Goal: Task Accomplishment & Management: Complete application form

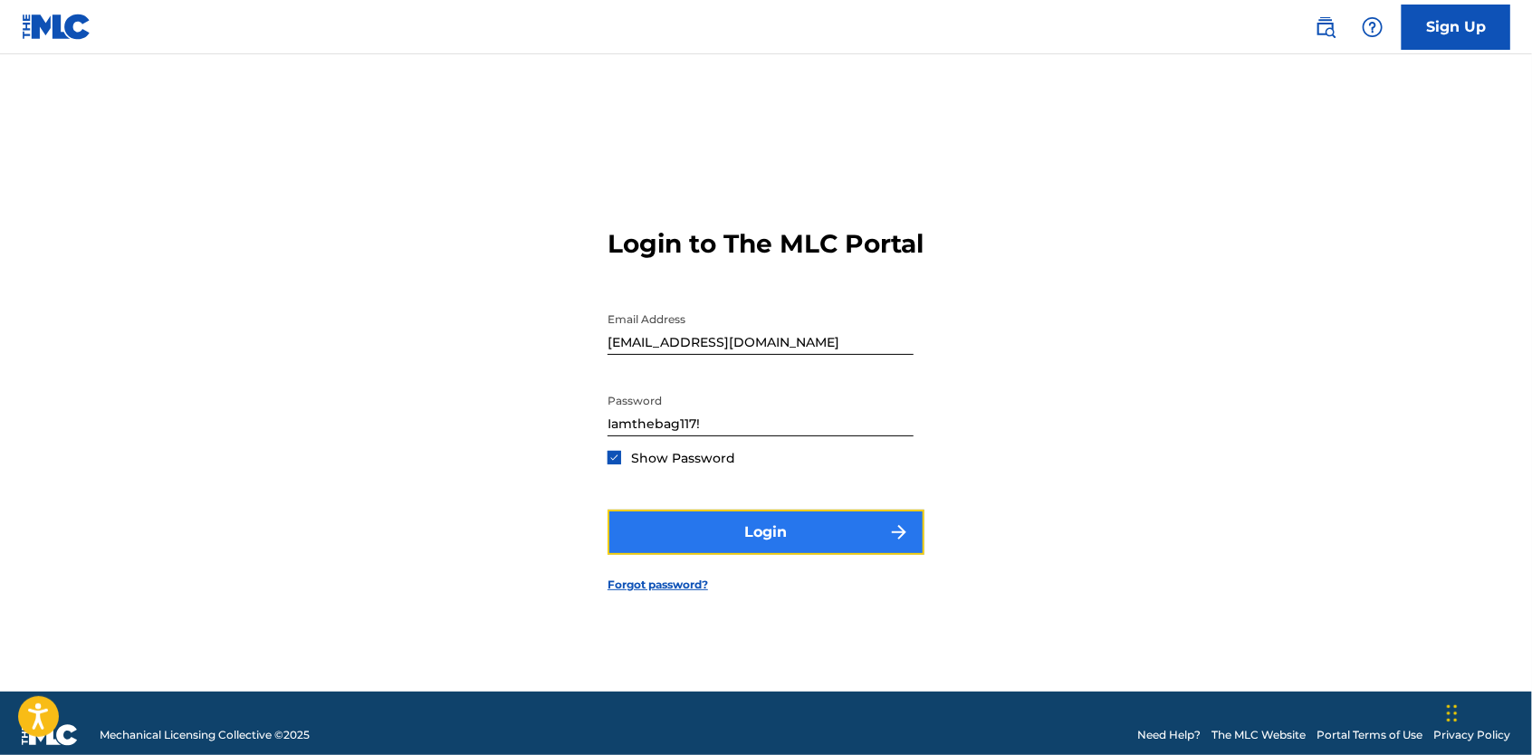
click at [667, 539] on button "Login" at bounding box center [766, 532] width 317 height 45
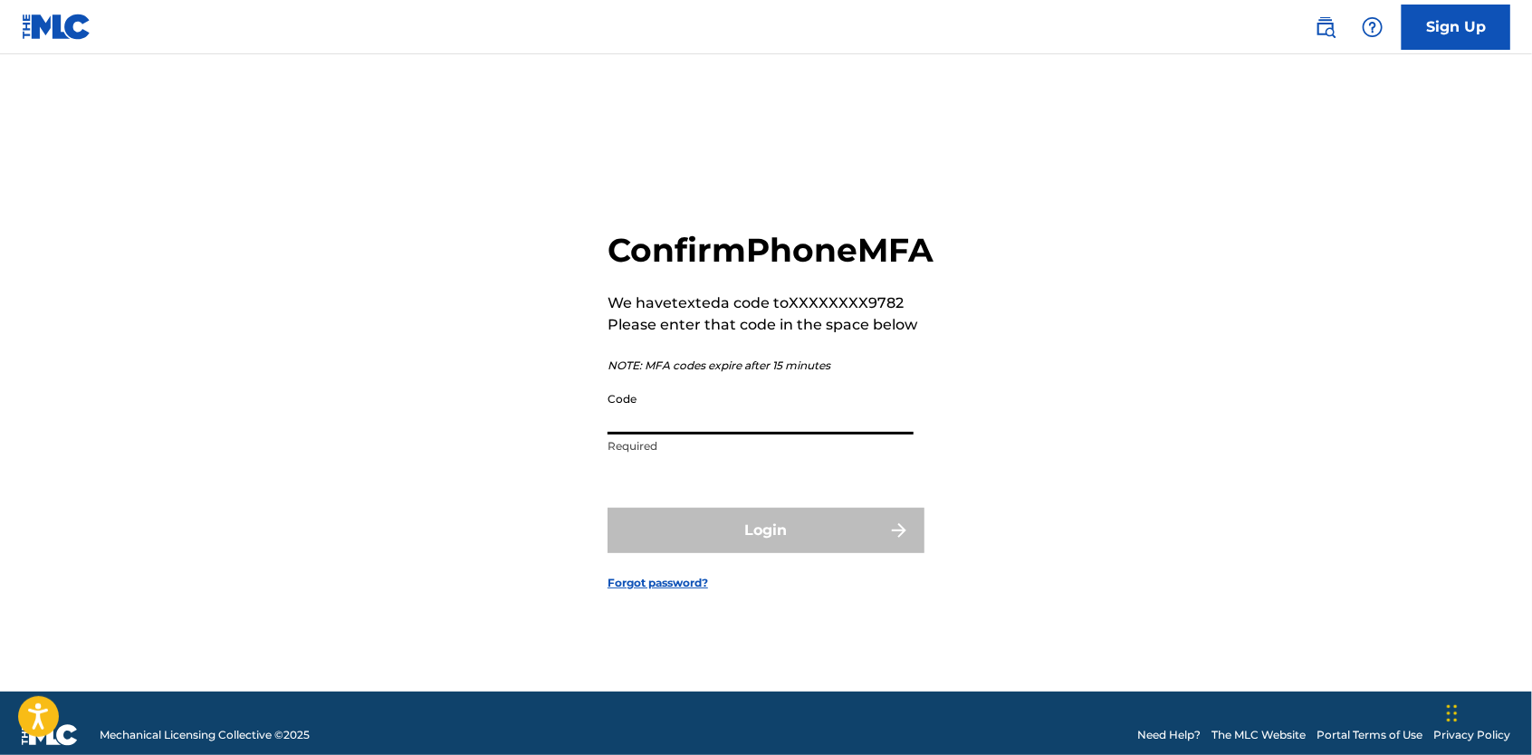
click at [654, 429] on input "Code" at bounding box center [761, 409] width 306 height 52
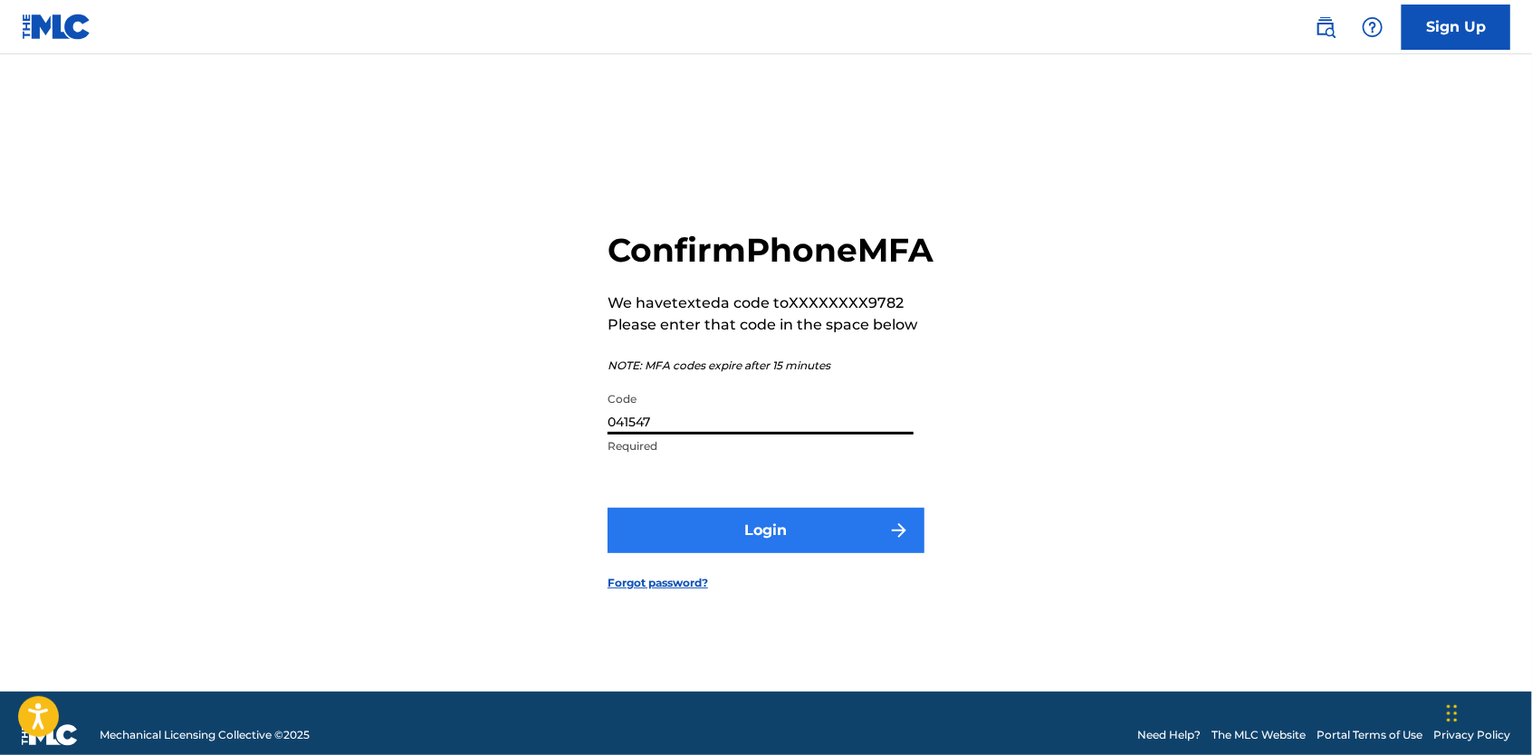
type input "041547"
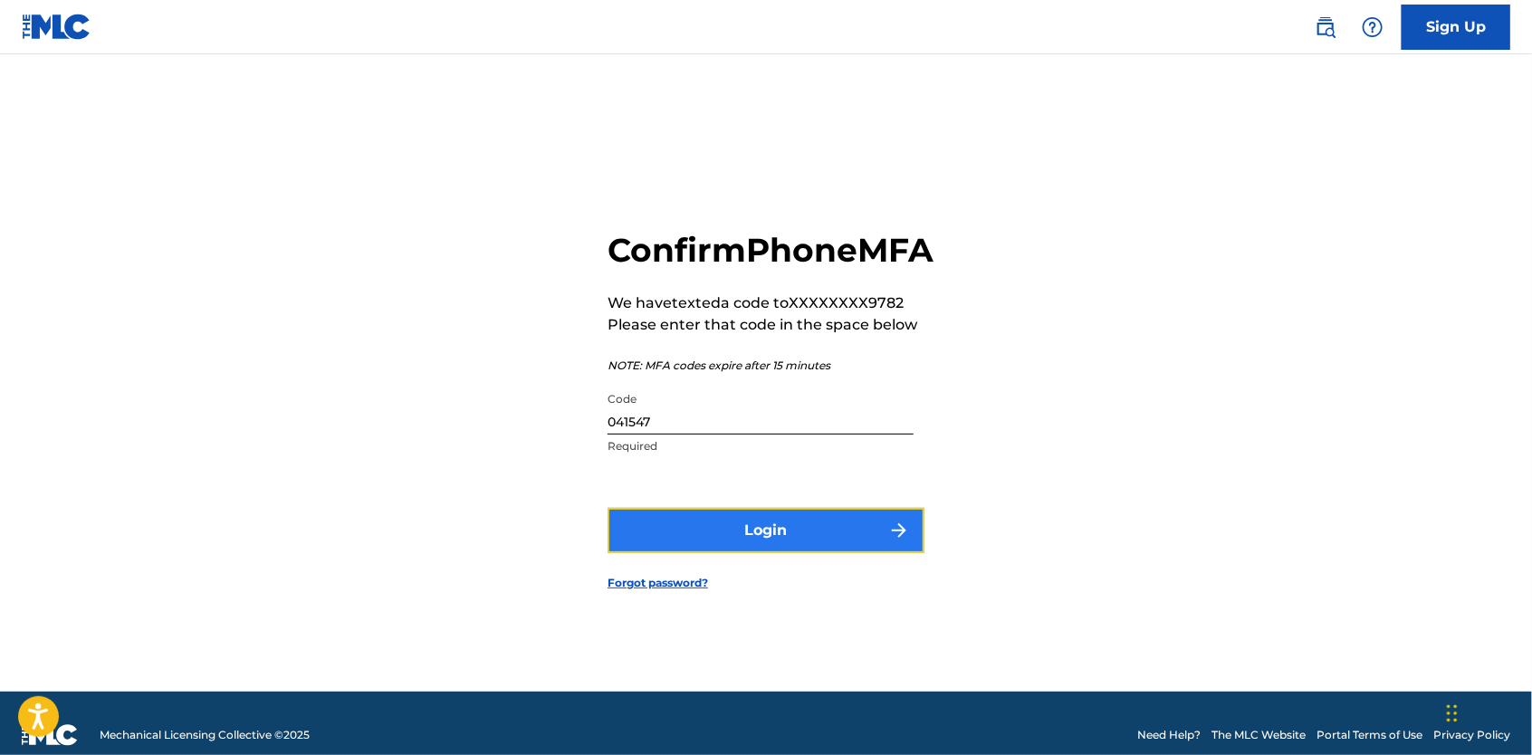
click at [668, 537] on button "Login" at bounding box center [766, 530] width 317 height 45
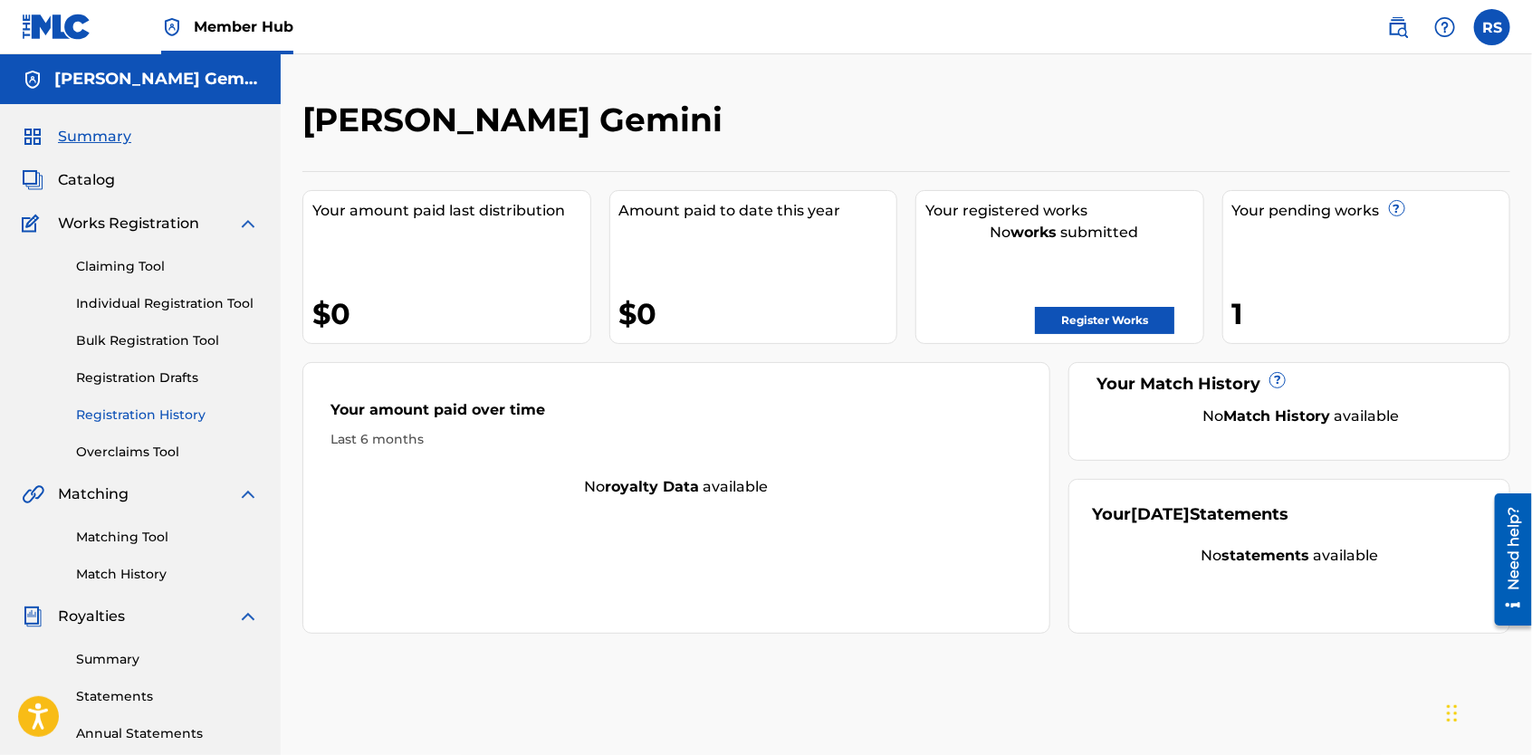
click at [159, 413] on link "Registration History" at bounding box center [167, 415] width 183 height 19
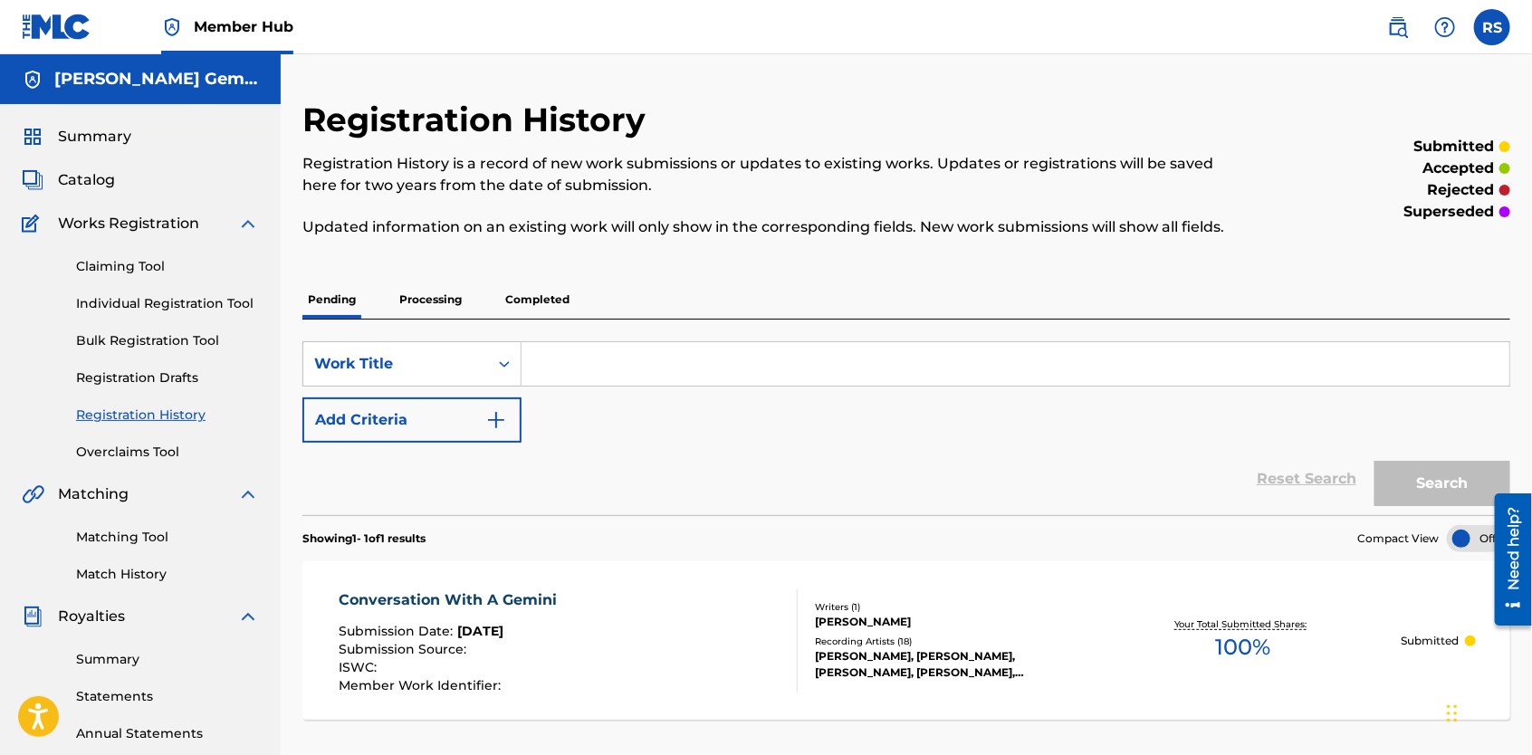
click at [536, 374] on input "Search Form" at bounding box center [1016, 363] width 988 height 43
click at [543, 289] on p "Completed" at bounding box center [537, 300] width 75 height 38
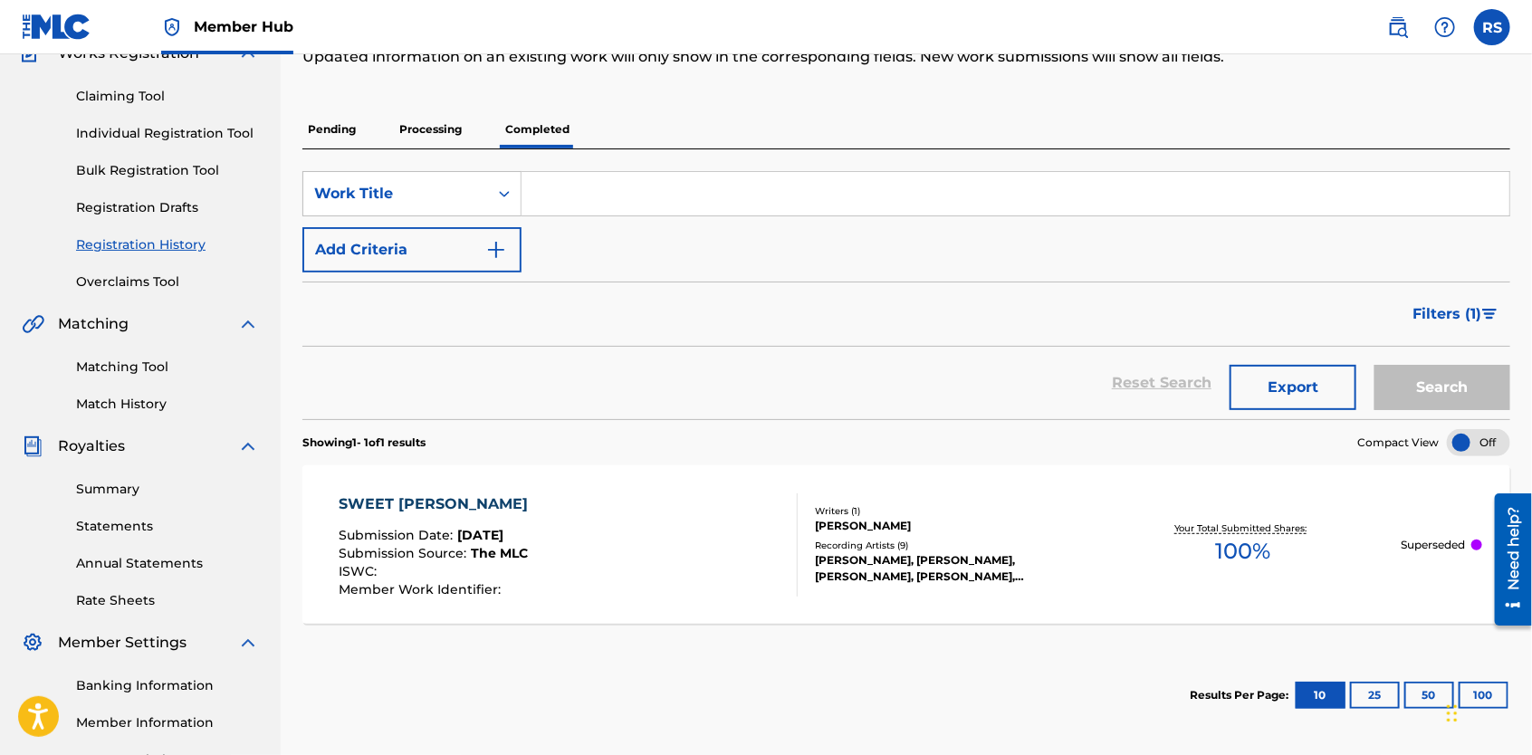
scroll to position [195, 0]
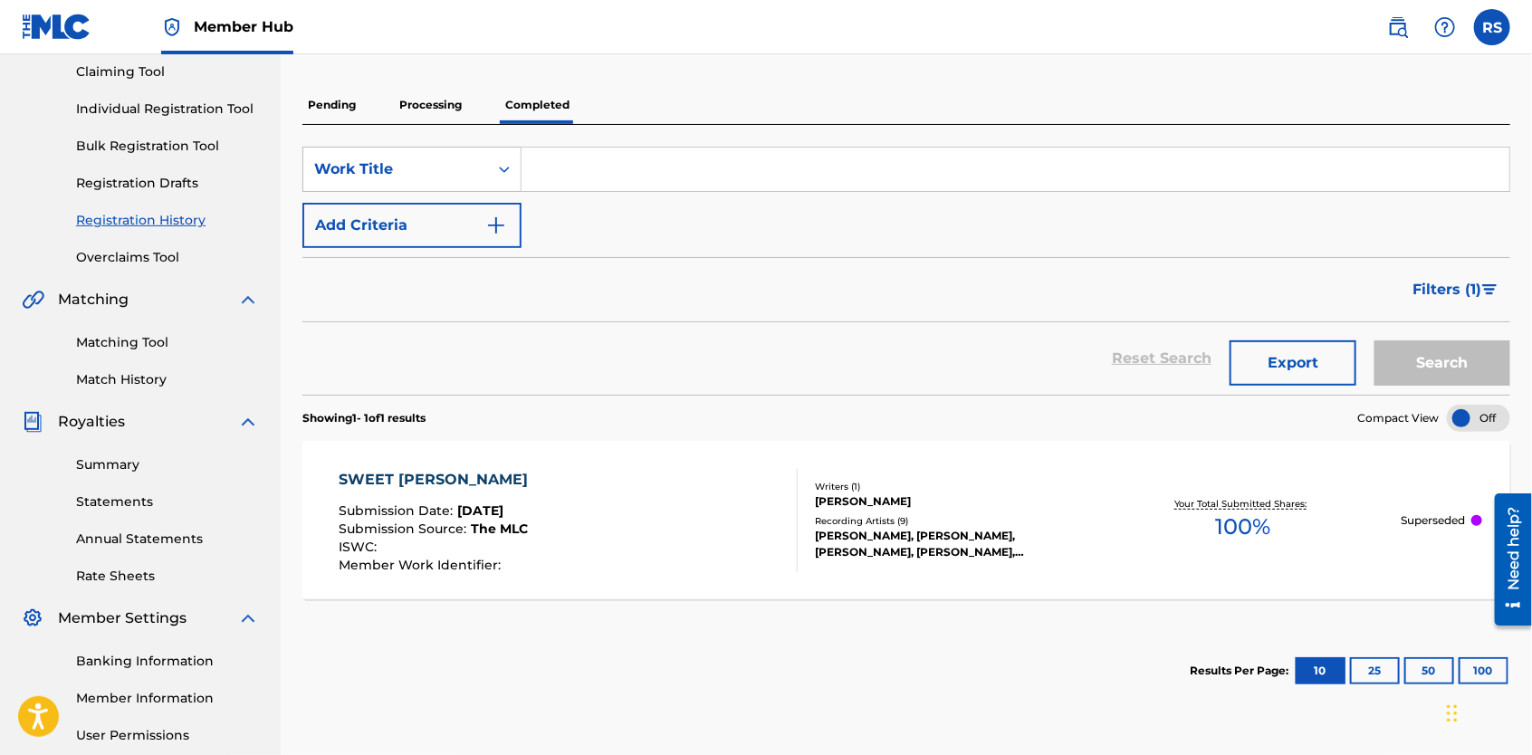
click at [1445, 520] on p "Superseded" at bounding box center [1434, 521] width 64 height 16
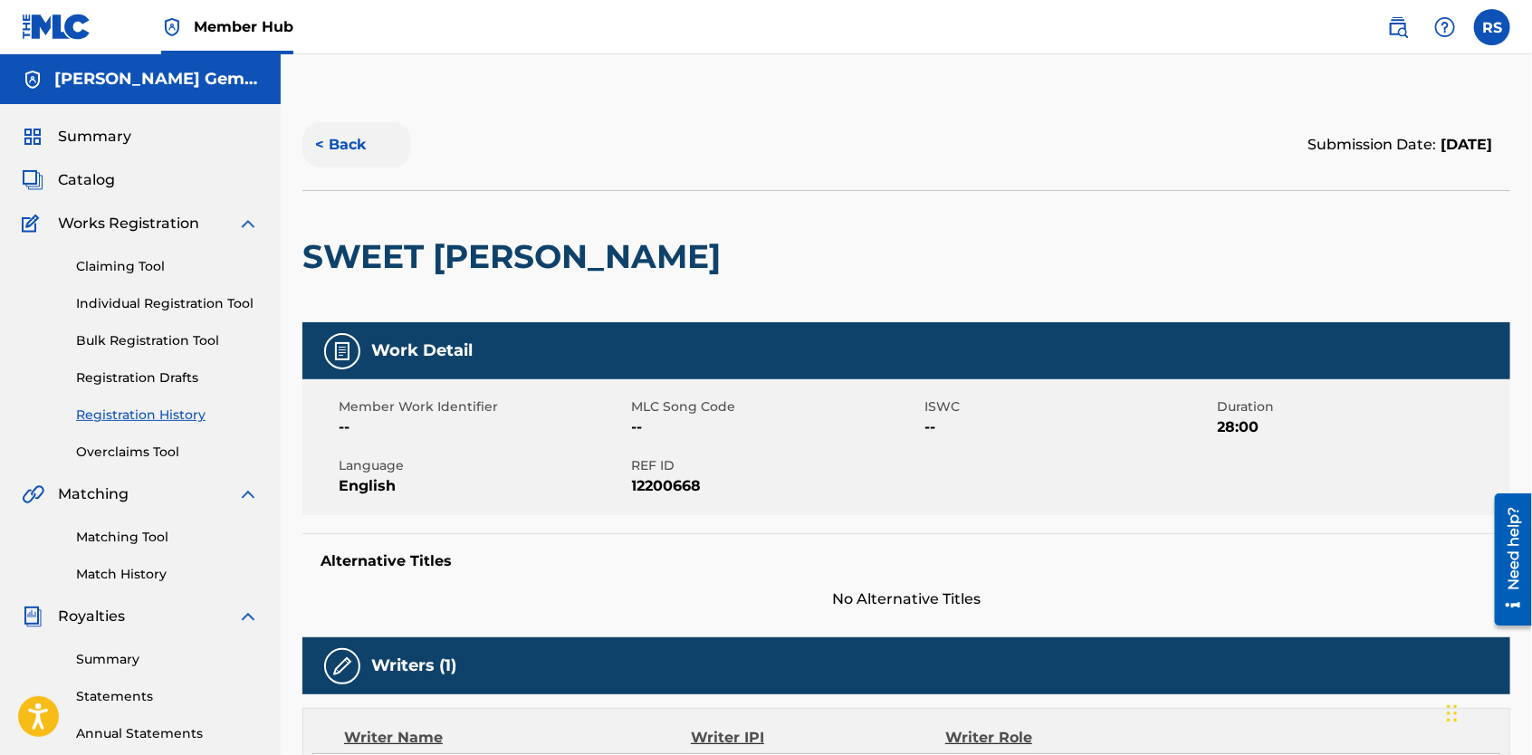
click at [366, 143] on button "< Back" at bounding box center [356, 144] width 109 height 45
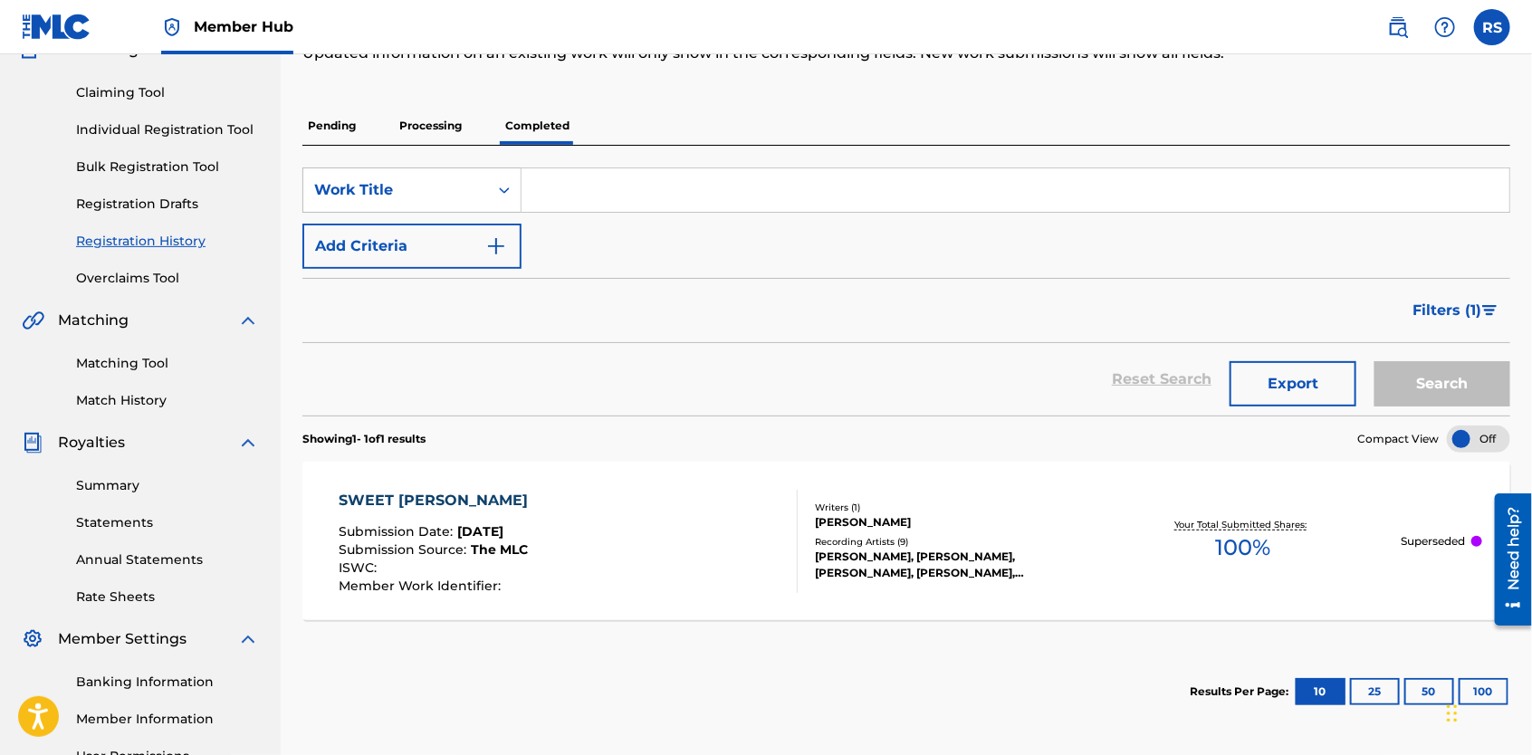
scroll to position [179, 0]
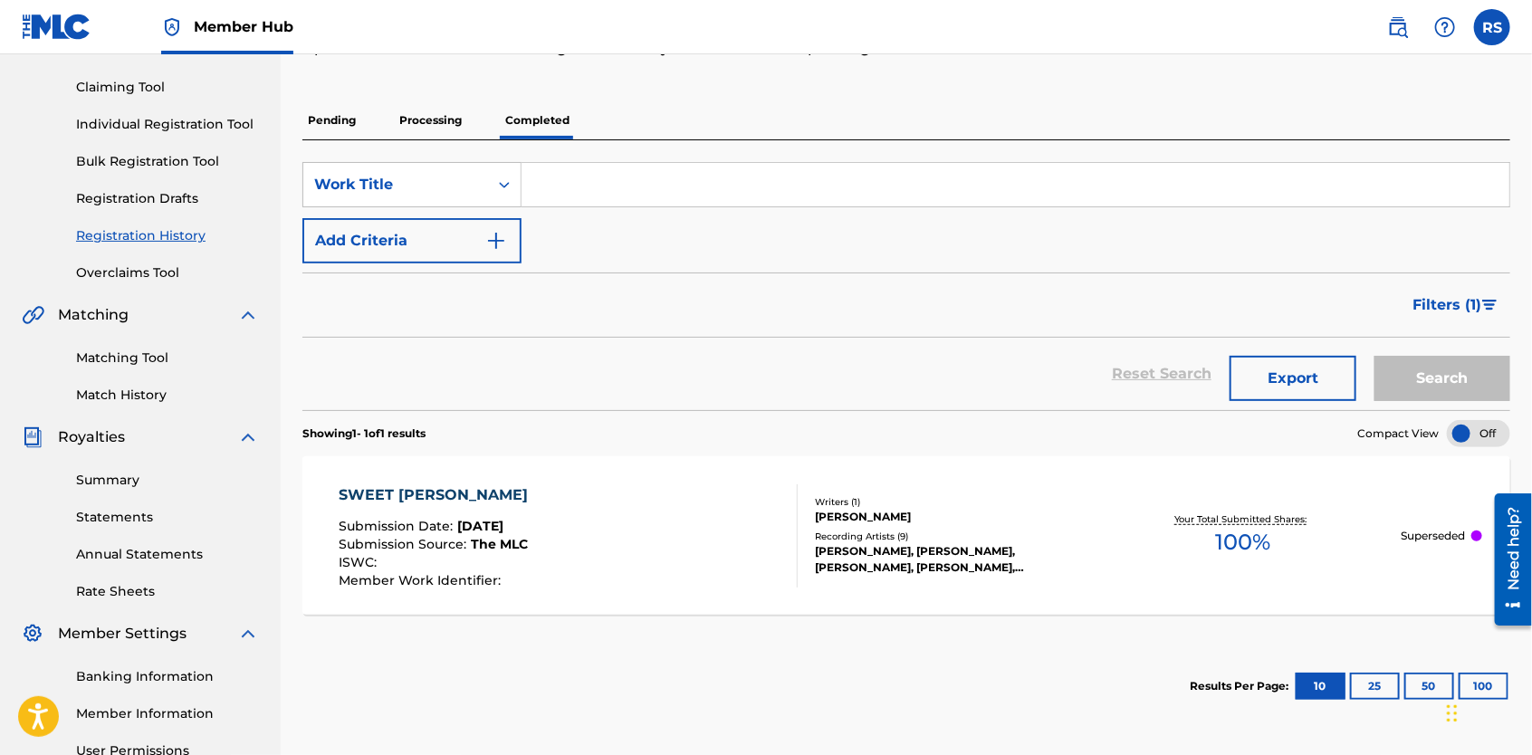
click at [442, 113] on p "Processing" at bounding box center [430, 120] width 73 height 38
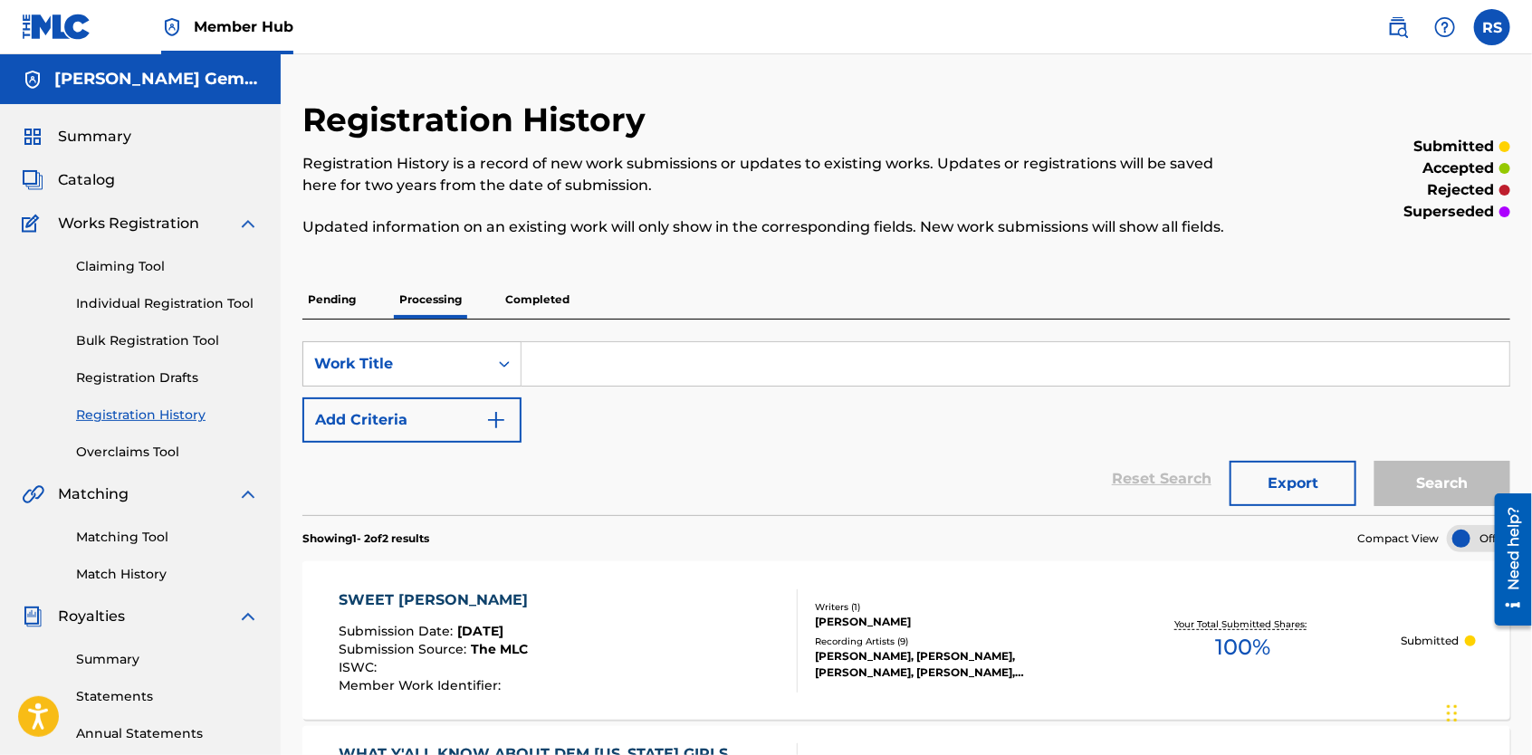
click at [552, 297] on p "Completed" at bounding box center [537, 300] width 75 height 38
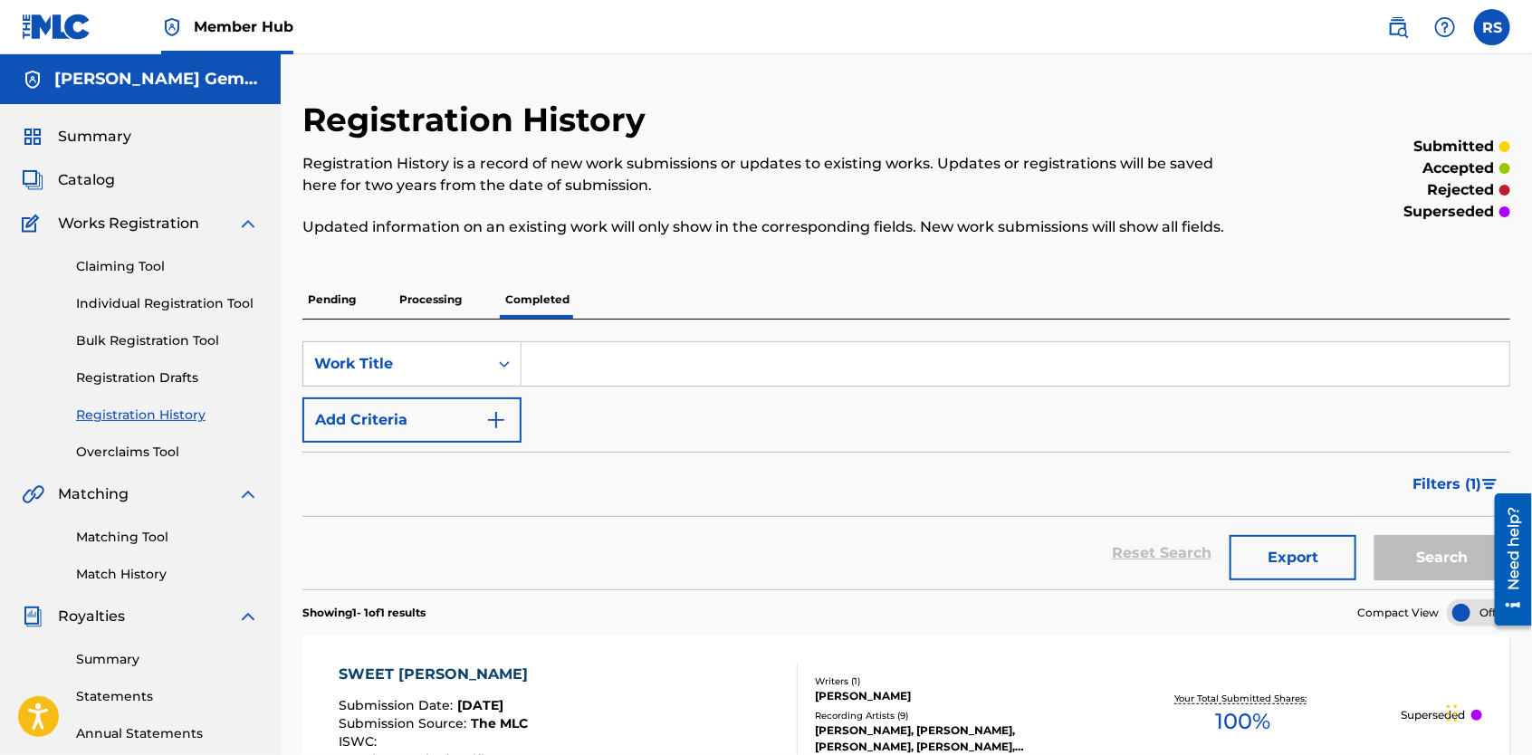
click at [324, 299] on p "Pending" at bounding box center [331, 300] width 59 height 38
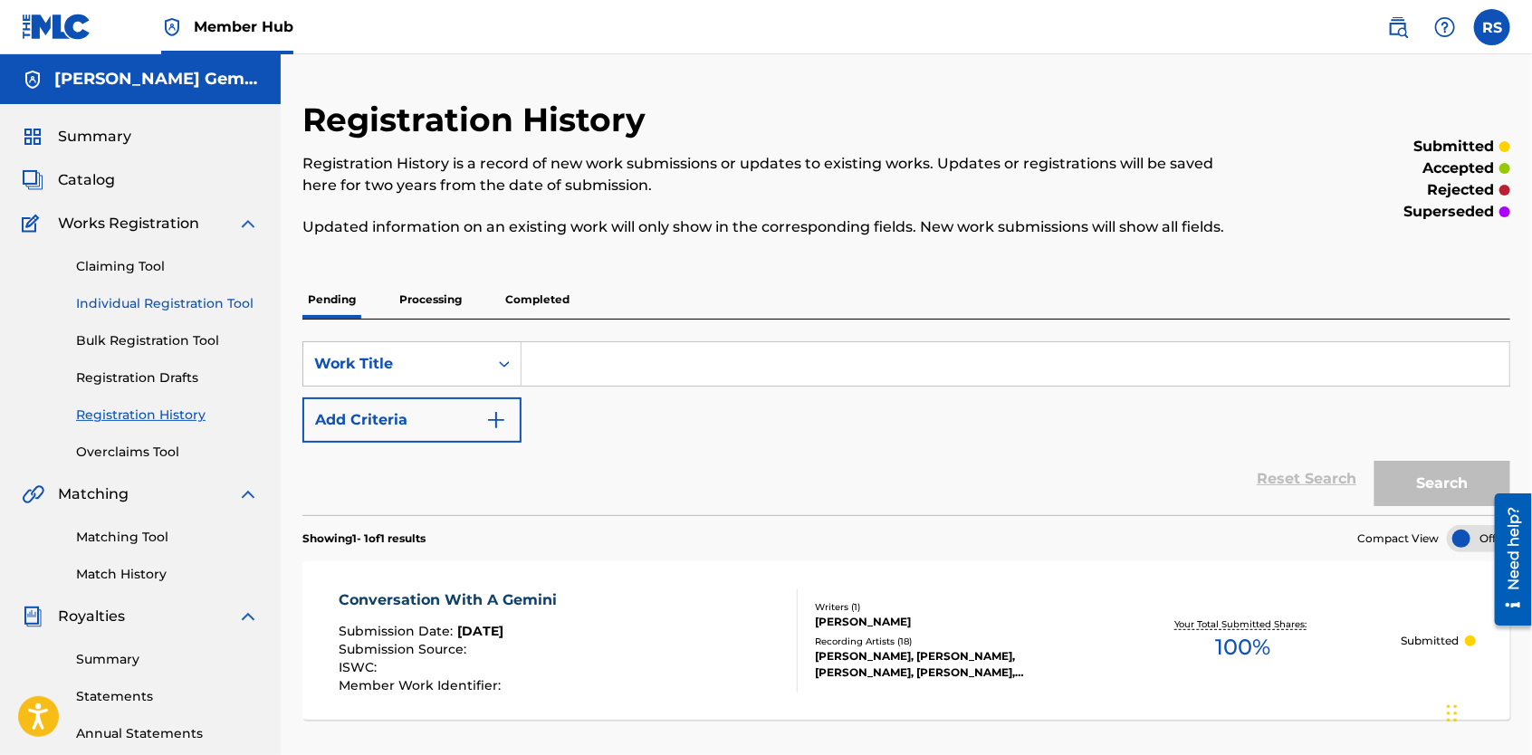
click at [139, 304] on link "Individual Registration Tool" at bounding box center [167, 303] width 183 height 19
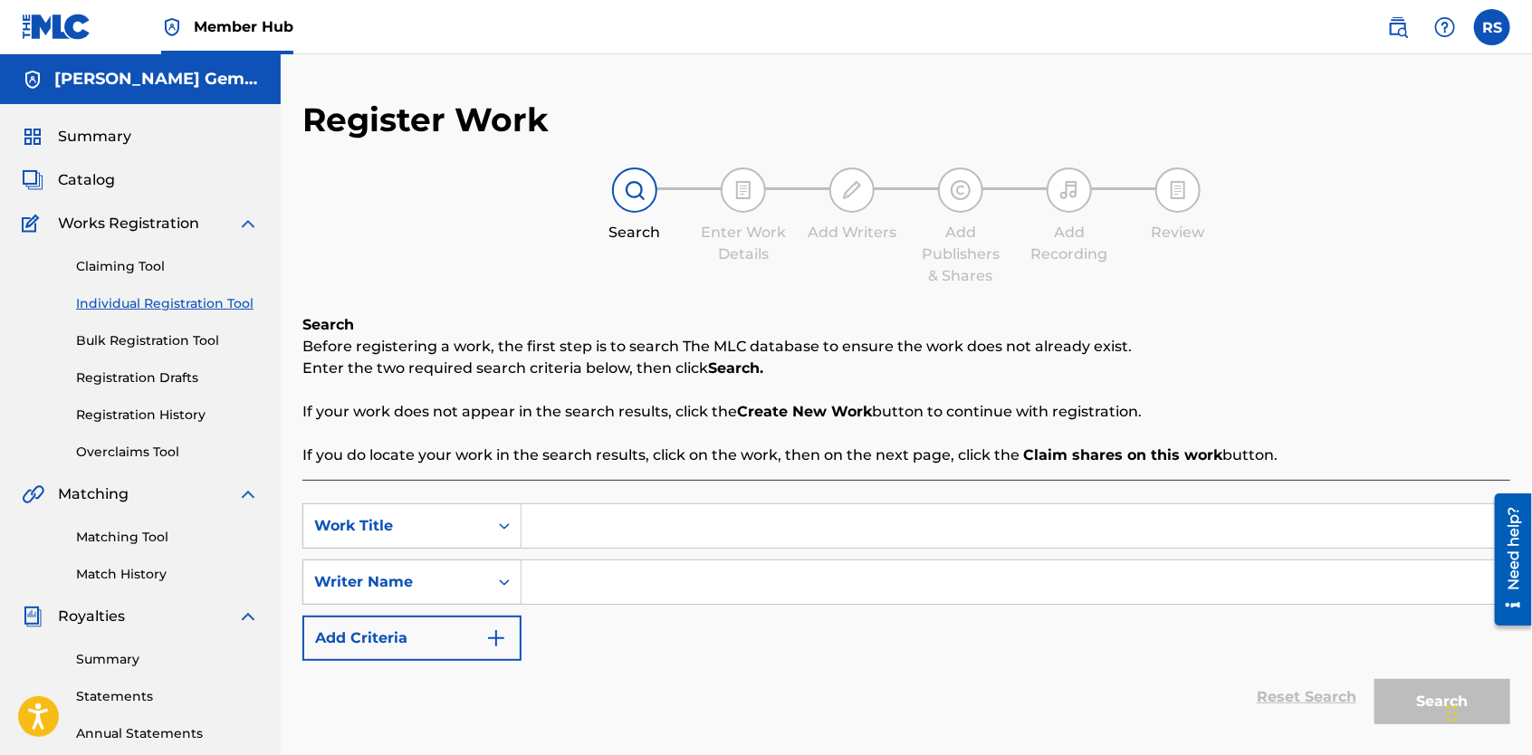
click at [555, 537] on input "Search Form" at bounding box center [1016, 525] width 988 height 43
type input "What Y'all Know about Dem [US_STATE] Girls"
click at [596, 585] on input "Search Form" at bounding box center [1016, 582] width 988 height 43
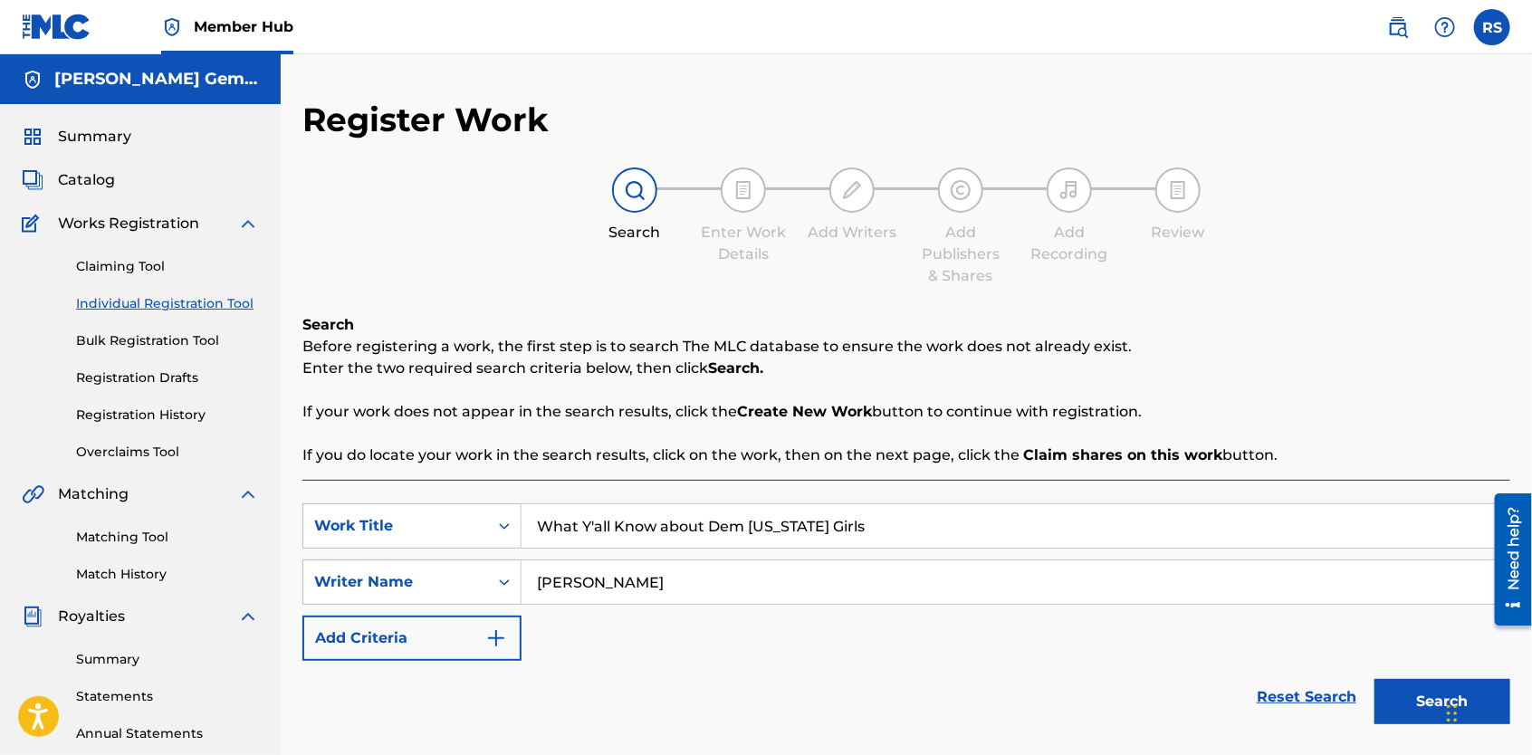
type input "[PERSON_NAME]"
click at [1375, 679] on button "Search" at bounding box center [1443, 701] width 136 height 45
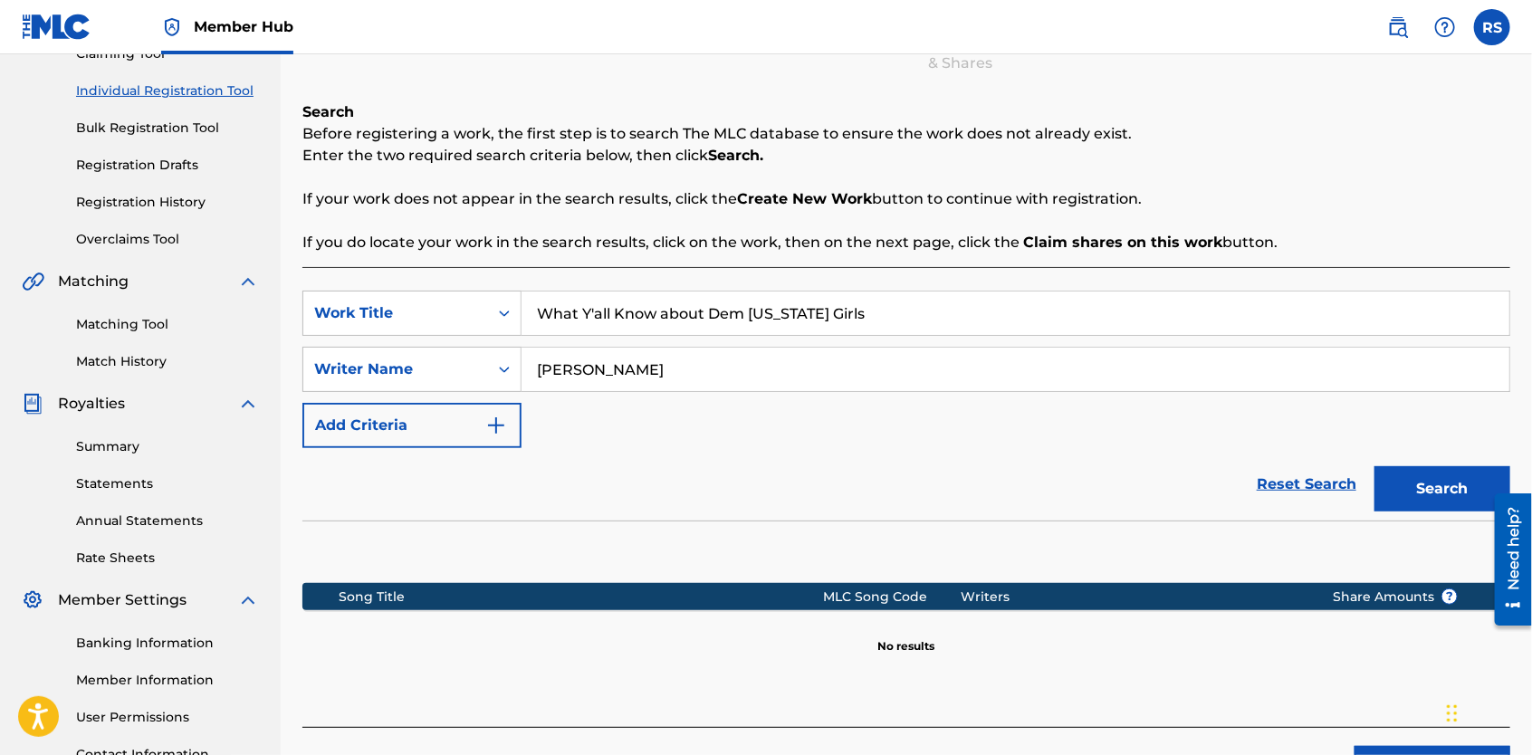
scroll to position [367, 0]
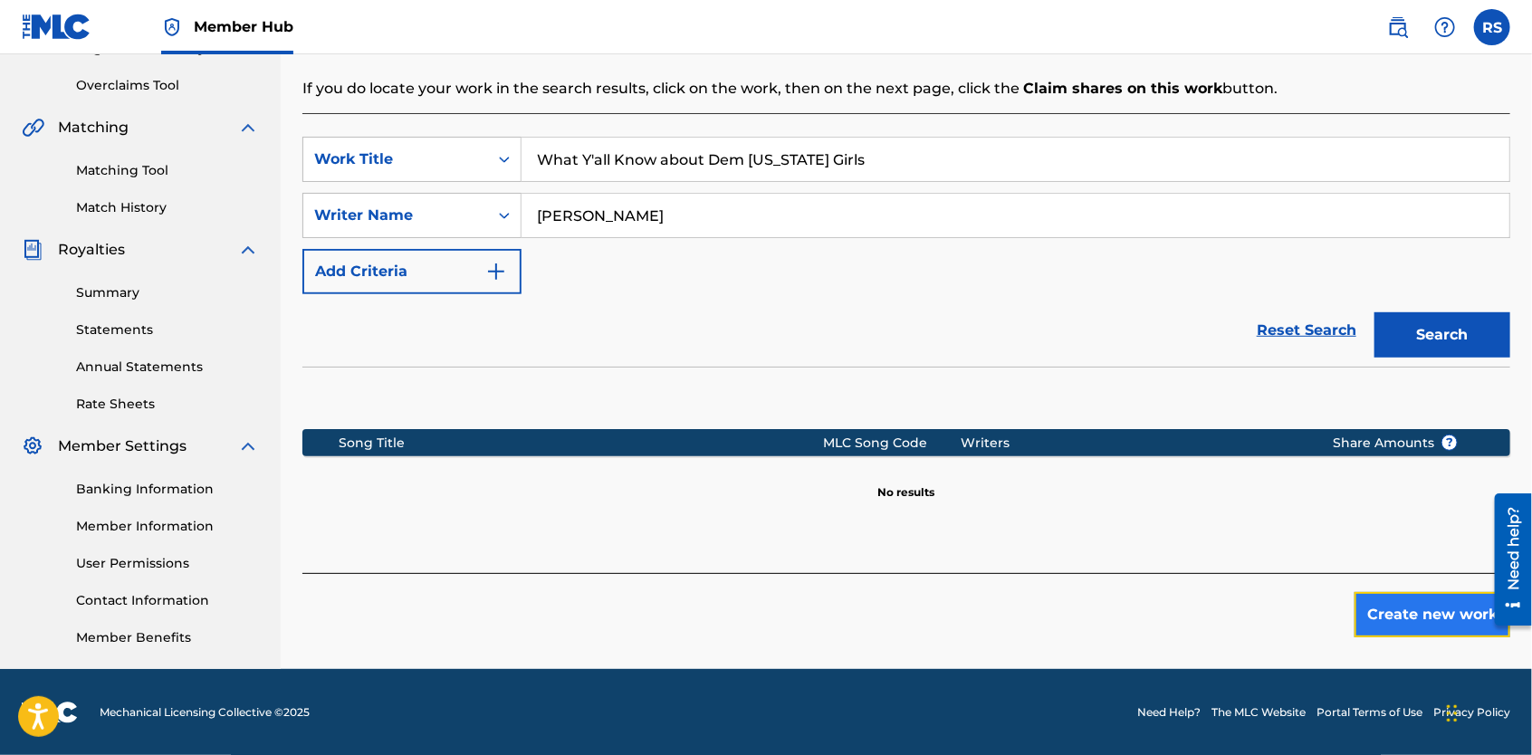
click at [1396, 614] on button "Create new work" at bounding box center [1433, 614] width 156 height 45
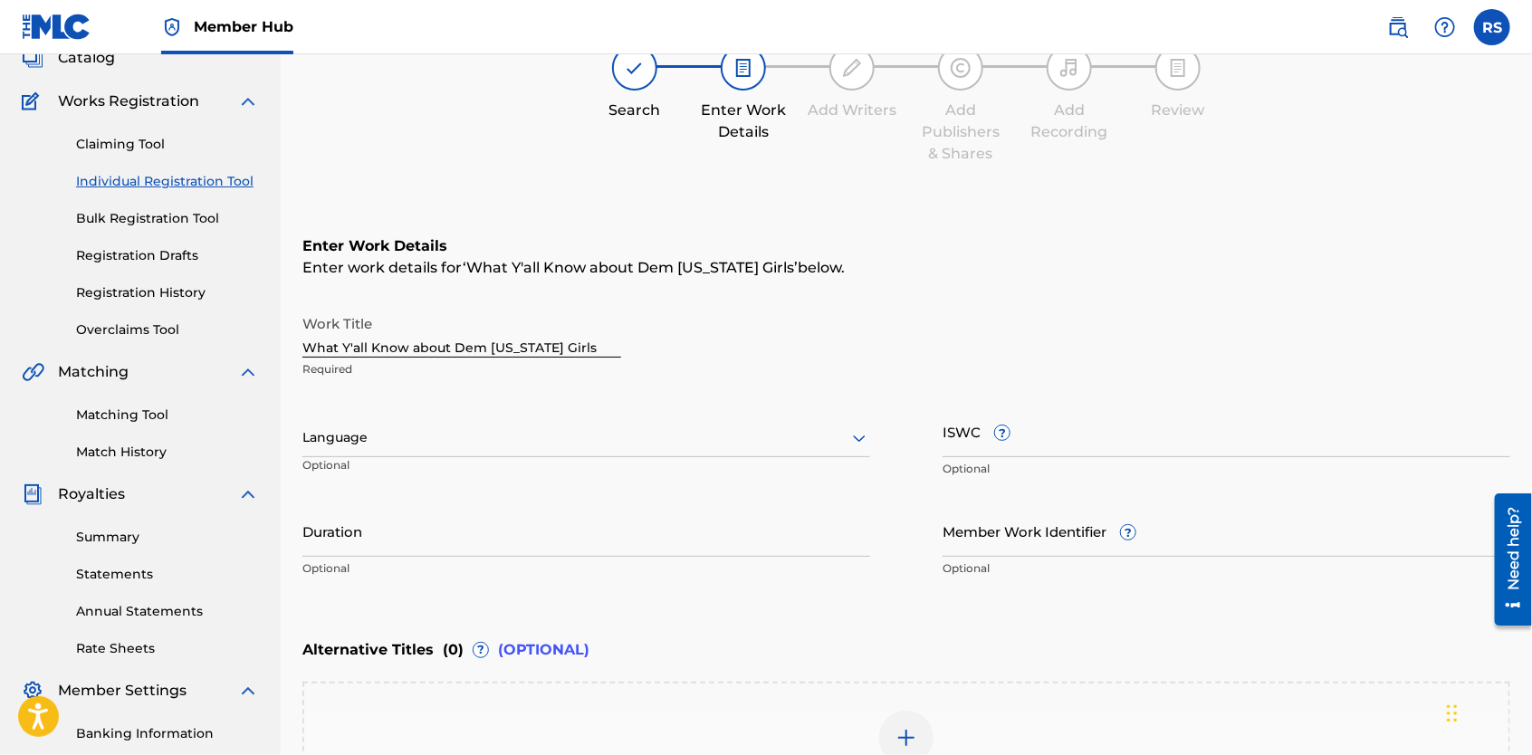
scroll to position [127, 0]
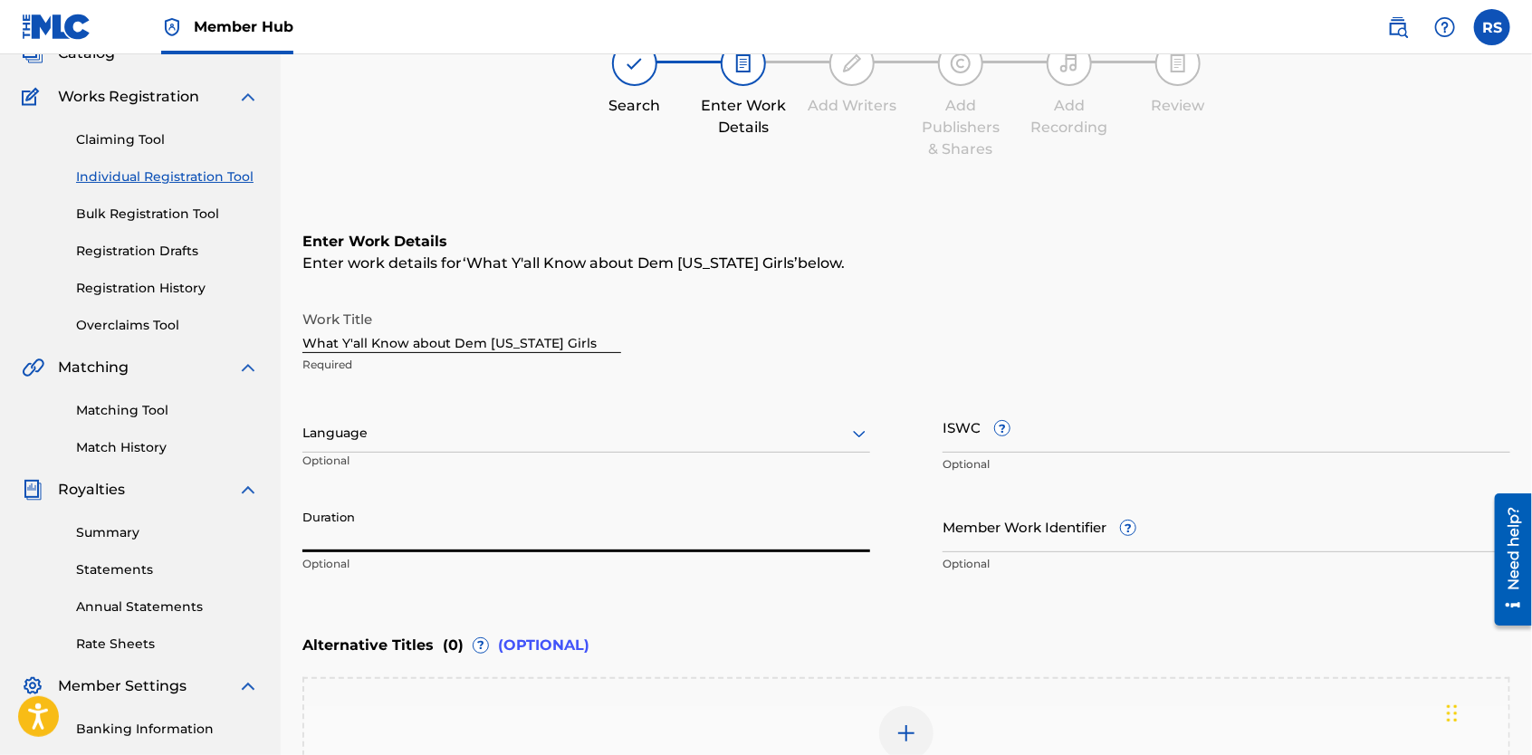
click at [561, 542] on input "Duration" at bounding box center [586, 527] width 568 height 52
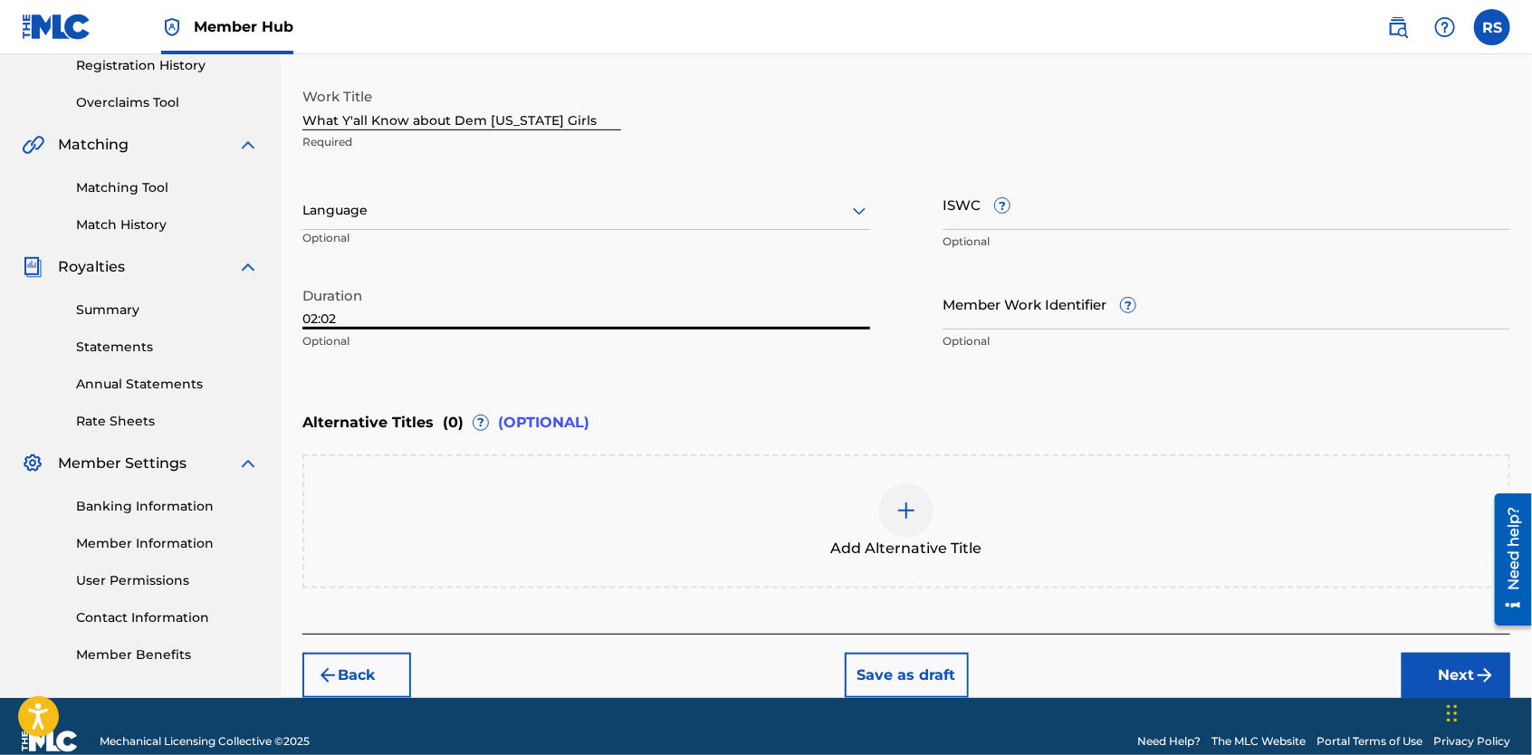
scroll to position [351, 0]
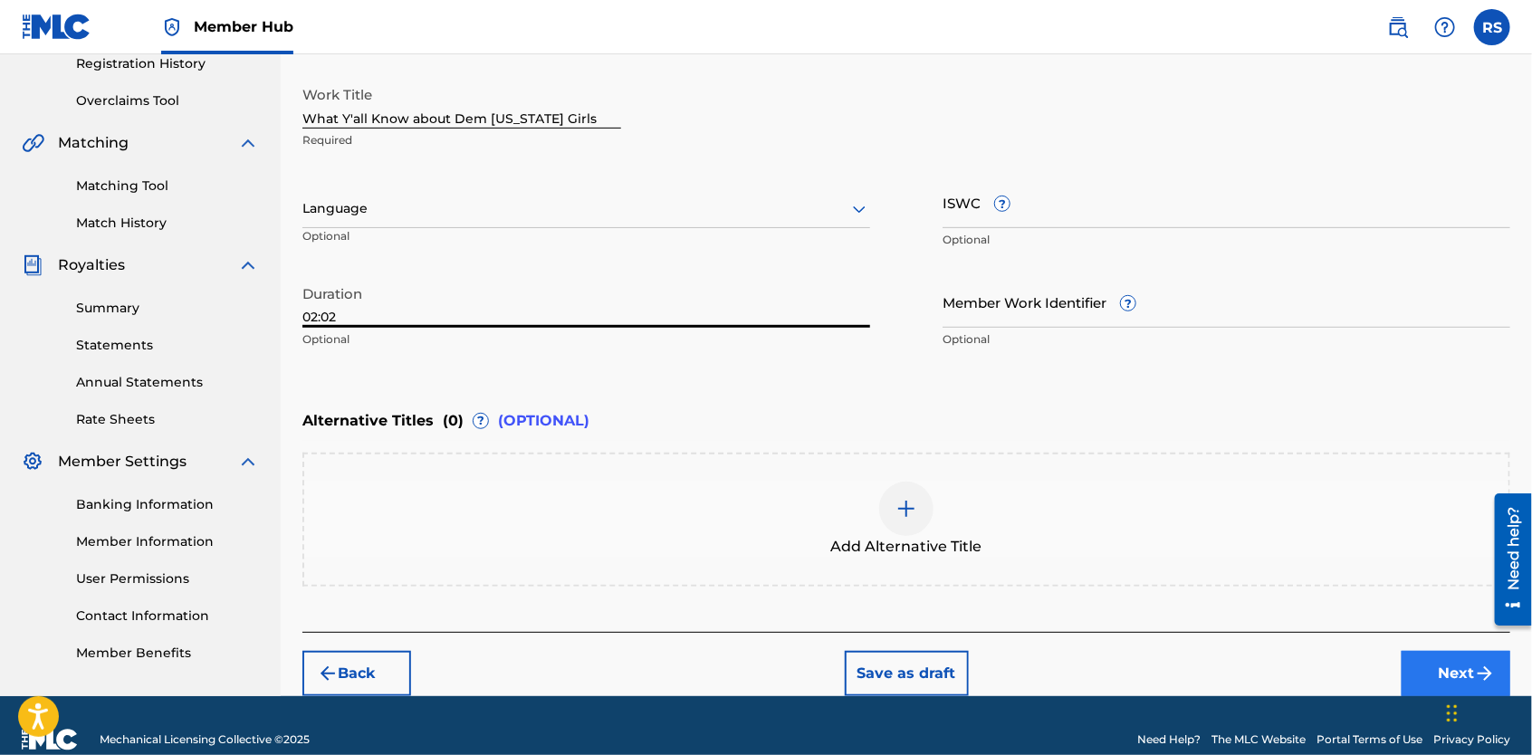
type input "02:02"
click at [1435, 666] on button "Next" at bounding box center [1456, 673] width 109 height 45
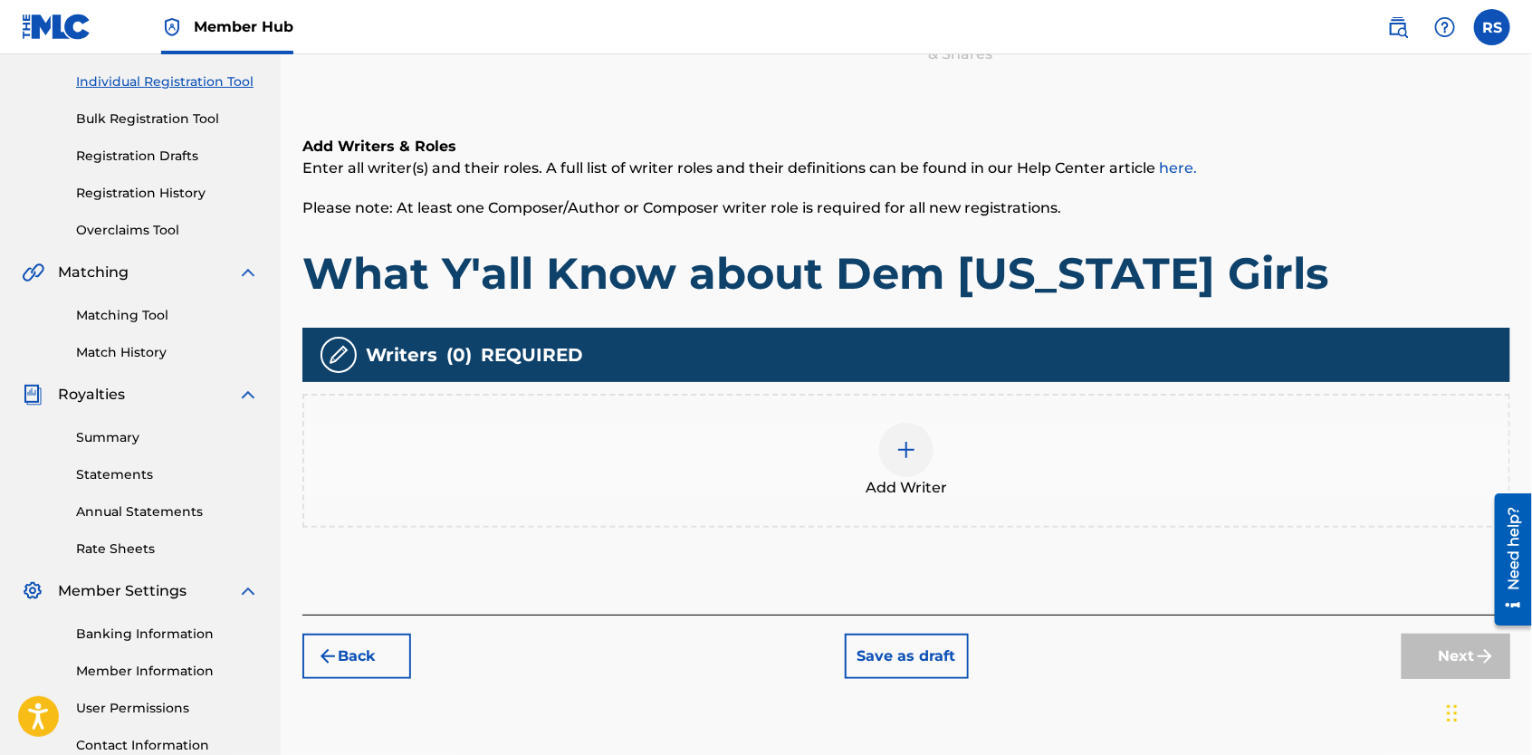
scroll to position [223, 0]
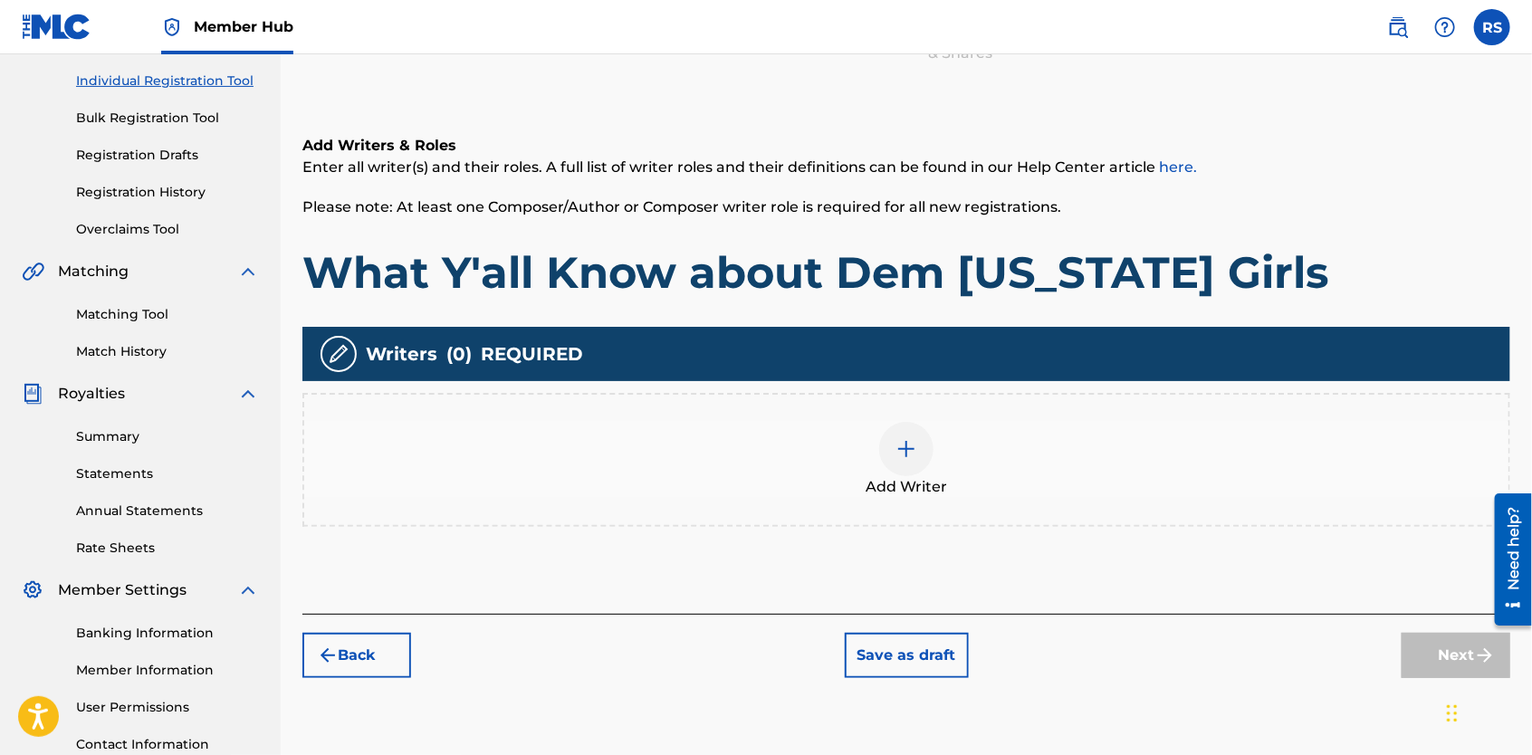
click at [901, 446] on img at bounding box center [907, 449] width 22 height 22
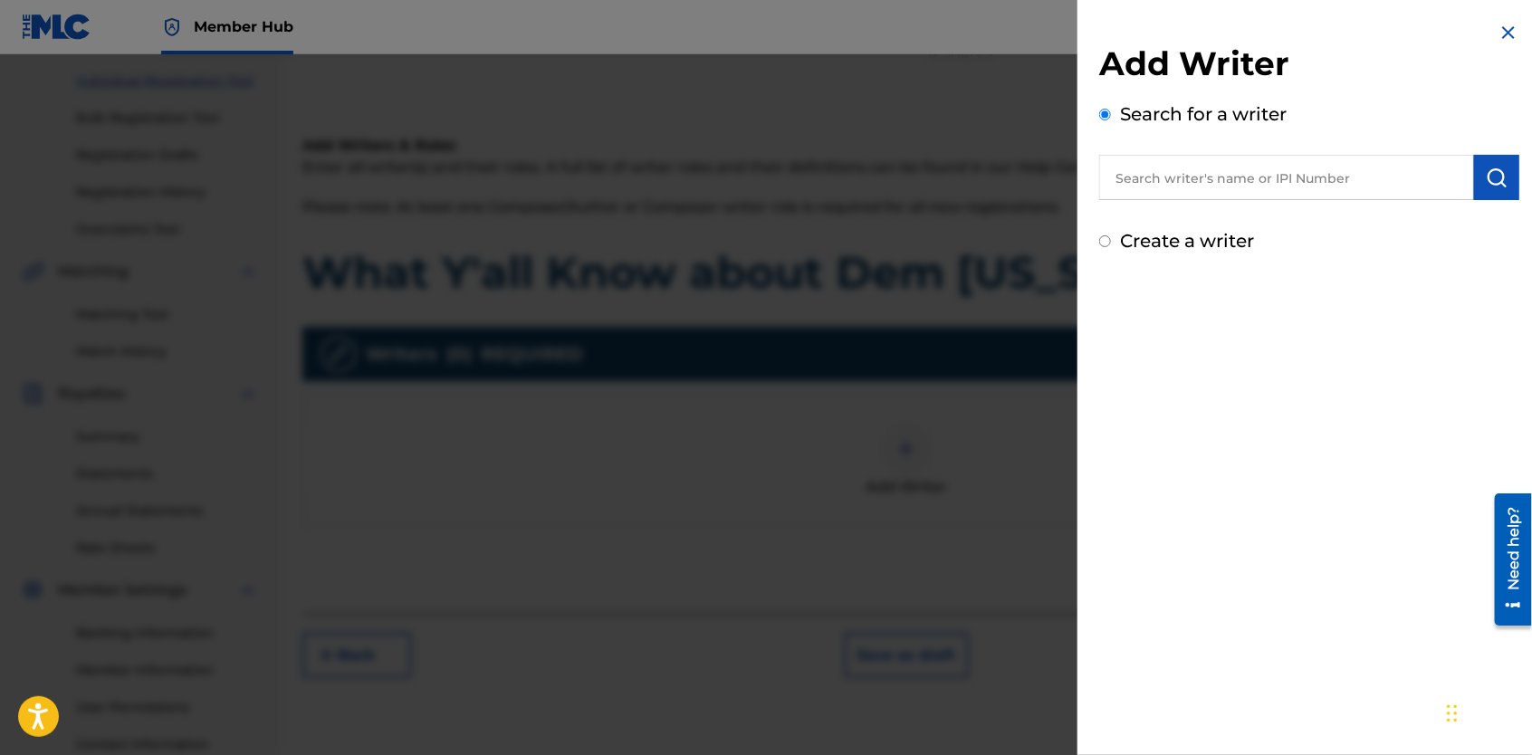
click at [1166, 178] on input "text" at bounding box center [1286, 177] width 375 height 45
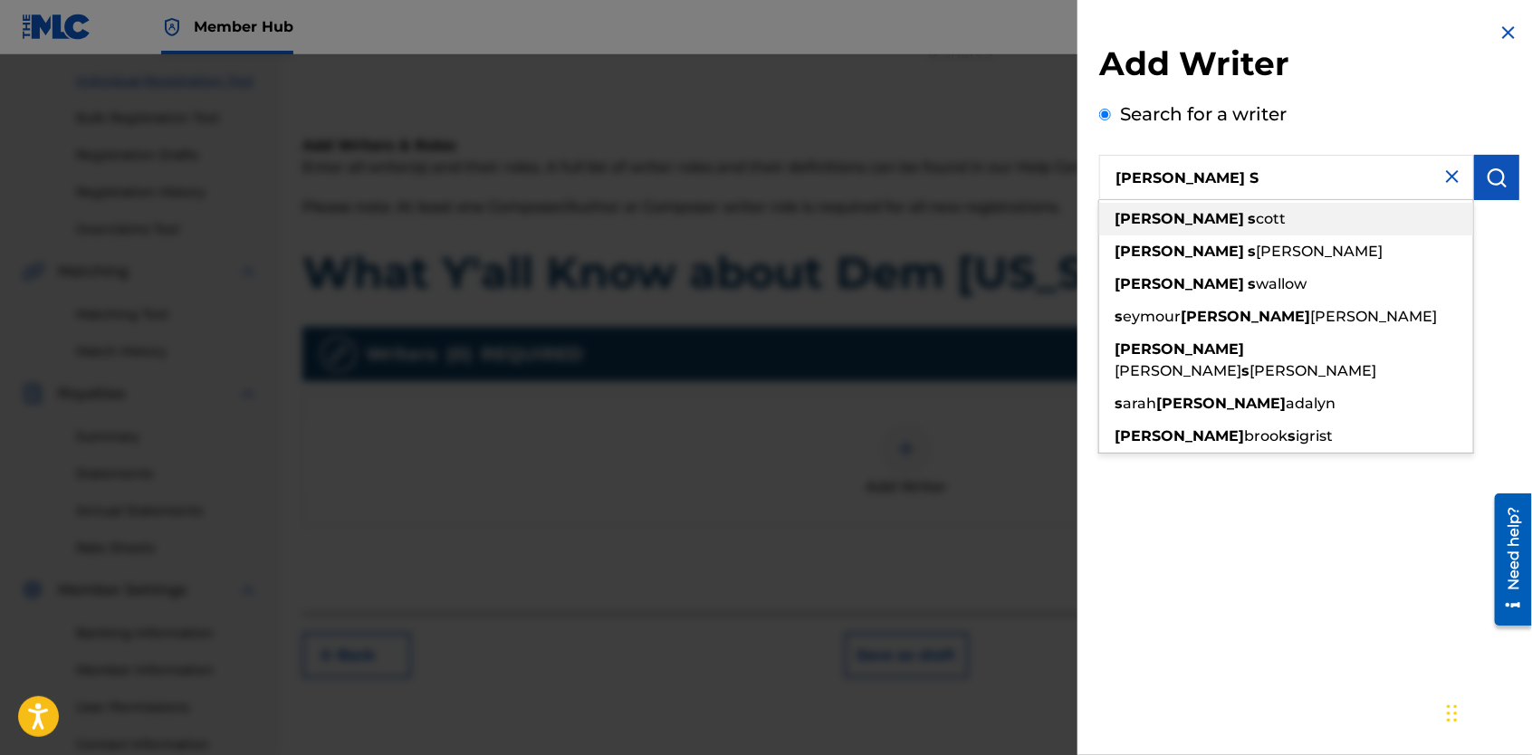
click at [1244, 216] on span at bounding box center [1246, 218] width 4 height 17
type input "[PERSON_NAME]"
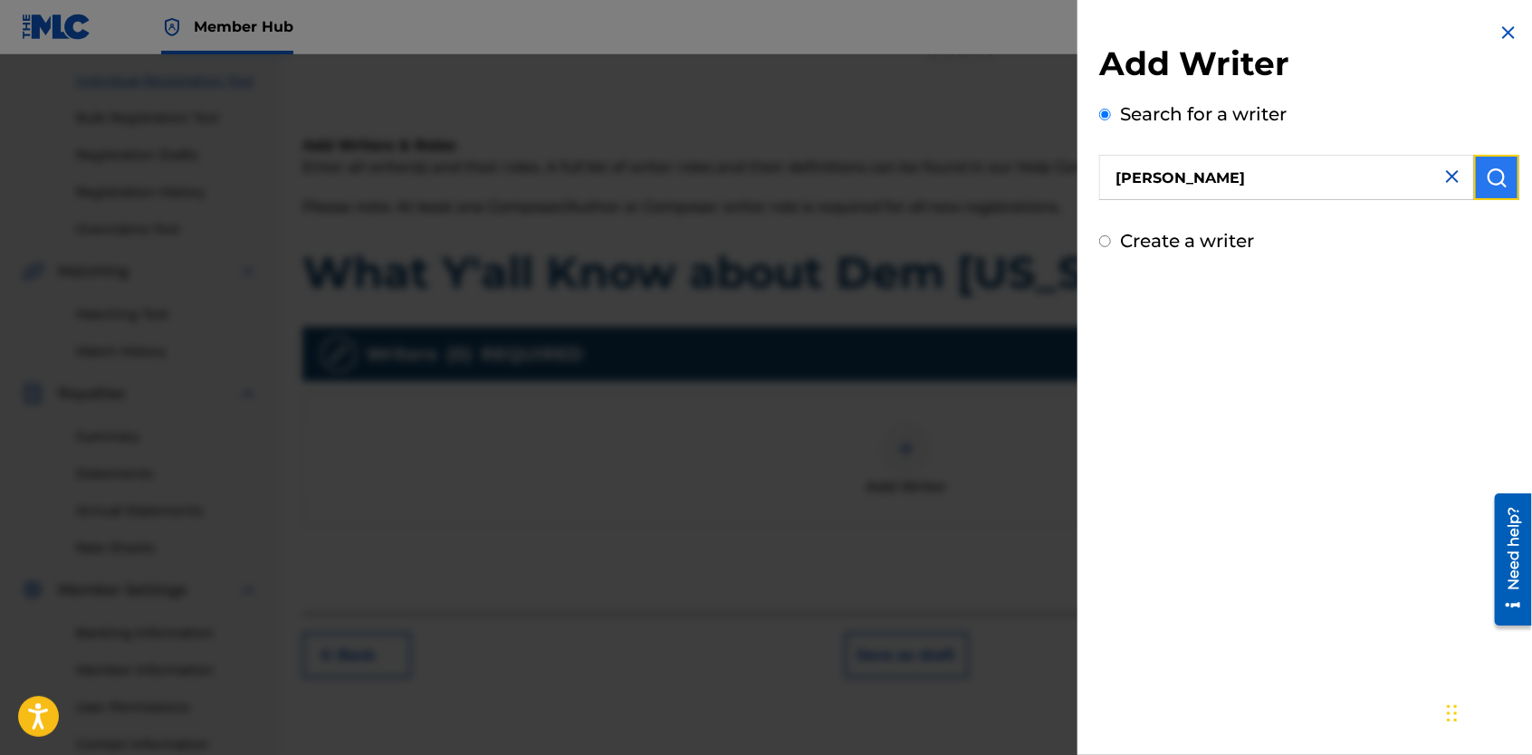
click at [1499, 182] on img "submit" at bounding box center [1497, 178] width 22 height 22
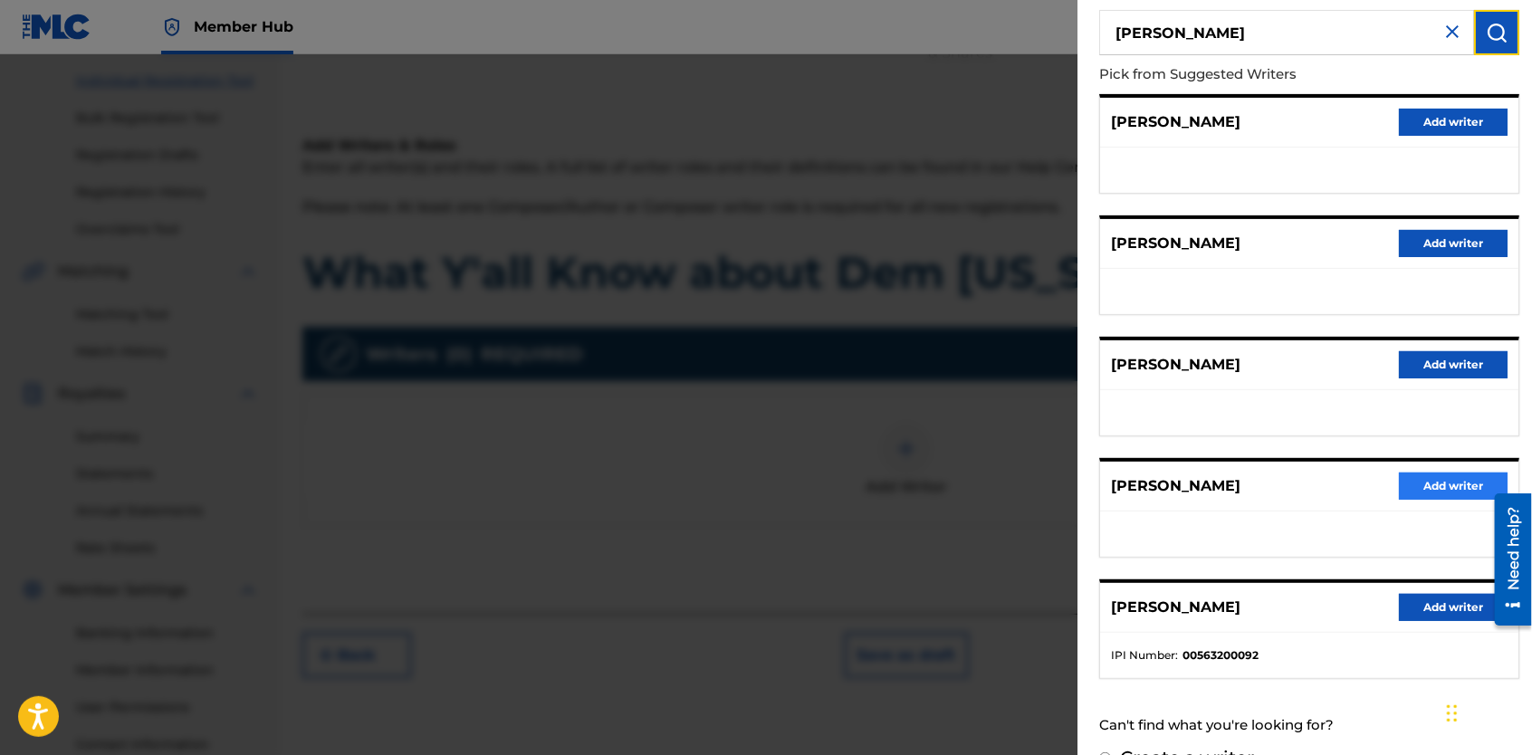
scroll to position [150, 0]
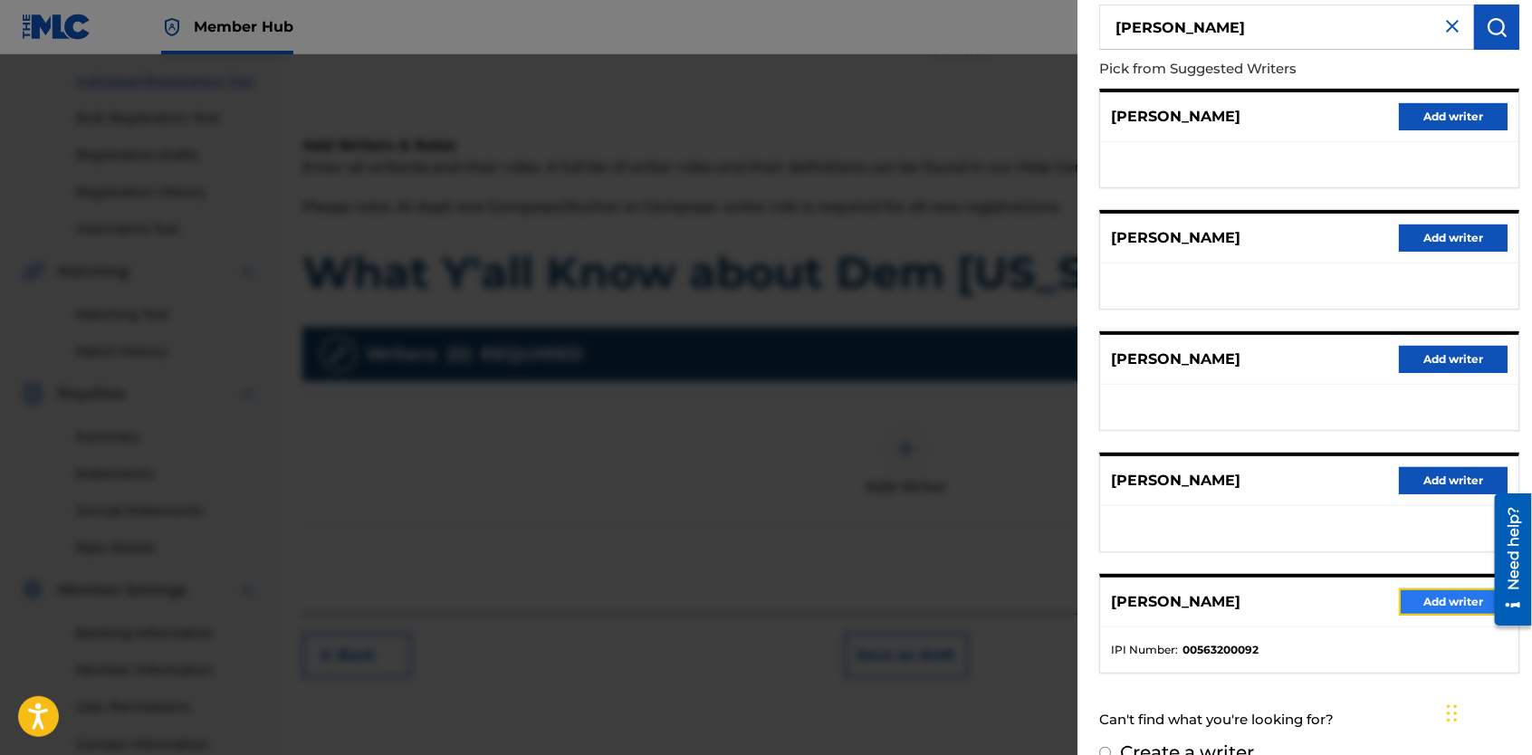
click at [1433, 599] on button "Add writer" at bounding box center [1453, 602] width 109 height 27
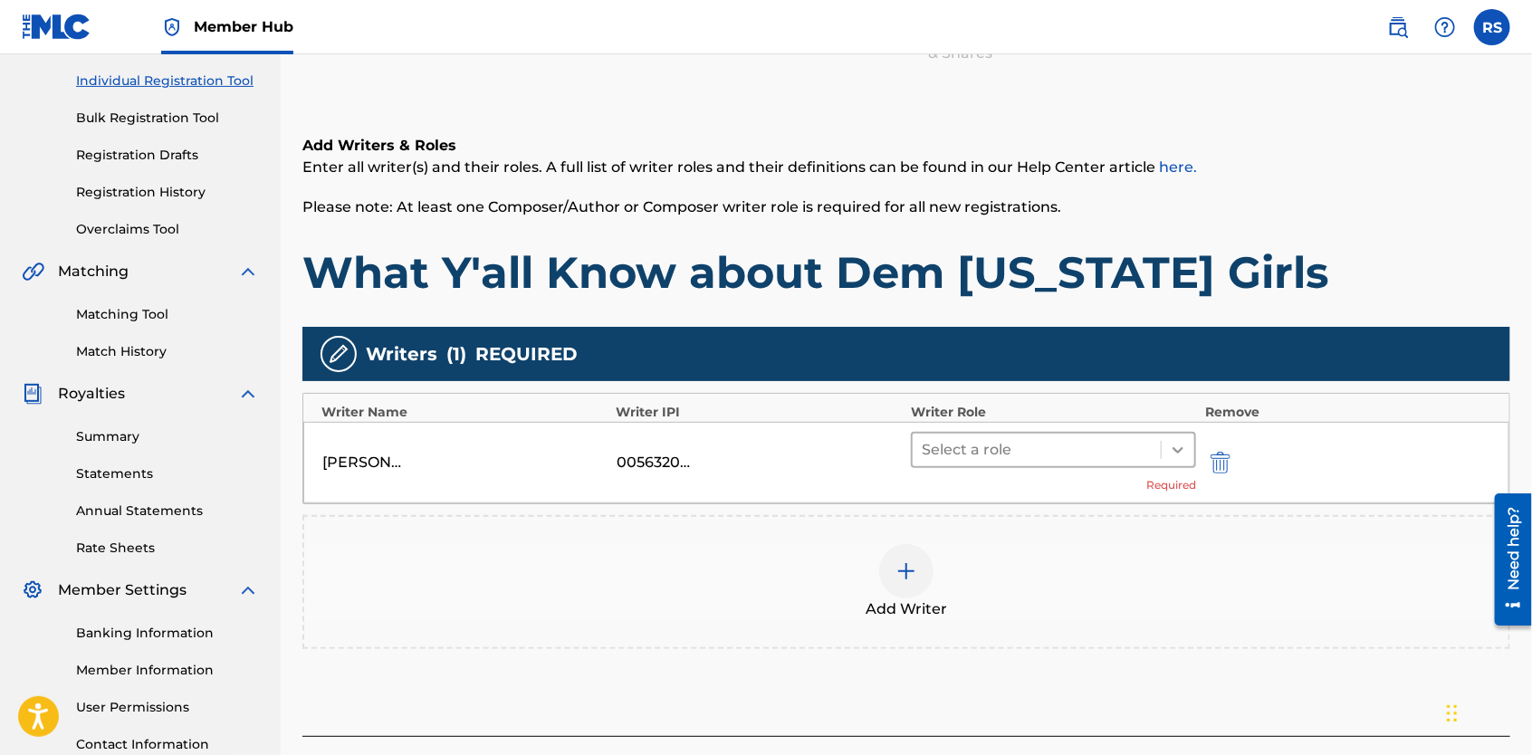
click at [1179, 446] on icon at bounding box center [1178, 450] width 18 height 18
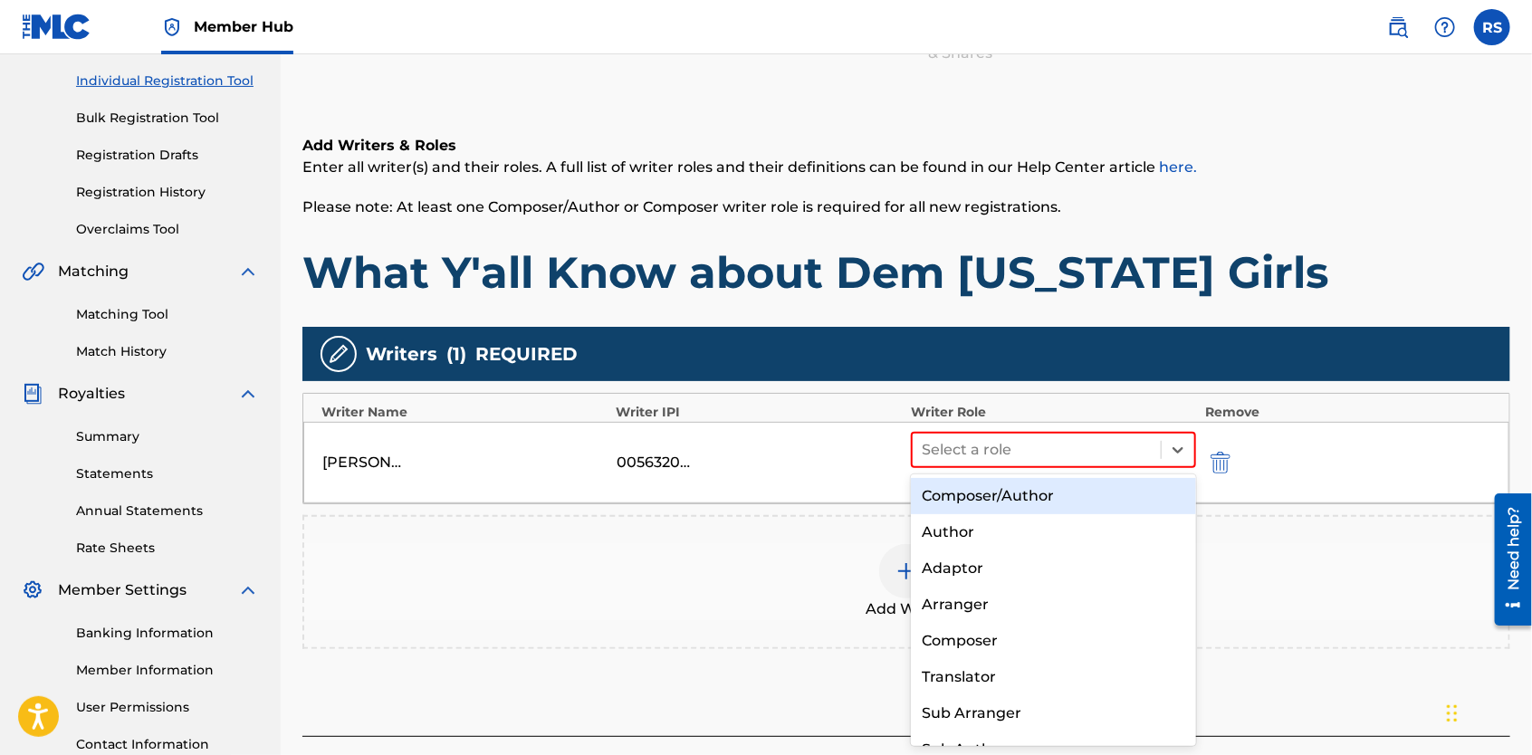
click at [1135, 497] on div "Composer/Author" at bounding box center [1053, 496] width 285 height 36
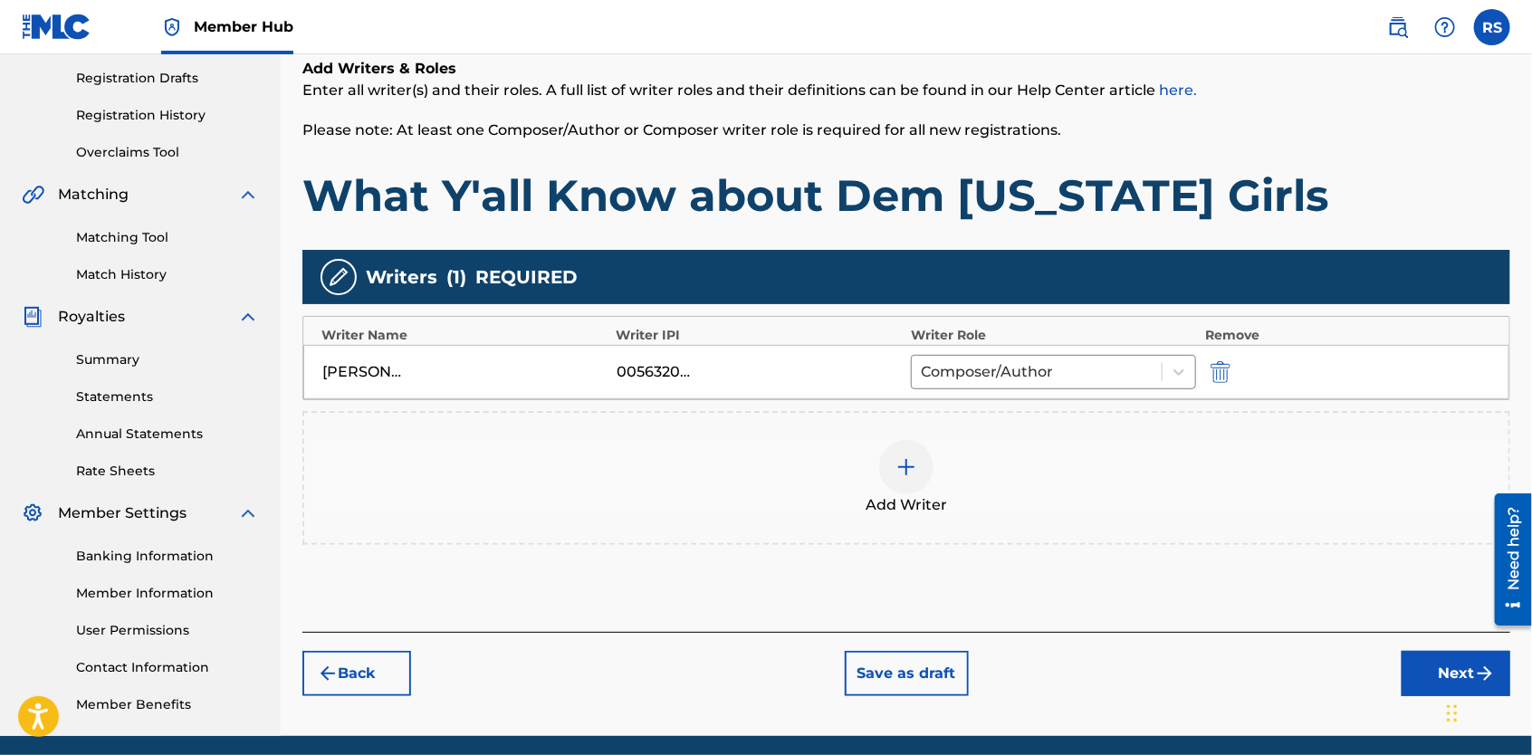
scroll to position [337, 0]
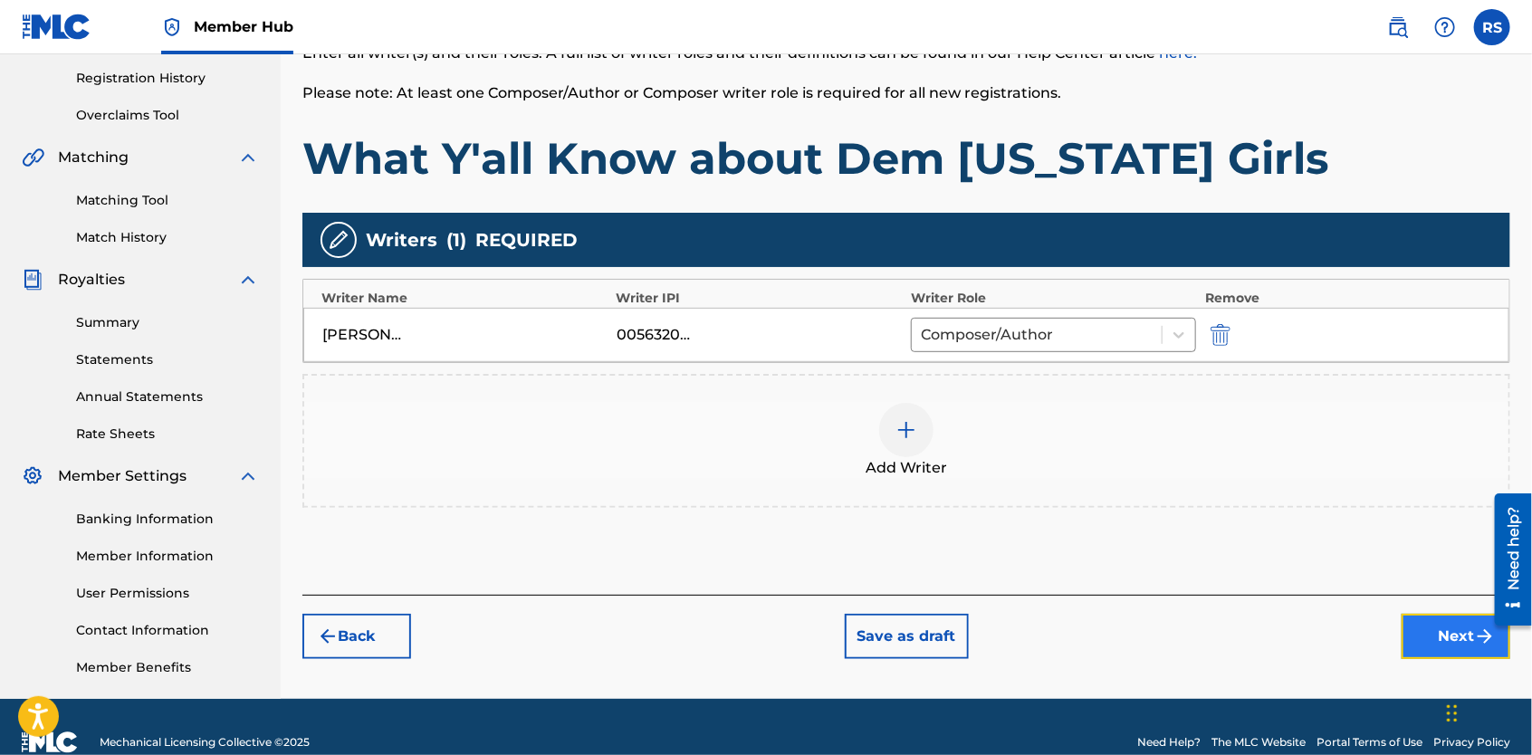
click at [1430, 629] on button "Next" at bounding box center [1456, 636] width 109 height 45
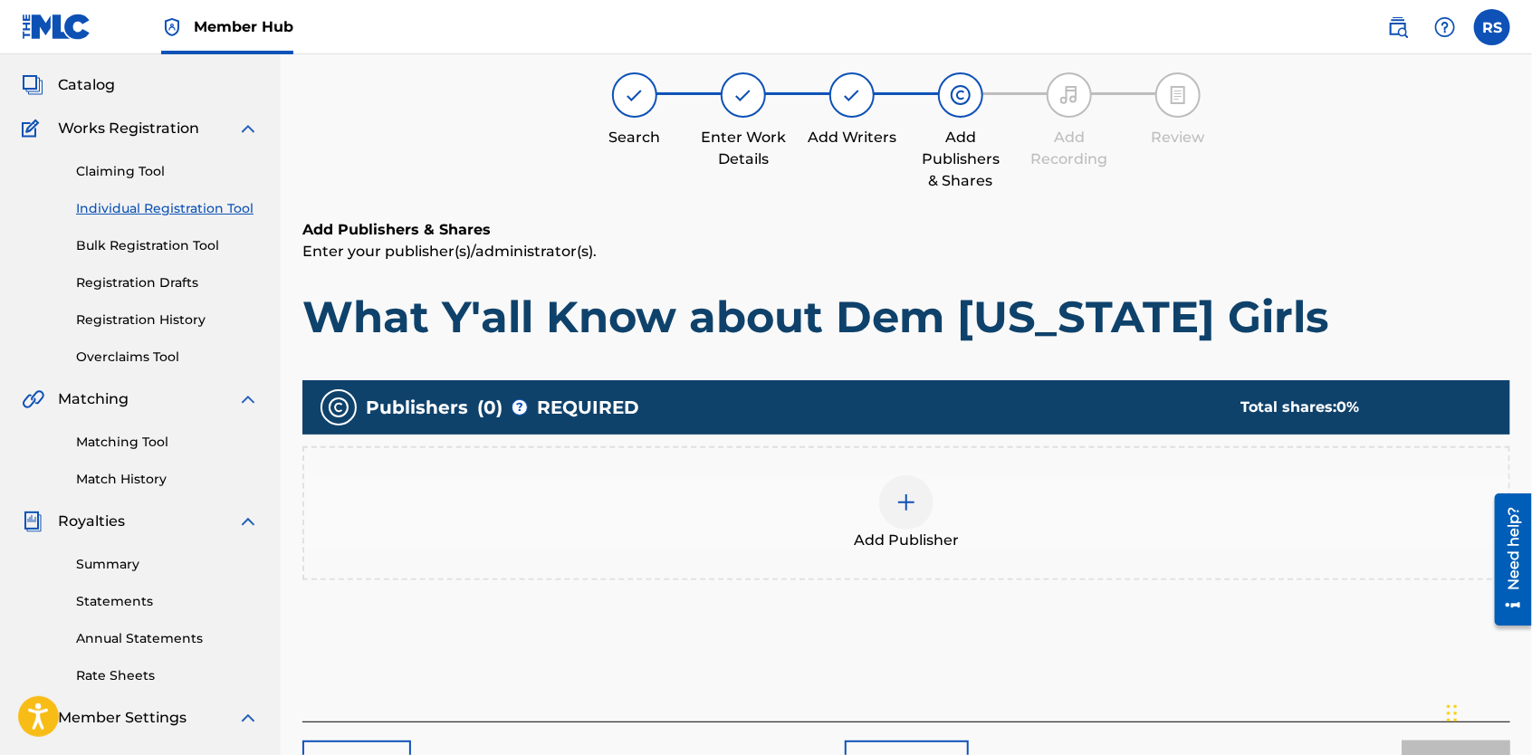
scroll to position [82, 0]
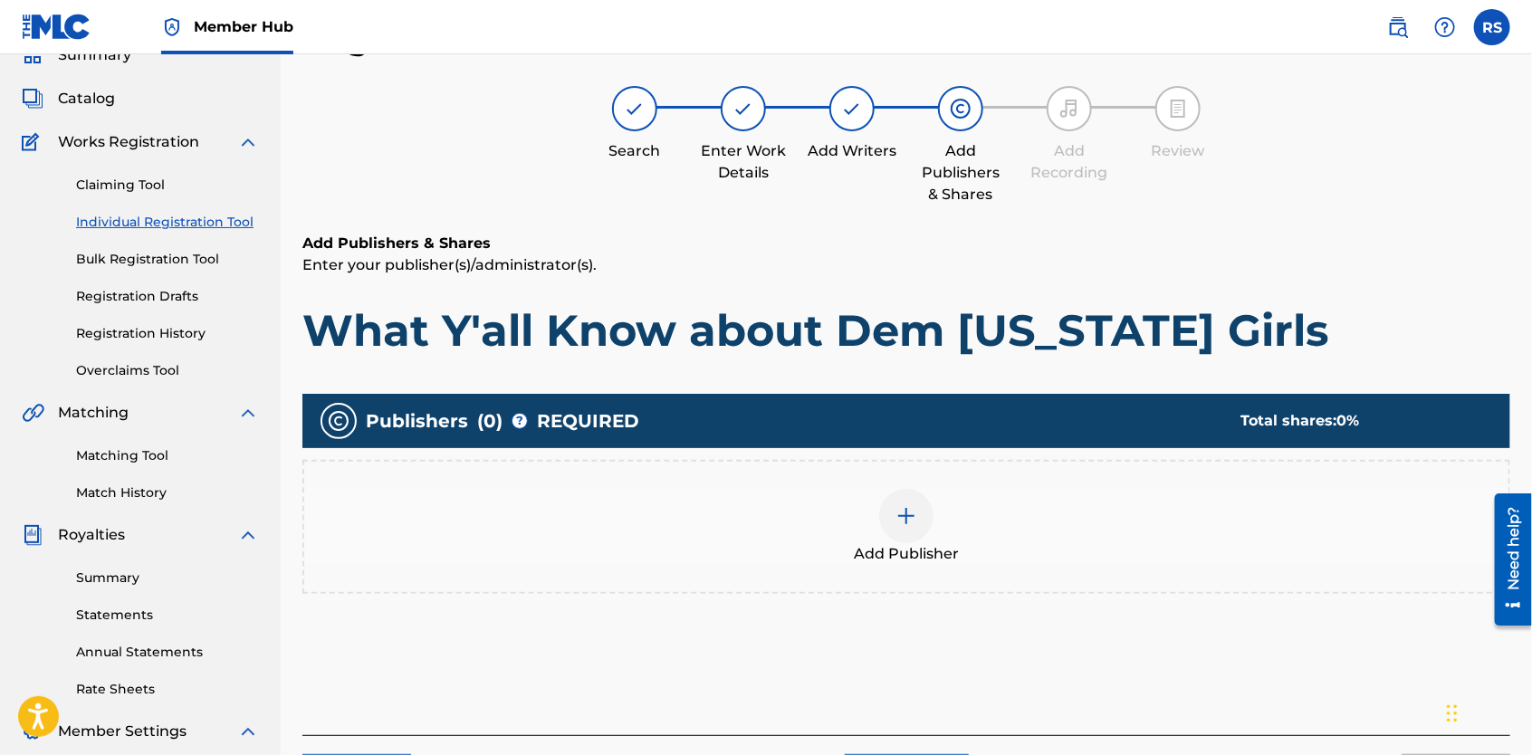
click at [914, 525] on img at bounding box center [907, 516] width 22 height 22
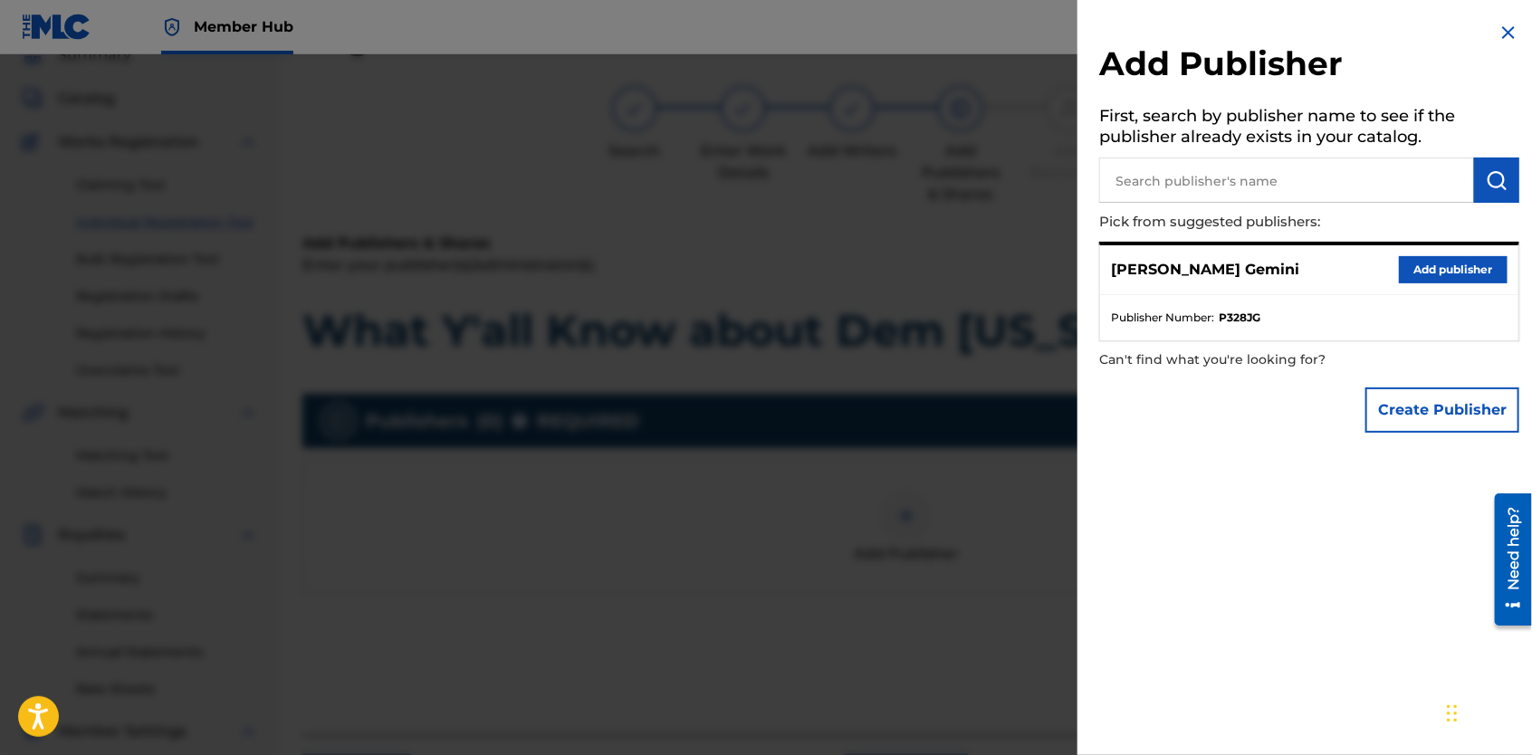
click at [1430, 161] on input "text" at bounding box center [1286, 180] width 375 height 45
type input "Yella Brick Road Poetry"
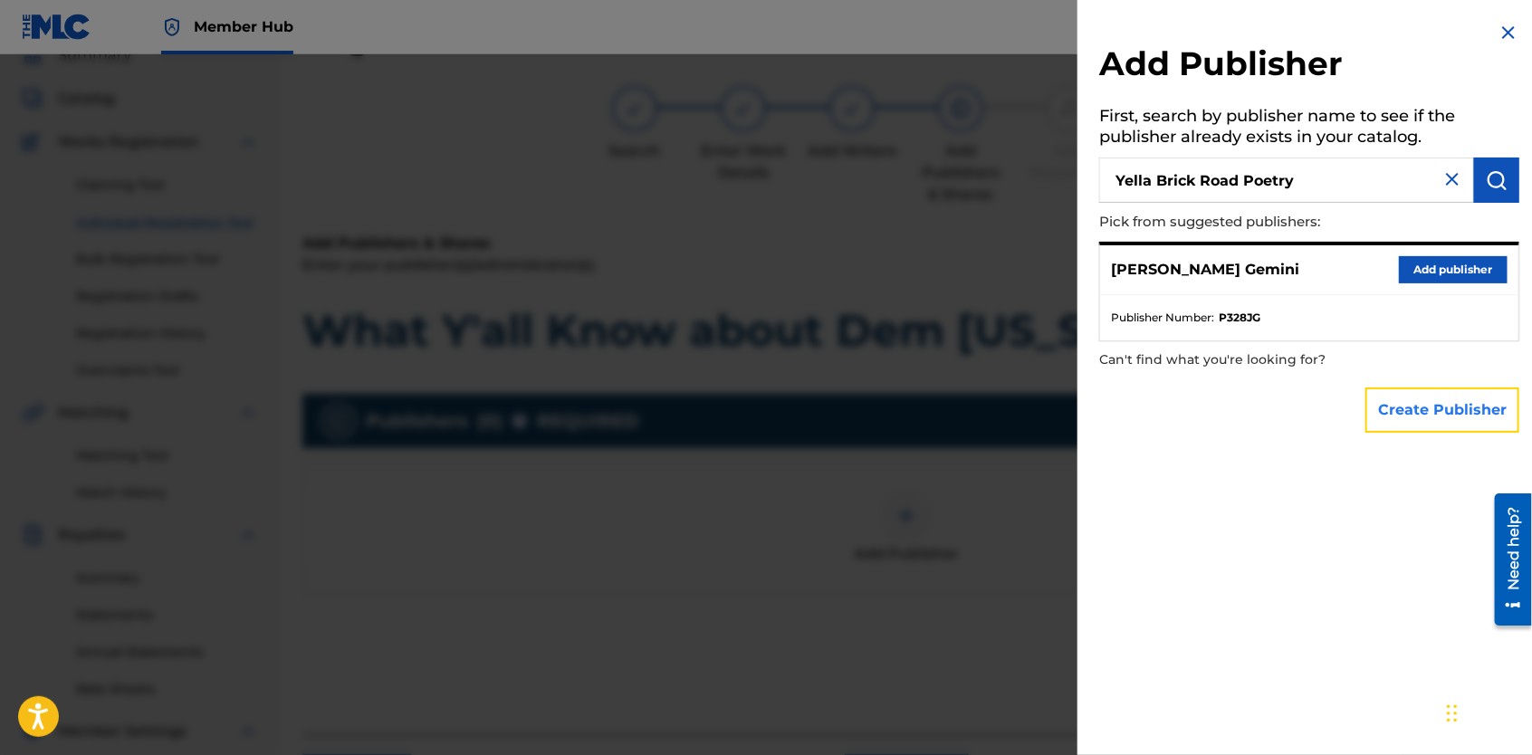
click at [1467, 417] on button "Create Publisher" at bounding box center [1443, 410] width 154 height 45
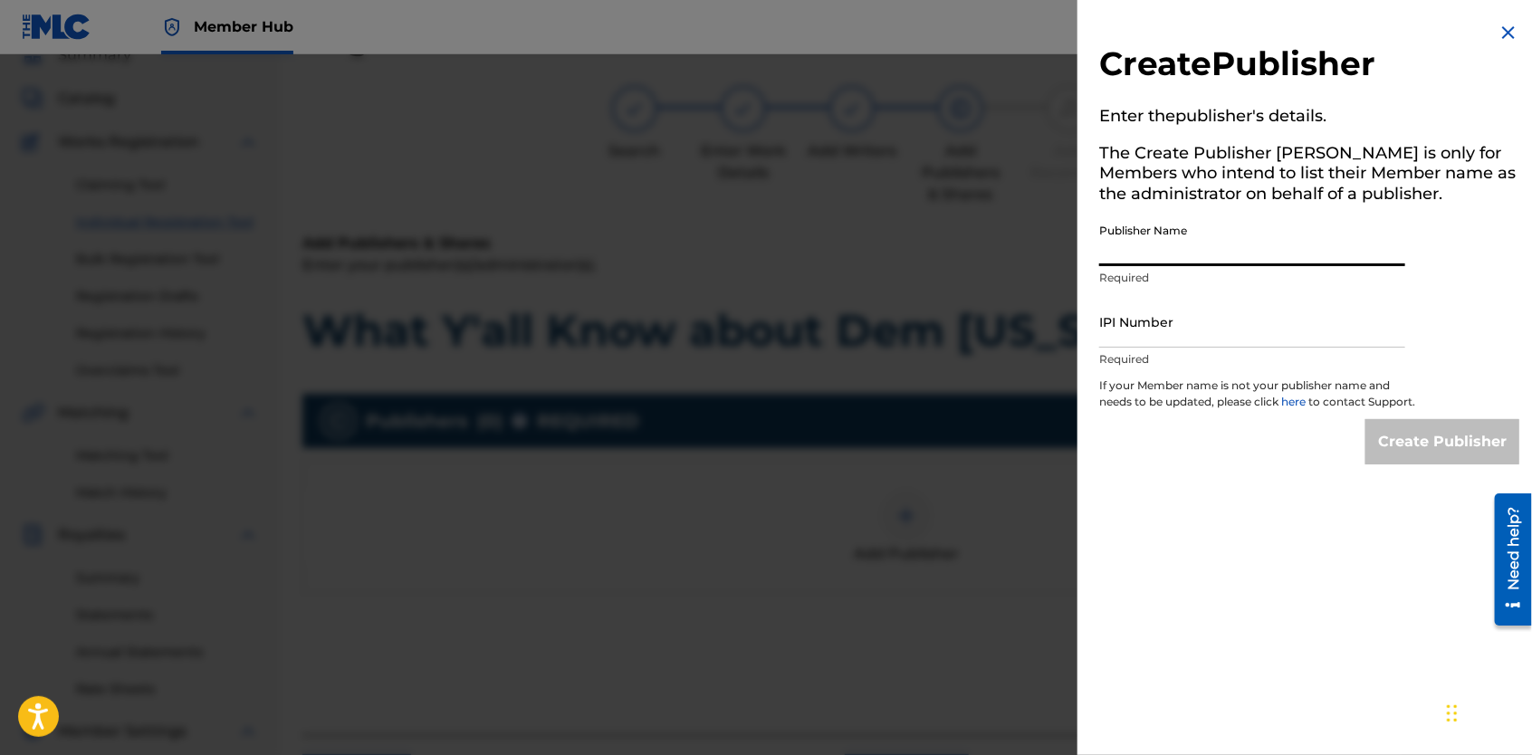
click at [1243, 250] on input "Publisher Name" at bounding box center [1252, 241] width 306 height 52
type input "Yella Brick Road Poetry"
type input "01307924846"
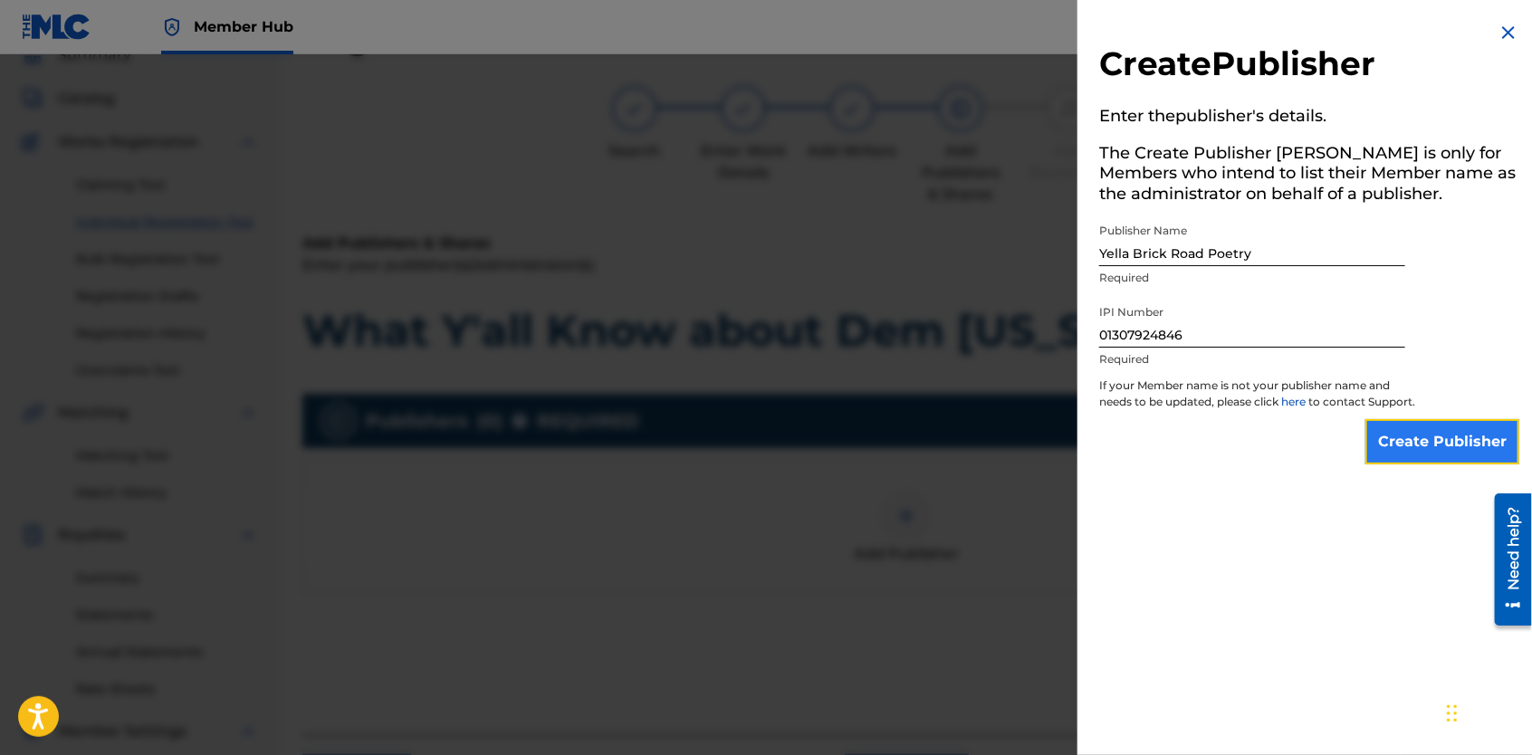
click at [1389, 461] on input "Create Publisher" at bounding box center [1443, 441] width 154 height 45
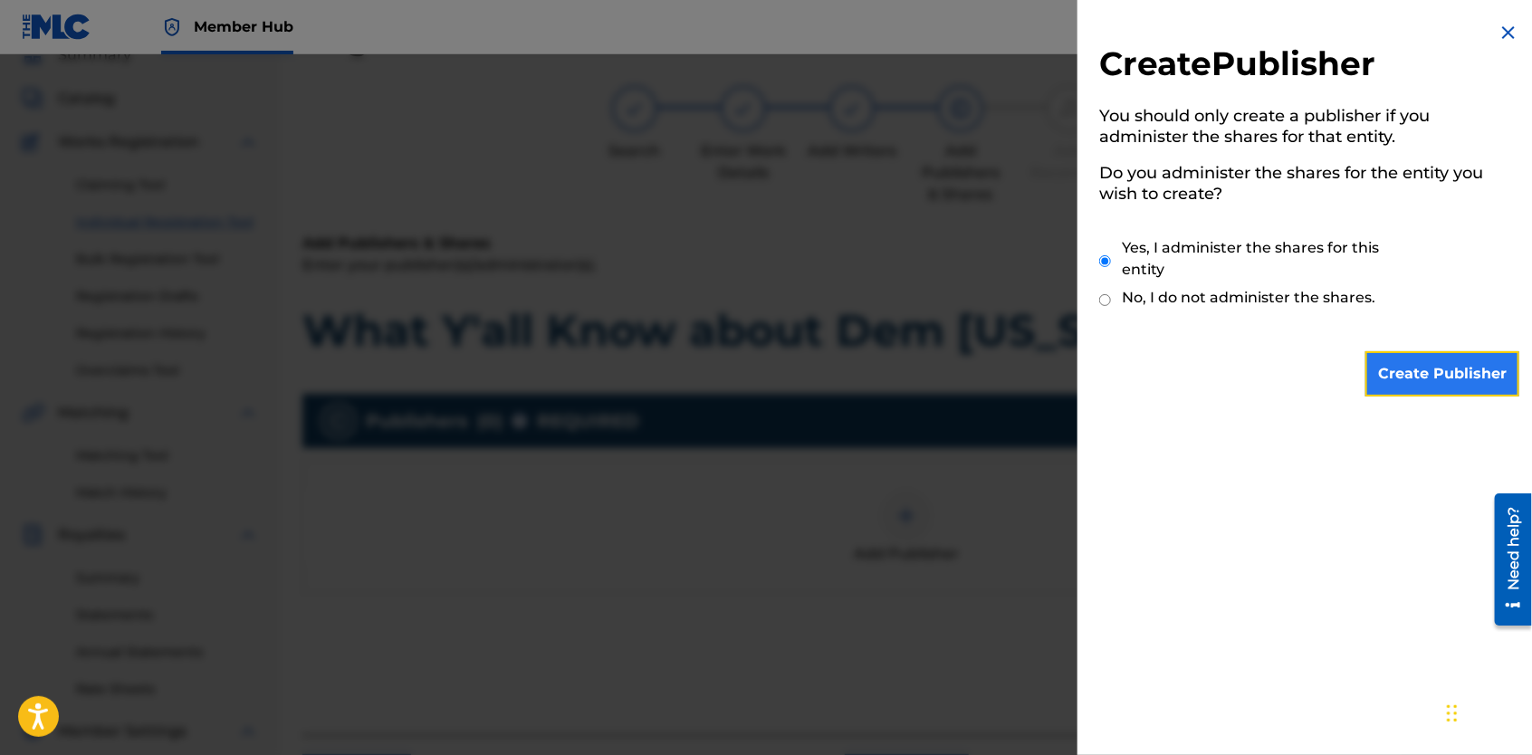
click at [1418, 371] on input "Create Publisher" at bounding box center [1443, 373] width 154 height 45
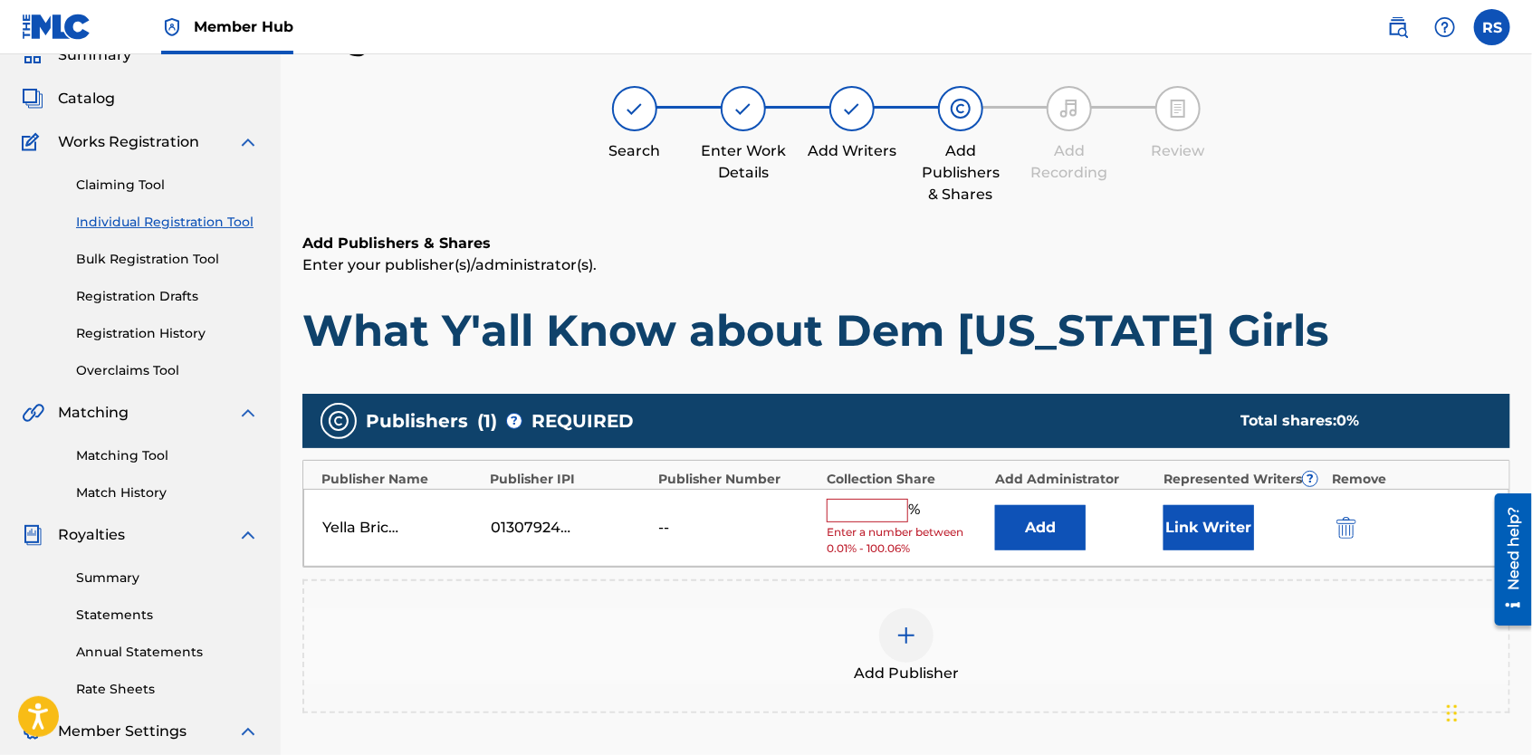
click at [847, 509] on input "text" at bounding box center [868, 511] width 82 height 24
type input "100"
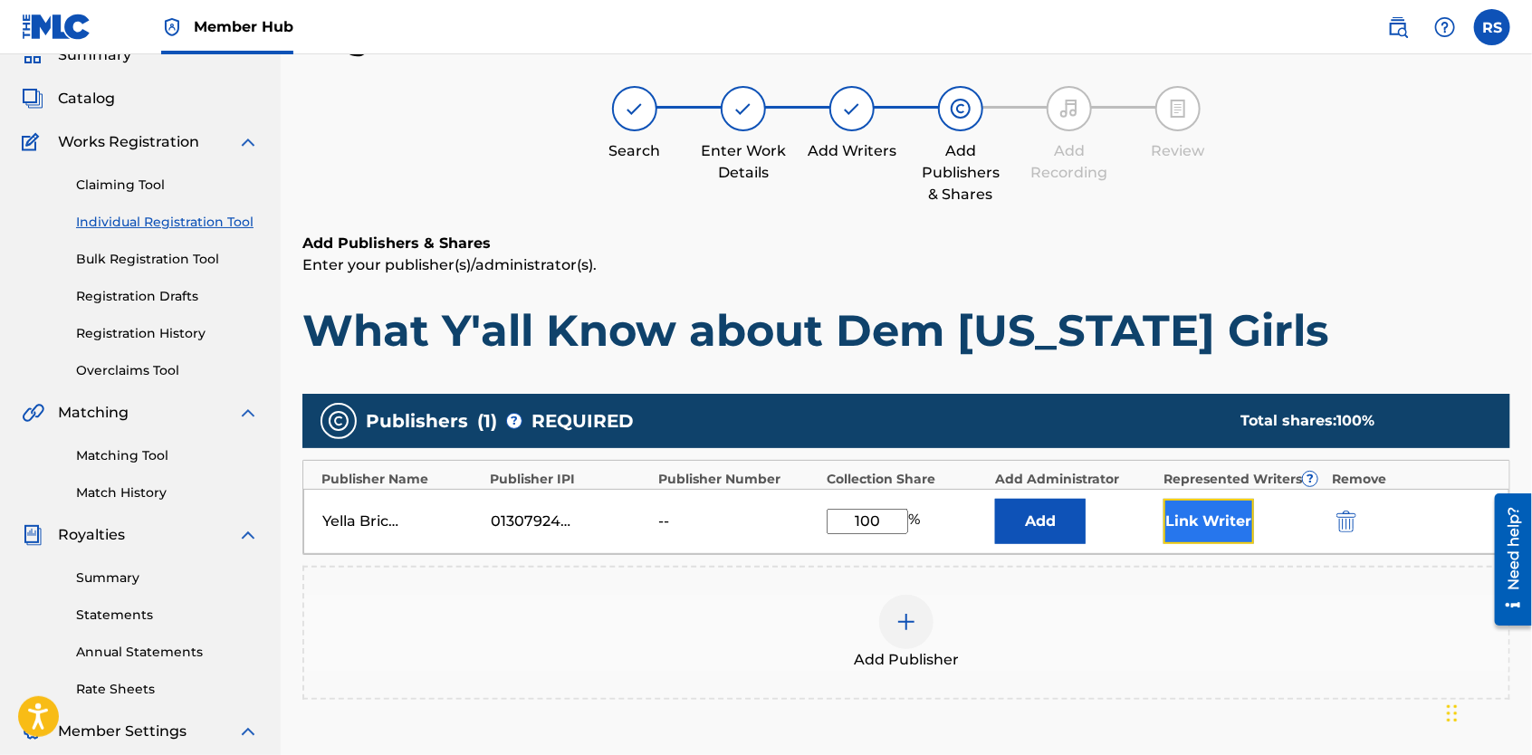
click at [1179, 523] on button "Link Writer" at bounding box center [1209, 521] width 91 height 45
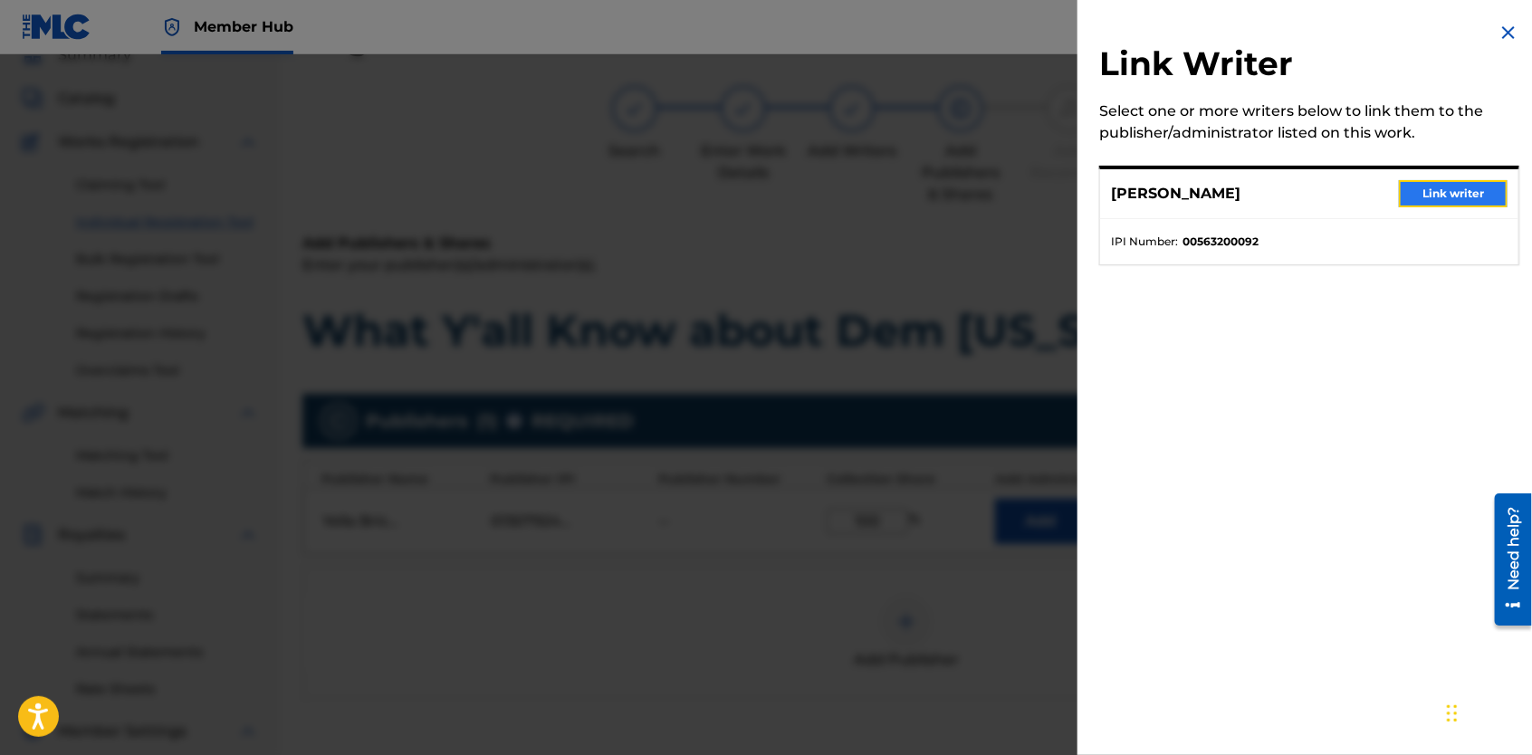
click at [1432, 202] on button "Link writer" at bounding box center [1453, 193] width 109 height 27
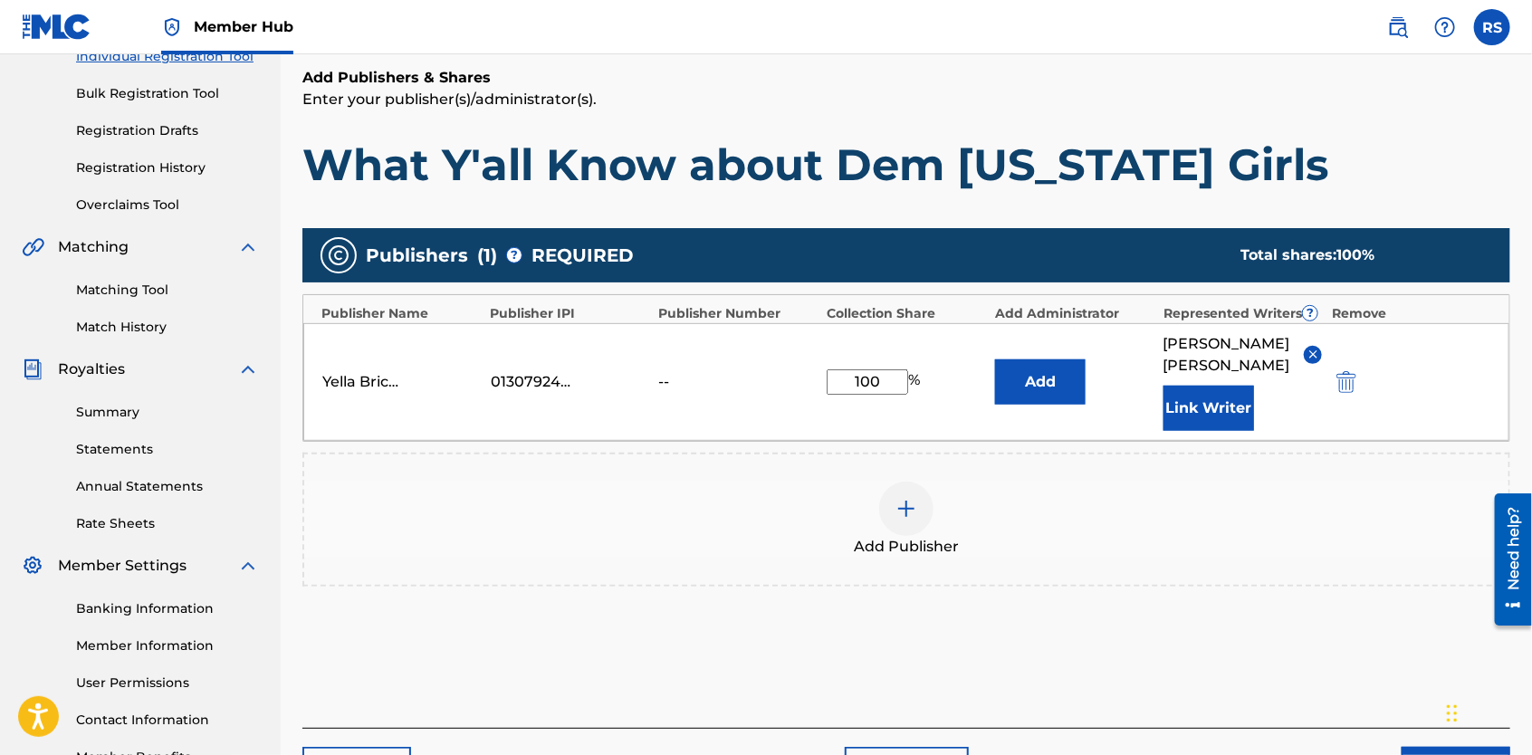
scroll to position [367, 0]
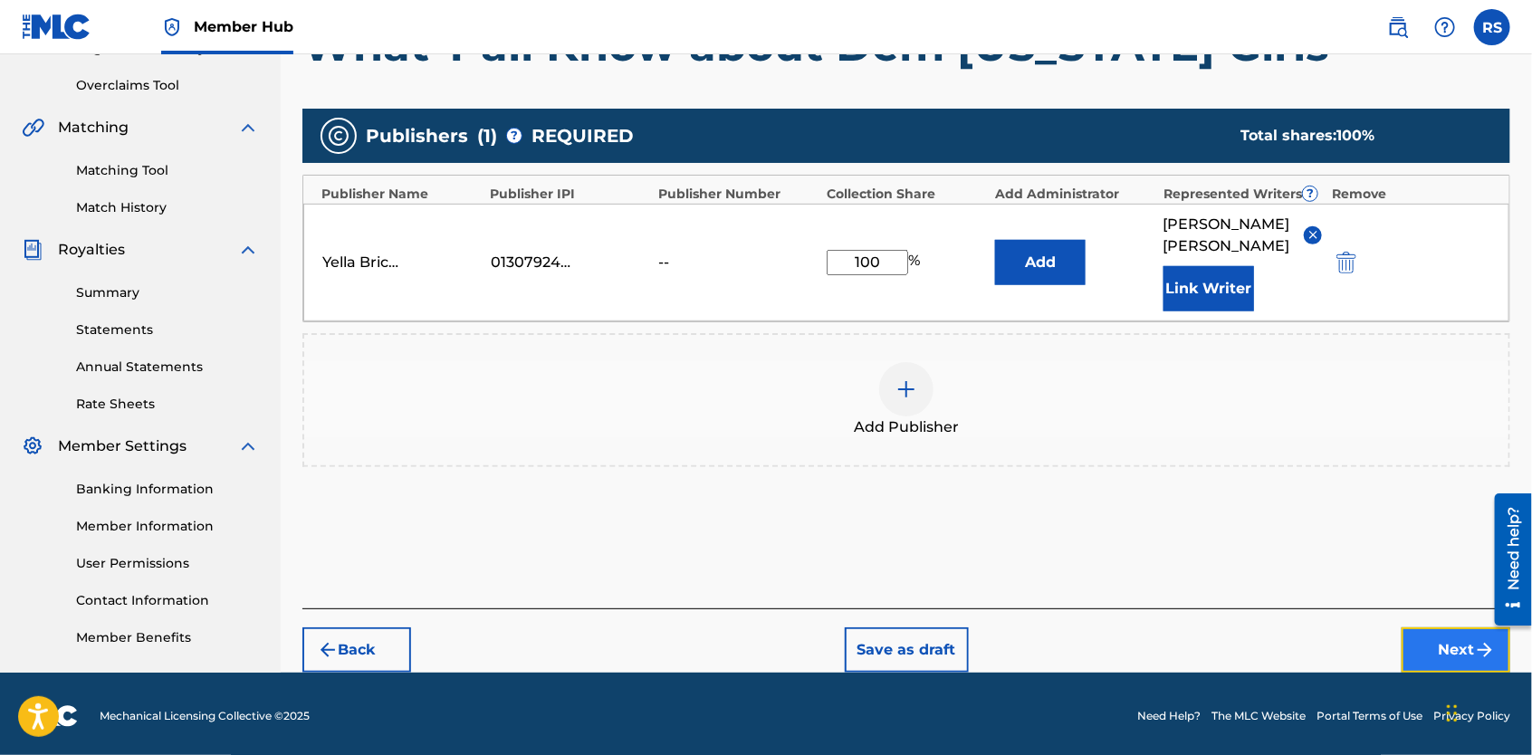
click at [1409, 628] on button "Next" at bounding box center [1456, 650] width 109 height 45
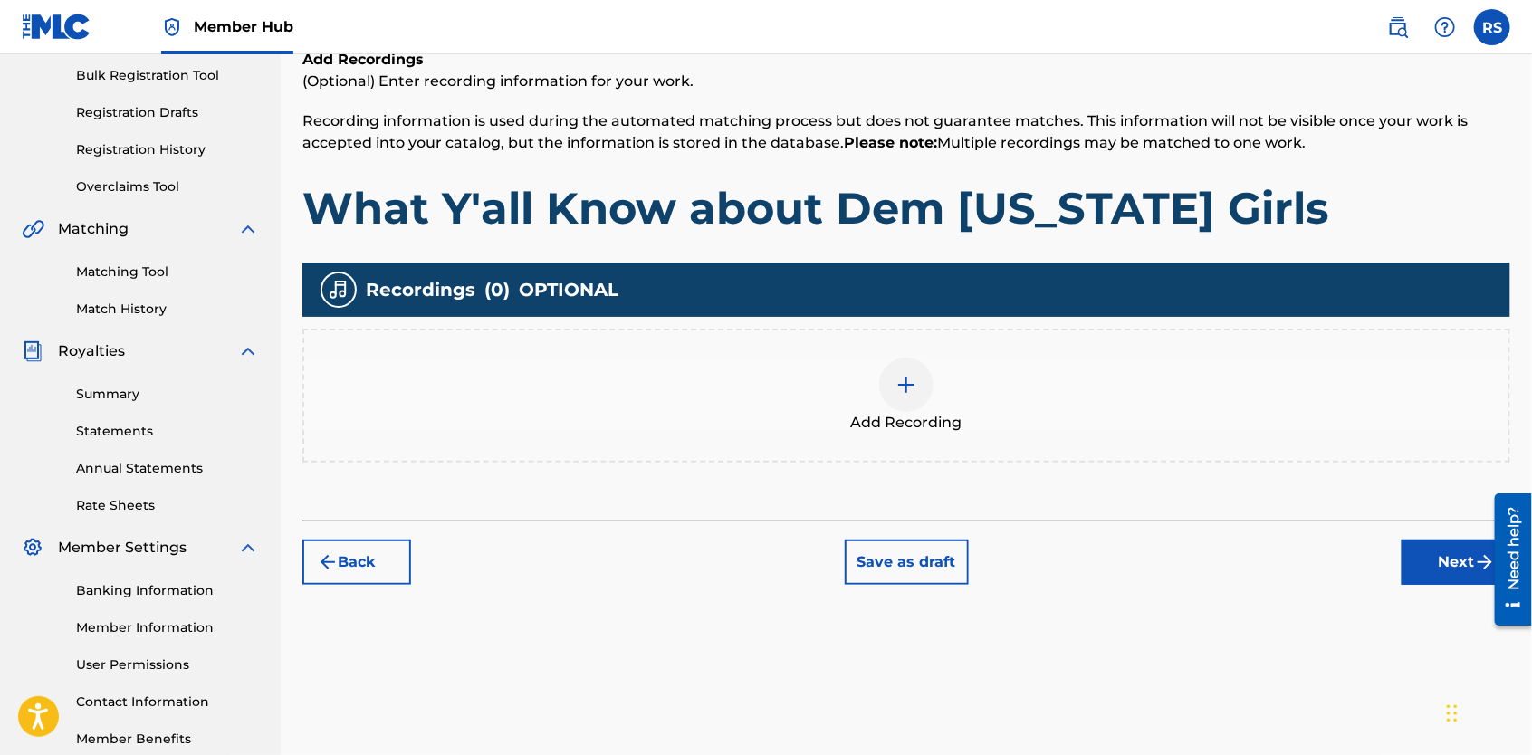
scroll to position [266, 0]
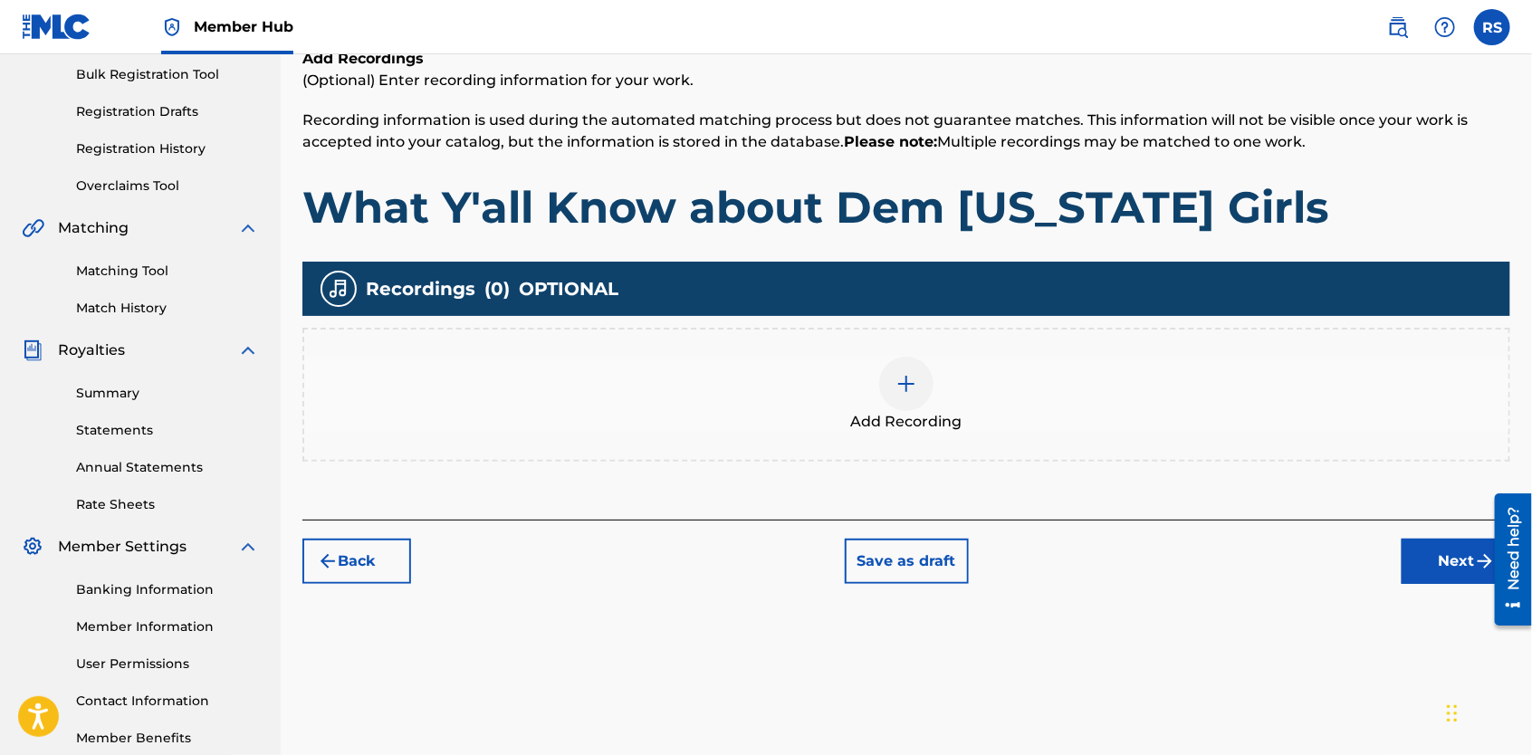
click at [916, 389] on img at bounding box center [907, 384] width 22 height 22
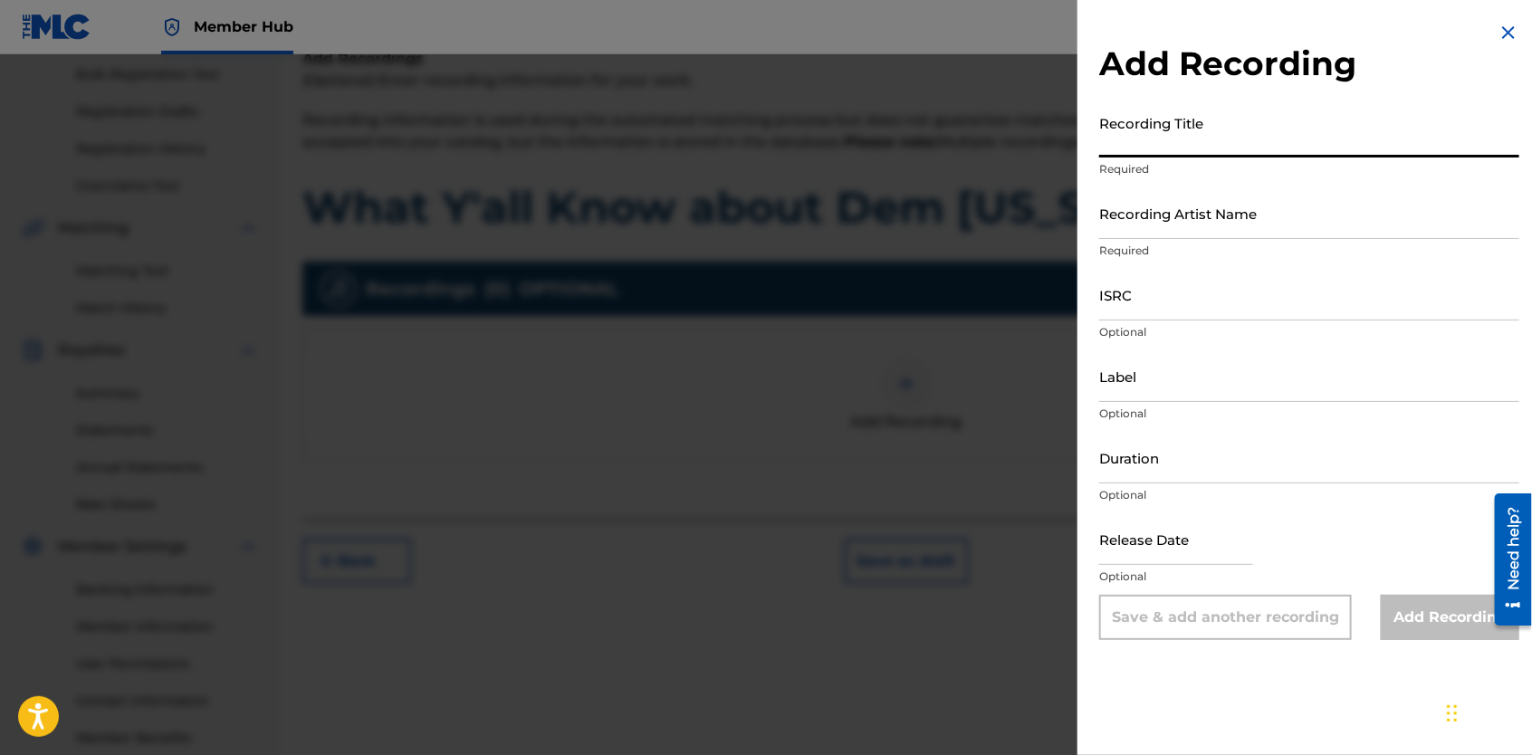
click at [1215, 133] on input "Recording Title" at bounding box center [1309, 132] width 420 height 52
type input "What Y'all Know About Dem [US_STATE] Girls"
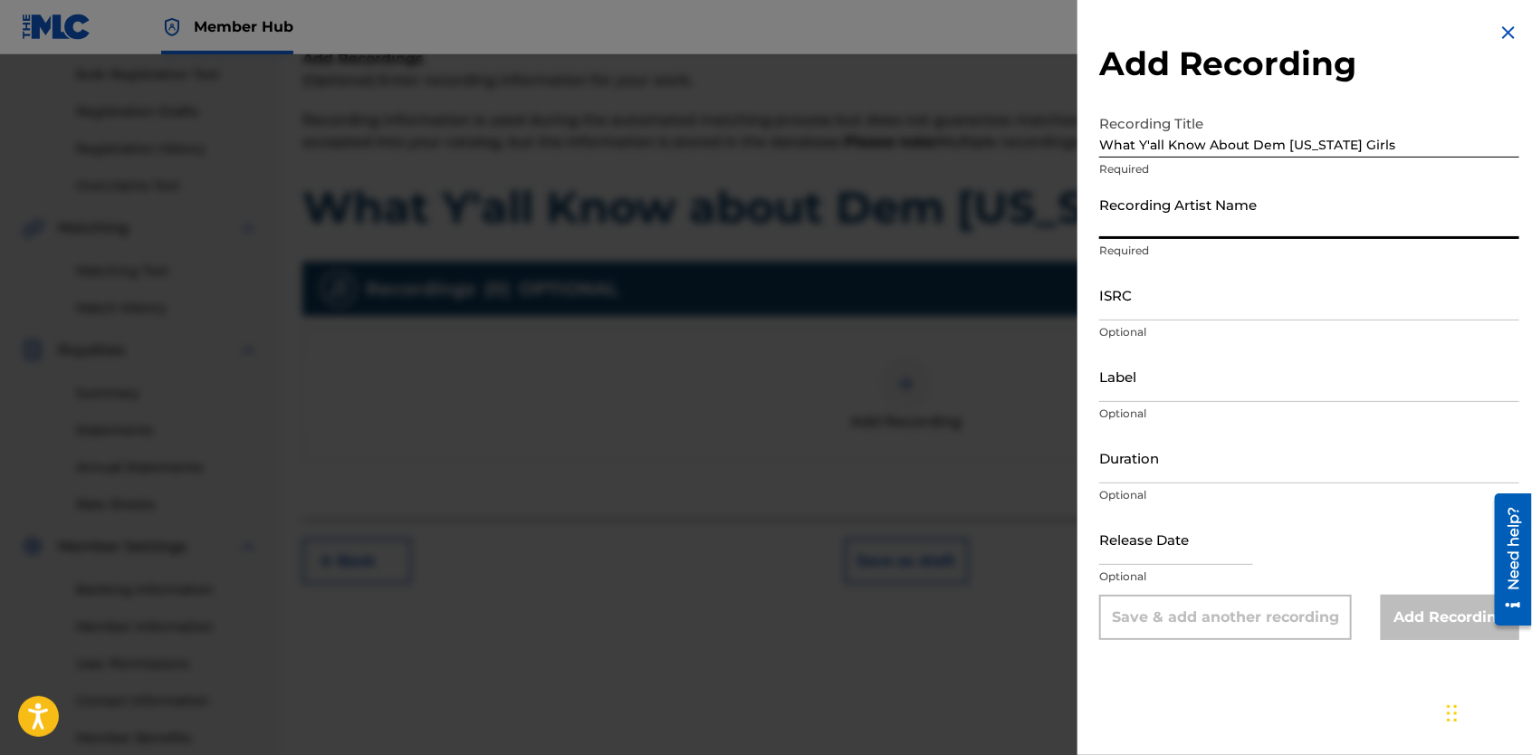
click at [1211, 214] on input "Recording Artist Name" at bounding box center [1309, 213] width 420 height 52
type input "[PERSON_NAME] Gemini"
type input "Yella Brick Road Ent. LLC"
type input "[DATE]"
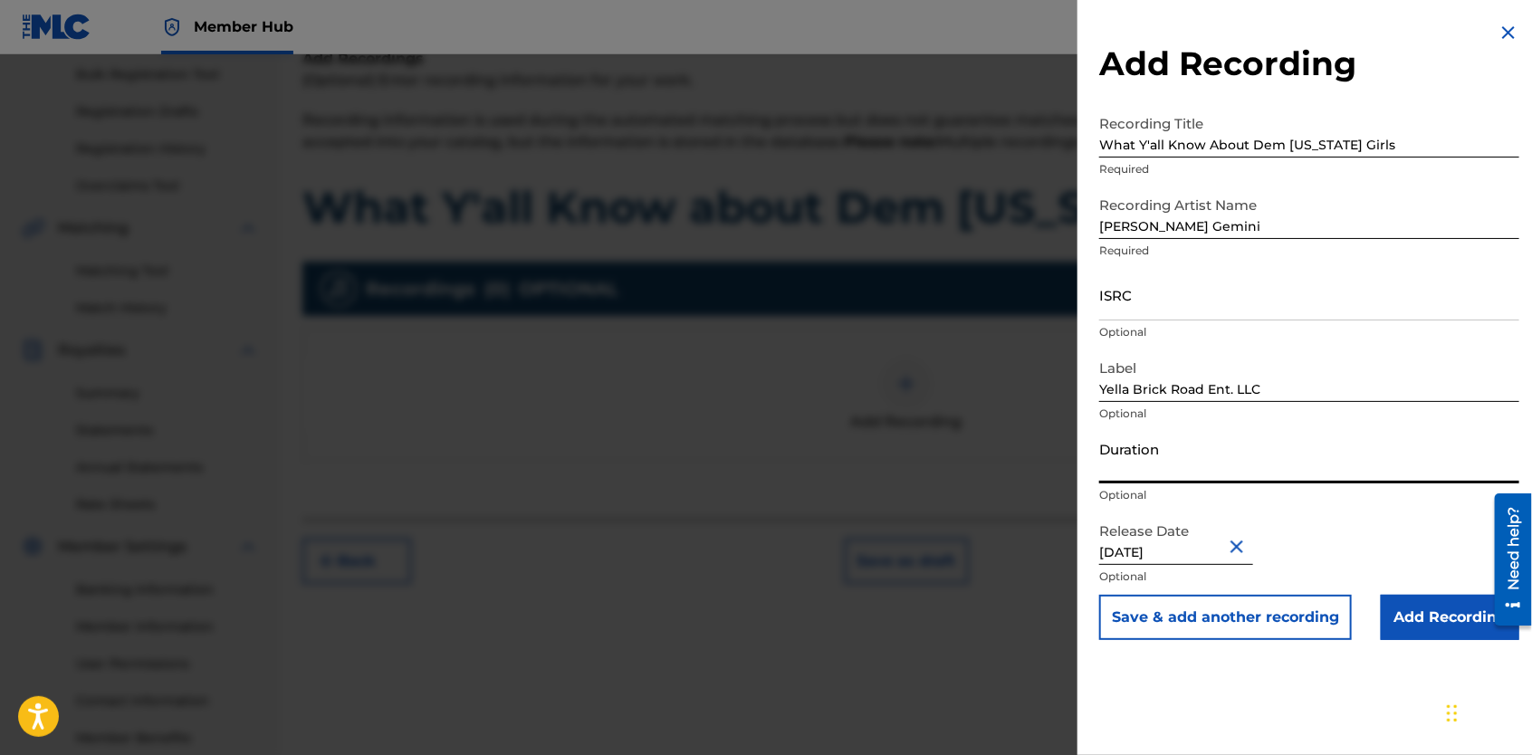
click at [1166, 465] on input "Duration" at bounding box center [1309, 458] width 420 height 52
type input "2"
type input "02:02"
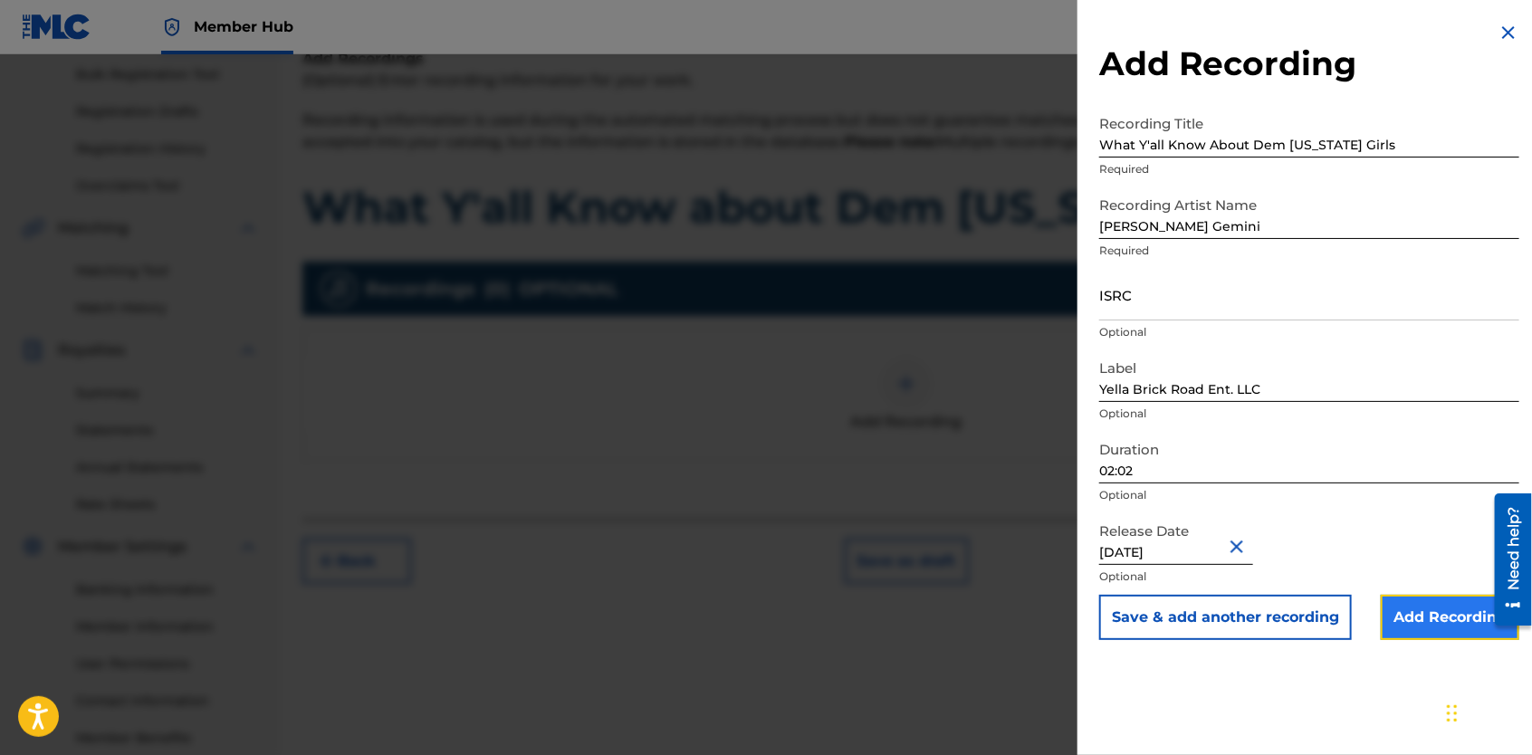
click at [1460, 619] on input "Add Recording" at bounding box center [1450, 617] width 139 height 45
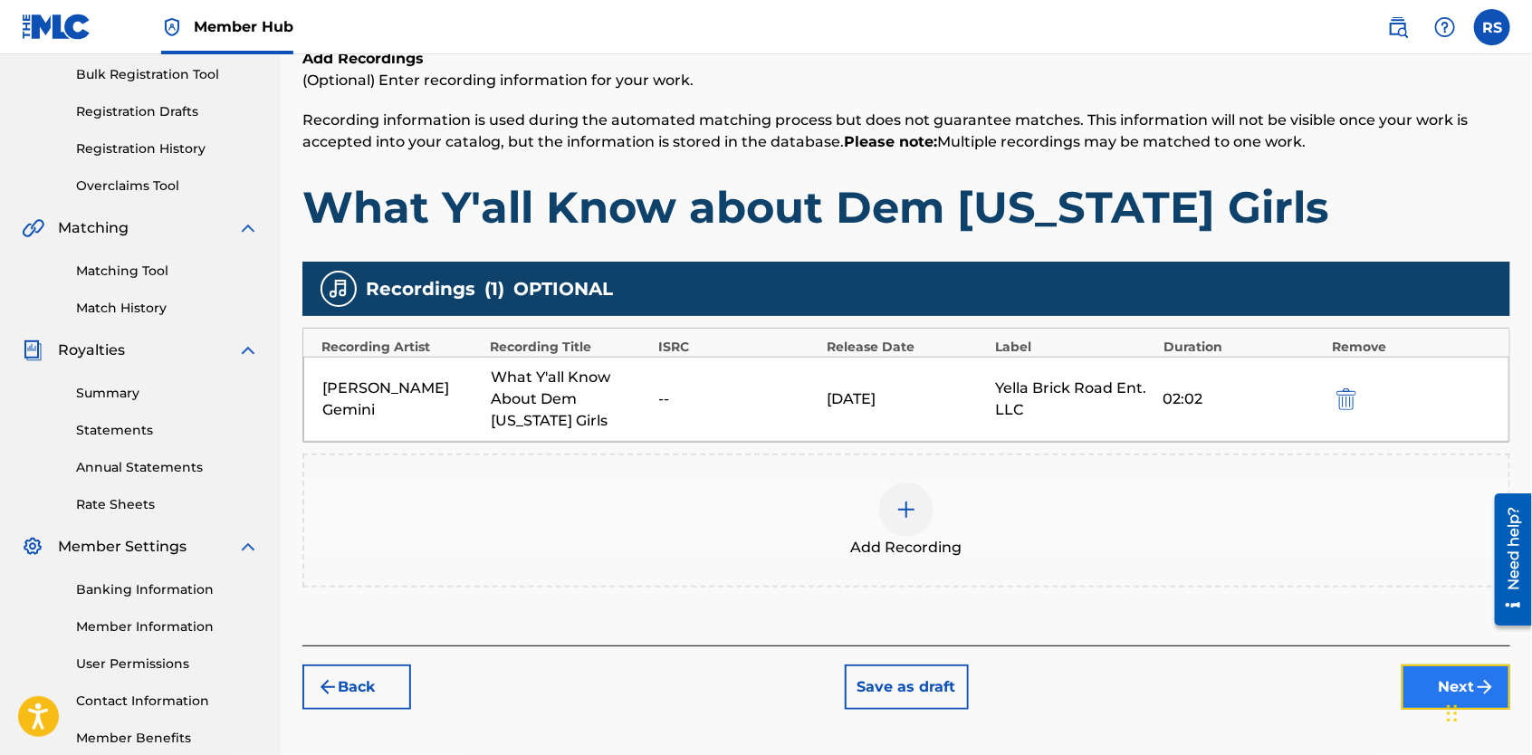
click at [1433, 682] on button "Next" at bounding box center [1456, 687] width 109 height 45
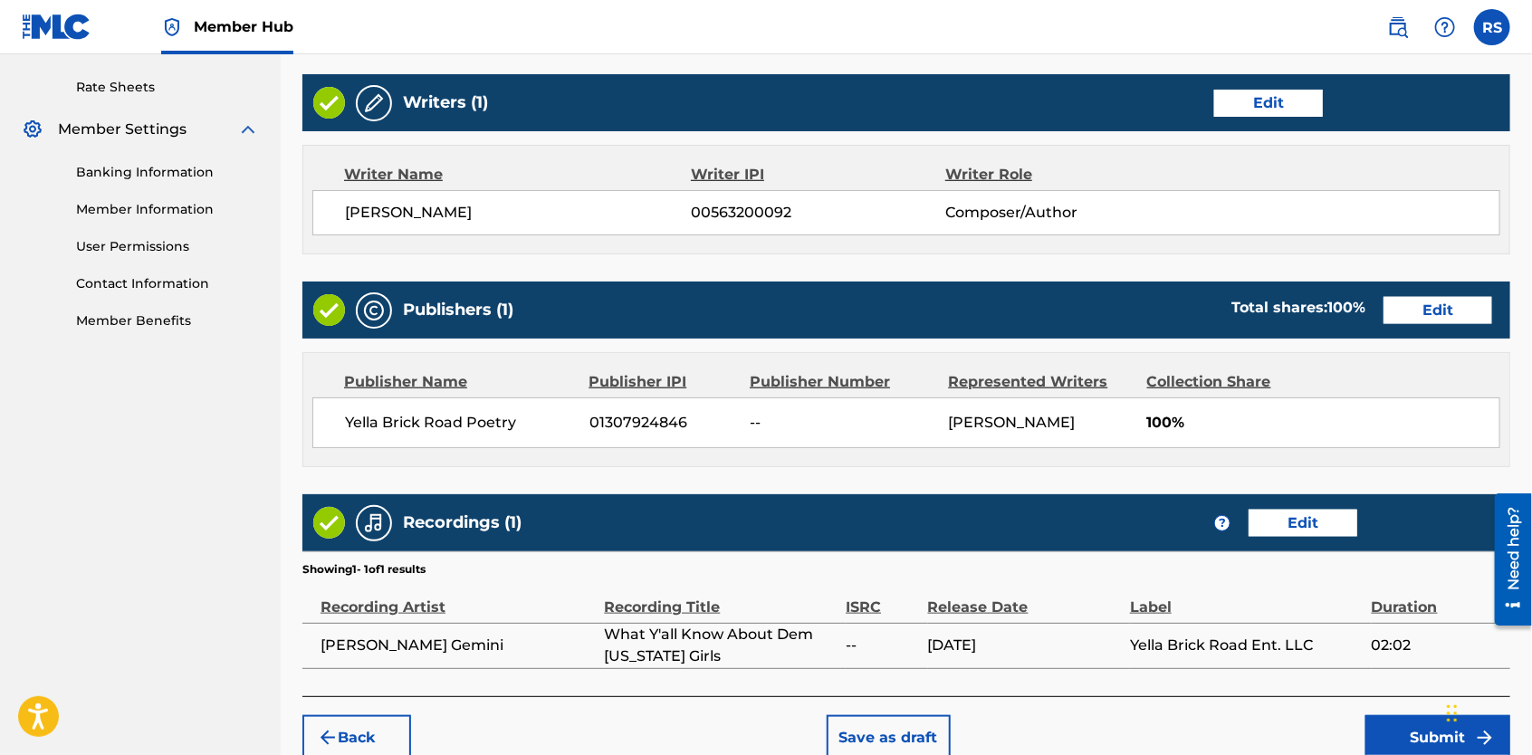
scroll to position [773, 0]
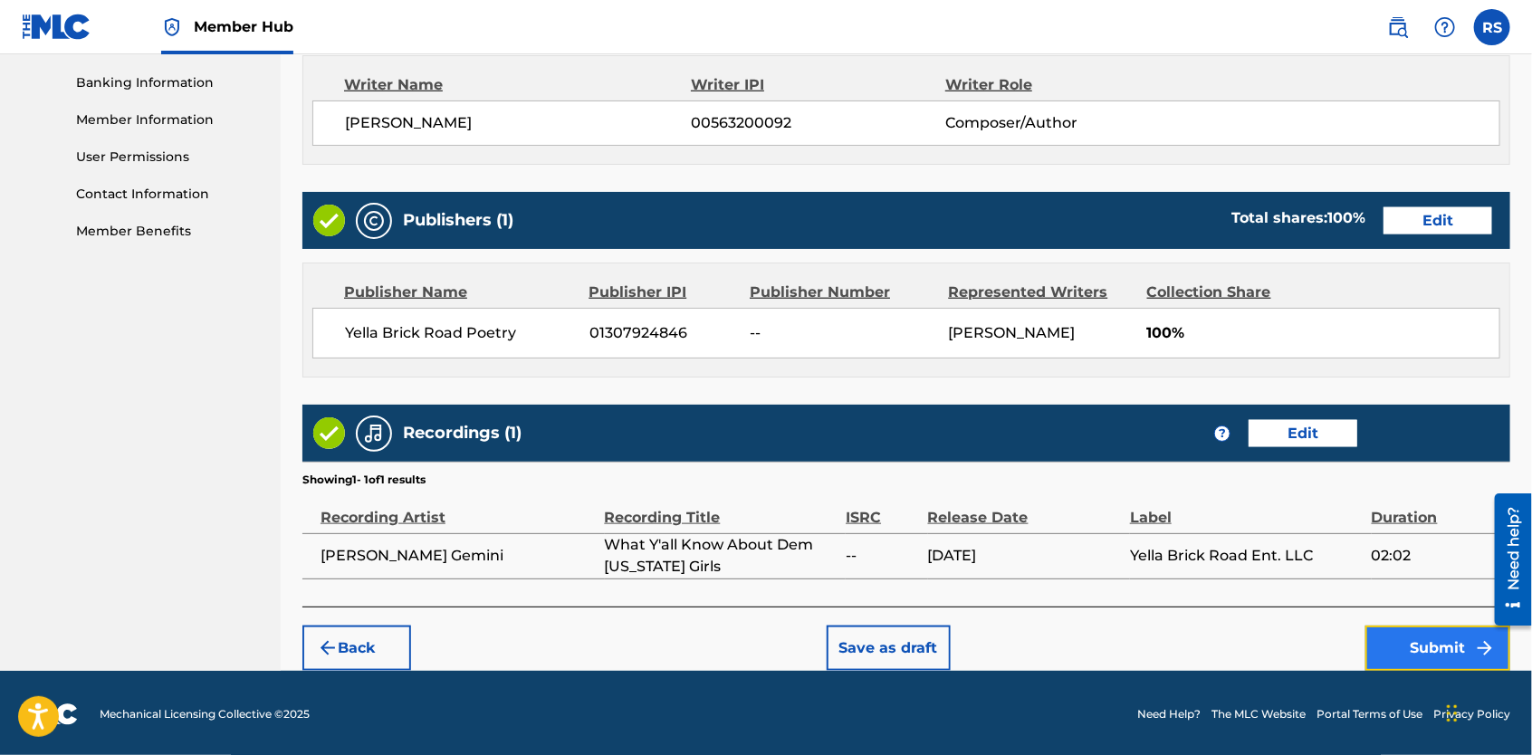
click at [1423, 657] on button "Submit" at bounding box center [1438, 648] width 145 height 45
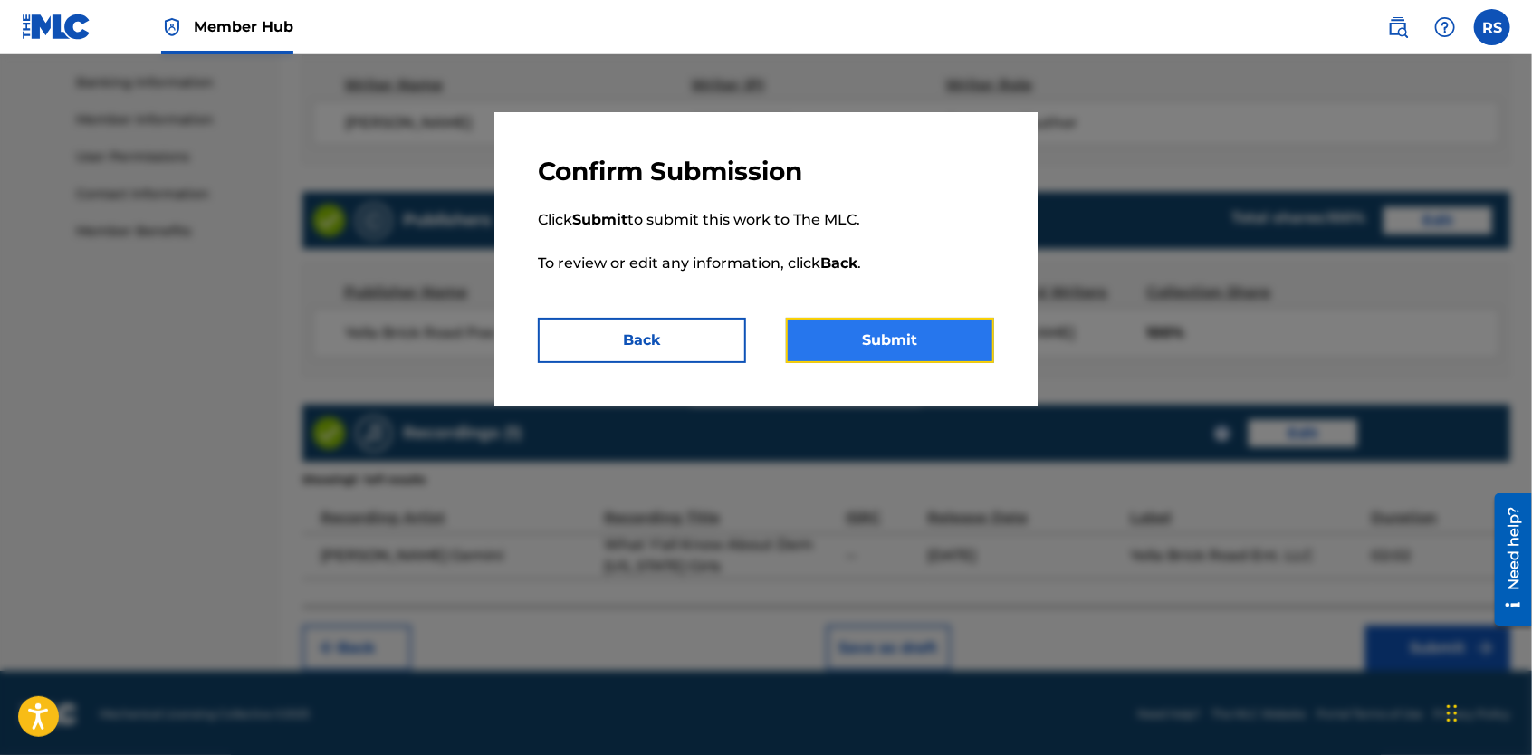
click at [916, 331] on button "Submit" at bounding box center [890, 340] width 208 height 45
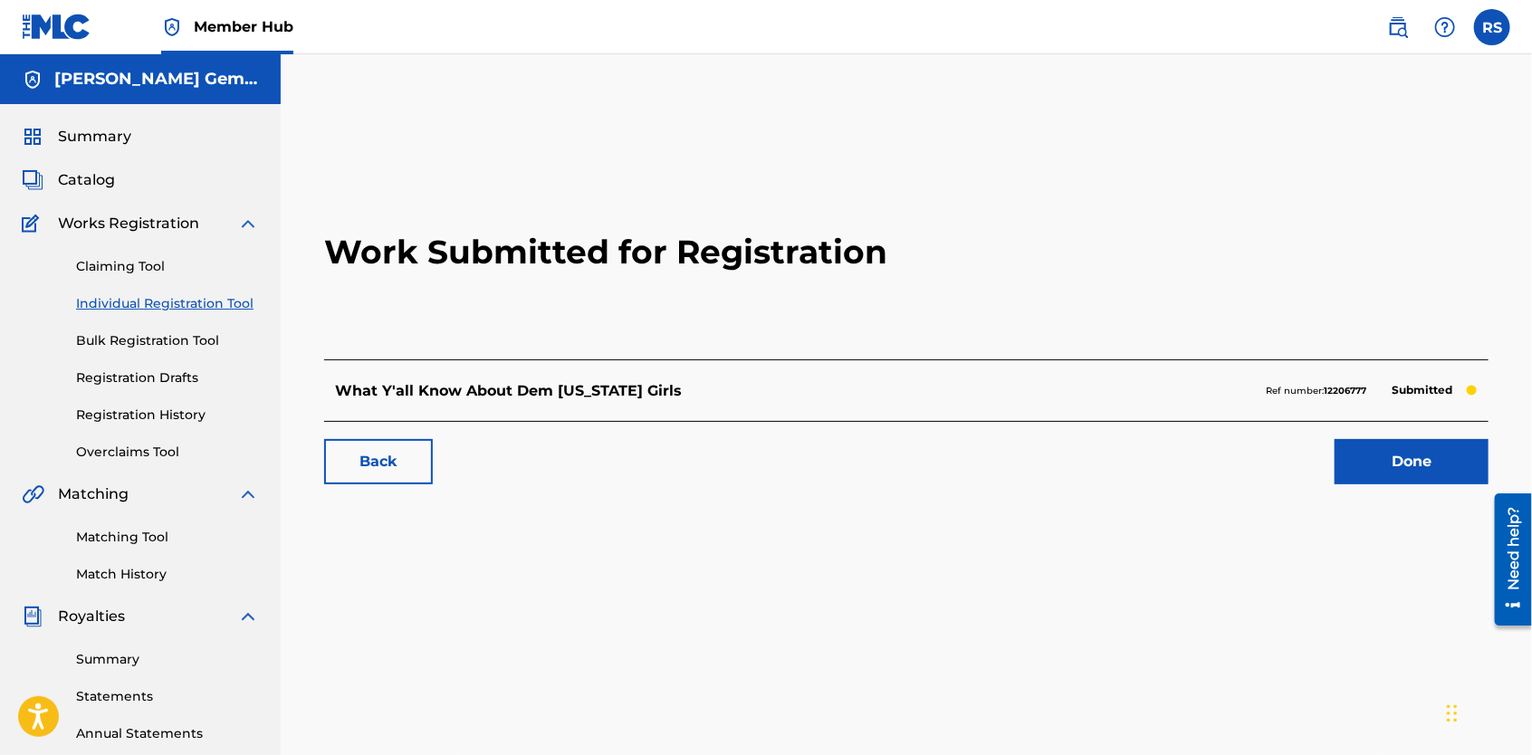
click at [162, 298] on link "Individual Registration Tool" at bounding box center [167, 303] width 183 height 19
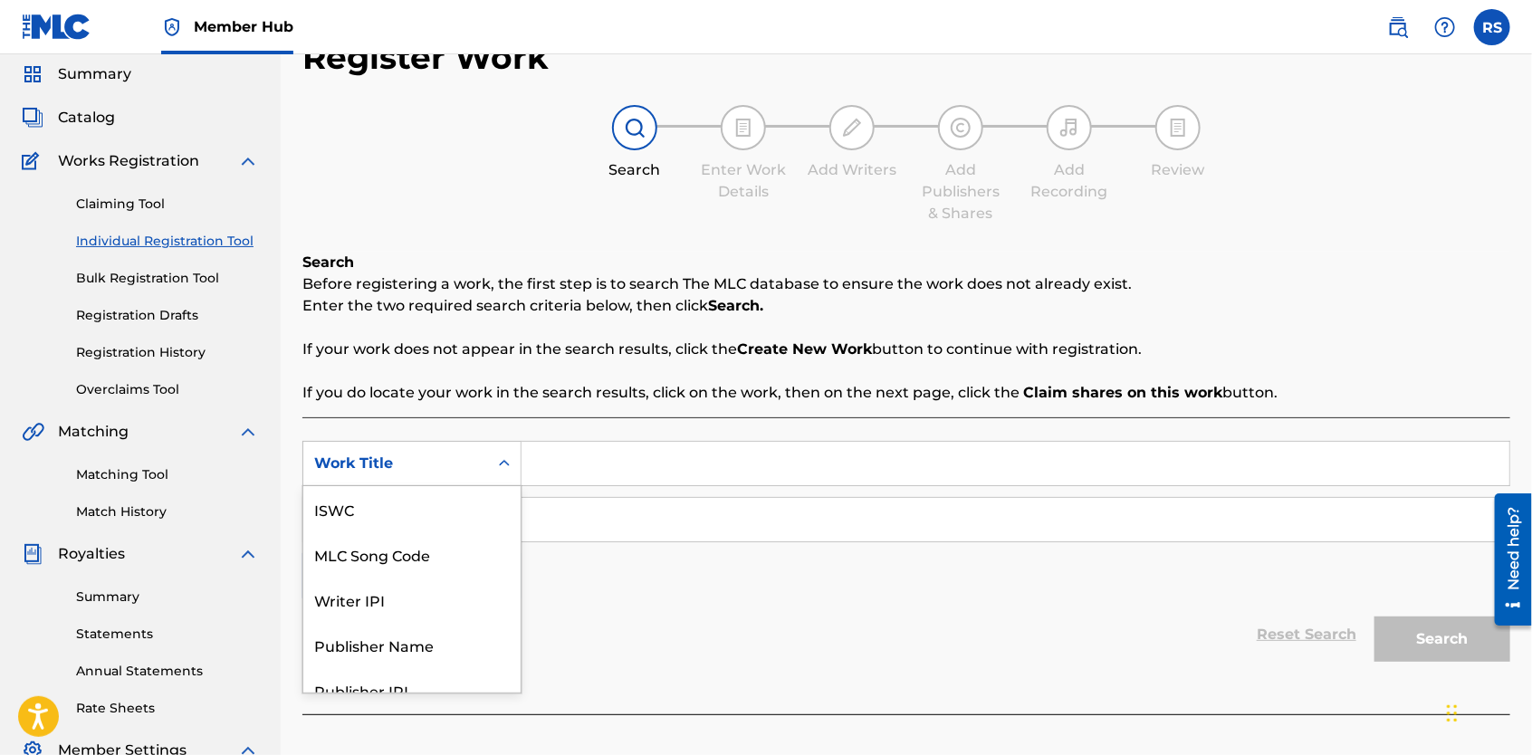
scroll to position [45, 0]
click at [511, 485] on div "7 results available. Use Up and Down to choose options, press Enter to select t…" at bounding box center [411, 461] width 219 height 45
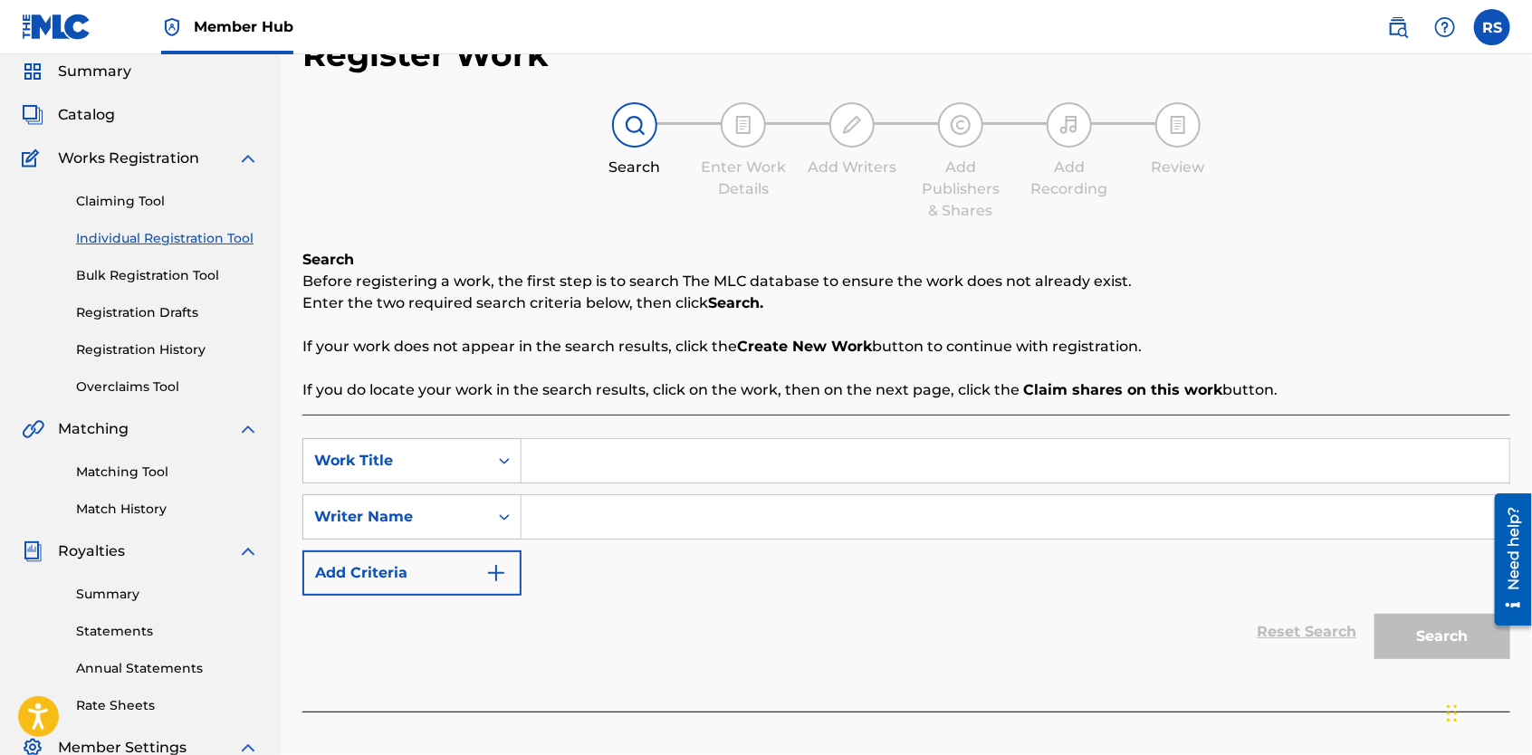
click at [509, 461] on icon "Search Form" at bounding box center [504, 461] width 18 height 18
click at [560, 465] on input "Search Form" at bounding box center [1016, 460] width 988 height 43
type input "AS For Me and My House (Music for Your Temple)"
click at [582, 519] on input "Search Form" at bounding box center [1016, 516] width 988 height 43
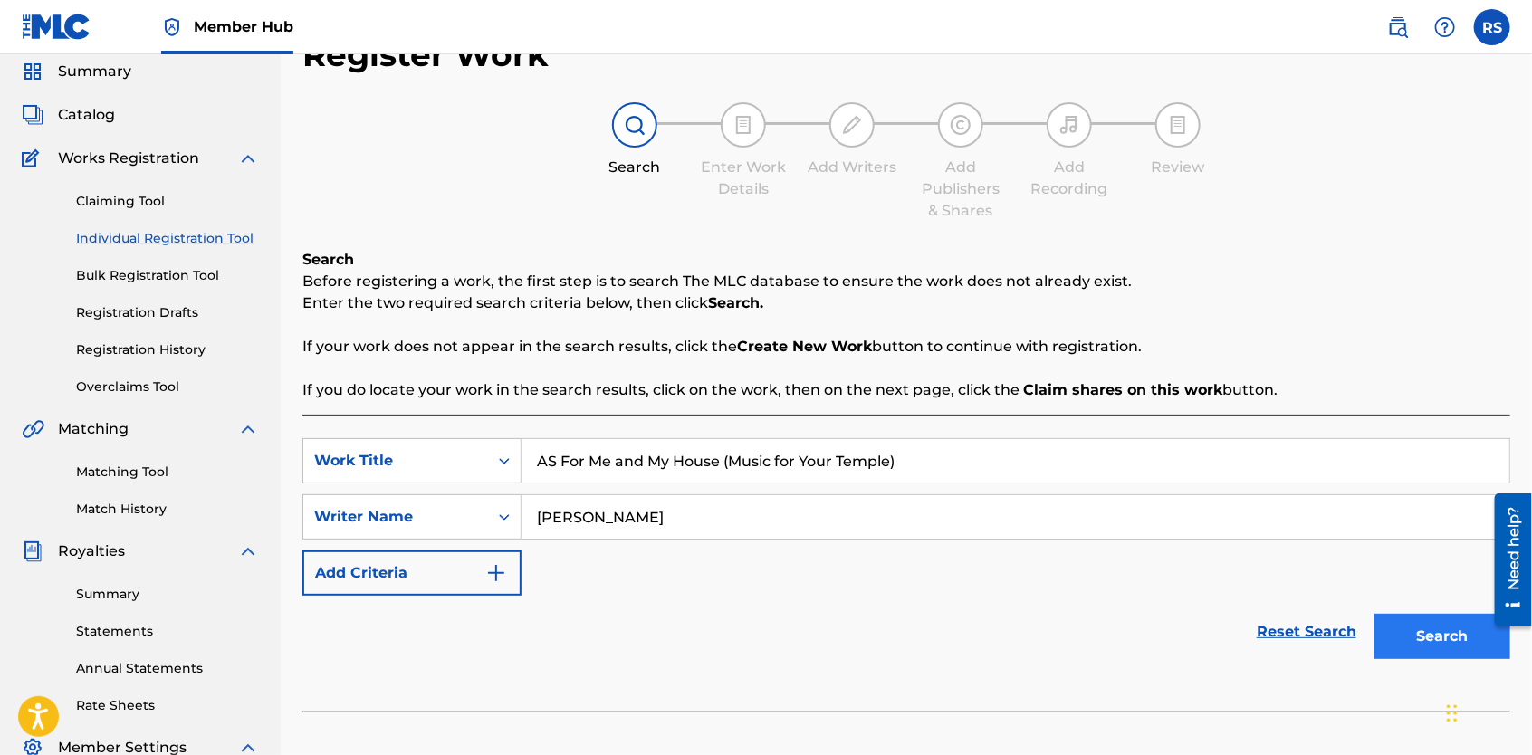
type input "[PERSON_NAME]"
click at [1422, 622] on button "Search" at bounding box center [1443, 636] width 136 height 45
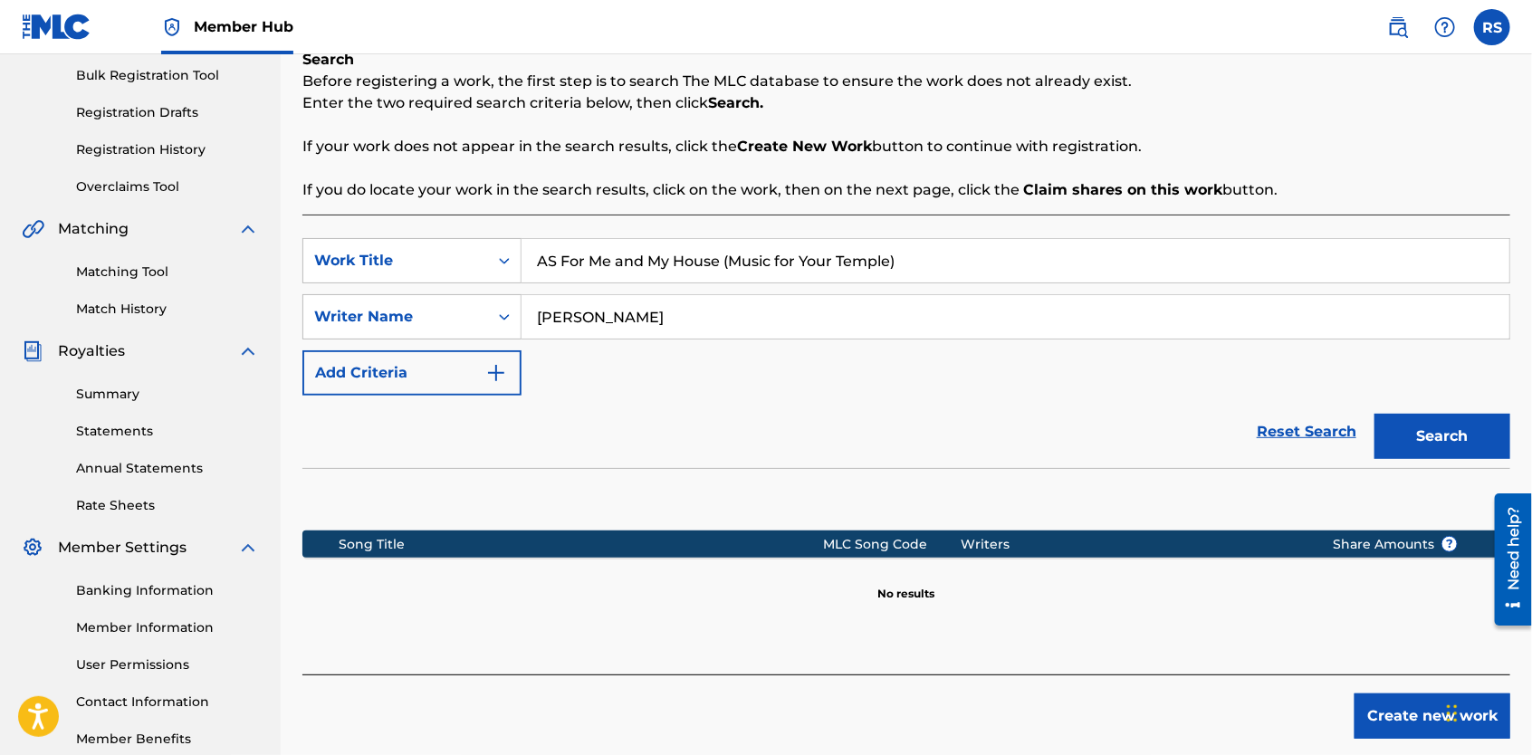
scroll to position [367, 0]
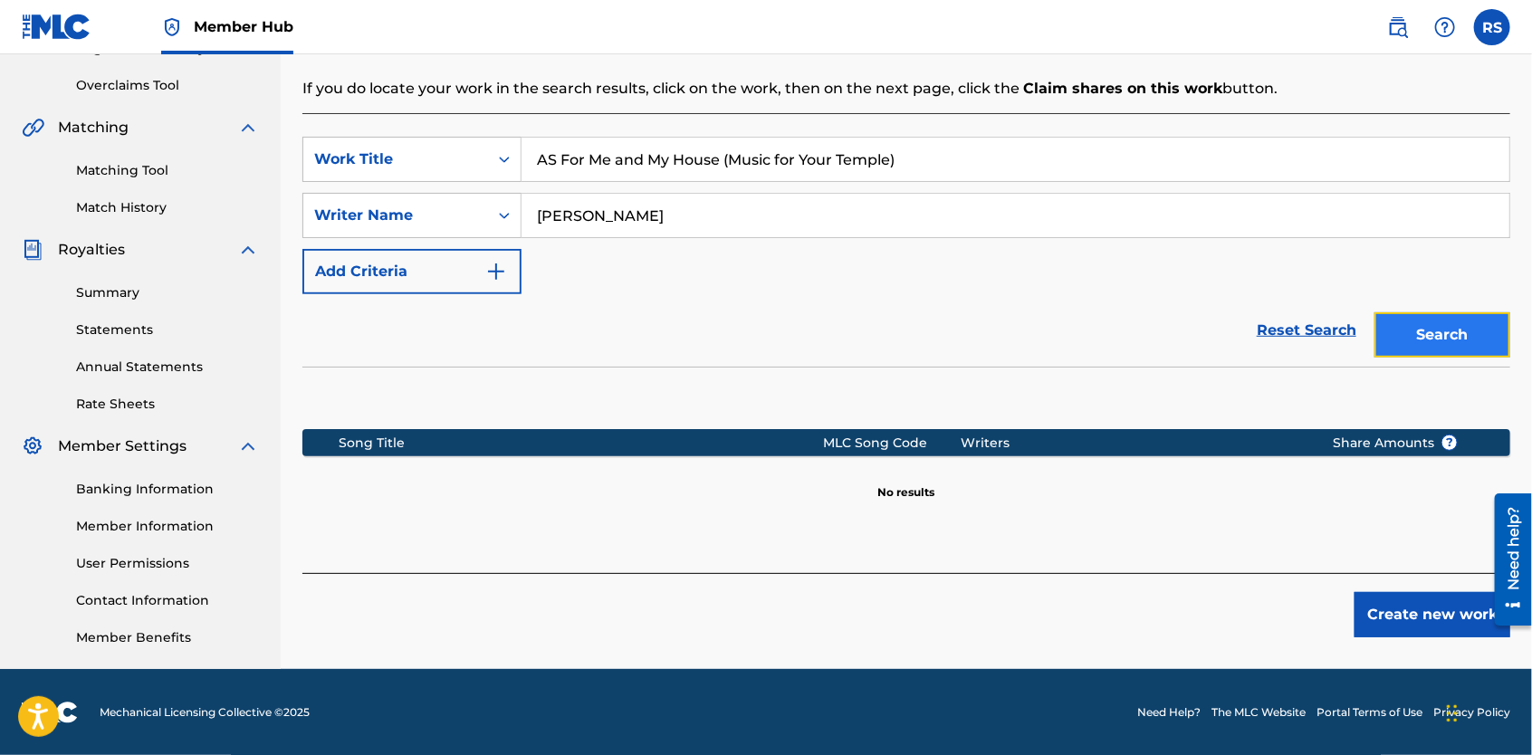
click at [1430, 328] on button "Search" at bounding box center [1443, 334] width 136 height 45
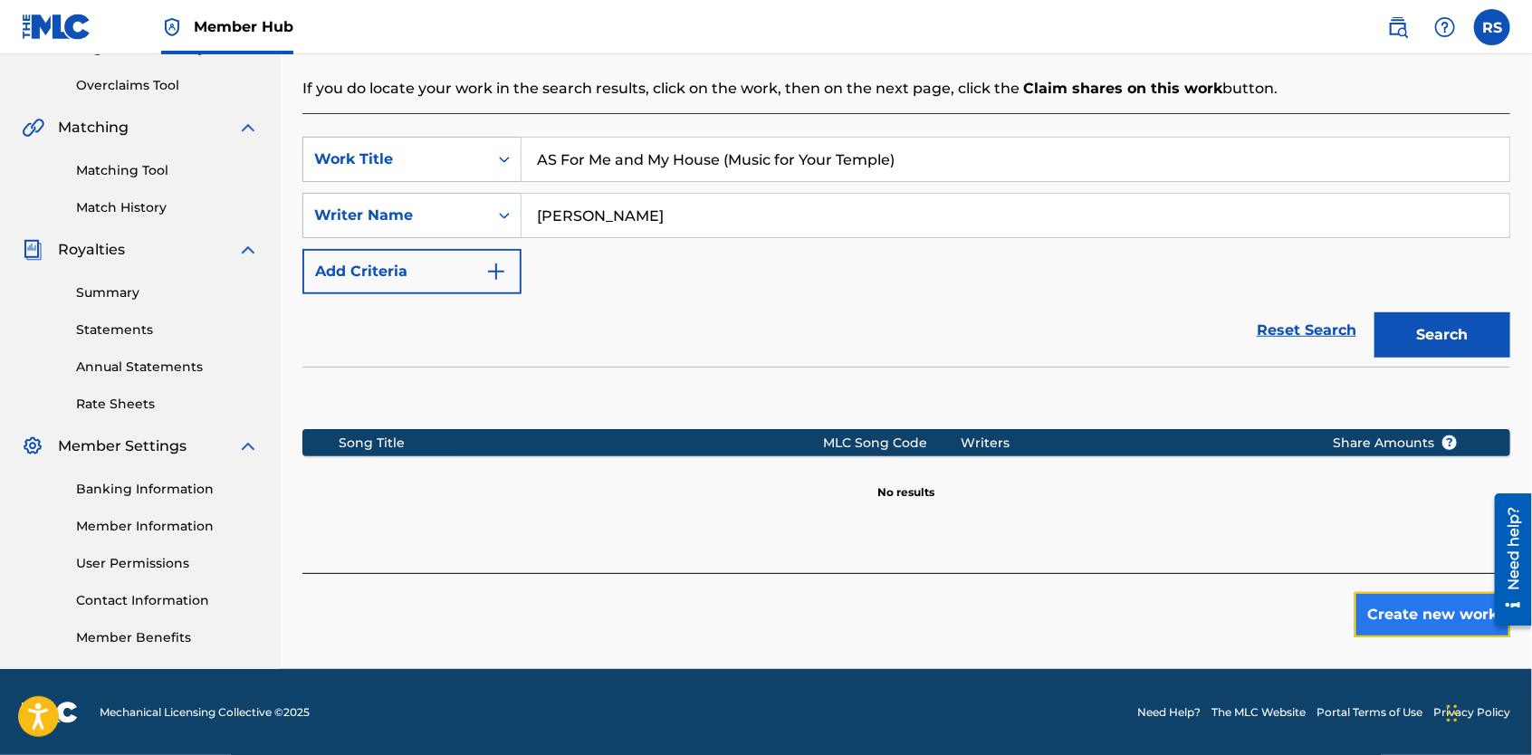
click at [1446, 614] on button "Create new work" at bounding box center [1433, 614] width 156 height 45
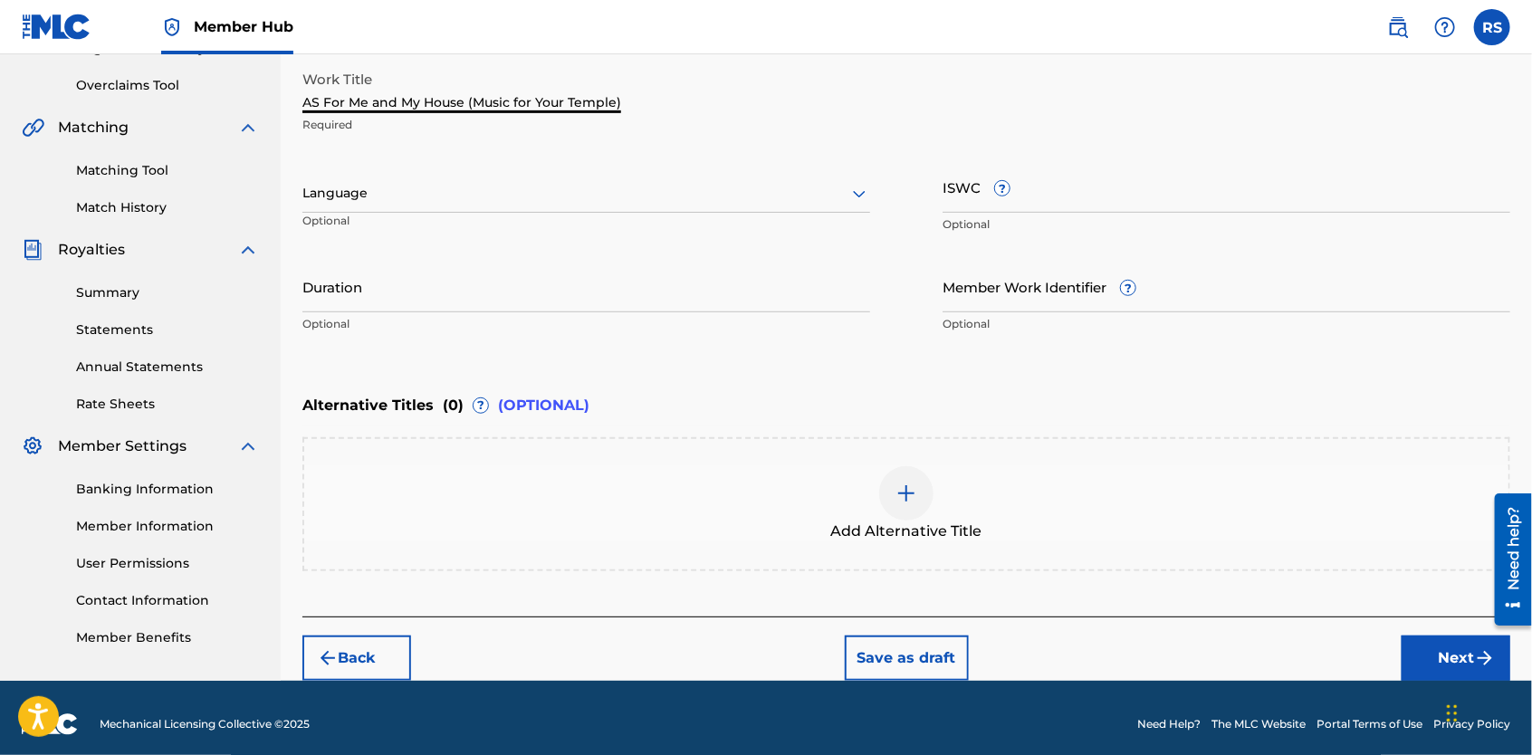
click at [319, 103] on input "AS For Me and My House (Music for Your Temple)" at bounding box center [461, 88] width 319 height 52
type input "As For Me and My House (Music for Your Temple)"
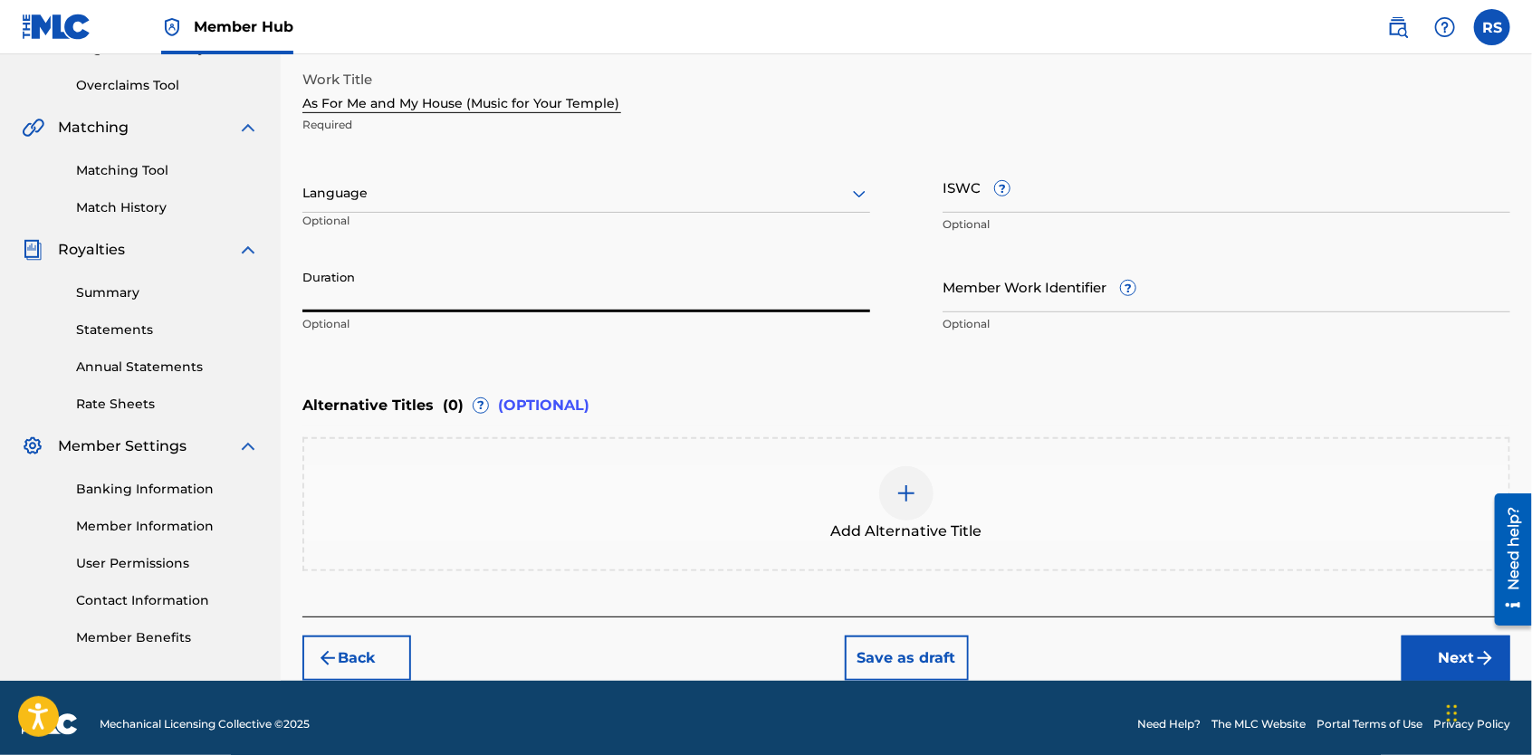
click at [808, 299] on input "Duration" at bounding box center [586, 287] width 568 height 52
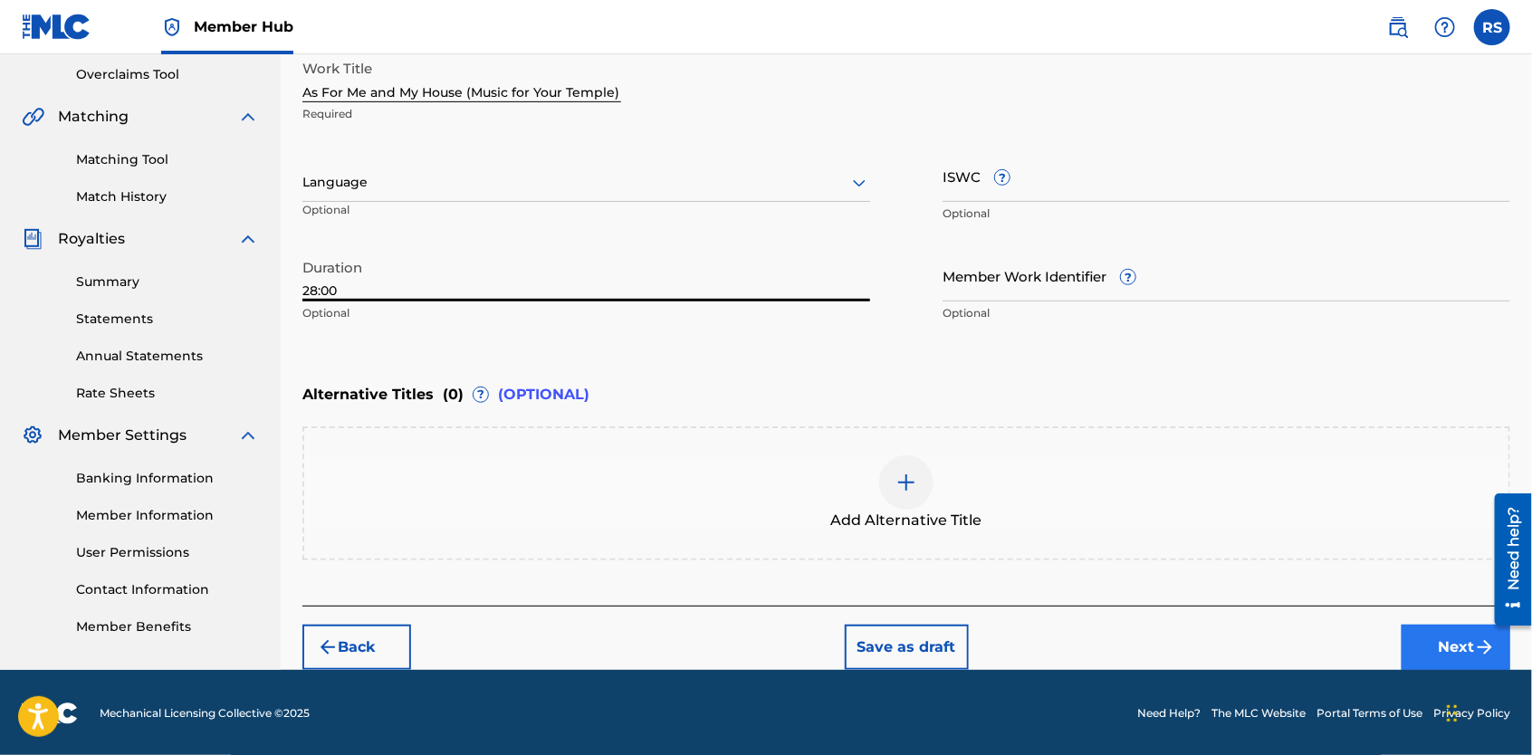
type input "28:00"
click at [1430, 645] on button "Next" at bounding box center [1456, 647] width 109 height 45
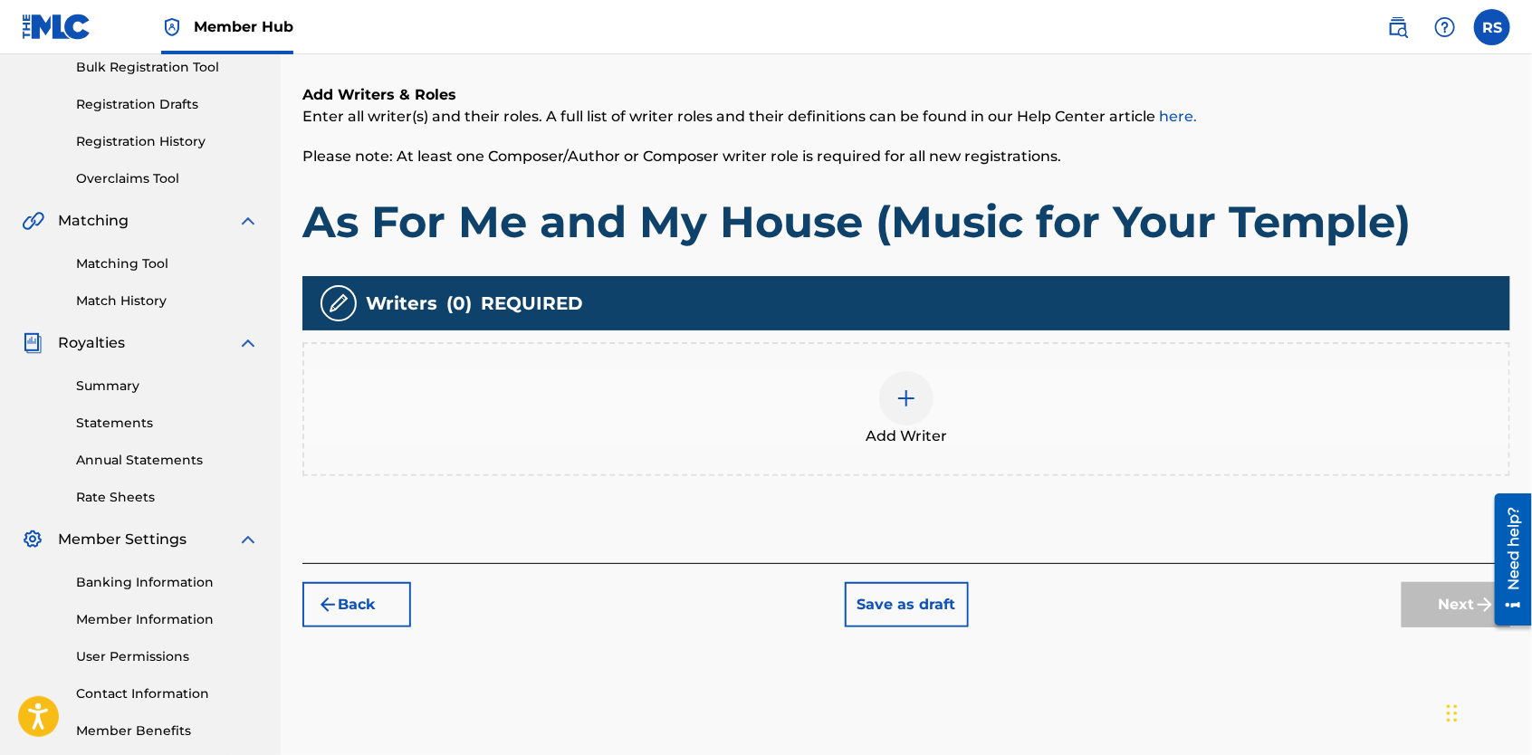
scroll to position [286, 0]
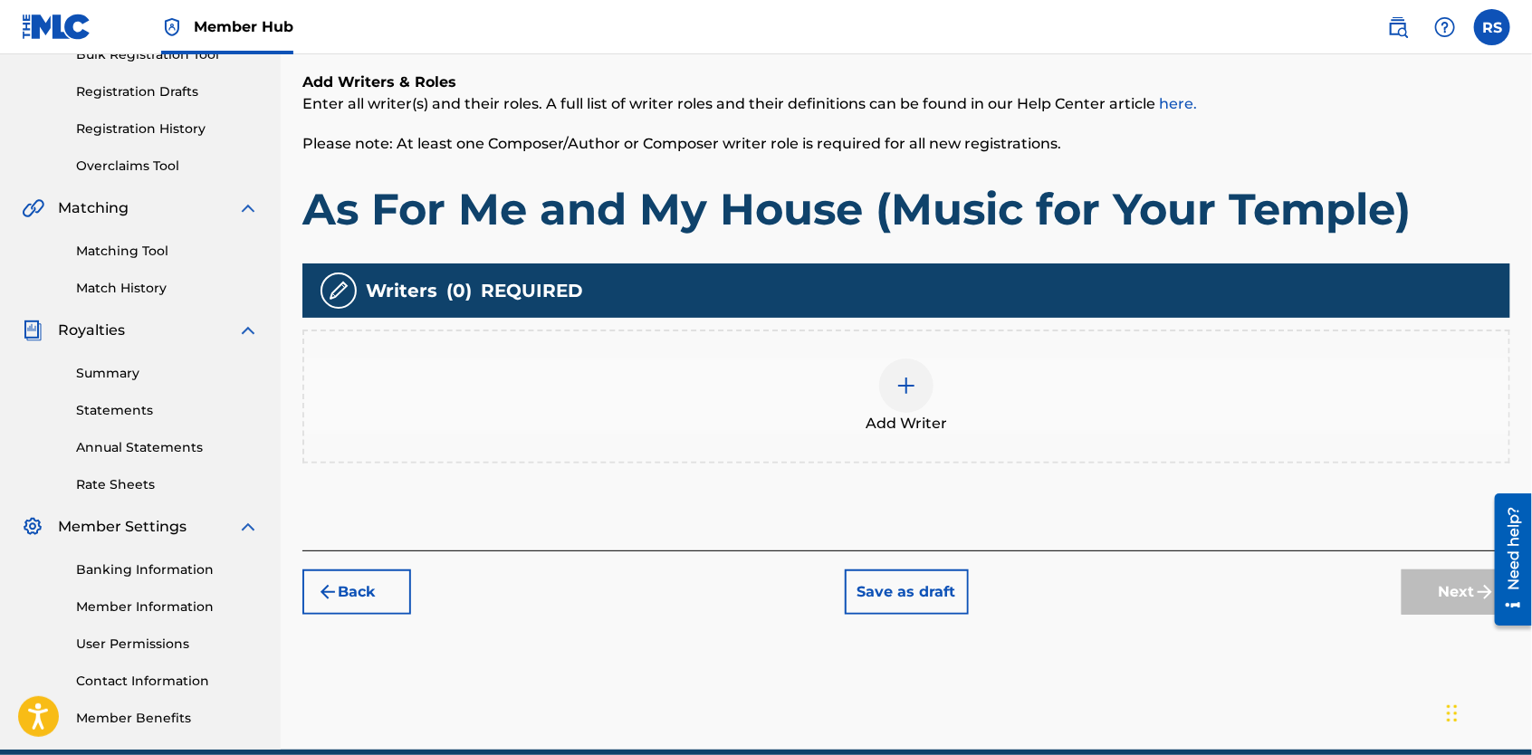
click at [910, 395] on img at bounding box center [907, 386] width 22 height 22
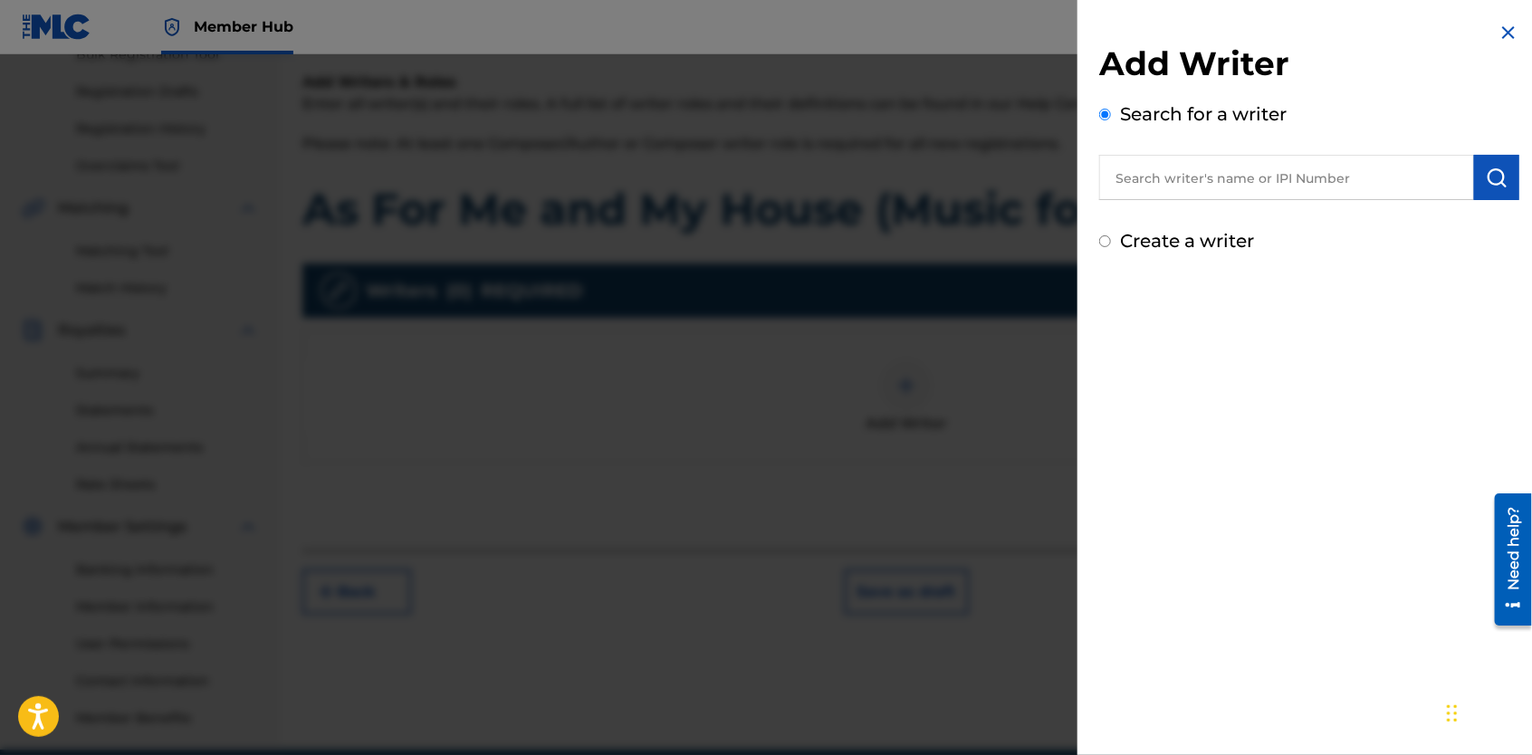
click at [1130, 184] on input "text" at bounding box center [1286, 177] width 375 height 45
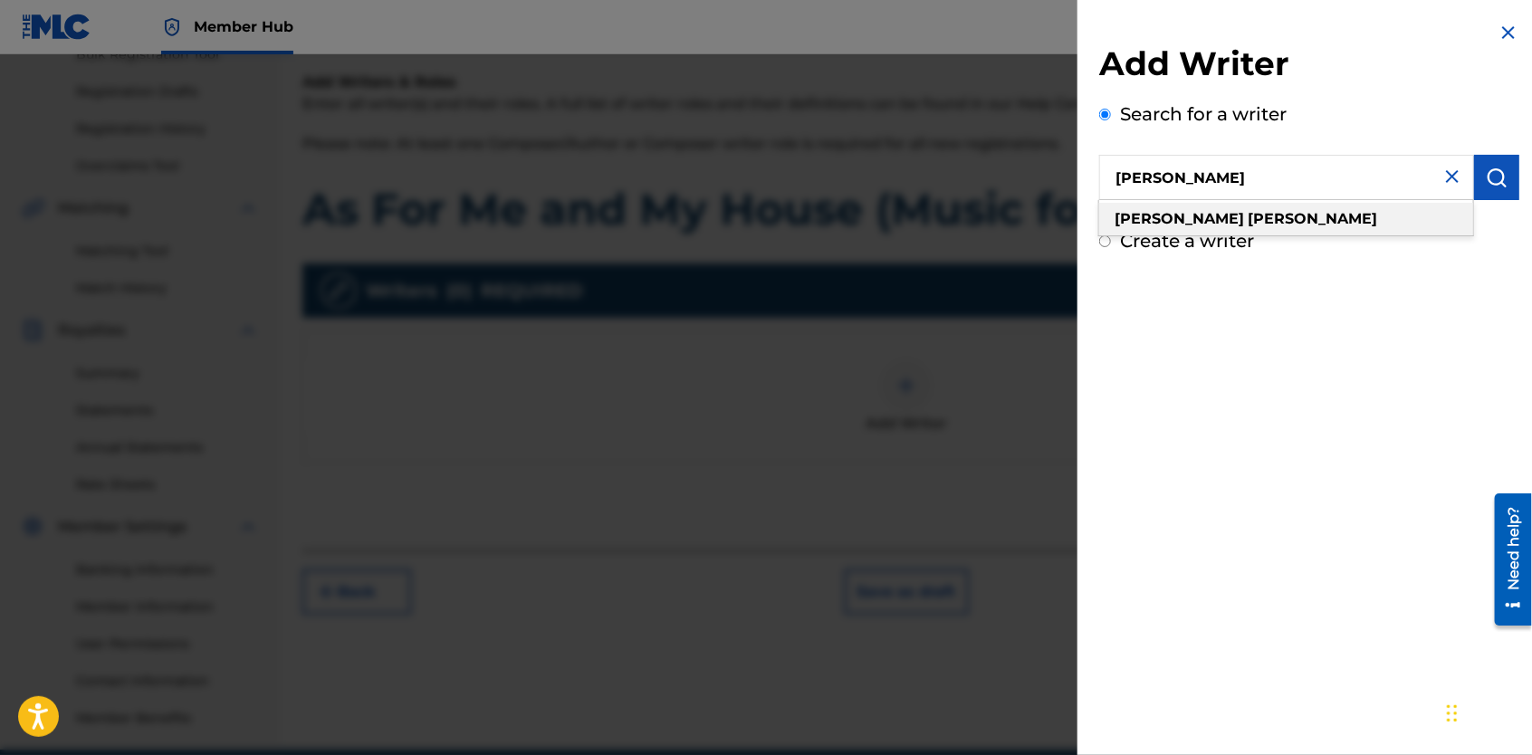
click at [1142, 224] on strong "[PERSON_NAME]" at bounding box center [1180, 218] width 130 height 17
type input "[PERSON_NAME]"
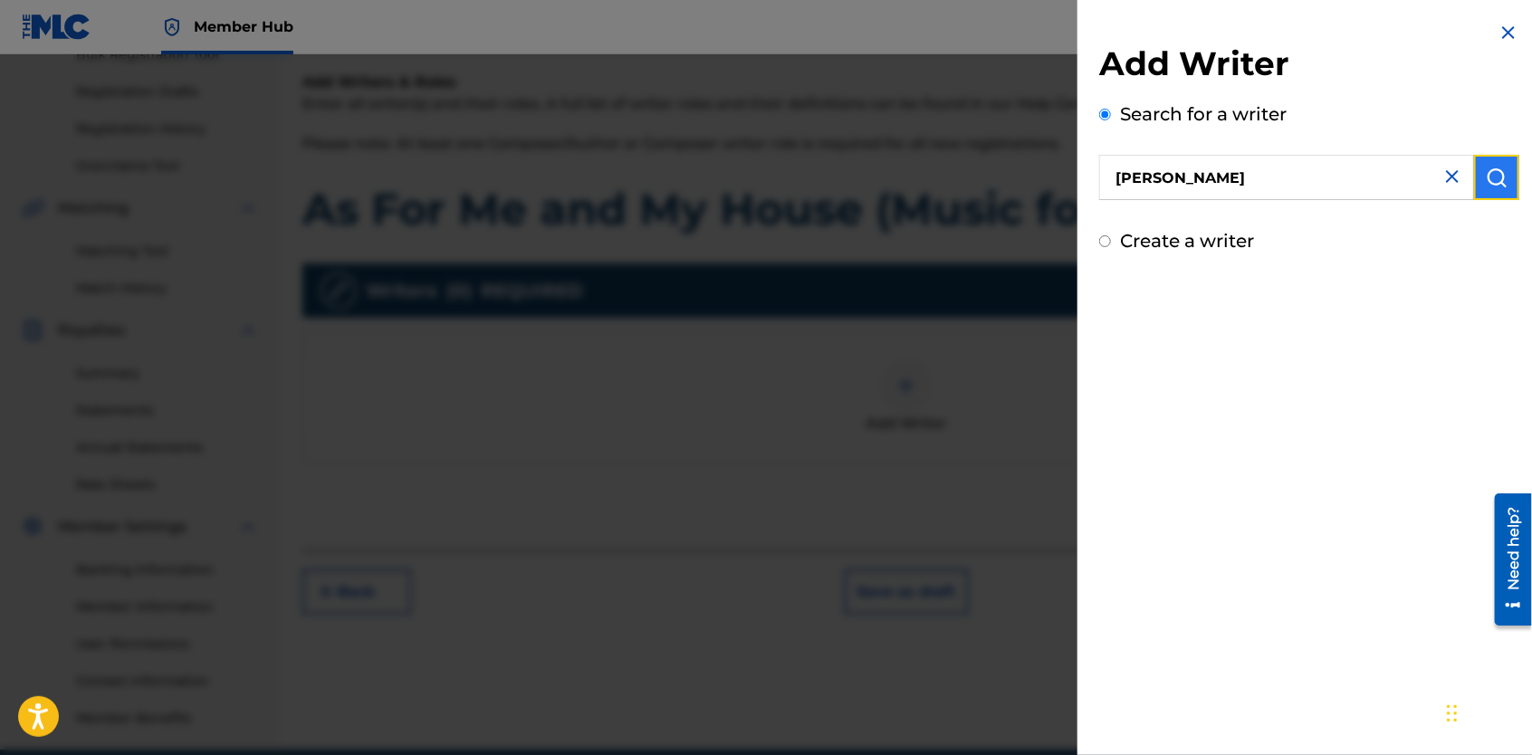
click at [1486, 185] on img "submit" at bounding box center [1497, 178] width 22 height 22
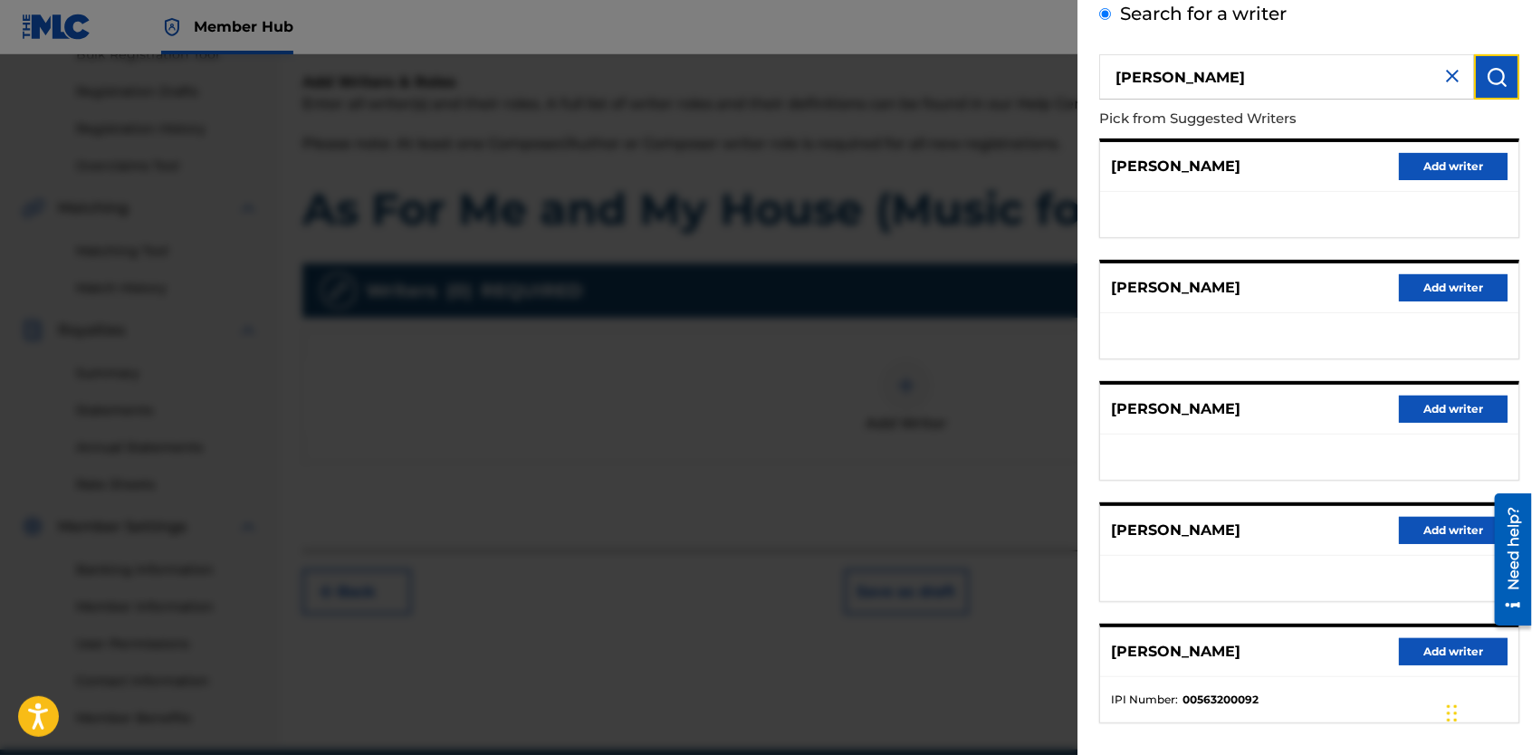
scroll to position [101, 0]
click at [1402, 647] on button "Add writer" at bounding box center [1453, 651] width 109 height 27
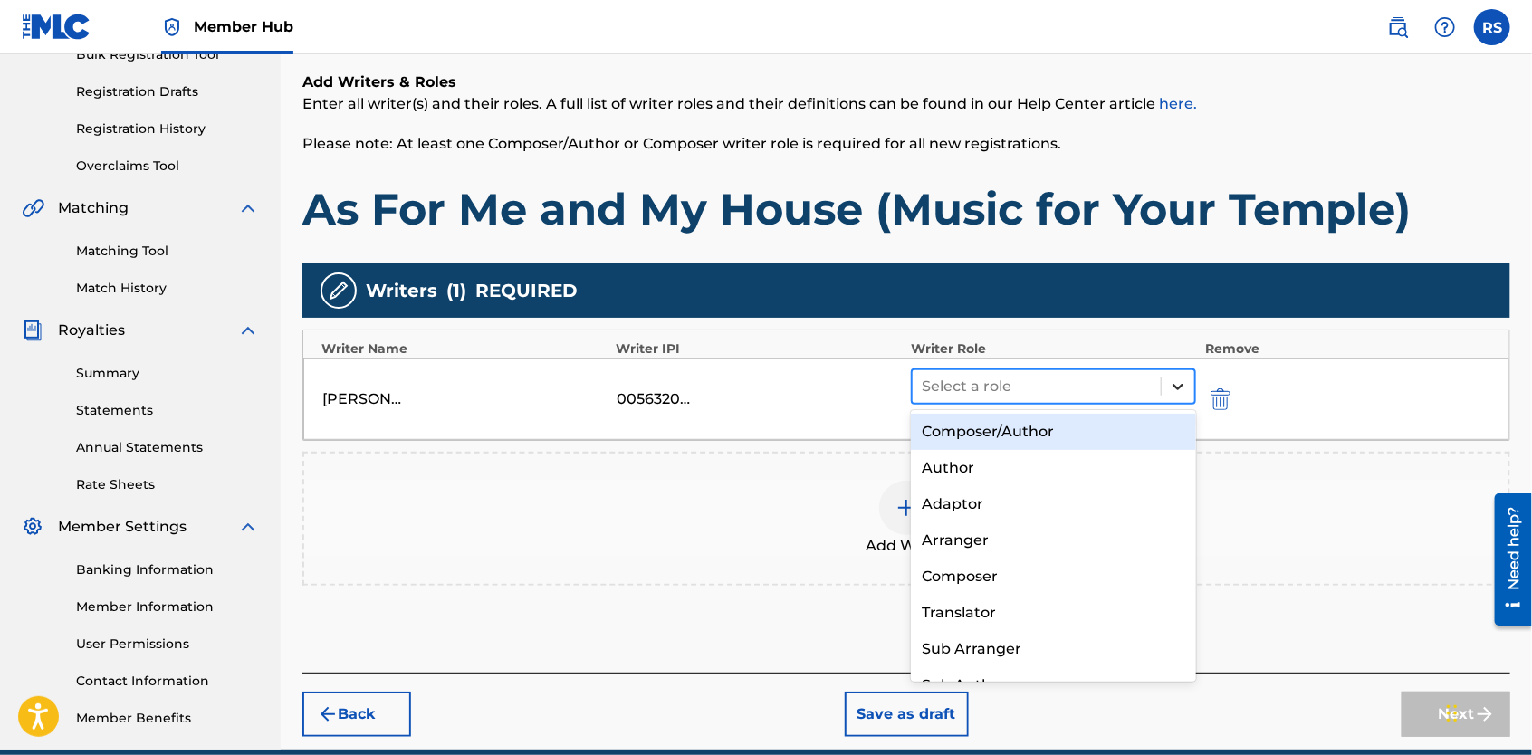
click at [1184, 390] on icon at bounding box center [1178, 387] width 18 height 18
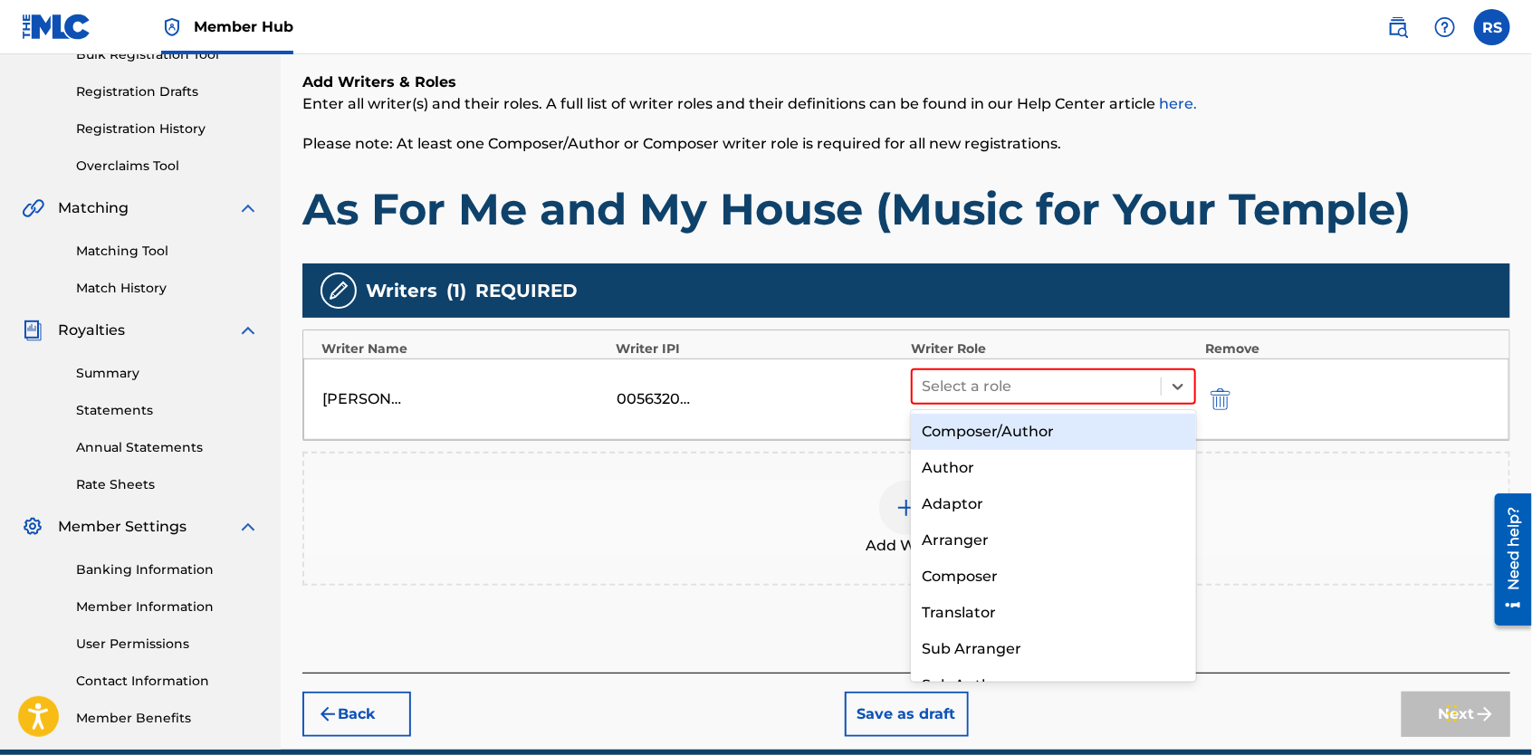
click at [1102, 436] on div "Composer/Author" at bounding box center [1053, 432] width 285 height 36
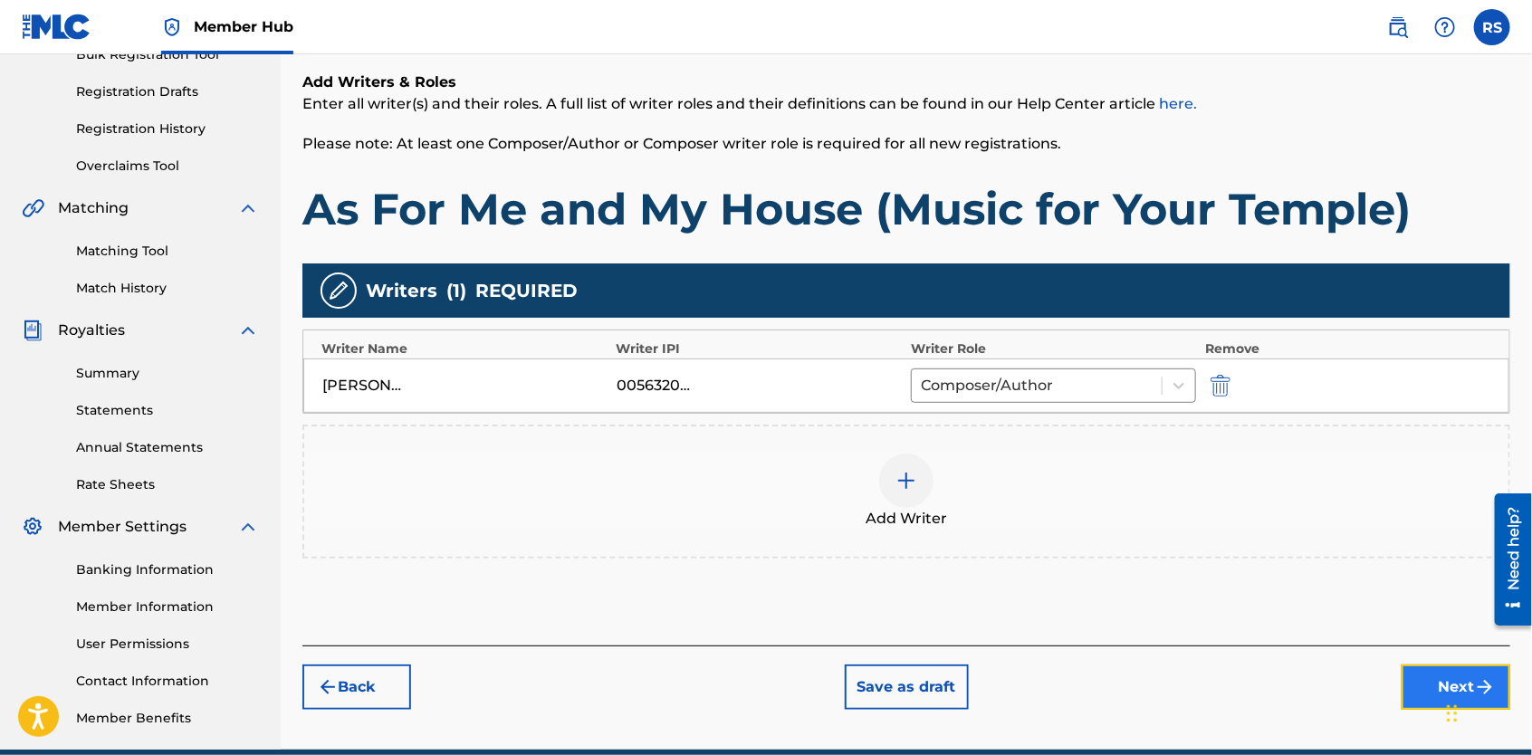
click at [1436, 685] on button "Next" at bounding box center [1456, 687] width 109 height 45
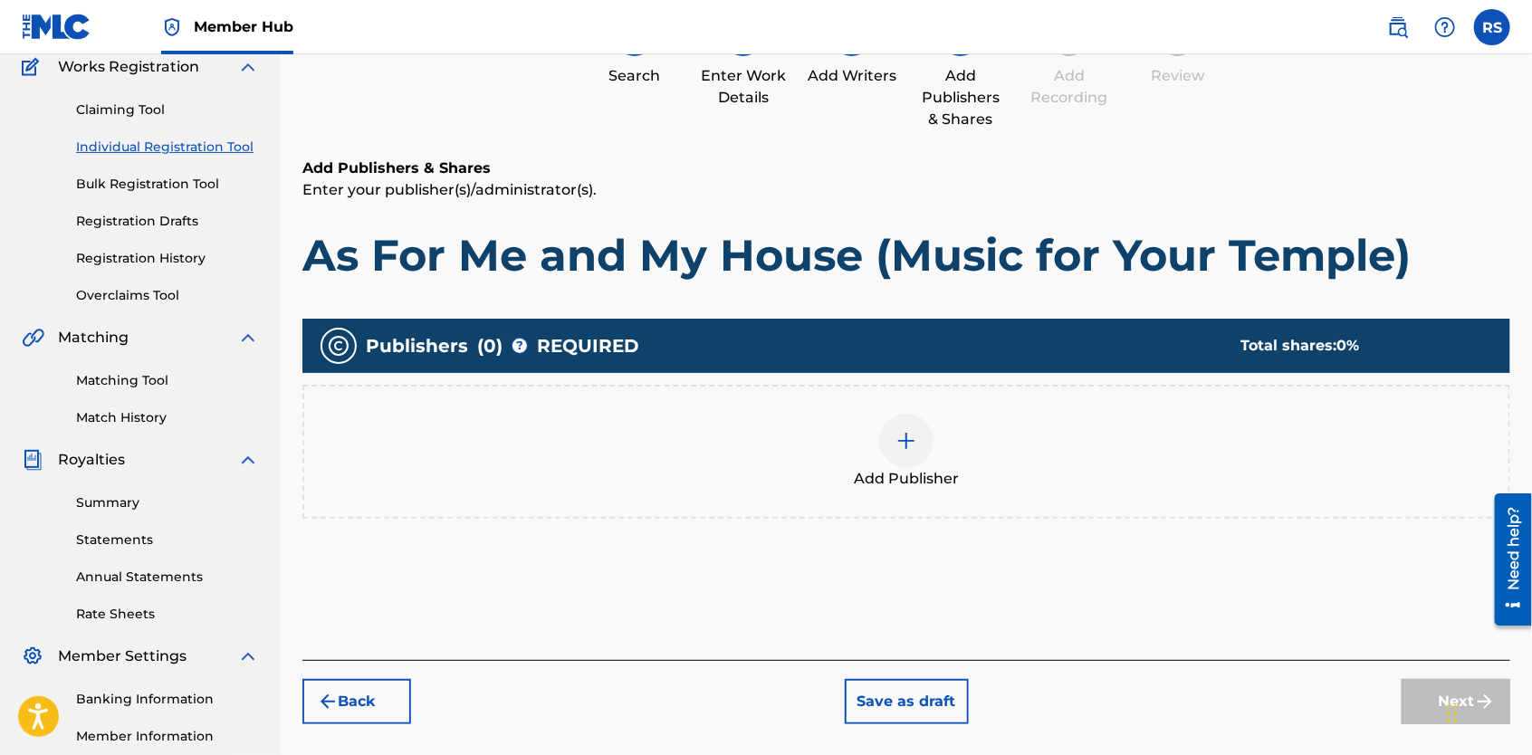
scroll to position [82, 0]
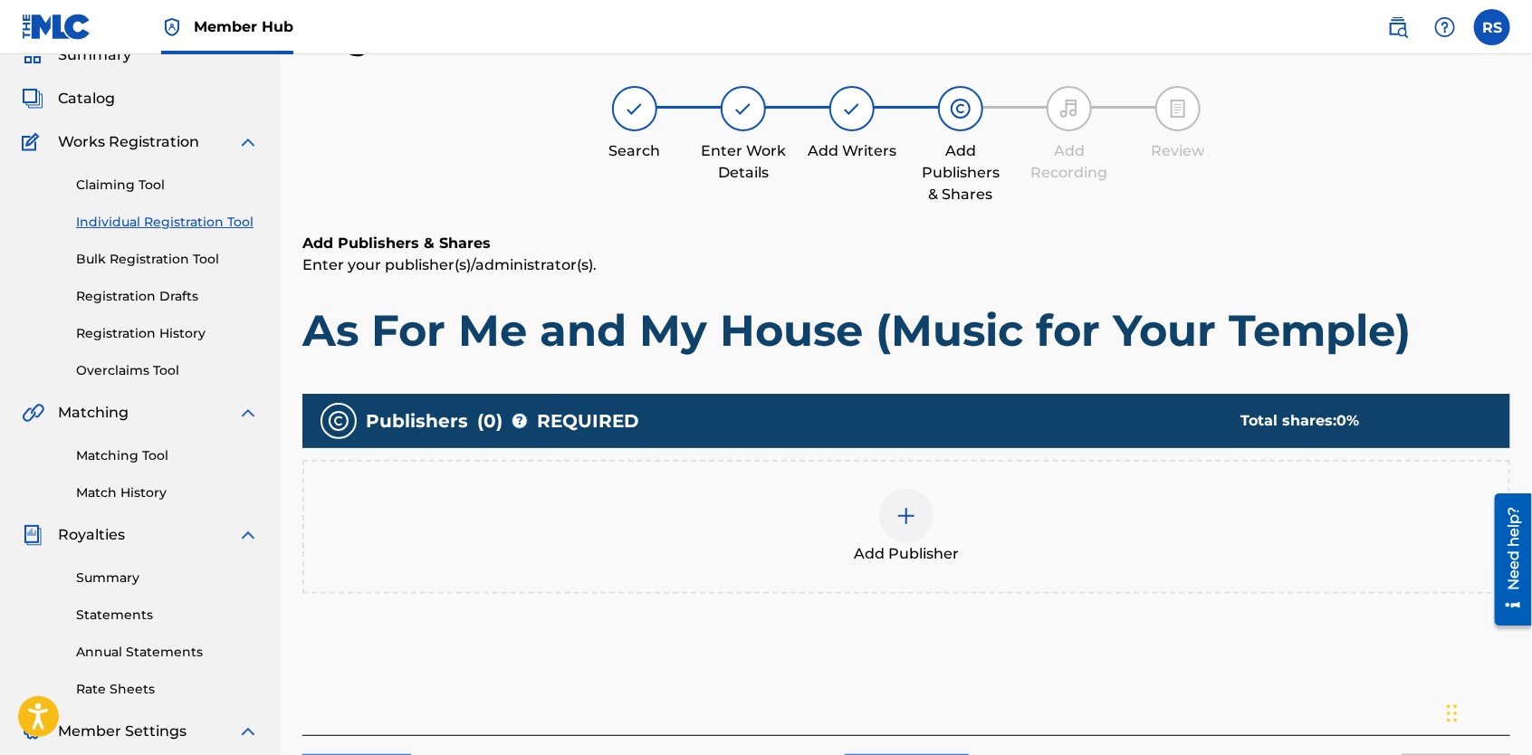
click at [909, 509] on img at bounding box center [907, 516] width 22 height 22
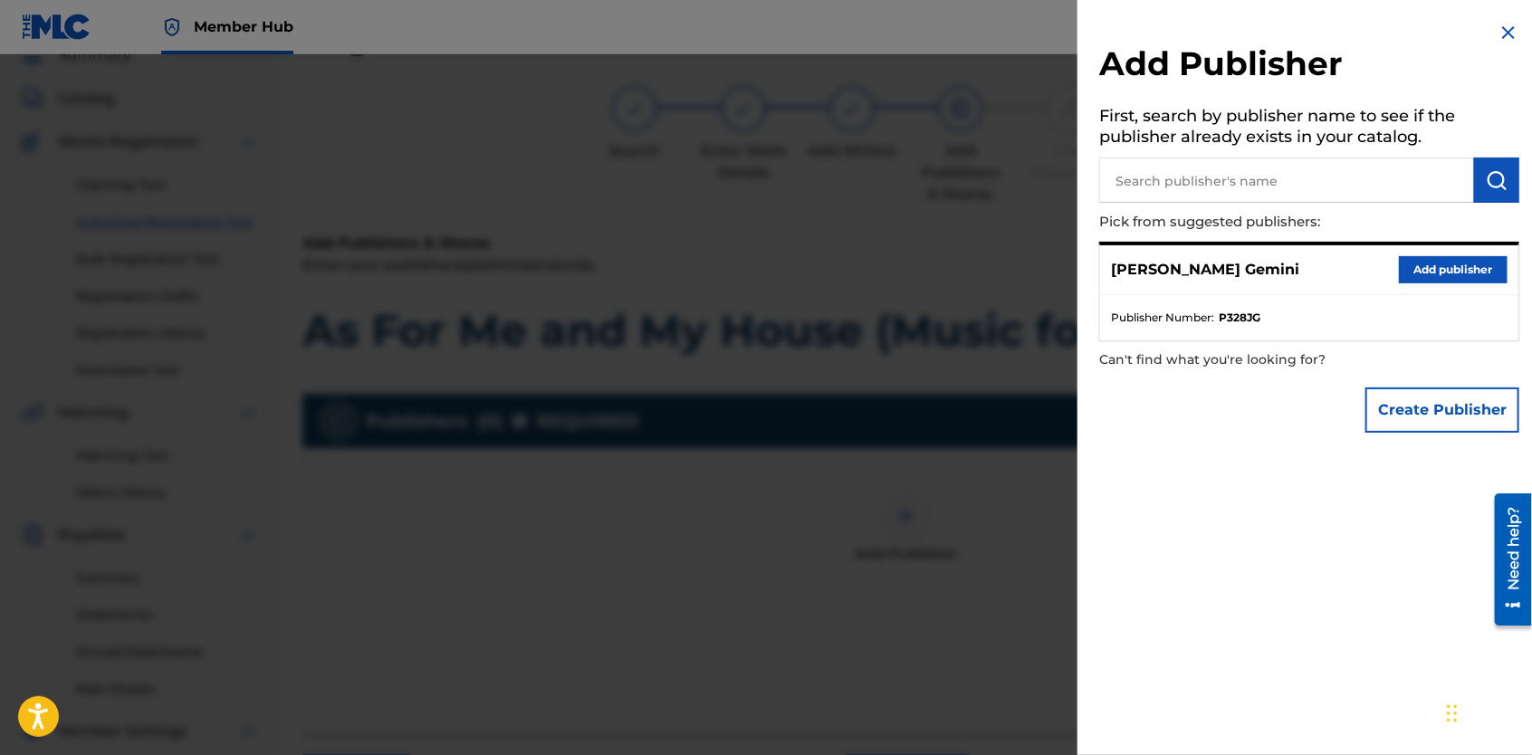
click at [1192, 184] on input "text" at bounding box center [1286, 180] width 375 height 45
type input "Yella Brick Road Poetry"
click at [1493, 173] on img "submit" at bounding box center [1497, 180] width 22 height 22
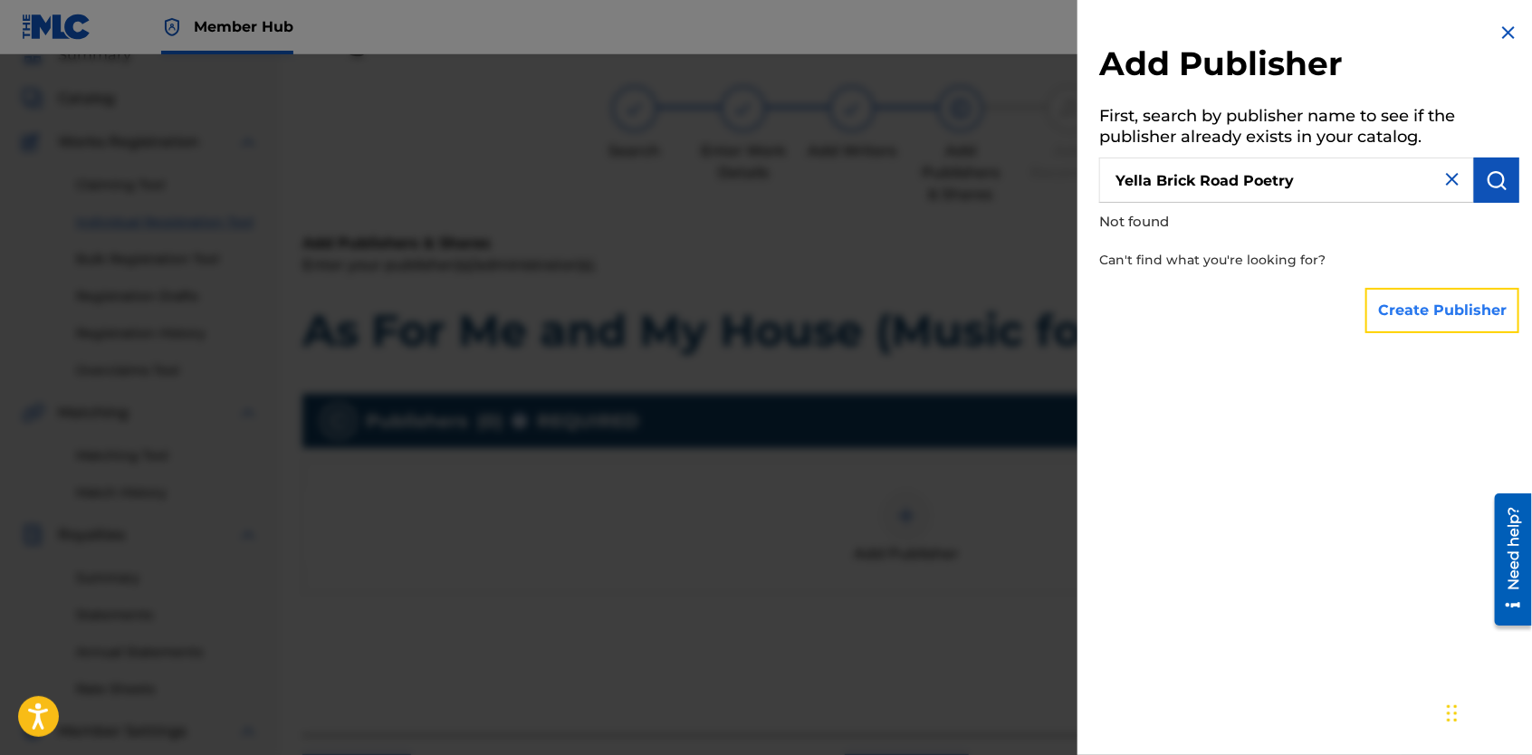
click at [1460, 308] on button "Create Publisher" at bounding box center [1443, 310] width 154 height 45
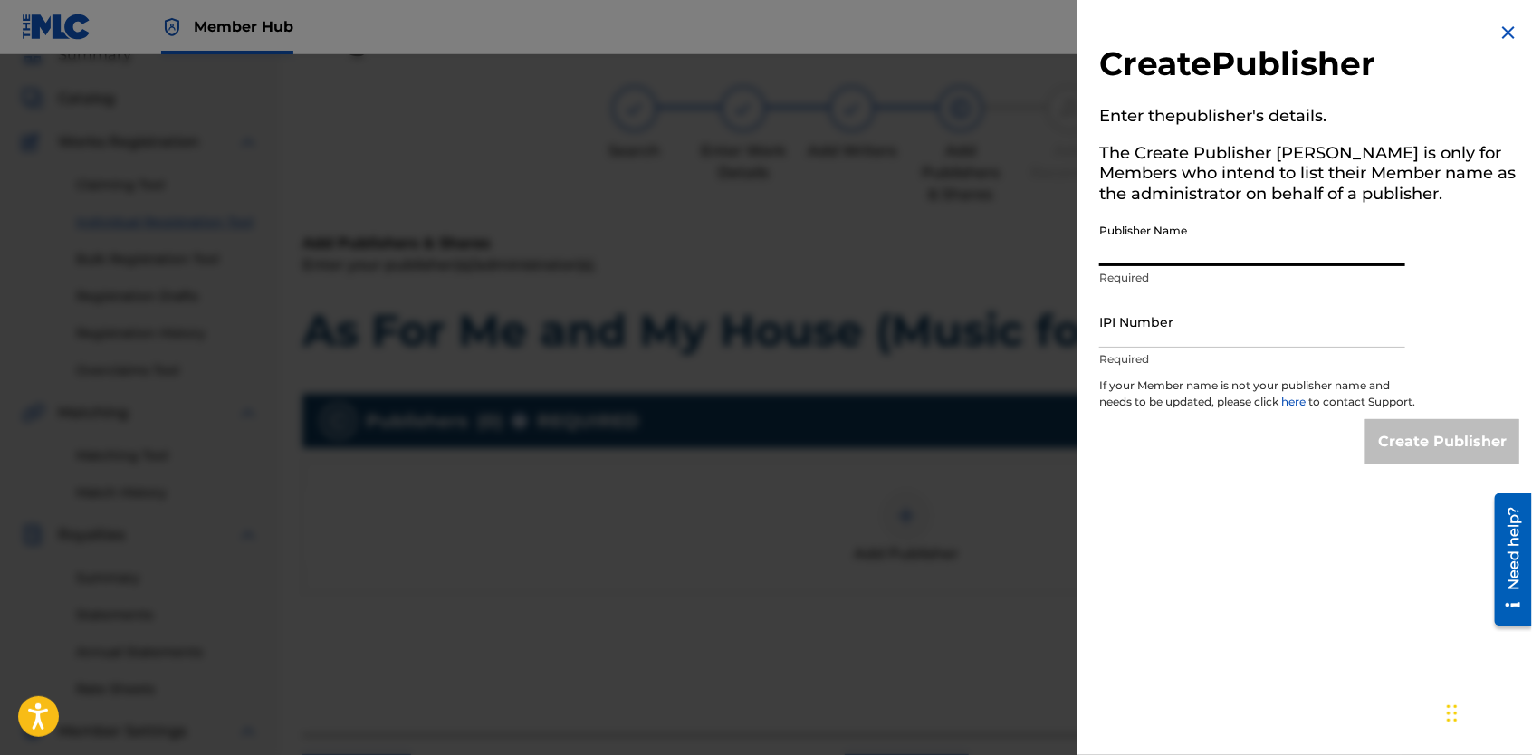
click at [1348, 252] on input "Publisher Name" at bounding box center [1252, 241] width 306 height 52
type input "Yella Brick Road Poetry"
type input "01307924846"
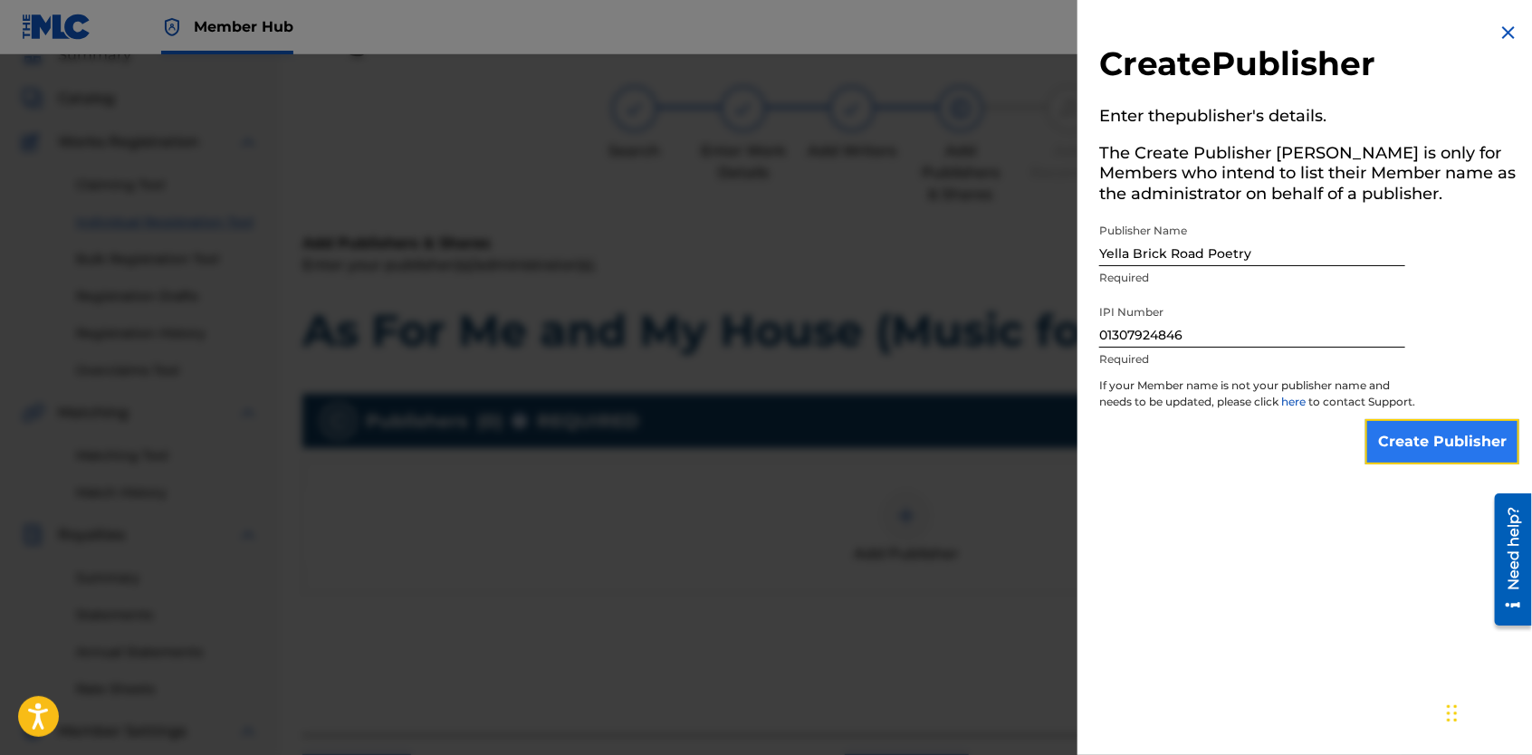
click at [1391, 461] on input "Create Publisher" at bounding box center [1443, 441] width 154 height 45
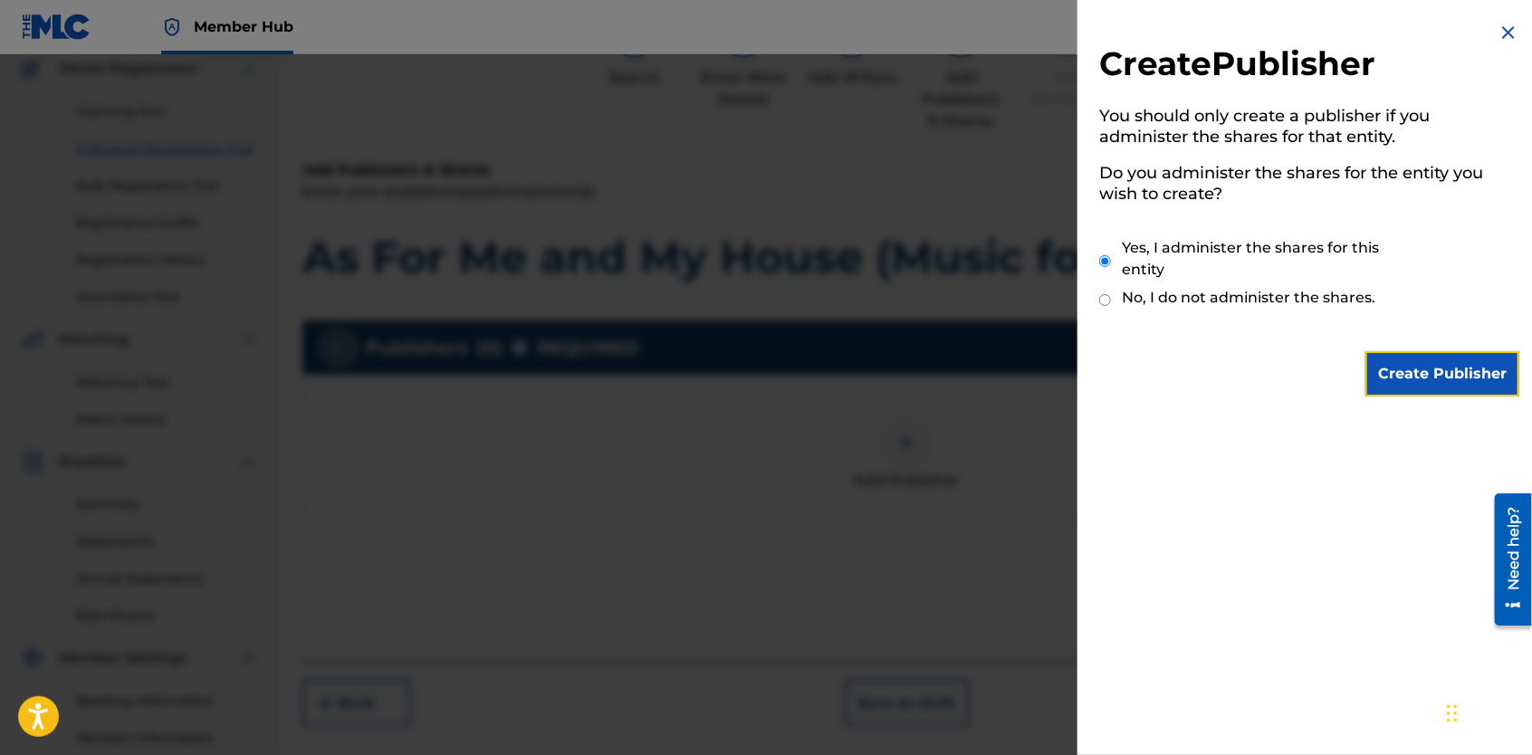
scroll to position [183, 0]
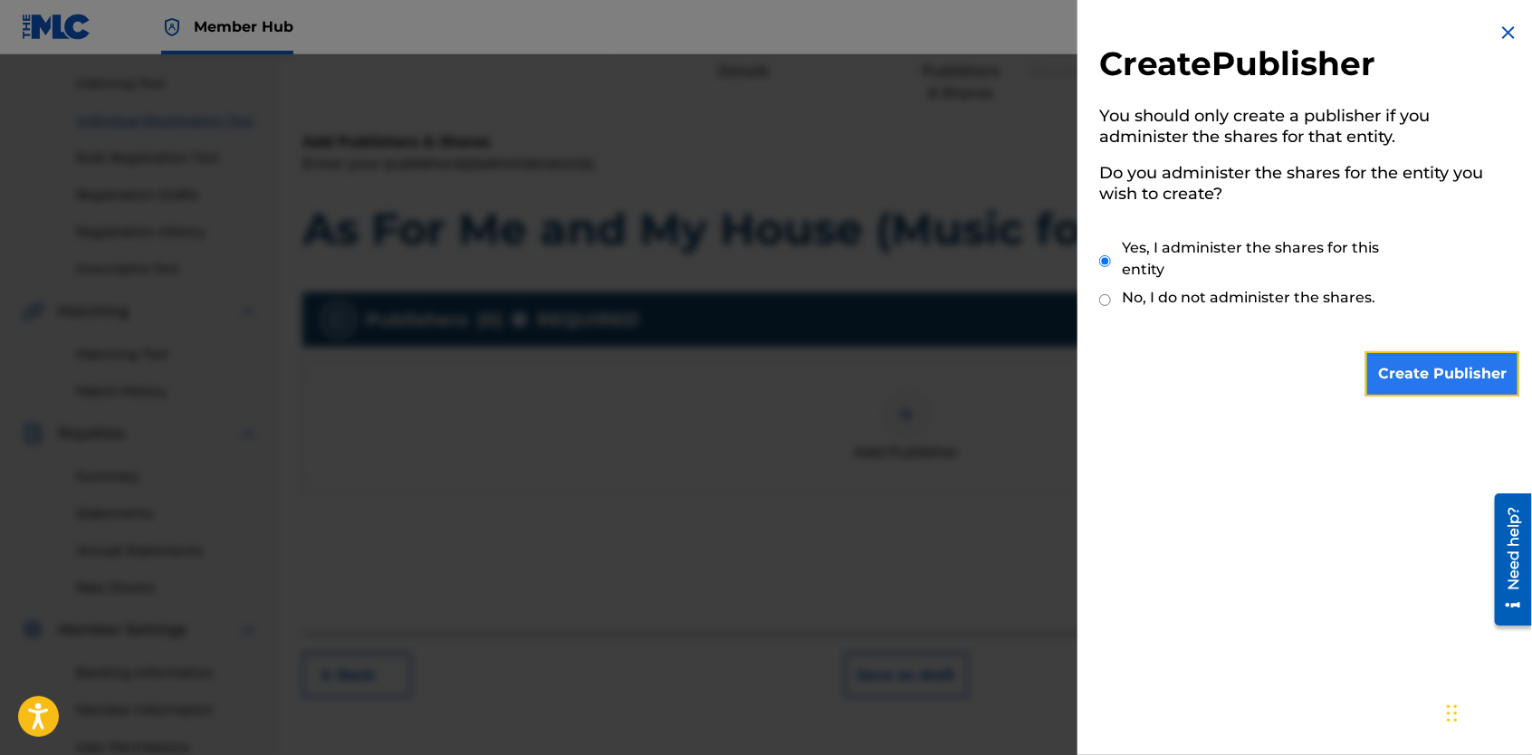
click at [1393, 373] on input "Create Publisher" at bounding box center [1443, 373] width 154 height 45
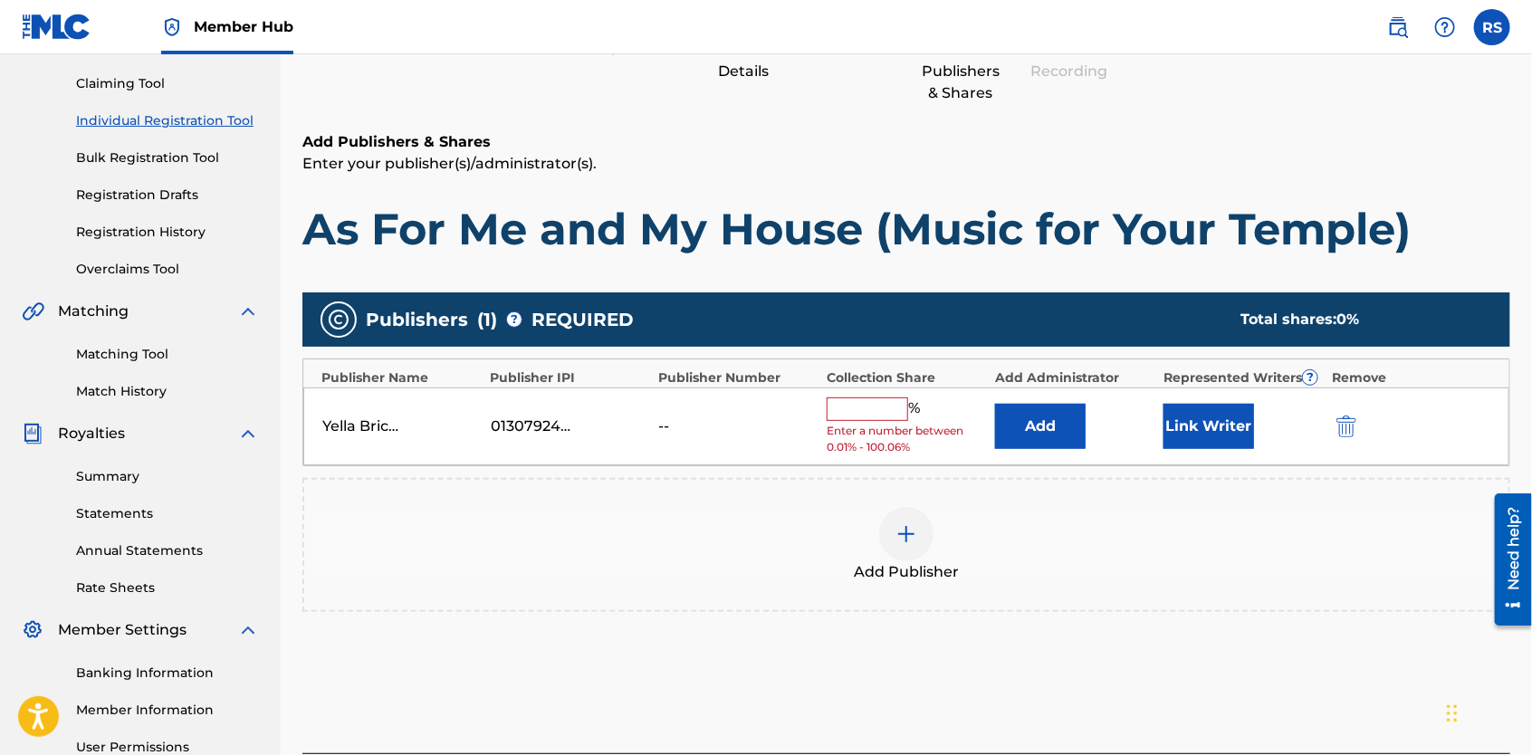
click at [884, 408] on input "text" at bounding box center [868, 410] width 82 height 24
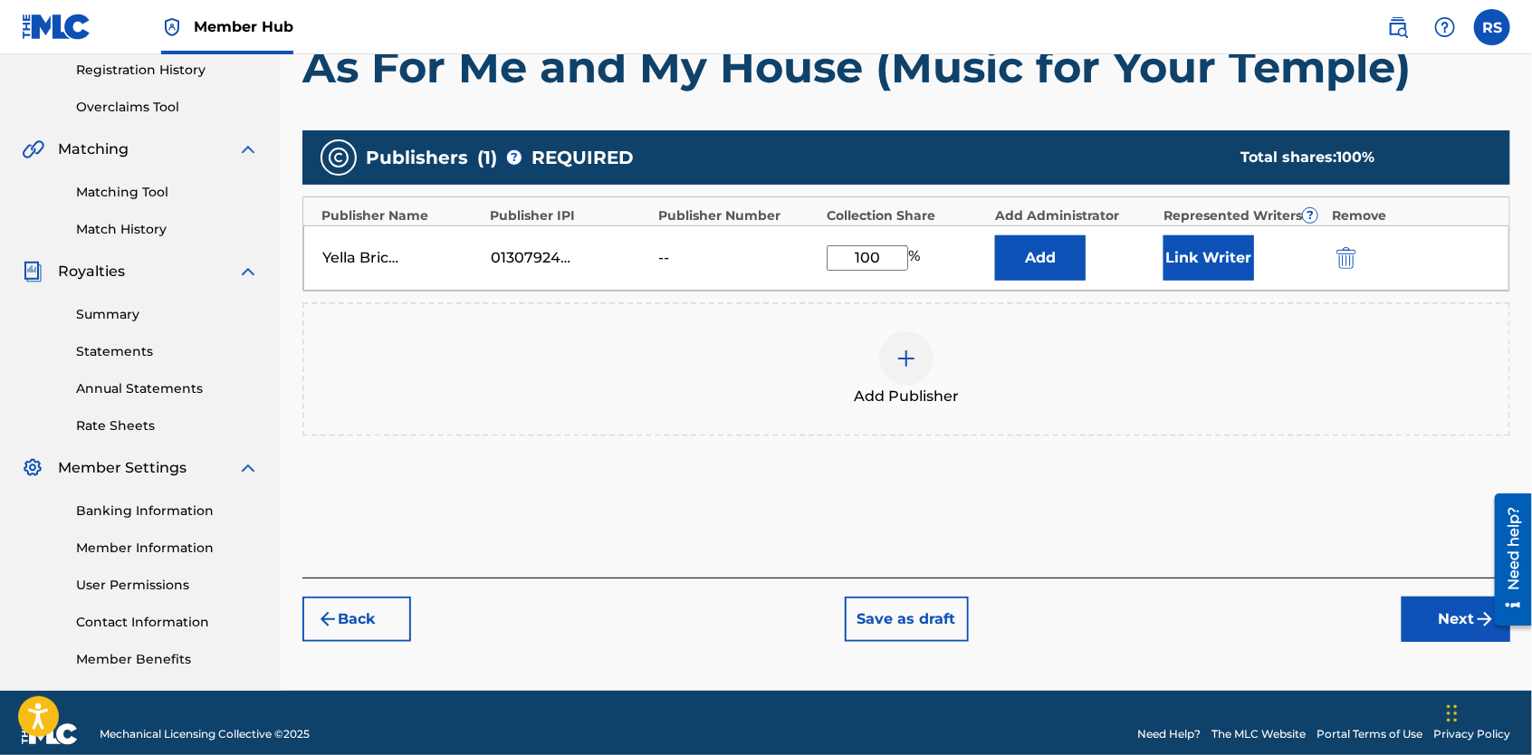
scroll to position [346, 0]
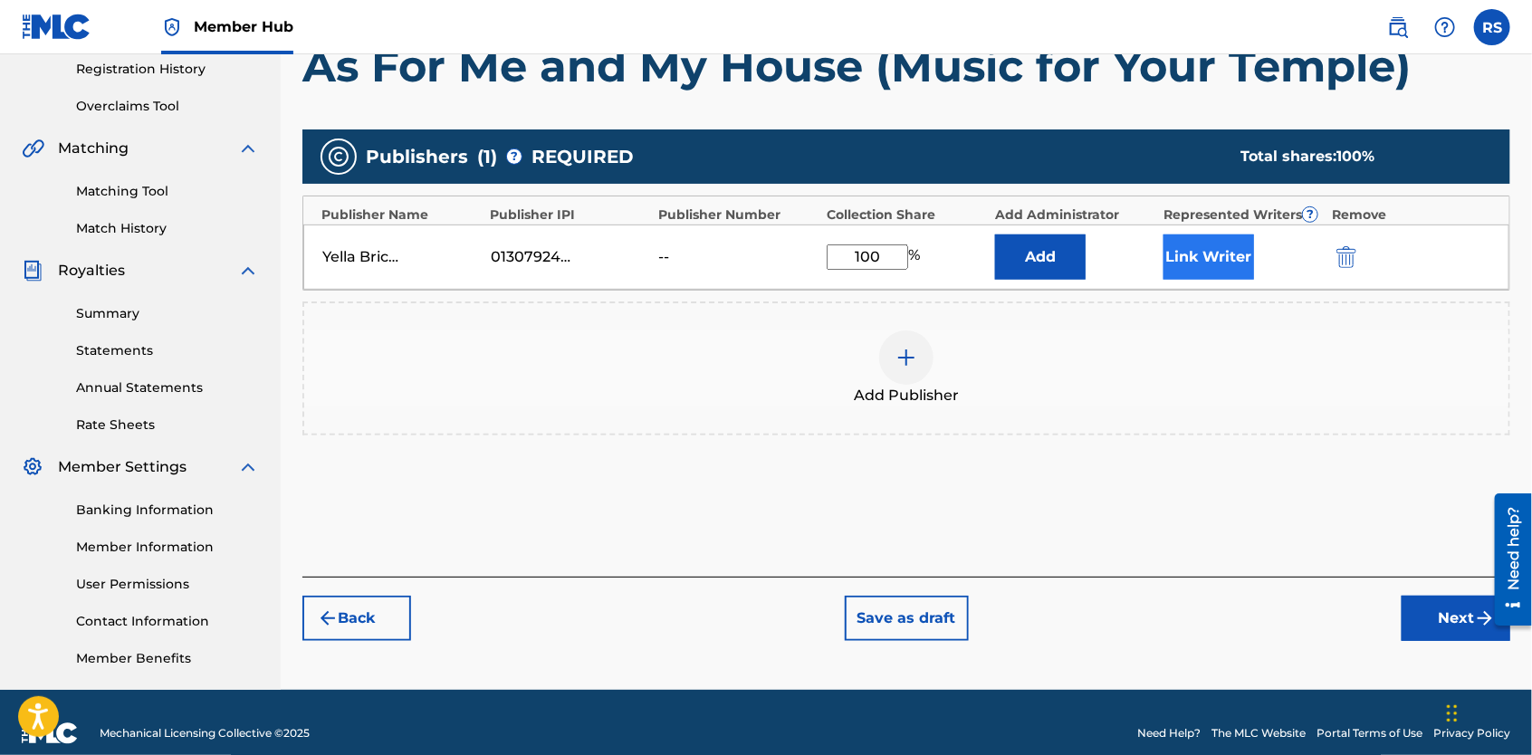
type input "100"
click at [1217, 267] on button "Link Writer" at bounding box center [1209, 257] width 91 height 45
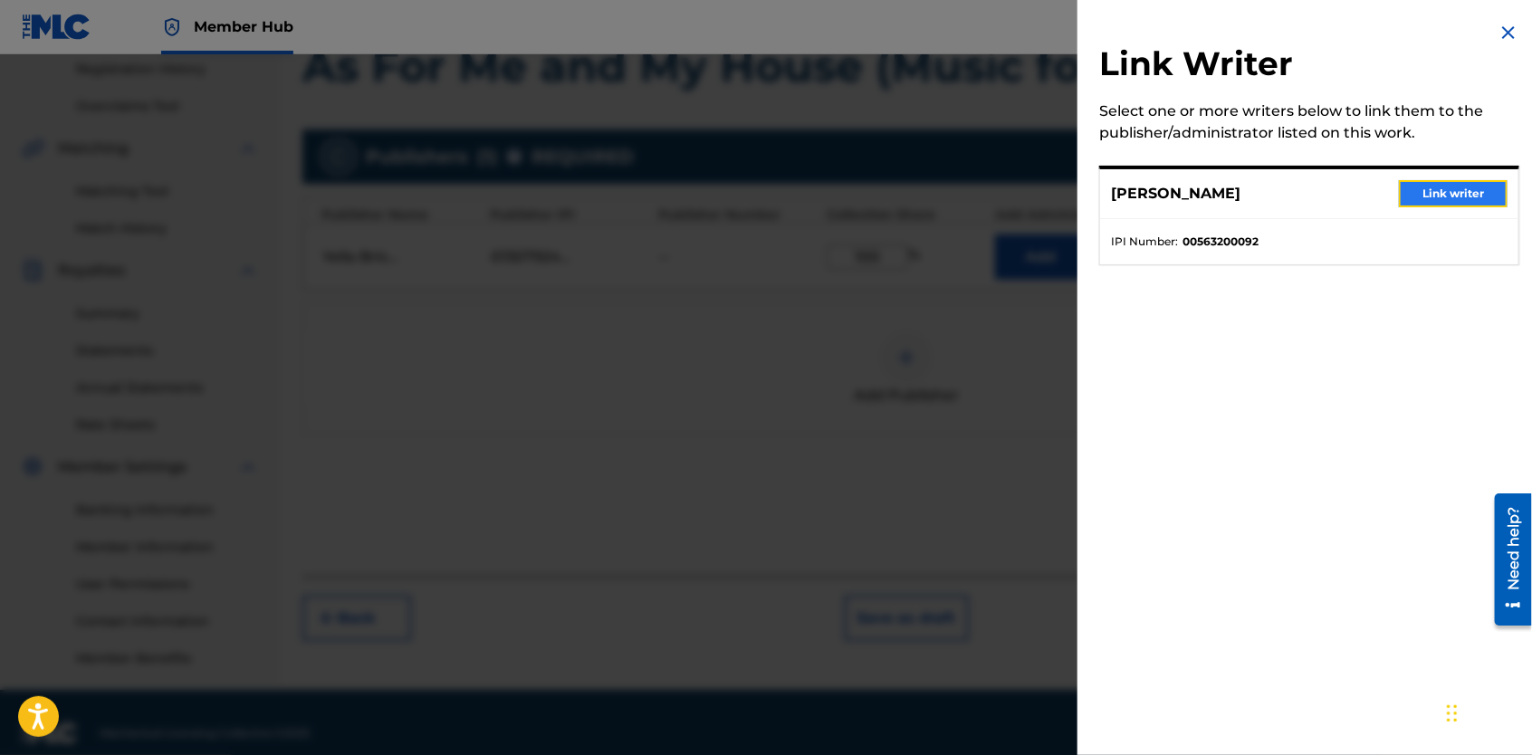
click at [1409, 194] on button "Link writer" at bounding box center [1453, 193] width 109 height 27
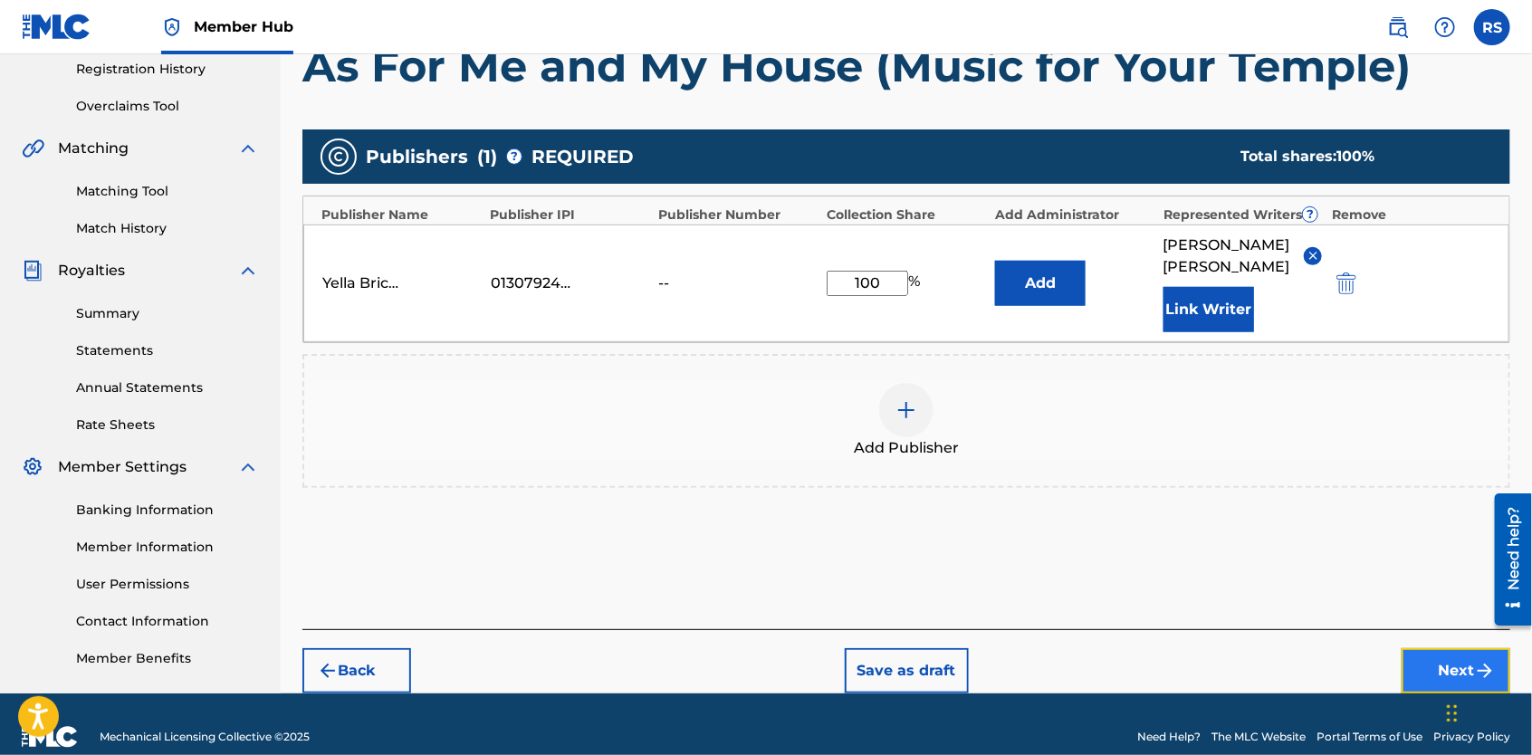
click at [1463, 649] on button "Next" at bounding box center [1456, 670] width 109 height 45
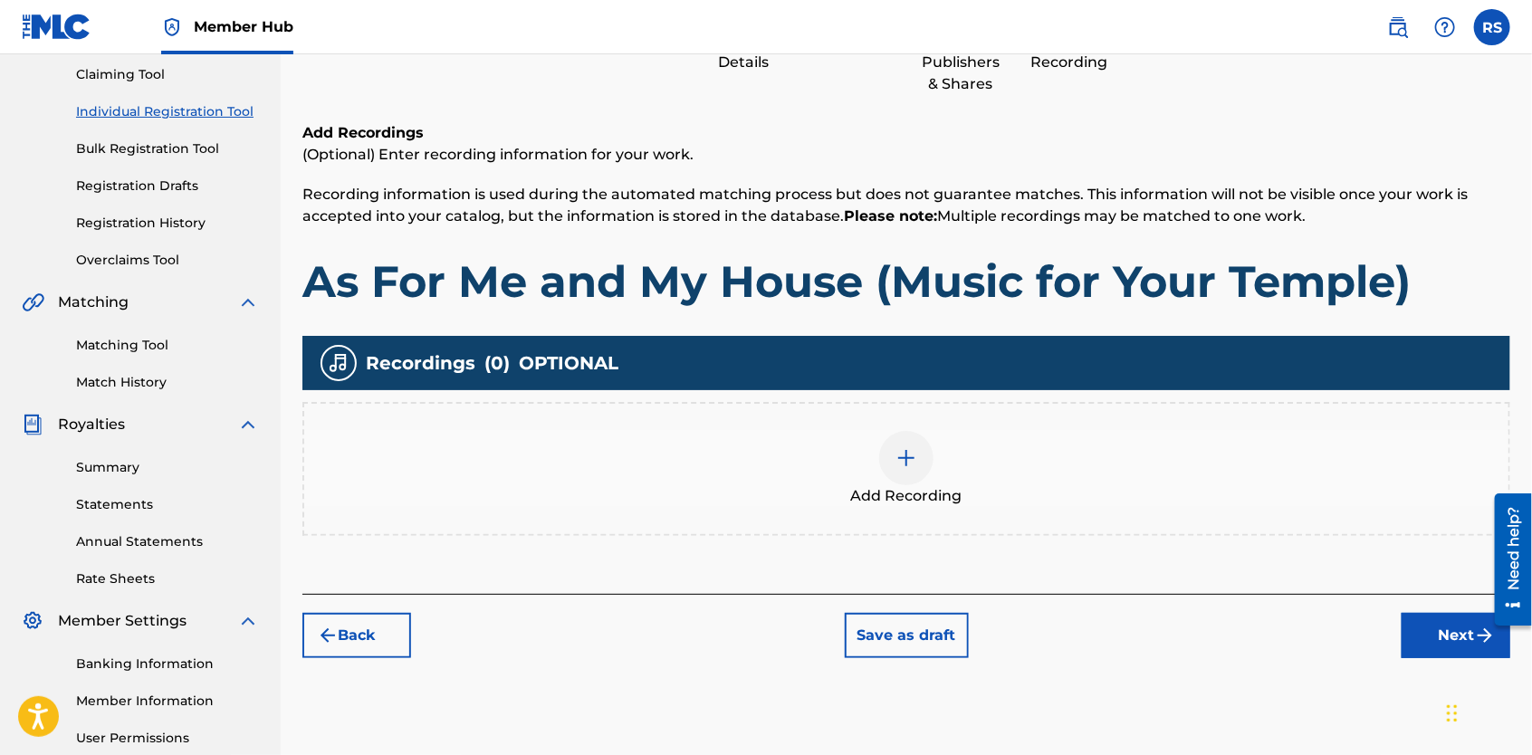
scroll to position [82, 0]
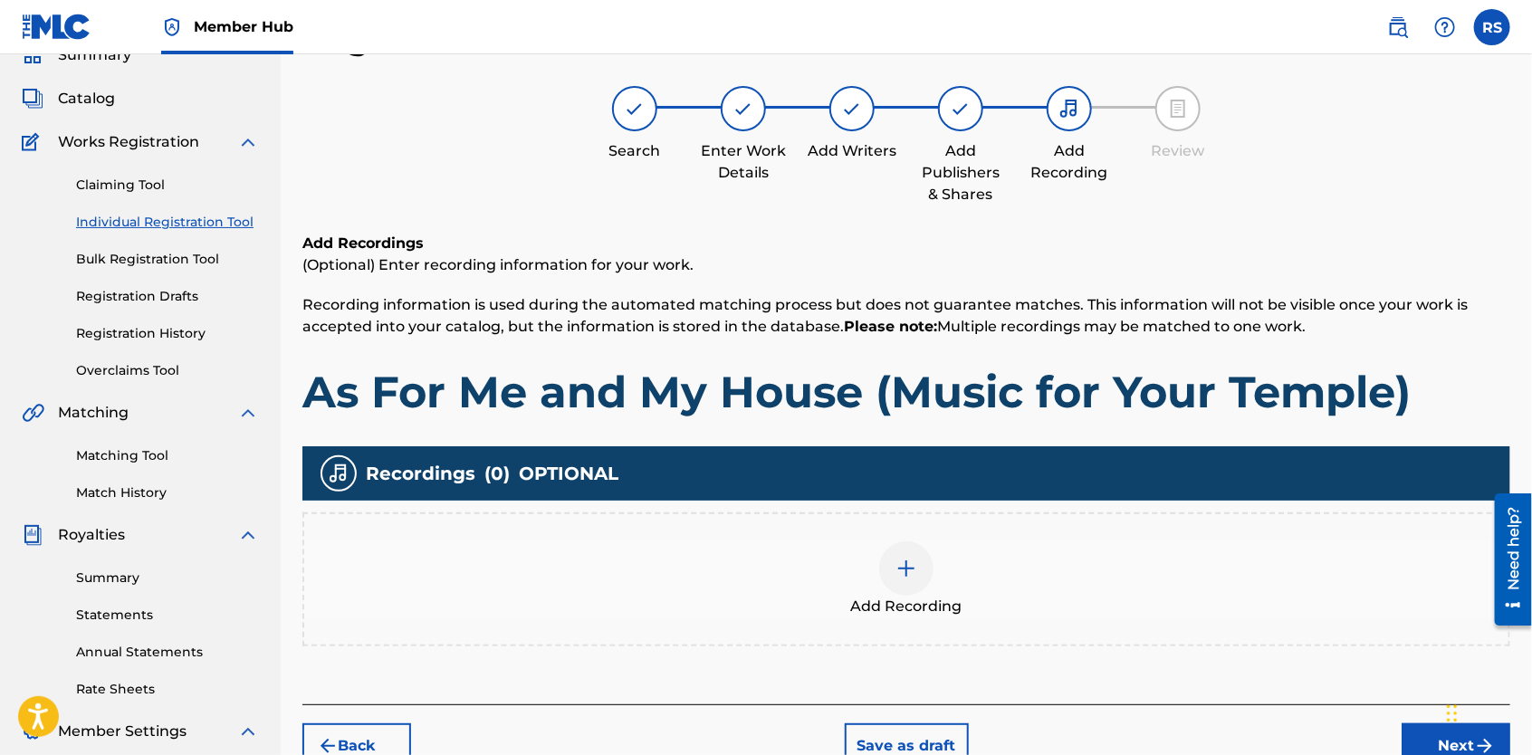
click at [910, 567] on img at bounding box center [907, 569] width 22 height 22
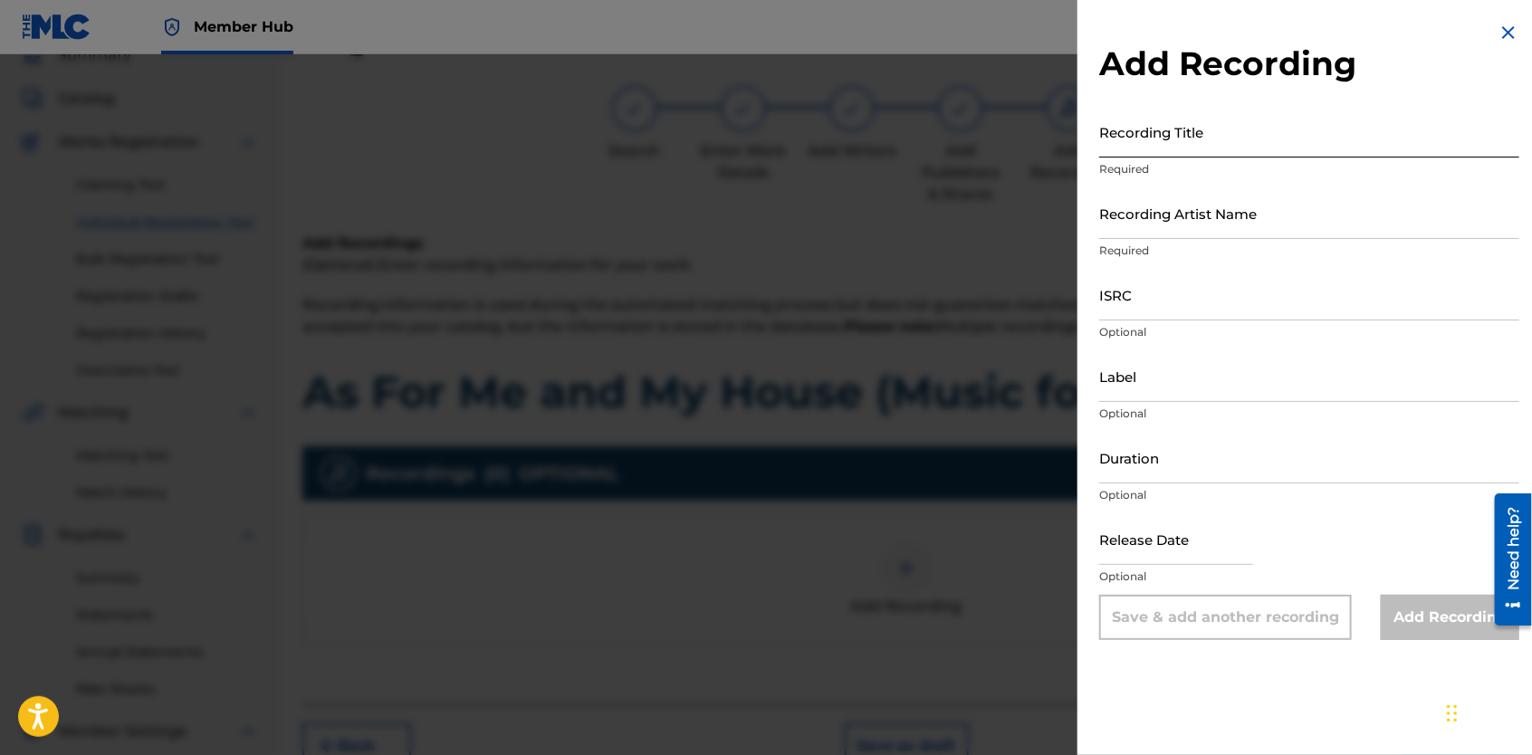
click at [1153, 144] on input "Recording Title" at bounding box center [1309, 132] width 420 height 52
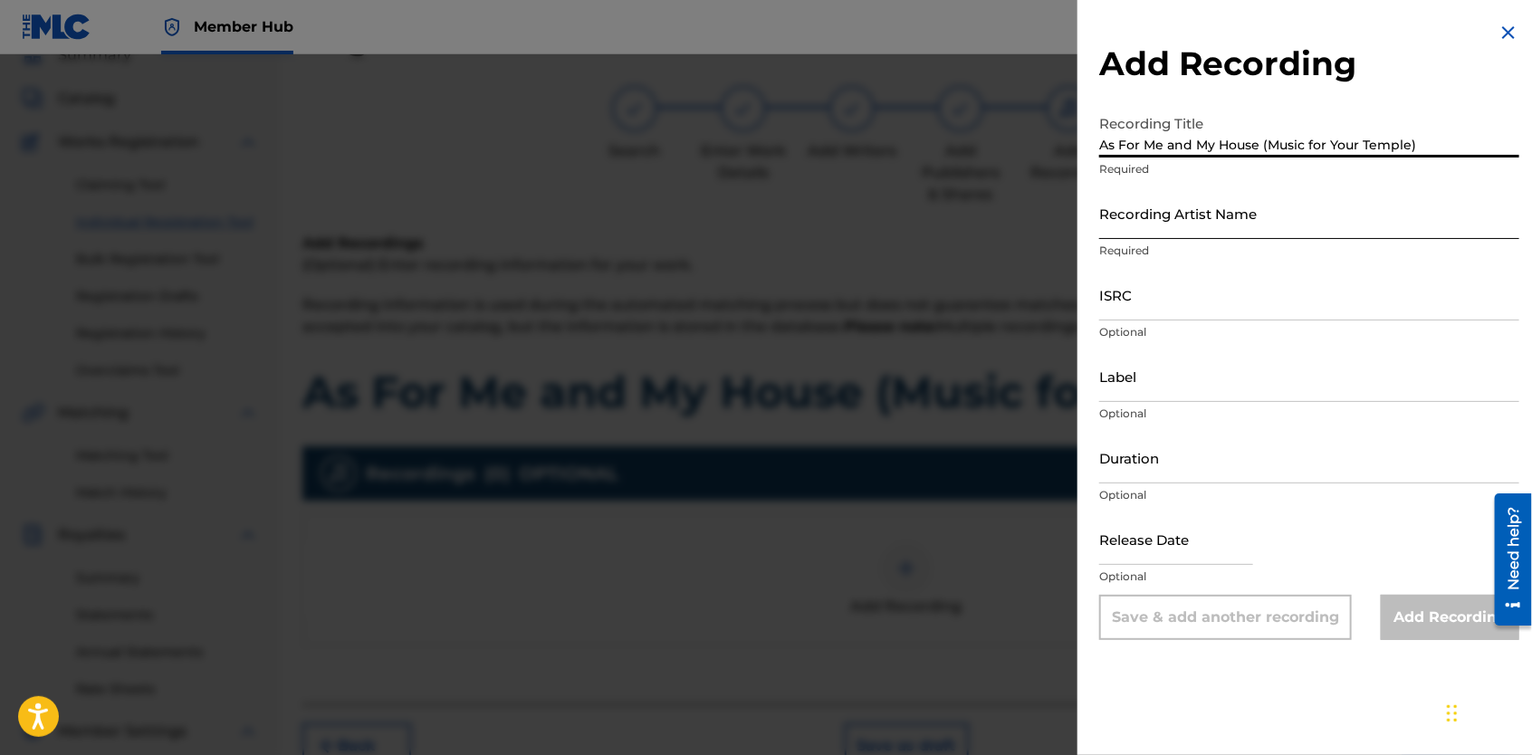
type input "As For Me and My House (Music for Your Temple)"
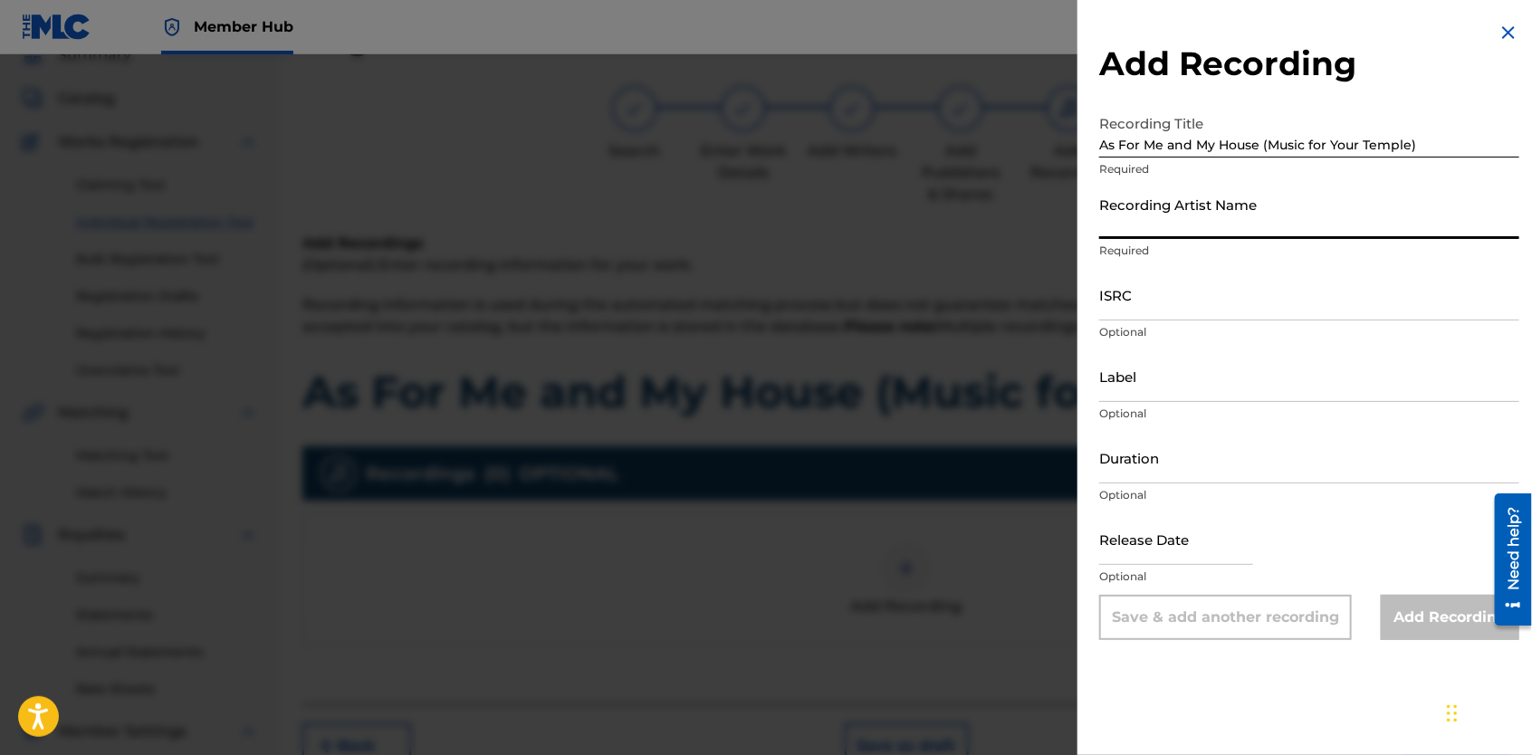
click at [1219, 218] on input "Recording Artist Name" at bounding box center [1309, 213] width 420 height 52
type input "[PERSON_NAME] Gemini"
type input "Yella Brick Road Ent. LLC"
type input "[DATE]"
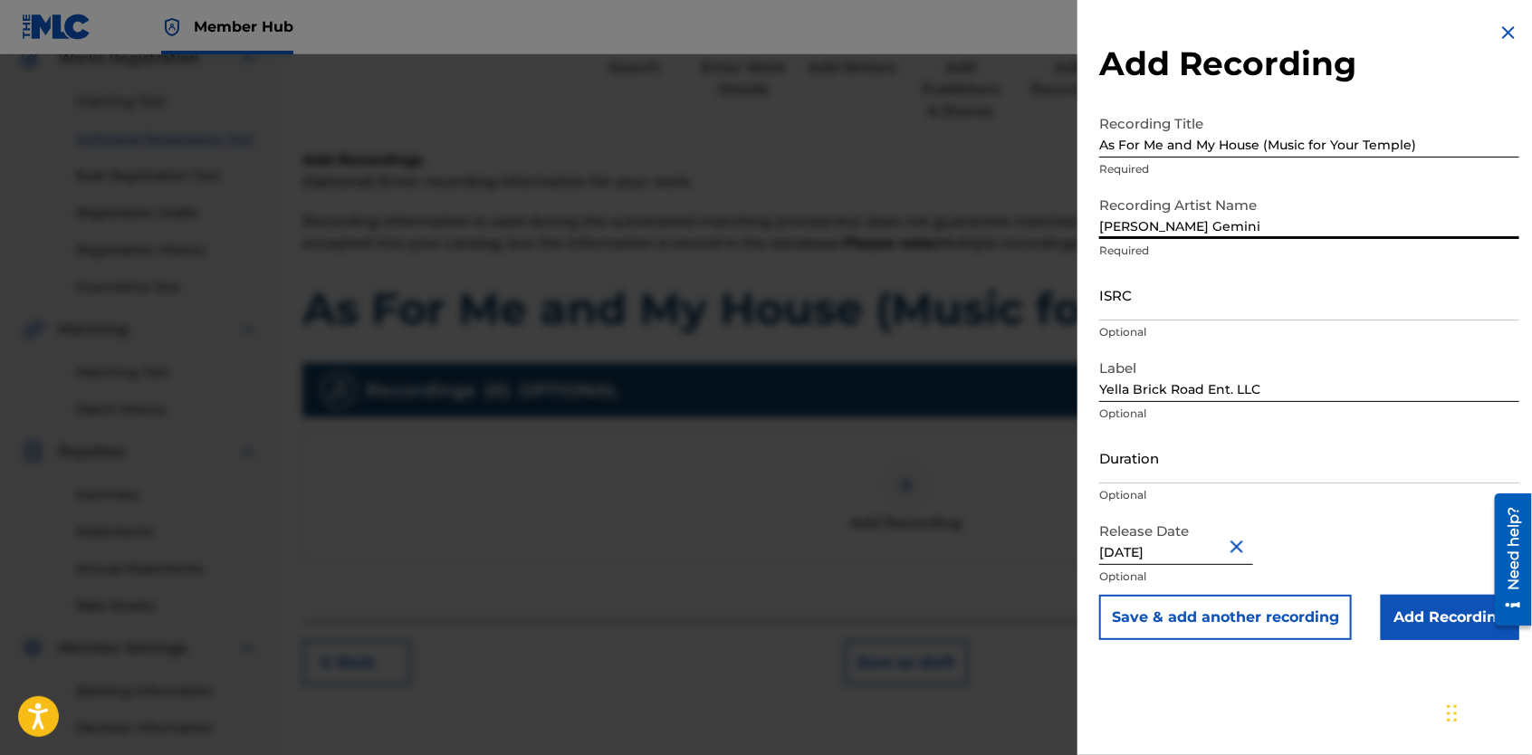
scroll to position [172, 0]
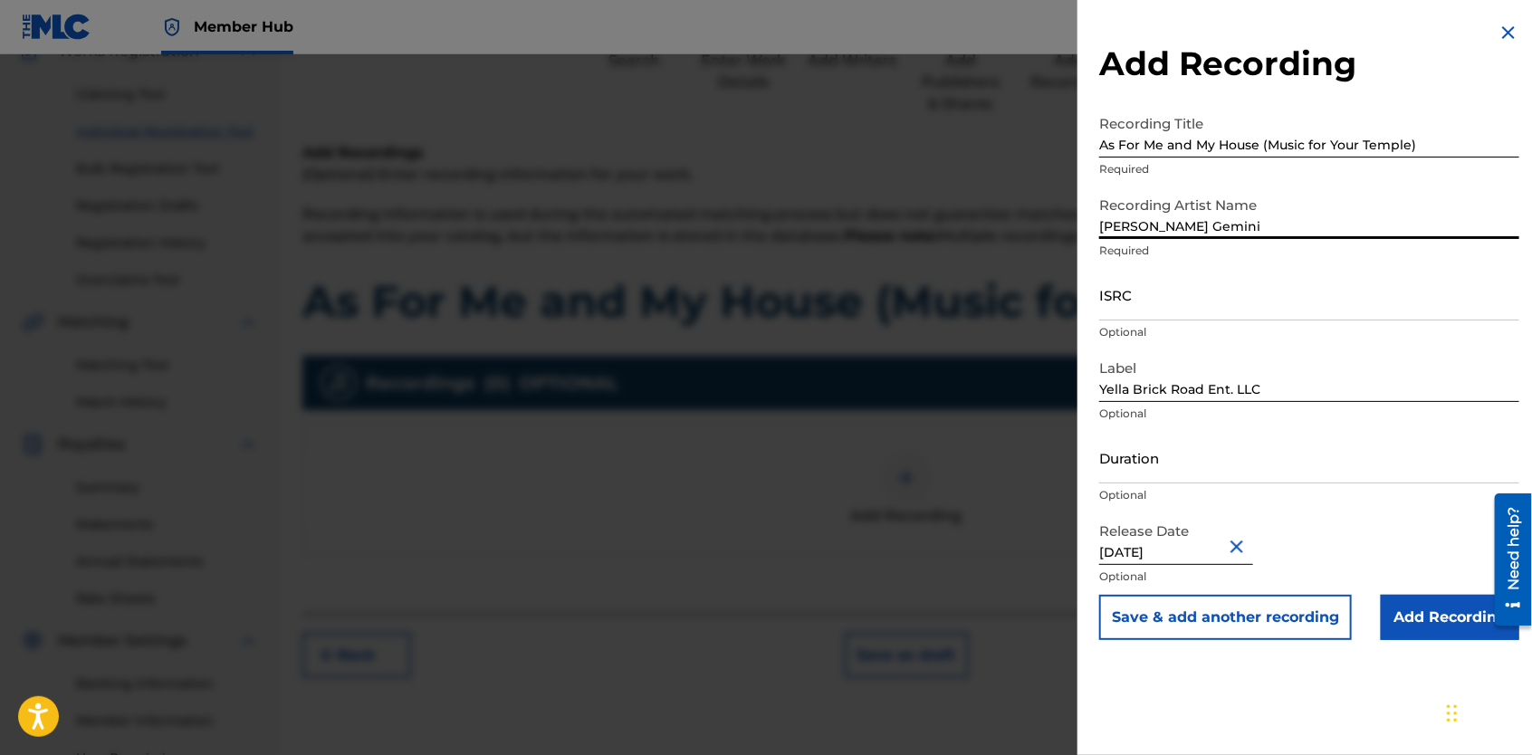
select select "7"
select select "2023"
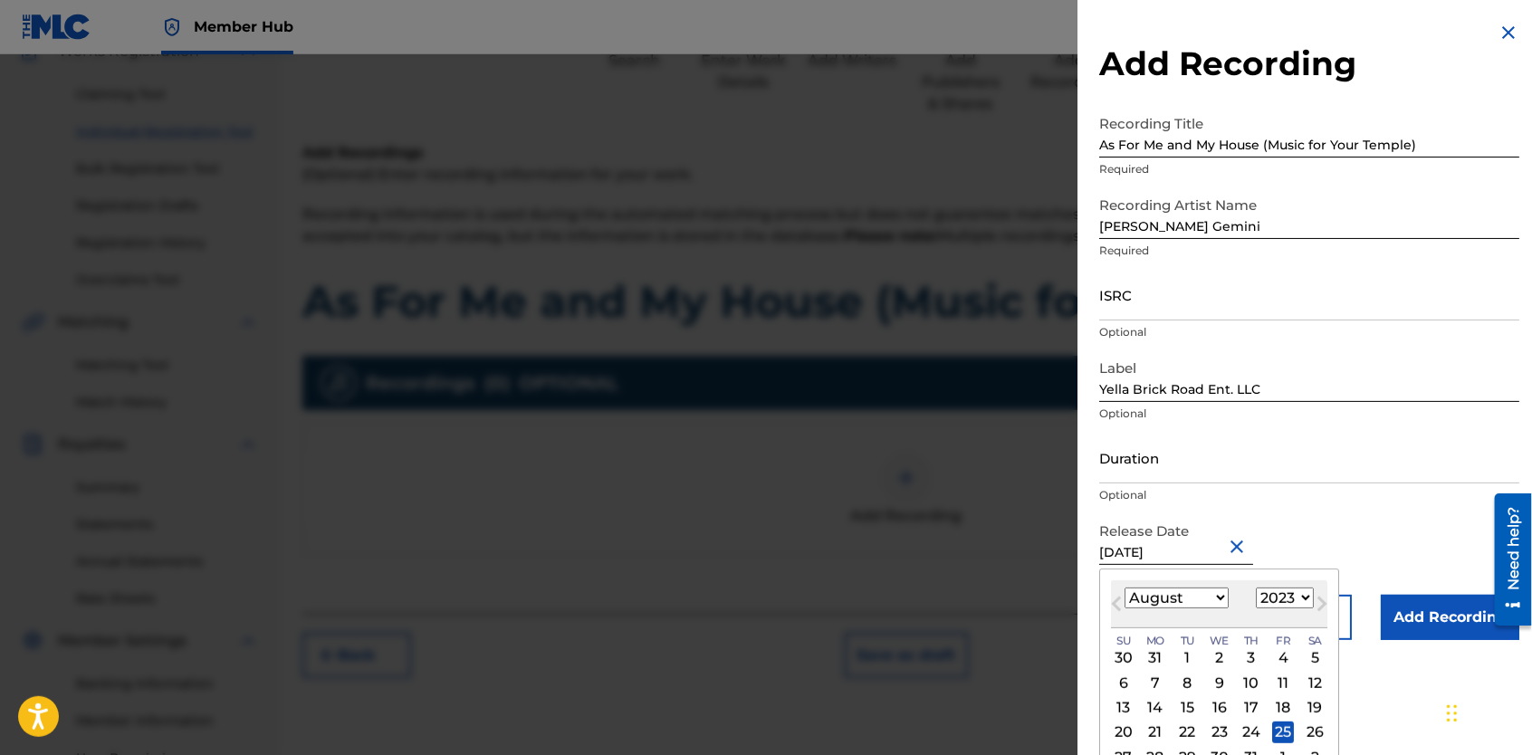
click at [1207, 552] on input "[DATE]" at bounding box center [1176, 539] width 154 height 52
type input "A"
type input "[DATE]"
click at [1298, 604] on select "1899 1900 1901 1902 1903 1904 1905 1906 1907 1908 1909 1910 1911 1912 1913 1914…" at bounding box center [1285, 598] width 58 height 21
select select "2021"
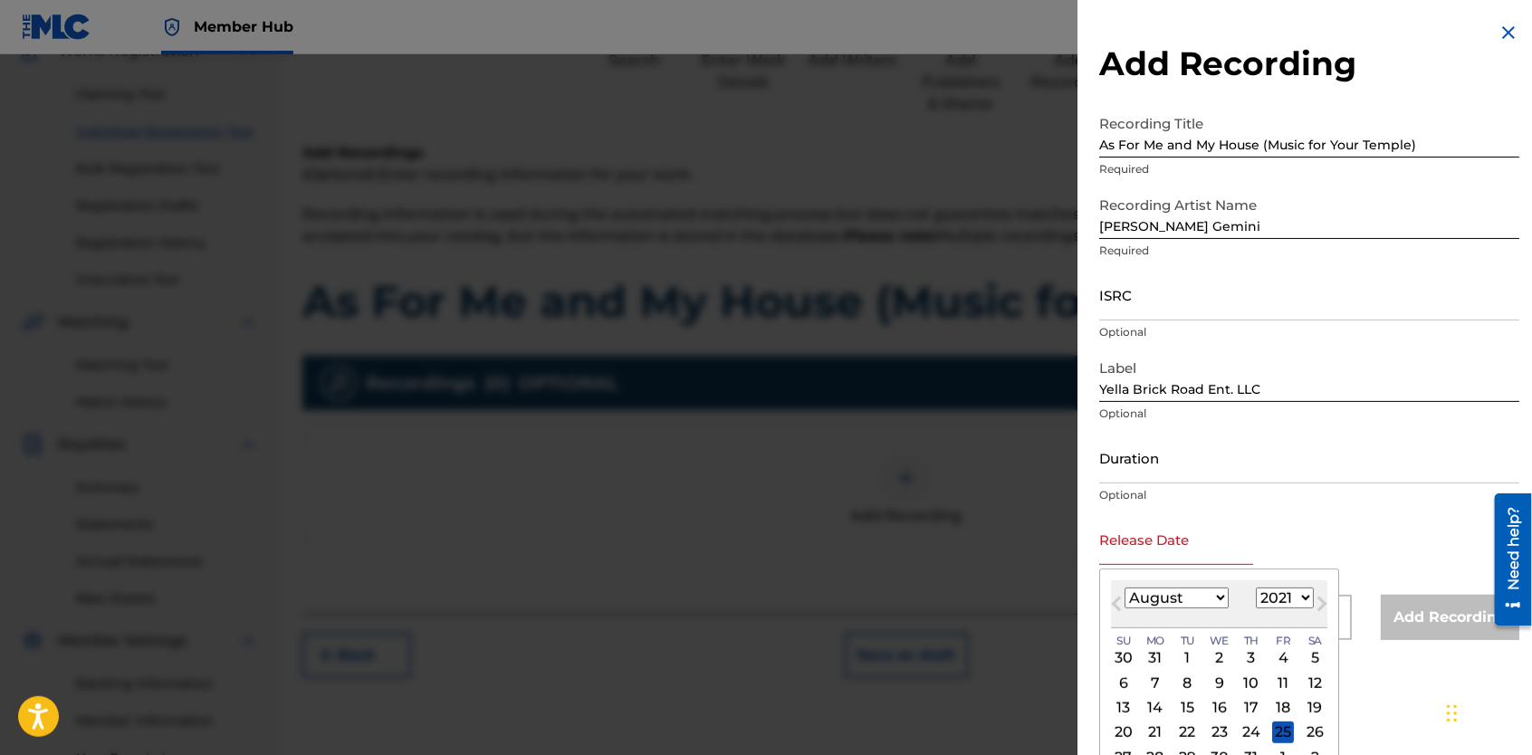
click at [1256, 588] on select "1899 1900 1901 1902 1903 1904 1905 1906 1907 1908 1909 1910 1911 1912 1913 1914…" at bounding box center [1285, 598] width 58 height 21
click at [1217, 606] on select "January February March April May June July August September October November De…" at bounding box center [1177, 598] width 104 height 21
select select "2"
click at [1125, 588] on select "January February March April May June July August September October November De…" at bounding box center [1177, 598] width 104 height 21
click at [1288, 724] on div "26" at bounding box center [1283, 733] width 22 height 22
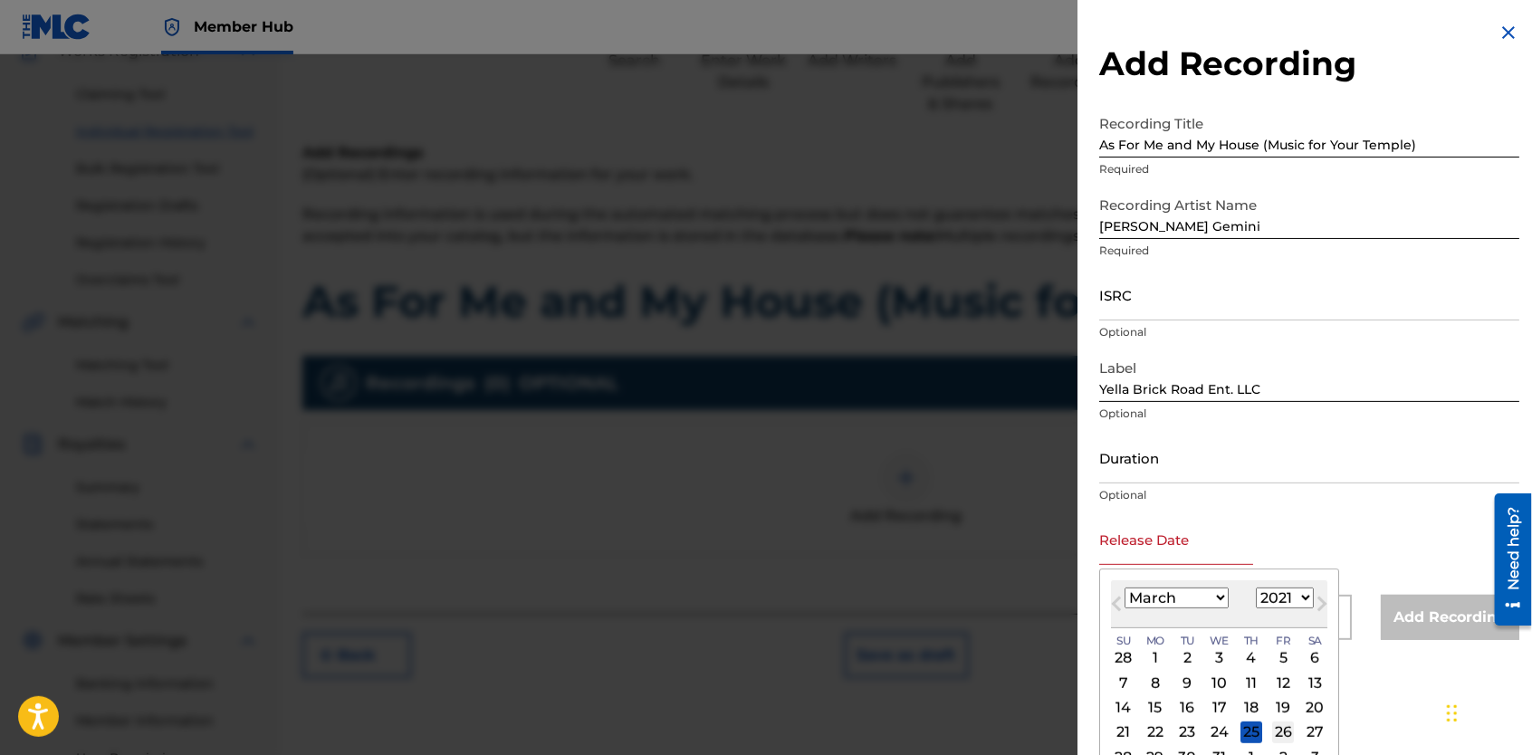
type input "[DATE]"
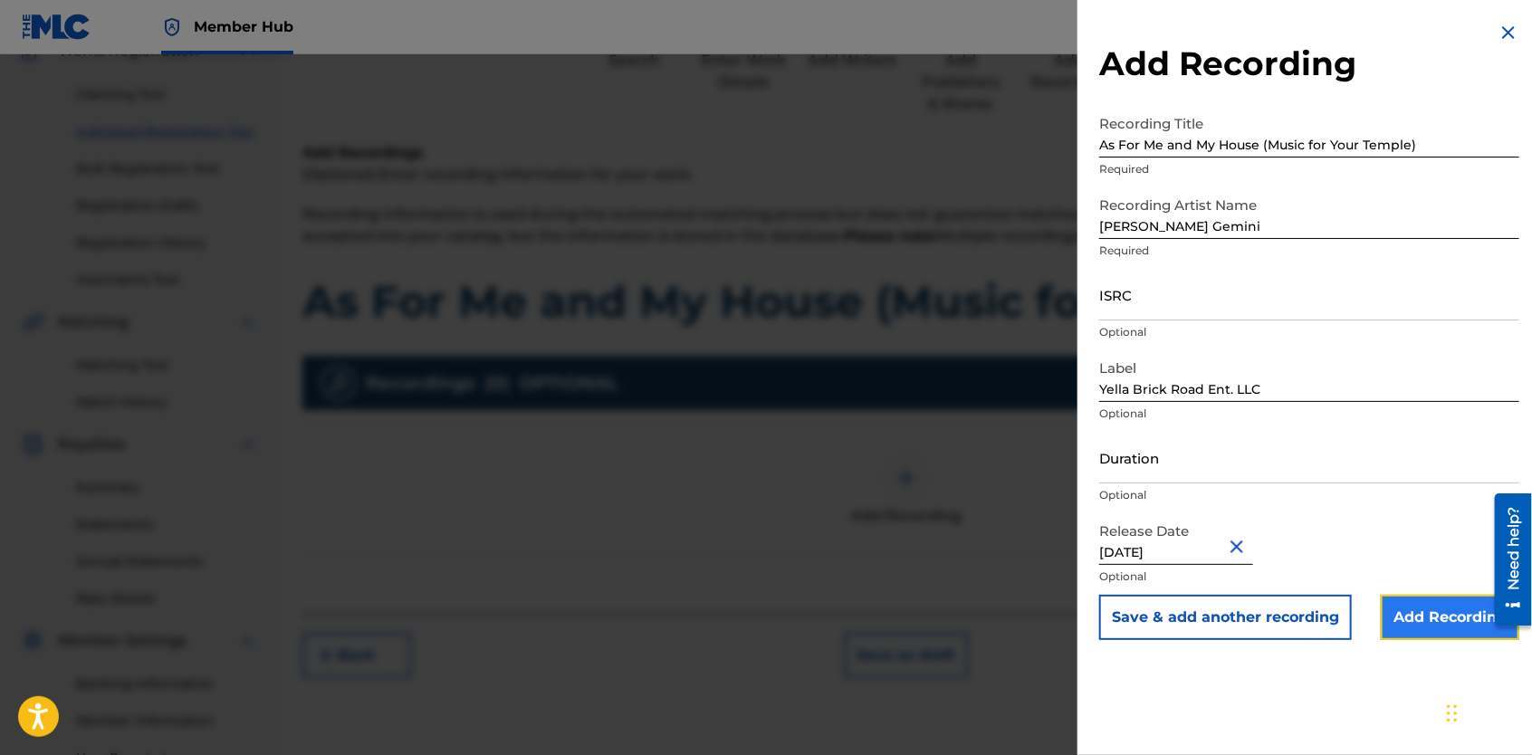
click at [1438, 615] on input "Add Recording" at bounding box center [1450, 617] width 139 height 45
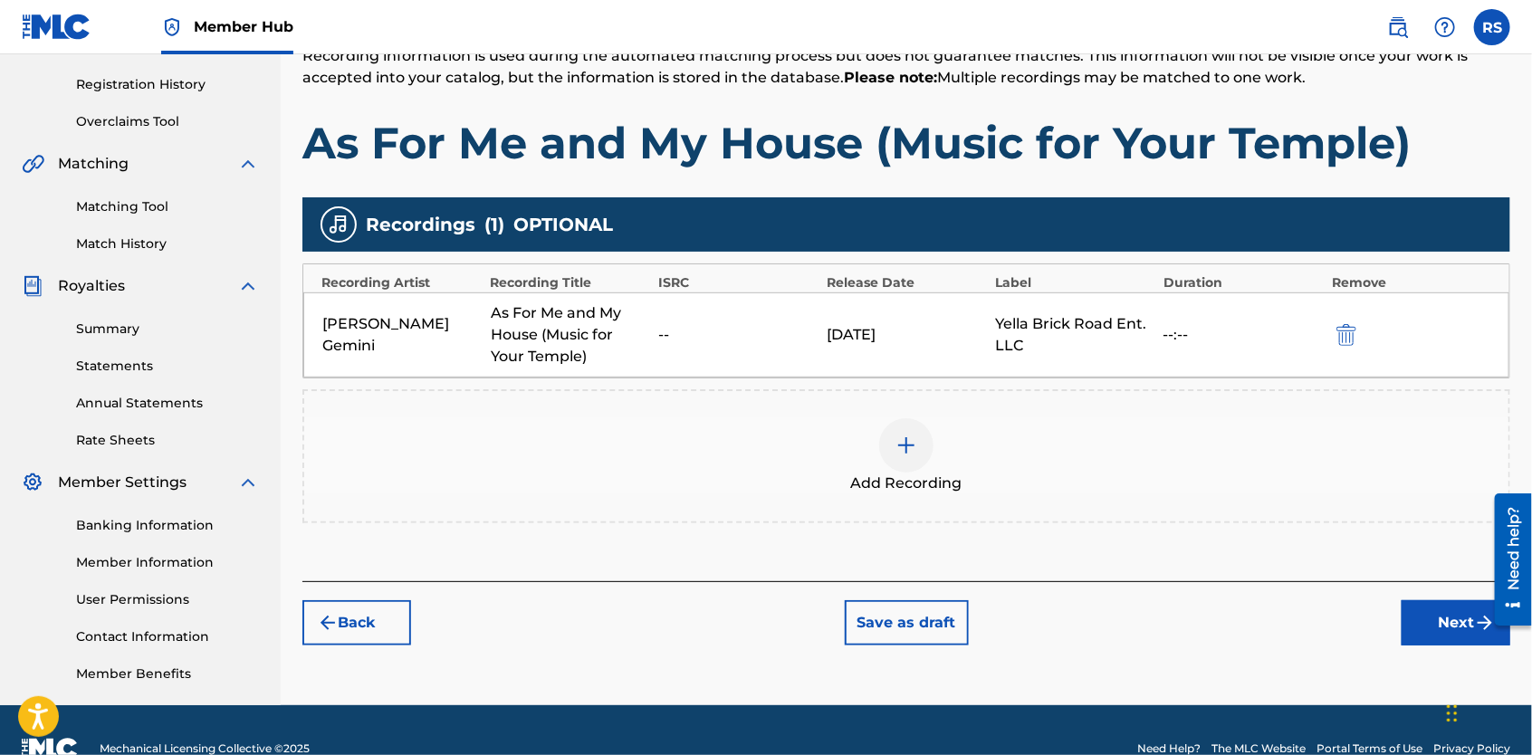
scroll to position [331, 0]
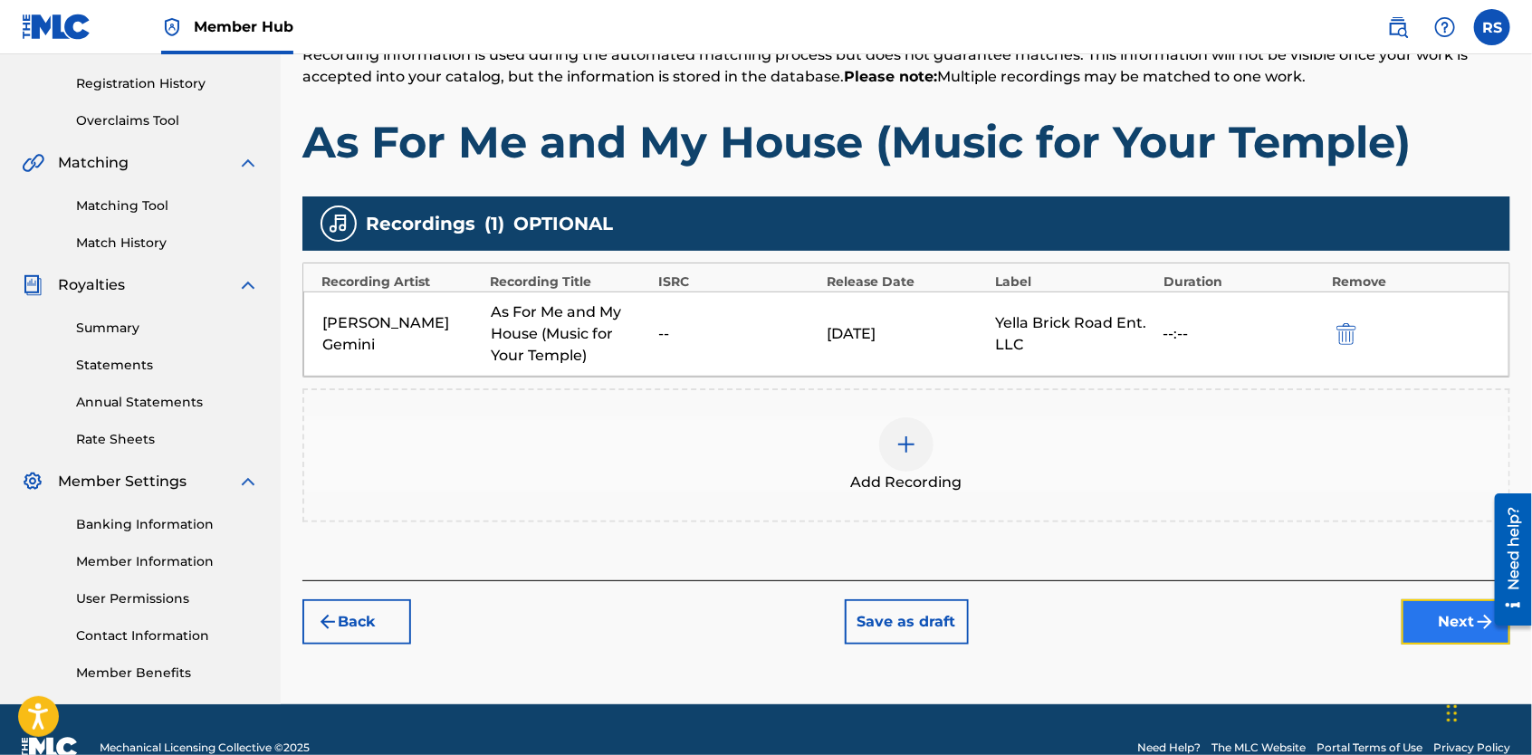
click at [1417, 621] on button "Next" at bounding box center [1456, 622] width 109 height 45
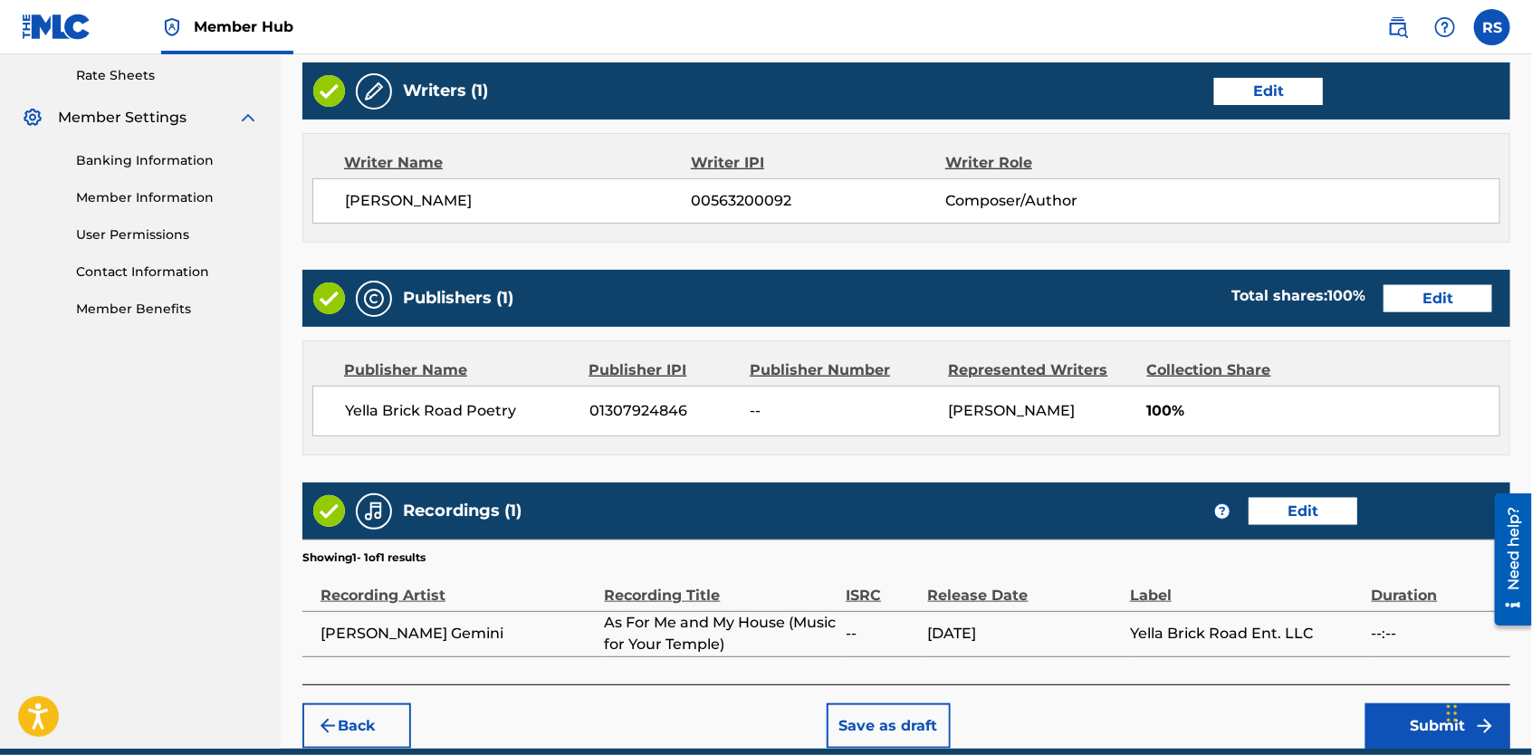
scroll to position [773, 0]
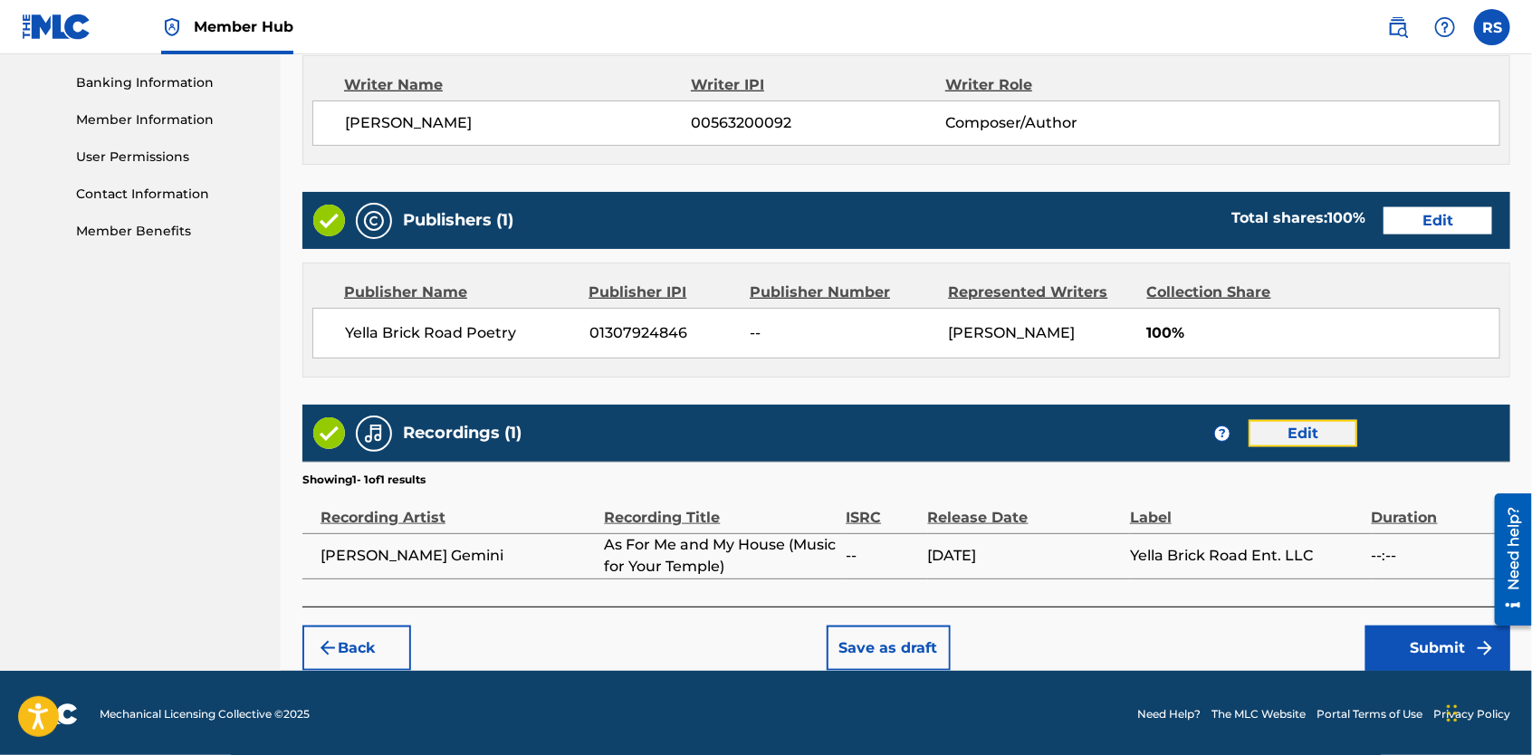
click at [1319, 437] on button "Edit" at bounding box center [1303, 433] width 109 height 27
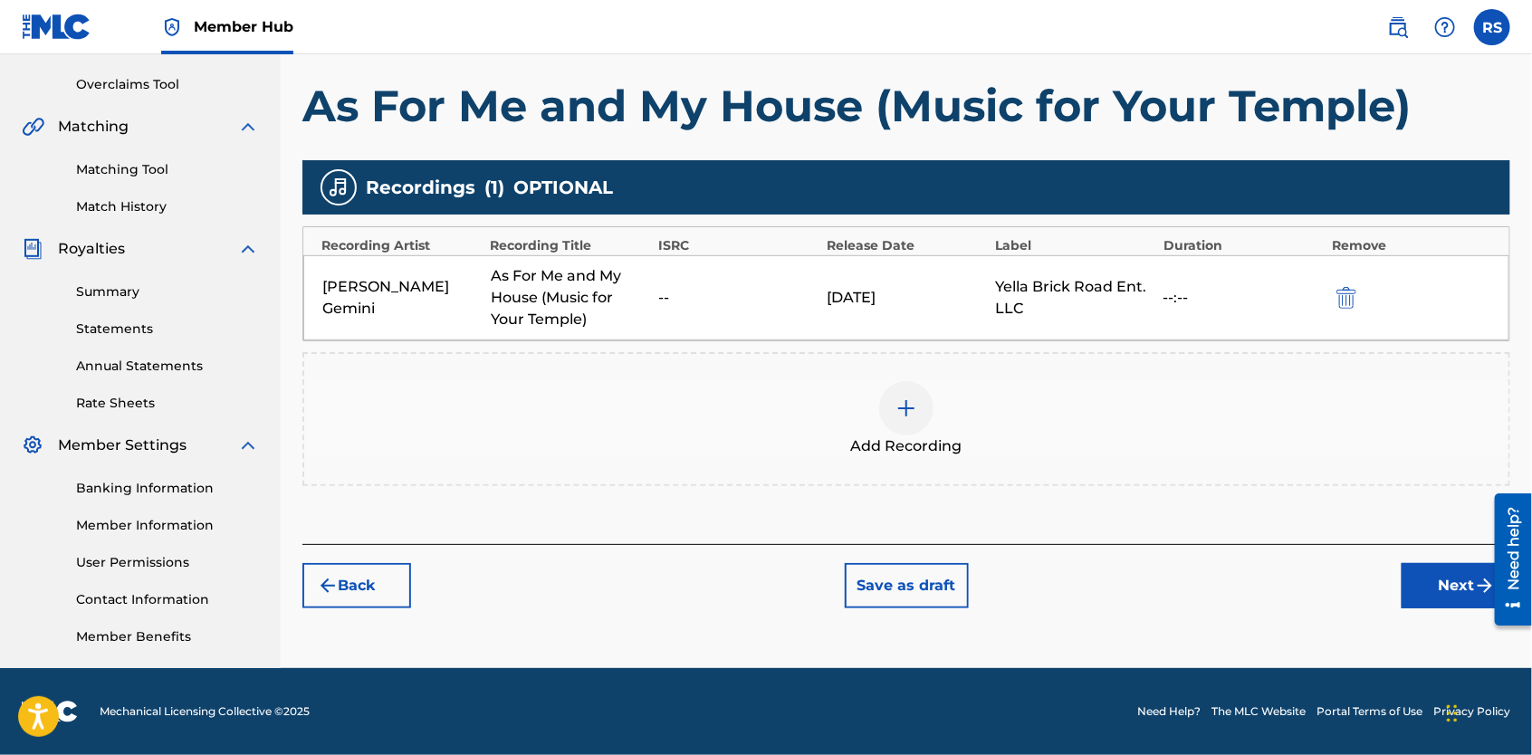
scroll to position [367, 0]
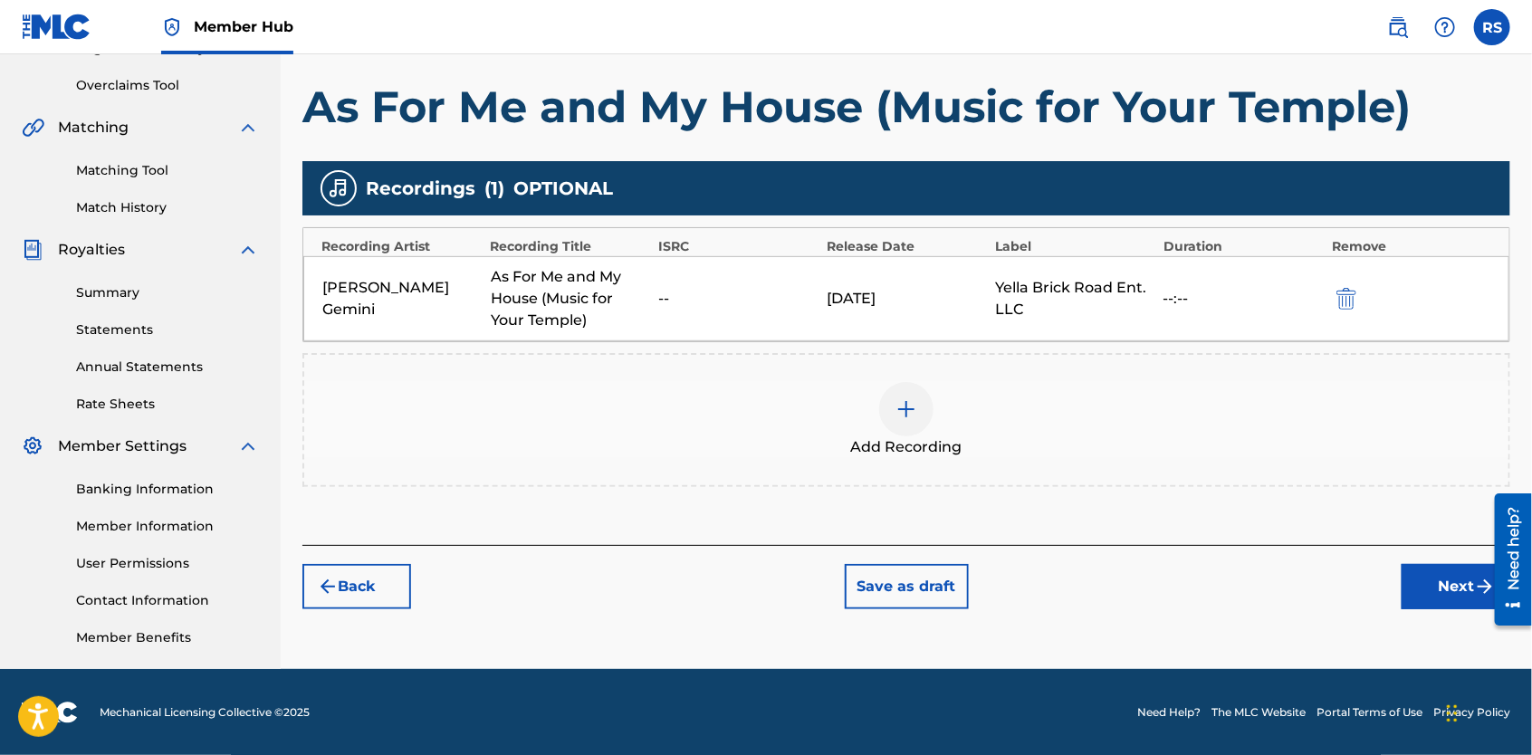
click at [902, 409] on img at bounding box center [907, 409] width 22 height 22
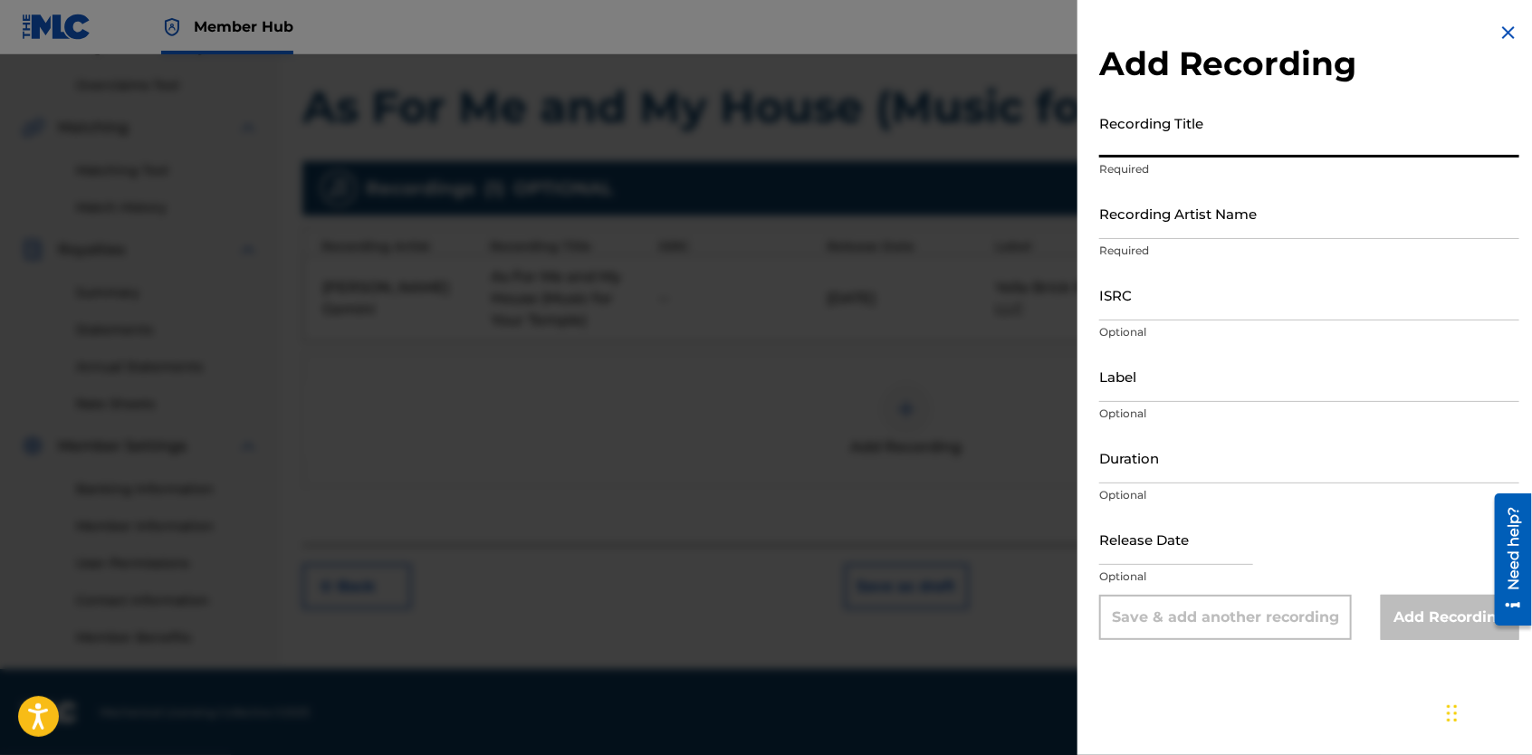
click at [1123, 139] on input "Recording Title" at bounding box center [1309, 132] width 420 height 52
type input "350 Degrees (What You Cooking)"
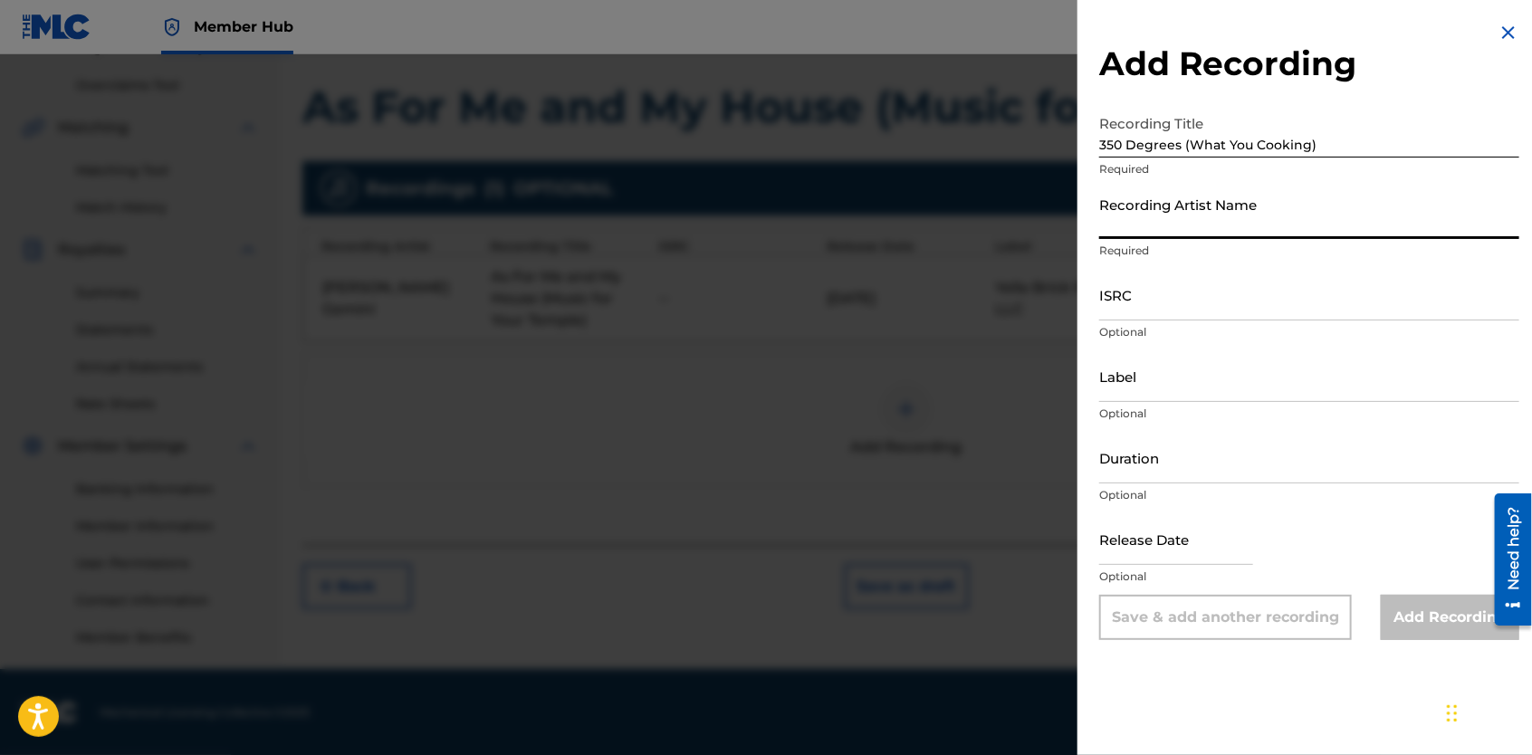
click at [1237, 216] on input "Recording Artist Name" at bounding box center [1309, 213] width 420 height 52
type input "[PERSON_NAME] Gemini"
type input "Yella Brick Road Ent. LLC"
type input "[DATE]"
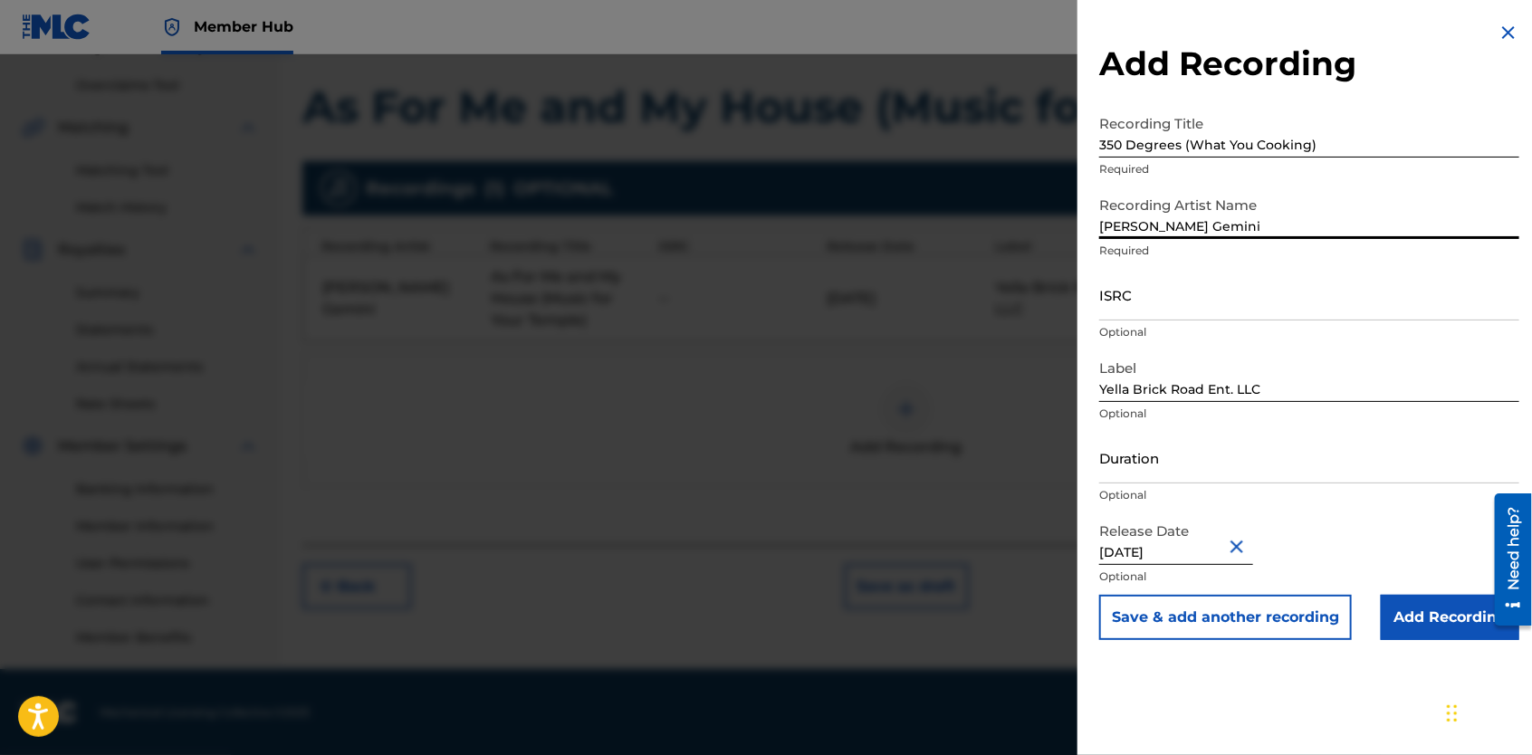
select select "2"
select select "2021"
click at [1351, 489] on p "Optional" at bounding box center [1309, 495] width 420 height 16
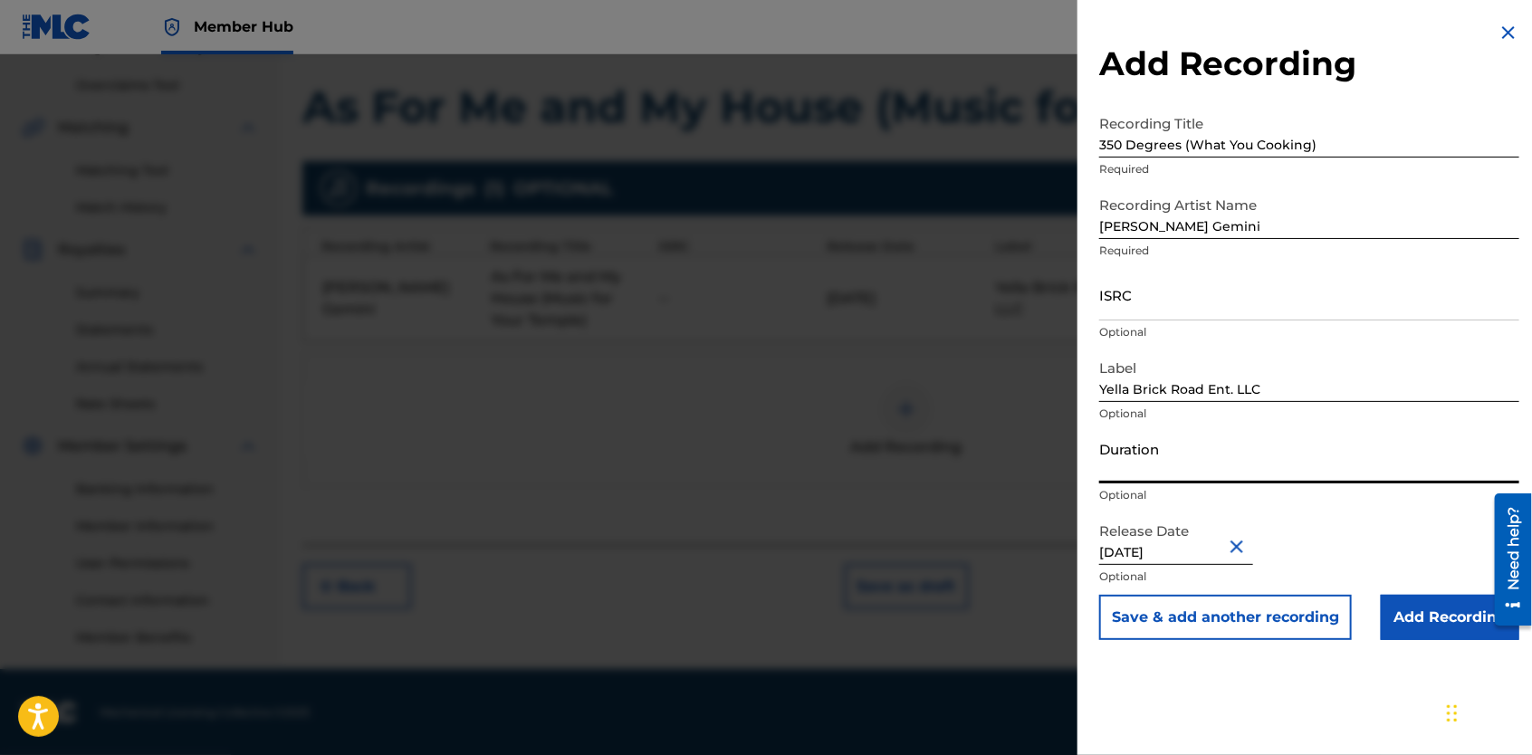
click at [1210, 457] on input "Duration" at bounding box center [1309, 458] width 420 height 52
type input "01:13"
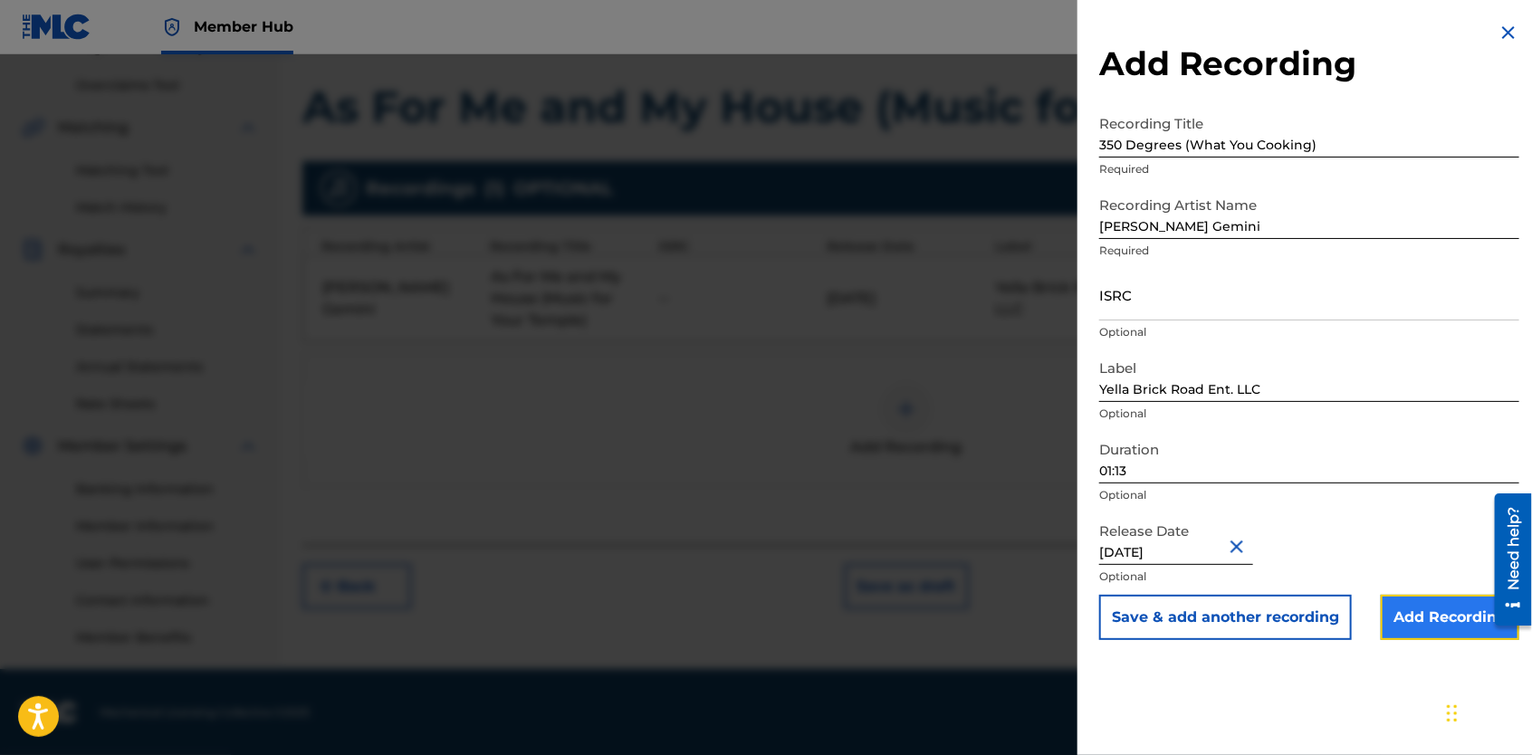
click at [1413, 625] on input "Add Recording" at bounding box center [1450, 617] width 139 height 45
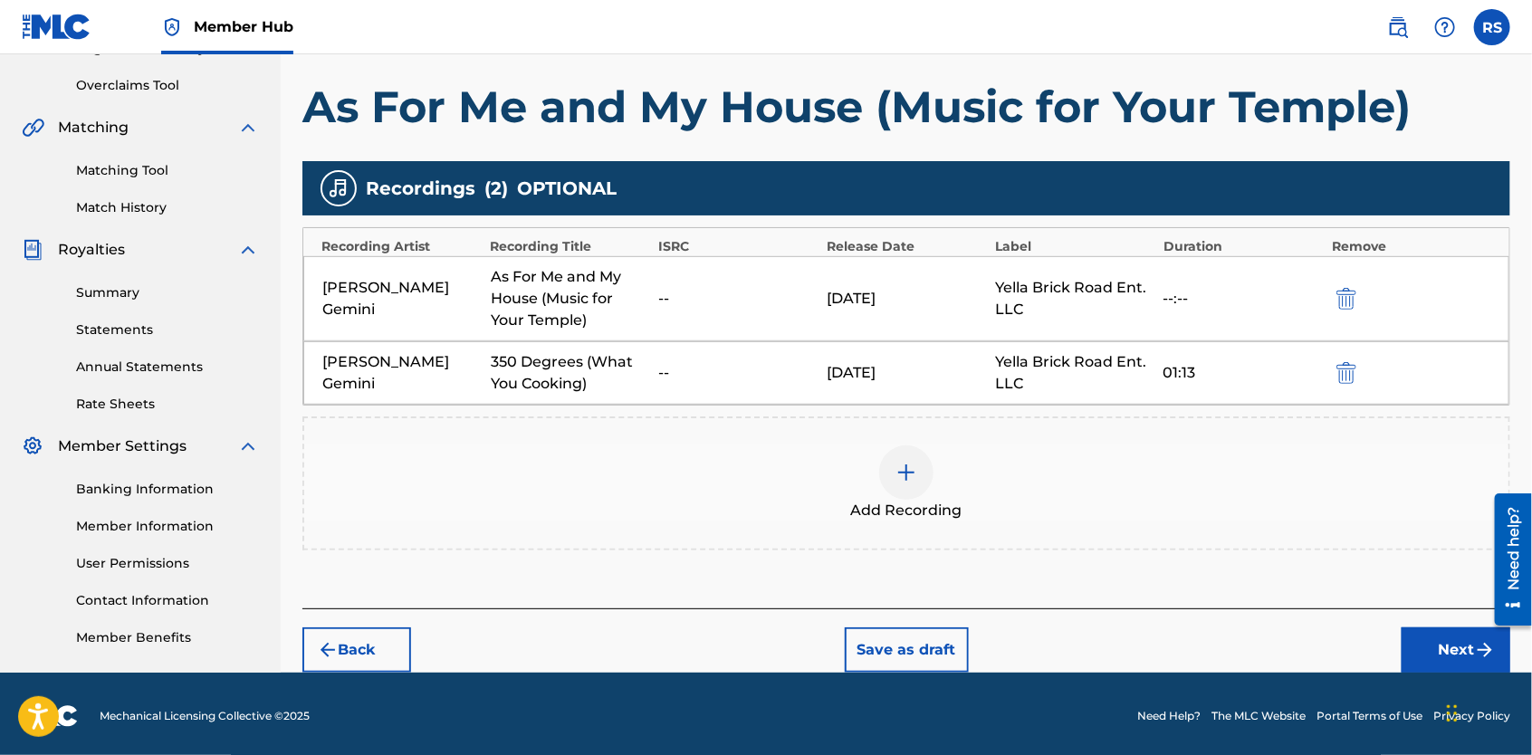
click at [924, 469] on div at bounding box center [906, 473] width 54 height 54
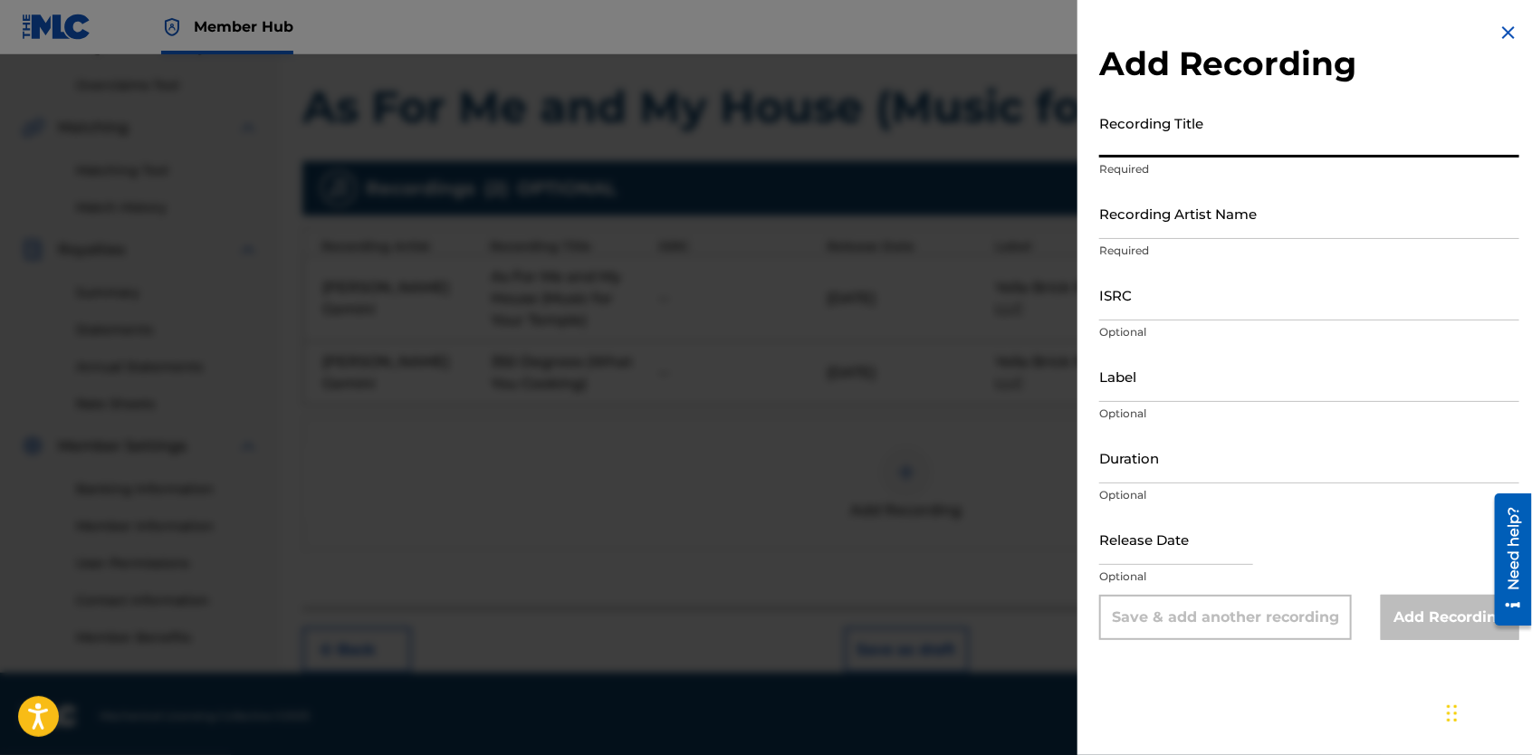
click at [1150, 141] on input "Recording Title" at bounding box center [1309, 132] width 420 height 52
type input "Kitchen Talk"
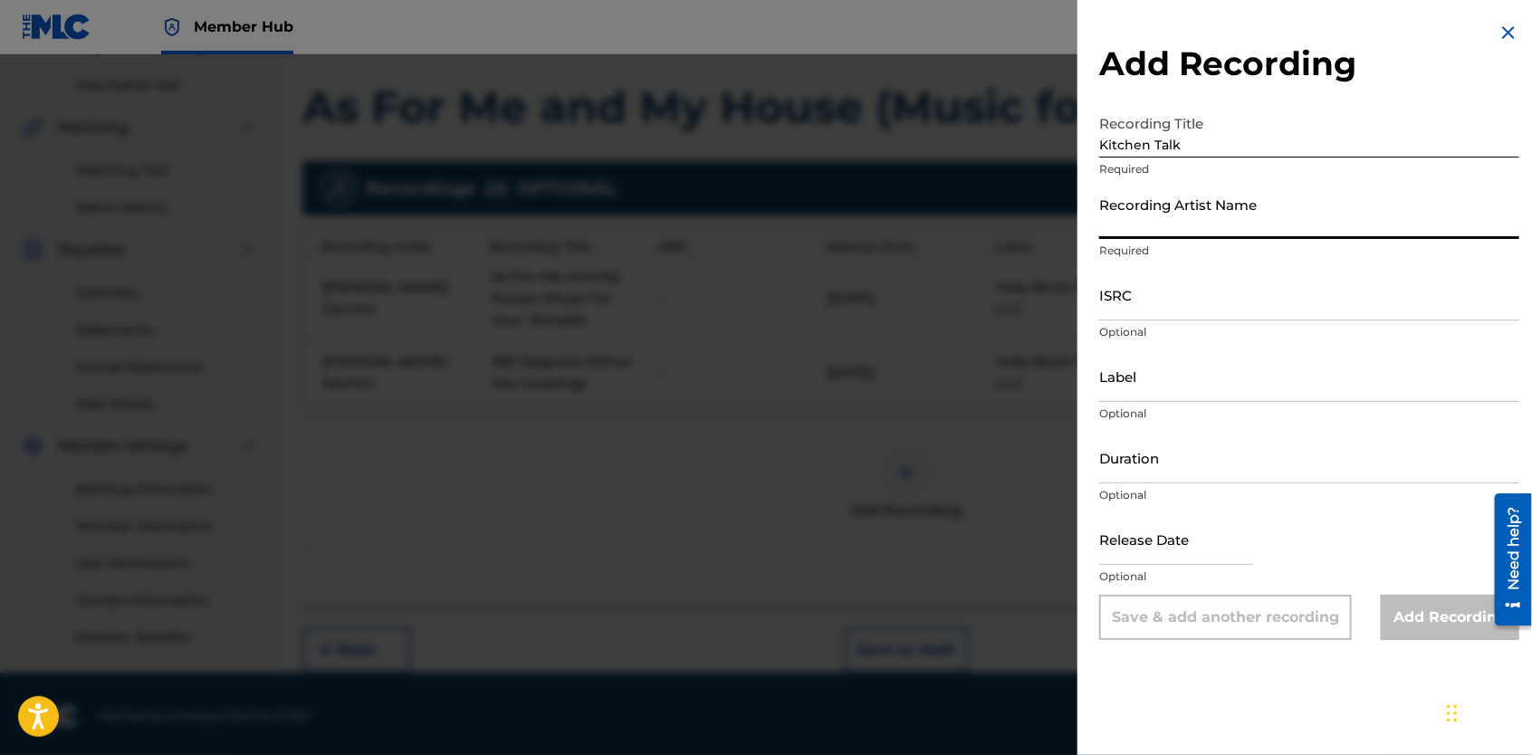
click at [1158, 216] on input "Recording Artist Name" at bounding box center [1309, 213] width 420 height 52
type input "[PERSON_NAME] Gemini"
type input "Yella Brick Road Ent. LLC"
type input "01:13"
type input "[DATE]"
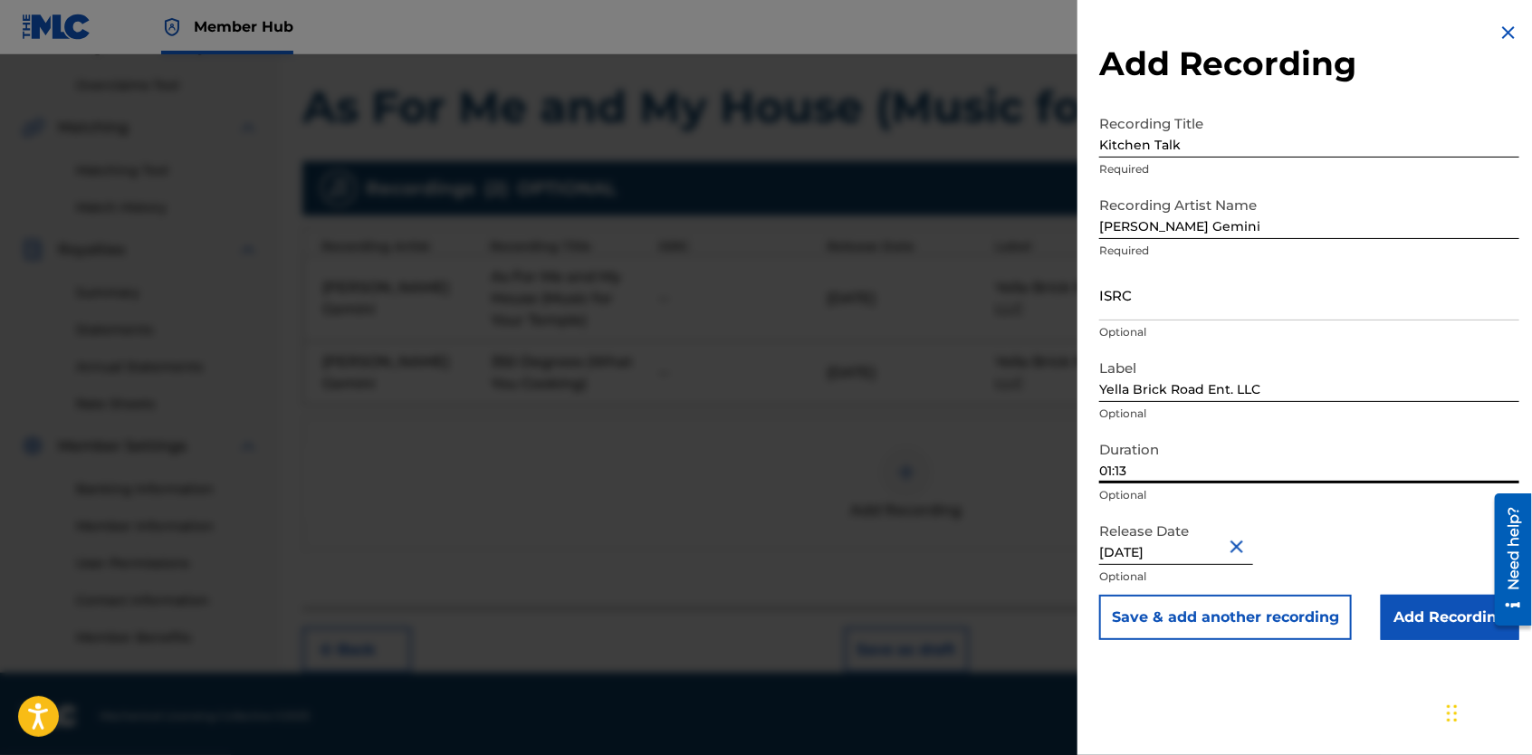
click at [1166, 472] on input "01:13" at bounding box center [1309, 458] width 420 height 52
type input "01:15"
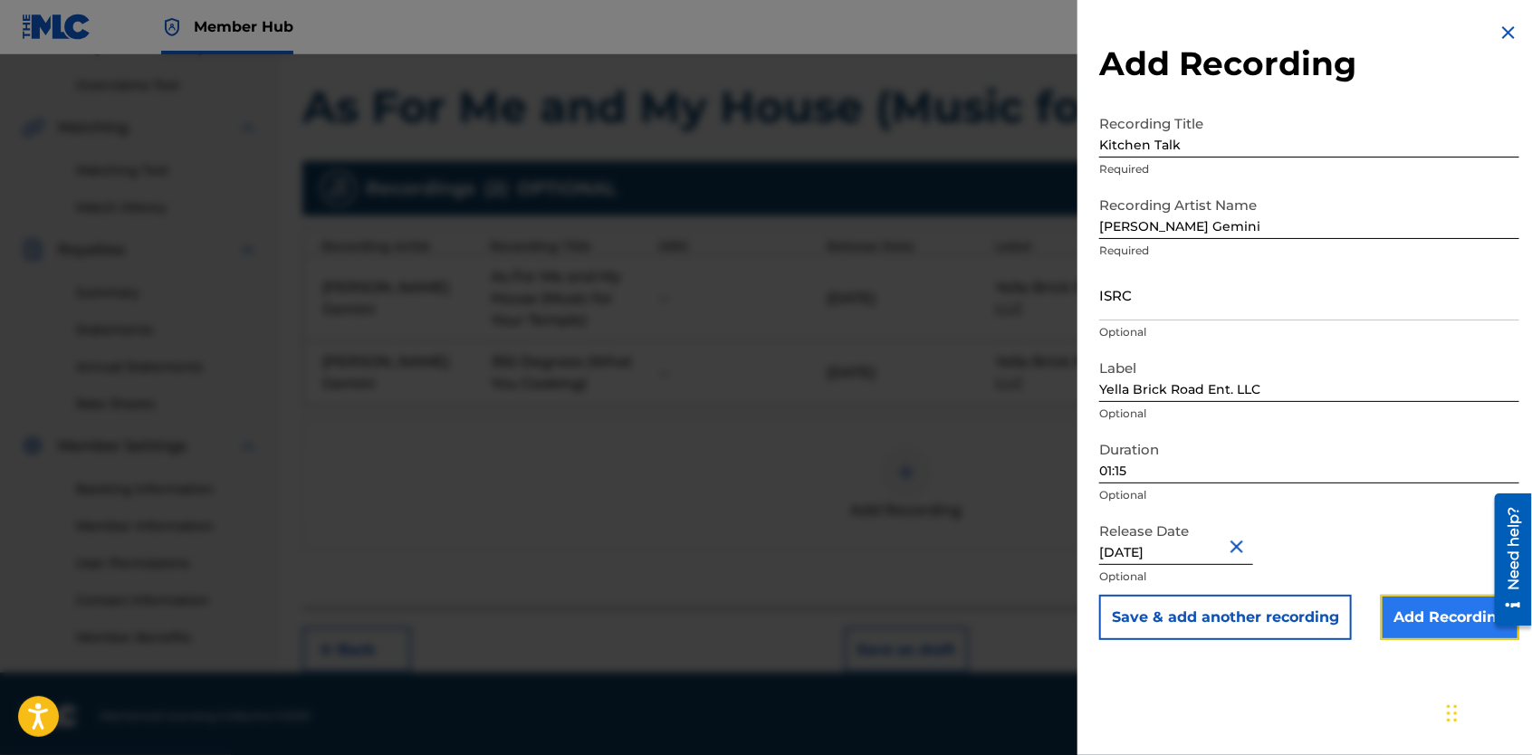
click at [1436, 614] on input "Add Recording" at bounding box center [1450, 617] width 139 height 45
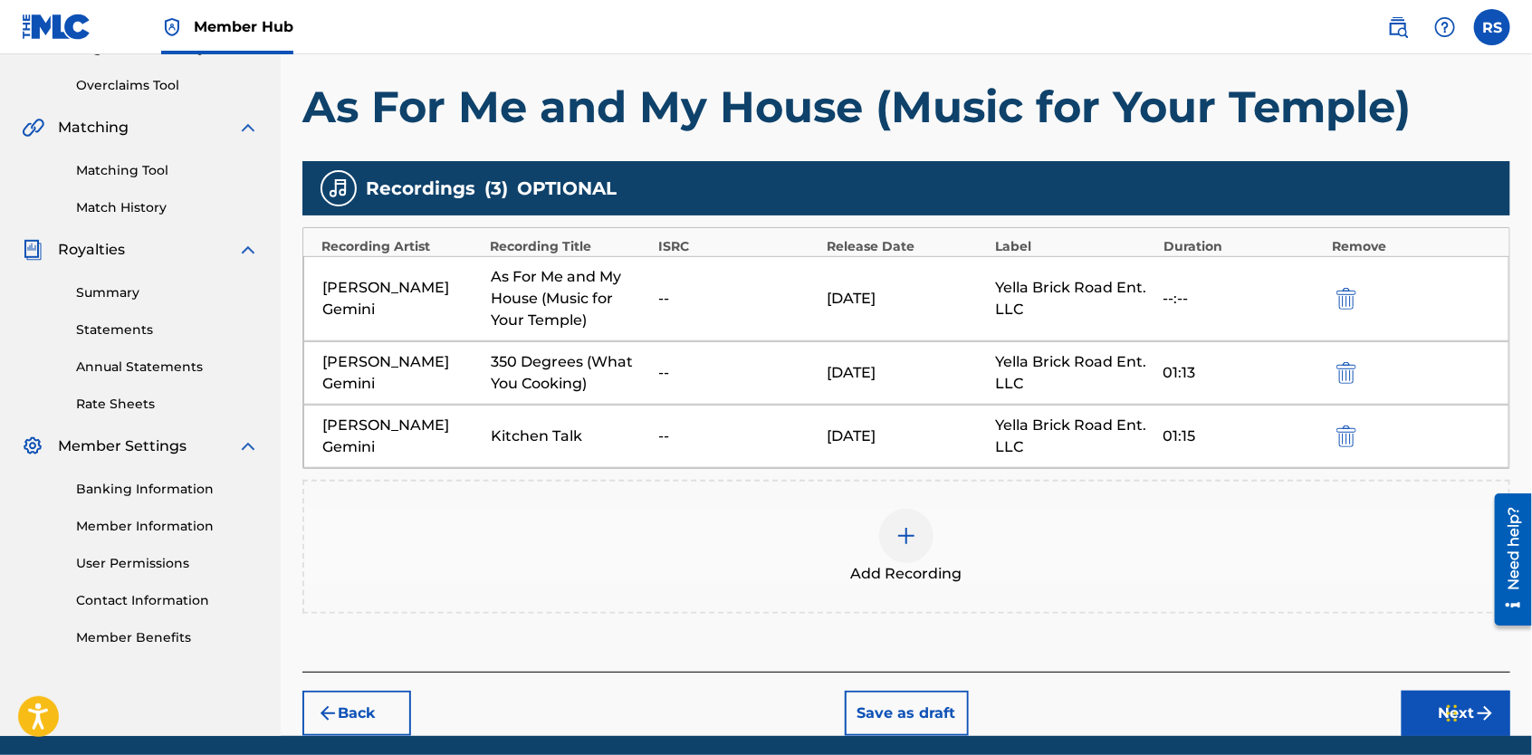
click at [907, 534] on img at bounding box center [907, 536] width 22 height 22
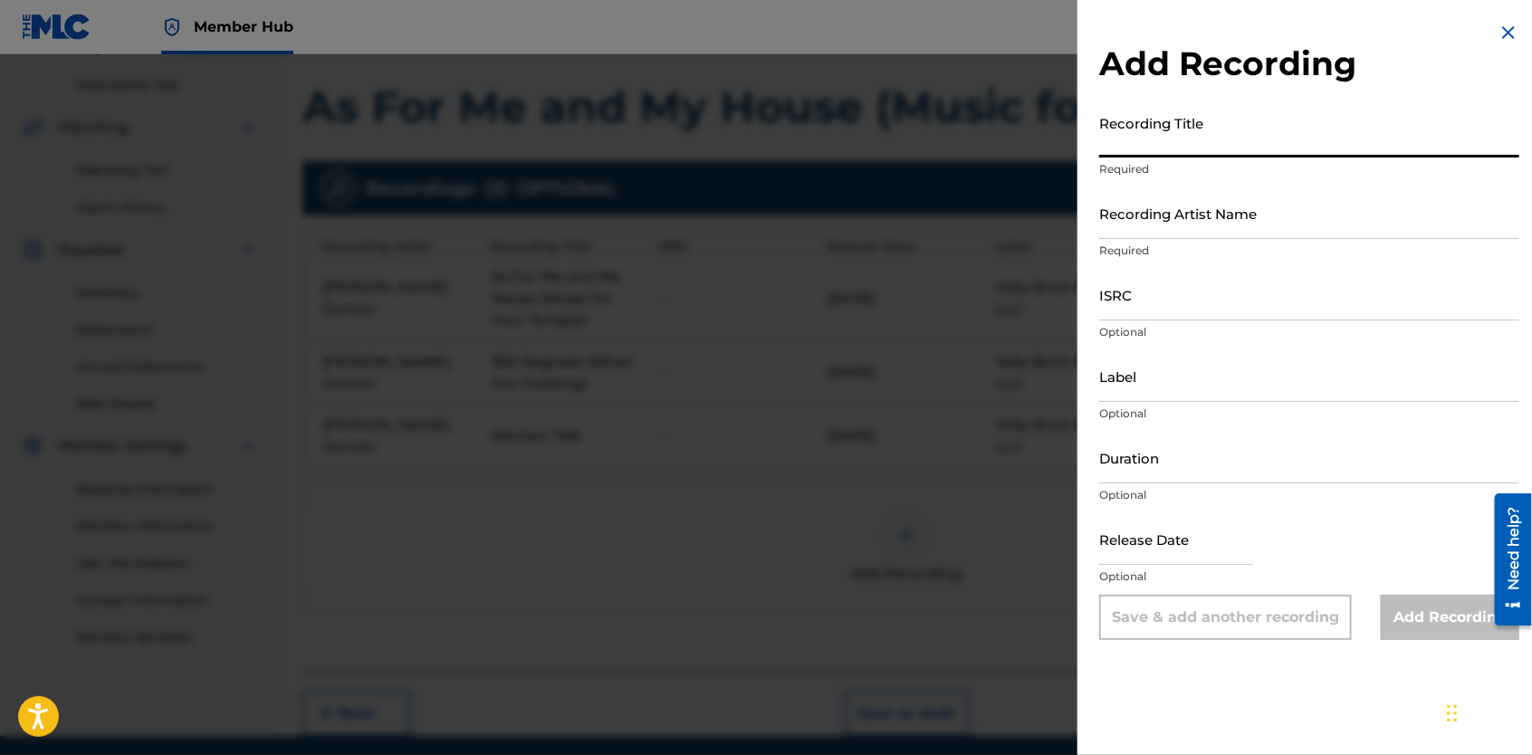
click at [1212, 150] on input "Recording Title" at bounding box center [1309, 132] width 420 height 52
type input "1"
type input "R"
type input "As For Me and My House"
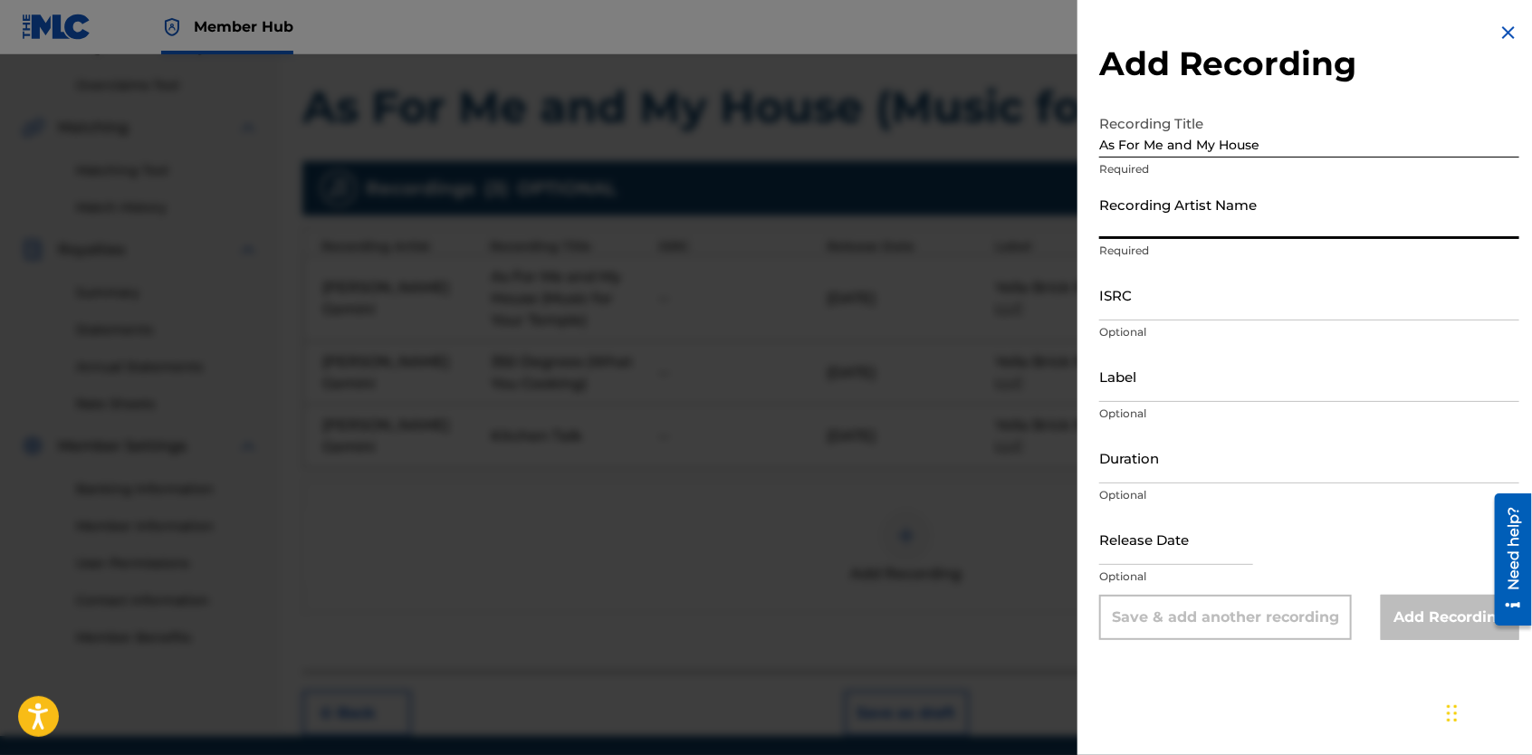
click at [1147, 209] on input "Recording Artist Name" at bounding box center [1309, 213] width 420 height 52
type input "[PERSON_NAME] Gemini"
type input "Yella Brick Road Ent. LLC"
type input "01:15"
type input "[DATE]"
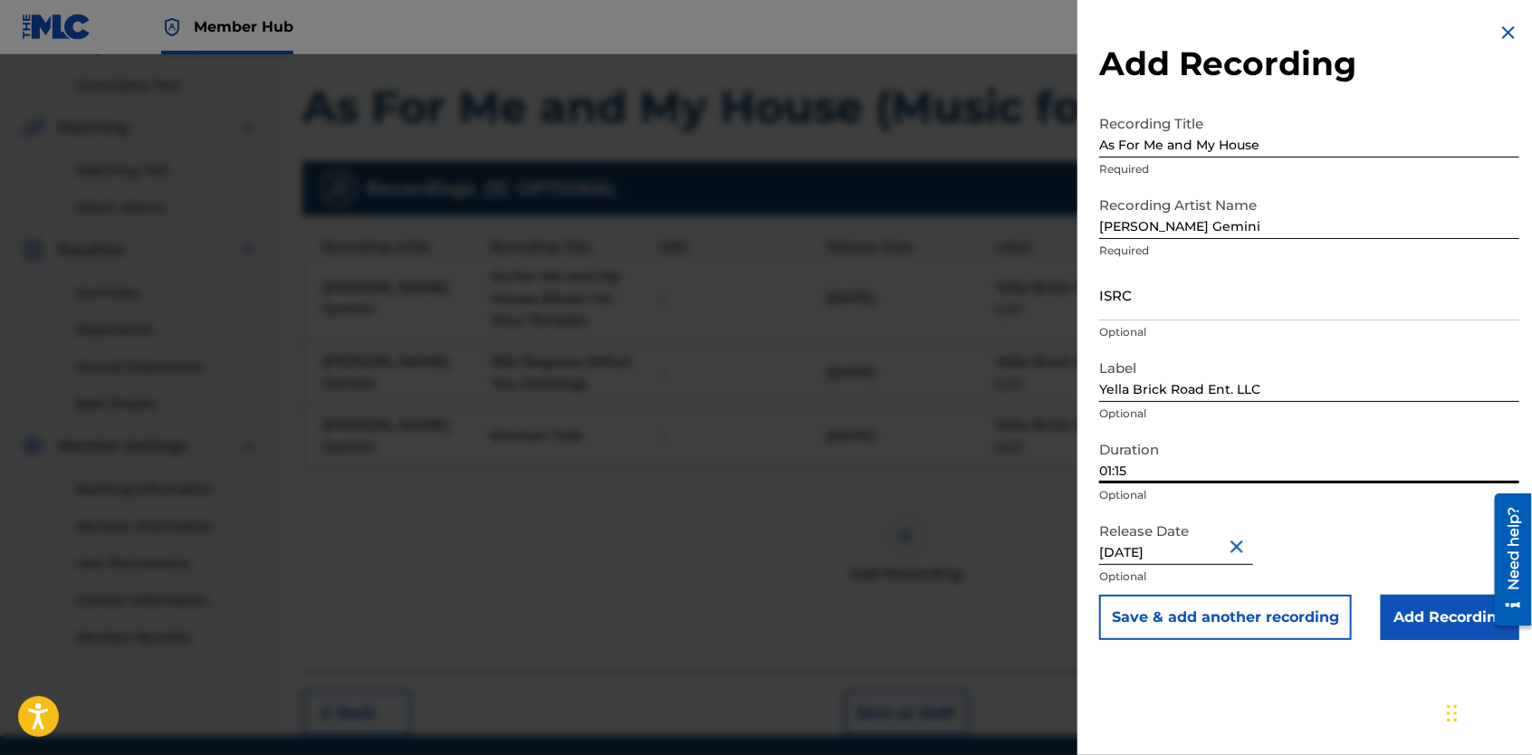
click at [1138, 475] on input "01:15" at bounding box center [1309, 458] width 420 height 52
type input "02:41"
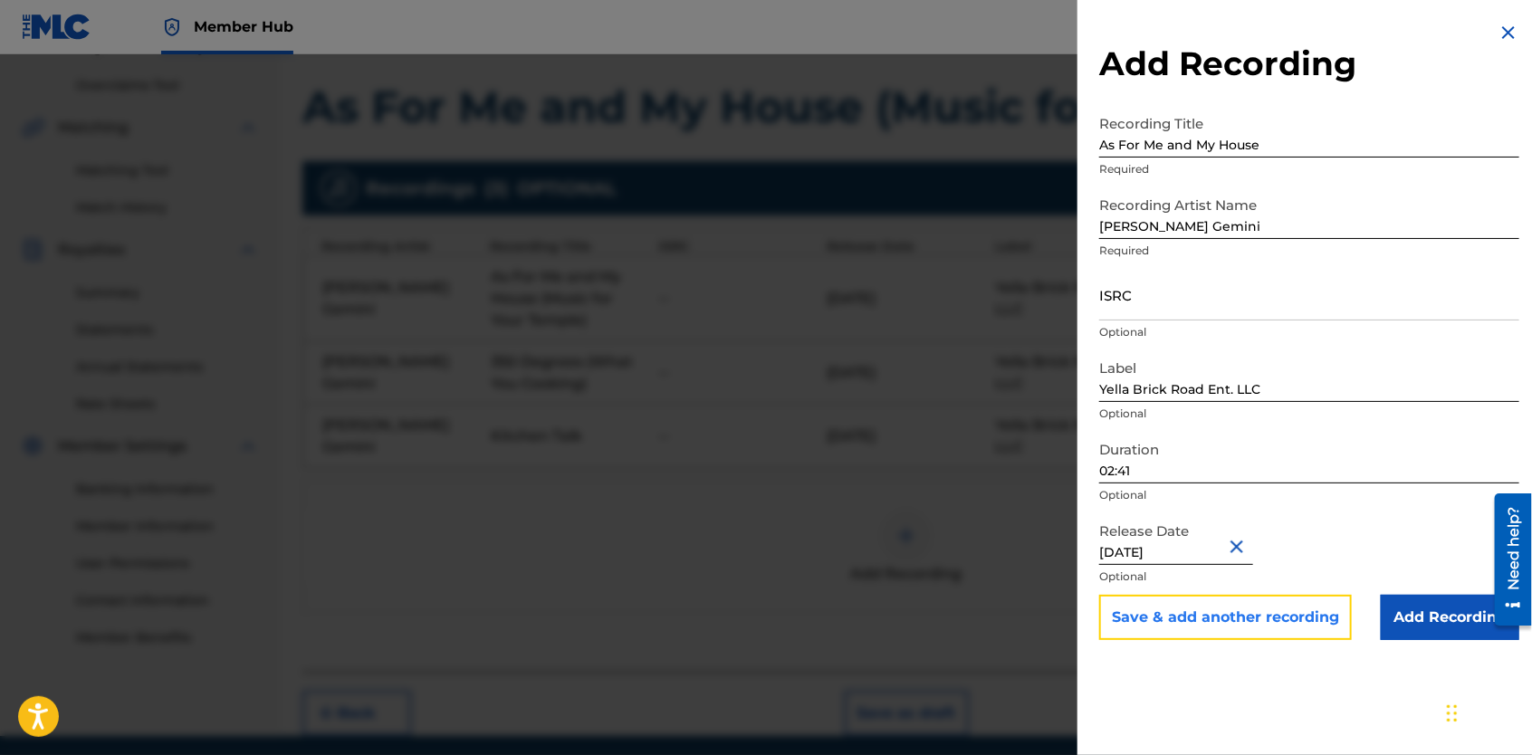
click at [1297, 614] on button "Save & add another recording" at bounding box center [1225, 617] width 253 height 45
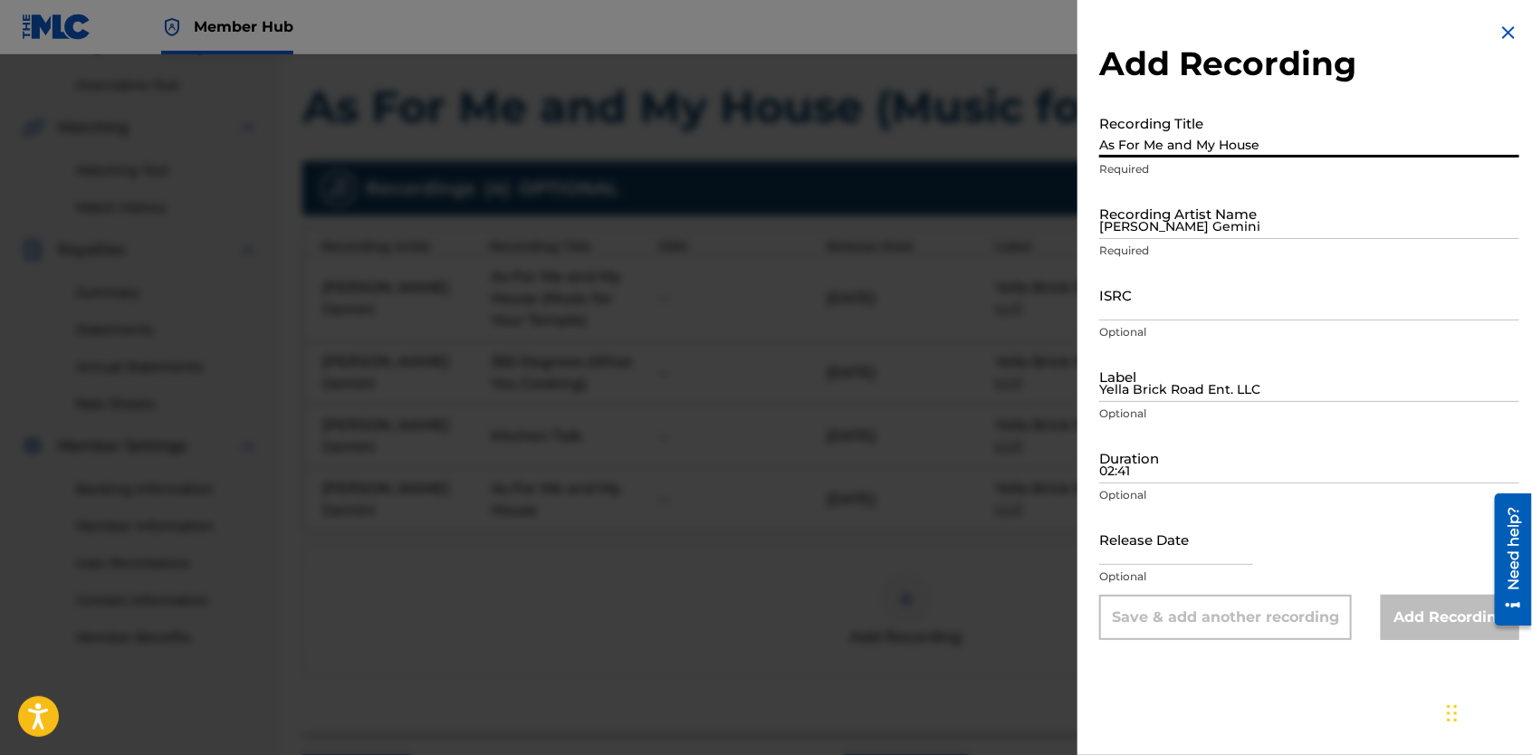
click at [1269, 139] on input "As For Me and My House" at bounding box center [1309, 132] width 420 height 52
type input "Seven Cups of Real"
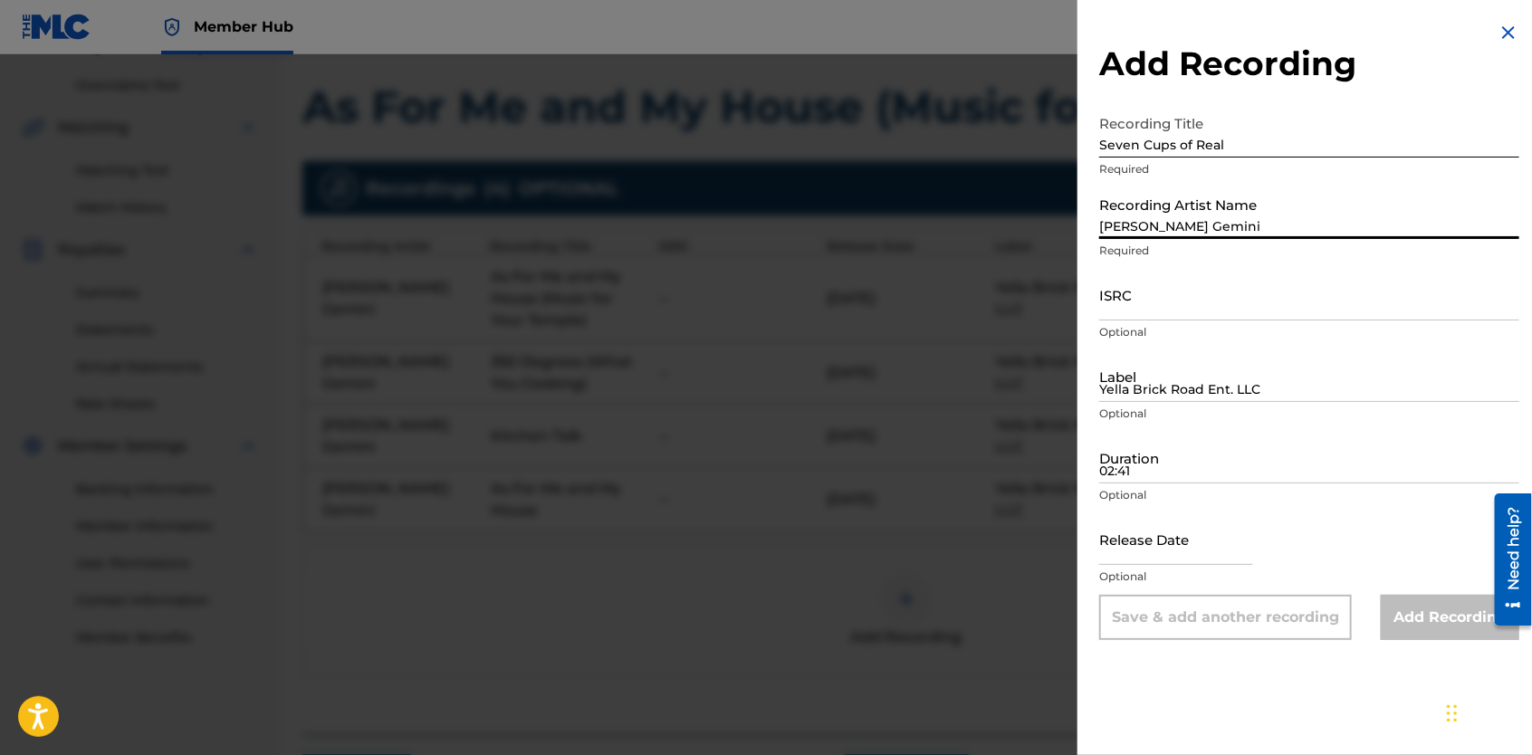
click at [1238, 218] on input "[PERSON_NAME] Gemini" at bounding box center [1309, 213] width 420 height 52
type input "[PERSON_NAME] Gemini"
type input "Yella Brick Road Ent. LLC"
type input "01:15"
type input "[DATE]"
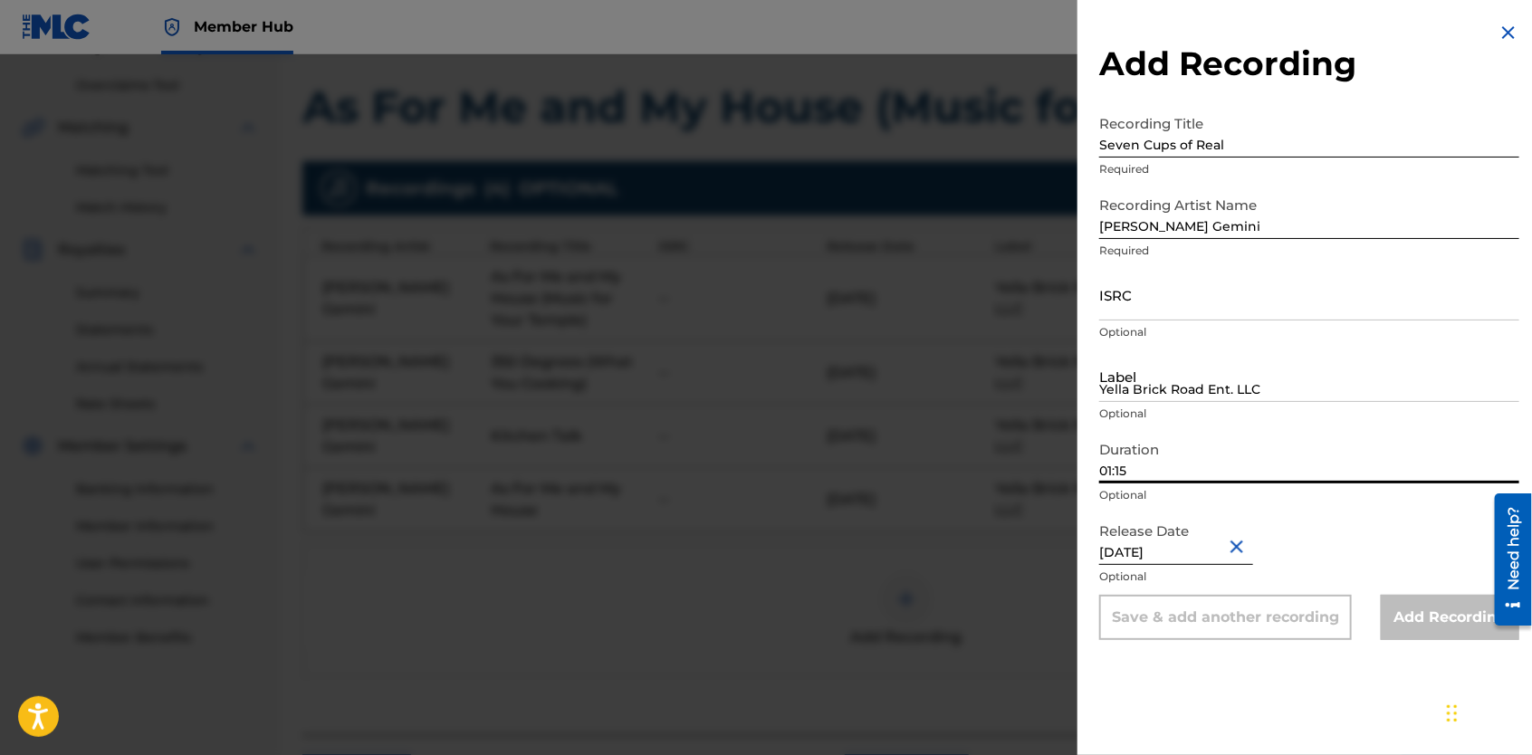
click at [1157, 475] on input "01:15" at bounding box center [1309, 458] width 420 height 52
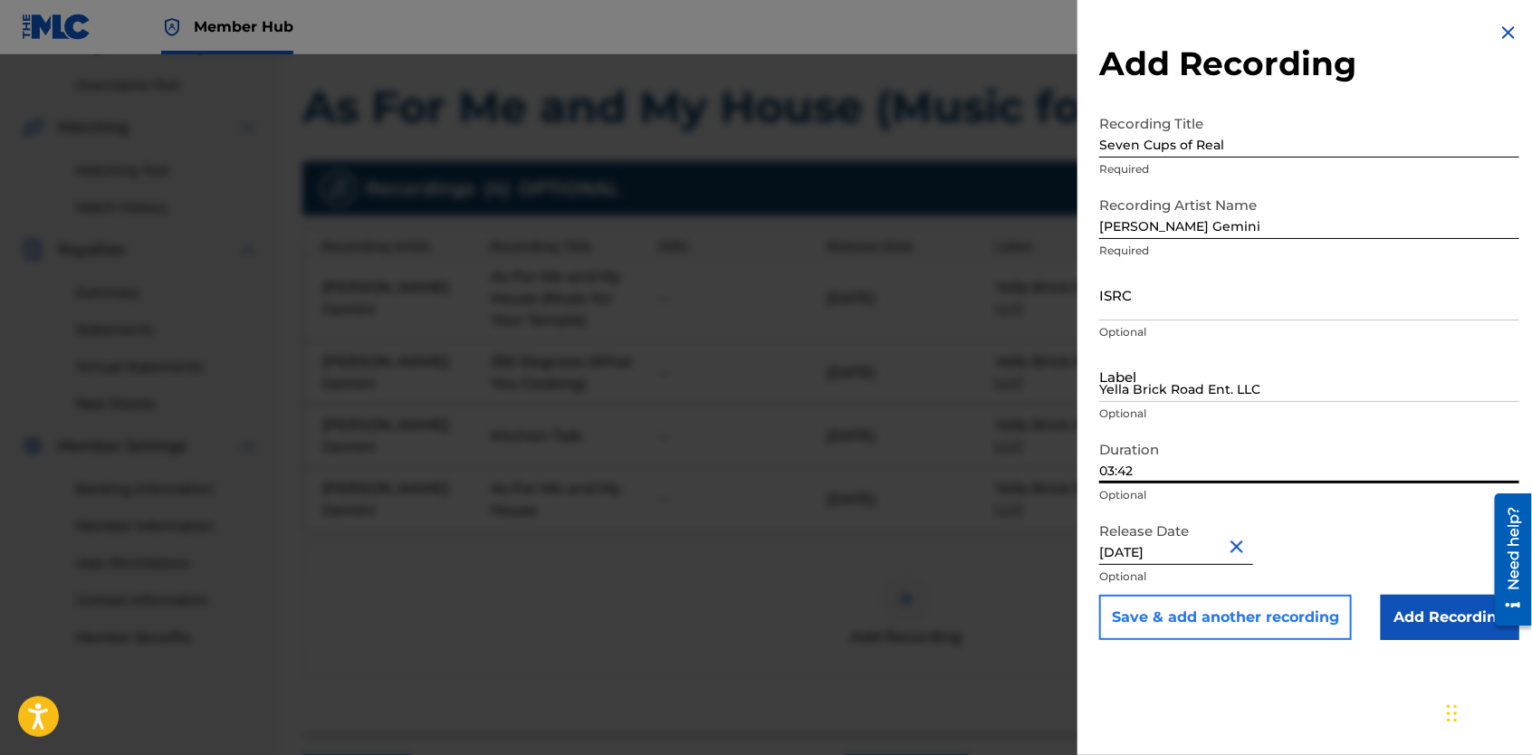
type input "03:42"
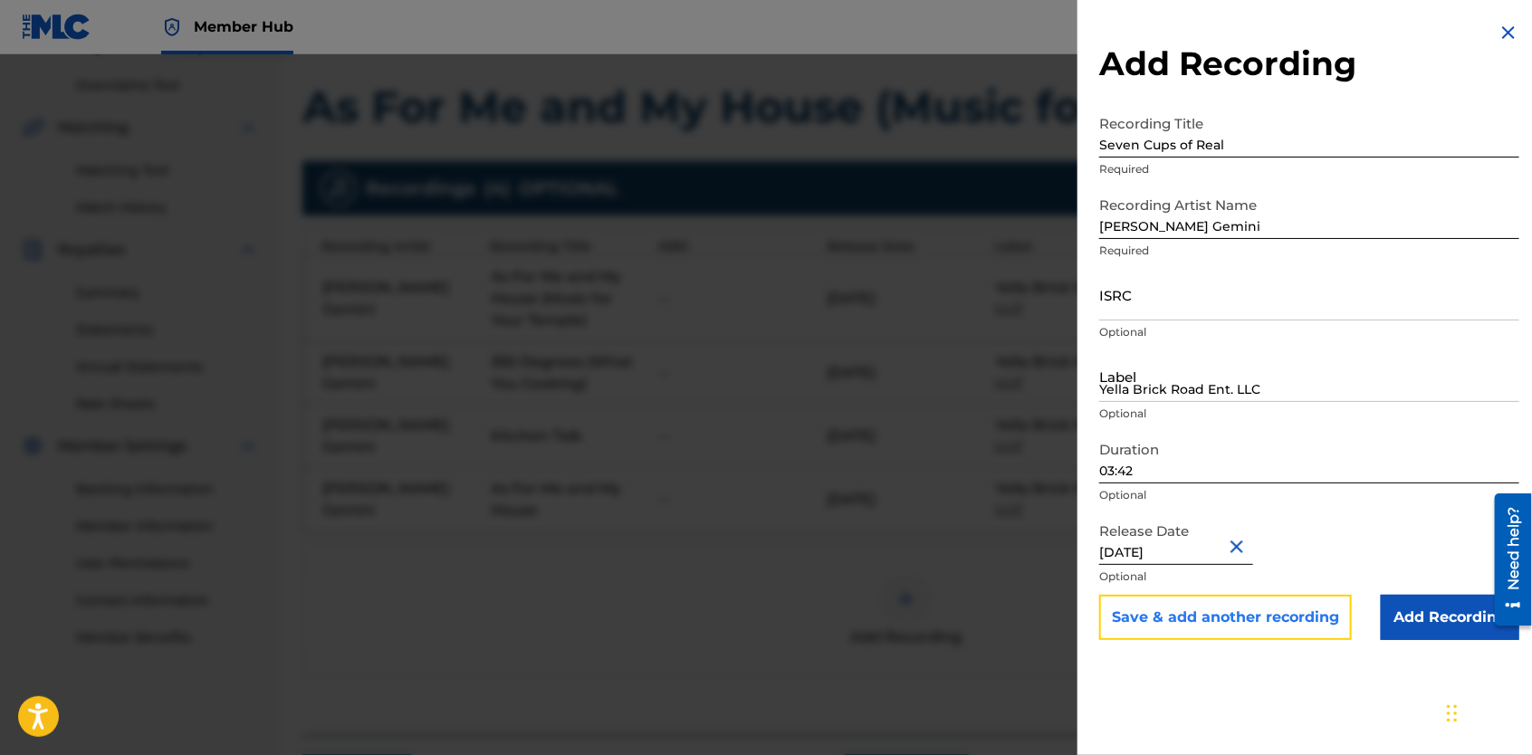
click at [1285, 624] on button "Save & add another recording" at bounding box center [1225, 617] width 253 height 45
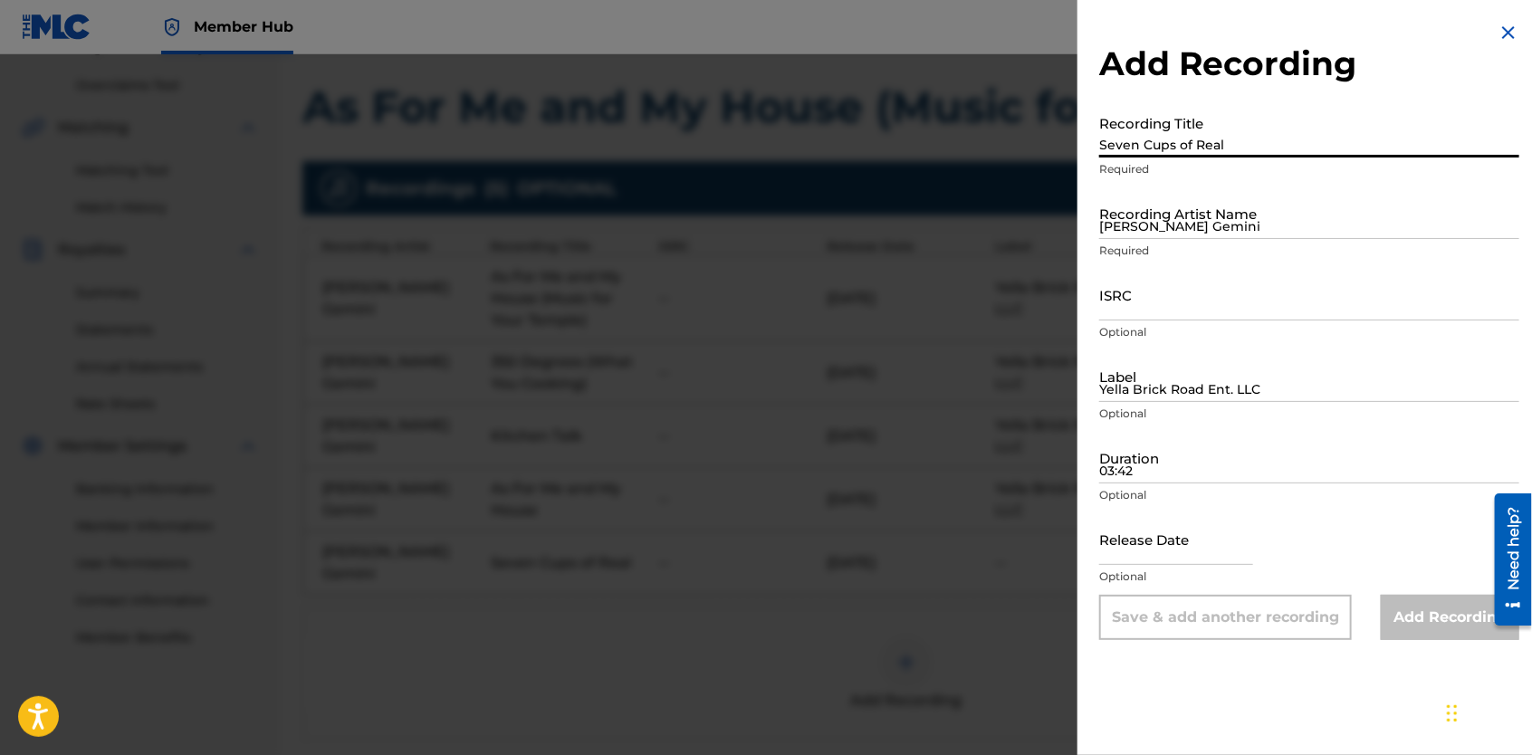
click at [1221, 139] on input "Seven Cups of Real" at bounding box center [1309, 132] width 420 height 52
type input "Dash of Self Love"
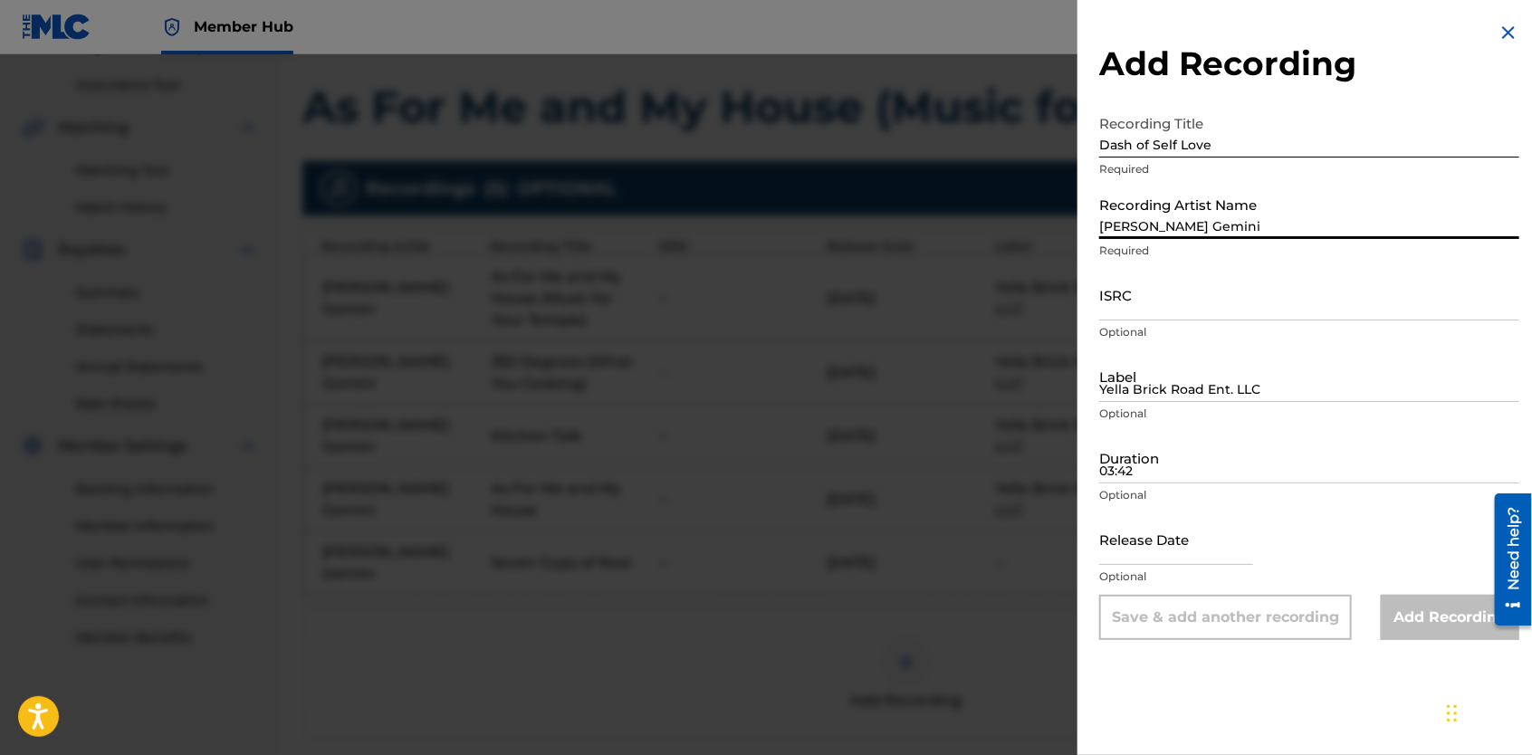
click at [1210, 222] on input "[PERSON_NAME] Gemini" at bounding box center [1309, 213] width 420 height 52
type input "[PERSON_NAME] Gemini"
type input "Yella Brick Road Ent. LLC"
type input "01:15"
type input "[DATE]"
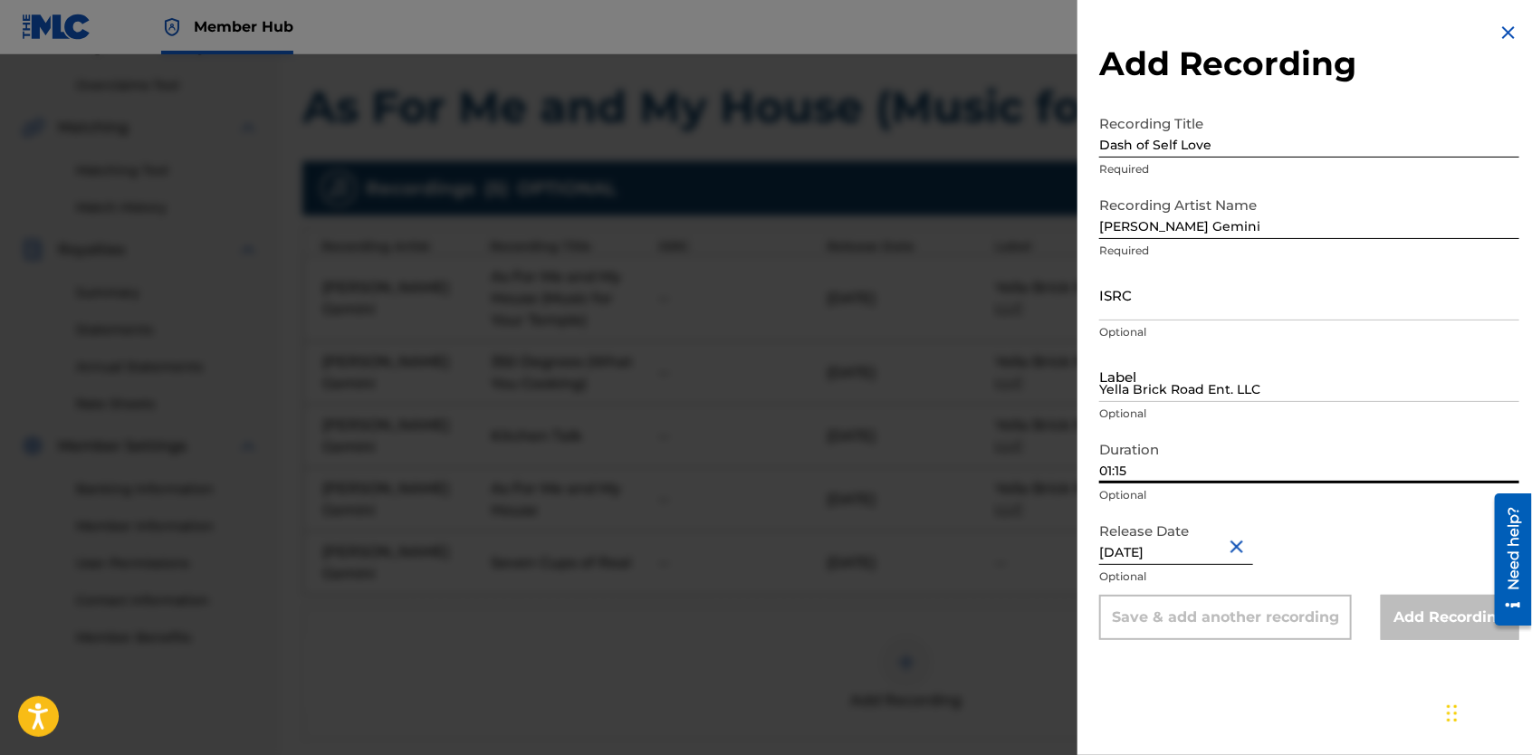
click at [1147, 469] on input "01:15" at bounding box center [1309, 458] width 420 height 52
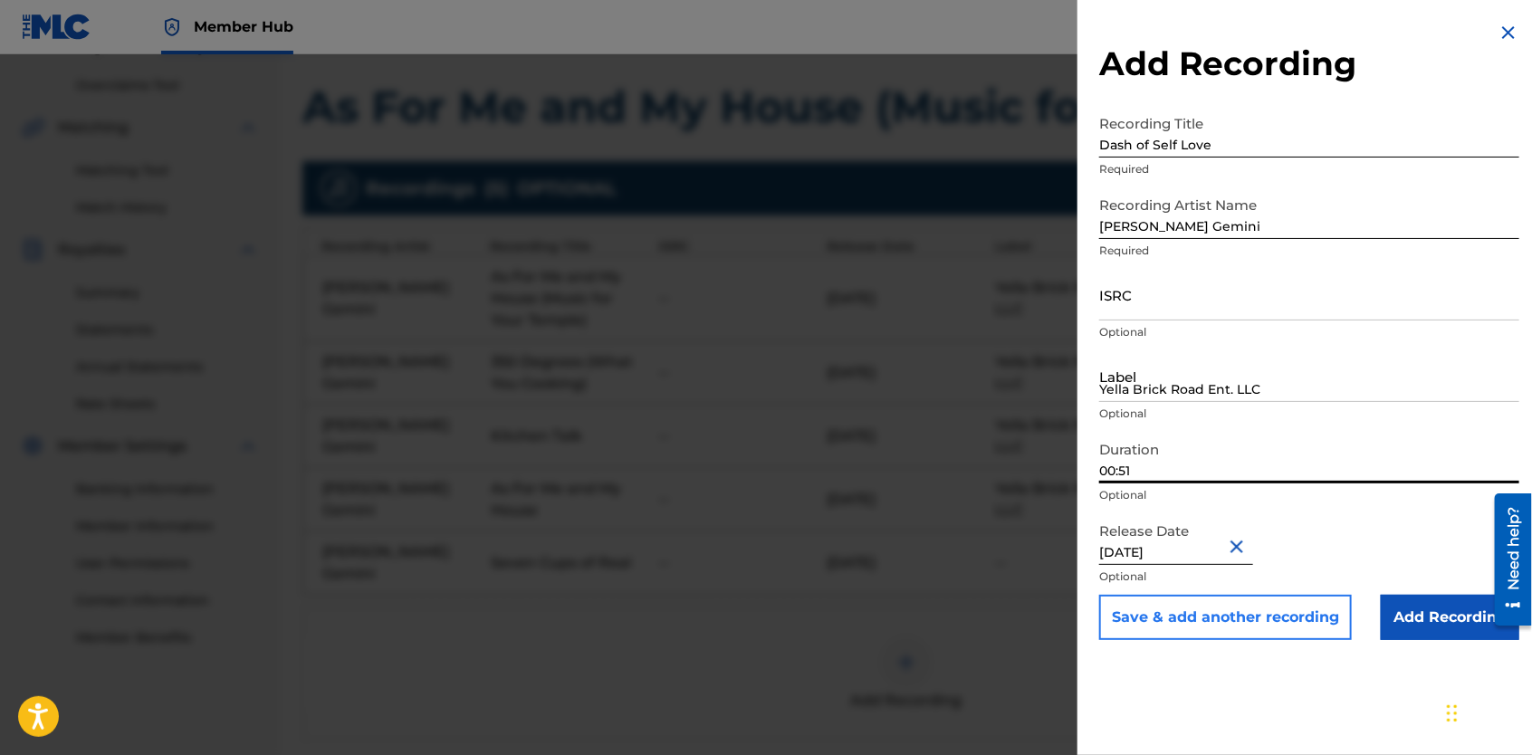
type input "00:51"
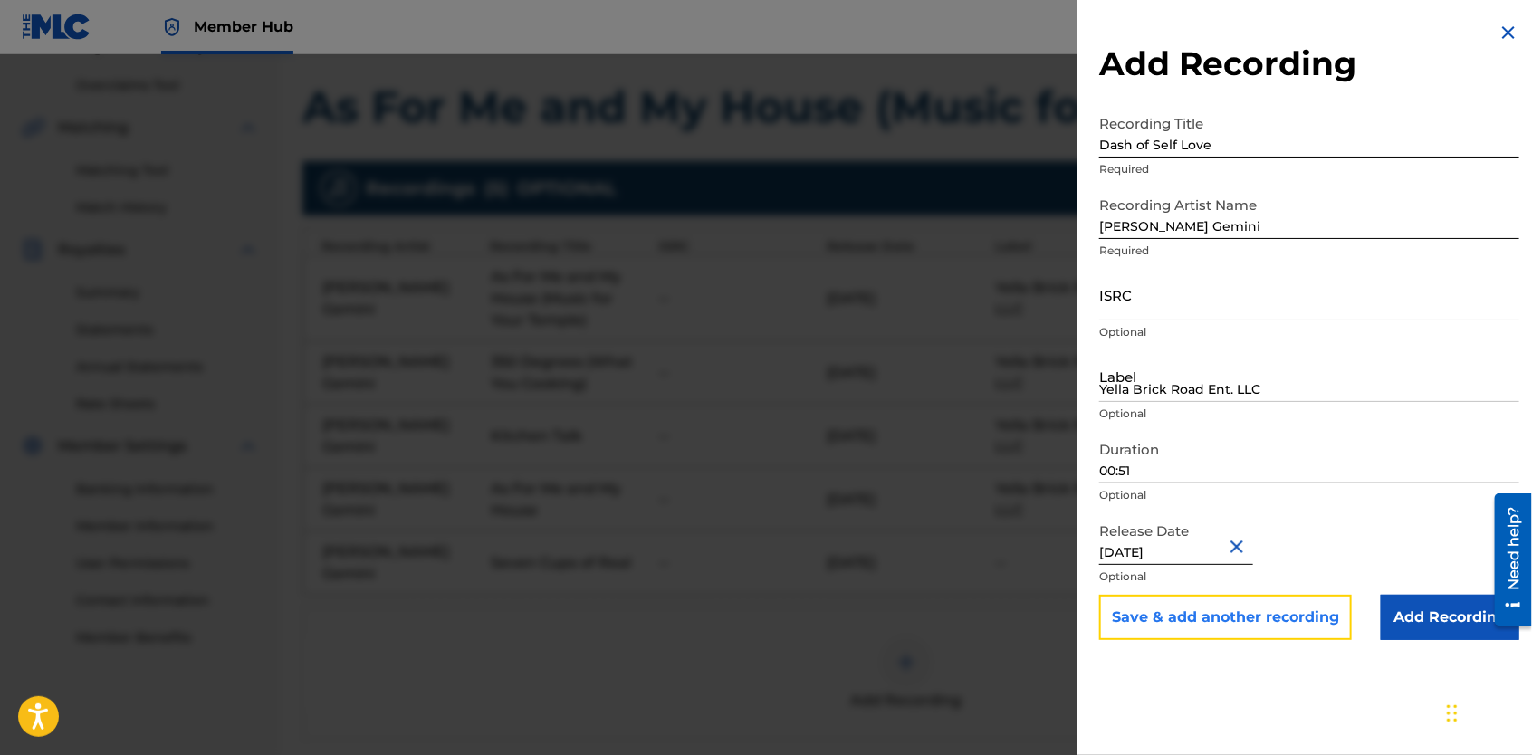
click at [1261, 619] on button "Save & add another recording" at bounding box center [1225, 617] width 253 height 45
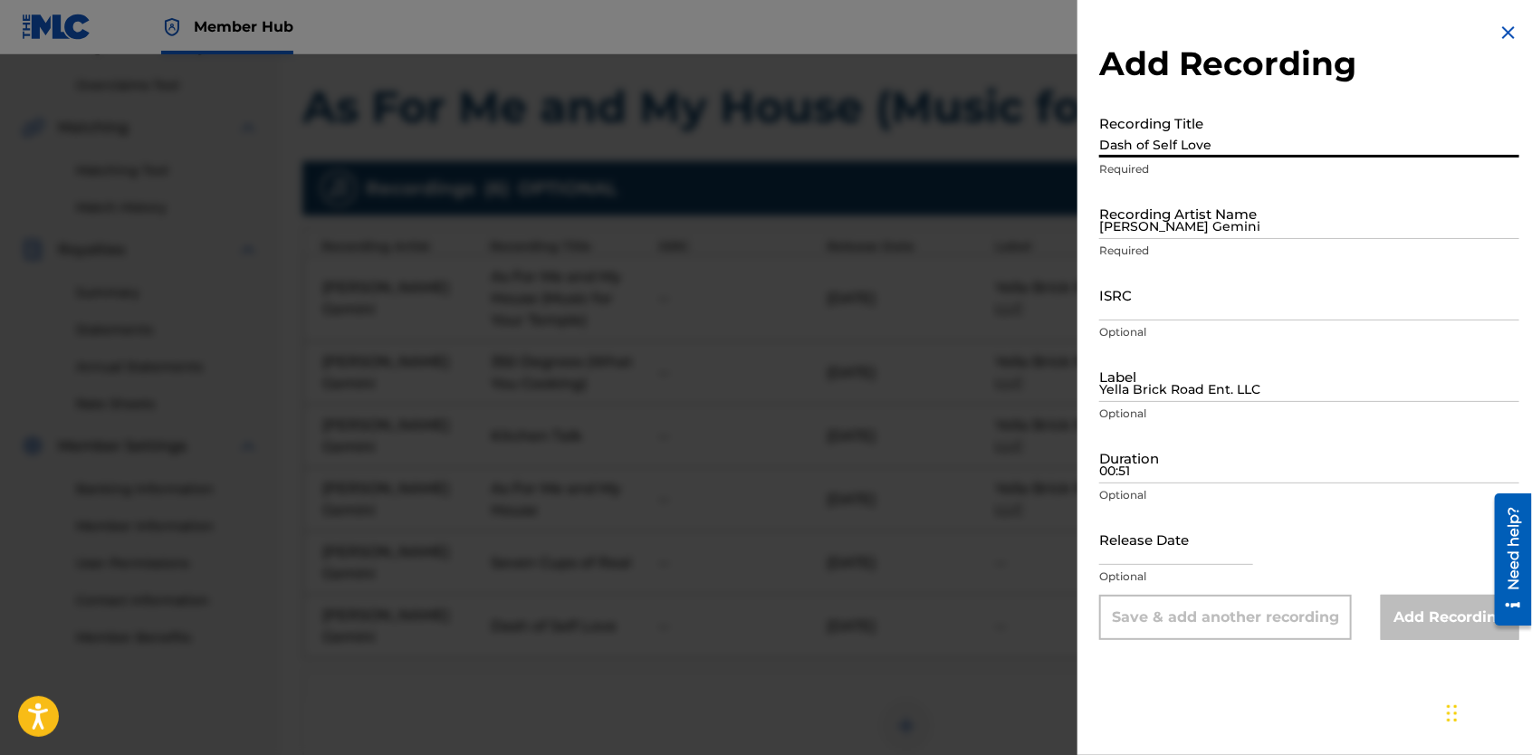
click at [1195, 132] on input "Dash of Self Love" at bounding box center [1309, 132] width 420 height 52
type input "Pinch 0f Simplicity"
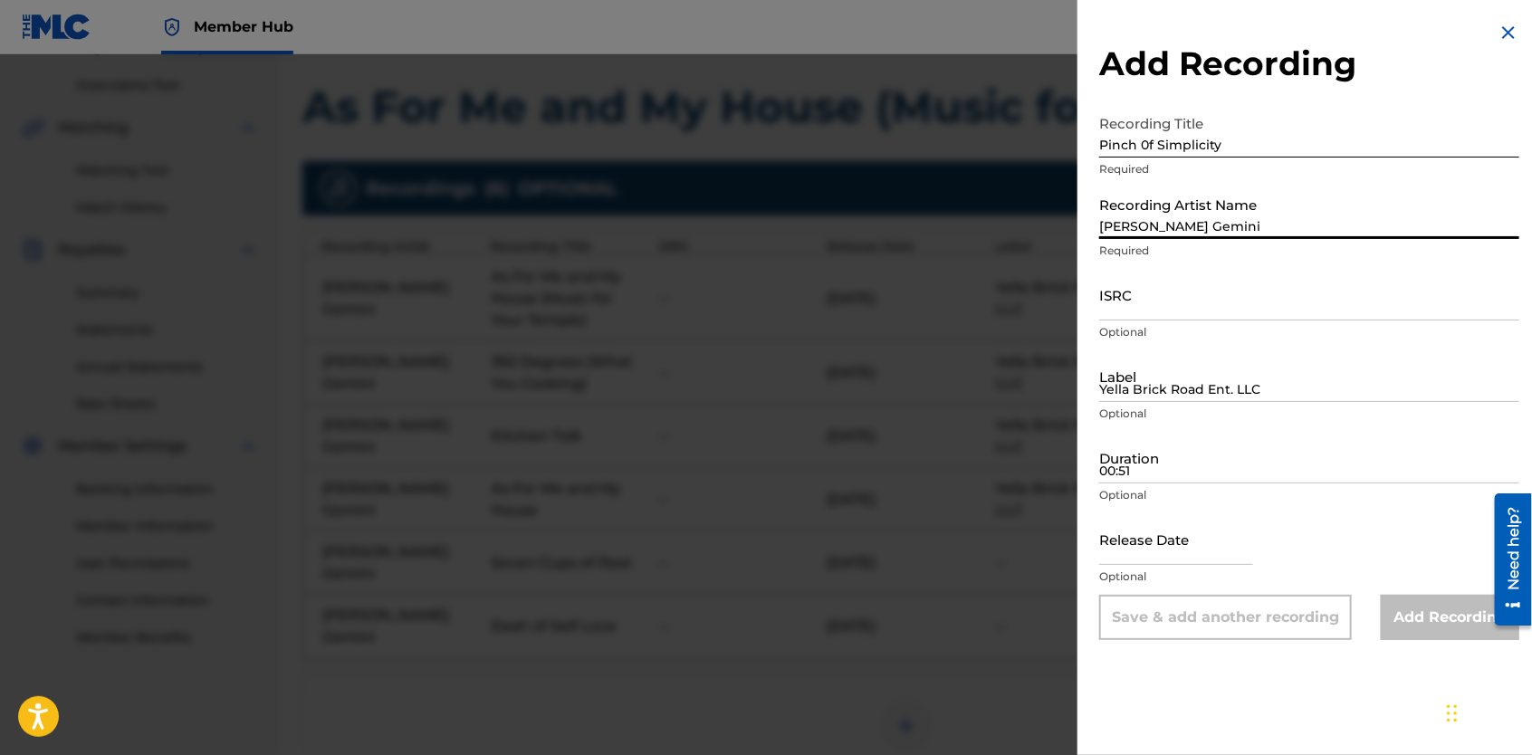
click at [1198, 218] on input "[PERSON_NAME] Gemini" at bounding box center [1309, 213] width 420 height 52
type input "[PERSON_NAME] Gemini"
type input "Yella Brick Road Ent. LLC"
type input "01:15"
type input "[DATE]"
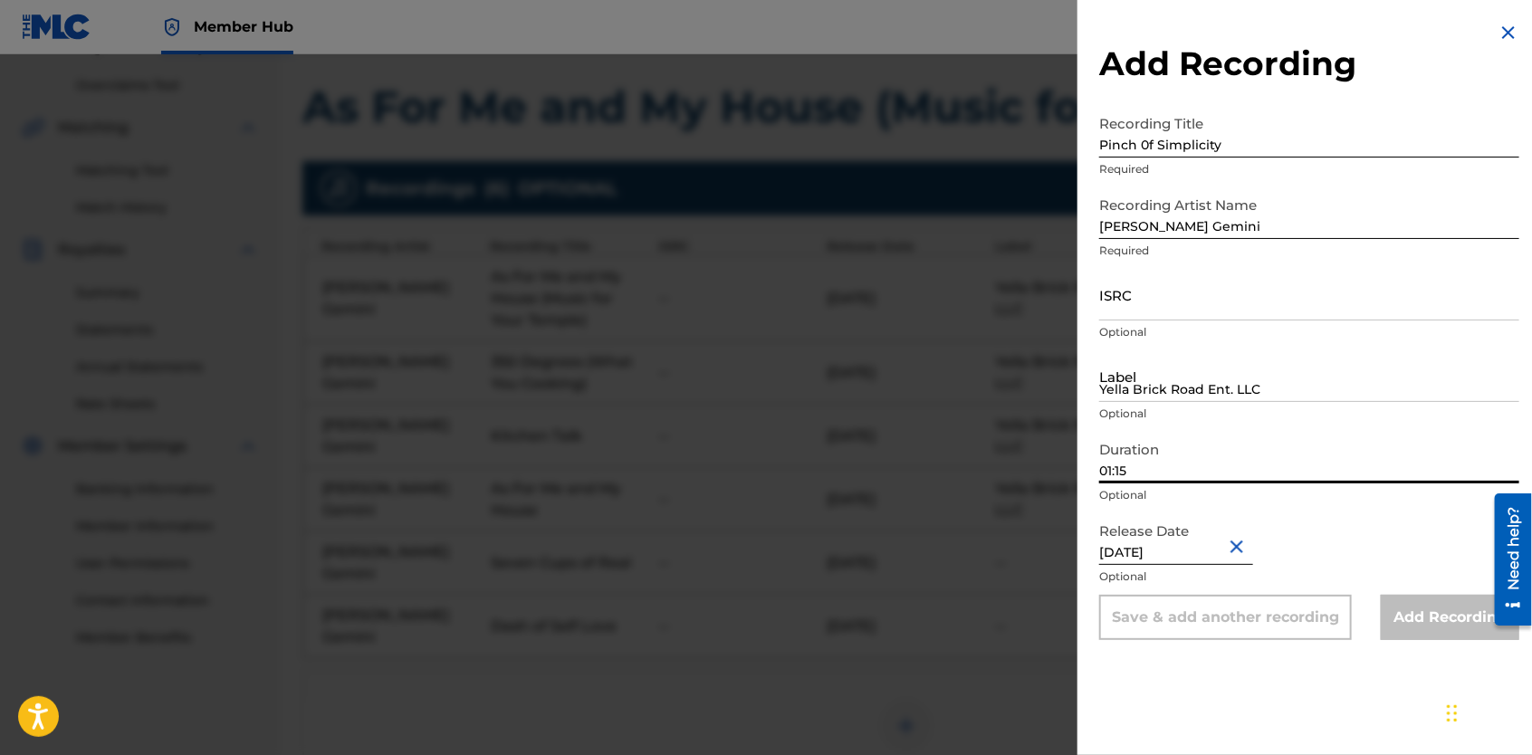
click at [1142, 472] on input "01:15" at bounding box center [1309, 458] width 420 height 52
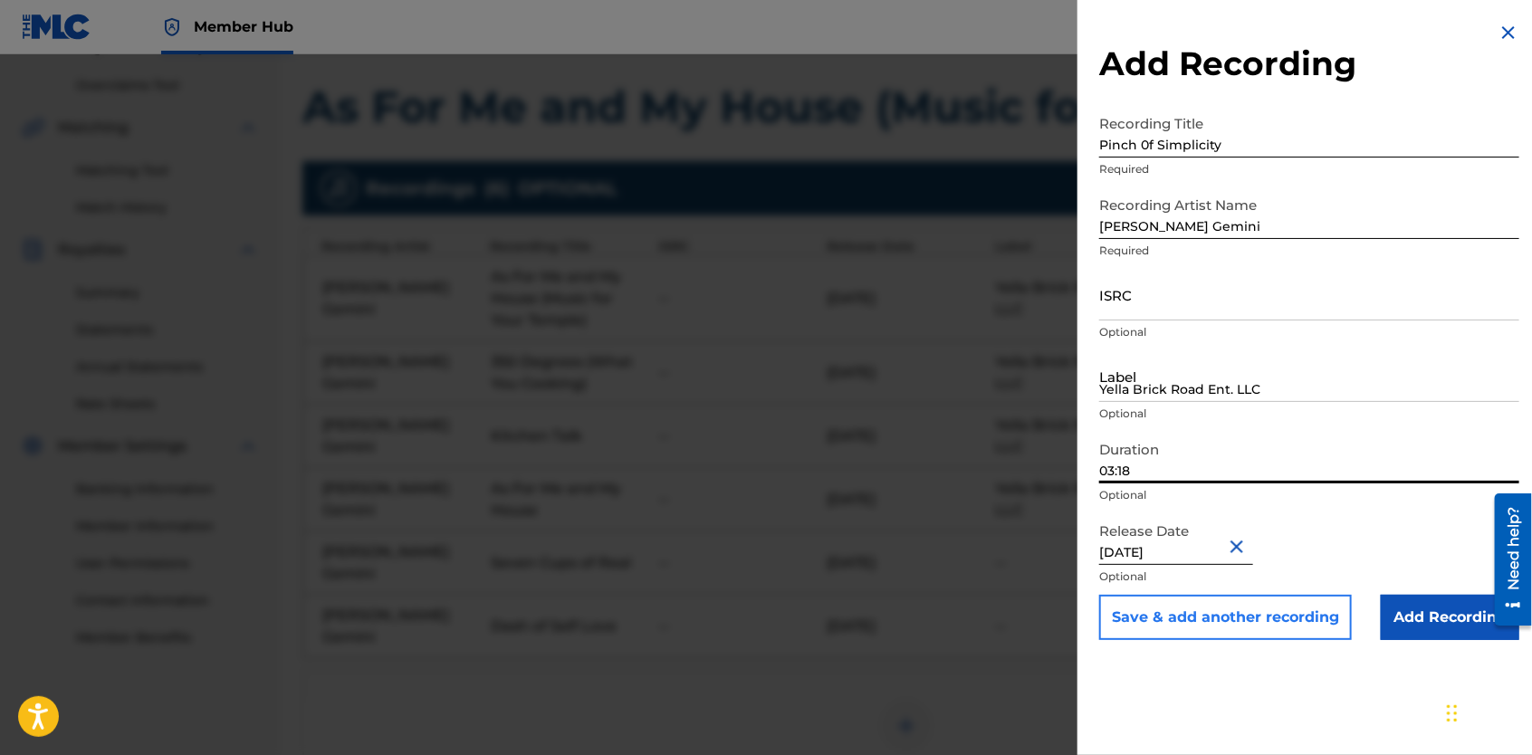
type input "03:18"
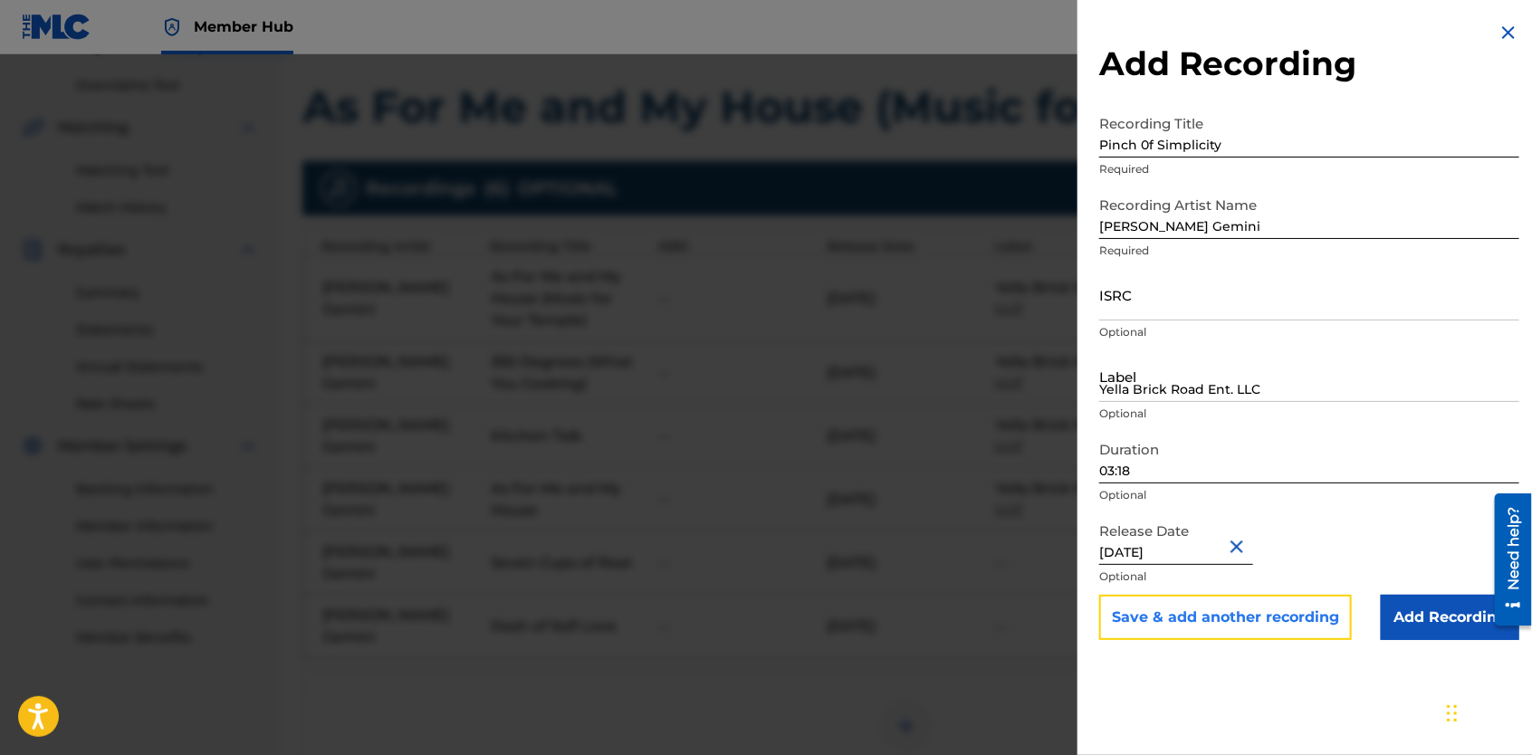
click at [1243, 622] on button "Save & add another recording" at bounding box center [1225, 617] width 253 height 45
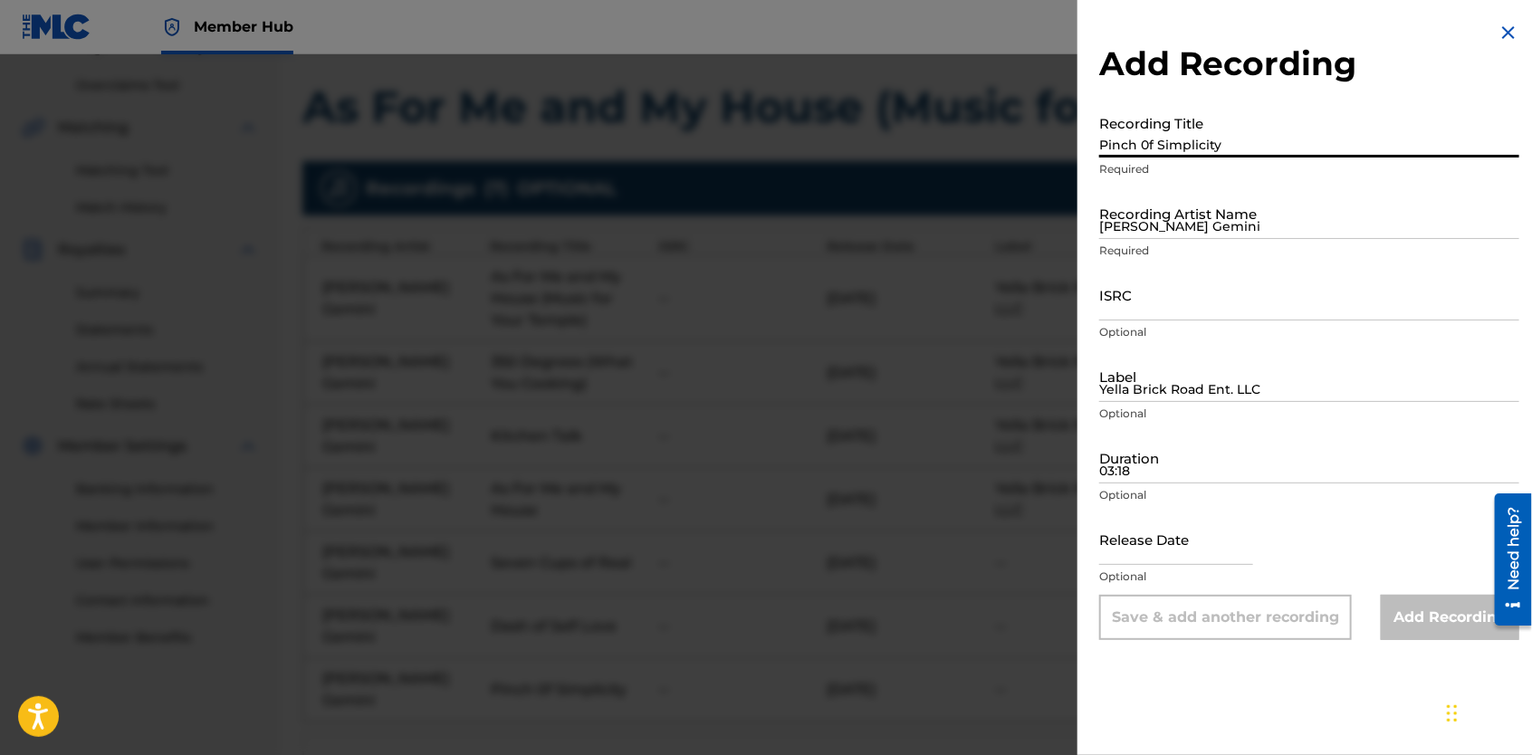
click at [1214, 141] on input "Pinch 0f Simplicity" at bounding box center [1309, 132] width 420 height 52
type input "Whole Lotta Dedication"
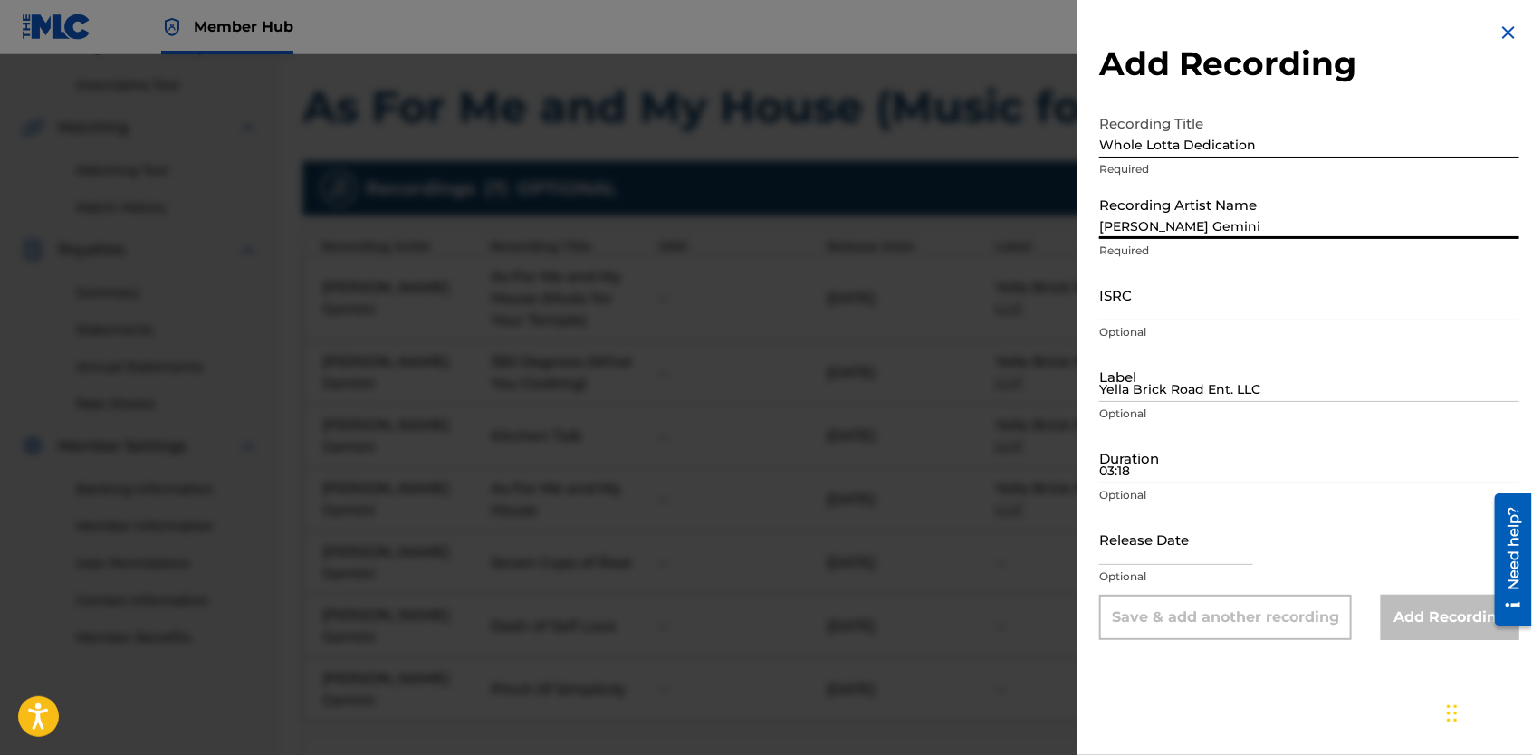
click at [1208, 223] on input "[PERSON_NAME] Gemini" at bounding box center [1309, 213] width 420 height 52
type input "[PERSON_NAME] Gemini"
type input "Yella Brick Road Ent. LLC"
type input "01:15"
type input "[DATE]"
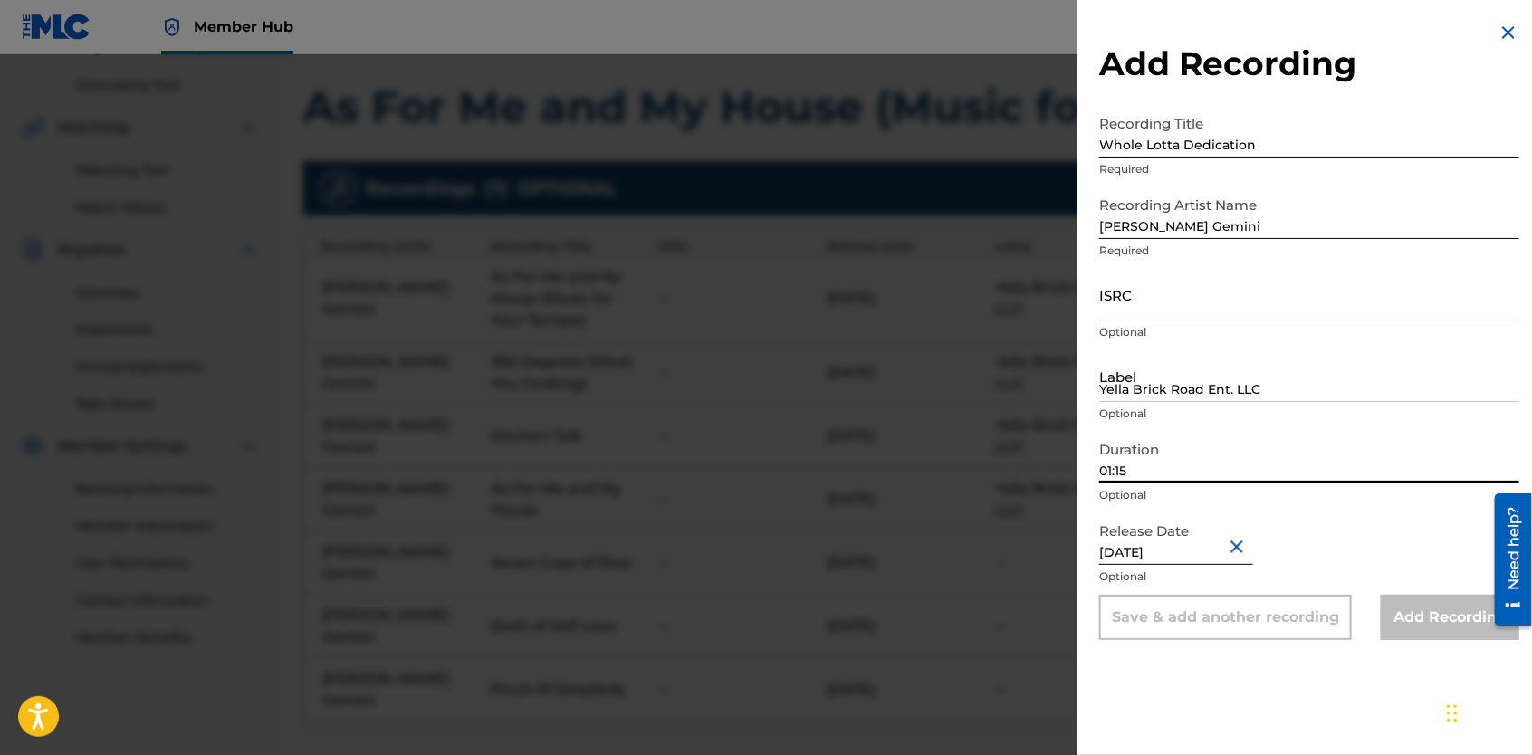
click at [1159, 476] on input "01:15" at bounding box center [1309, 458] width 420 height 52
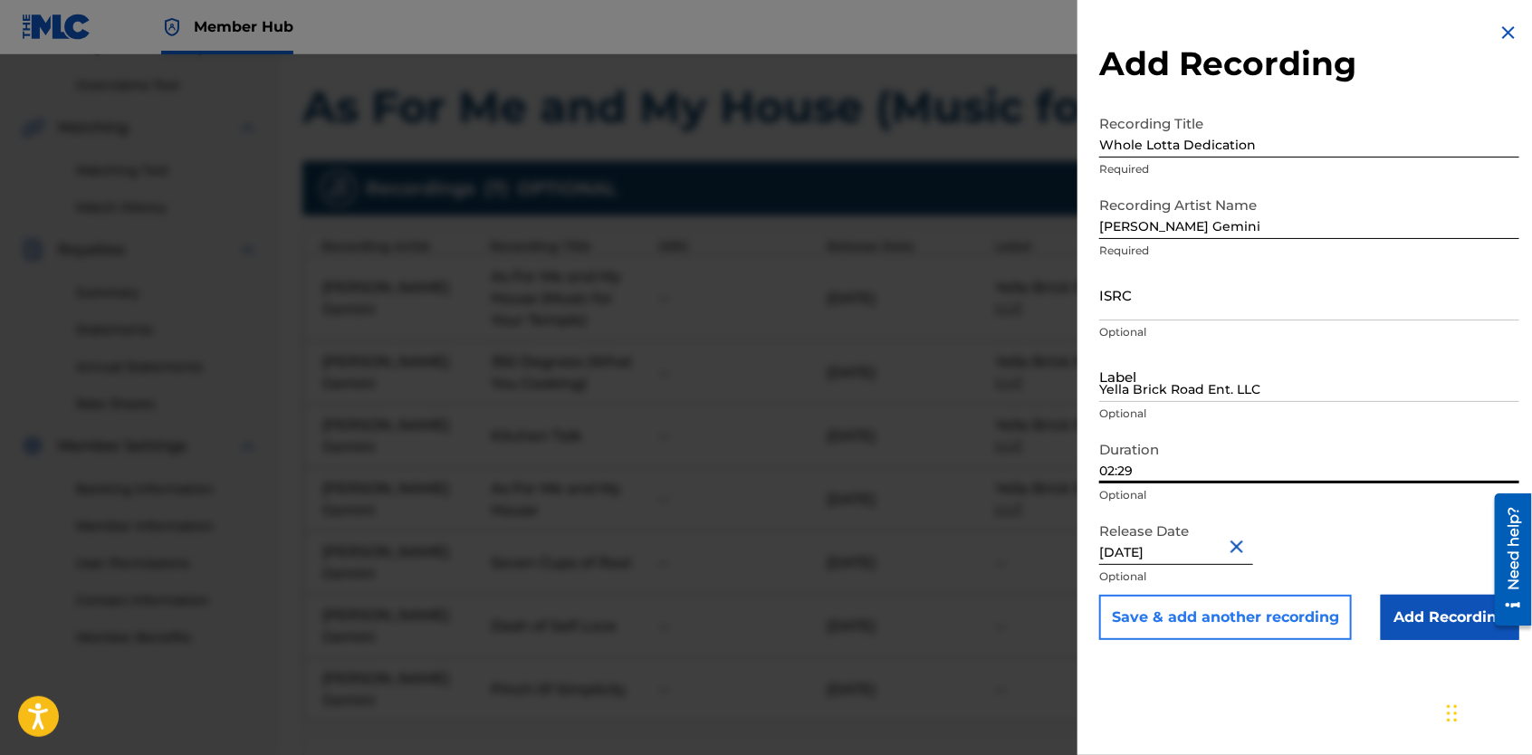
type input "02:29"
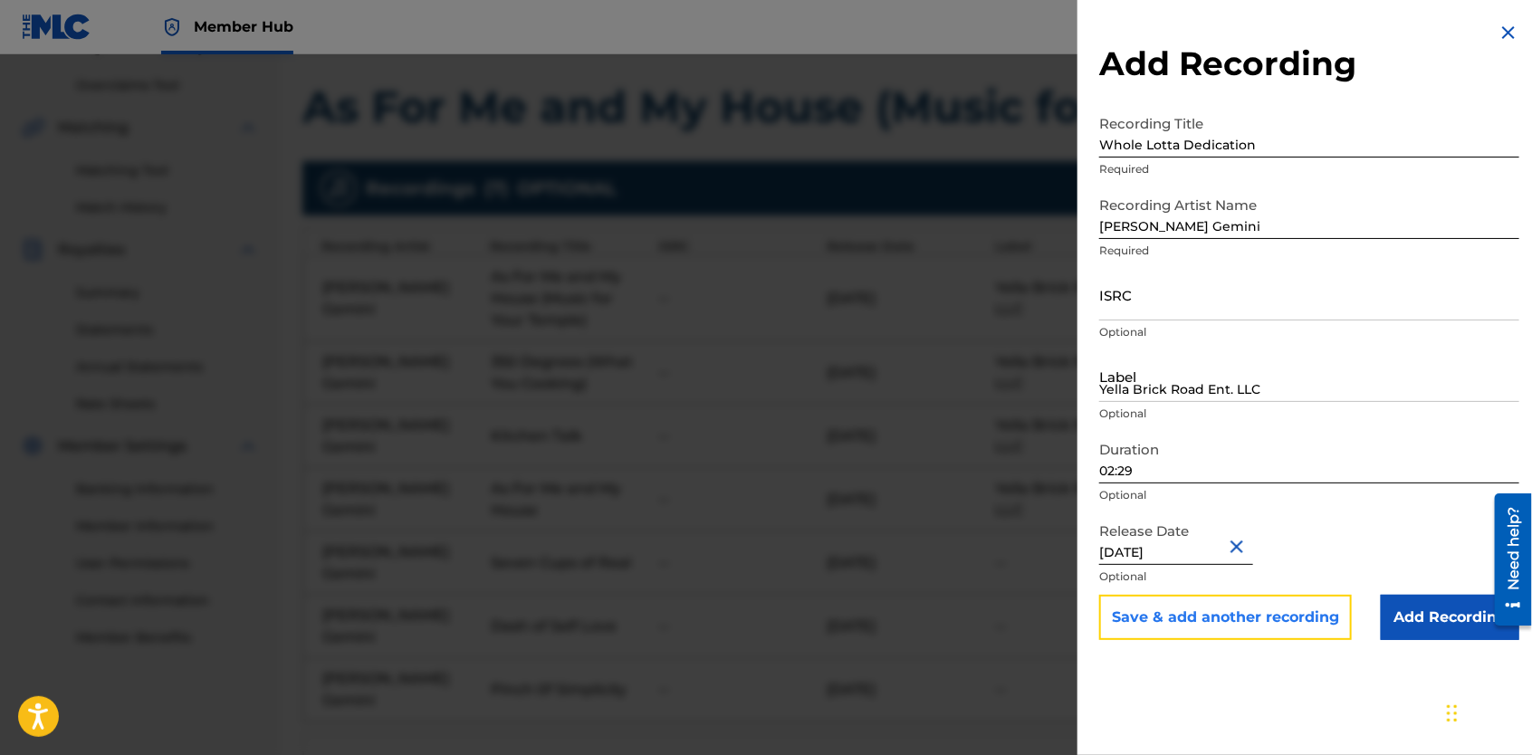
click at [1216, 618] on button "Save & add another recording" at bounding box center [1225, 617] width 253 height 45
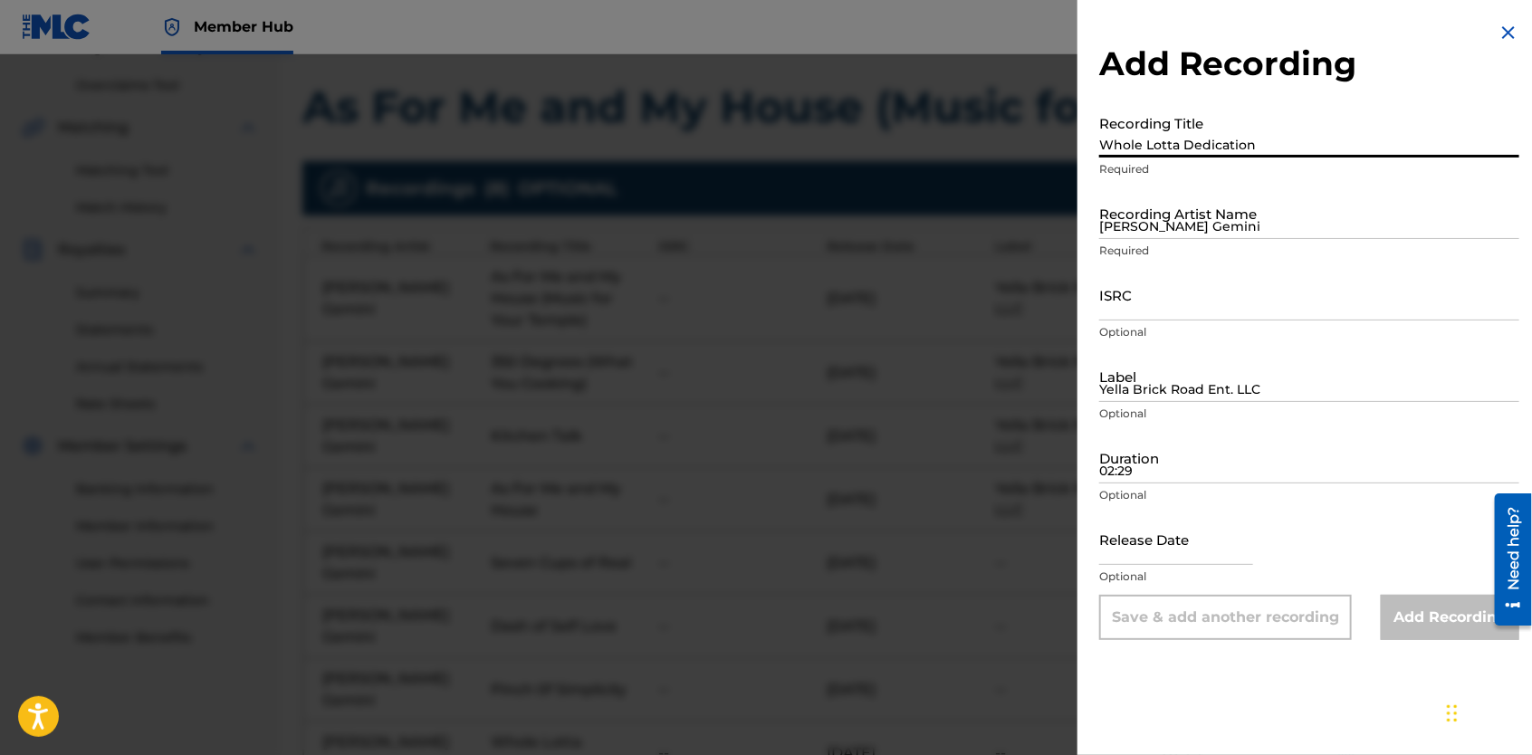
click at [1174, 147] on input "Whole Lotta Dedication" at bounding box center [1309, 132] width 420 height 52
type input "Kitchen Talk, Pt. 2"
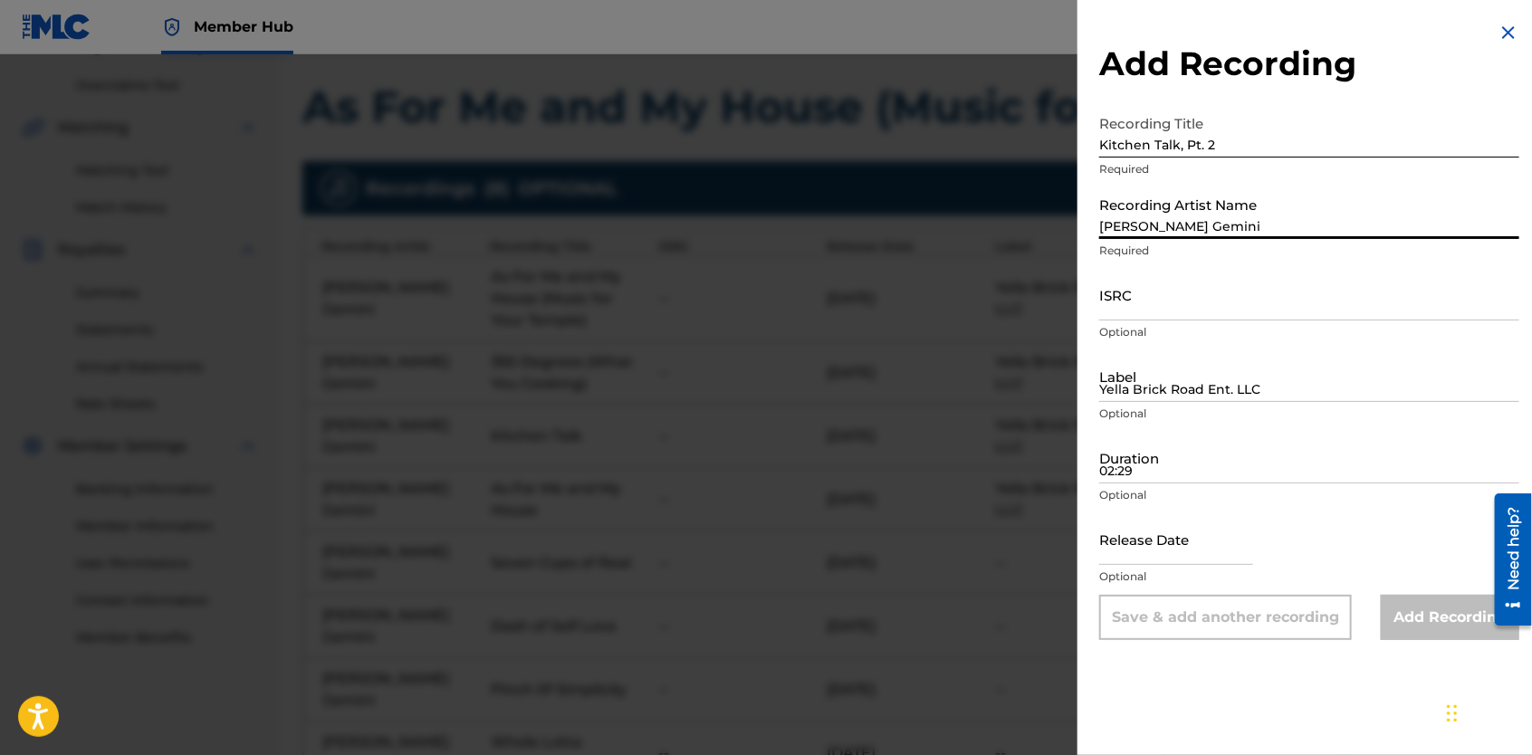
click at [1165, 233] on input "[PERSON_NAME] Gemini" at bounding box center [1309, 213] width 420 height 52
type input "[PERSON_NAME] Gemini"
type input "Yella Brick Road Ent. LLC"
type input "01:15"
type input "[DATE]"
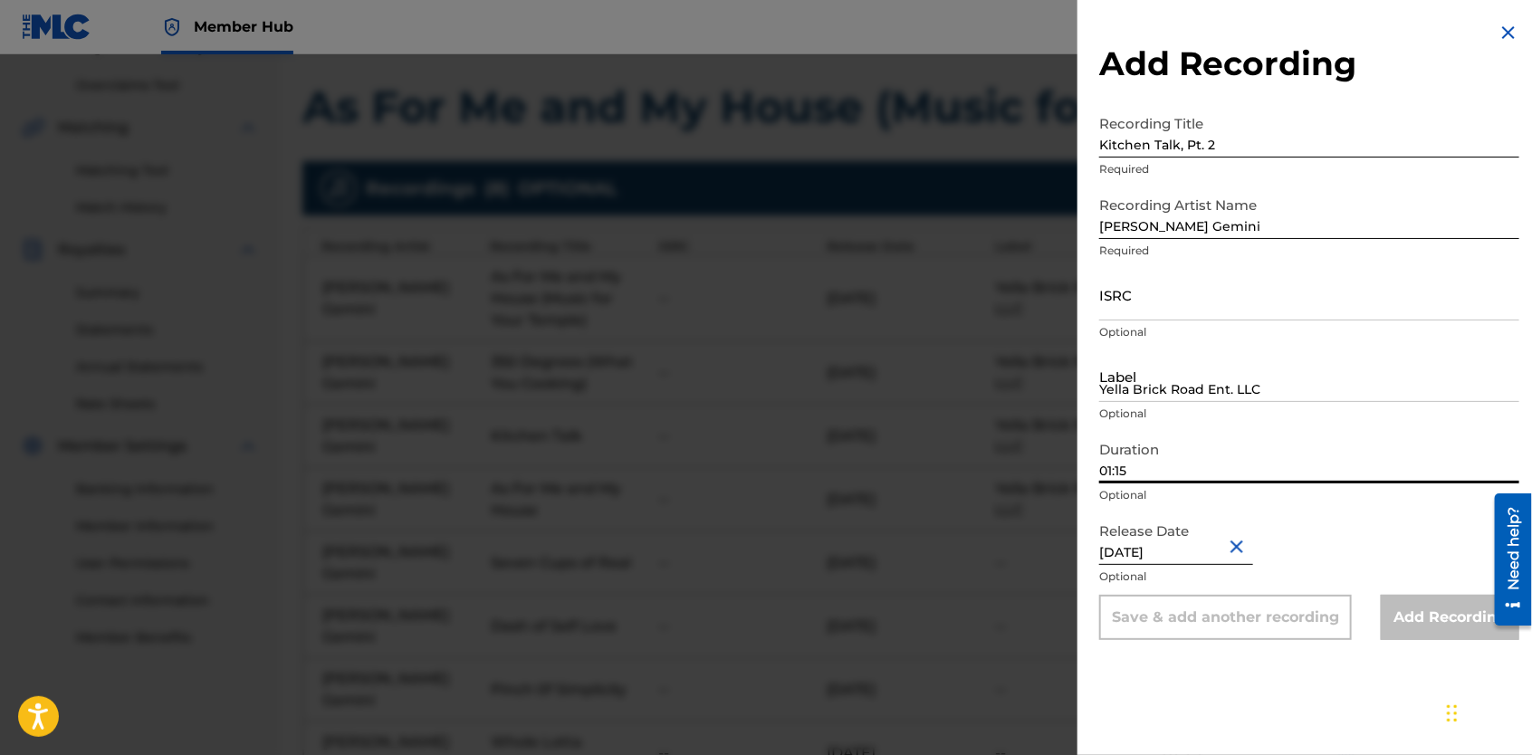
click at [1140, 468] on input "01:15" at bounding box center [1309, 458] width 420 height 52
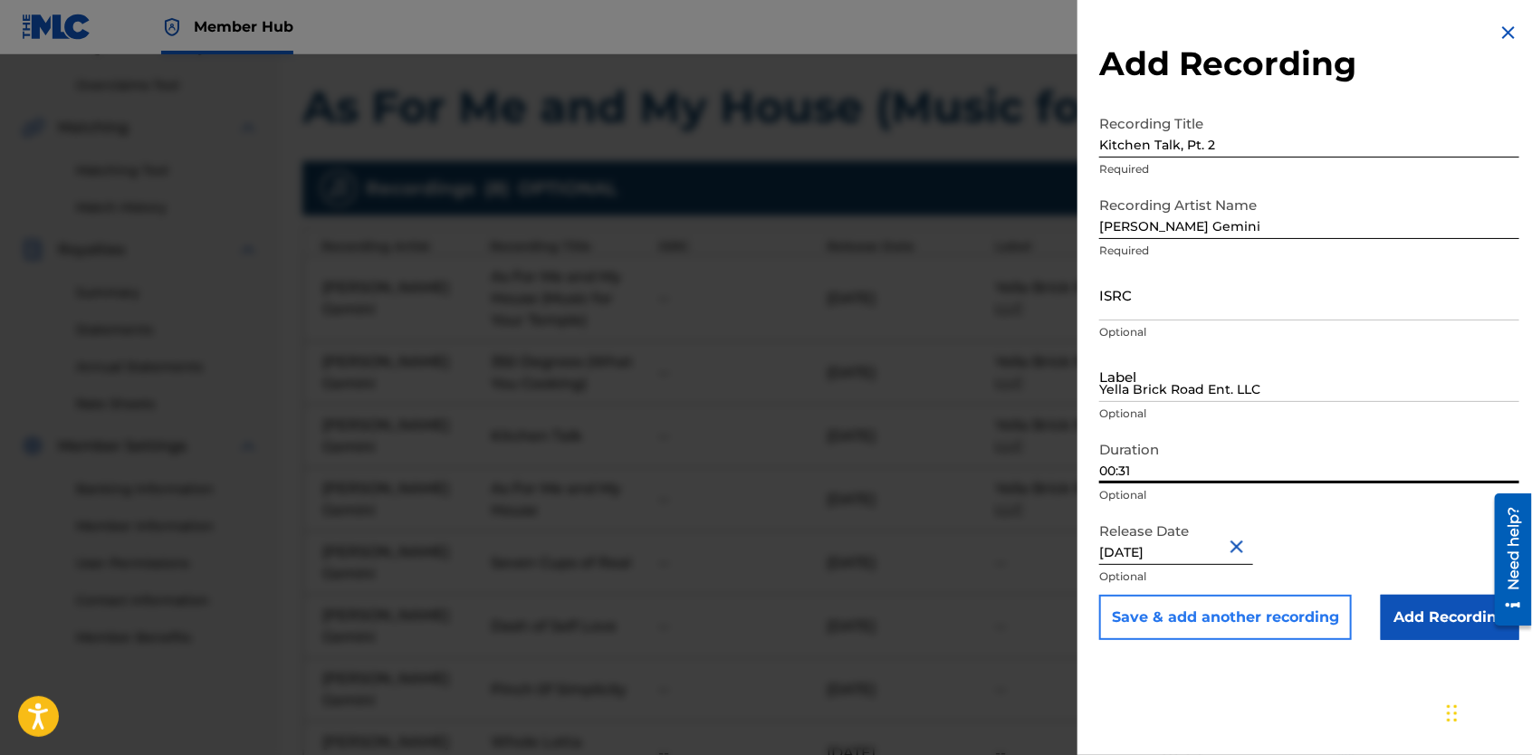
type input "00:31"
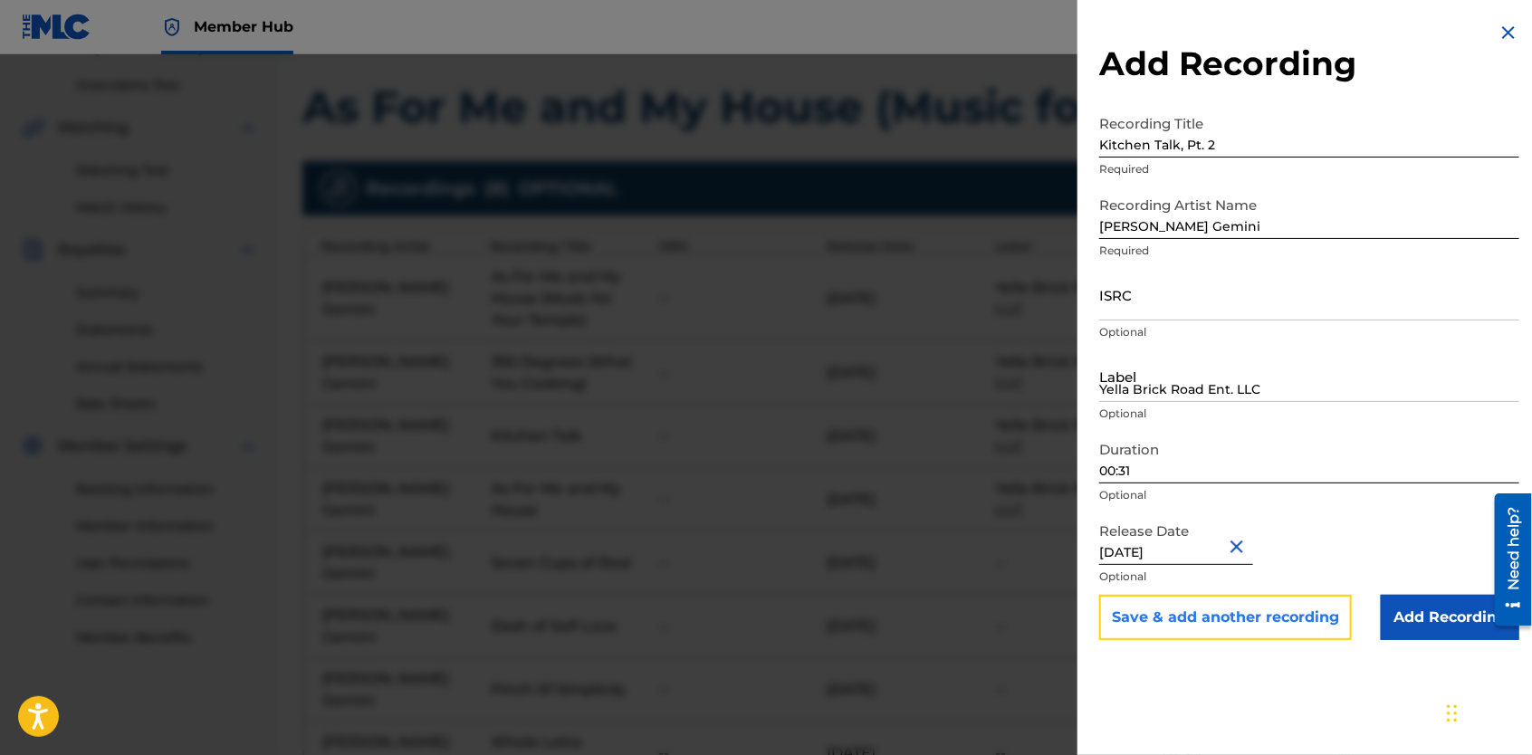
click at [1265, 622] on button "Save & add another recording" at bounding box center [1225, 617] width 253 height 45
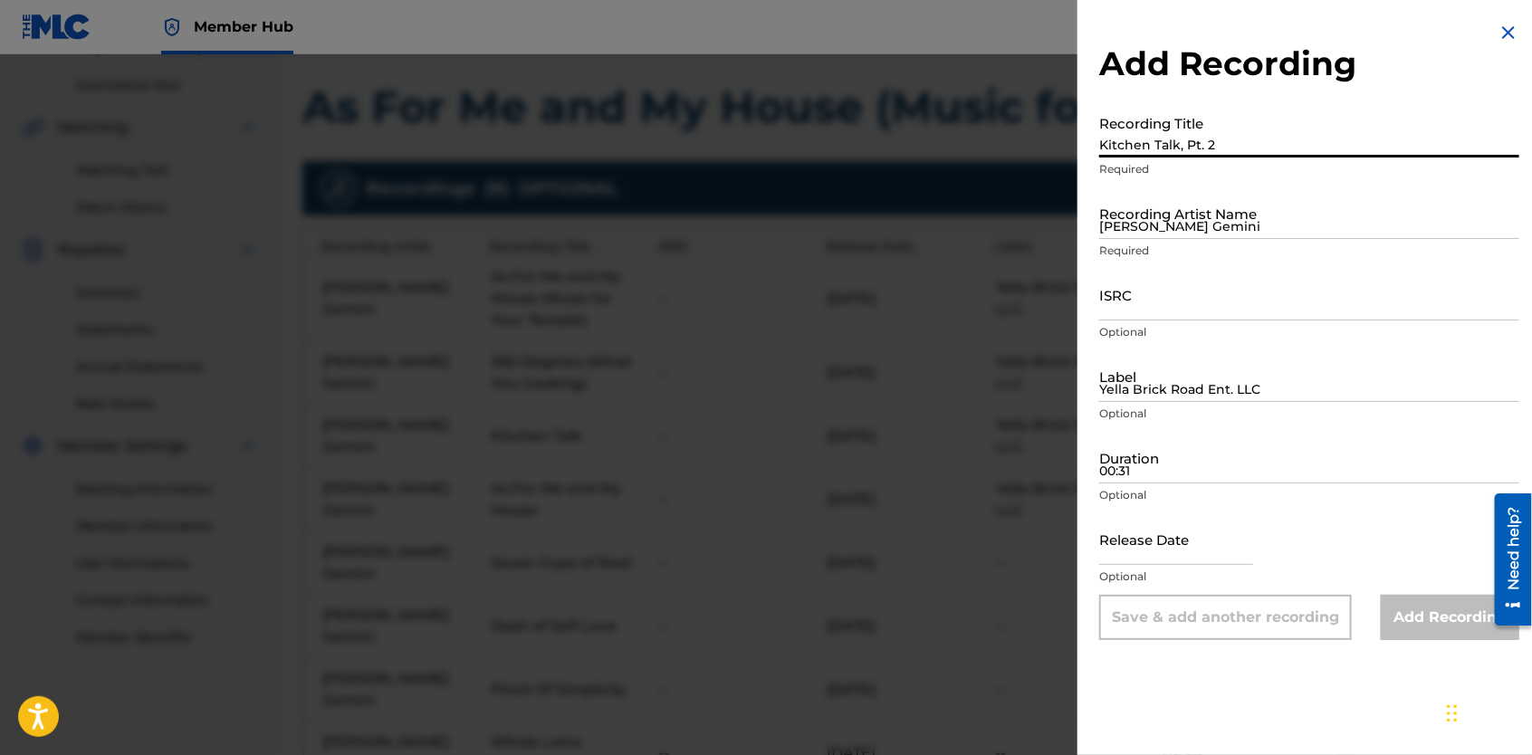
click at [1219, 137] on input "Kitchen Talk, Pt. 2" at bounding box center [1309, 132] width 420 height 52
type input "Hint of Humility"
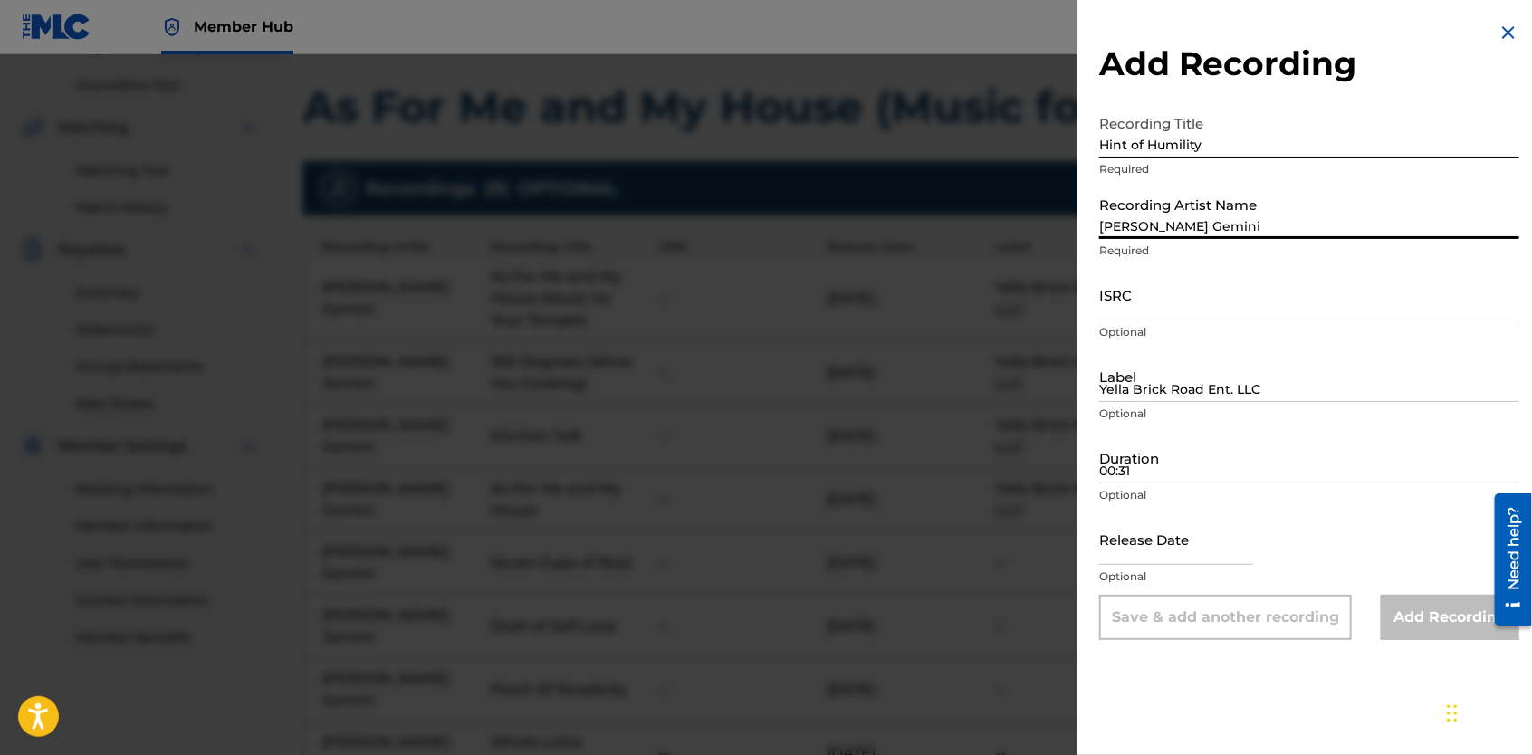
click at [1224, 212] on input "[PERSON_NAME] Gemini" at bounding box center [1309, 213] width 420 height 52
type input "[PERSON_NAME] Gemini"
type input "Yella Brick Road Ent. LLC"
type input "01:15"
type input "[DATE]"
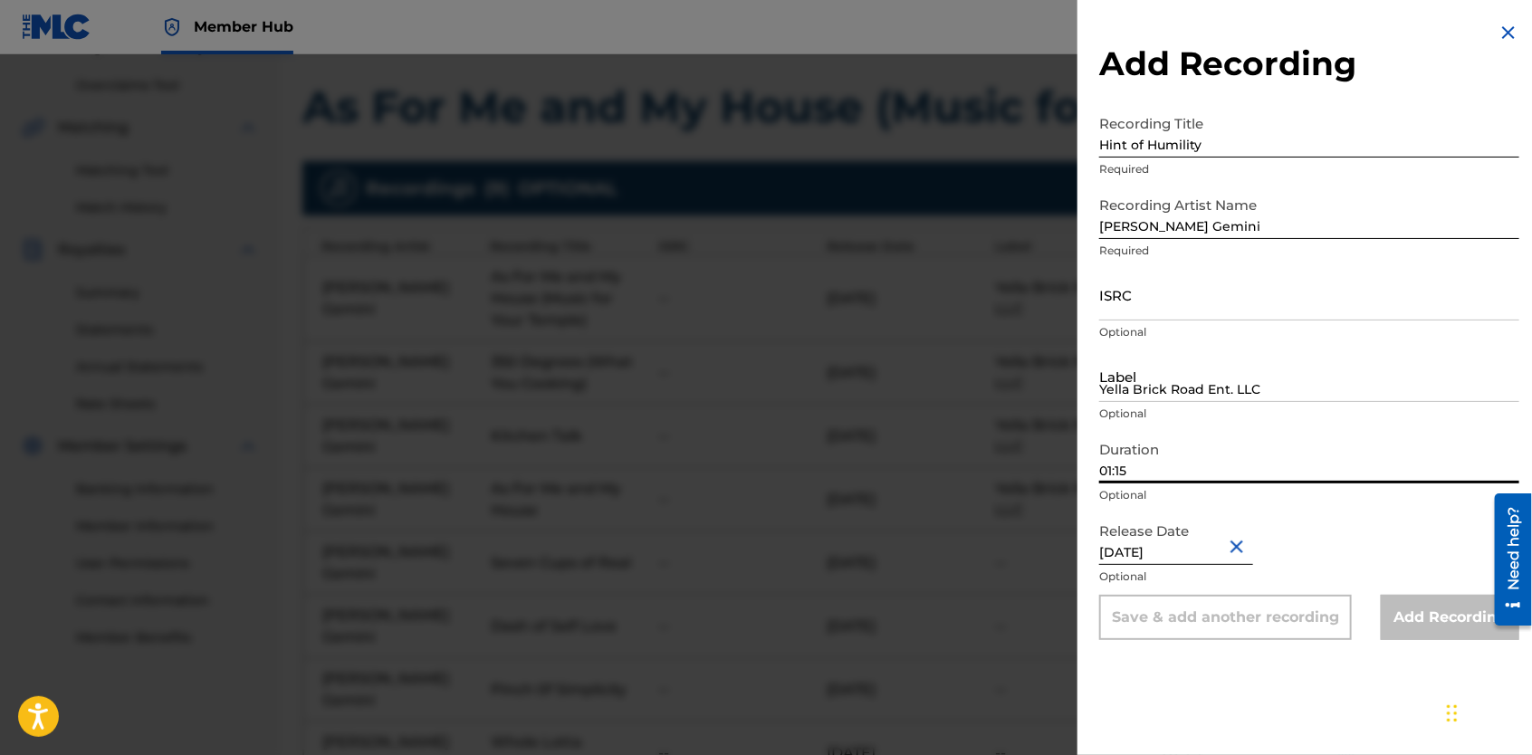
click at [1174, 467] on input "01:15" at bounding box center [1309, 458] width 420 height 52
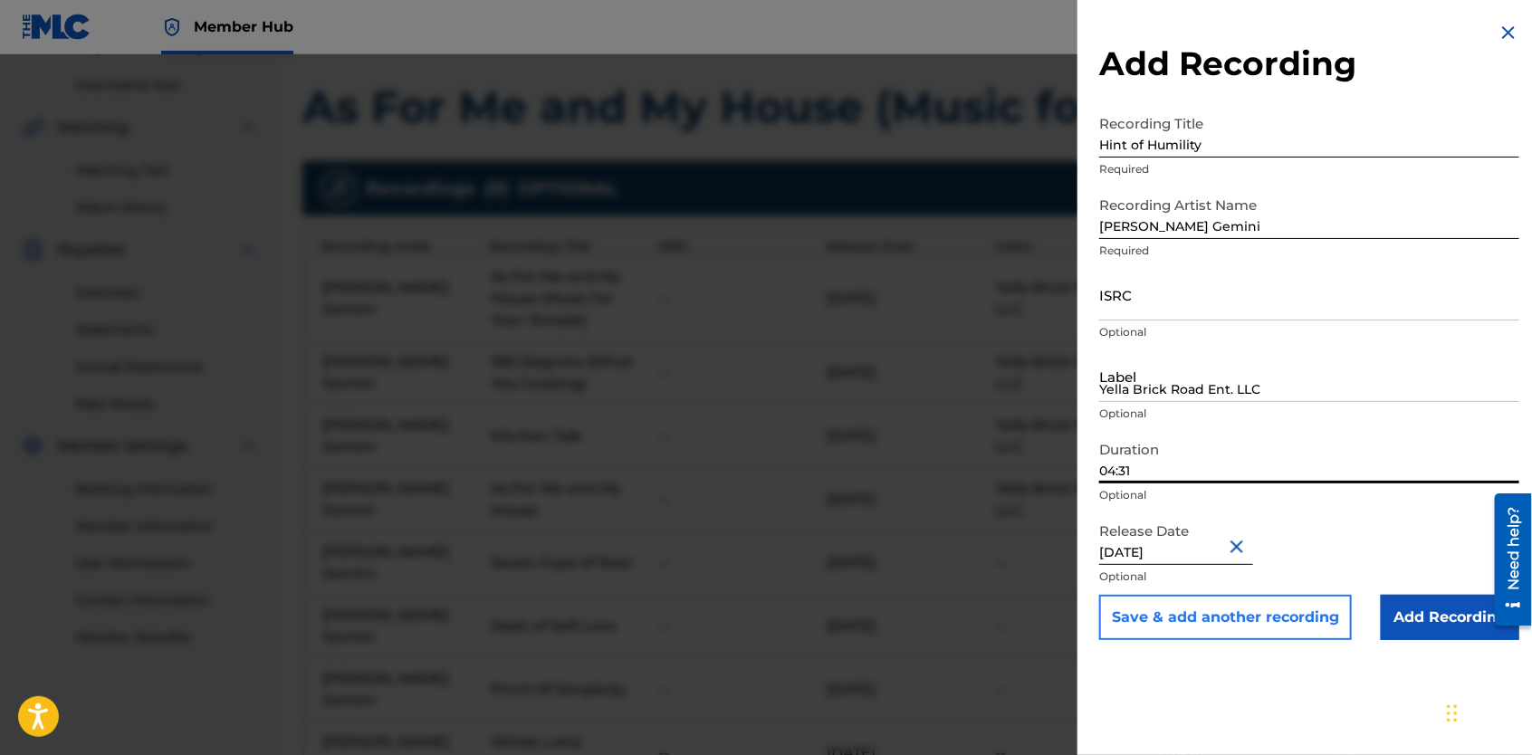
type input "04:31"
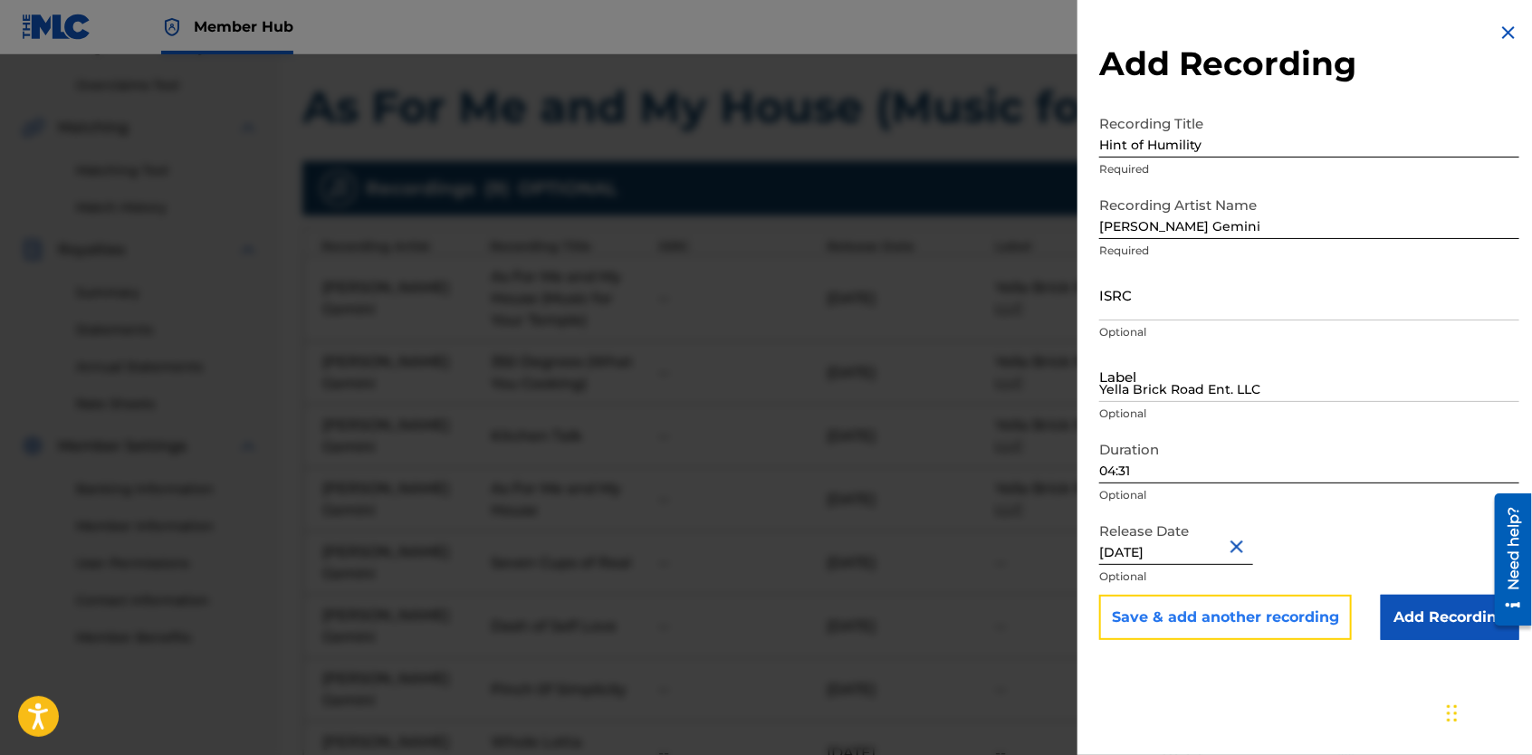
click at [1173, 618] on button "Save & add another recording" at bounding box center [1225, 617] width 253 height 45
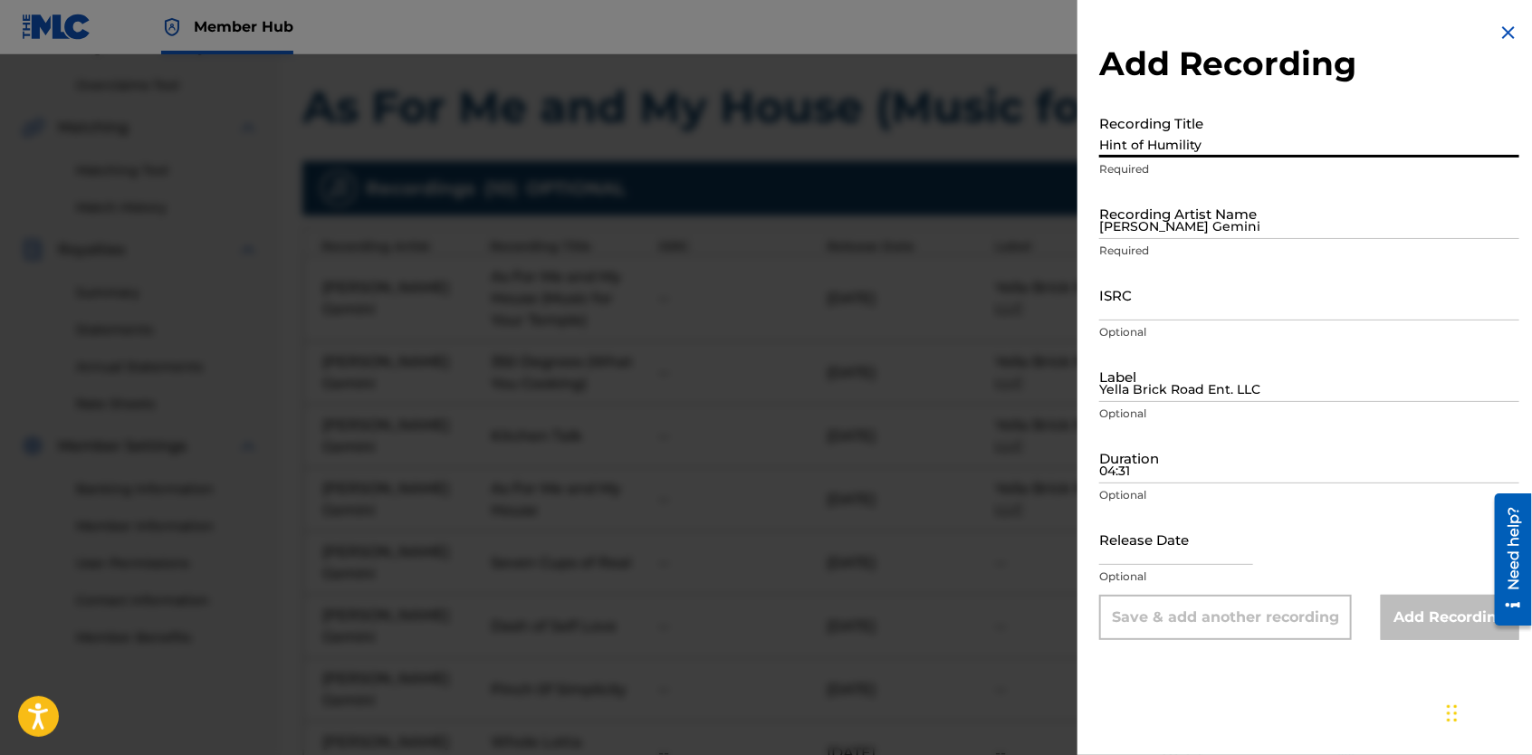
click at [1174, 150] on input "Hint of Humility" at bounding box center [1309, 132] width 420 height 52
click at [1174, 150] on input "Recording Title" at bounding box center [1309, 132] width 420 height 52
type input "Follow The Instructions"
click at [1191, 217] on input "[PERSON_NAME] Gemini" at bounding box center [1309, 213] width 420 height 52
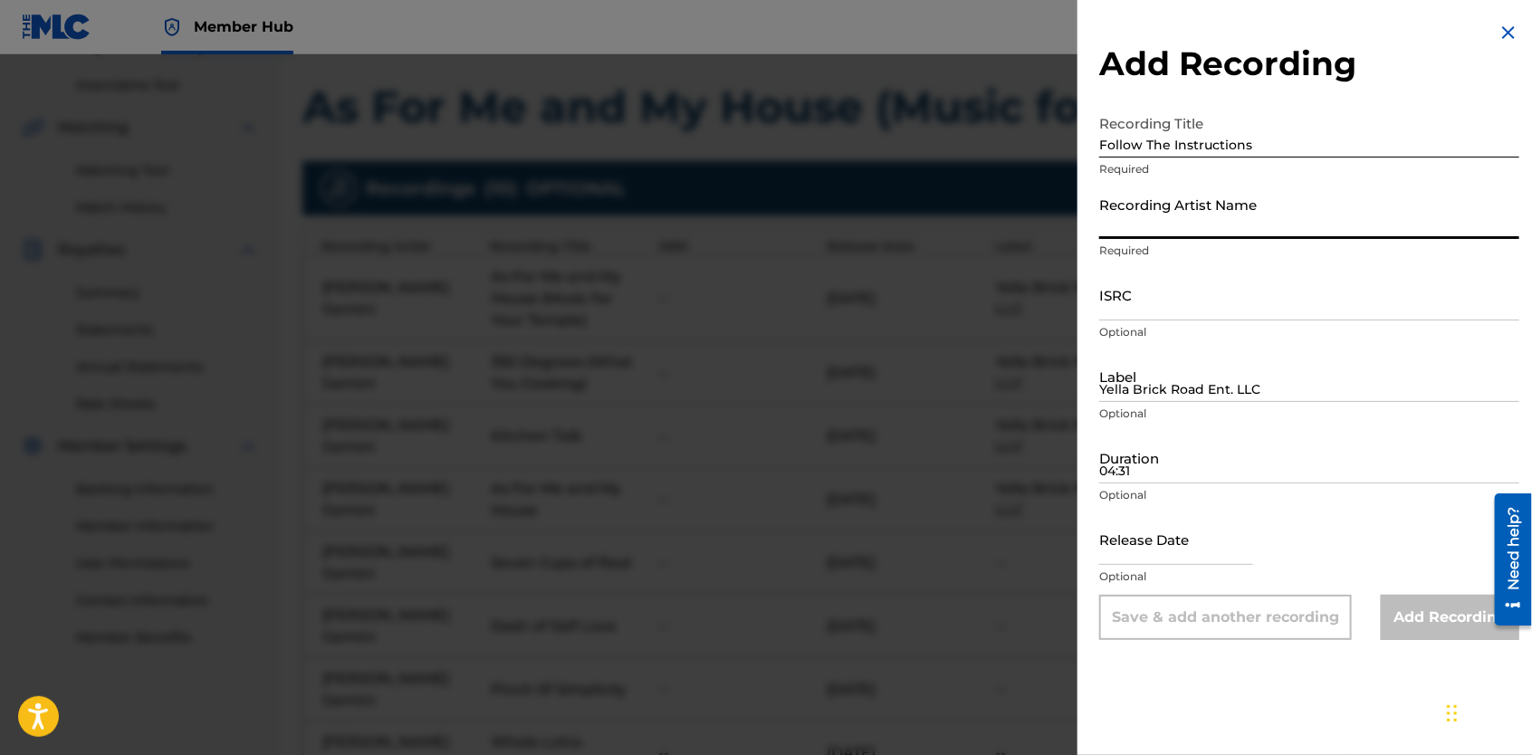
type input "[PERSON_NAME] Gemini"
type input "Yella Brick Road Ent. LLC"
type input "01:15"
type input "[DATE]"
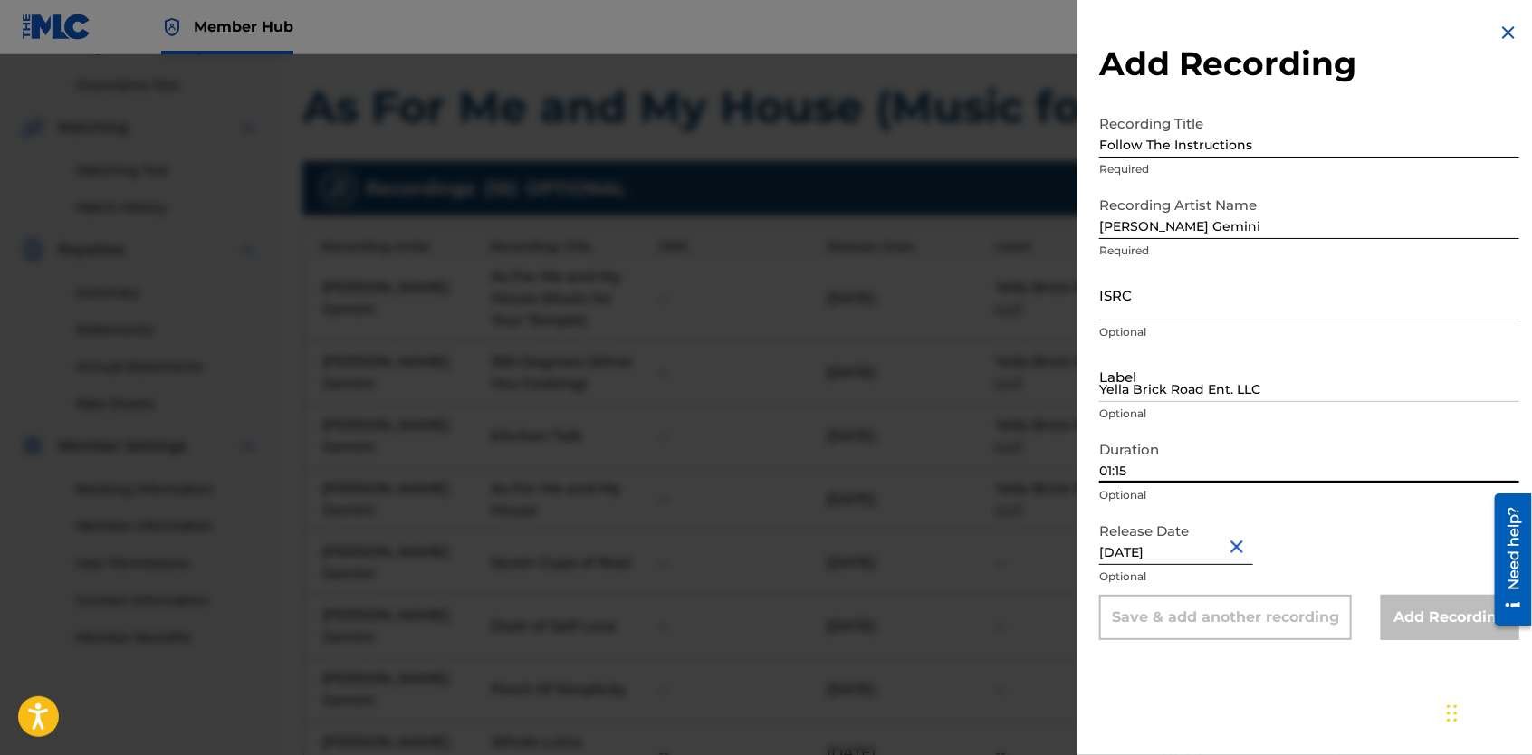
click at [1144, 475] on input "01:15" at bounding box center [1309, 458] width 420 height 52
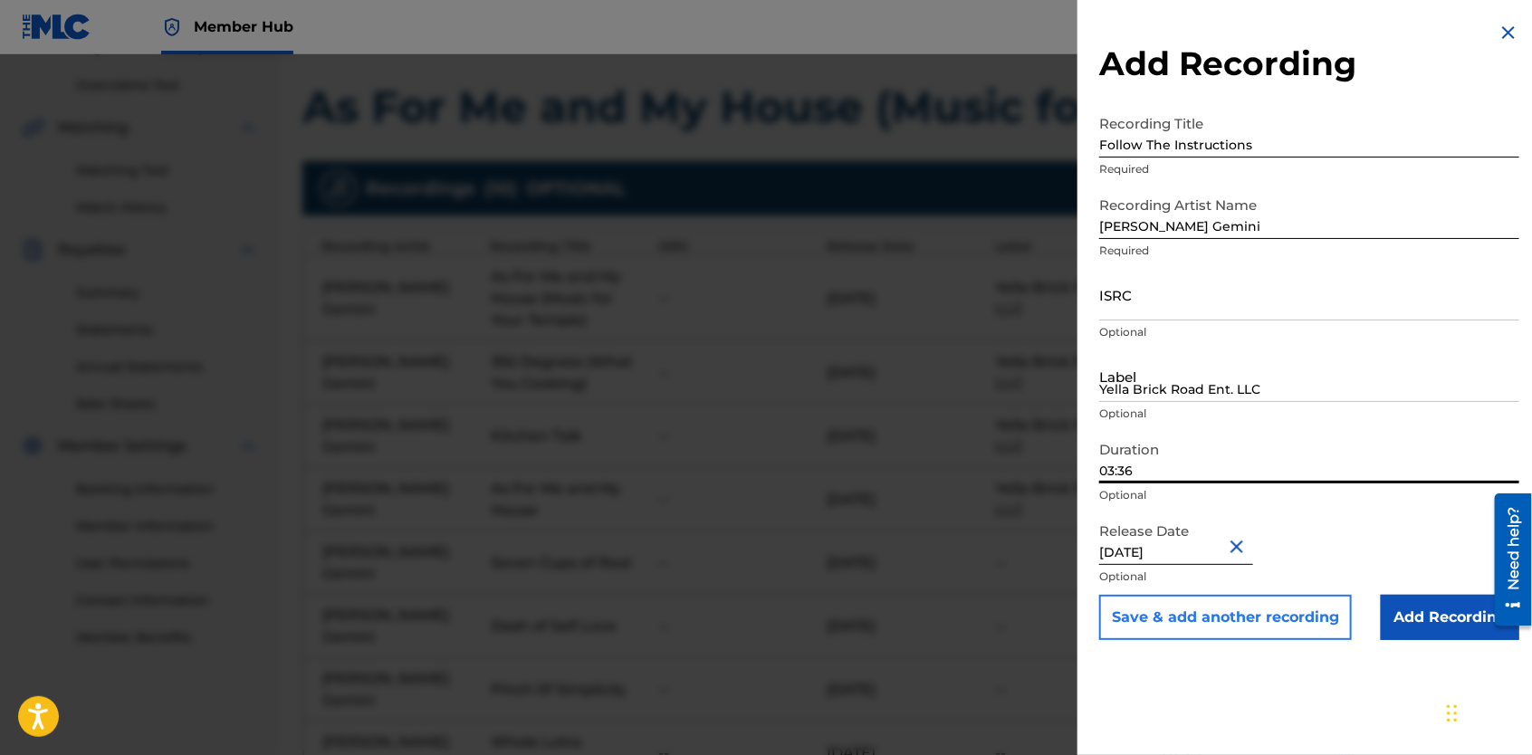
type input "03:36"
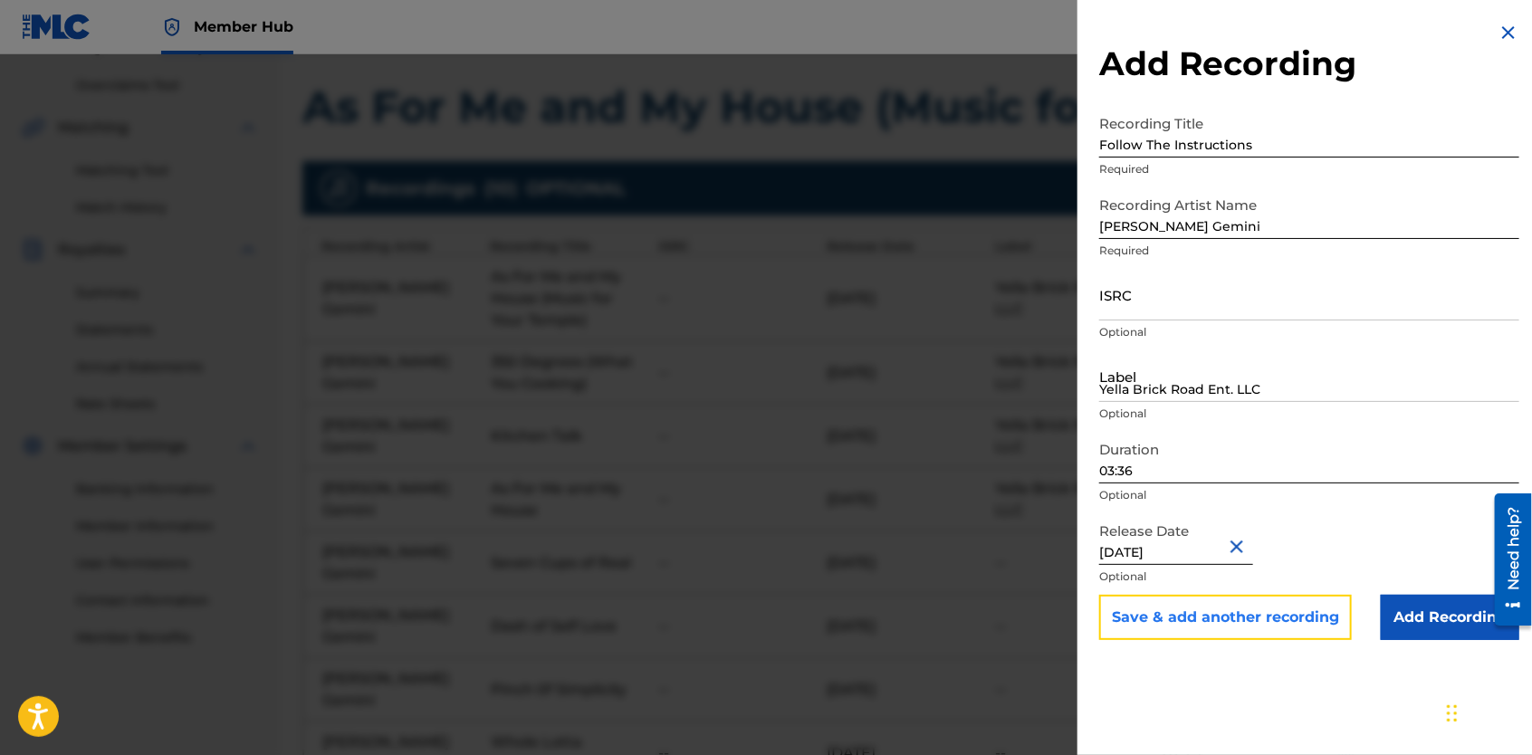
click at [1157, 619] on button "Save & add another recording" at bounding box center [1225, 617] width 253 height 45
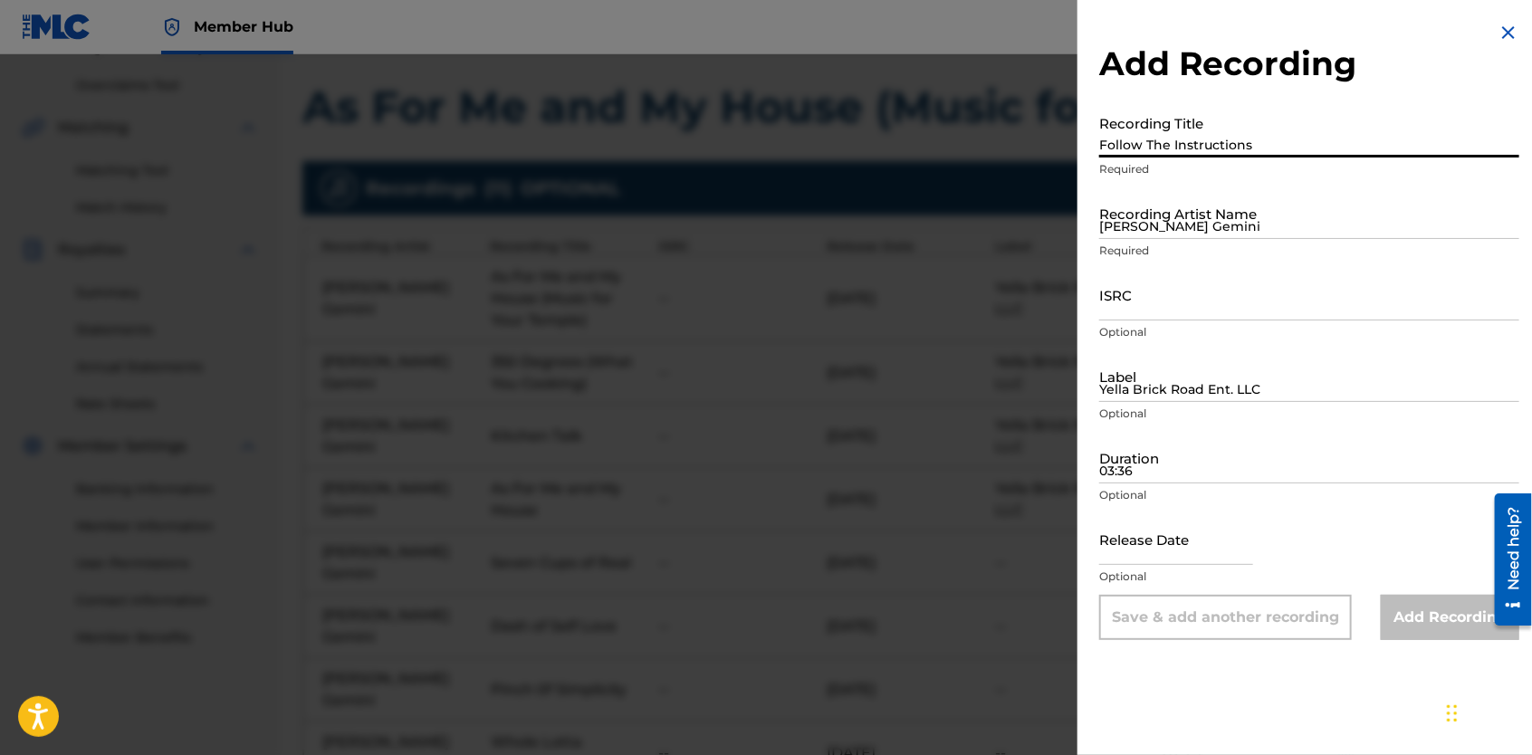
click at [1140, 136] on input "Follow The Instructions" at bounding box center [1309, 132] width 420 height 52
type input "Special Ingredients"
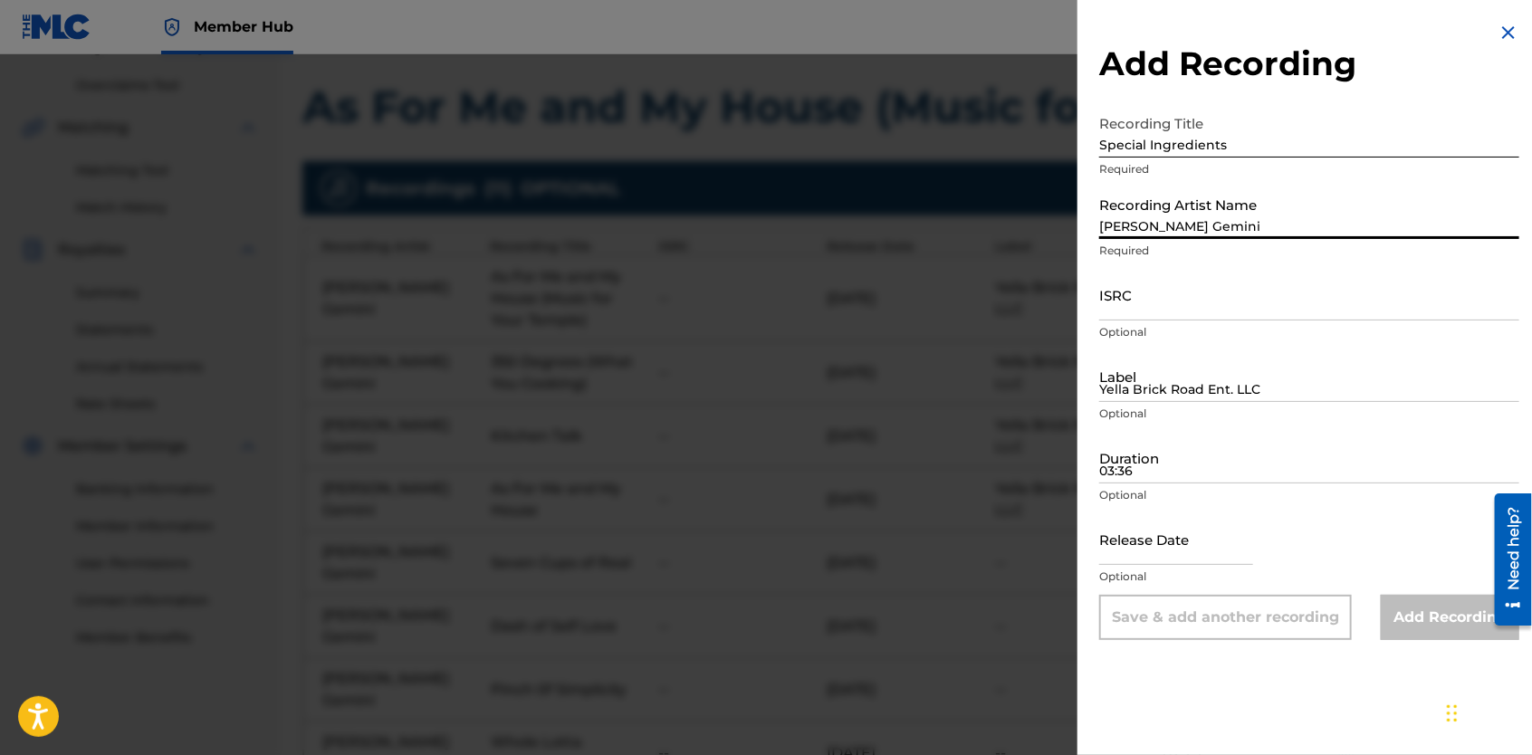
click at [1150, 223] on input "[PERSON_NAME] Gemini" at bounding box center [1309, 213] width 420 height 52
type input "[PERSON_NAME] Gemini"
type input "Yella Brick Road Ent. LLC"
type input "01:15"
type input "[DATE]"
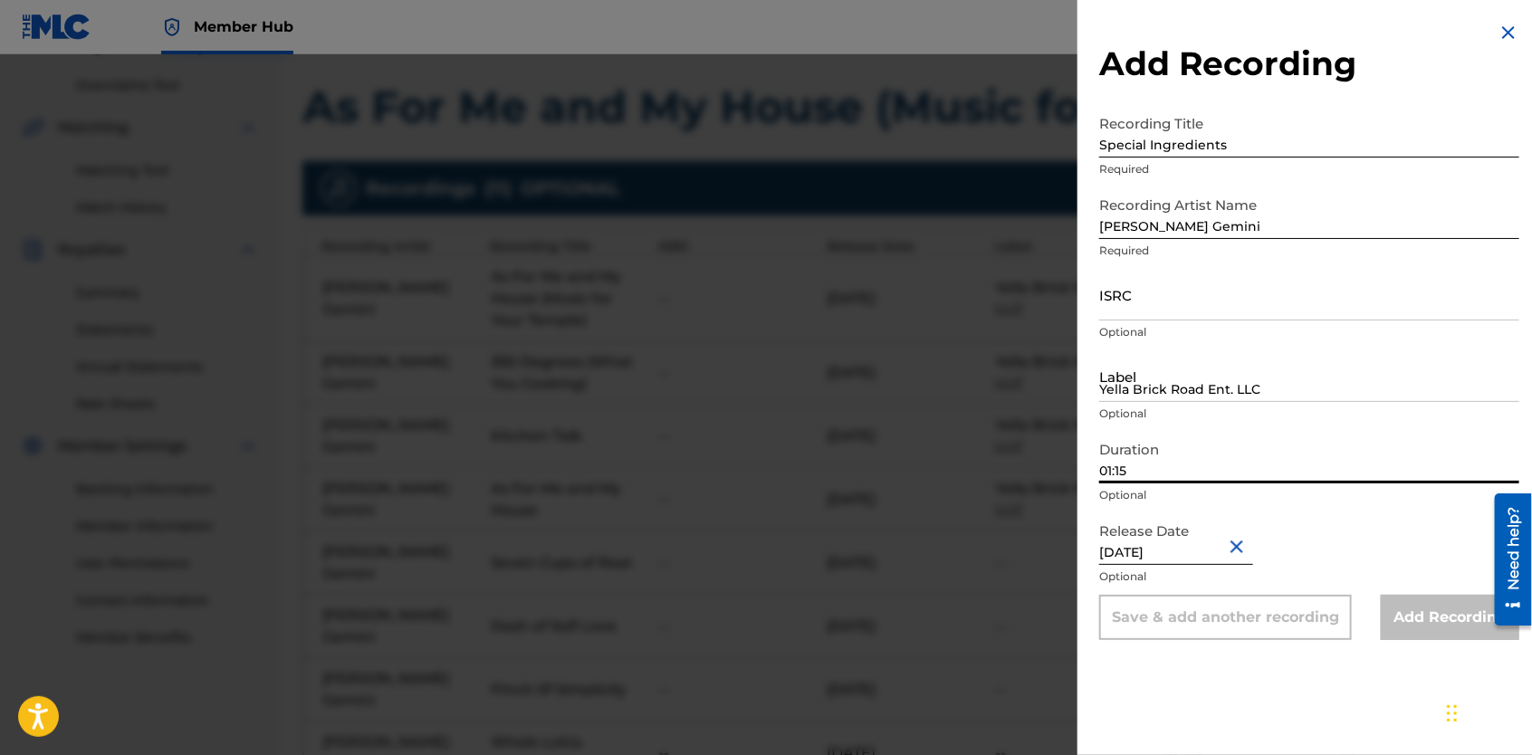
click at [1189, 462] on input "01:15" at bounding box center [1309, 458] width 420 height 52
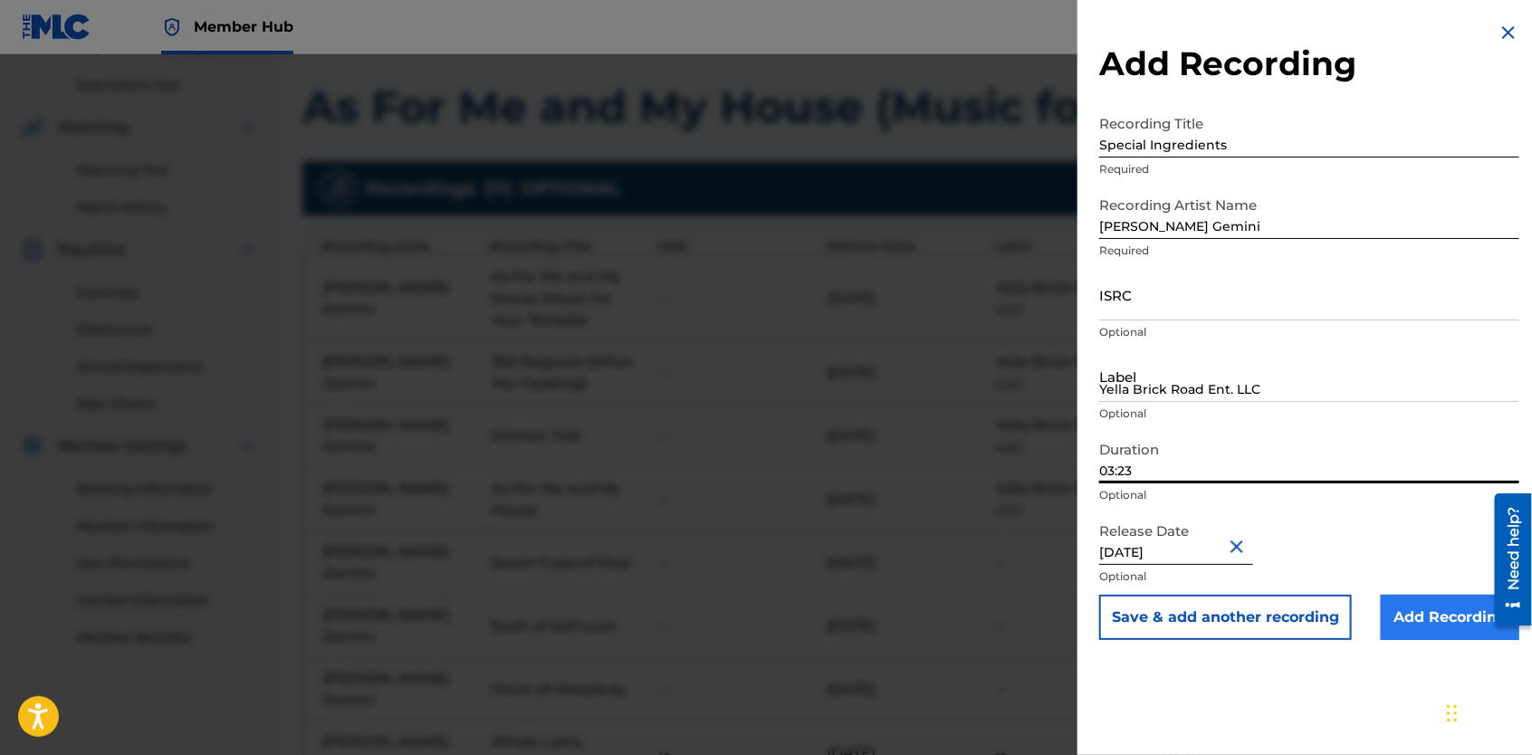
type input "03:23"
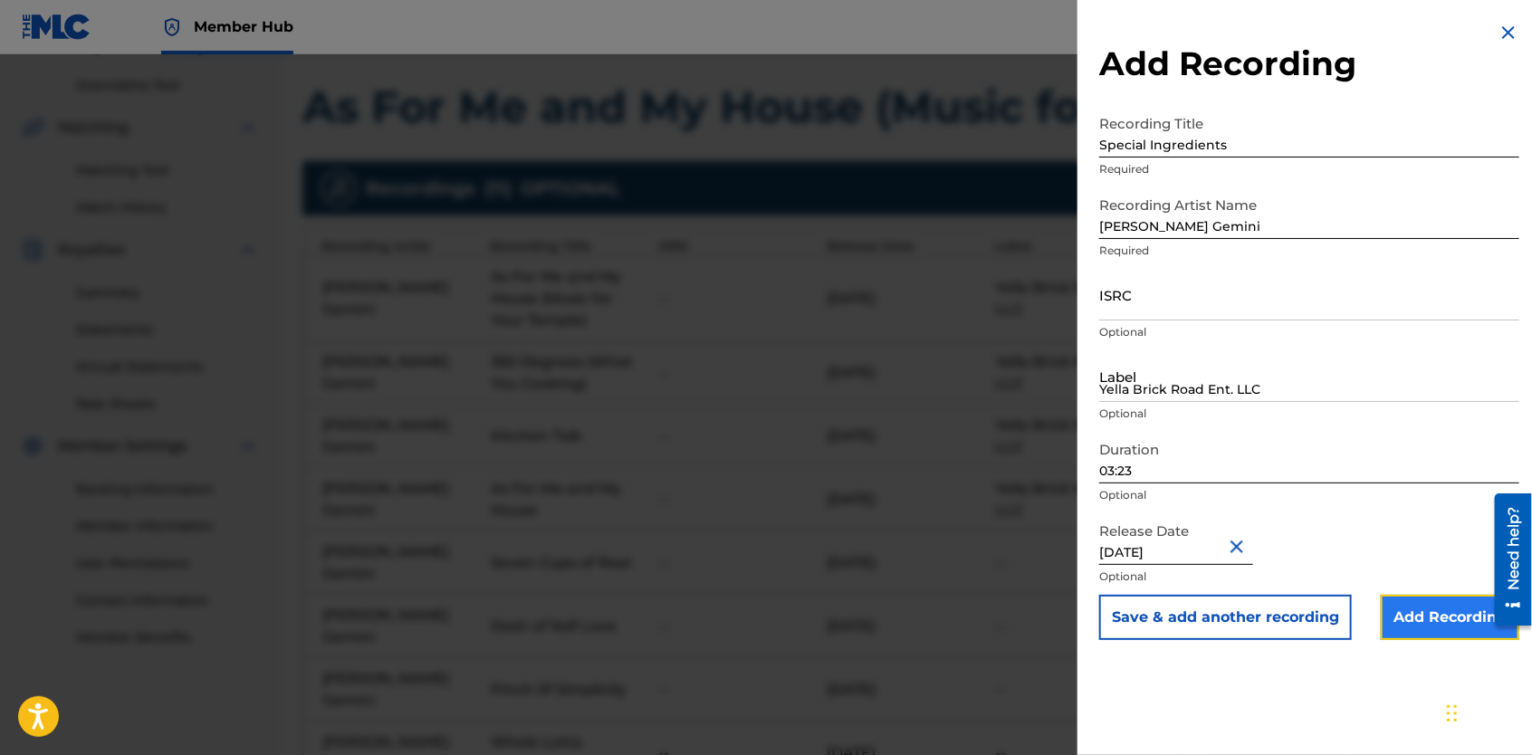
click at [1450, 622] on input "Add Recording" at bounding box center [1450, 617] width 139 height 45
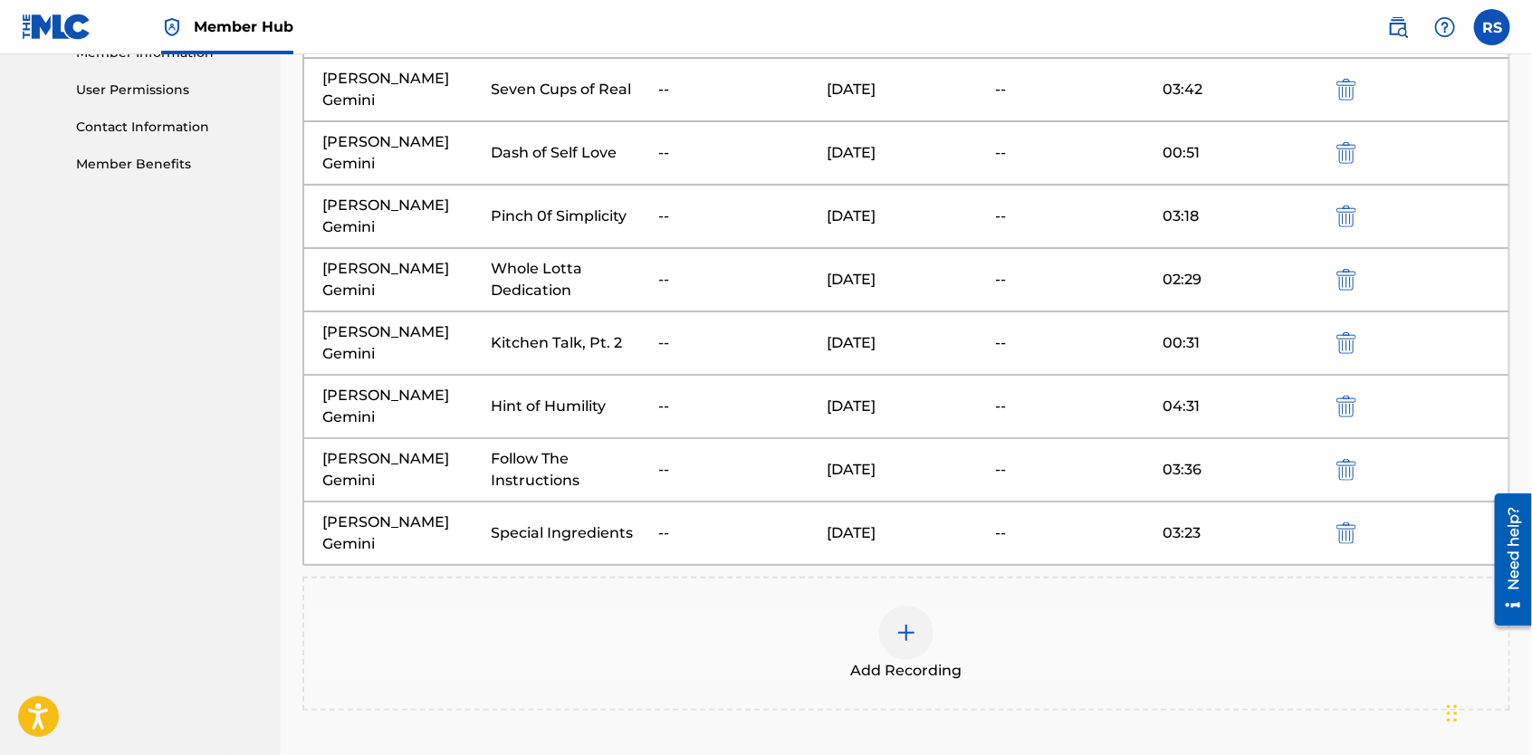
scroll to position [841, 0]
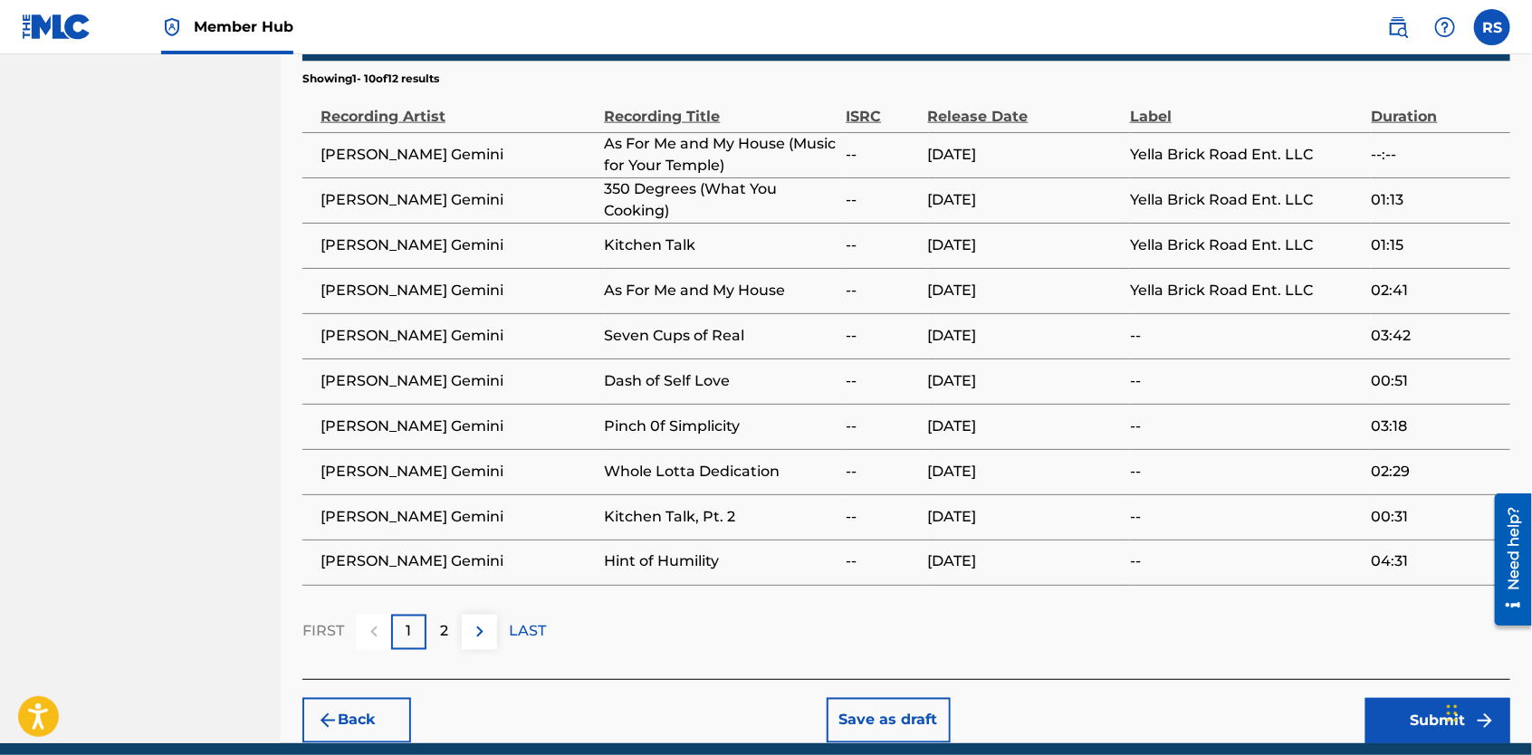
scroll to position [1214, 0]
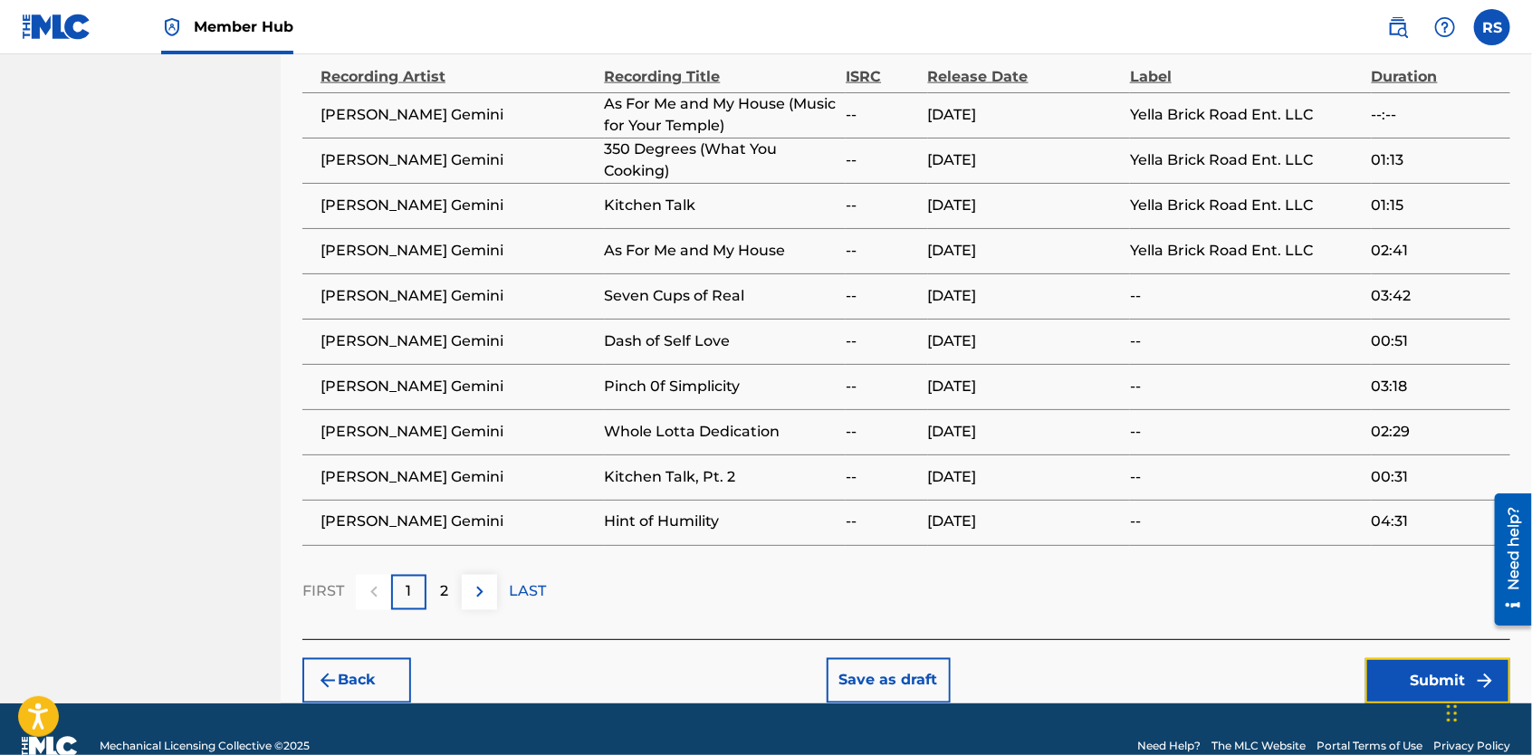
click at [1420, 678] on button "Submit" at bounding box center [1438, 680] width 145 height 45
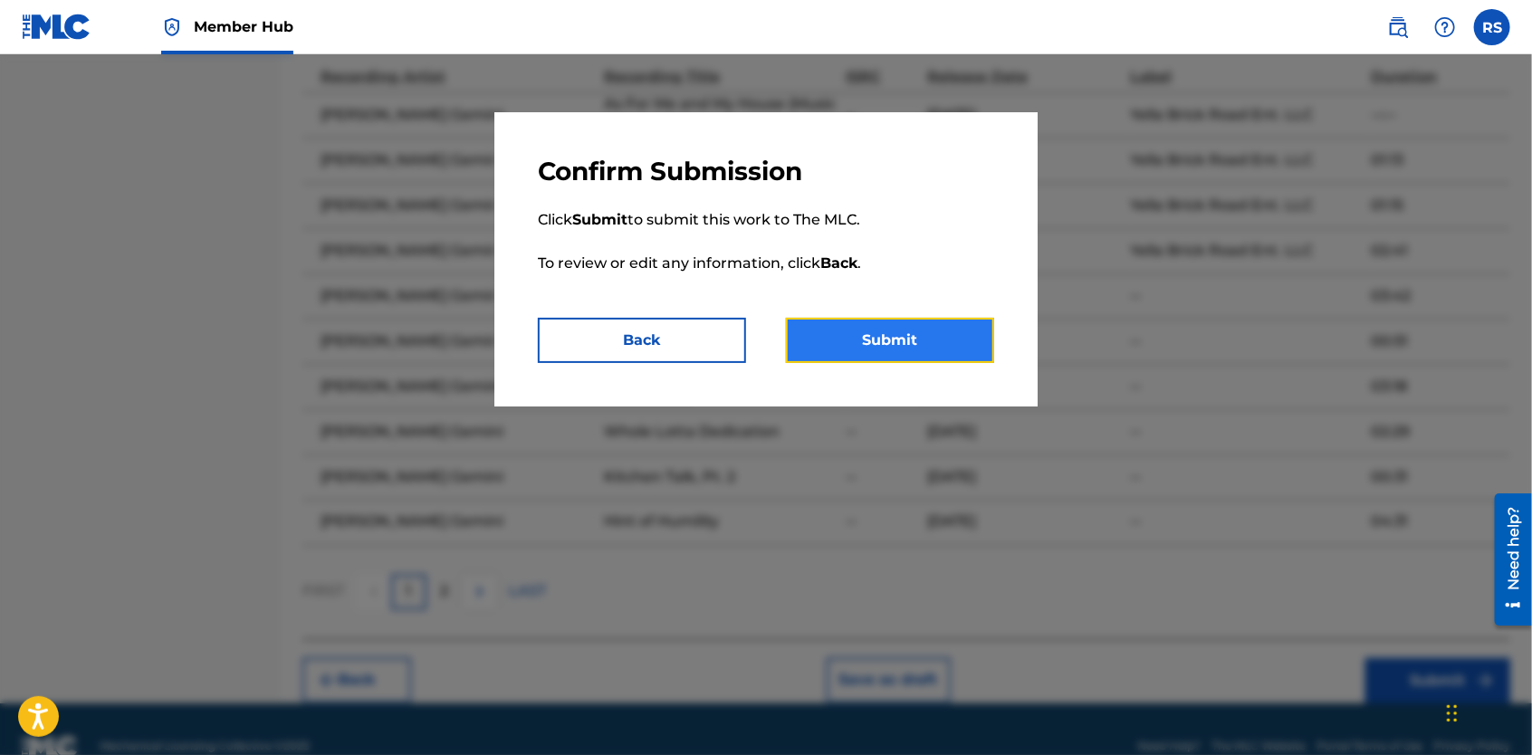
click at [945, 347] on button "Submit" at bounding box center [890, 340] width 208 height 45
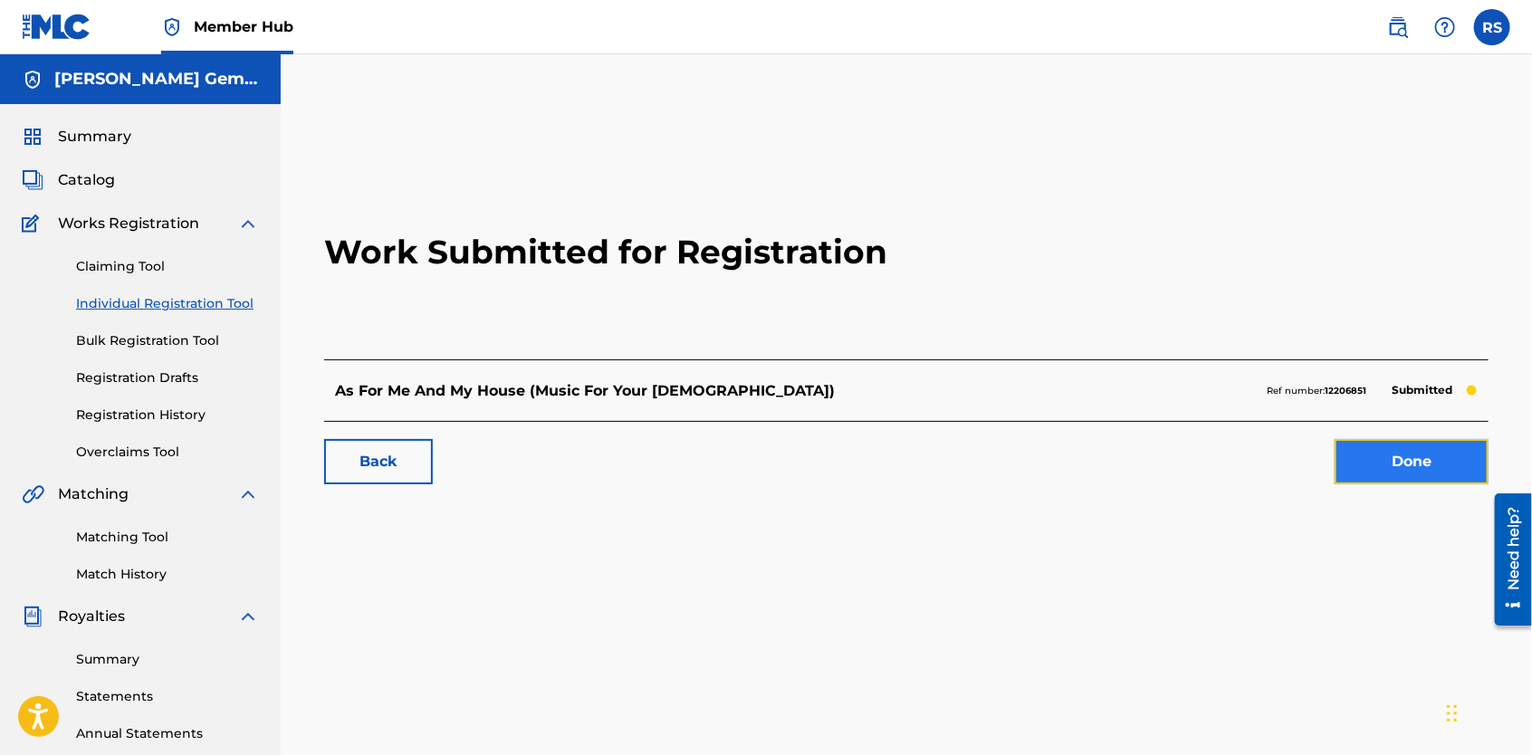
click at [1359, 465] on link "Done" at bounding box center [1412, 461] width 154 height 45
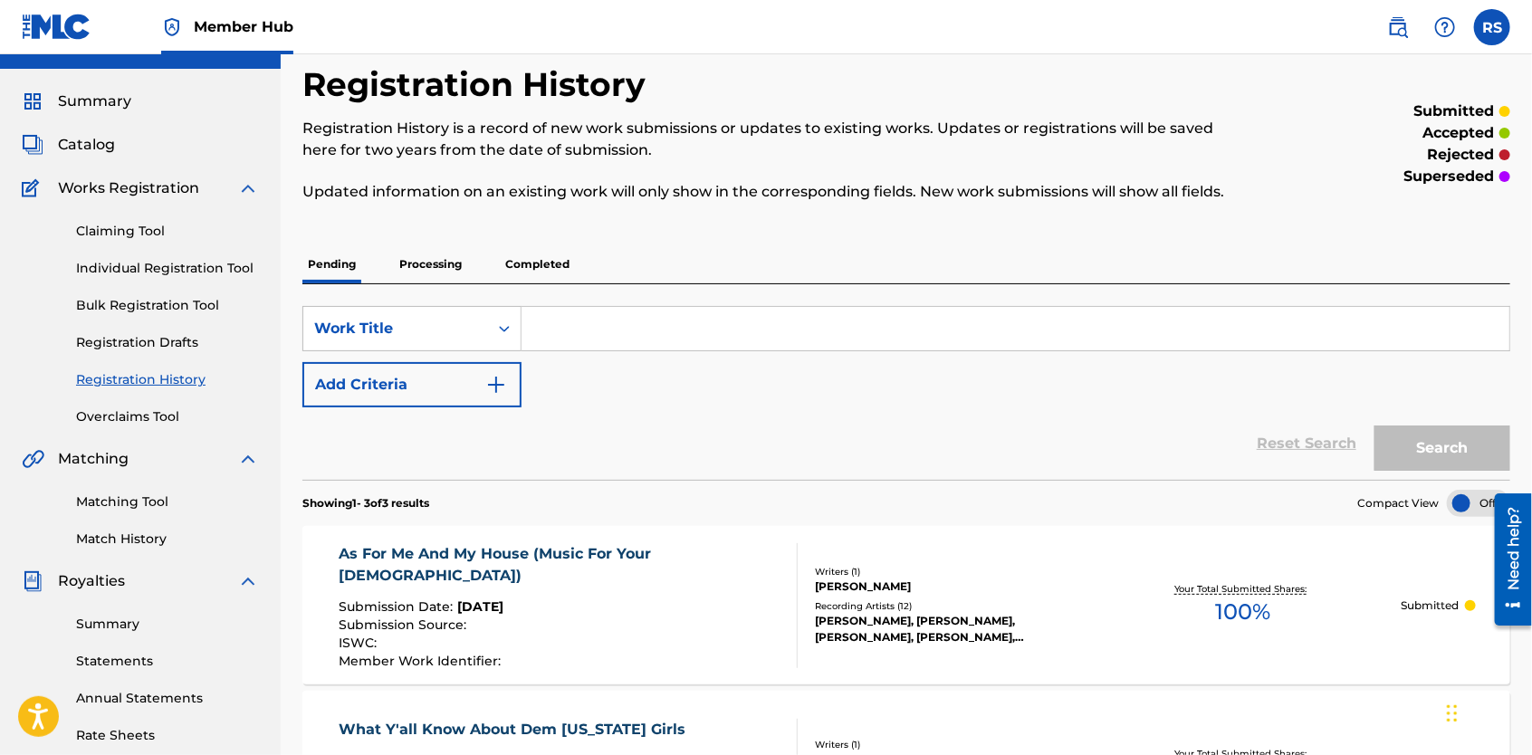
scroll to position [34, 0]
click at [207, 265] on link "Individual Registration Tool" at bounding box center [167, 269] width 183 height 19
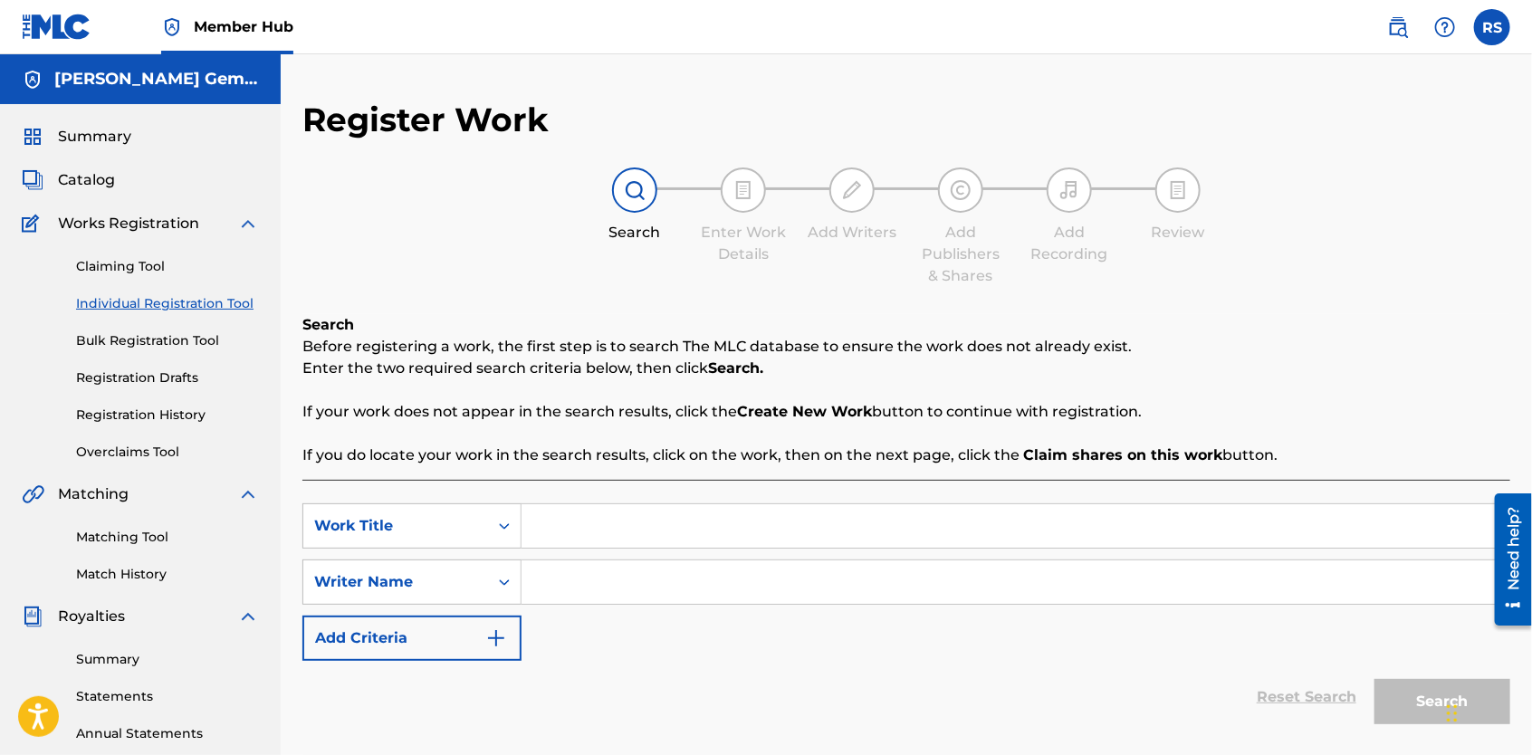
click at [561, 545] on input "Search Form" at bounding box center [1016, 525] width 988 height 43
type input "Gems"
click at [574, 581] on input "Search Form" at bounding box center [1016, 582] width 988 height 43
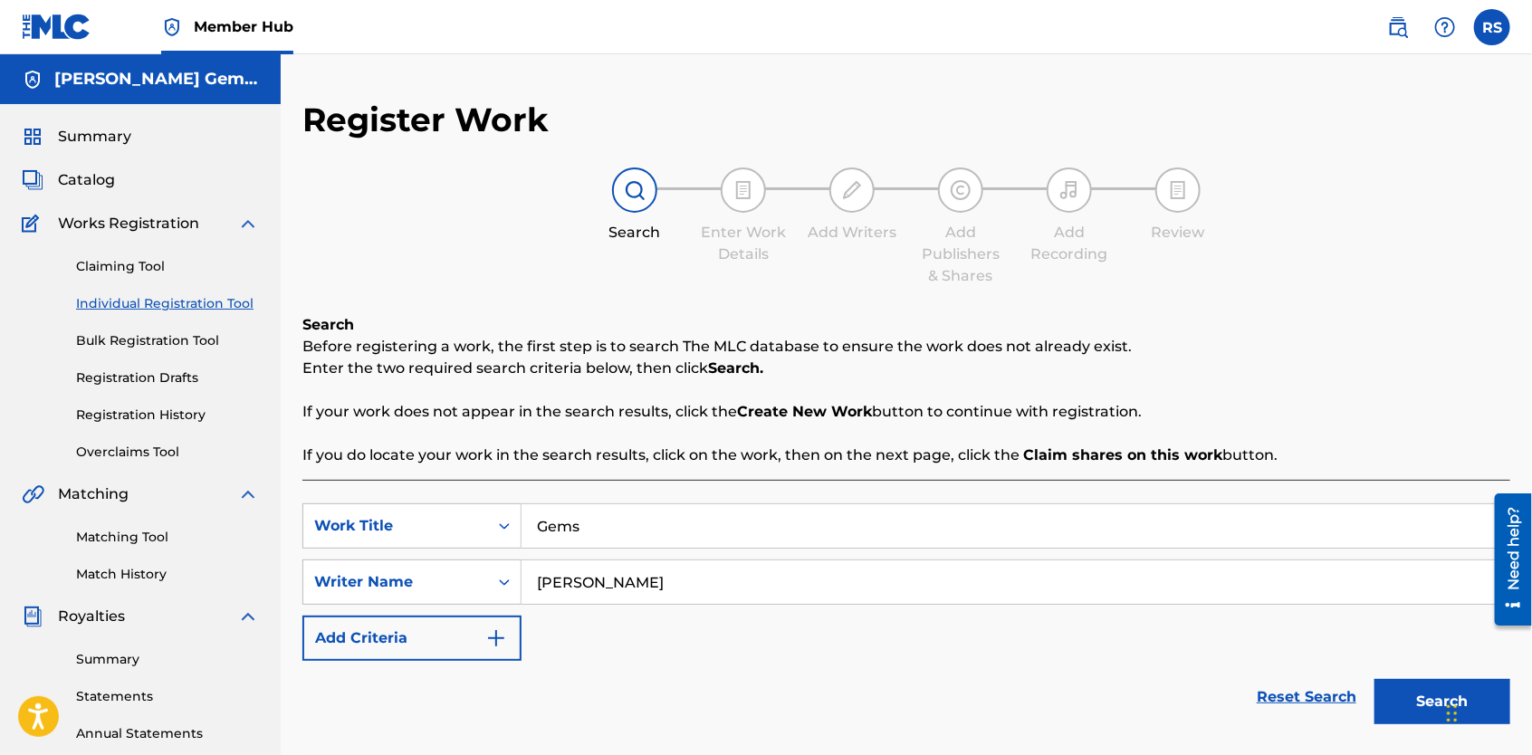
scroll to position [93, 0]
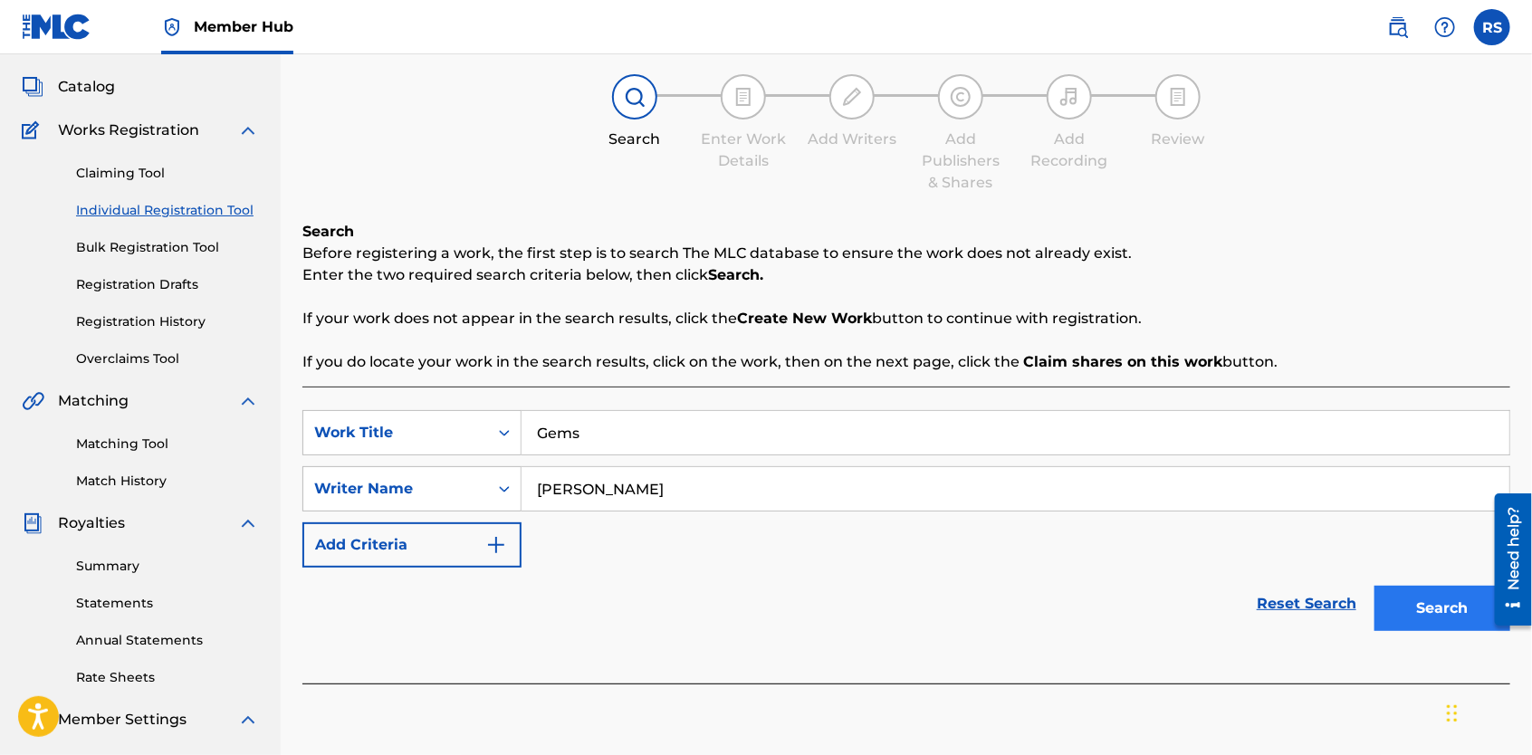
type input "[PERSON_NAME]"
click at [1404, 598] on button "Search" at bounding box center [1443, 608] width 136 height 45
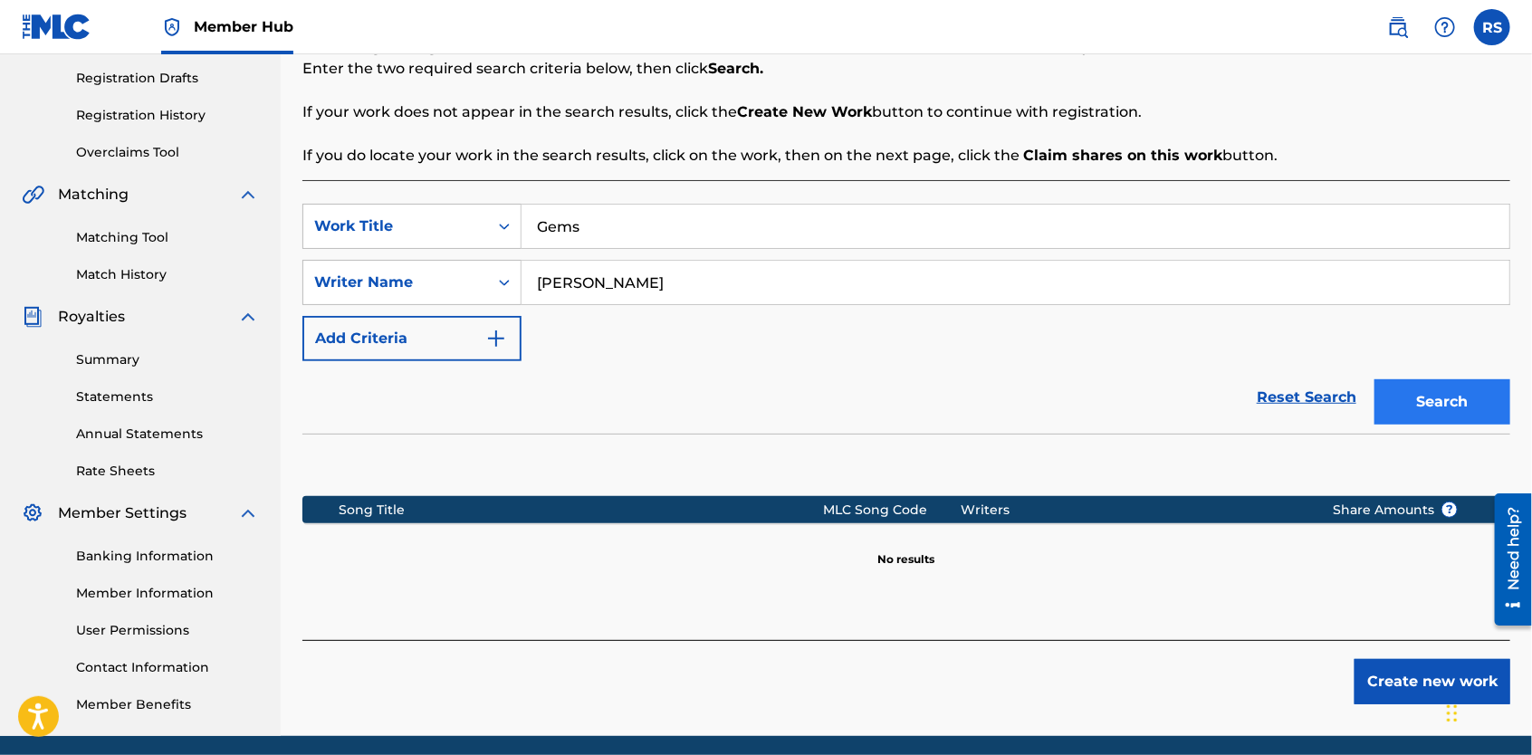
scroll to position [301, 0]
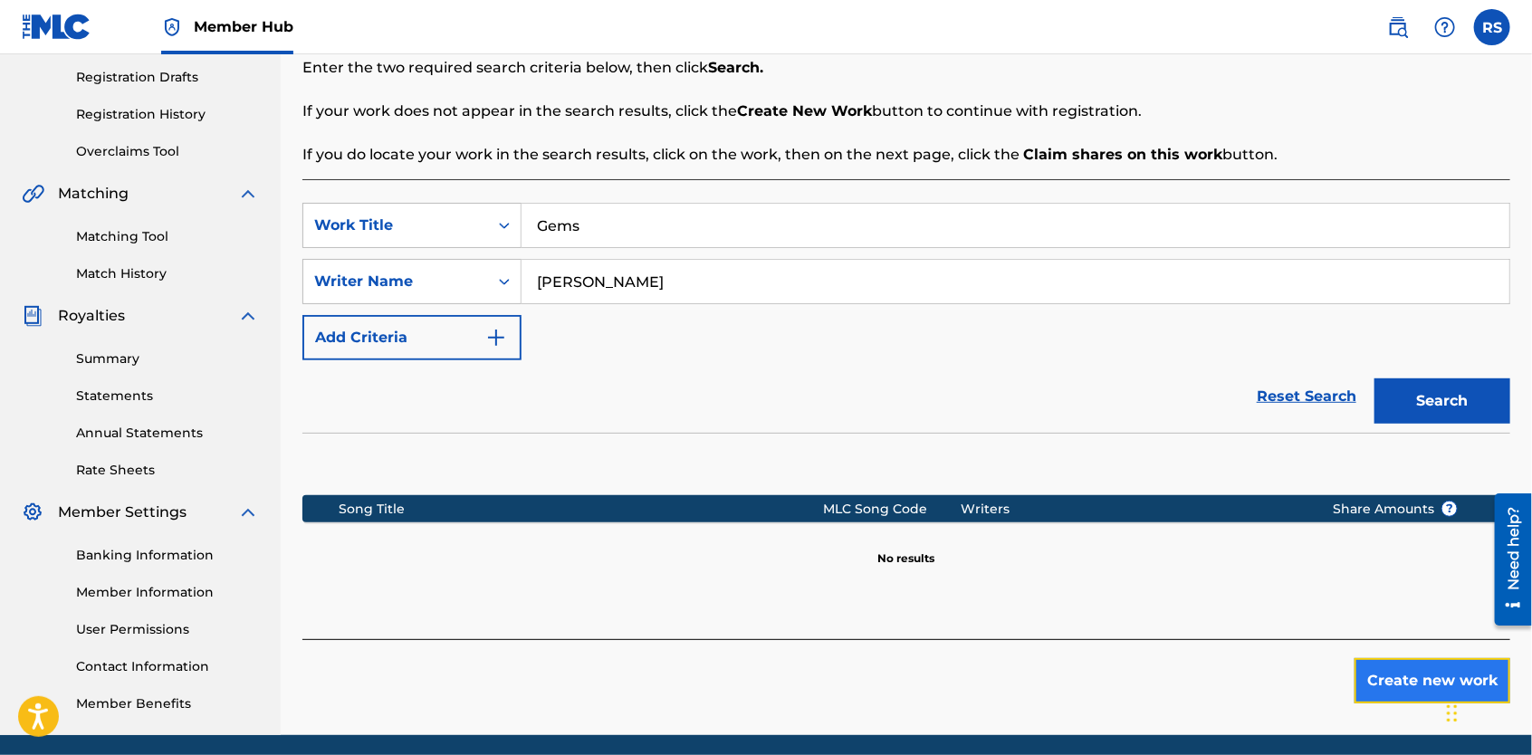
click at [1411, 683] on button "Create new work" at bounding box center [1433, 680] width 156 height 45
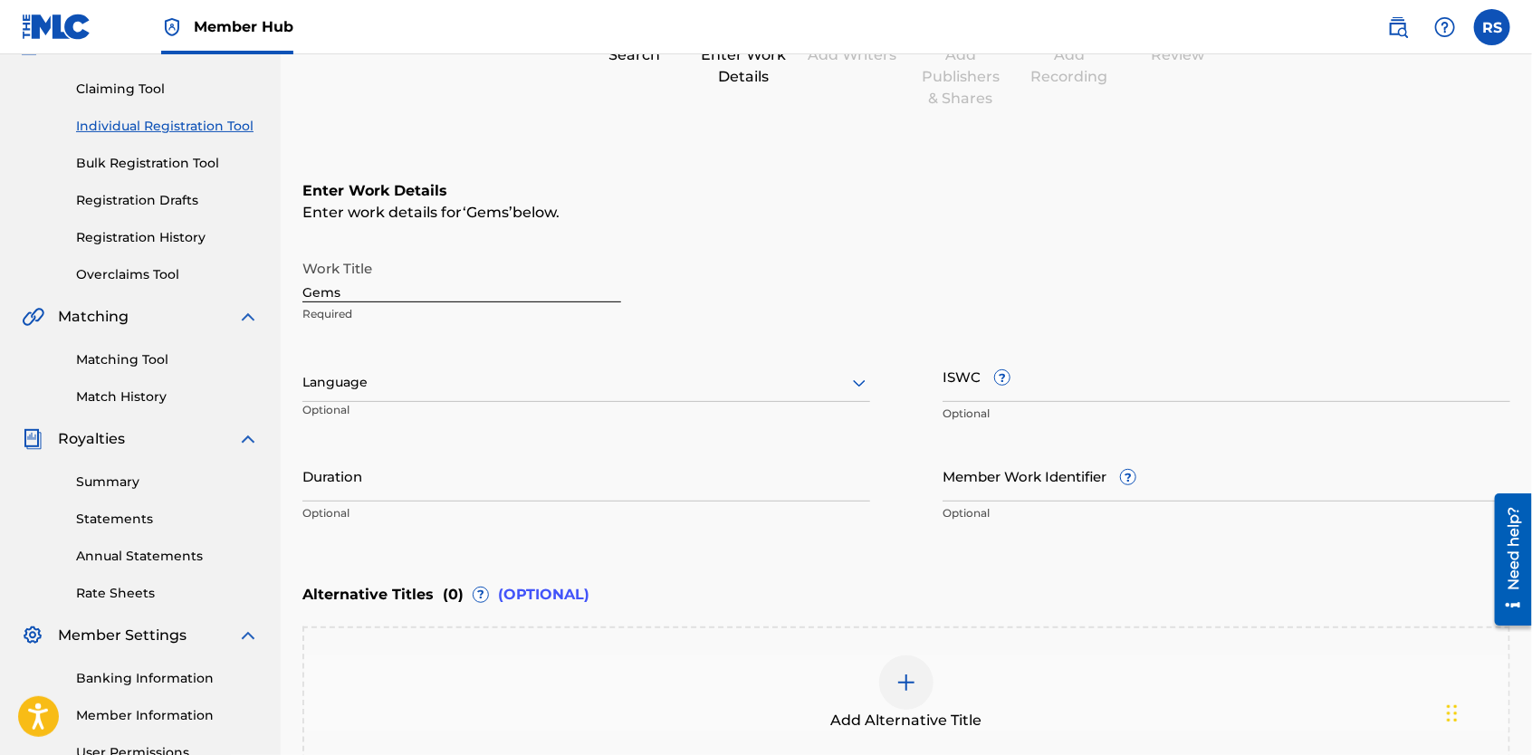
scroll to position [173, 0]
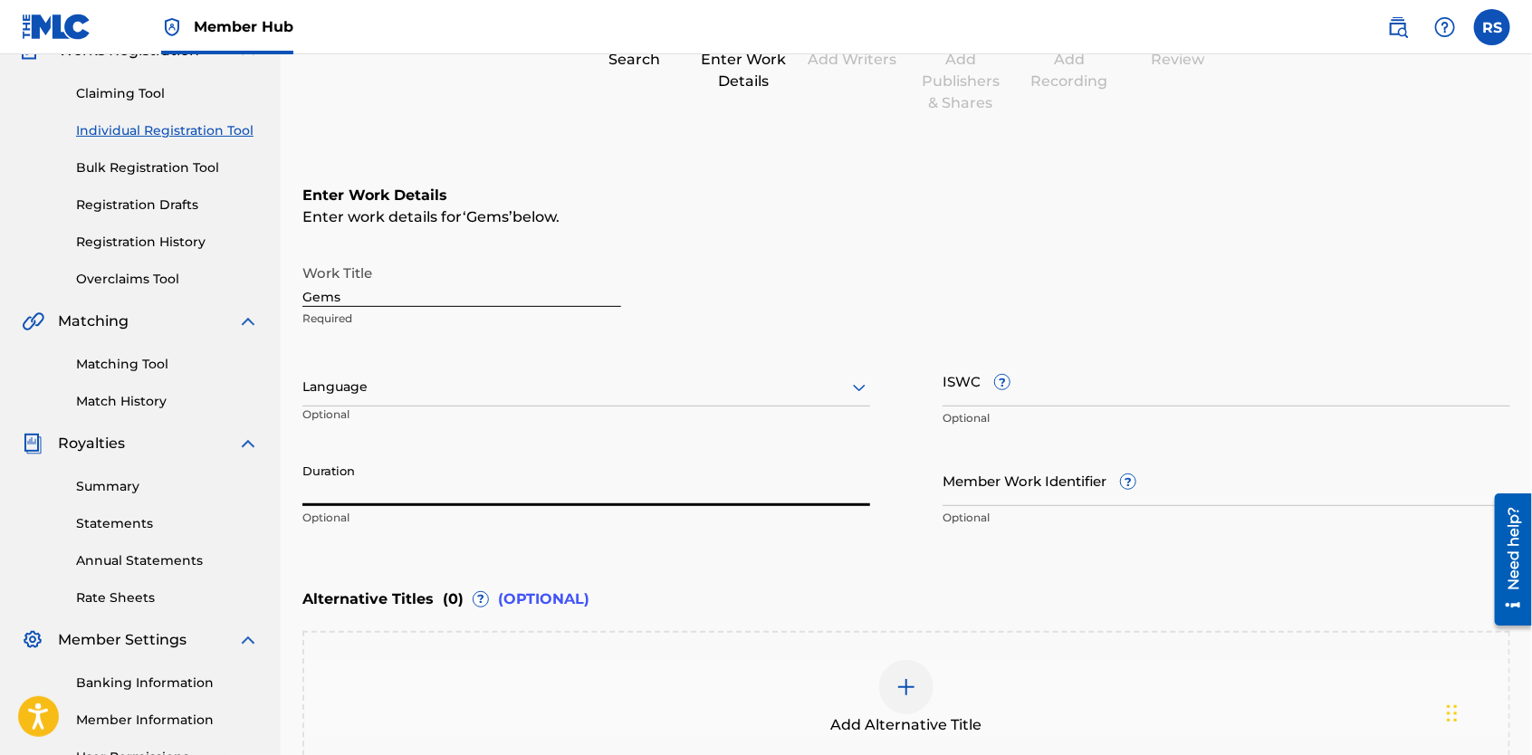
click at [784, 480] on input "Duration" at bounding box center [586, 481] width 568 height 52
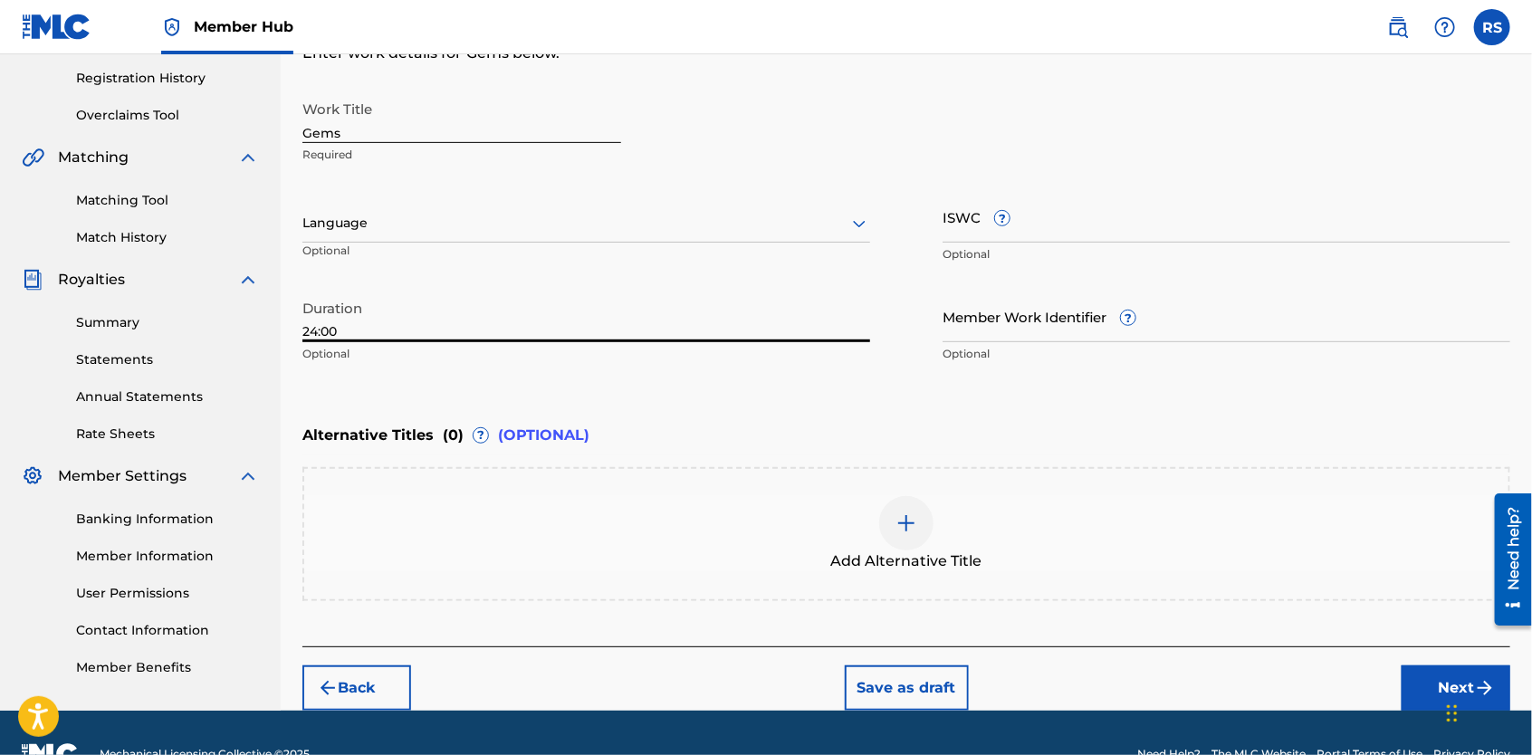
scroll to position [378, 0]
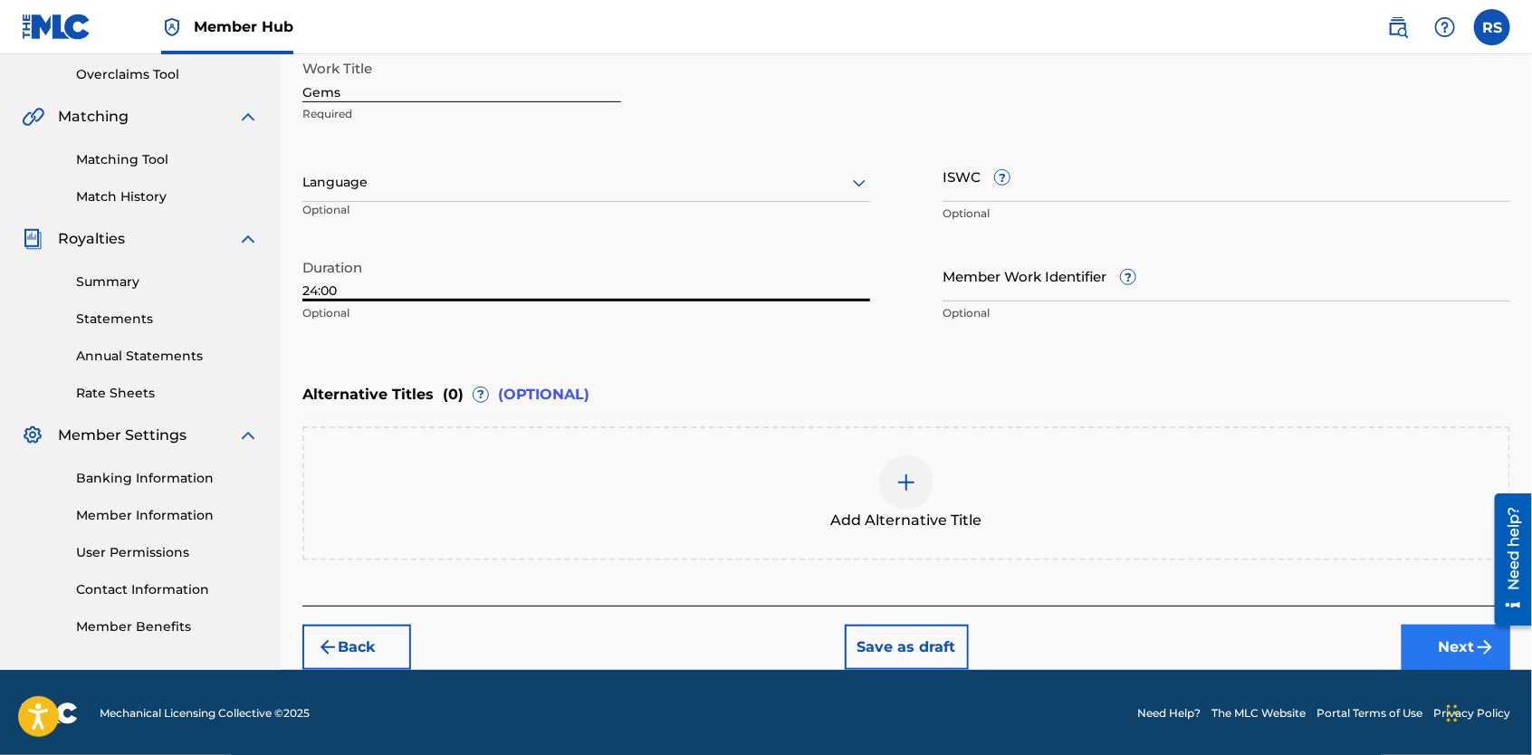
type input "24:00"
click at [1428, 632] on button "Next" at bounding box center [1456, 647] width 109 height 45
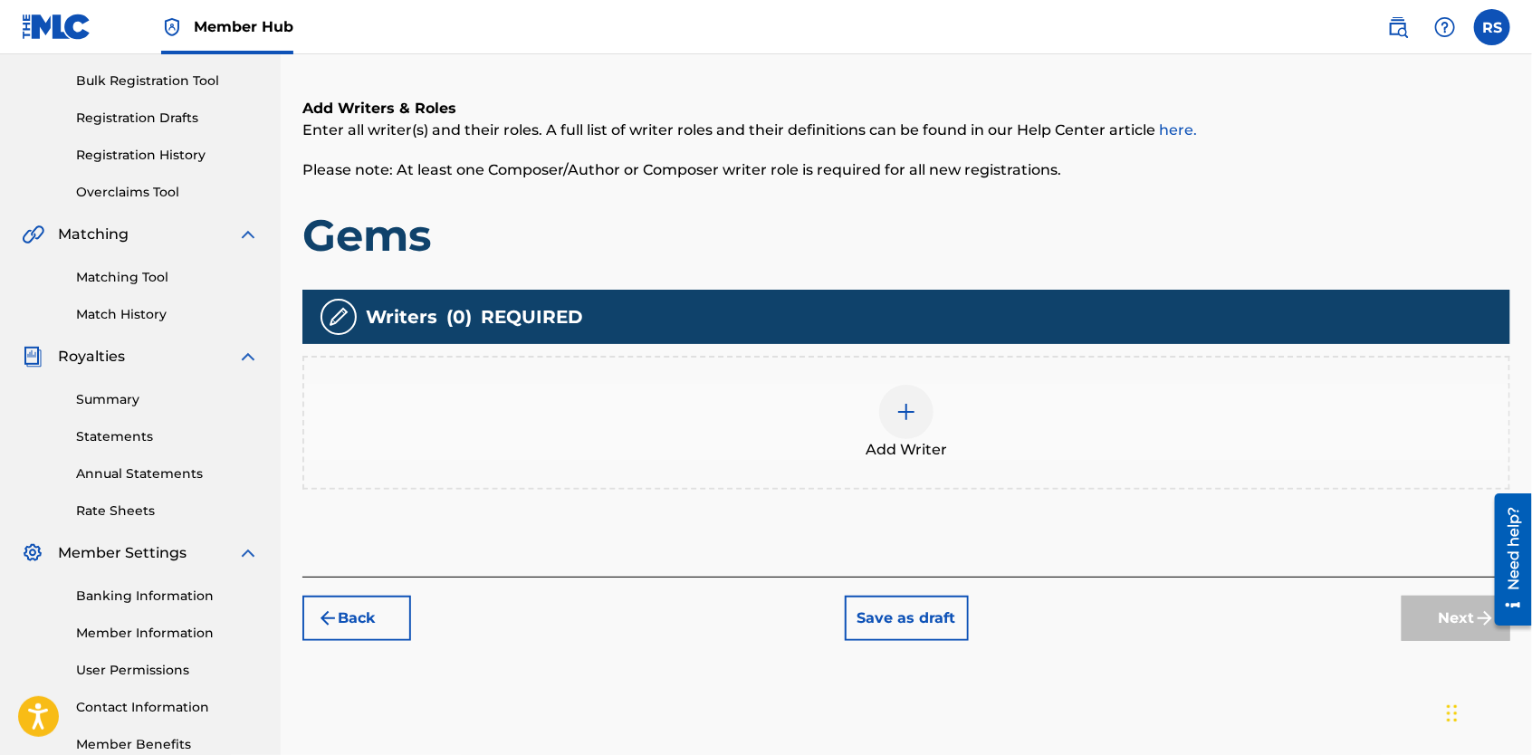
scroll to position [261, 0]
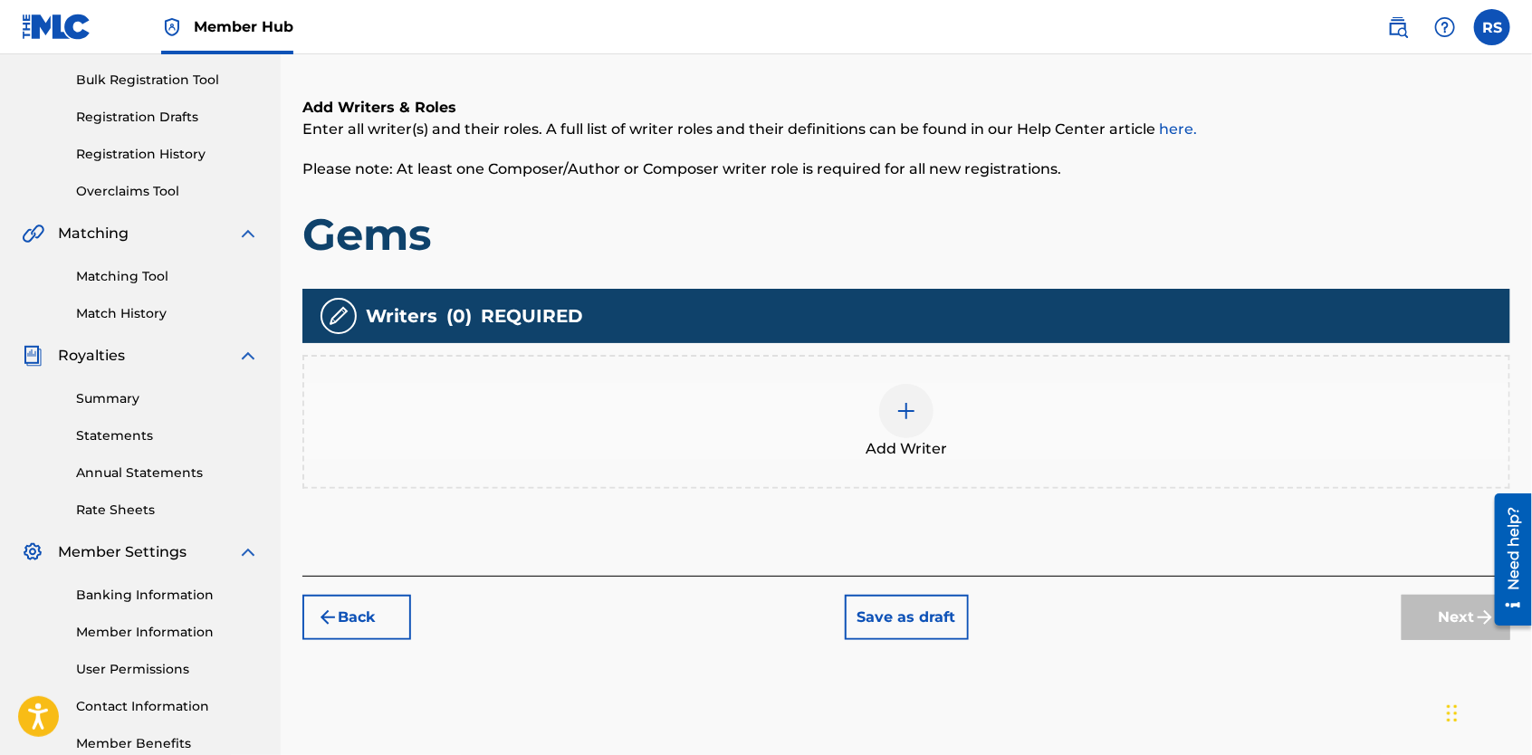
click at [908, 401] on img at bounding box center [907, 411] width 22 height 22
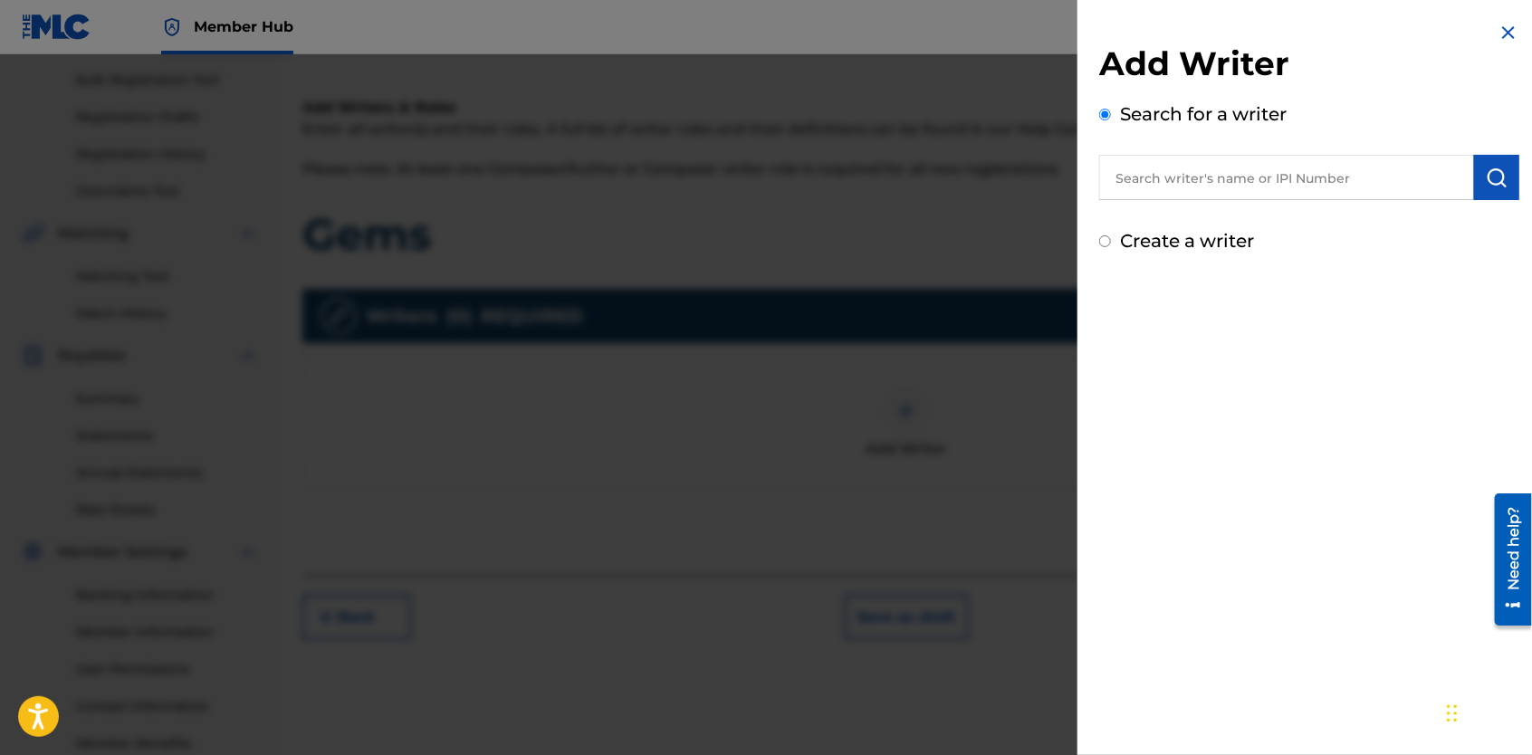
click at [1168, 188] on input "text" at bounding box center [1286, 177] width 375 height 45
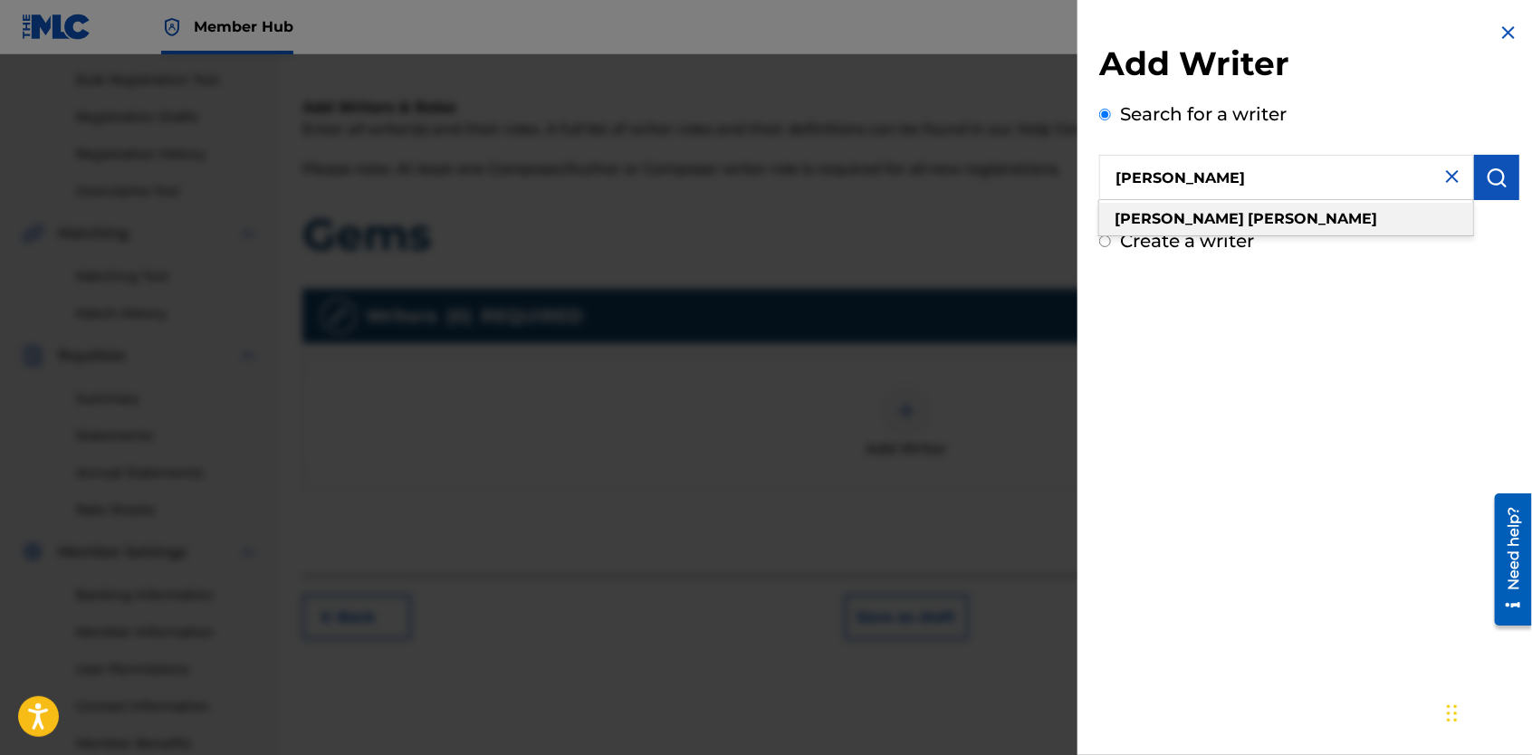
click at [1214, 214] on div "[PERSON_NAME]" at bounding box center [1286, 219] width 374 height 33
type input "[PERSON_NAME]"
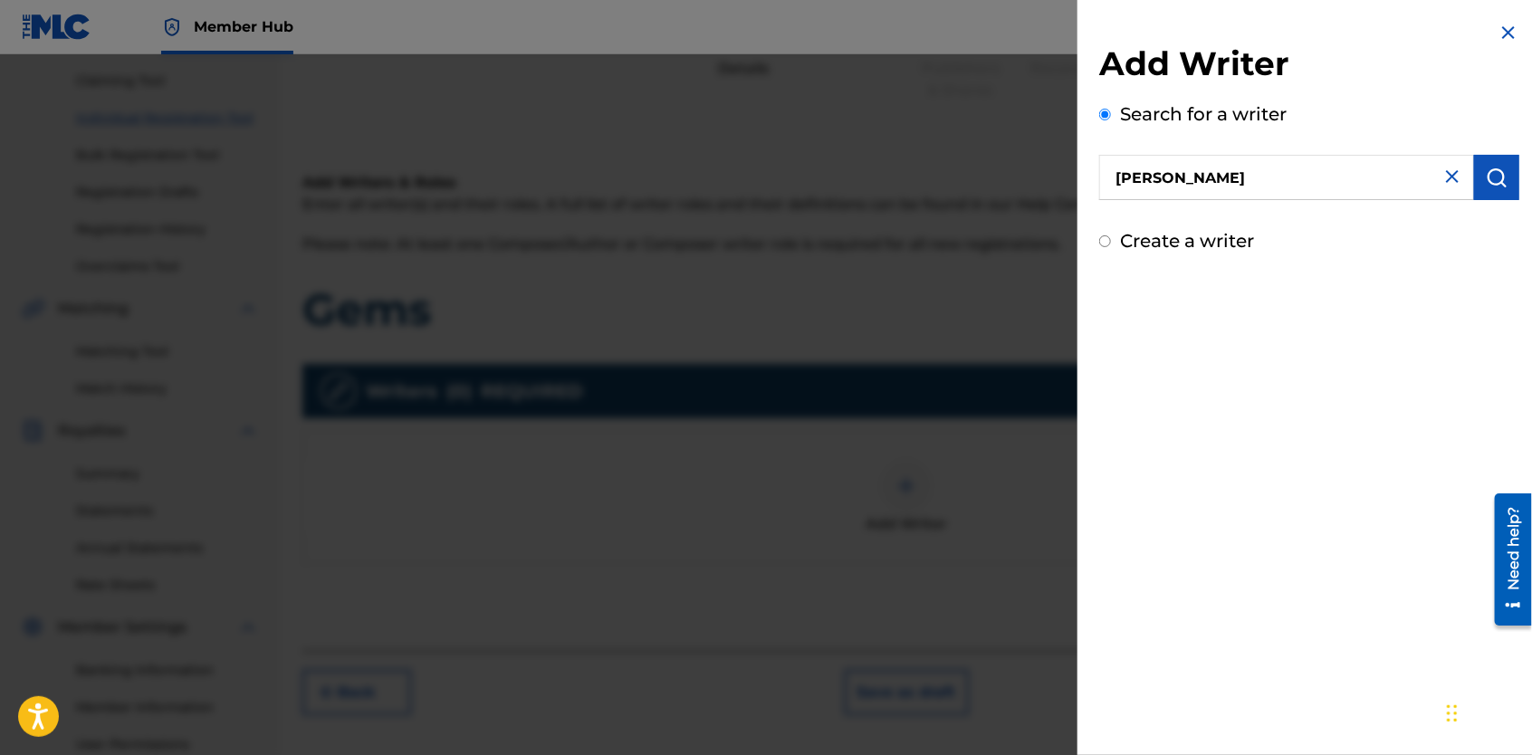
scroll to position [178, 0]
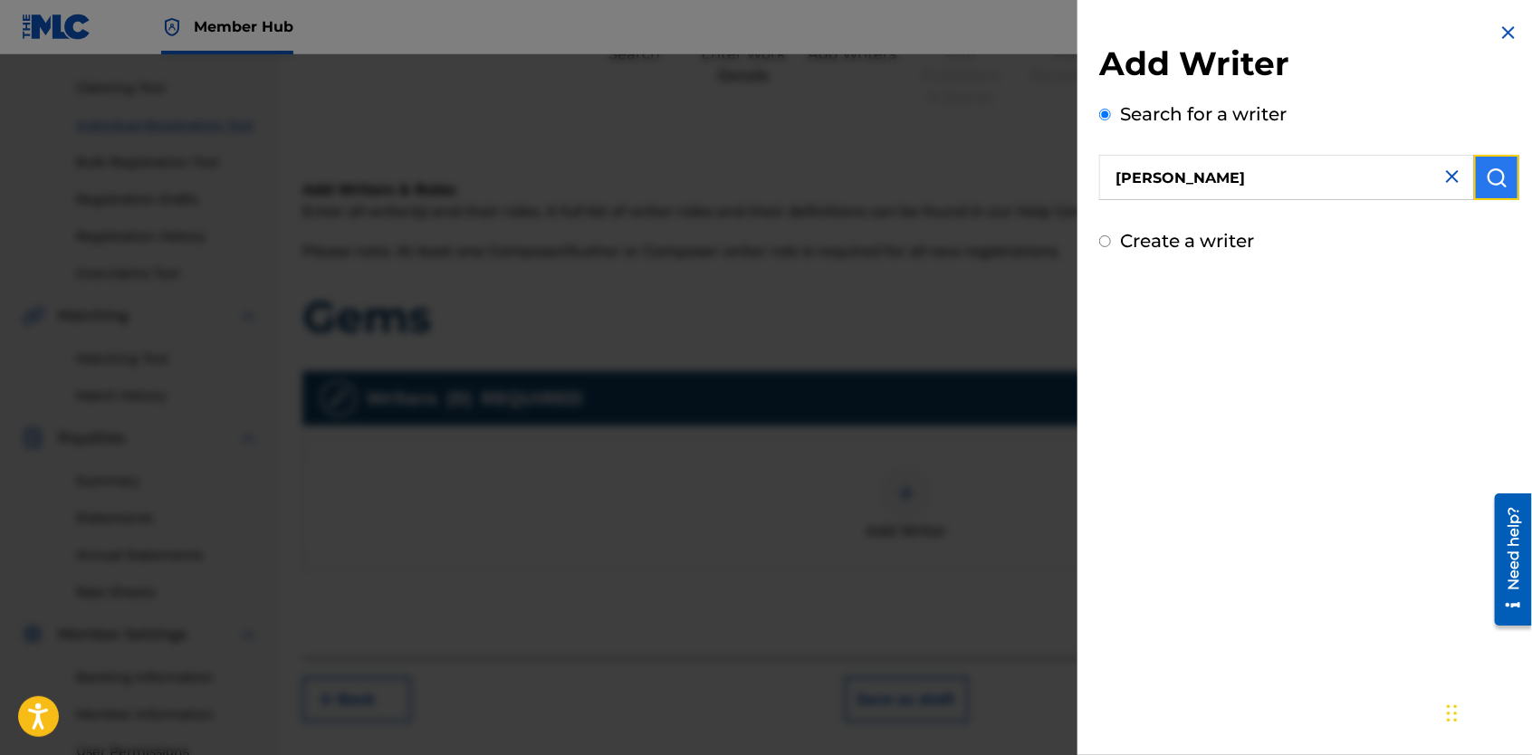
click at [1496, 185] on img "submit" at bounding box center [1497, 178] width 22 height 22
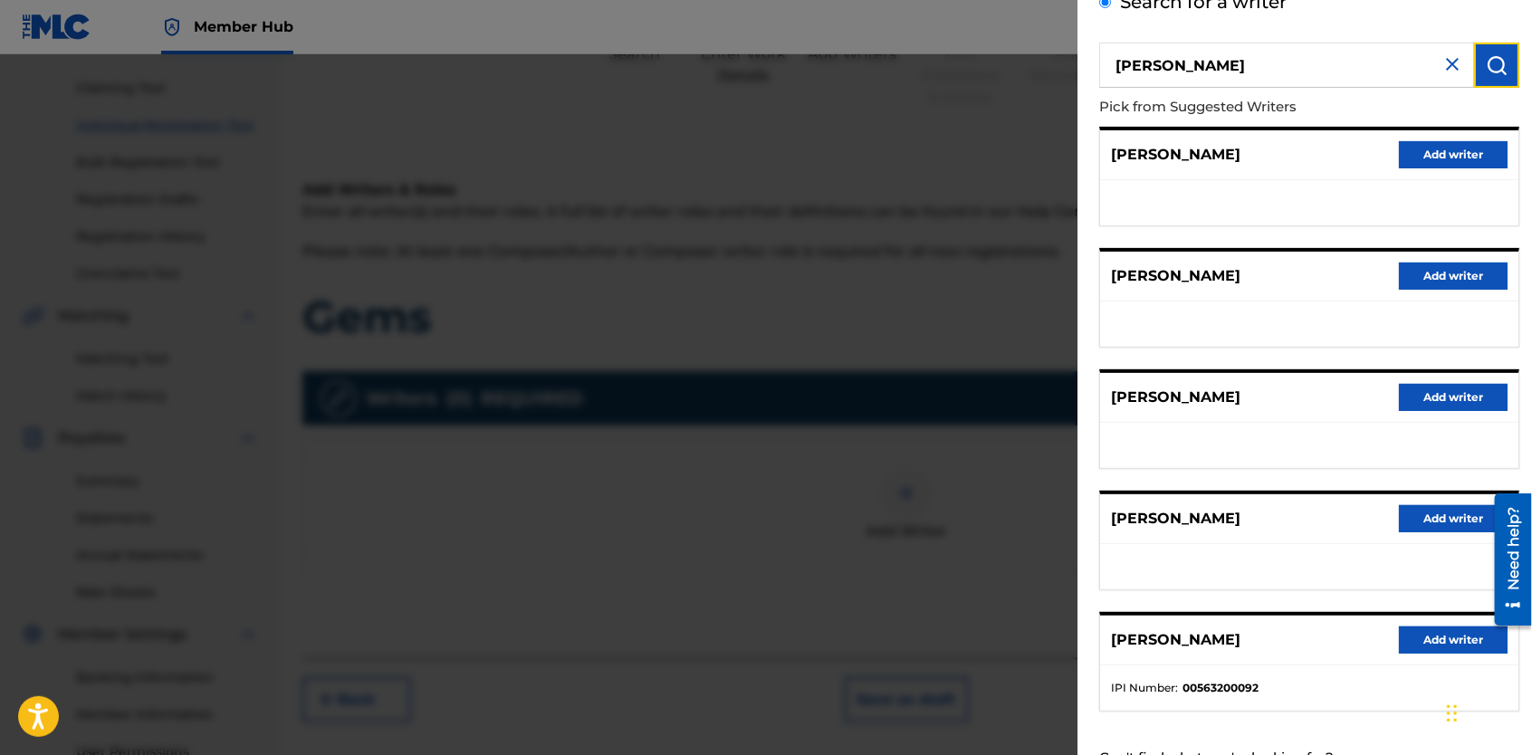
scroll to position [123, 0]
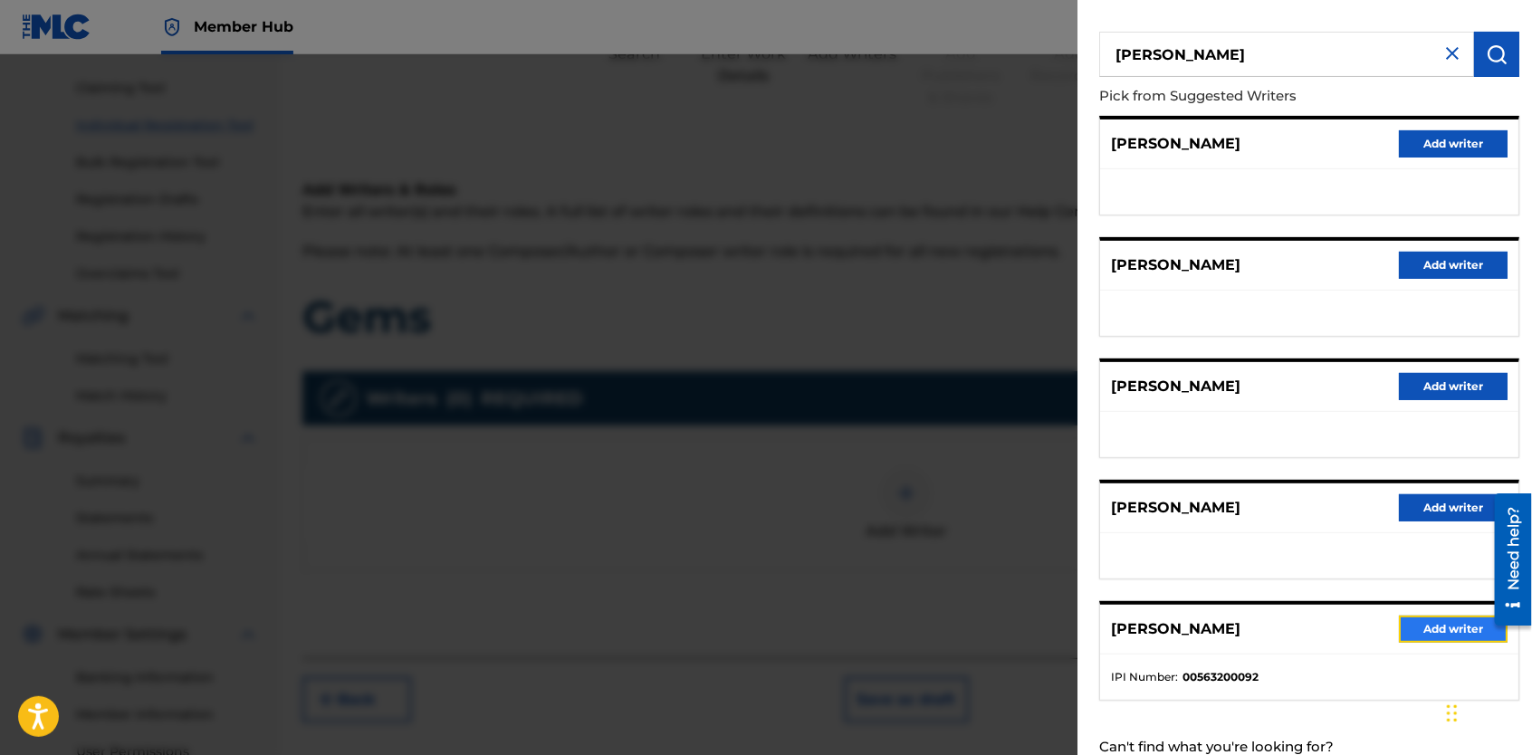
click at [1415, 637] on button "Add writer" at bounding box center [1453, 629] width 109 height 27
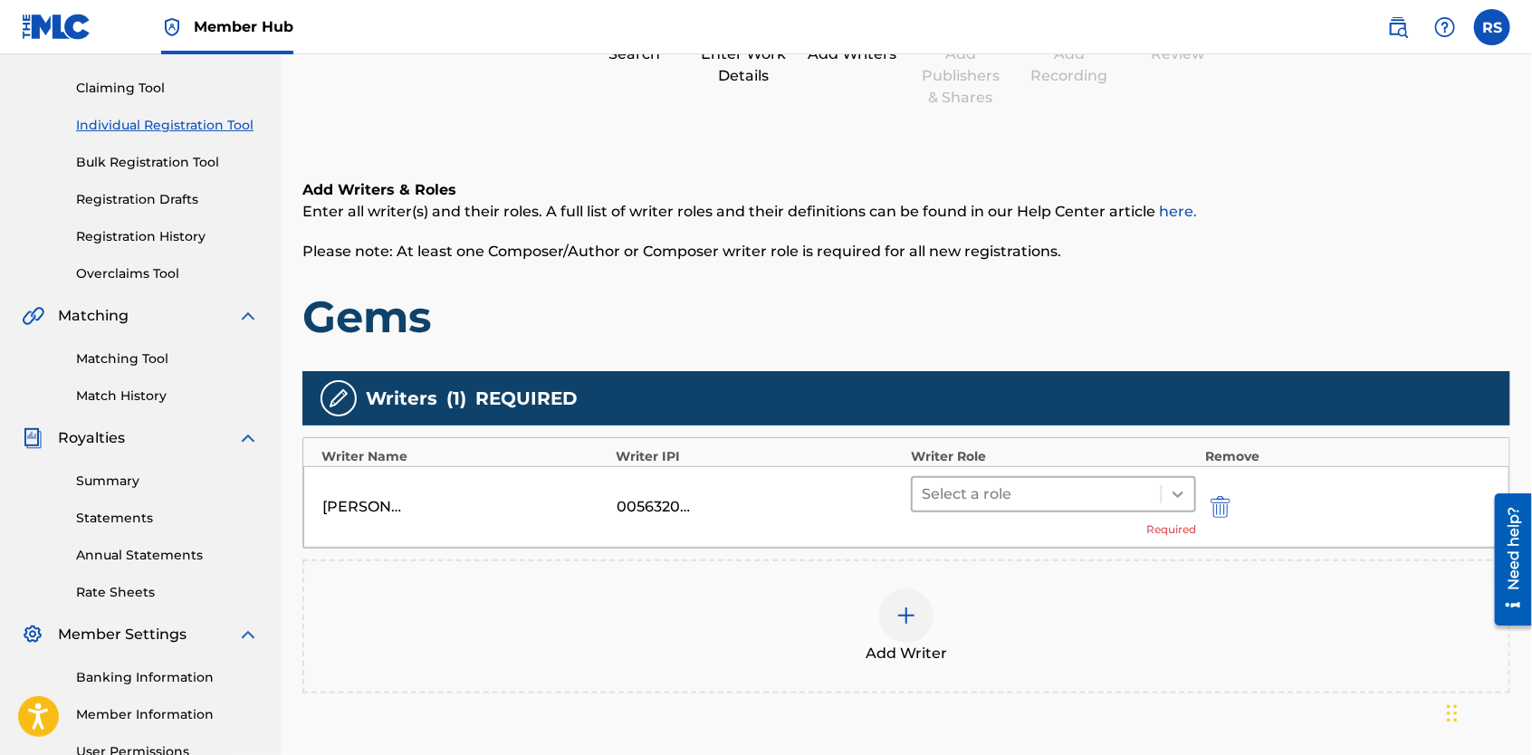
click at [1180, 495] on icon at bounding box center [1178, 495] width 11 height 6
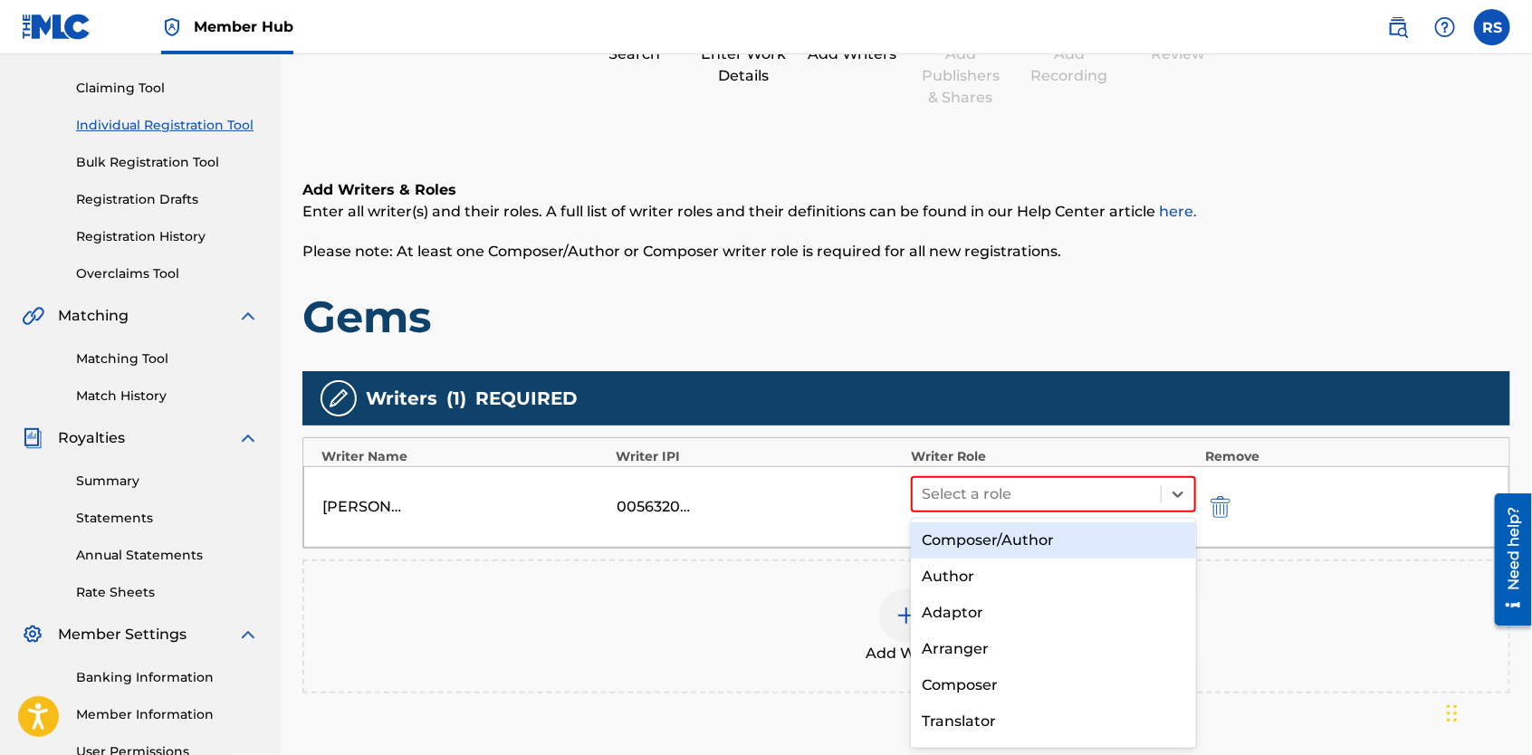
click at [1139, 539] on div "Composer/Author" at bounding box center [1053, 541] width 285 height 36
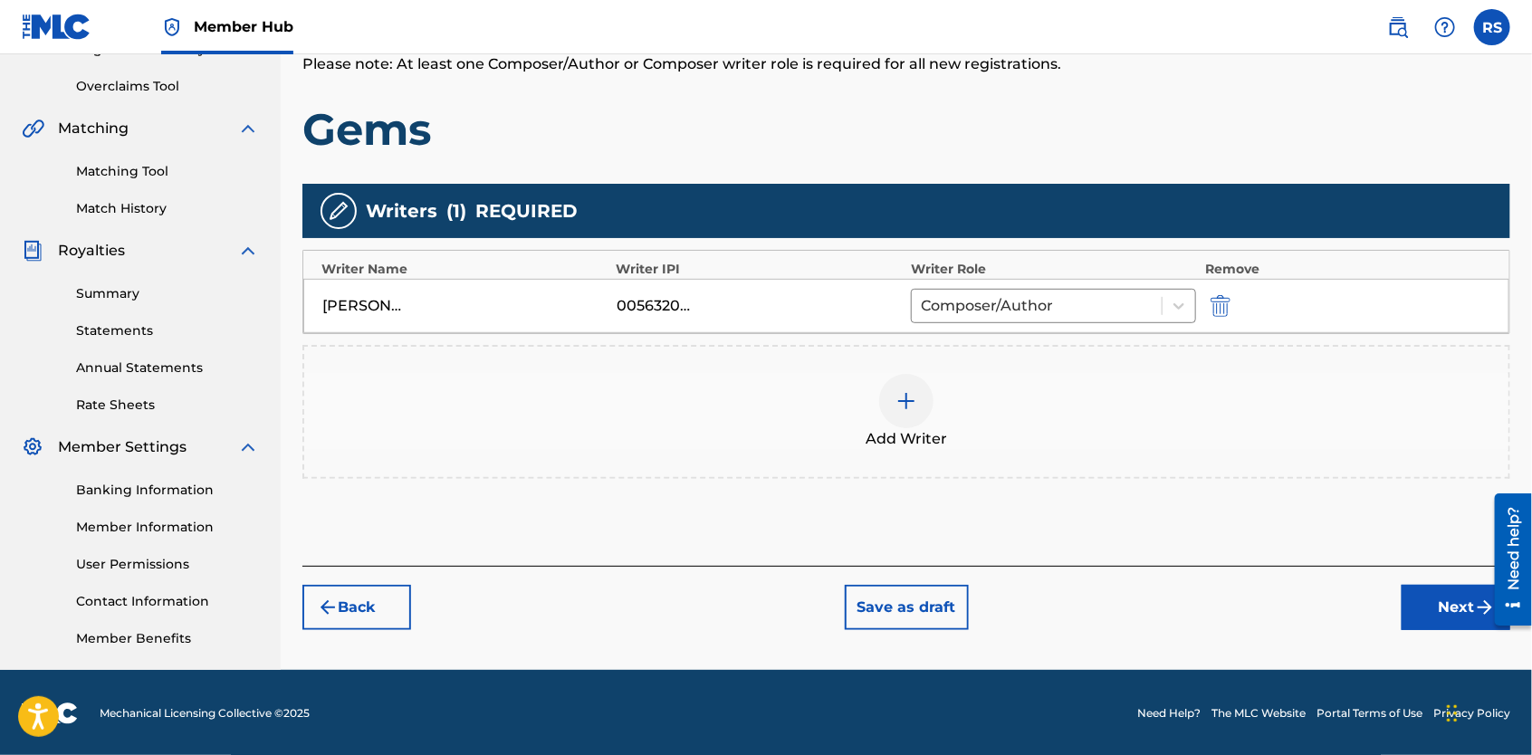
scroll to position [367, 0]
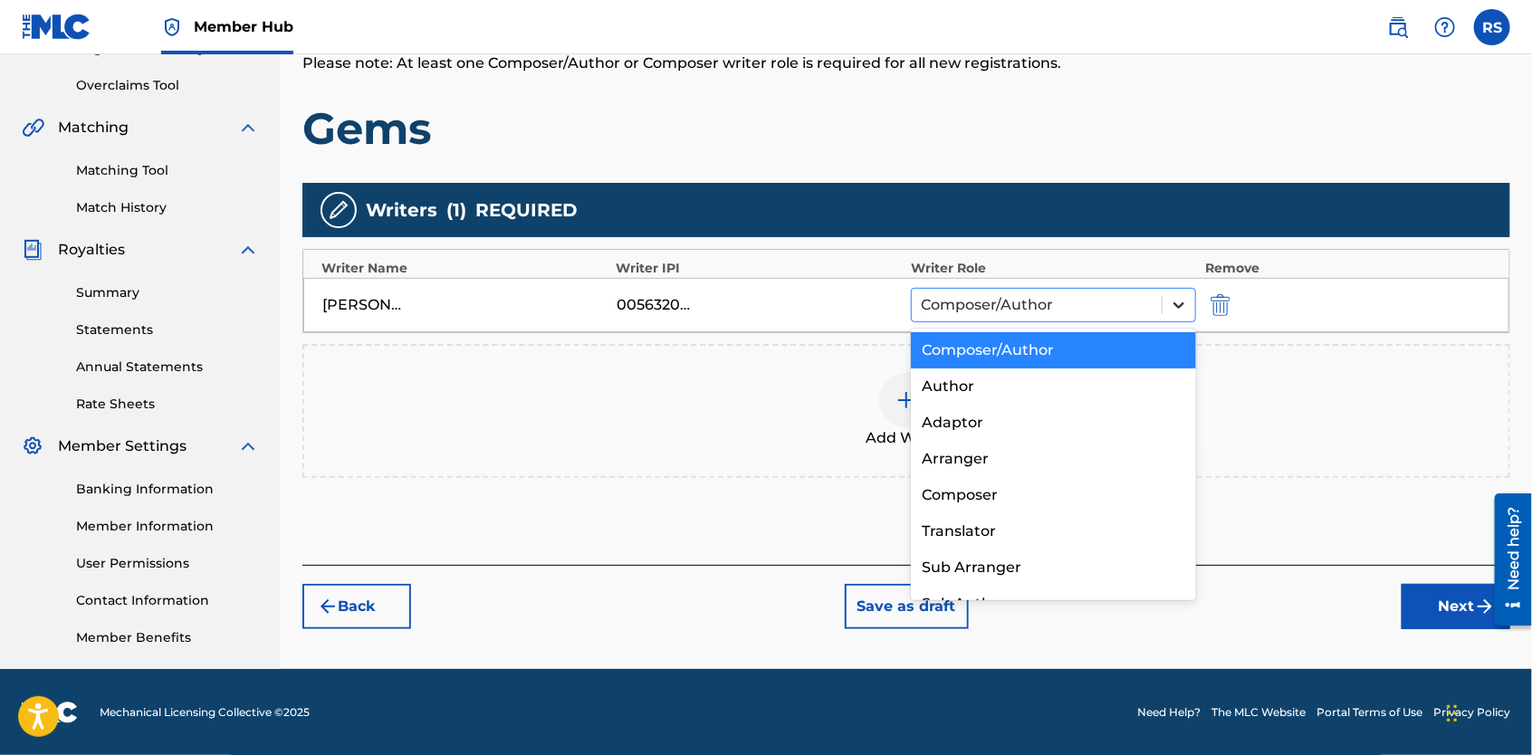
click at [1176, 310] on icon at bounding box center [1179, 305] width 18 height 18
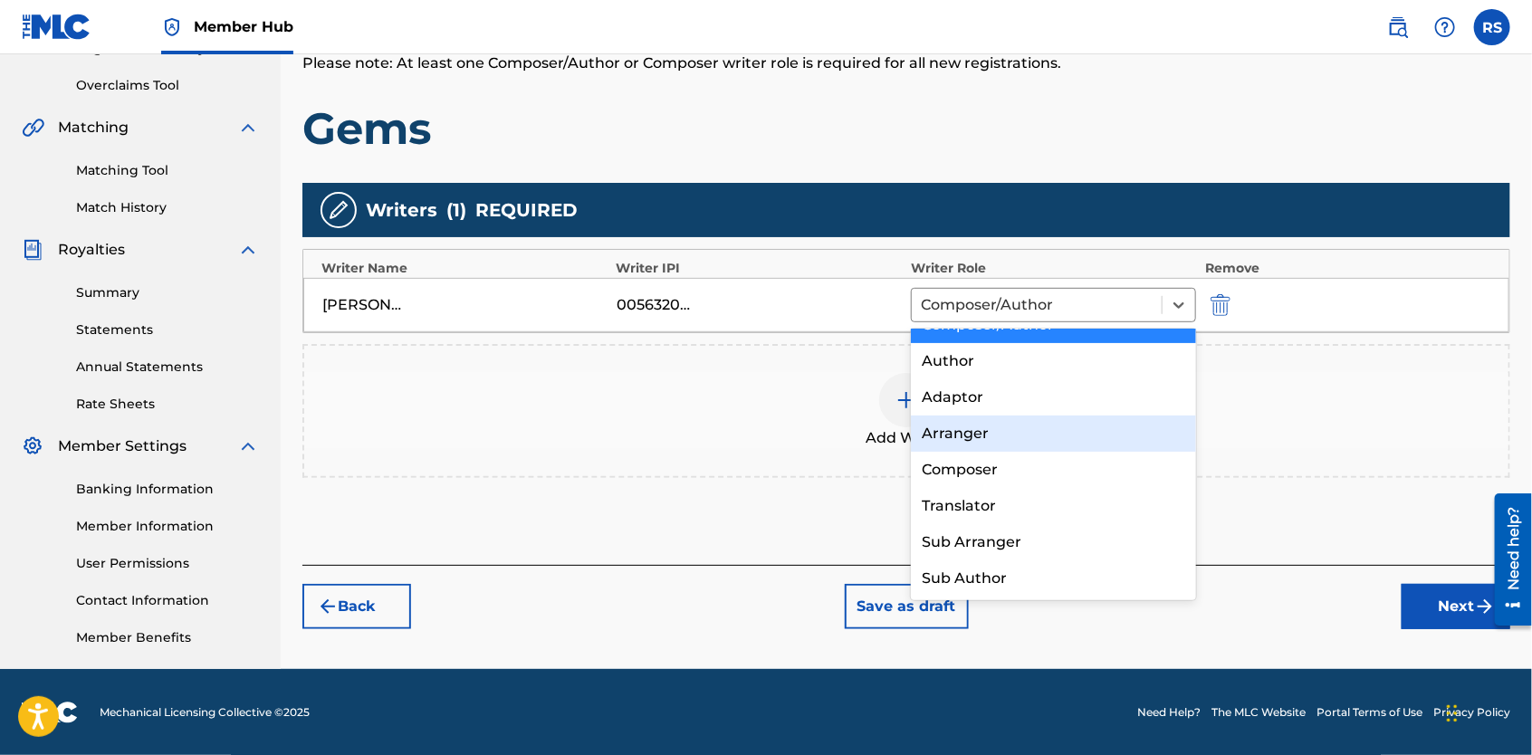
scroll to position [0, 0]
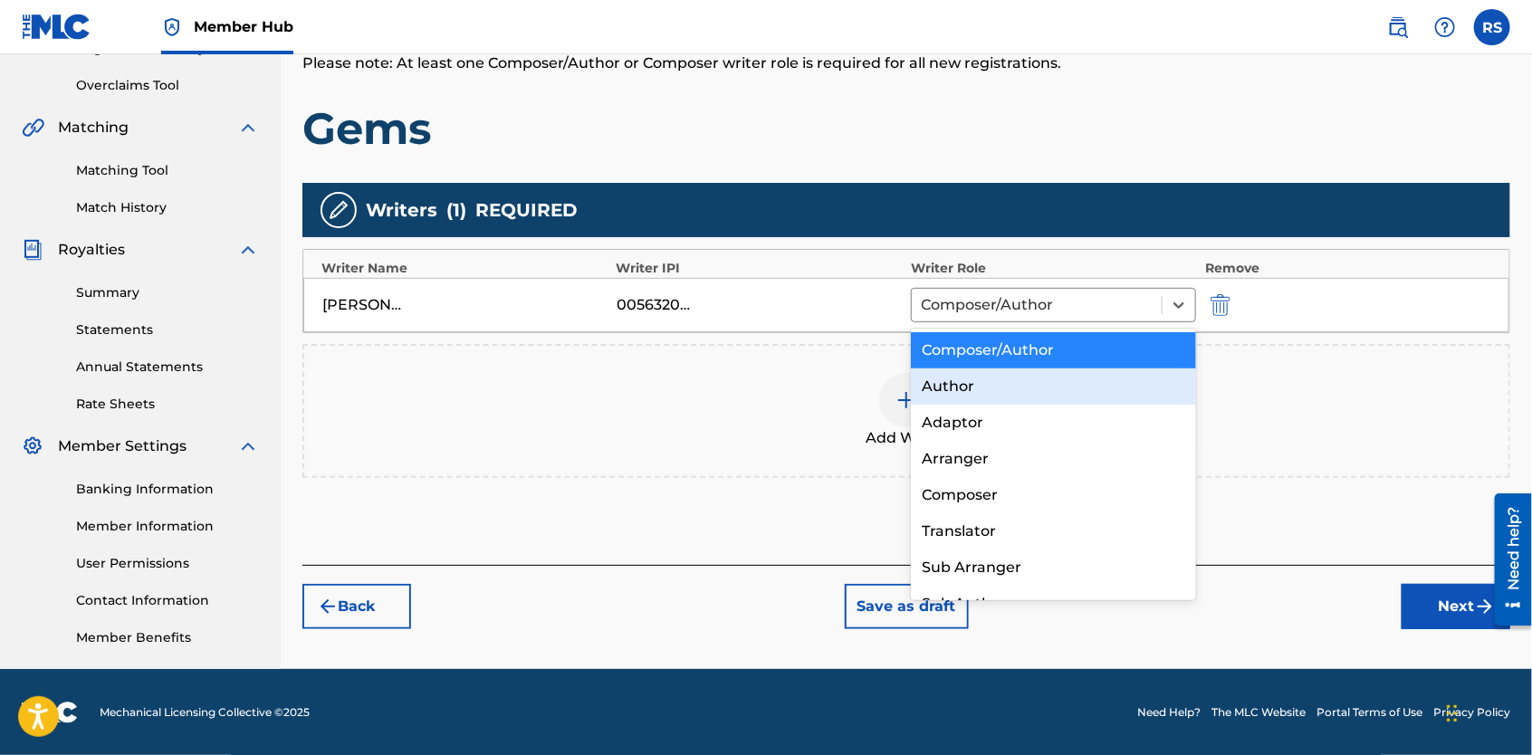
click at [1137, 384] on div "Author" at bounding box center [1053, 387] width 285 height 36
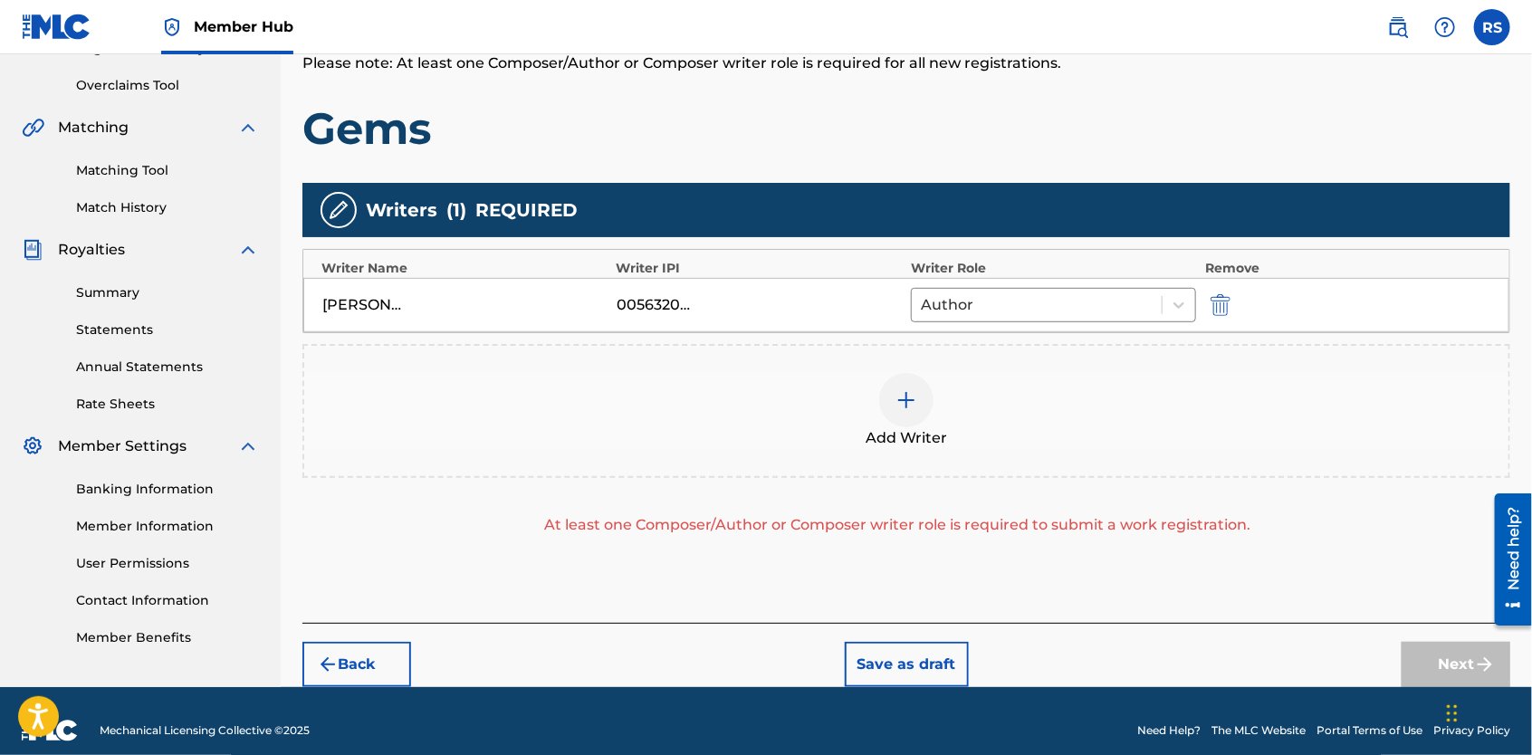
click at [909, 400] on img at bounding box center [907, 400] width 22 height 22
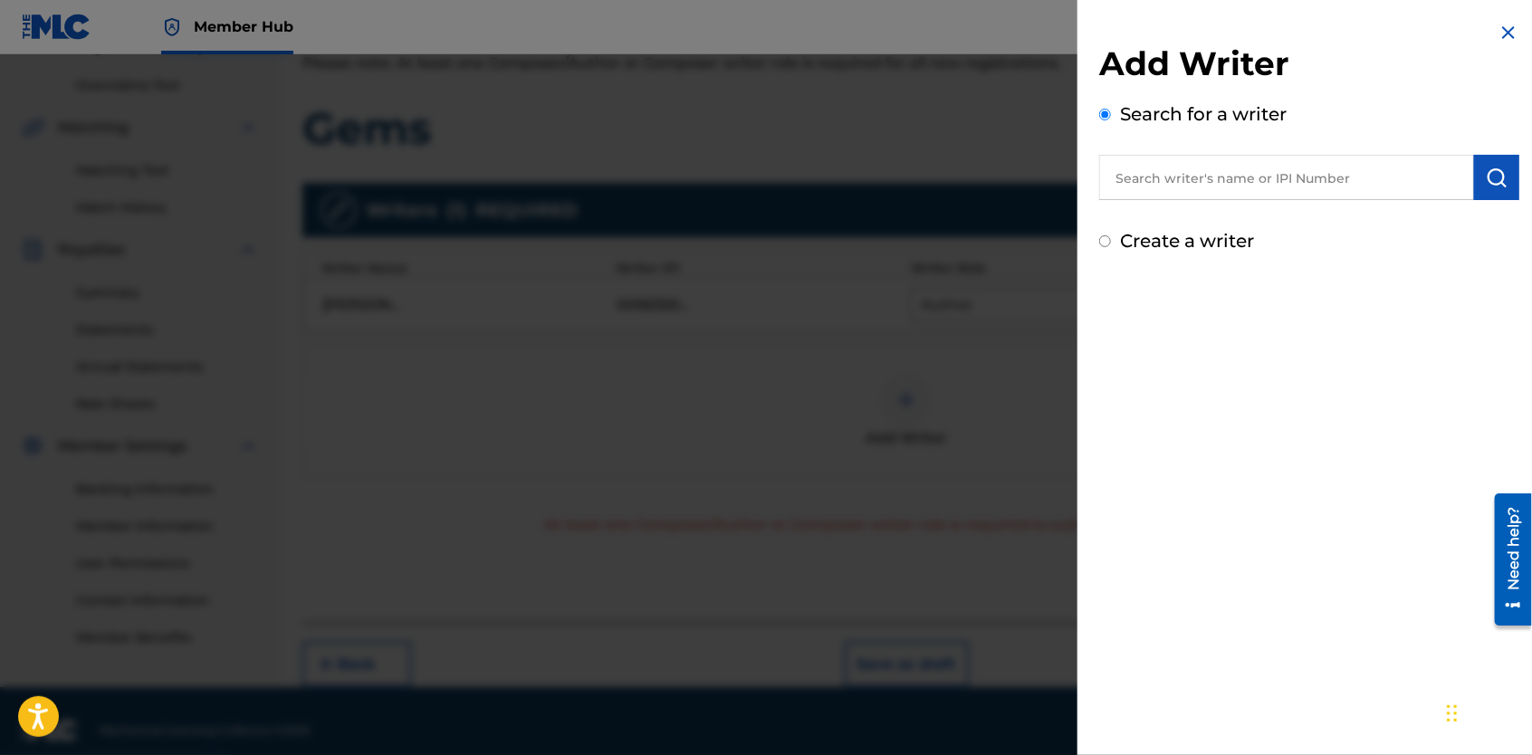
click at [1142, 188] on input "text" at bounding box center [1286, 177] width 375 height 45
click at [1103, 243] on input "Create a writer" at bounding box center [1105, 241] width 12 height 12
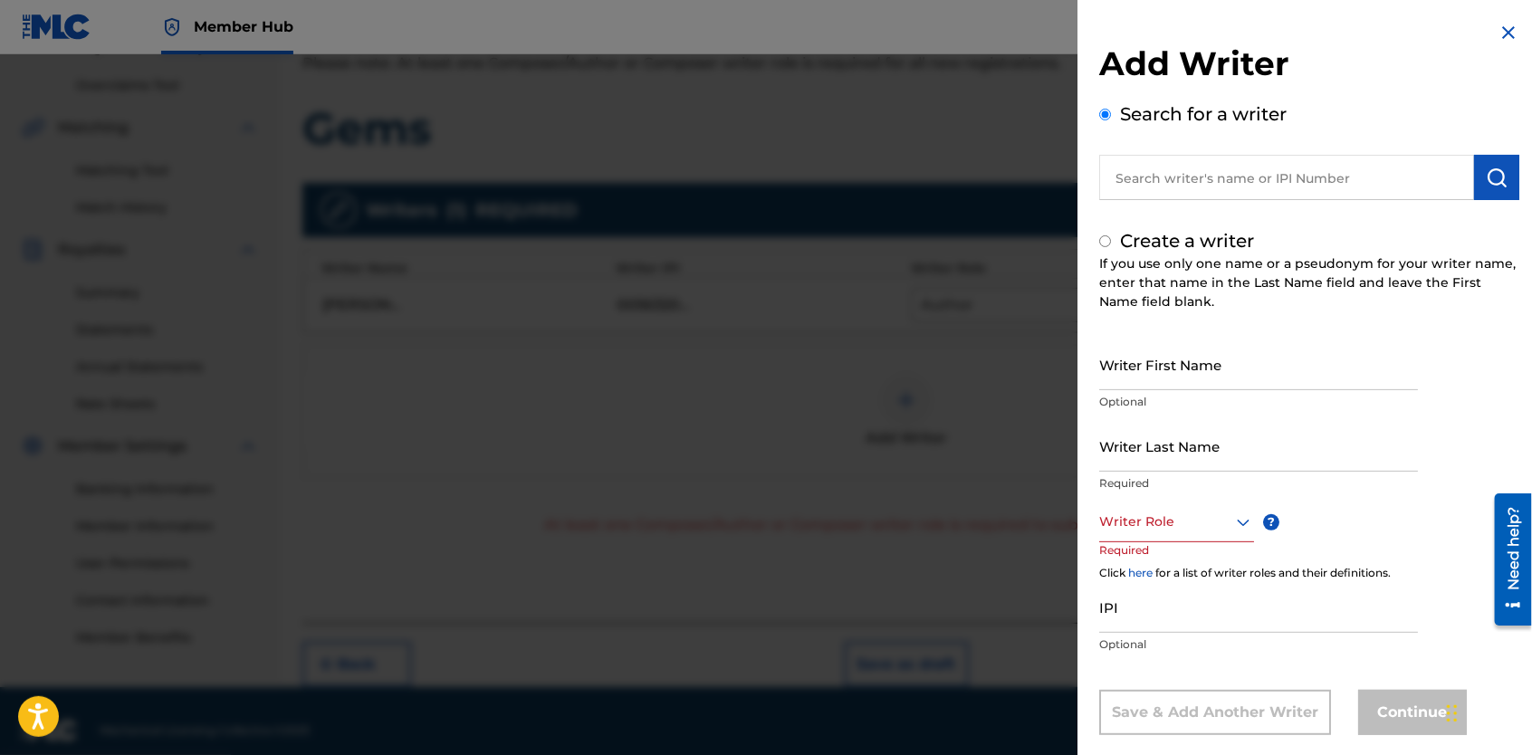
radio input "false"
radio input "true"
click at [1132, 360] on input "Writer First Name" at bounding box center [1258, 365] width 319 height 52
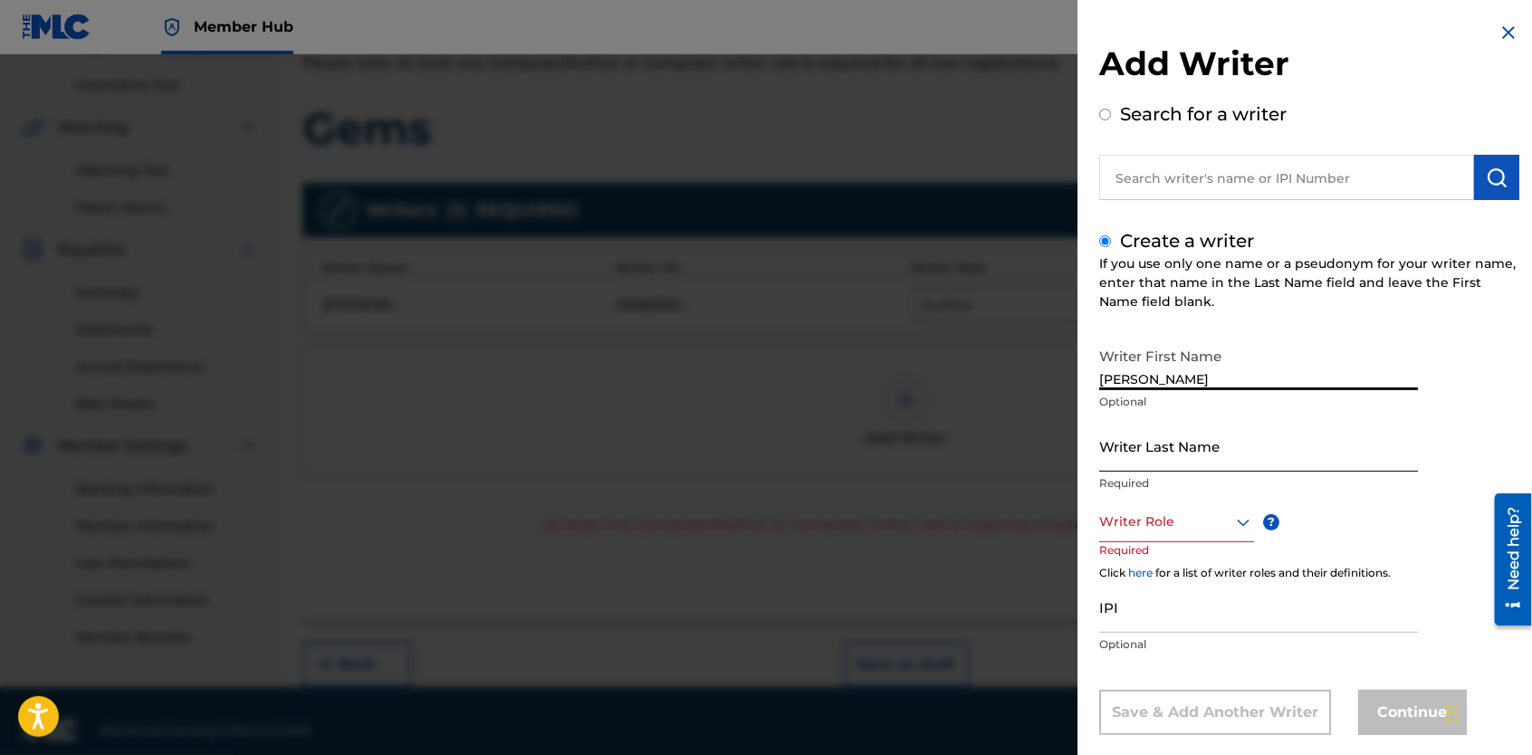
type input "[PERSON_NAME]"
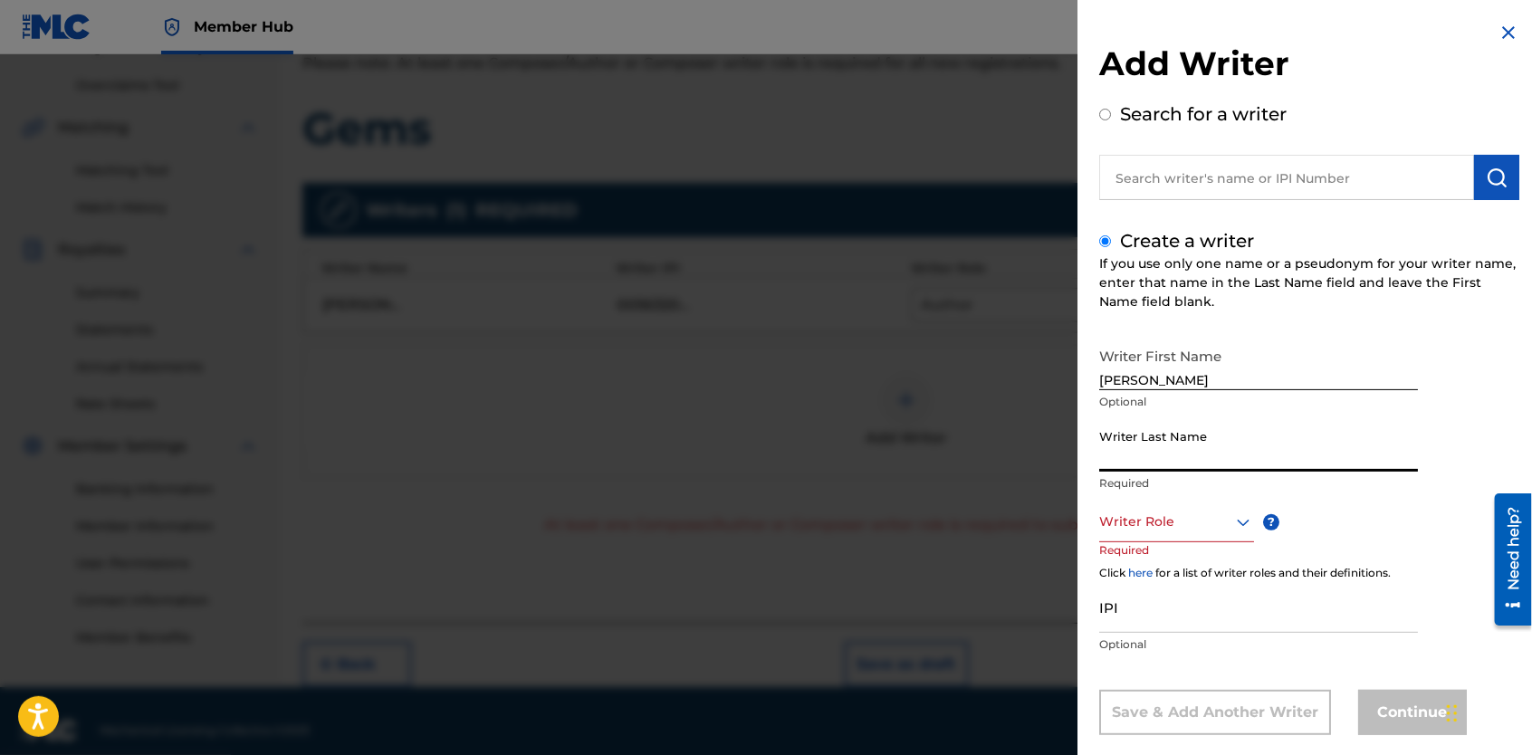
click at [1138, 453] on input "Writer Last Name" at bounding box center [1258, 446] width 319 height 52
type input "[PERSON_NAME]"
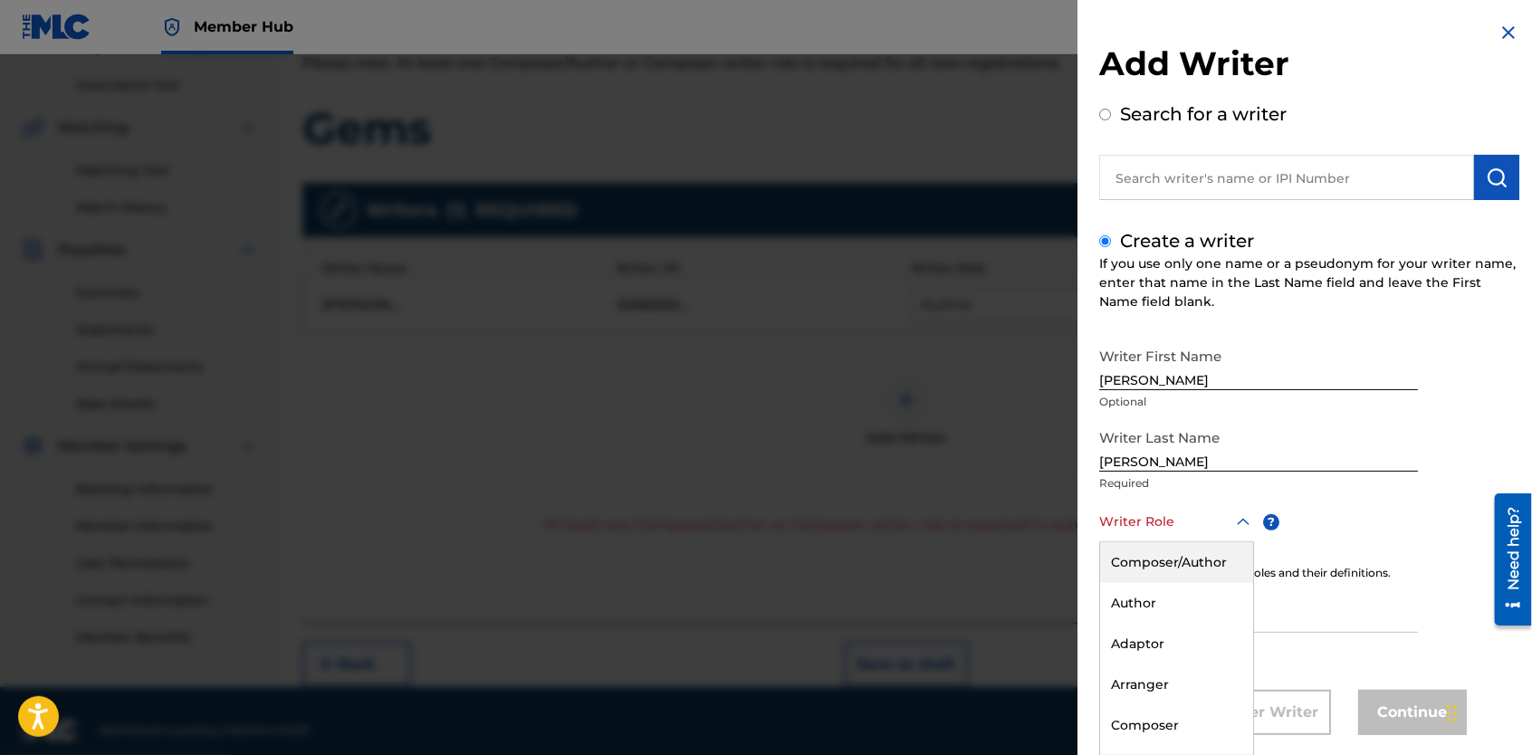
scroll to position [29, 0]
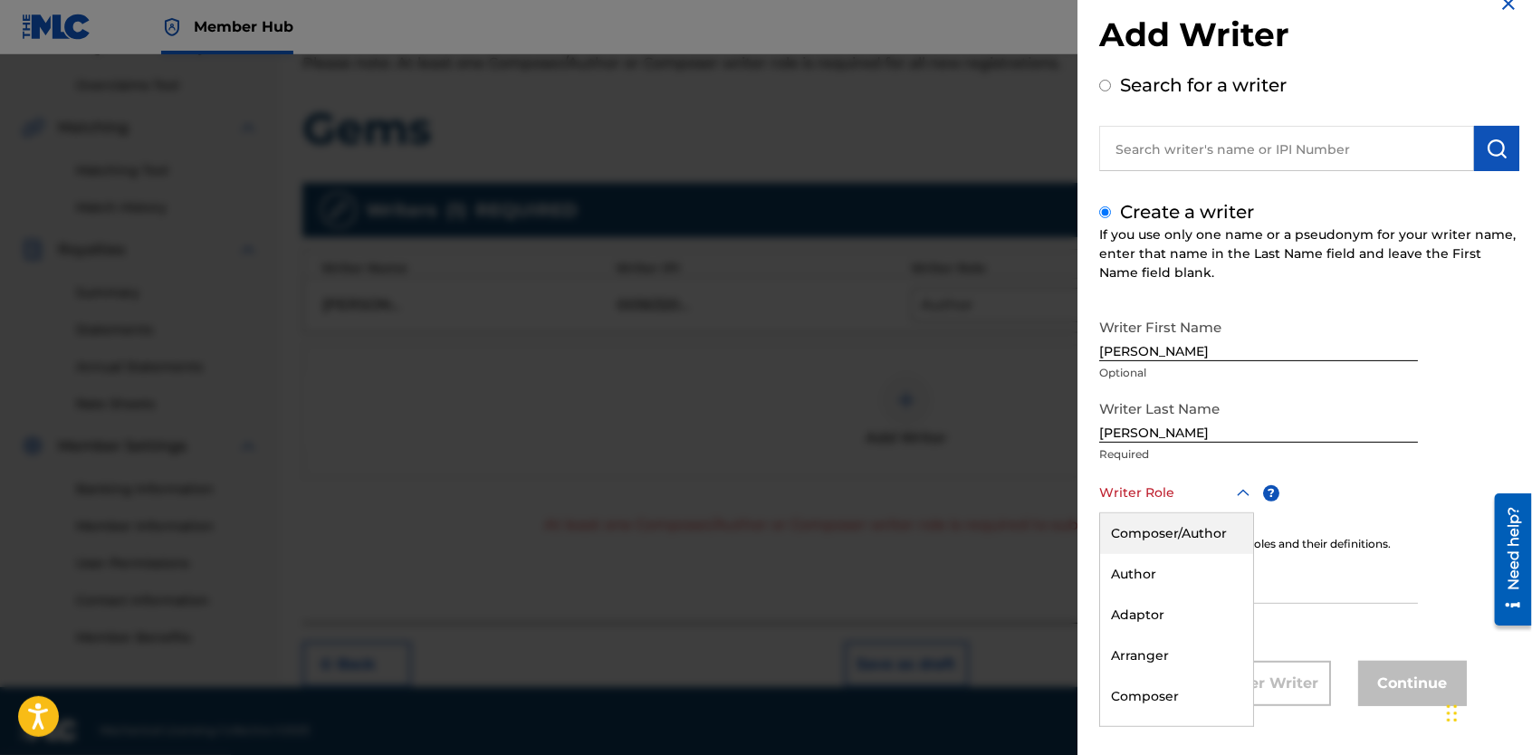
click at [1192, 513] on div "8 results available. Use Up and Down to choose options, press Enter to select t…" at bounding box center [1176, 493] width 155 height 41
click at [1196, 571] on div "Composer" at bounding box center [1176, 584] width 153 height 41
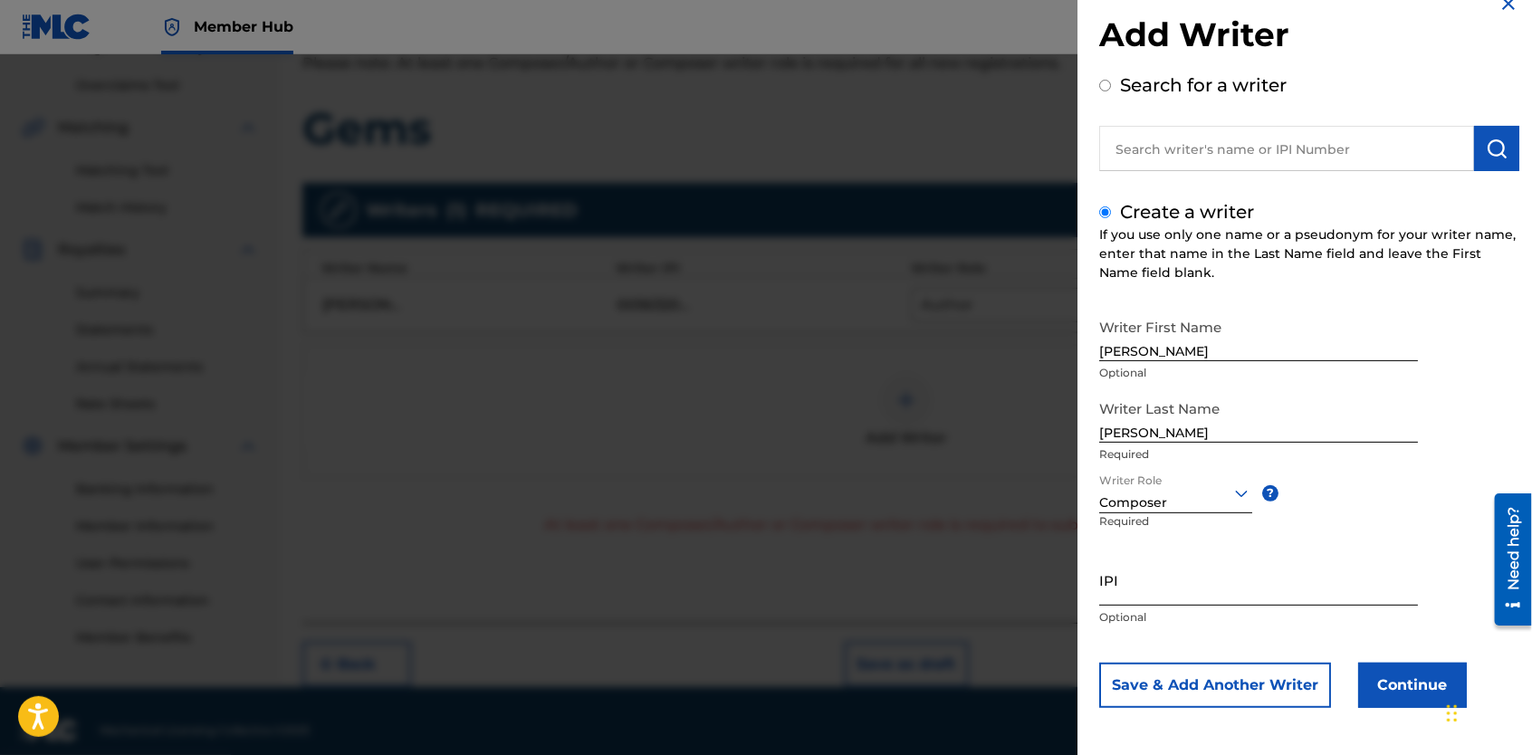
click at [1187, 584] on input "IPI" at bounding box center [1258, 580] width 319 height 52
type input "00603786247"
click at [1405, 683] on button "Continue" at bounding box center [1412, 685] width 109 height 45
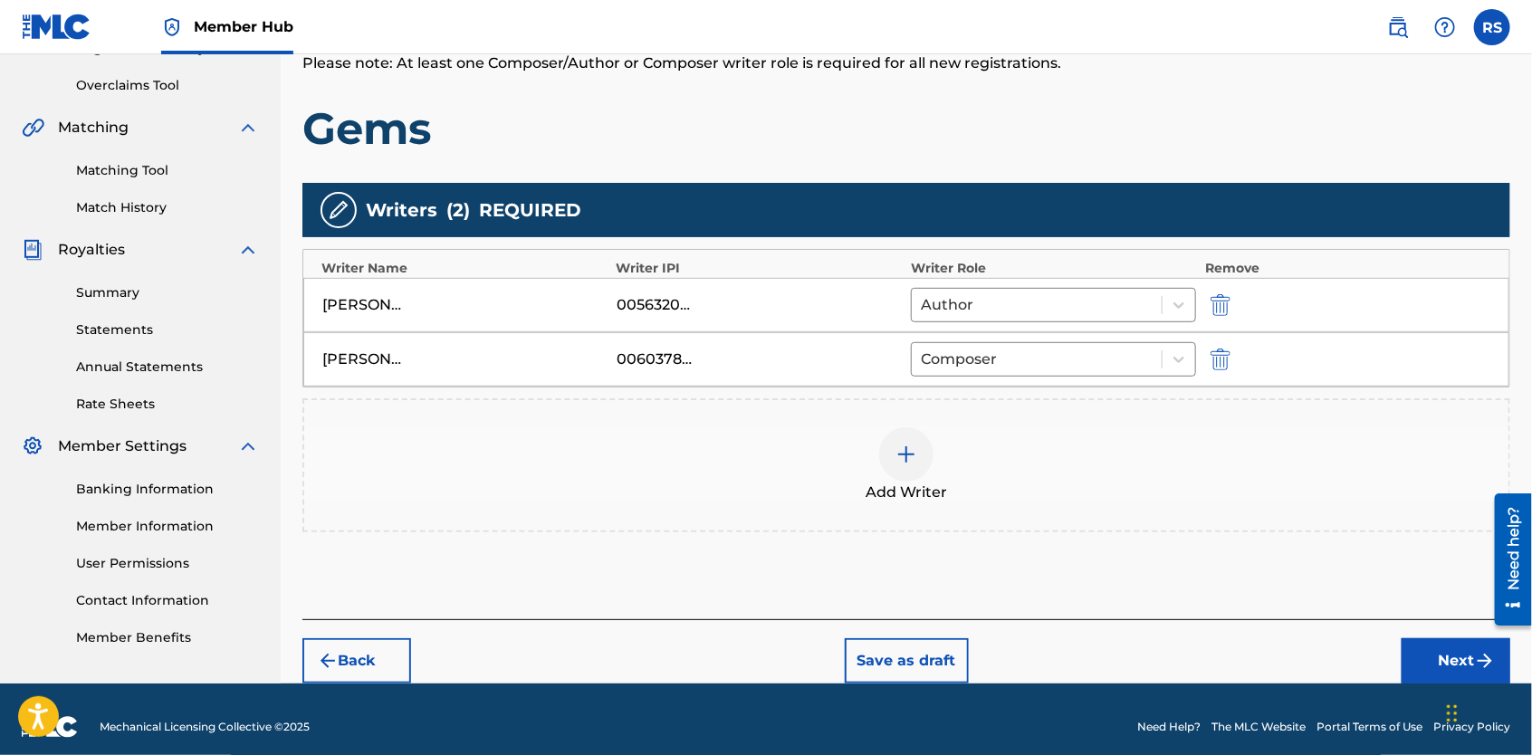
scroll to position [380, 0]
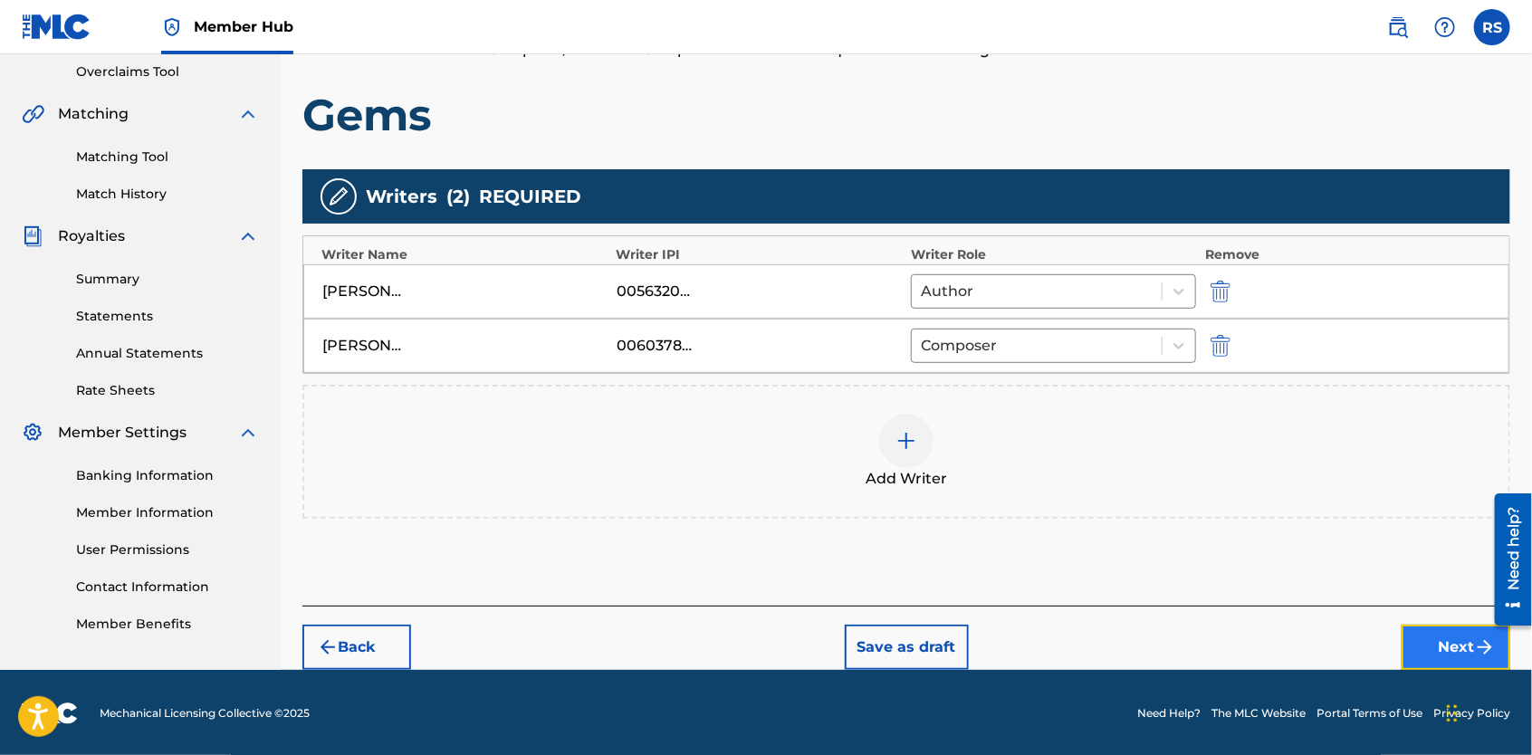
click at [1433, 639] on button "Next" at bounding box center [1456, 647] width 109 height 45
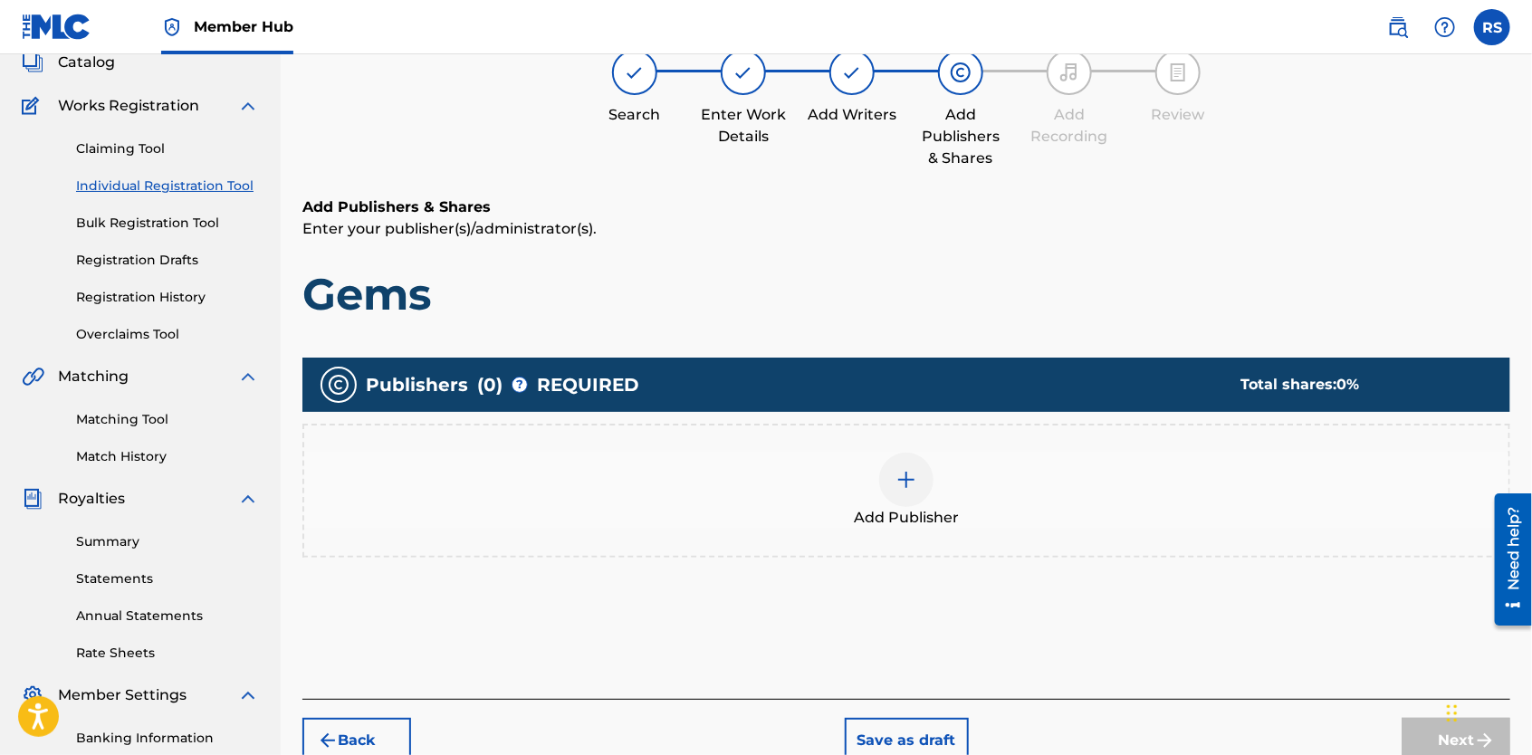
scroll to position [82, 0]
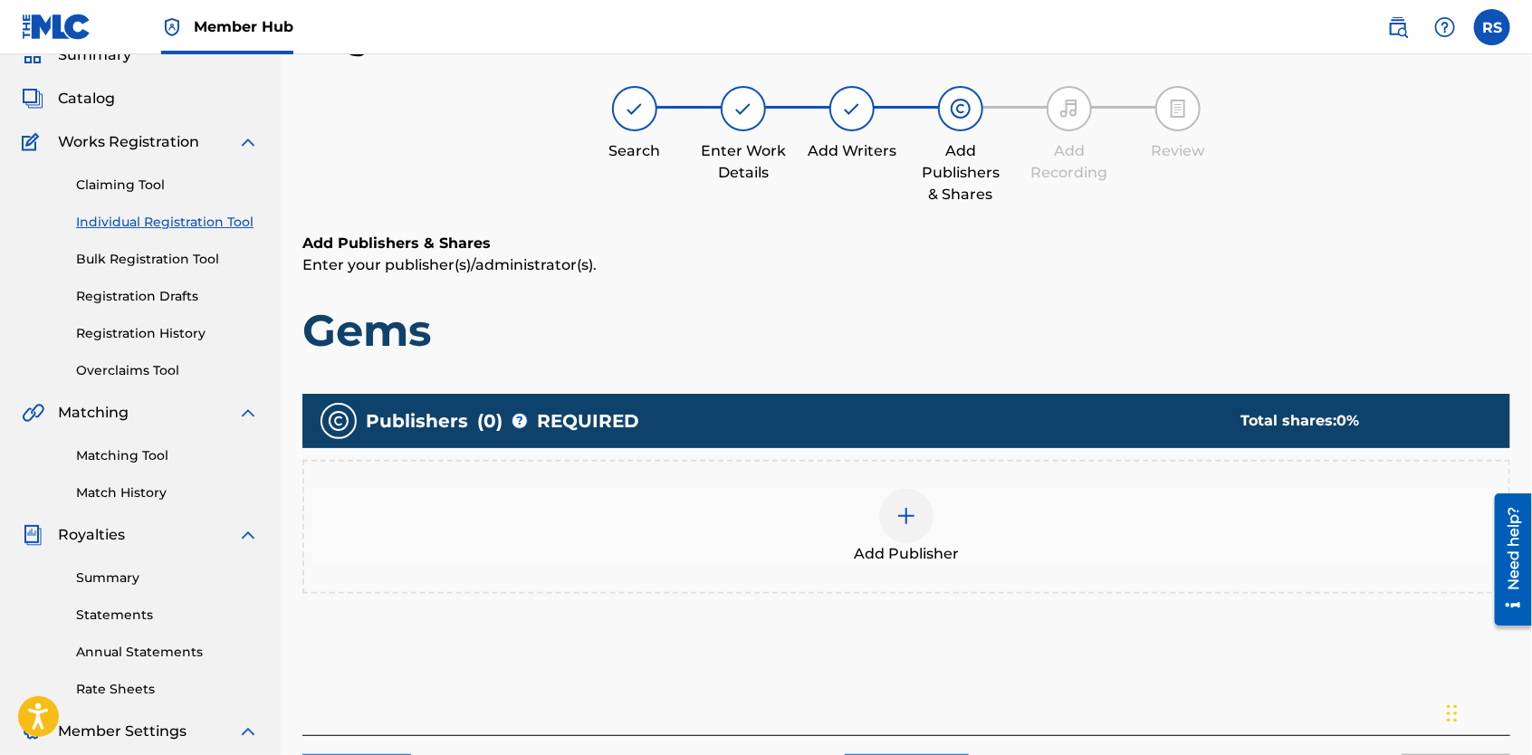
click at [911, 512] on img at bounding box center [907, 516] width 22 height 22
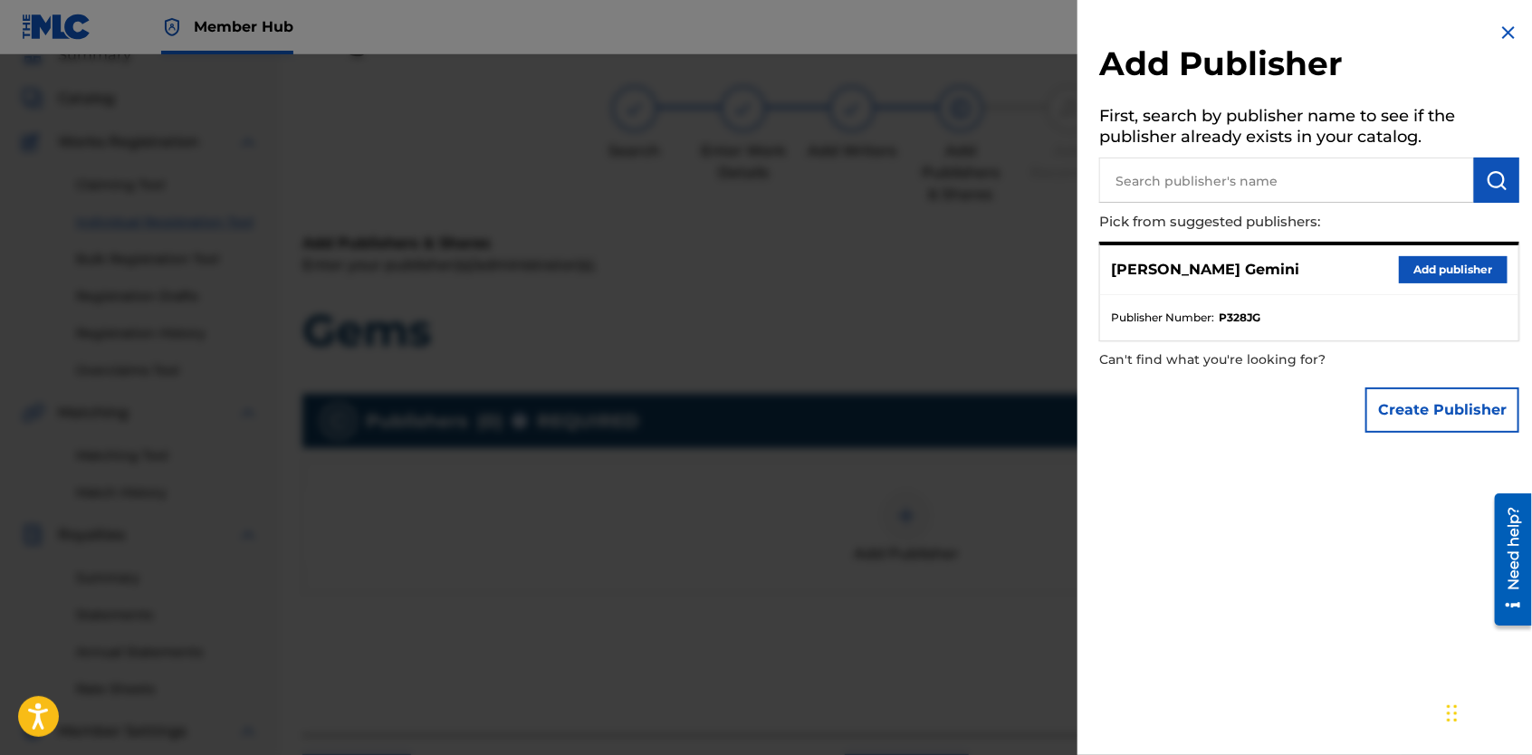
click at [1283, 168] on input "text" at bounding box center [1286, 180] width 375 height 45
type input "Yella Brick Road Poetry"
click at [1486, 174] on img "submit" at bounding box center [1497, 180] width 22 height 22
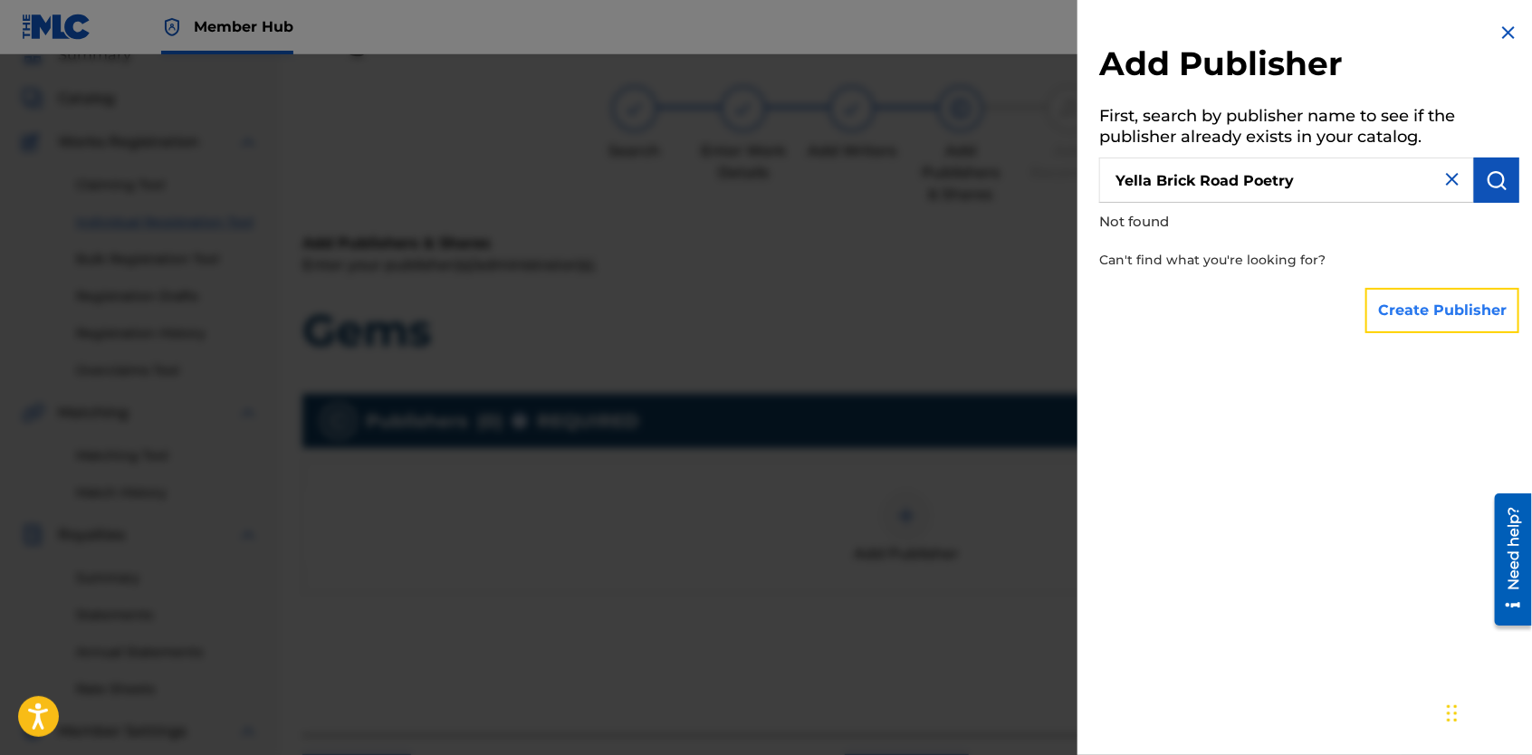
click at [1444, 303] on button "Create Publisher" at bounding box center [1443, 310] width 154 height 45
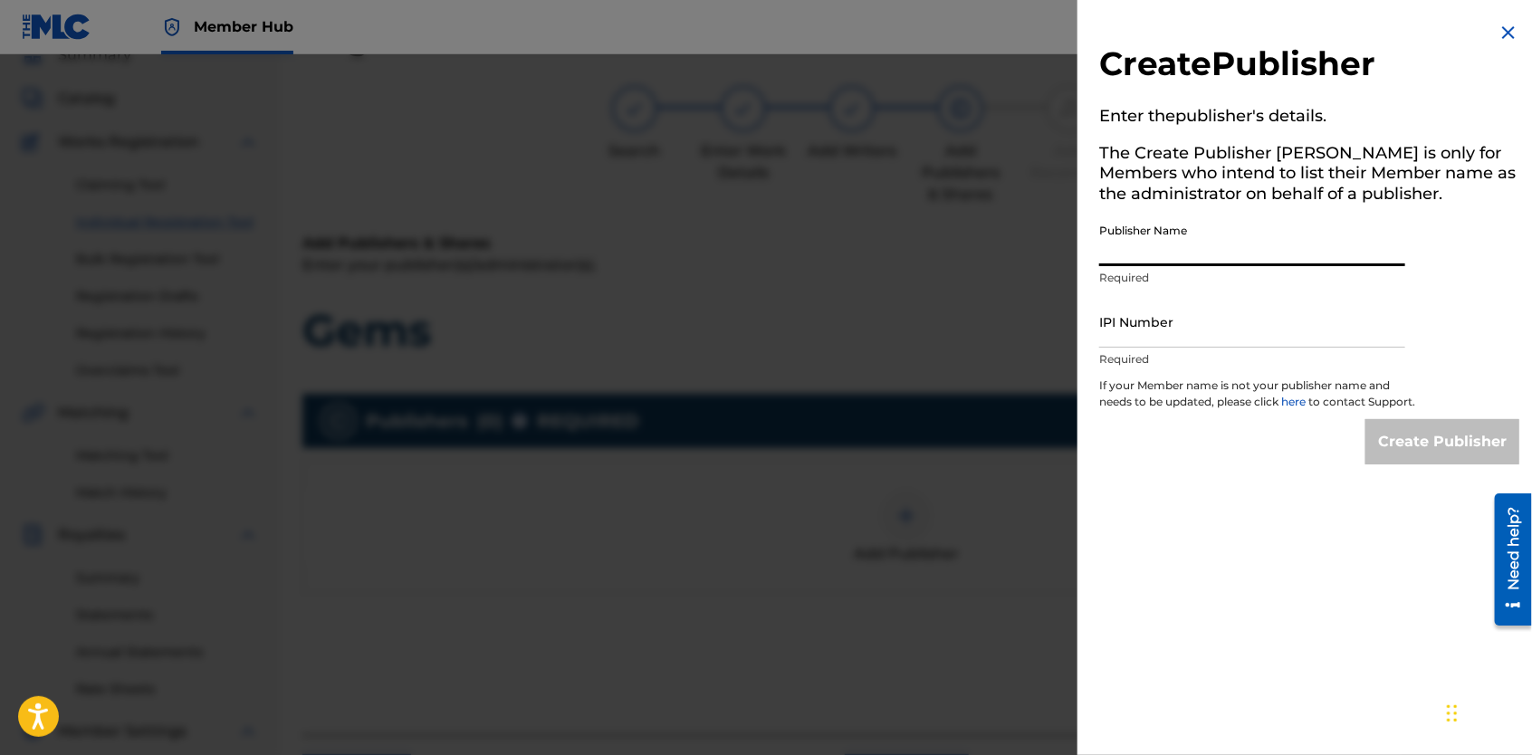
click at [1355, 248] on input "Publisher Name" at bounding box center [1252, 241] width 306 height 52
type input "Yella Brick Road Poetry"
type input "01307924846"
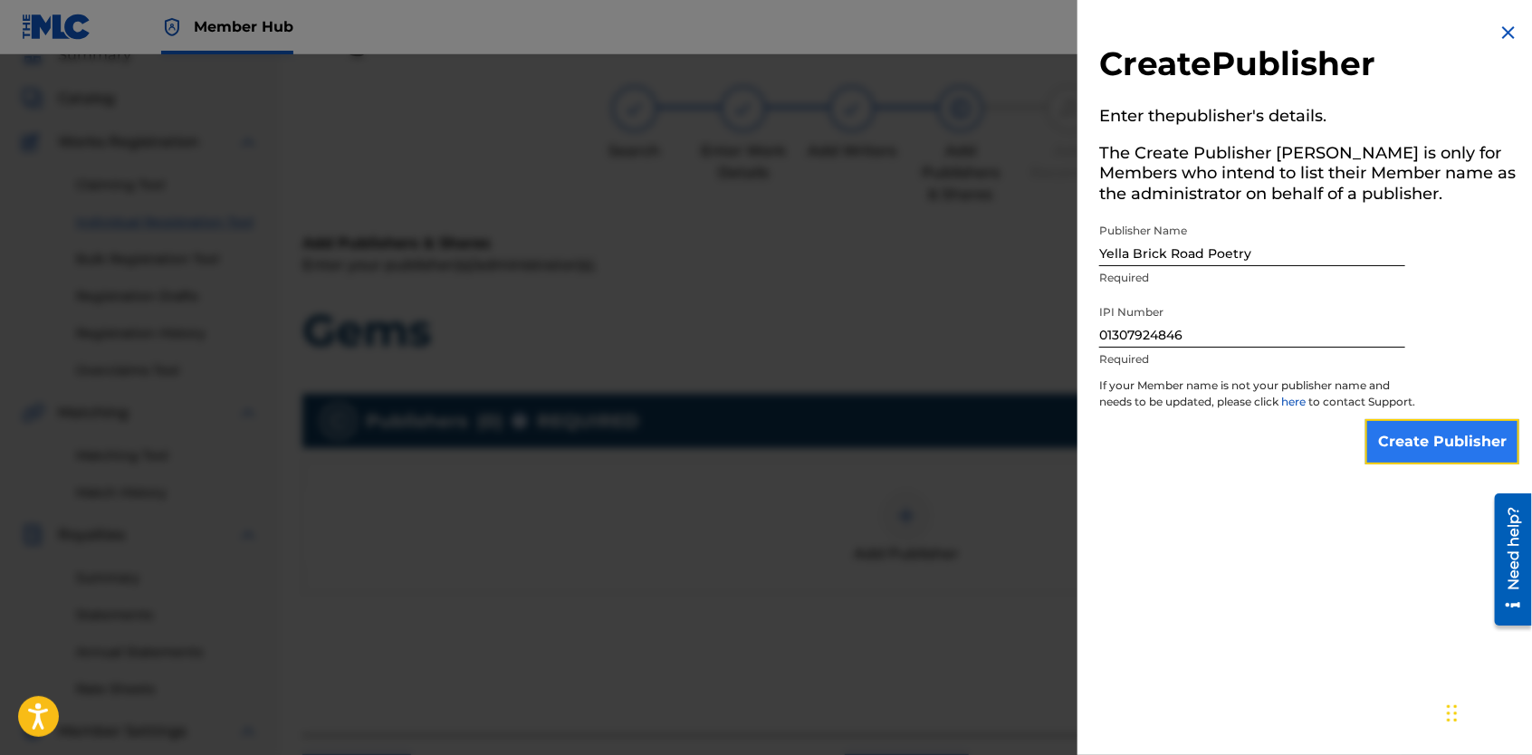
click at [1401, 462] on input "Create Publisher" at bounding box center [1443, 441] width 154 height 45
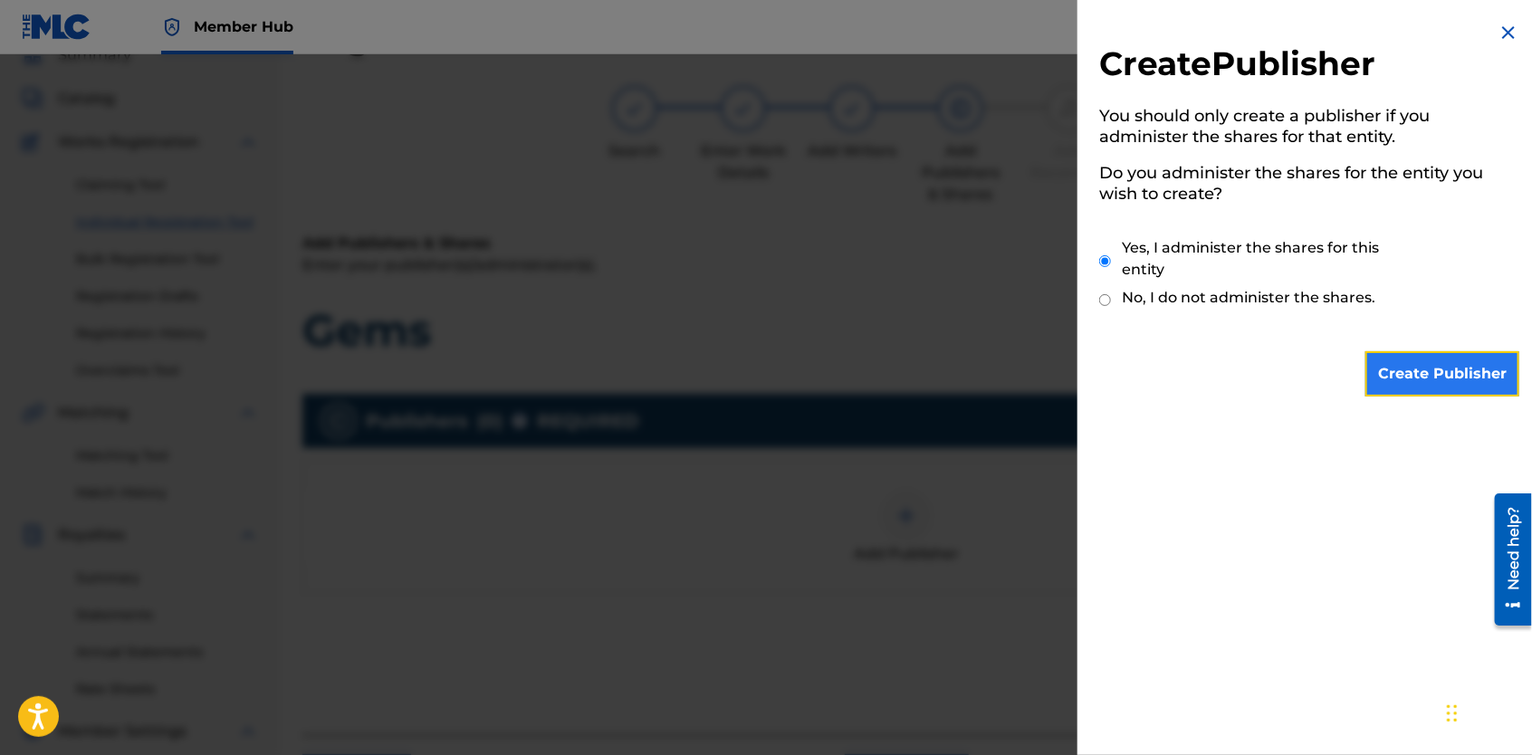
click at [1419, 375] on input "Create Publisher" at bounding box center [1443, 373] width 154 height 45
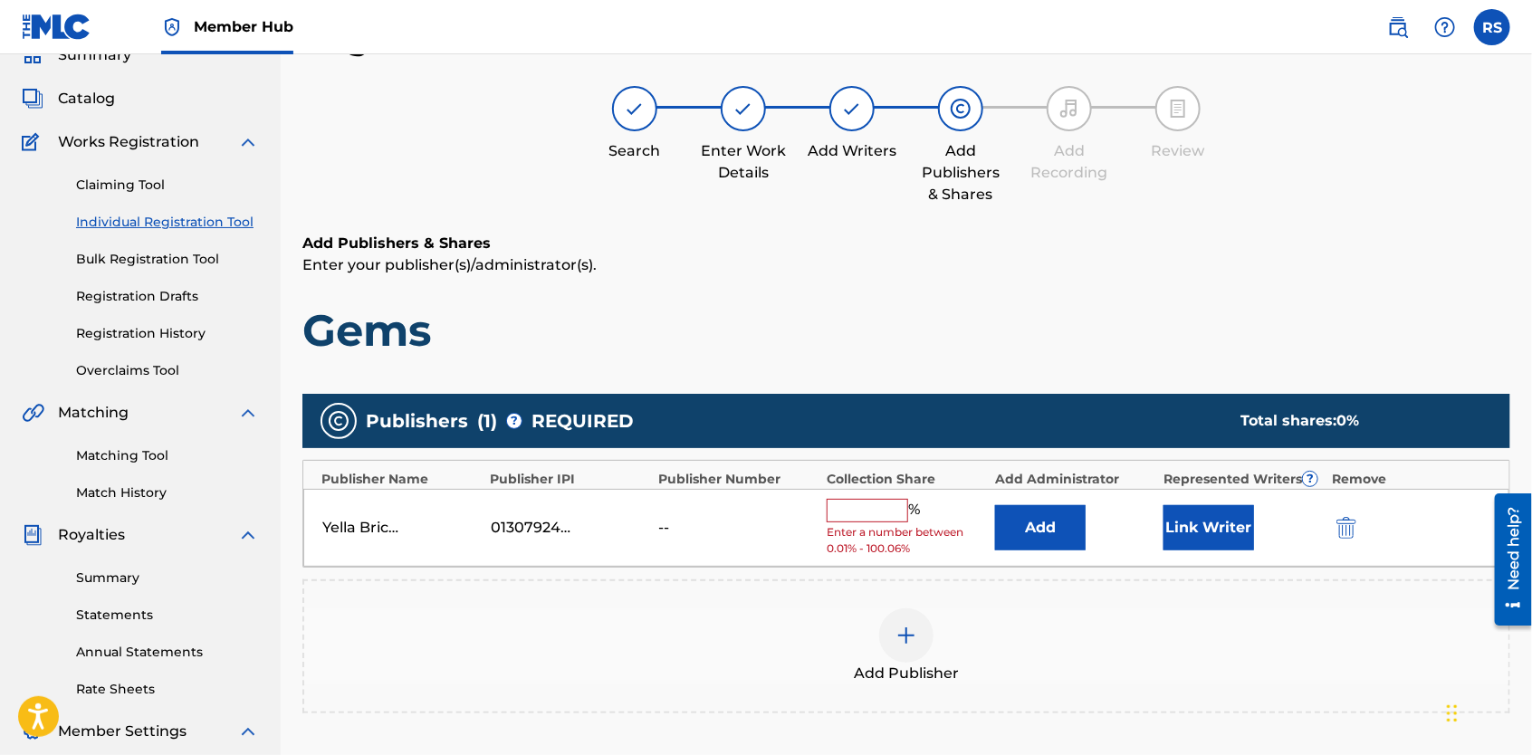
click at [888, 517] on input "text" at bounding box center [868, 511] width 82 height 24
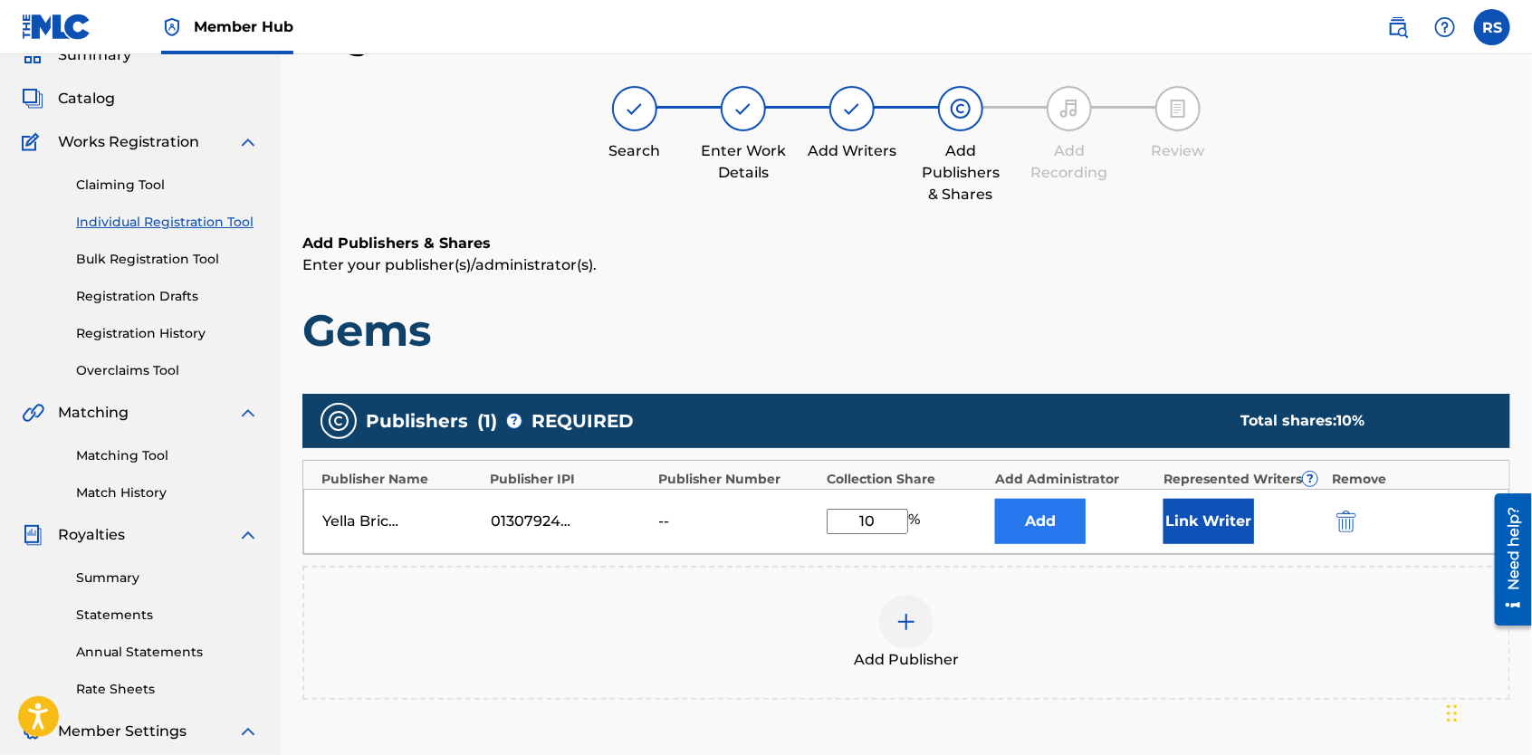
type input "1"
click at [1176, 528] on button "Link Writer" at bounding box center [1209, 521] width 91 height 45
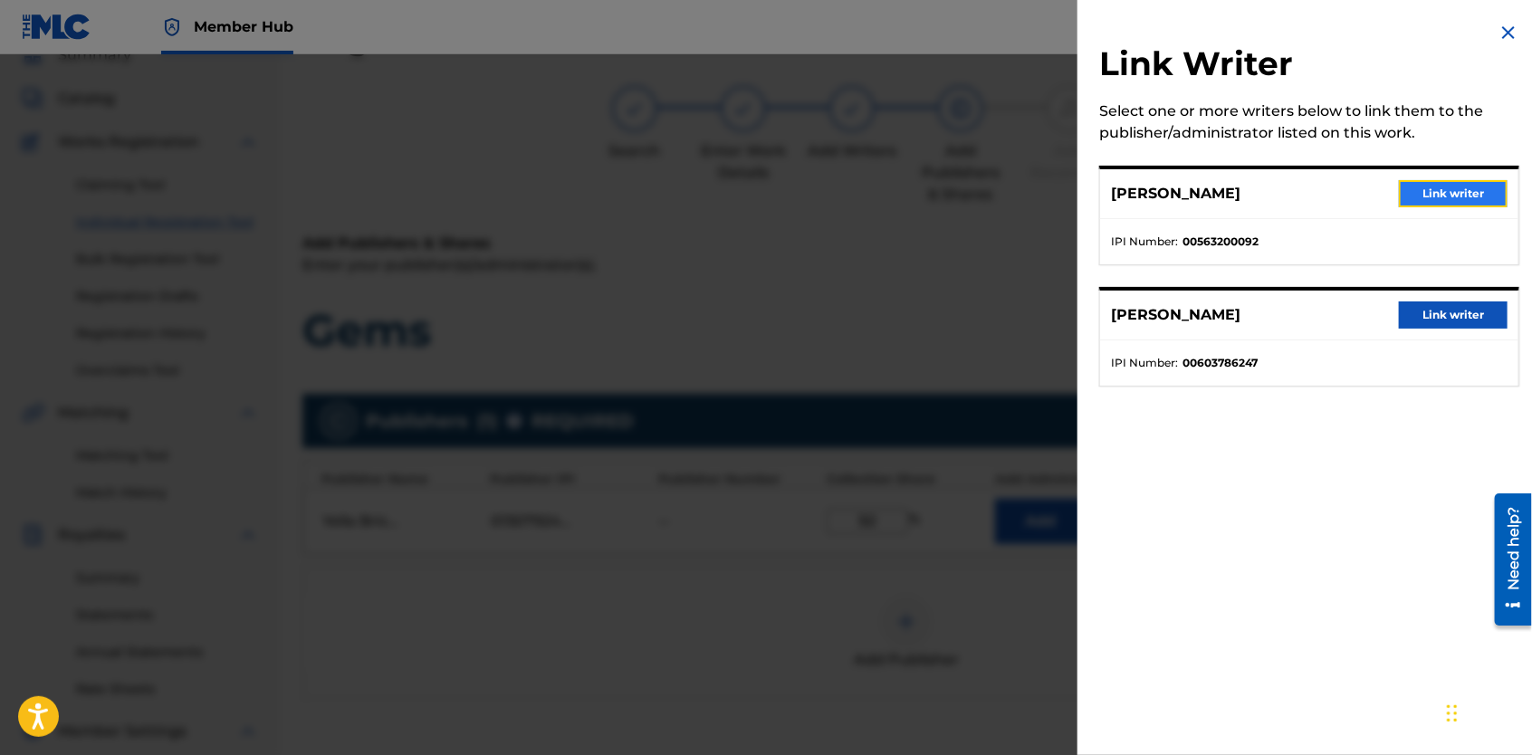
click at [1426, 186] on button "Link writer" at bounding box center [1453, 193] width 109 height 27
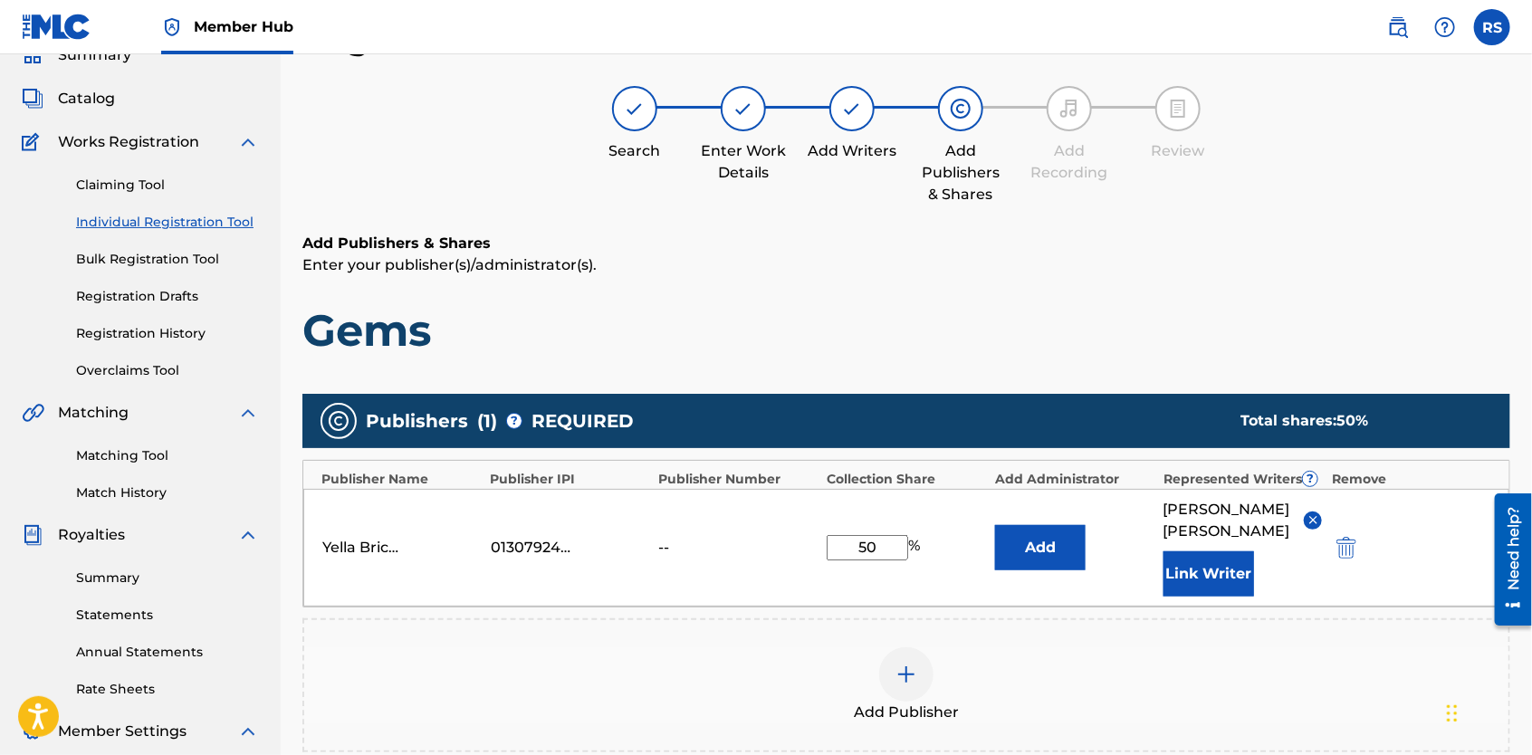
click at [916, 664] on img at bounding box center [907, 675] width 22 height 22
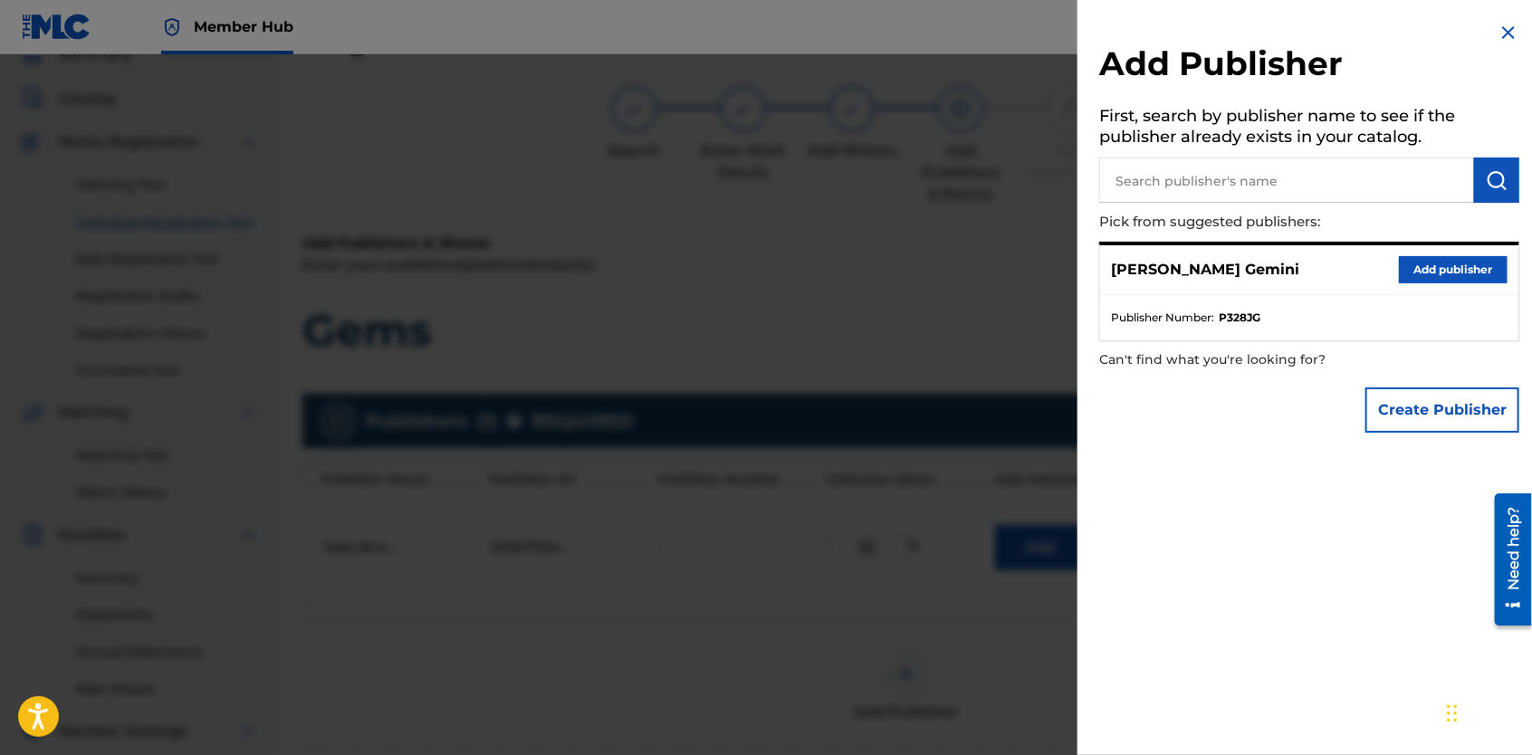
click at [1506, 37] on img at bounding box center [1509, 33] width 22 height 22
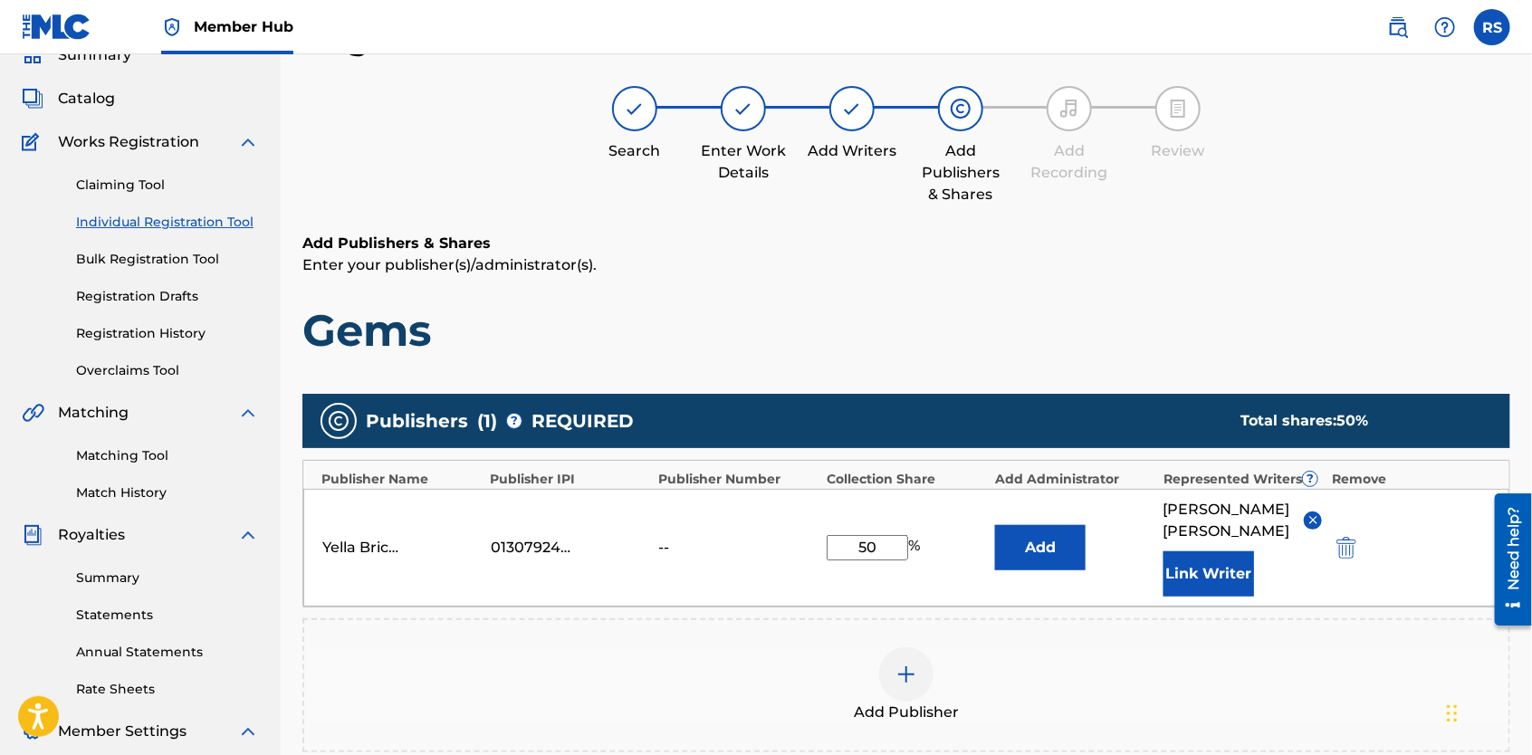
click at [878, 536] on input "50" at bounding box center [868, 547] width 82 height 25
type input "5"
type input "1"
type input "50"
click at [907, 664] on div at bounding box center [906, 675] width 54 height 54
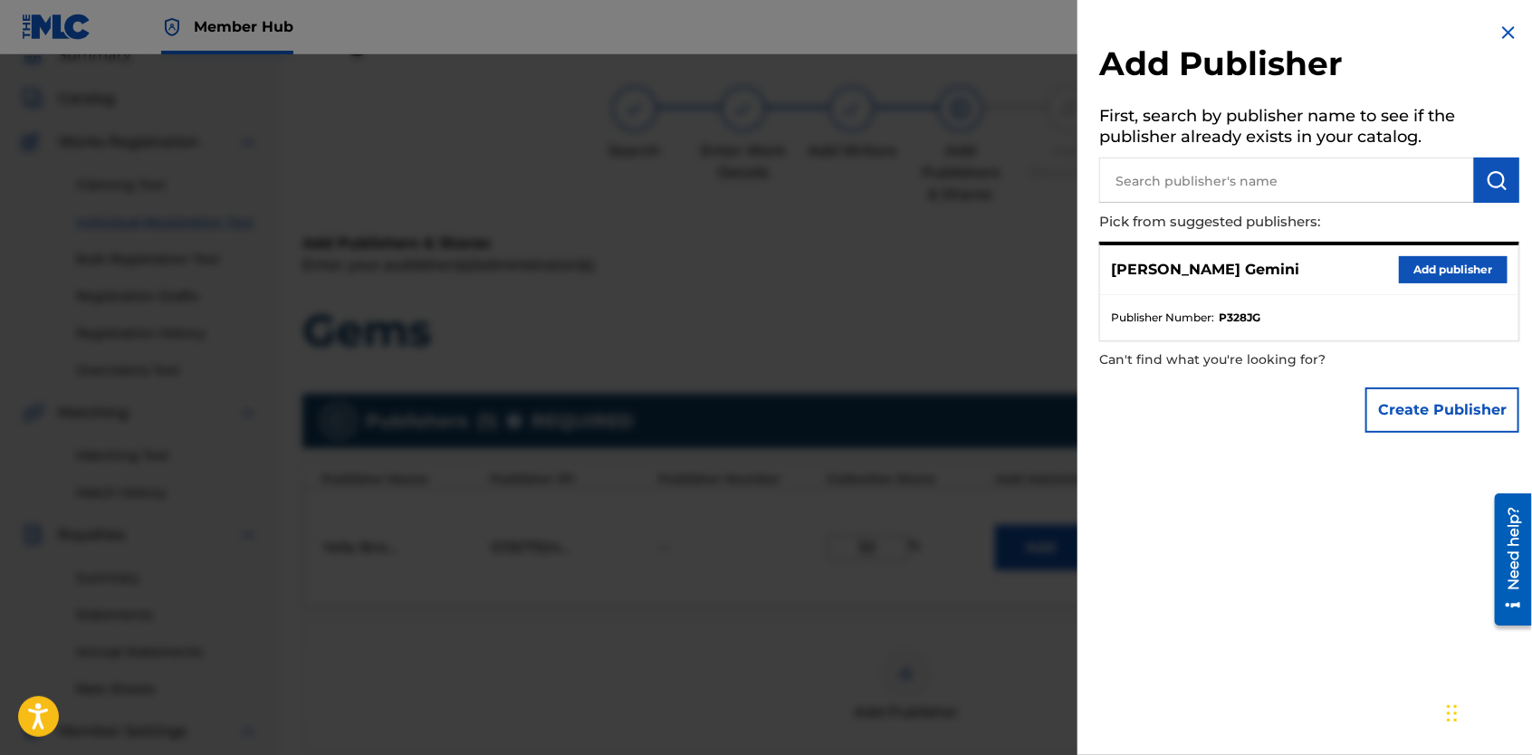
click at [1194, 150] on h5 "First, search by publisher name to see if the publisher already exists in your …" at bounding box center [1309, 129] width 420 height 57
click at [1190, 175] on input "text" at bounding box center [1286, 180] width 375 height 45
click at [1421, 408] on button "Create Publisher" at bounding box center [1443, 410] width 154 height 45
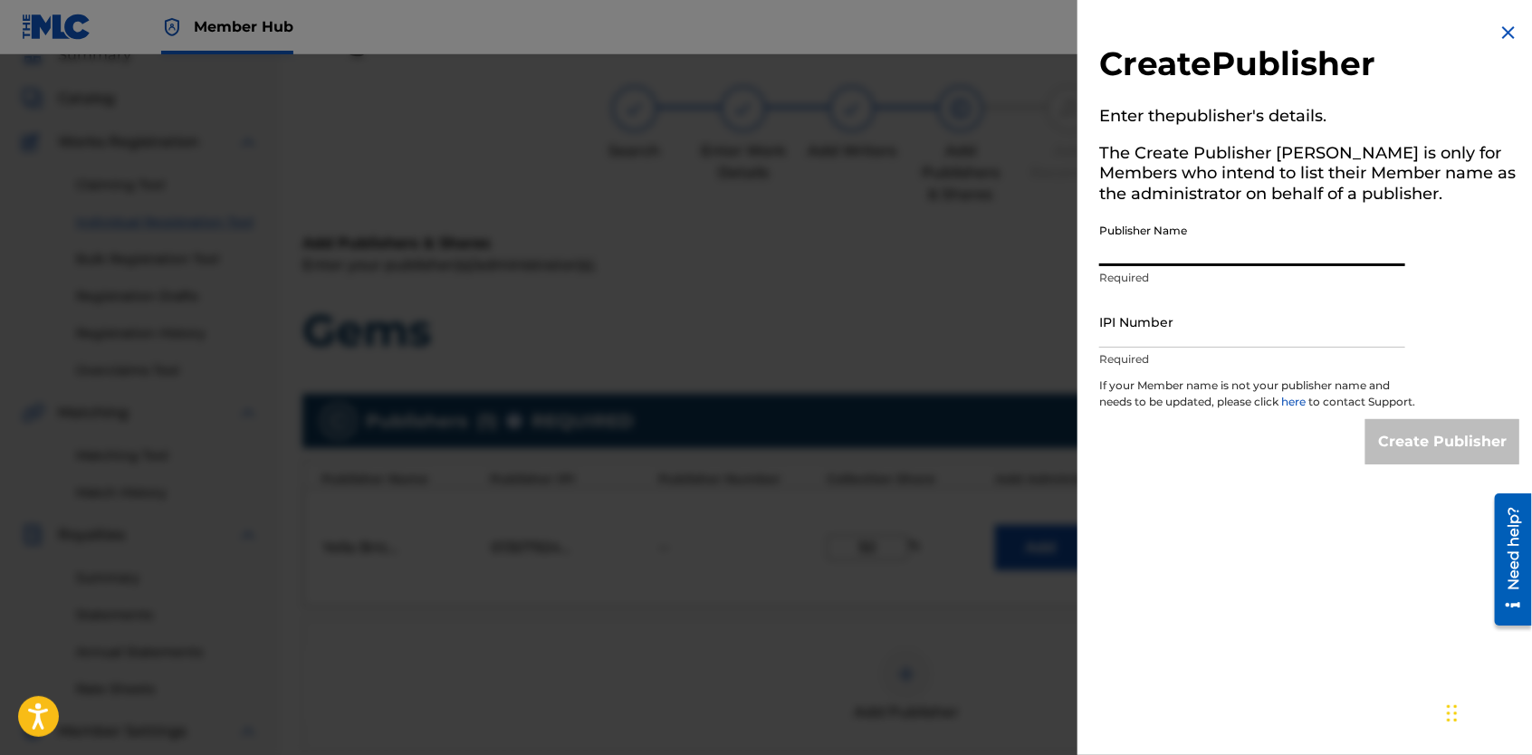
click at [1253, 252] on input "Publisher Name" at bounding box center [1252, 241] width 306 height 52
type input "[PERSON_NAME]"
click at [1238, 322] on input "IPI Number" at bounding box center [1252, 322] width 306 height 52
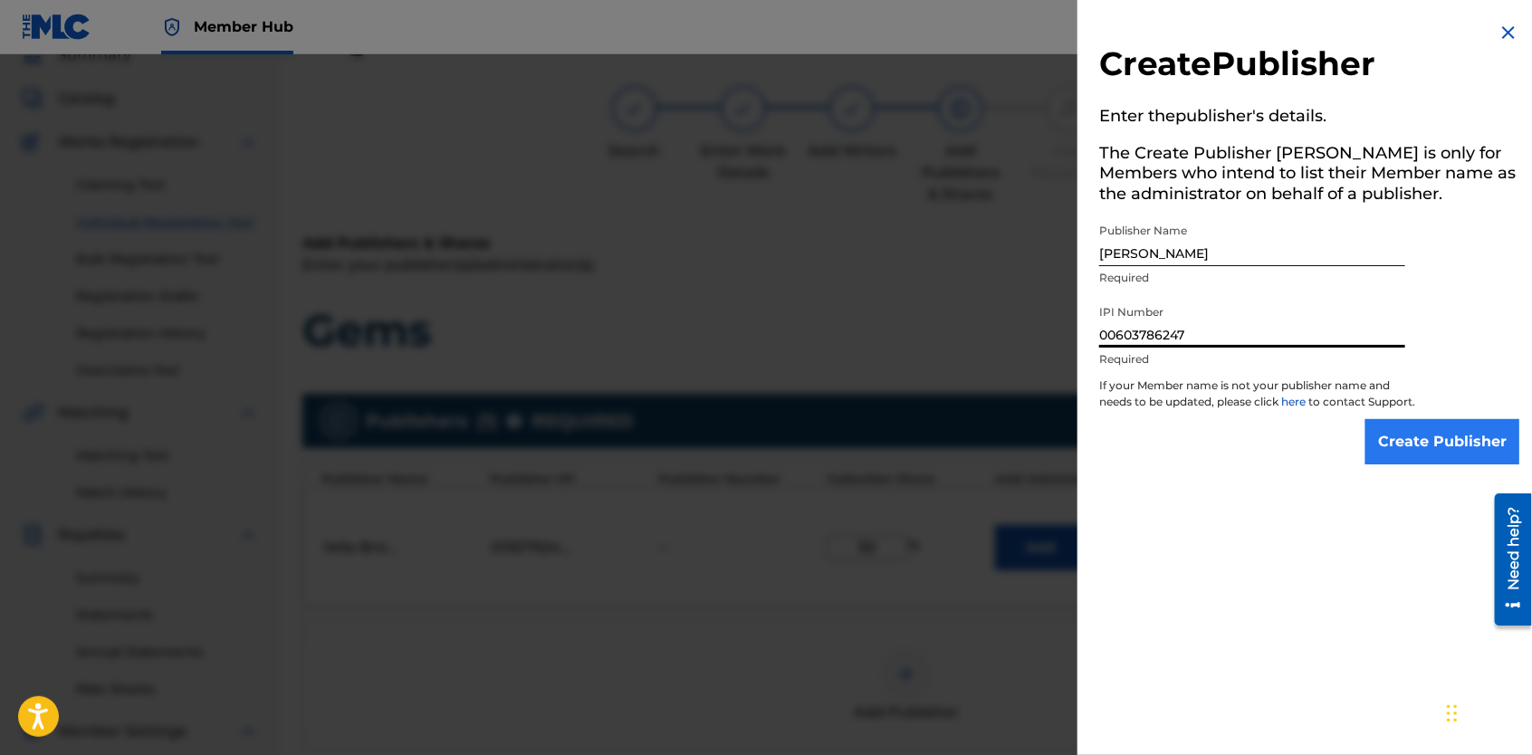
type input "00603786247"
click at [1380, 456] on input "Create Publisher" at bounding box center [1443, 441] width 154 height 45
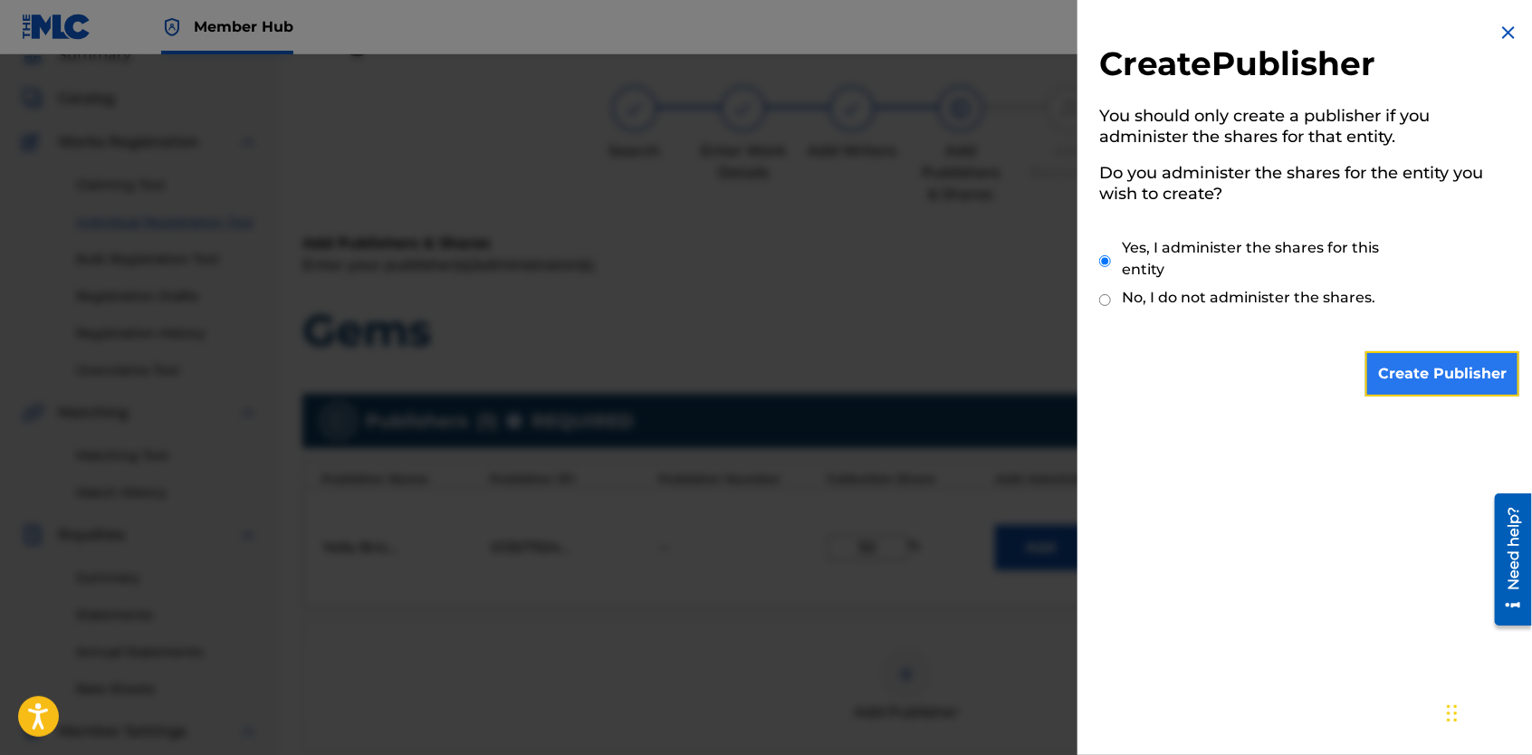
click at [1426, 369] on input "Create Publisher" at bounding box center [1443, 373] width 154 height 45
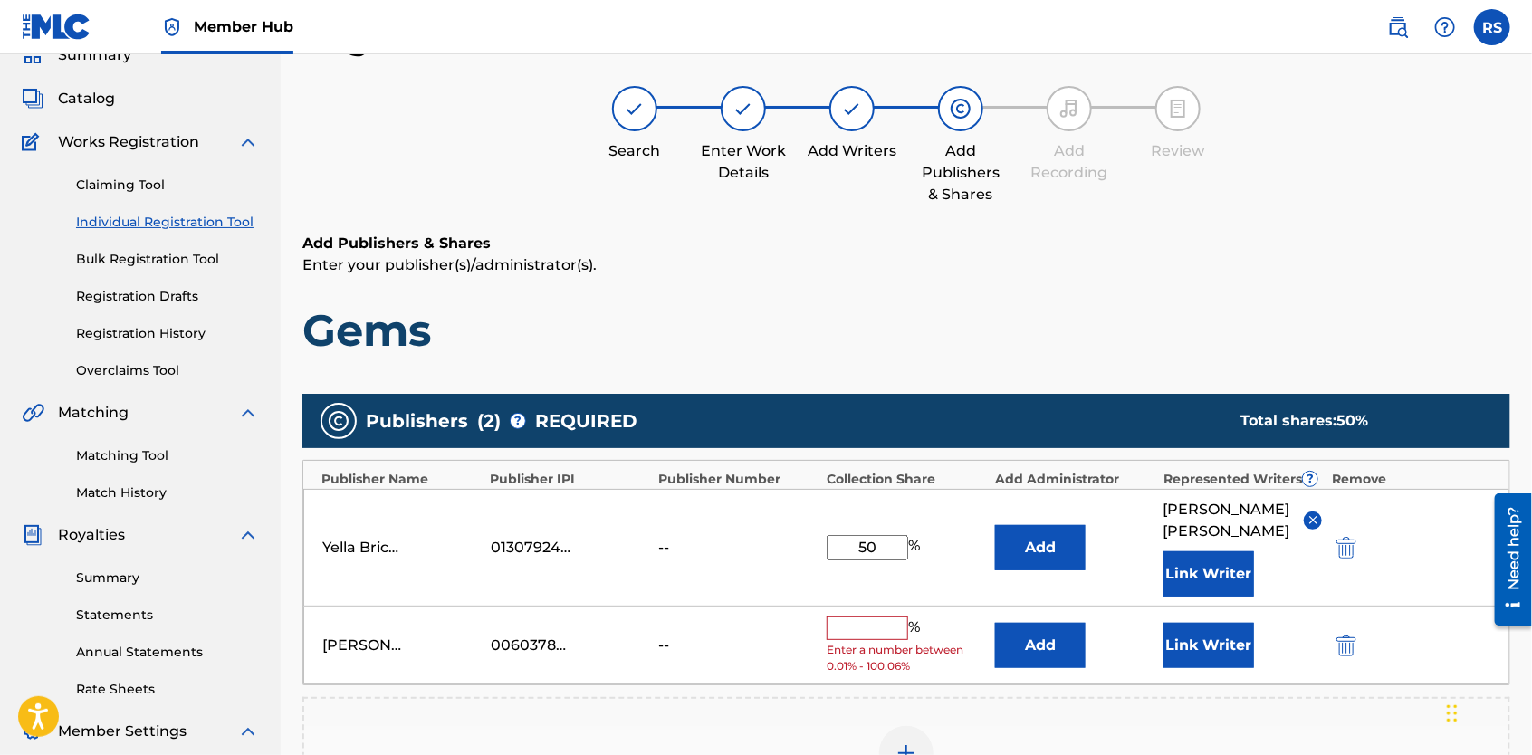
click at [867, 617] on input "text" at bounding box center [868, 629] width 82 height 24
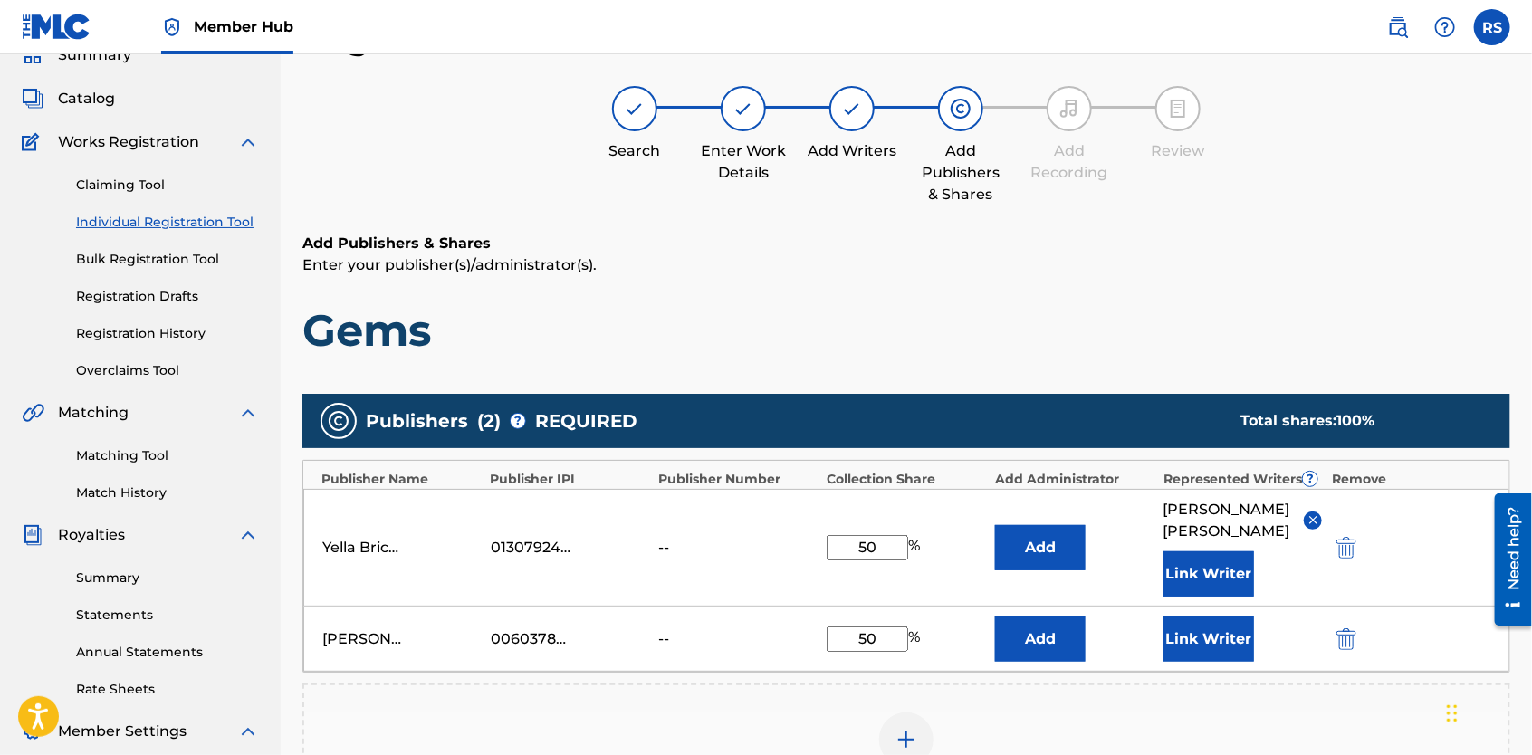
type input "50"
click at [1029, 714] on div "Add Publisher" at bounding box center [906, 751] width 1204 height 76
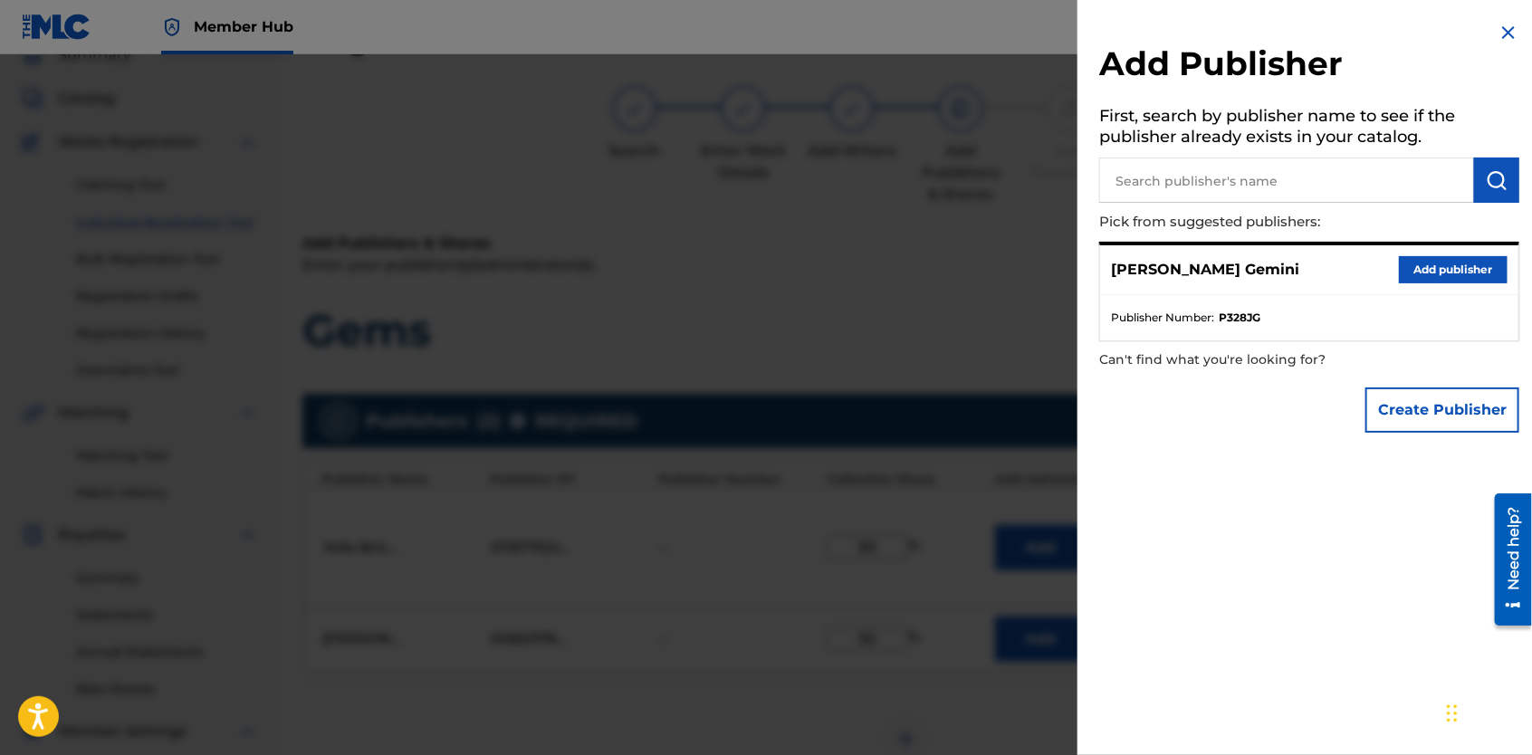
click at [1504, 36] on img at bounding box center [1509, 33] width 22 height 22
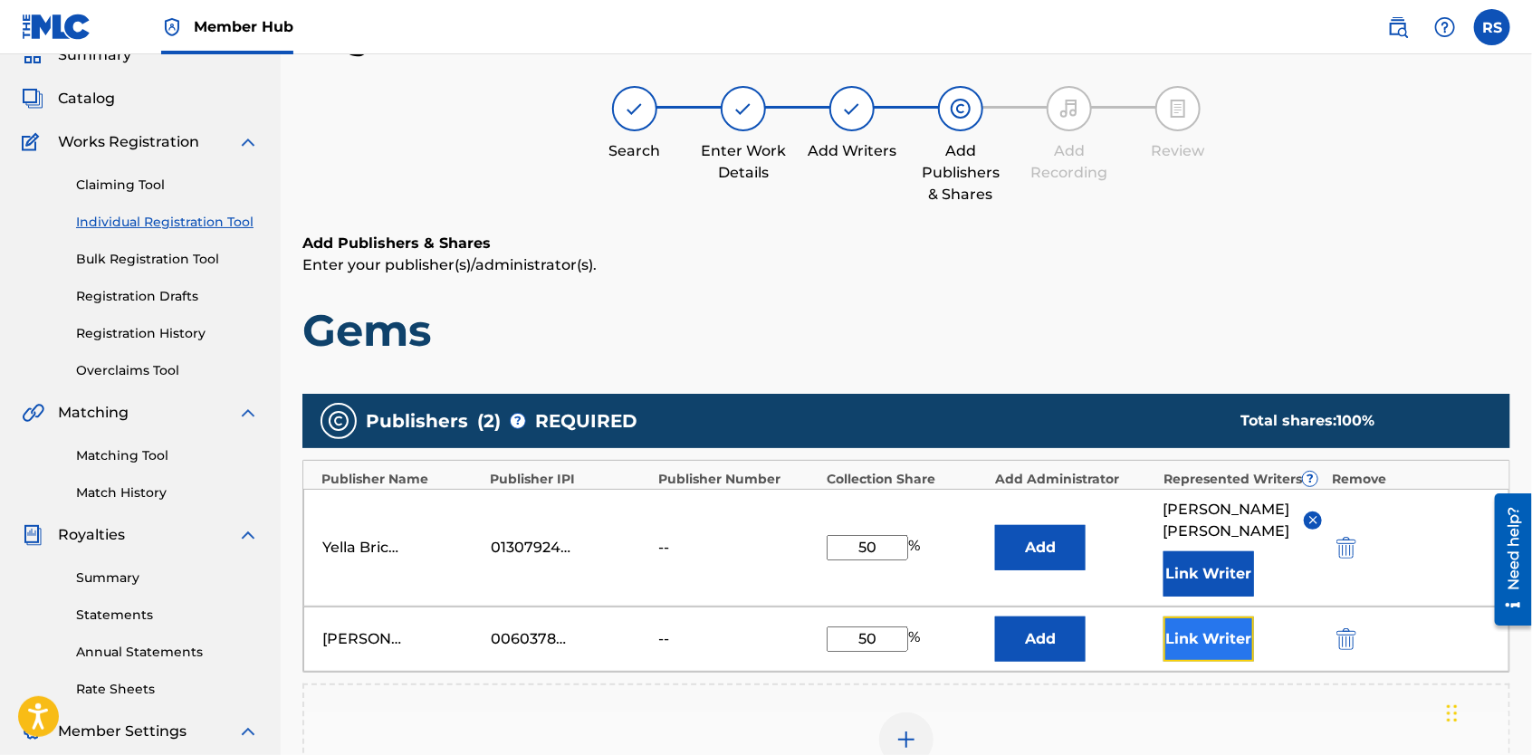
click at [1212, 623] on button "Link Writer" at bounding box center [1209, 639] width 91 height 45
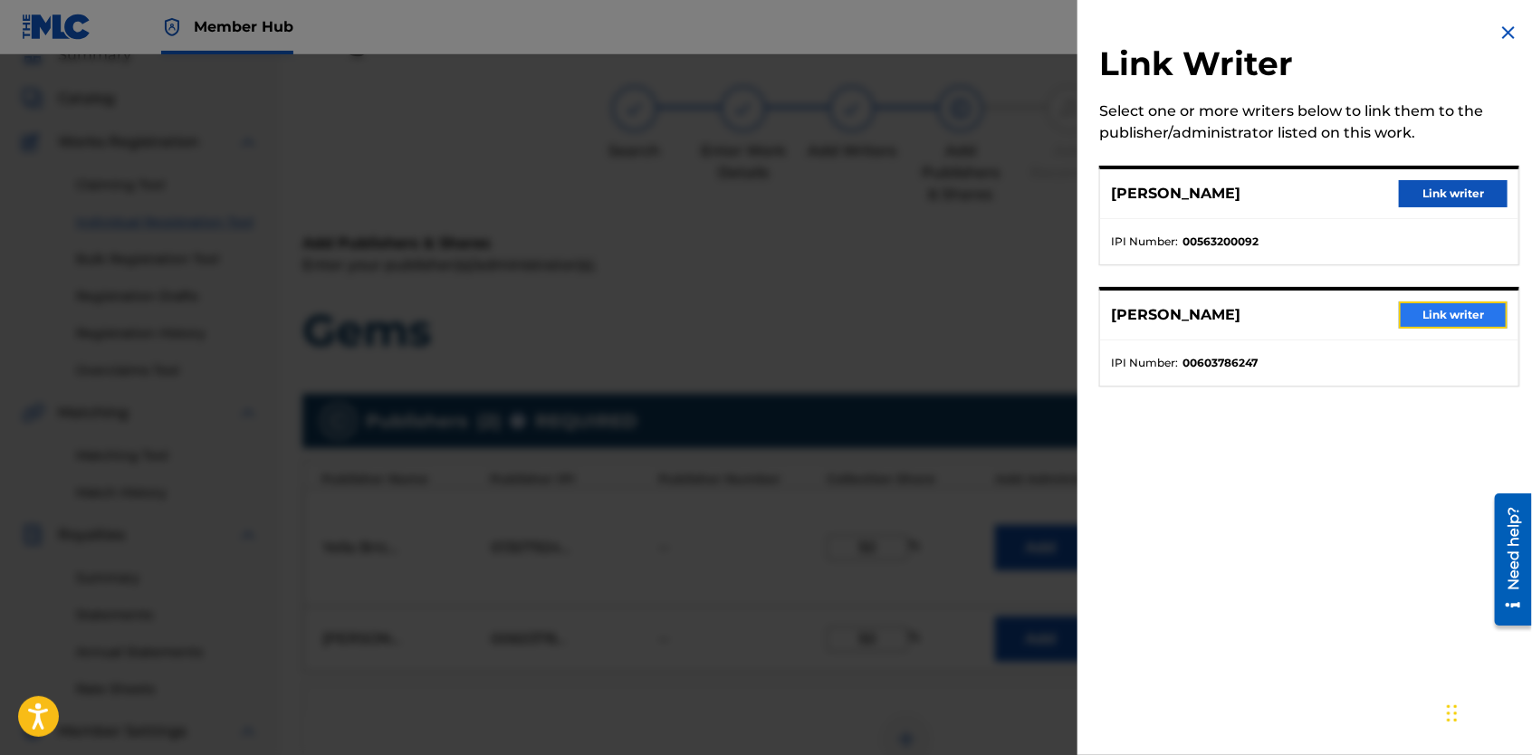
click at [1444, 307] on button "Link writer" at bounding box center [1453, 315] width 109 height 27
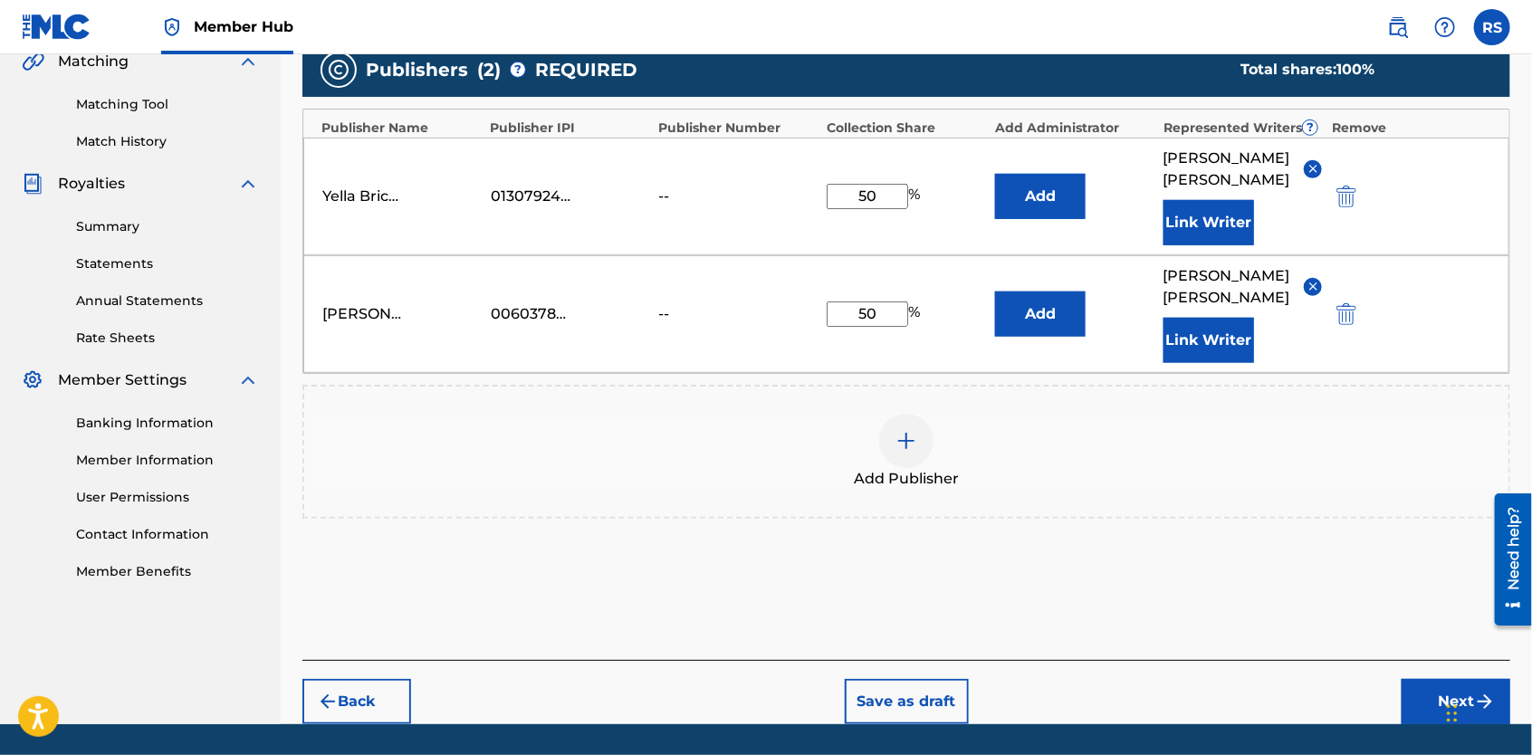
scroll to position [434, 0]
click at [1442, 678] on button "Next" at bounding box center [1456, 700] width 109 height 45
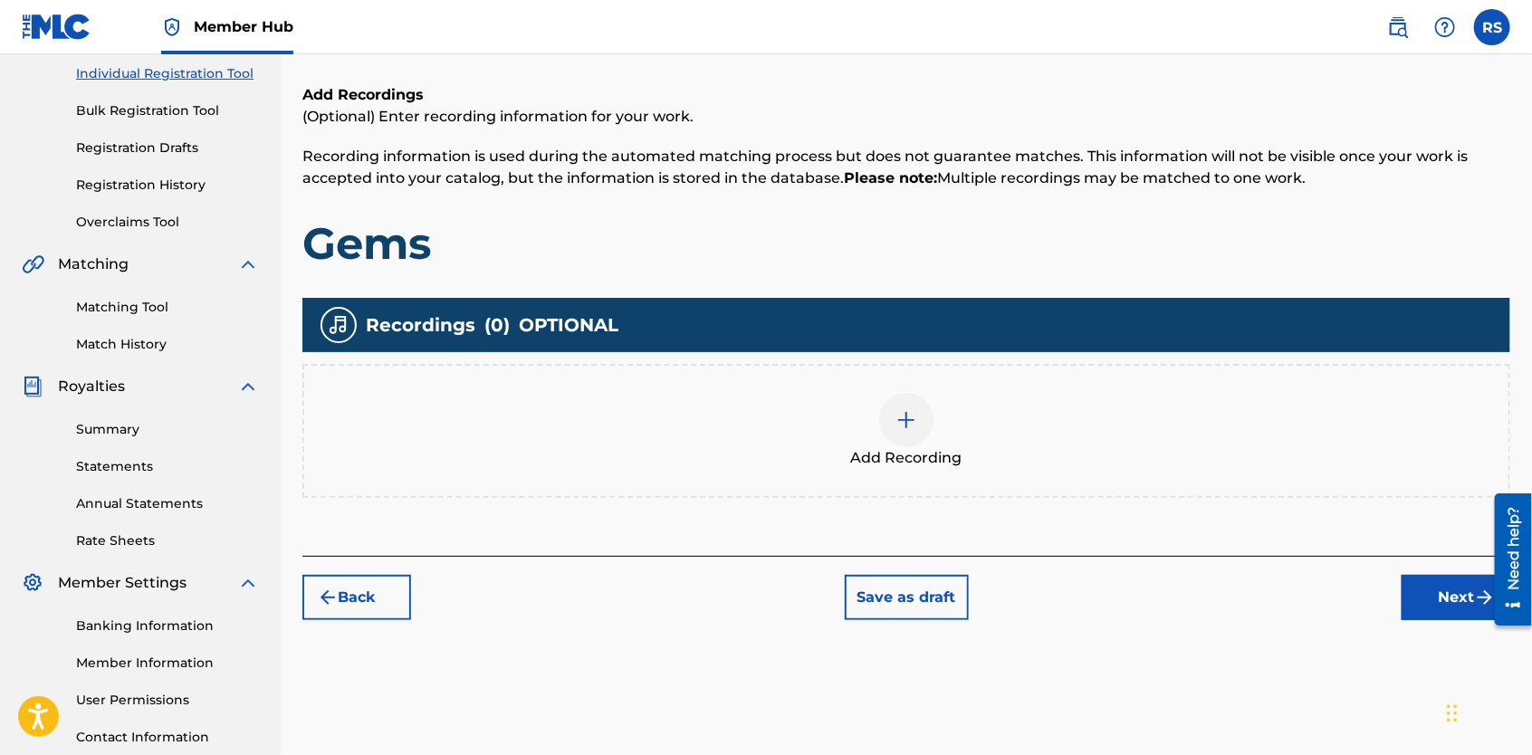
scroll to position [82, 0]
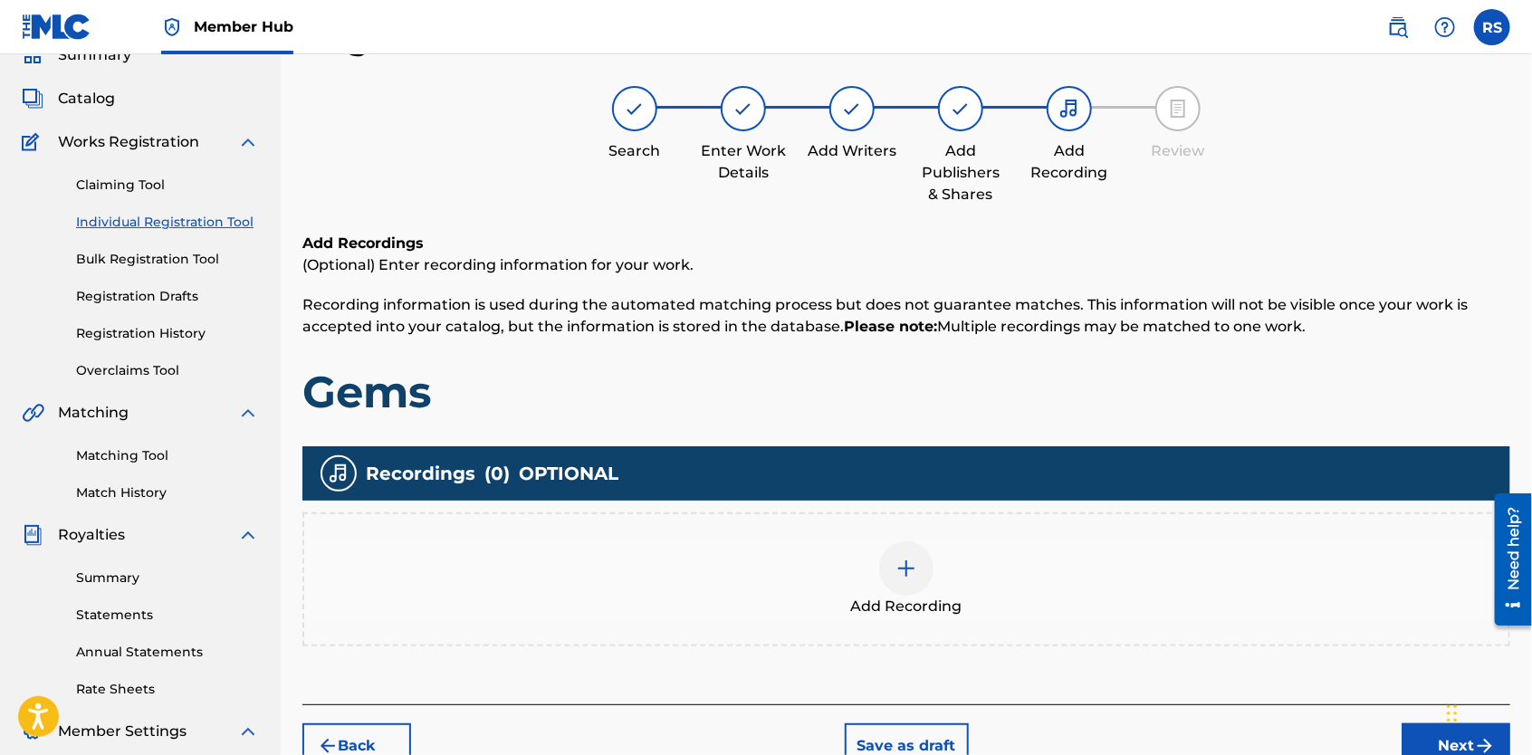
click at [902, 571] on img at bounding box center [907, 569] width 22 height 22
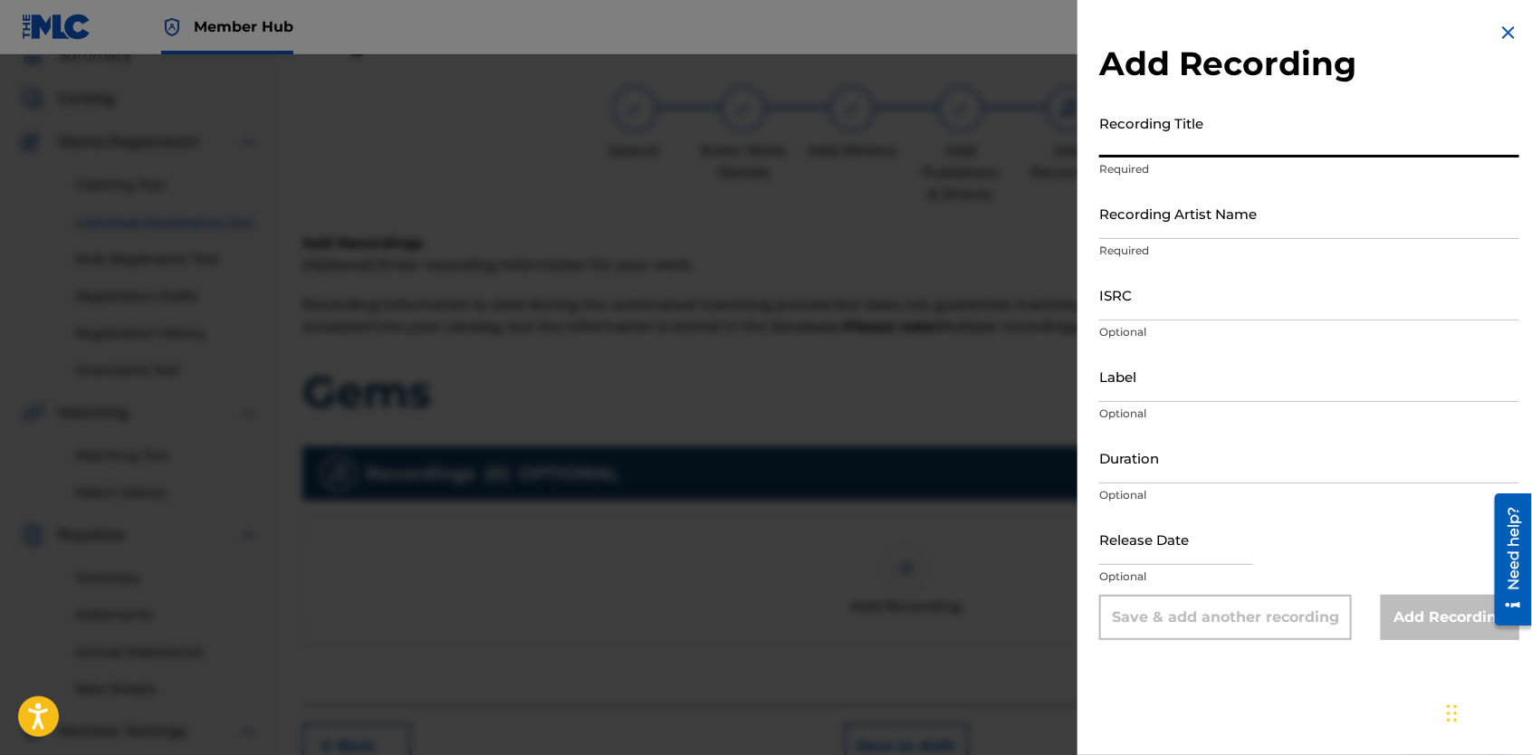
click at [1144, 148] on input "Recording Title" at bounding box center [1309, 132] width 420 height 52
type input "Greetings"
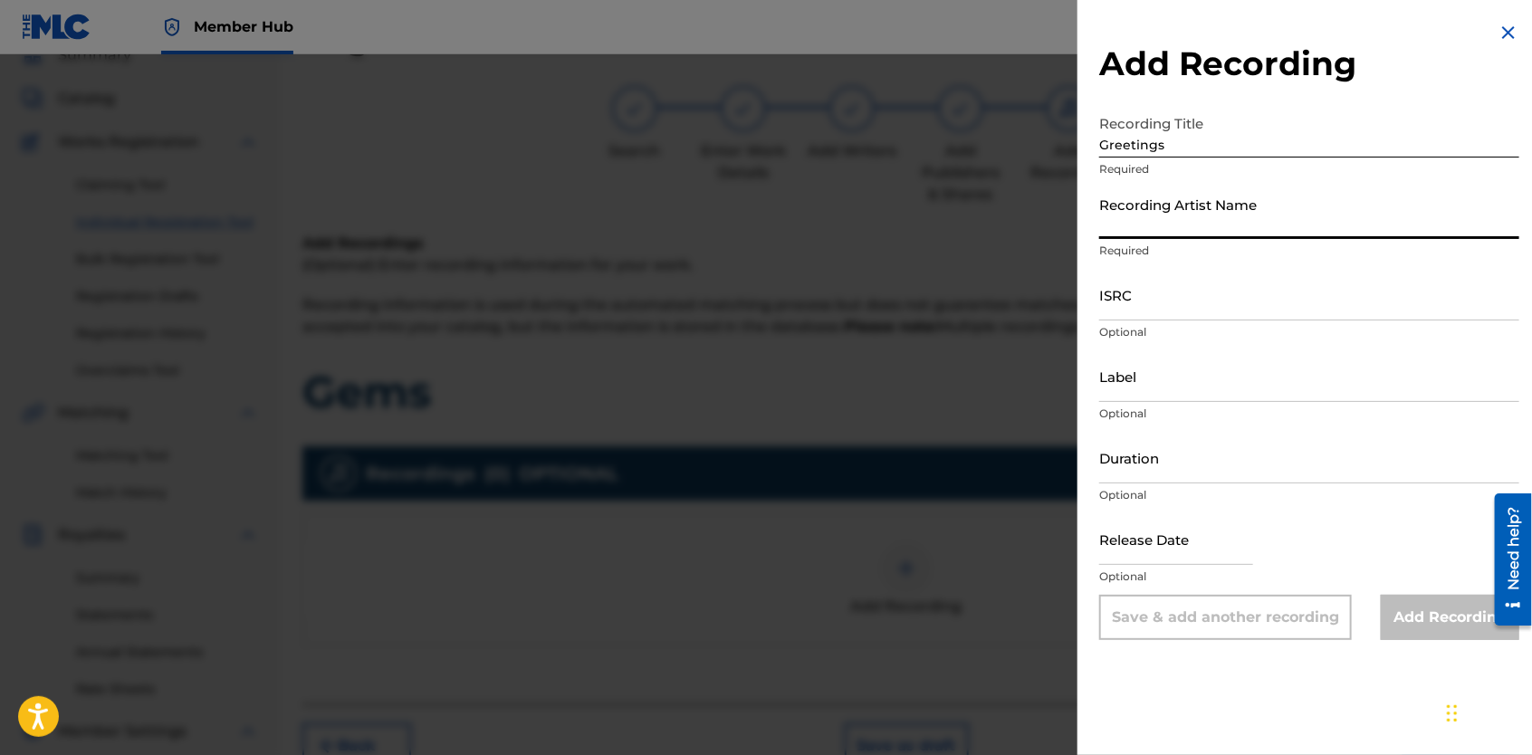
click at [1127, 222] on input "Recording Artist Name" at bounding box center [1309, 213] width 420 height 52
type input "[PERSON_NAME] Gemini"
type input "Yella Brick Road Ent. LLC"
type input "03:23"
type input "[DATE]"
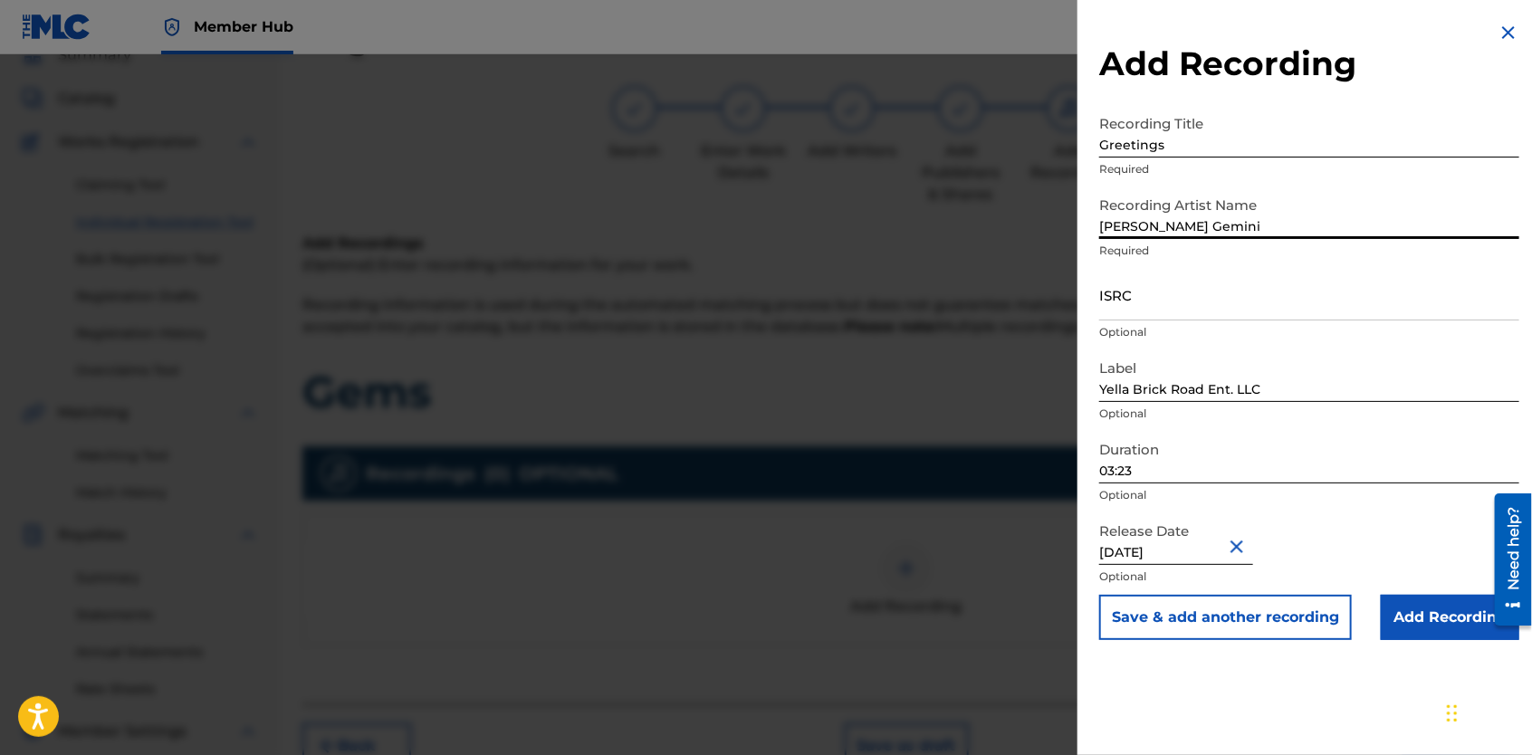
click at [1146, 473] on input "03:23" at bounding box center [1309, 458] width 420 height 52
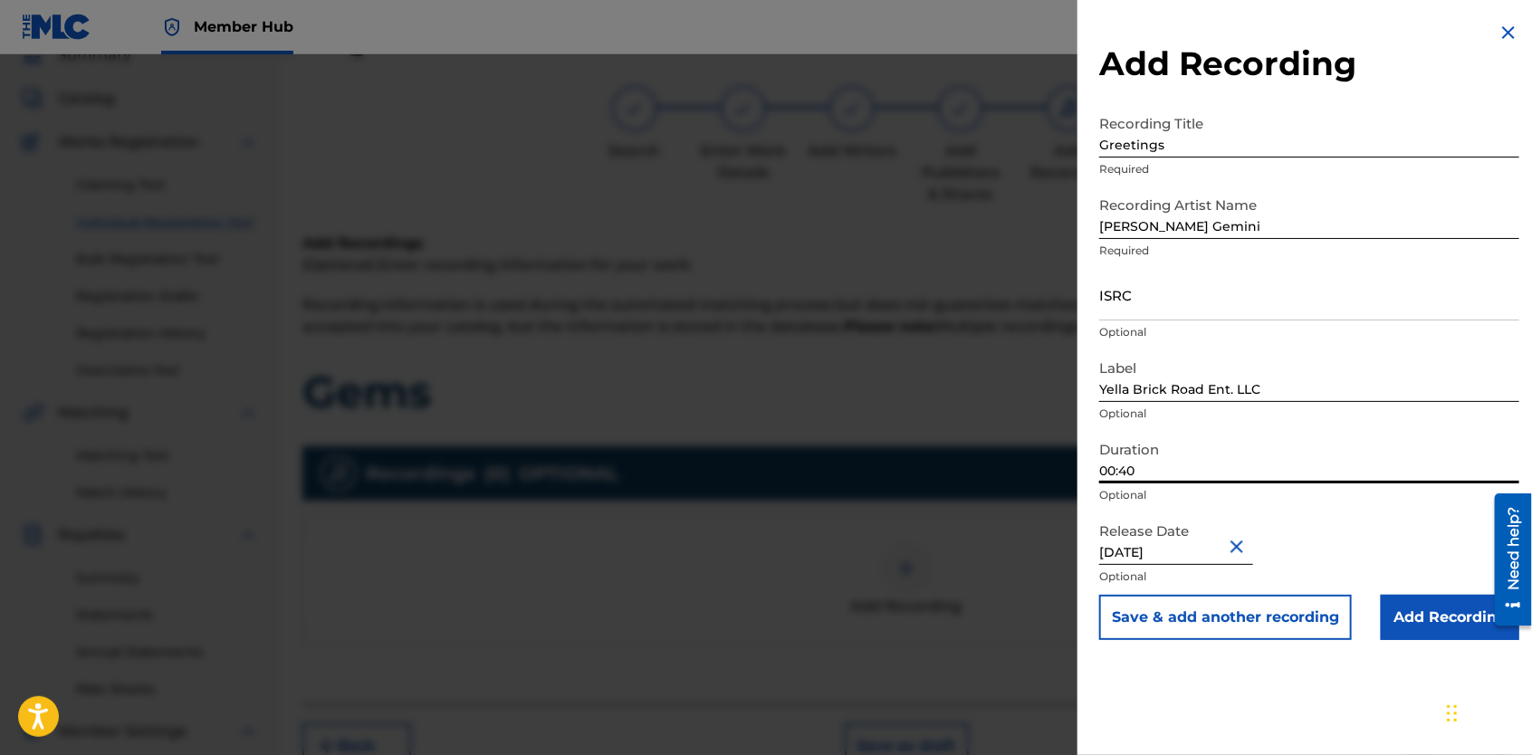
type input "00:40"
select select "2"
select select "2021"
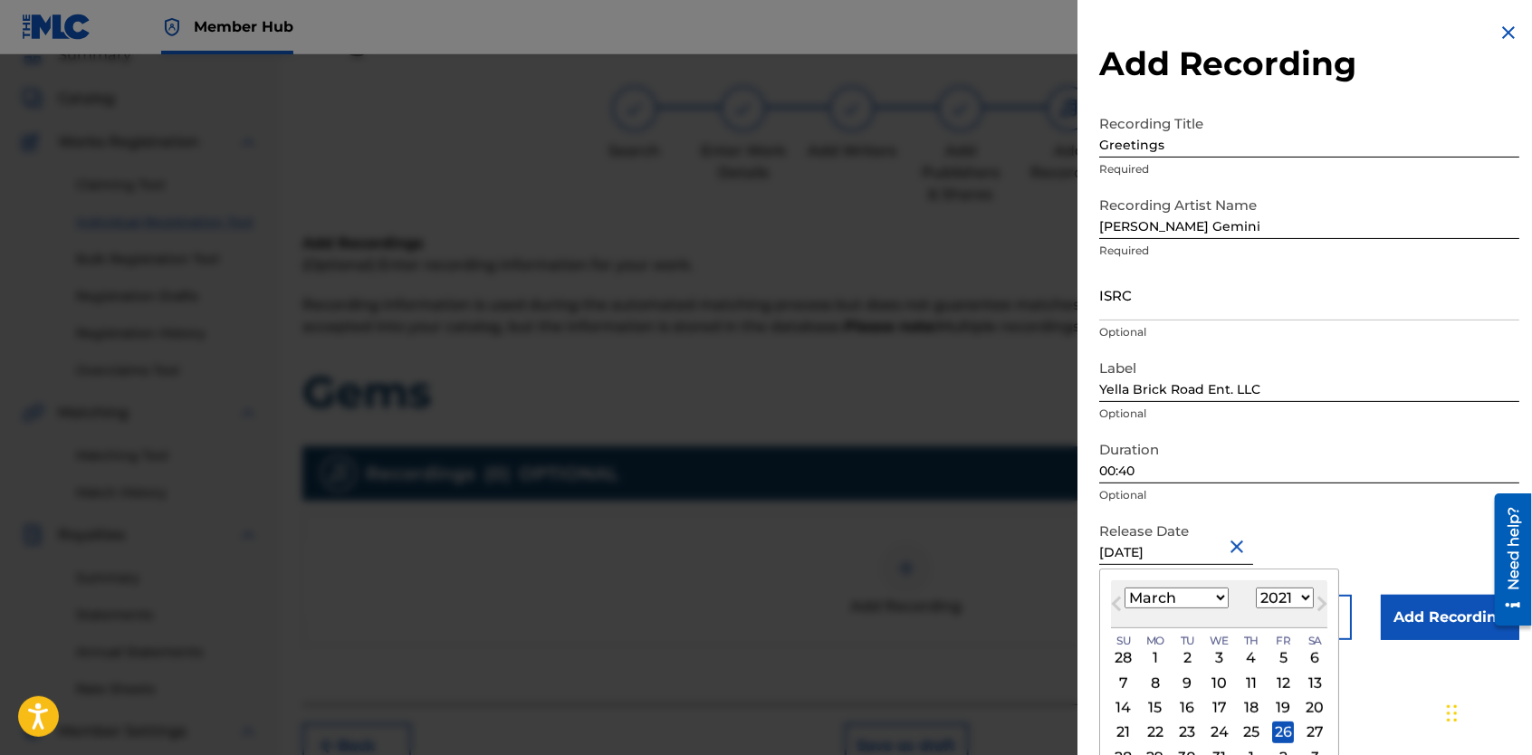
type input "[DATE]"
click at [1217, 603] on select "January February March April May June July August September October November De…" at bounding box center [1177, 598] width 104 height 21
select select "7"
click at [1125, 588] on select "January February March April May June July August September October November De…" at bounding box center [1177, 598] width 104 height 21
click at [1300, 596] on select "1899 1900 1901 1902 1903 1904 1905 1906 1907 1908 1909 1910 1911 1912 1913 1914…" at bounding box center [1285, 598] width 58 height 21
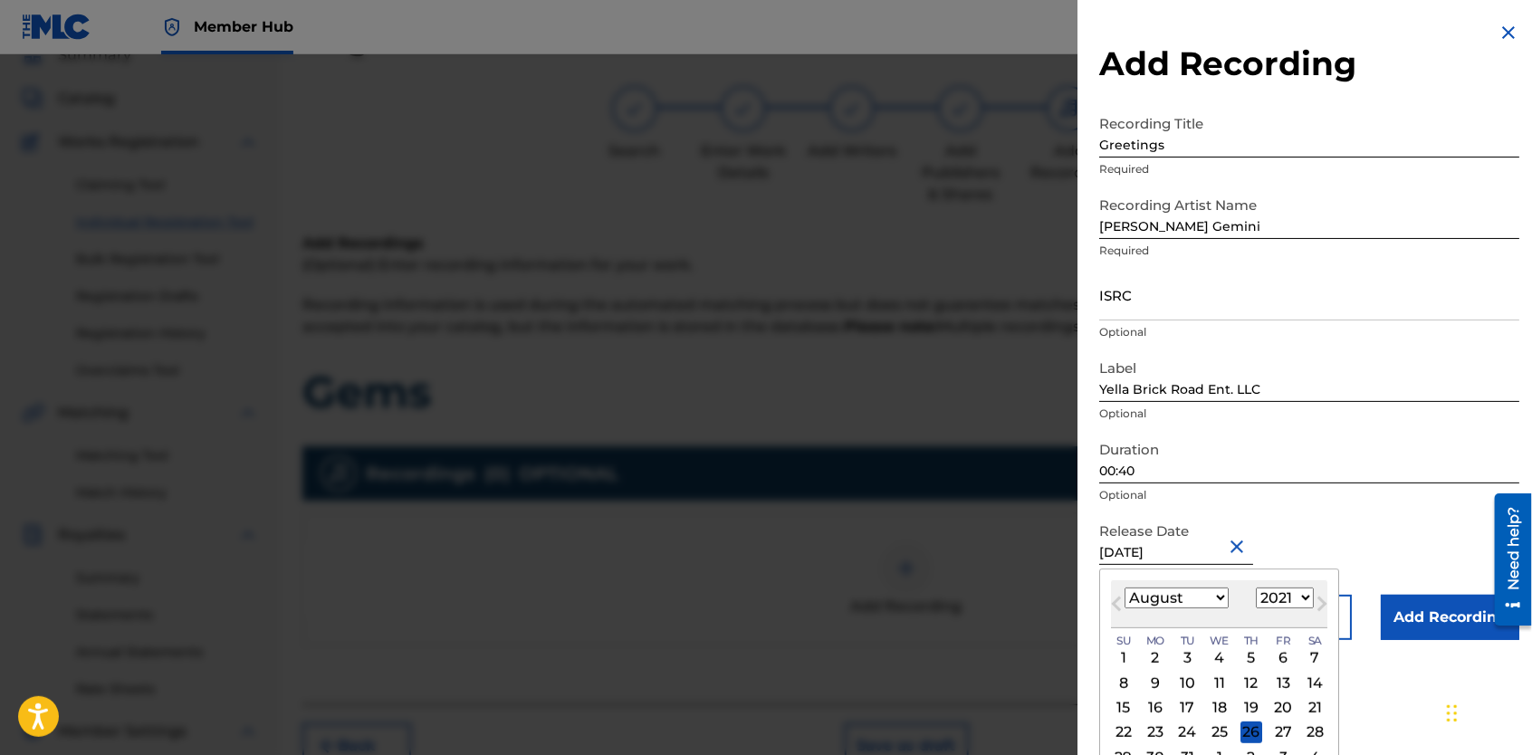
click at [1256, 588] on select "1899 1900 1901 1902 1903 1904 1905 1906 1907 1908 1909 1910 1911 1912 1913 1914…" at bounding box center [1285, 598] width 58 height 21
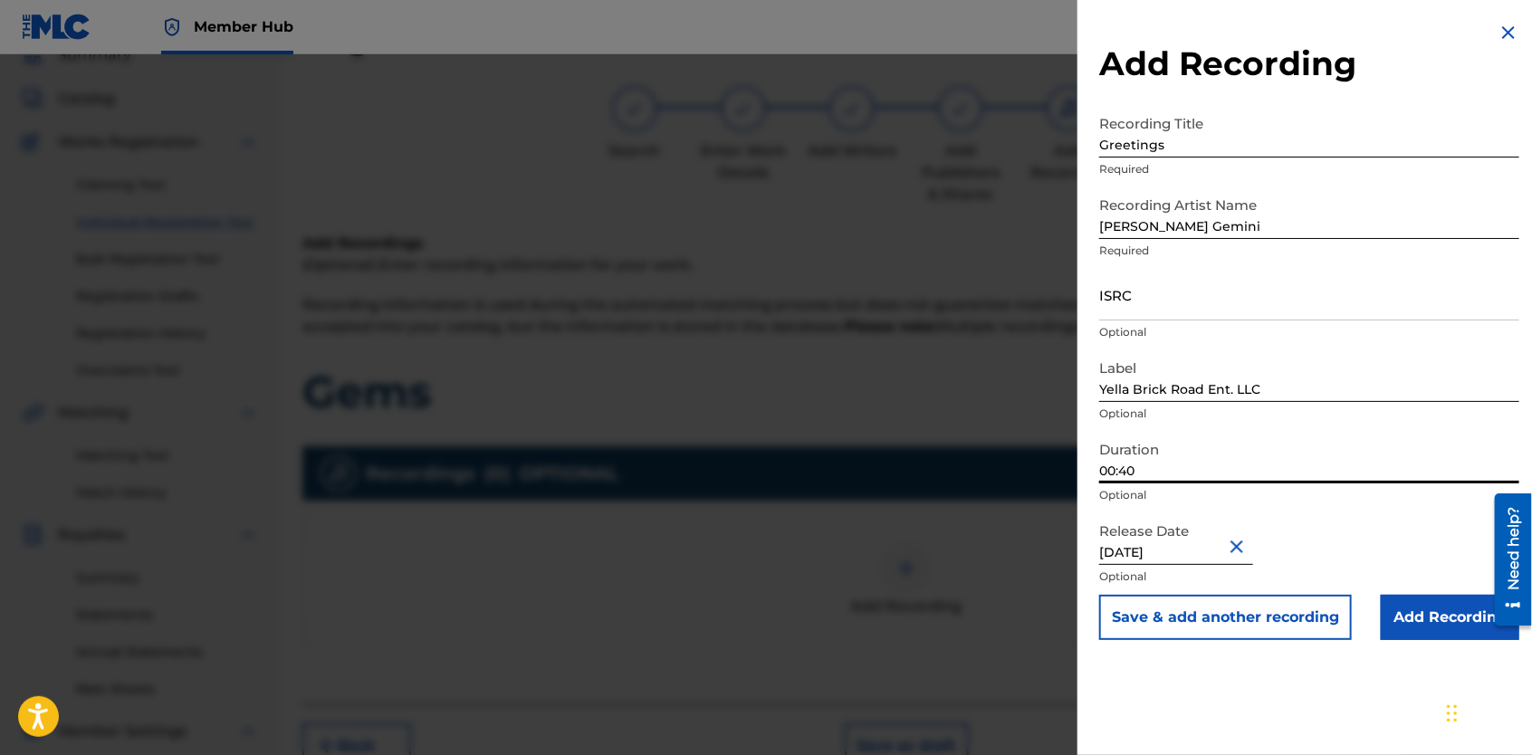
click at [1175, 472] on input "00:40" at bounding box center [1309, 458] width 420 height 52
click at [1212, 552] on input "[DATE]" at bounding box center [1176, 539] width 154 height 52
select select "2"
select select "2021"
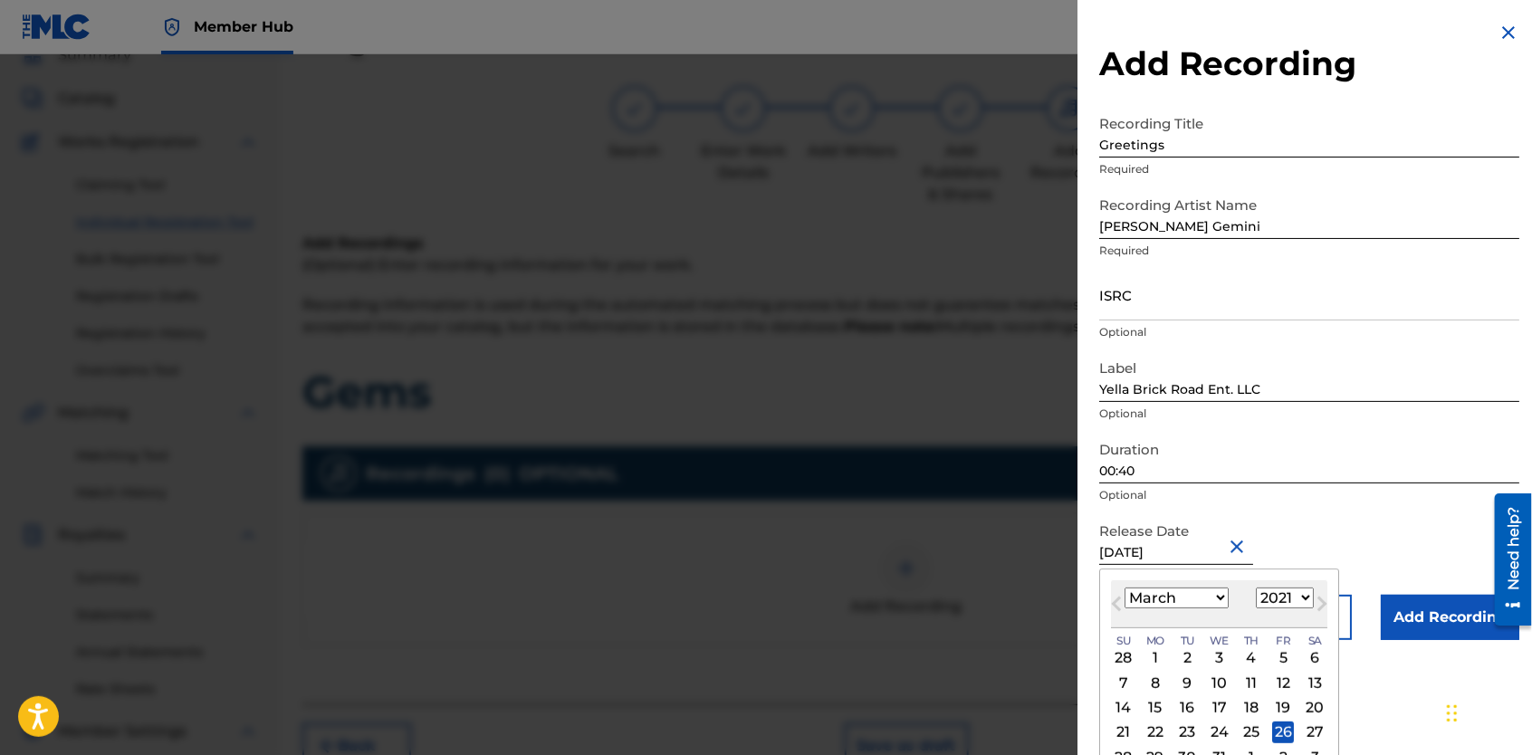
click at [1218, 596] on select "January February March April May June July August September October November De…" at bounding box center [1177, 598] width 104 height 21
select select "7"
click at [1125, 588] on select "January February March April May June July August September October November De…" at bounding box center [1177, 598] width 104 height 21
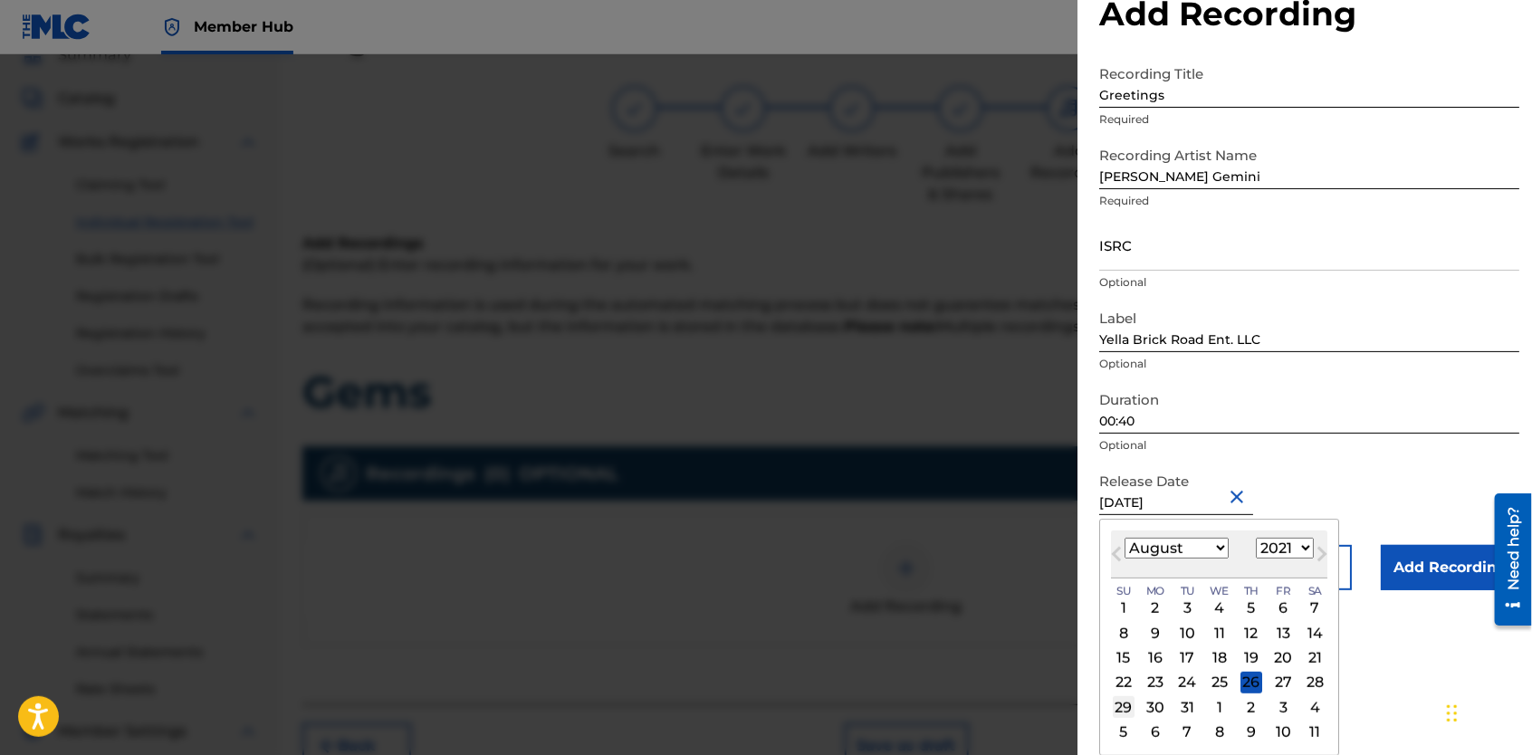
click at [1121, 707] on div "29" at bounding box center [1124, 707] width 22 height 22
type input "[DATE]"
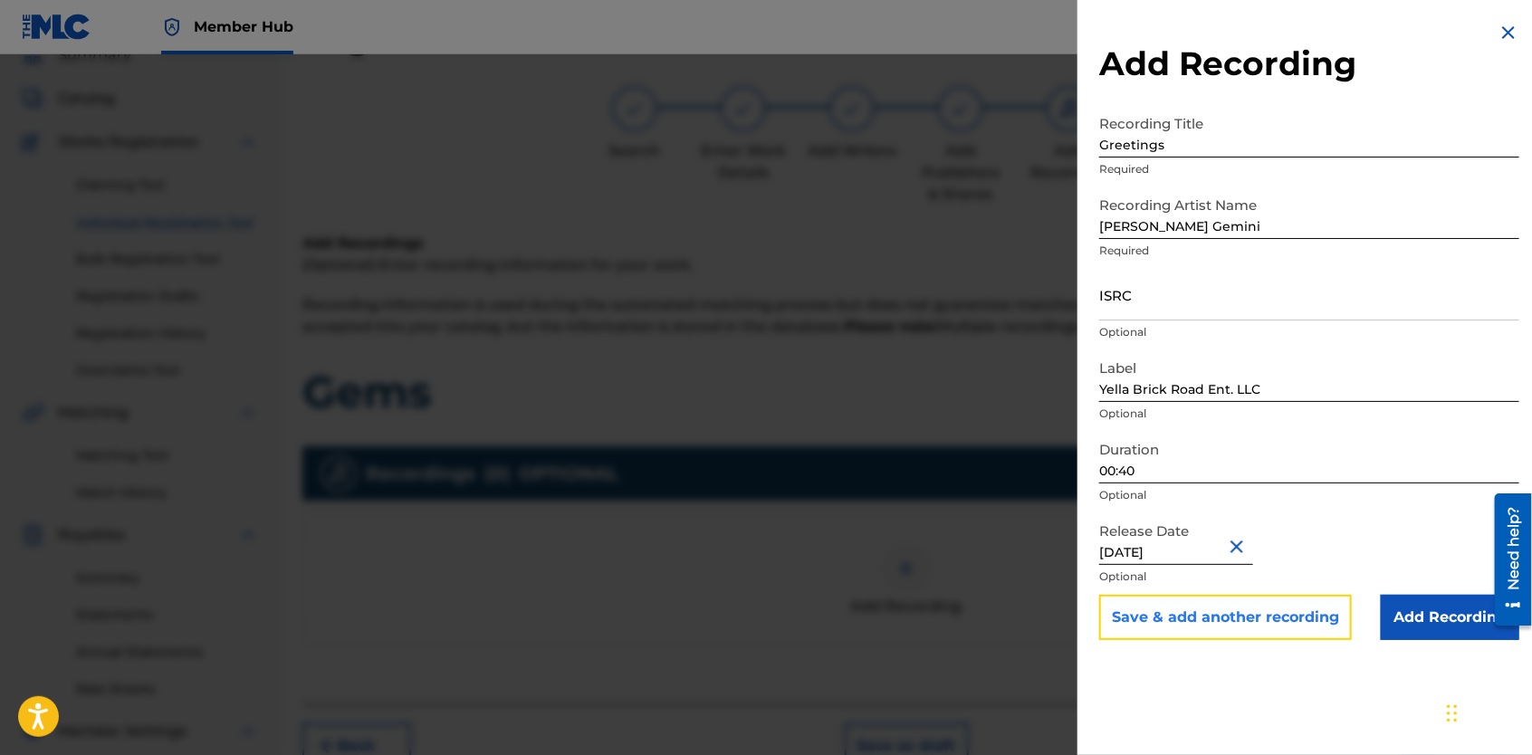
click at [1286, 614] on button "Save & add another recording" at bounding box center [1225, 617] width 253 height 45
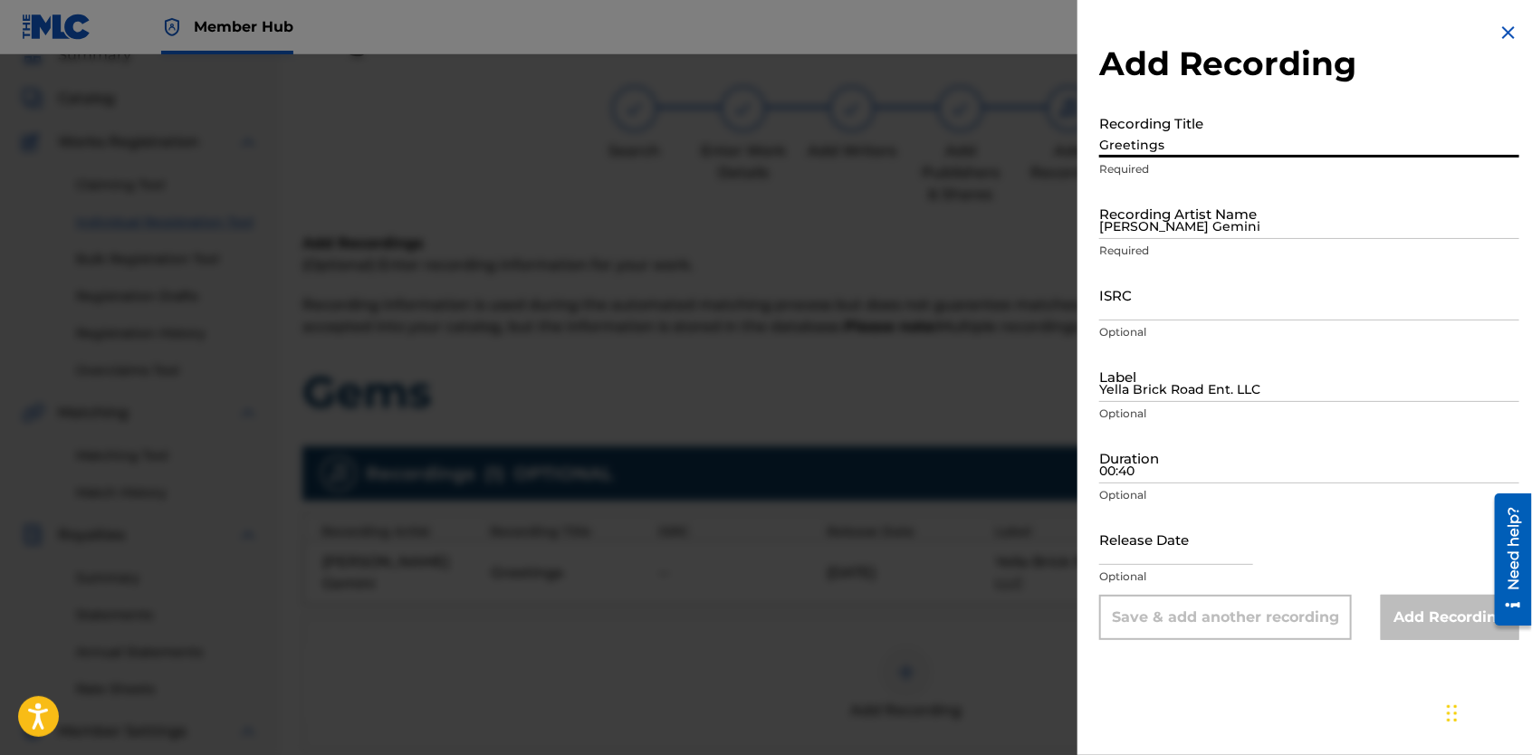
click at [1214, 135] on input "Greetings" at bounding box center [1309, 132] width 420 height 52
type input "Citrine"
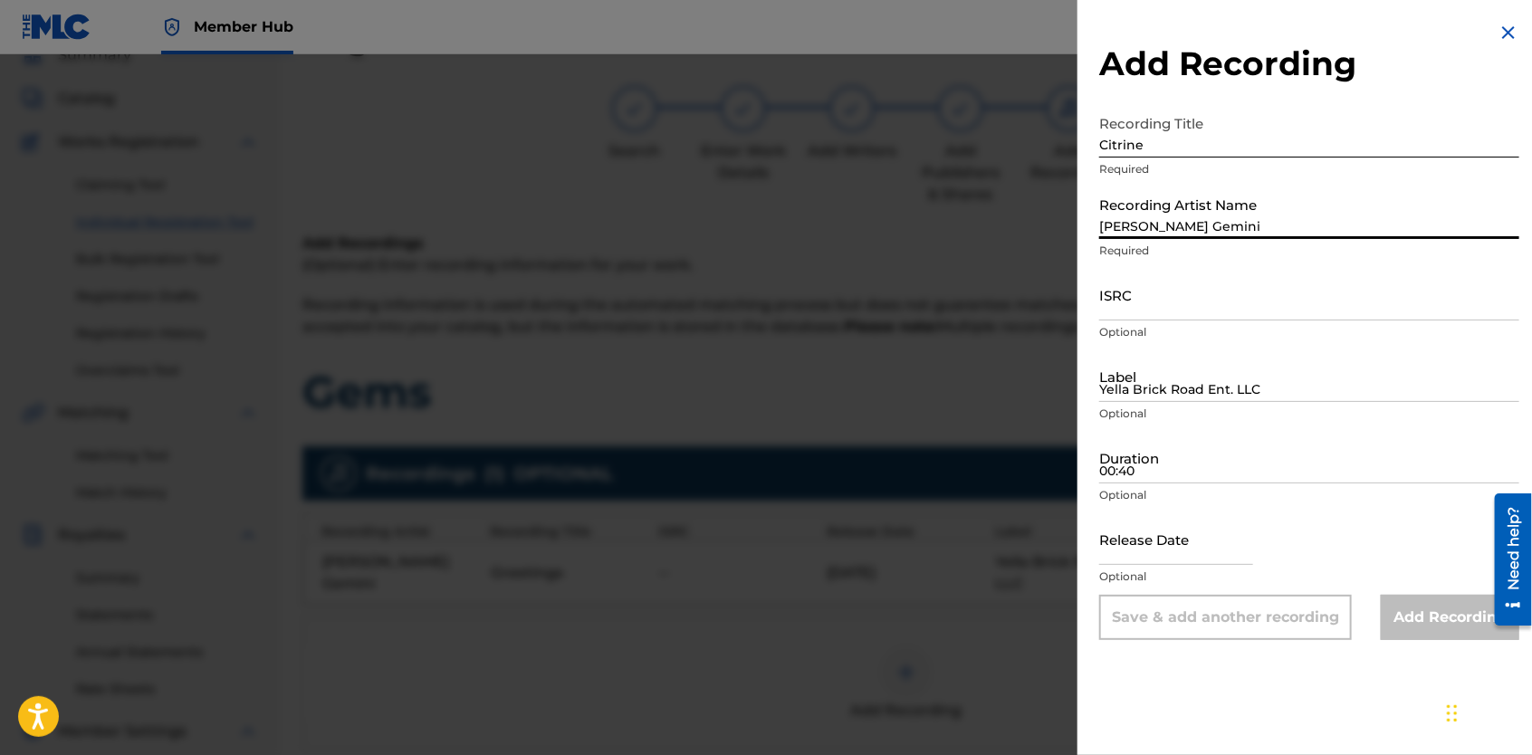
click at [1203, 212] on input "[PERSON_NAME] Gemini" at bounding box center [1309, 213] width 420 height 52
type input "[PERSON_NAME] Gemini"
type input "Yella Brick Road Ent. LLC"
type input "03:23"
type input "[DATE]"
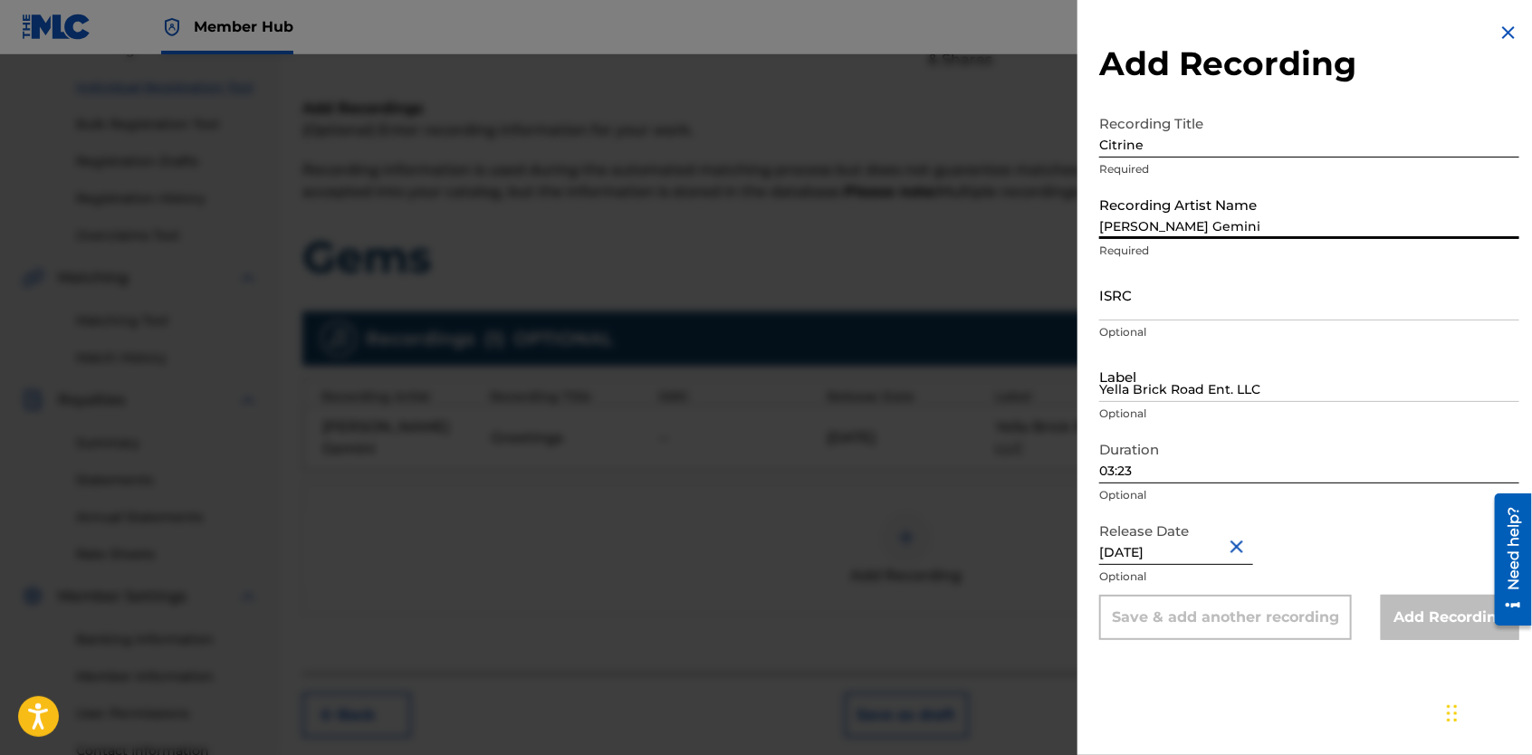
scroll to position [230, 0]
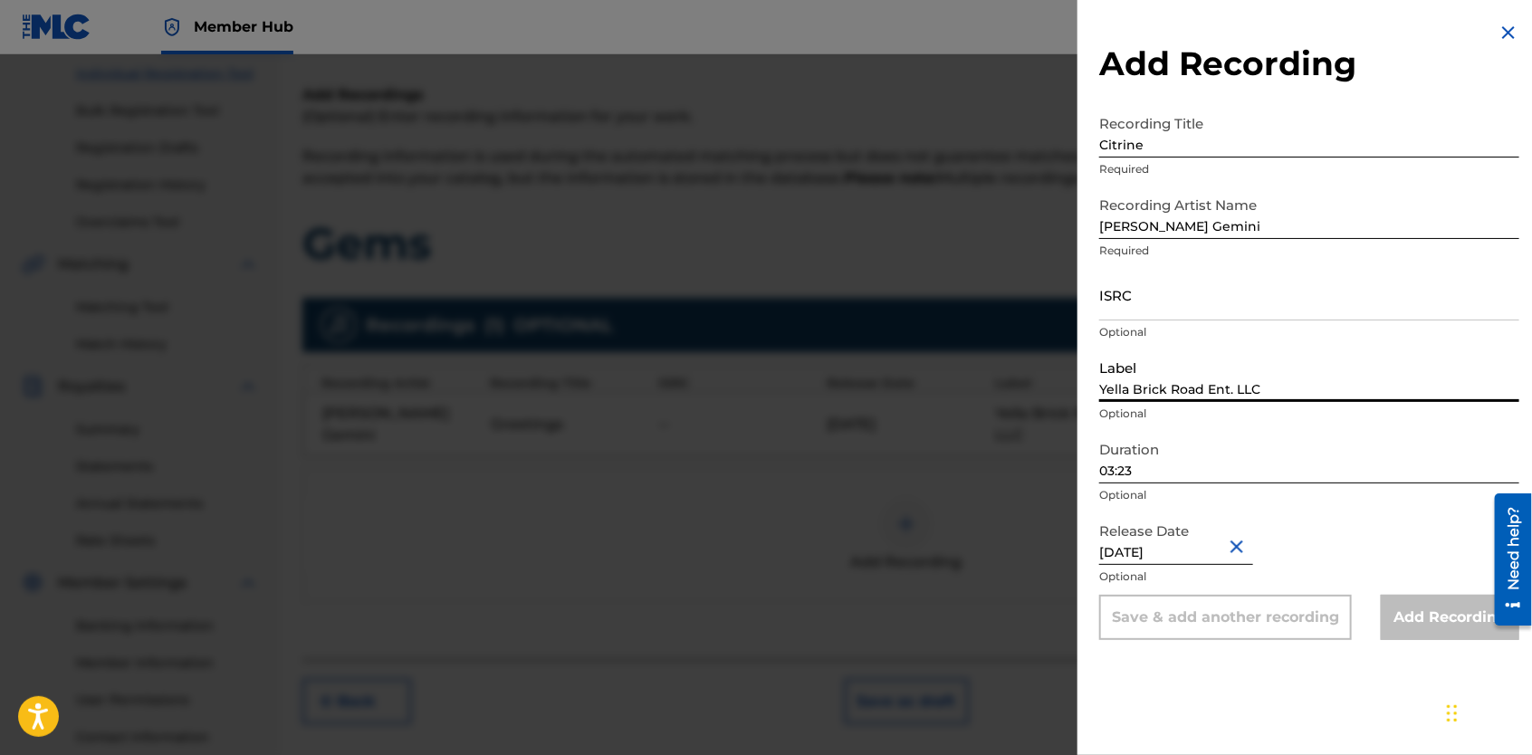
click at [1289, 363] on input "Yella Brick Road Ent. LLC" at bounding box center [1309, 376] width 420 height 52
click at [1297, 619] on div "Save & add another recording" at bounding box center [1225, 617] width 253 height 45
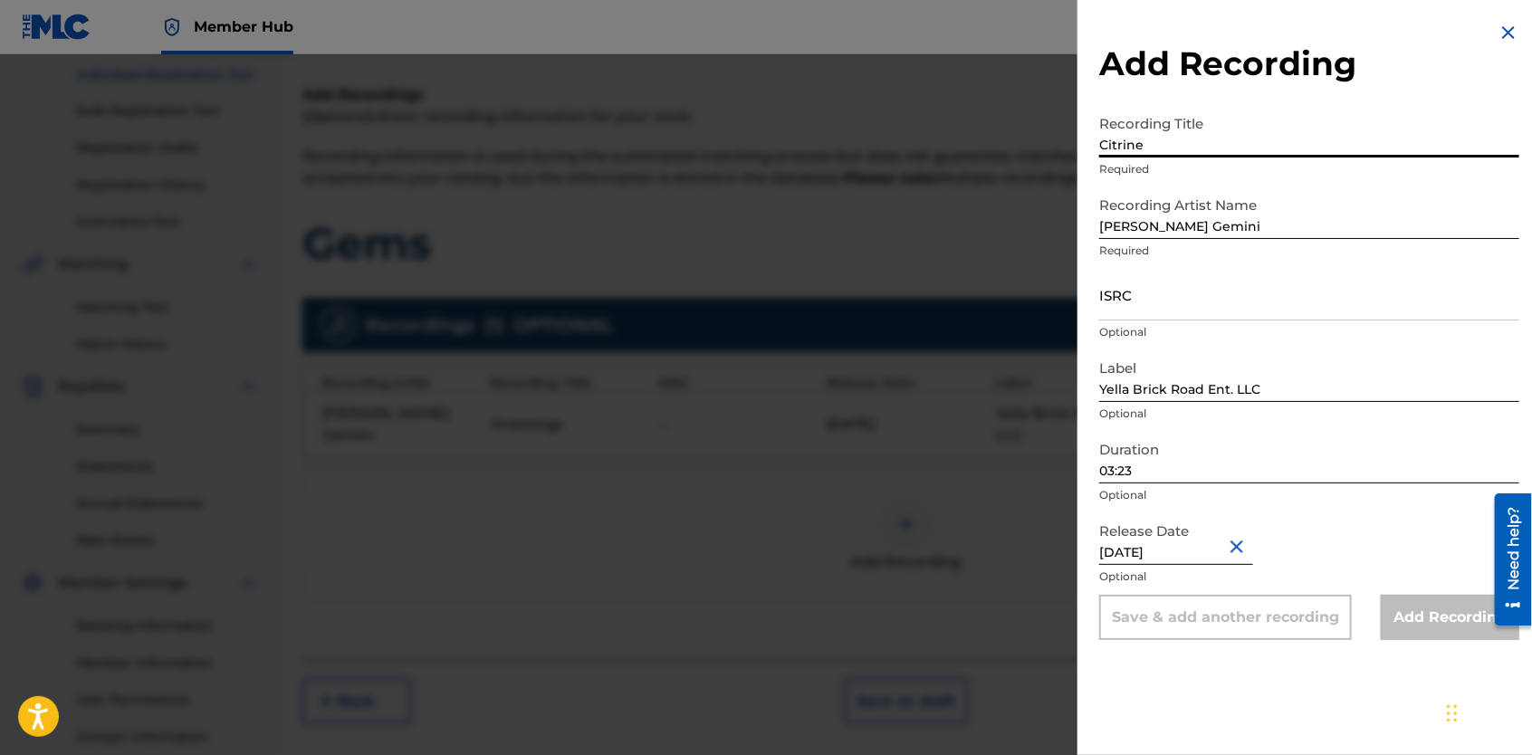
click at [1251, 142] on input "Citrine" at bounding box center [1309, 132] width 420 height 52
click at [1307, 538] on div "Release Date [DATE] Optional" at bounding box center [1309, 554] width 420 height 82
click at [1230, 541] on button "Close" at bounding box center [1239, 546] width 27 height 55
click at [1209, 553] on input "text" at bounding box center [1176, 539] width 154 height 52
select select "8"
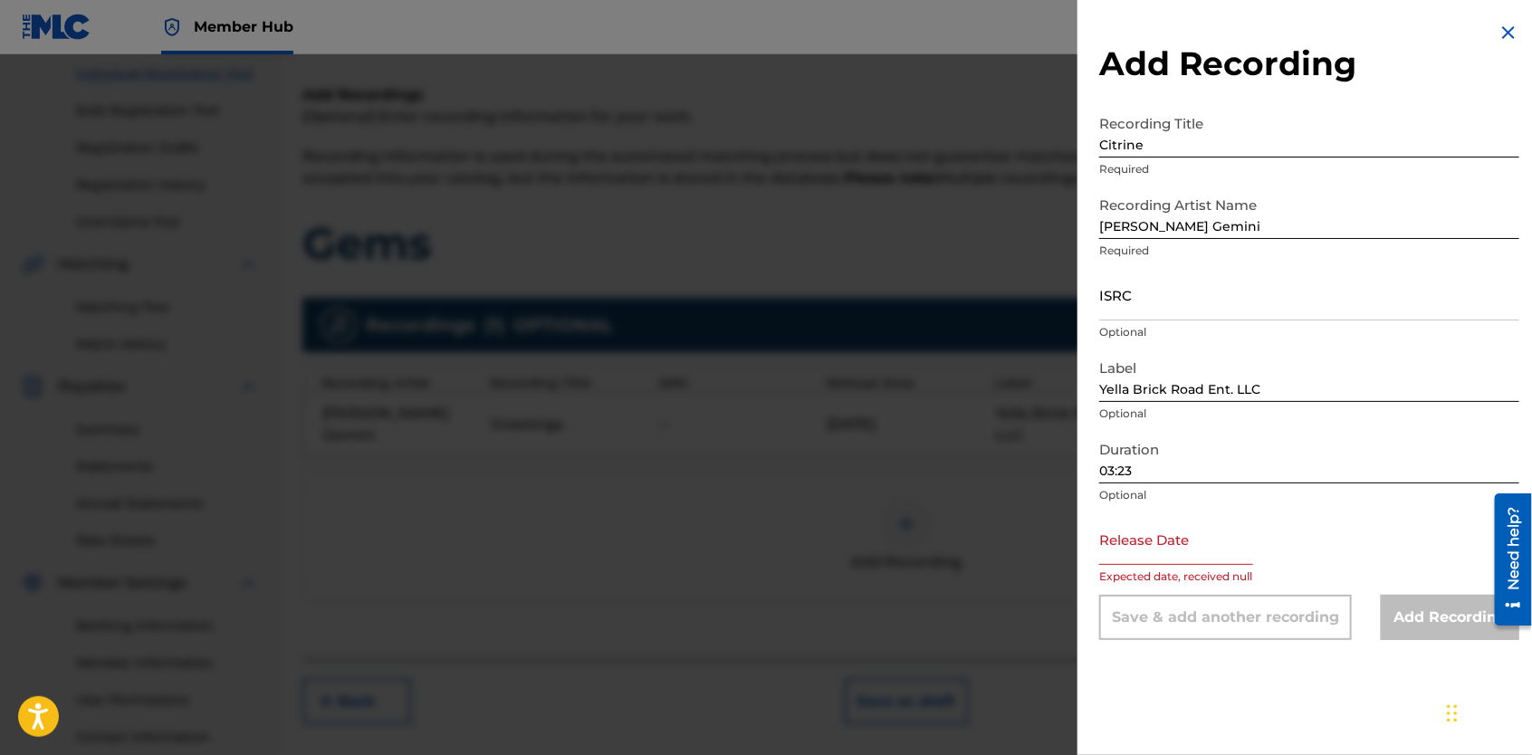
select select "2025"
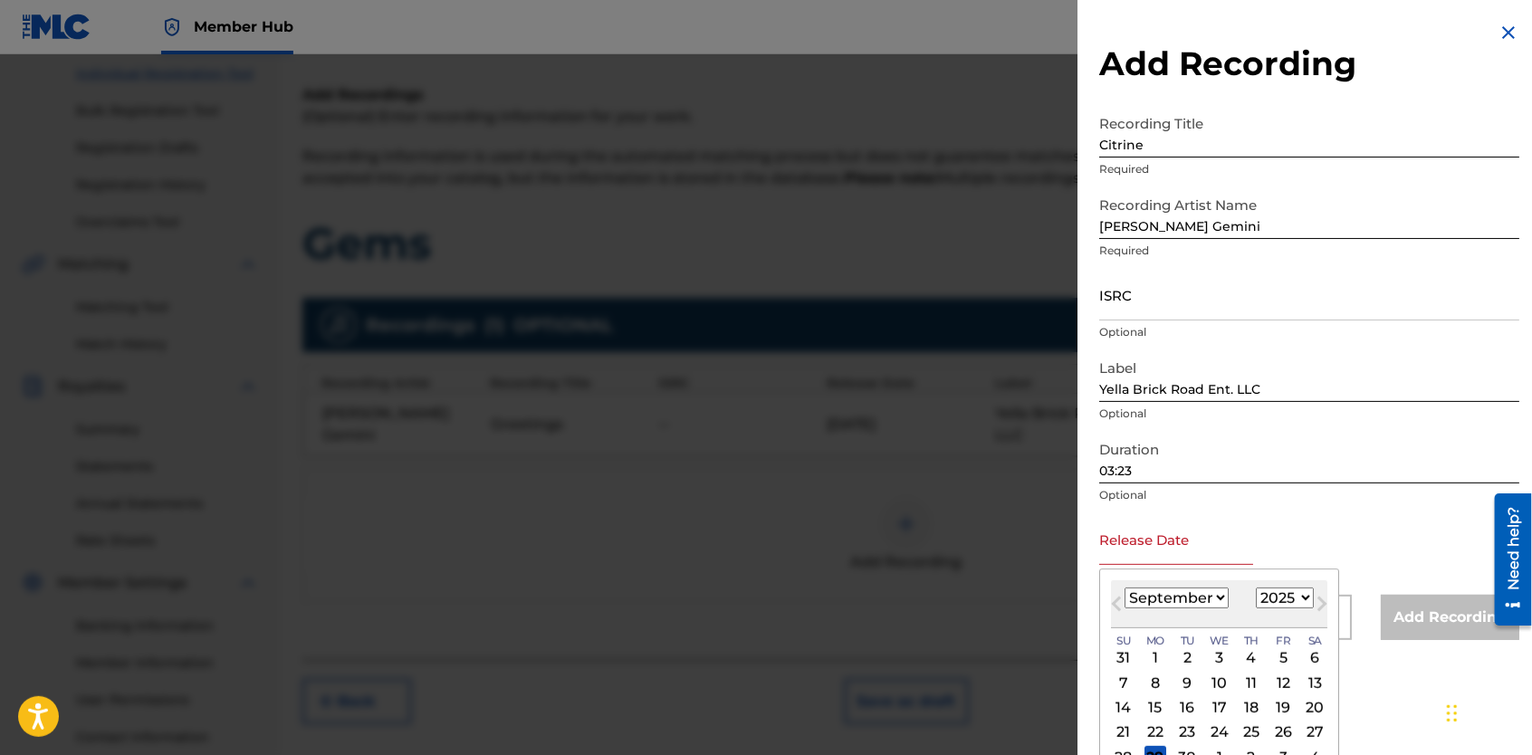
click at [1222, 600] on select "January February March April May June July August September October November De…" at bounding box center [1177, 598] width 104 height 21
select select "7"
click at [1125, 588] on select "January February March April May June July August September October November De…" at bounding box center [1177, 598] width 104 height 21
click at [1301, 590] on select "1899 1900 1901 1902 1903 1904 1905 1906 1907 1908 1909 1910 1911 1912 1913 1914…" at bounding box center [1285, 598] width 58 height 21
select select "2021"
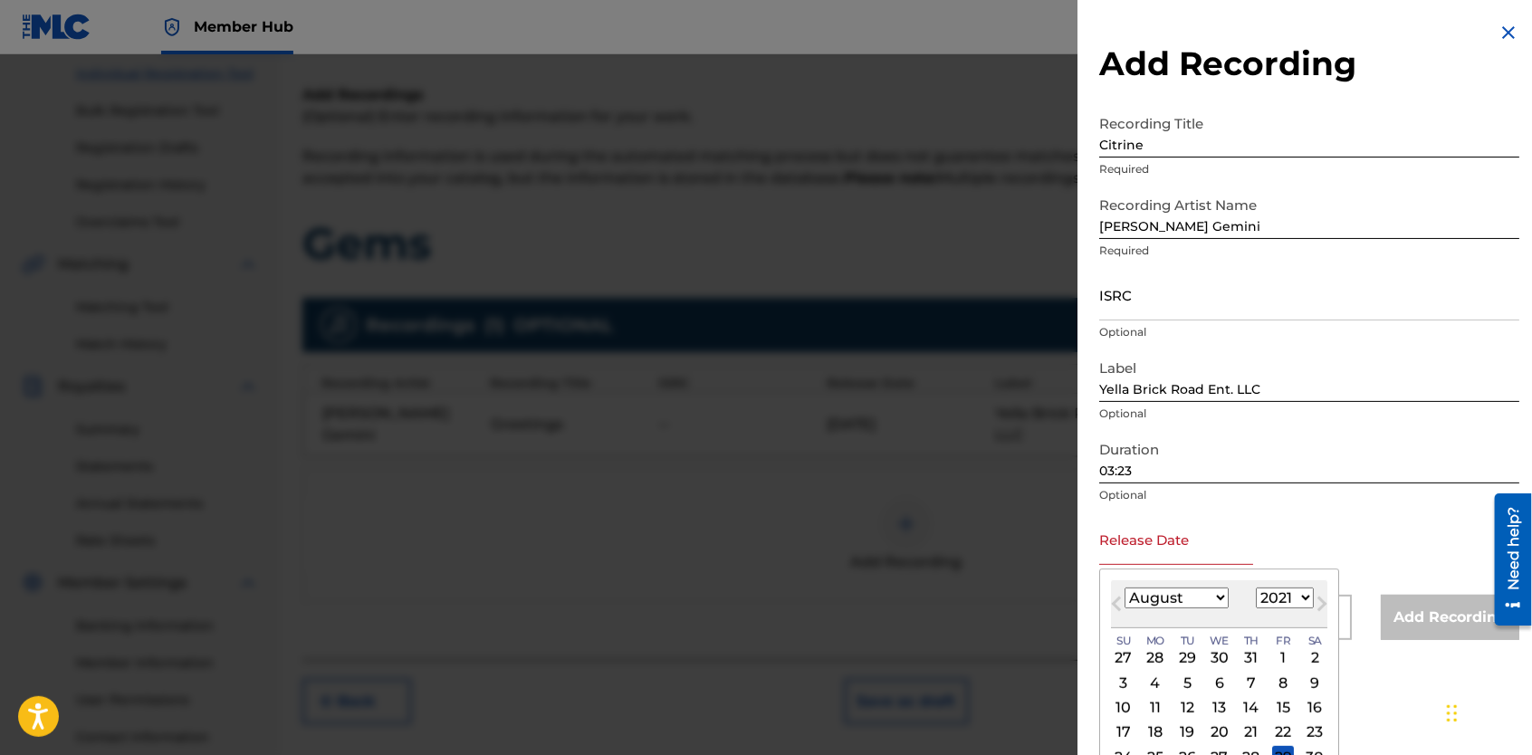
click at [1256, 588] on select "1899 1900 1901 1902 1903 1904 1905 1906 1907 1908 1909 1910 1911 1912 1913 1914…" at bounding box center [1285, 598] width 58 height 21
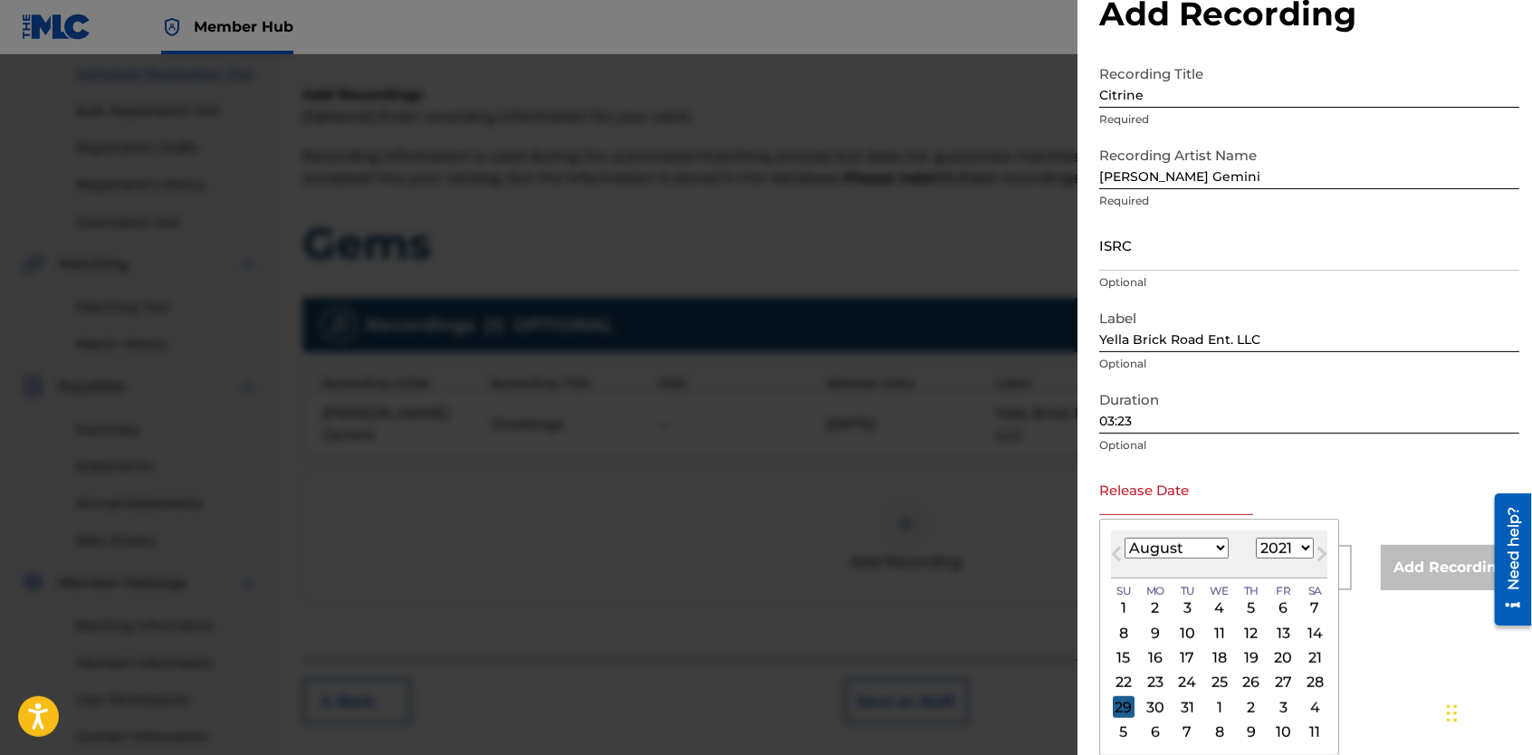
click at [1119, 705] on div "29" at bounding box center [1124, 707] width 22 height 22
type input "[DATE]"
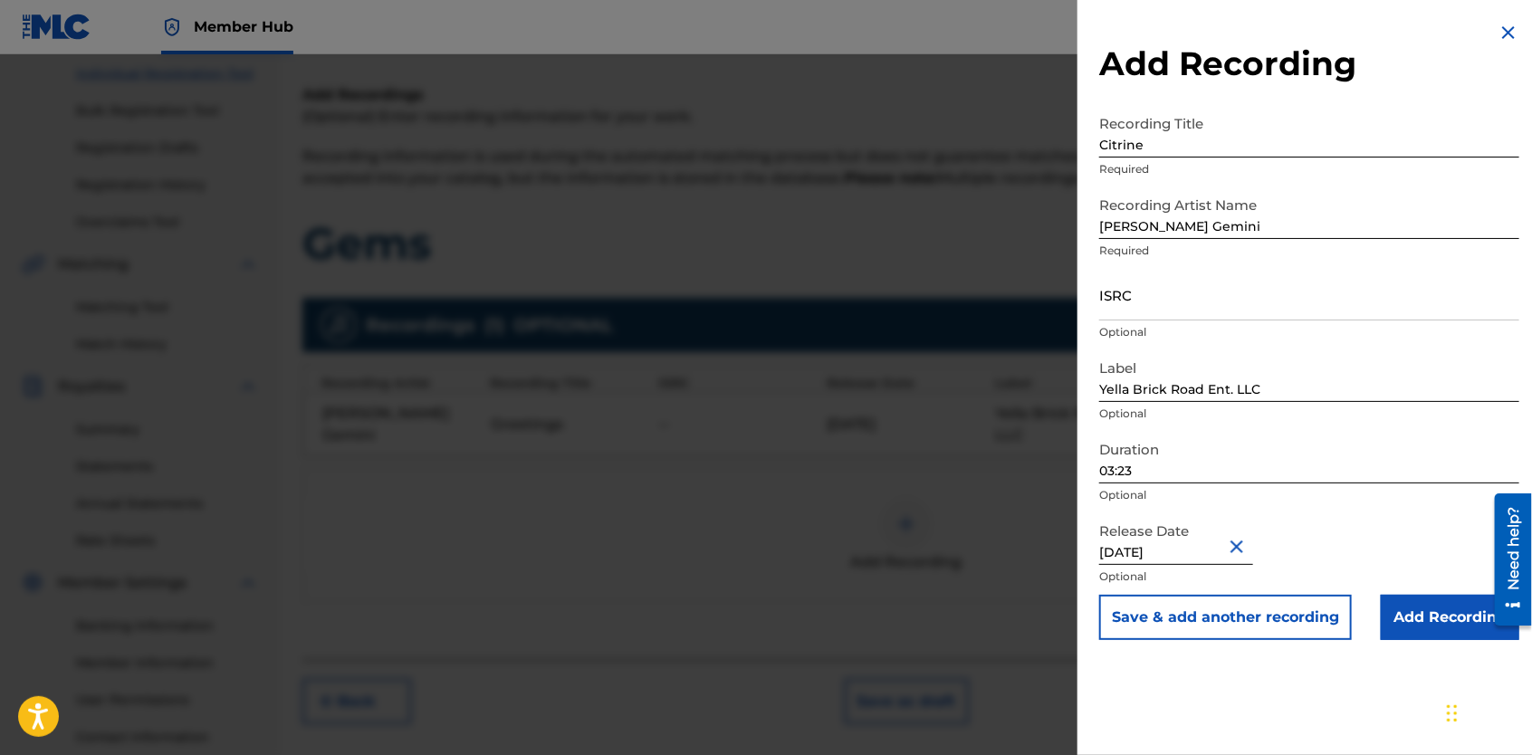
scroll to position [0, 0]
click at [1200, 630] on button "Save & add another recording" at bounding box center [1225, 617] width 253 height 45
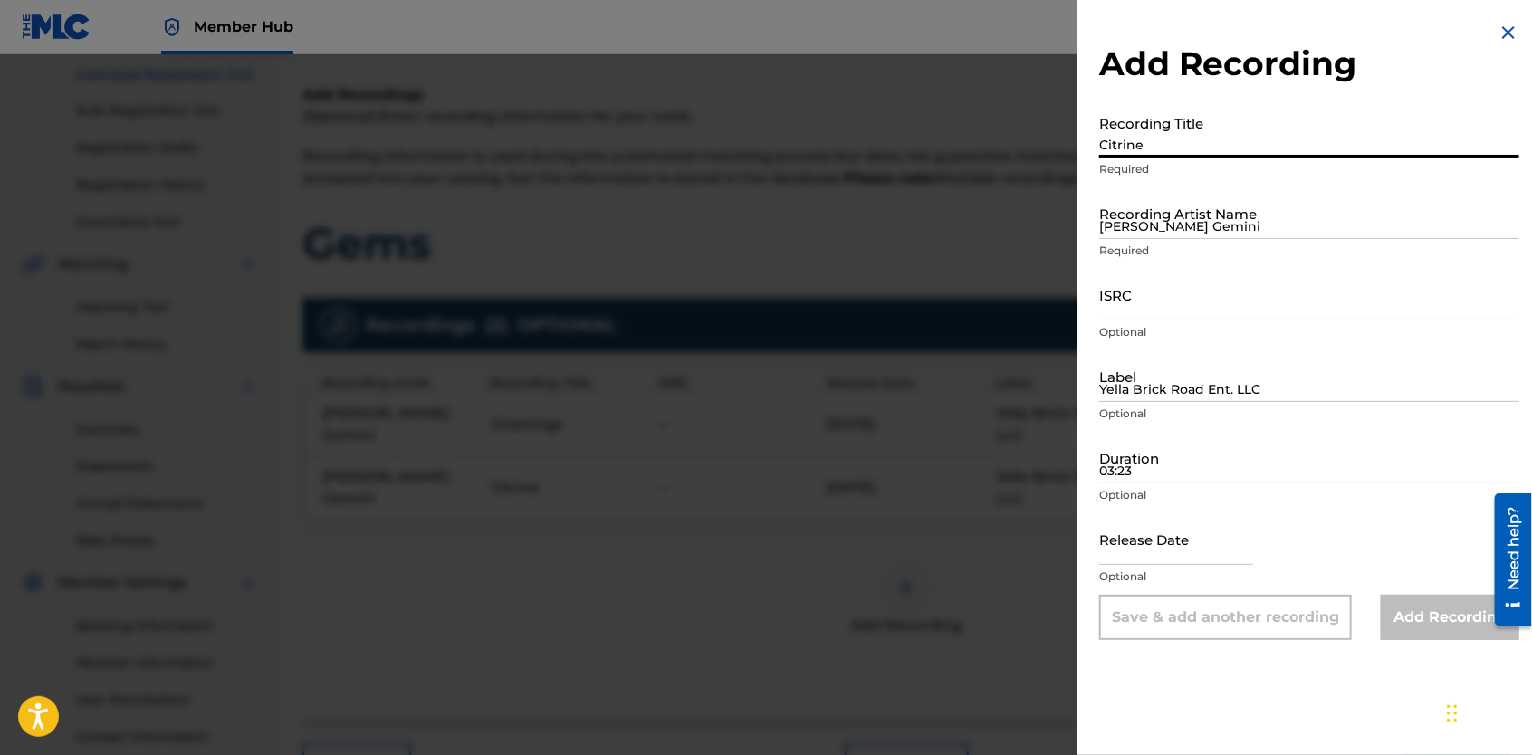
click at [1197, 138] on input "Citrine" at bounding box center [1309, 132] width 420 height 52
type input "Selenite"
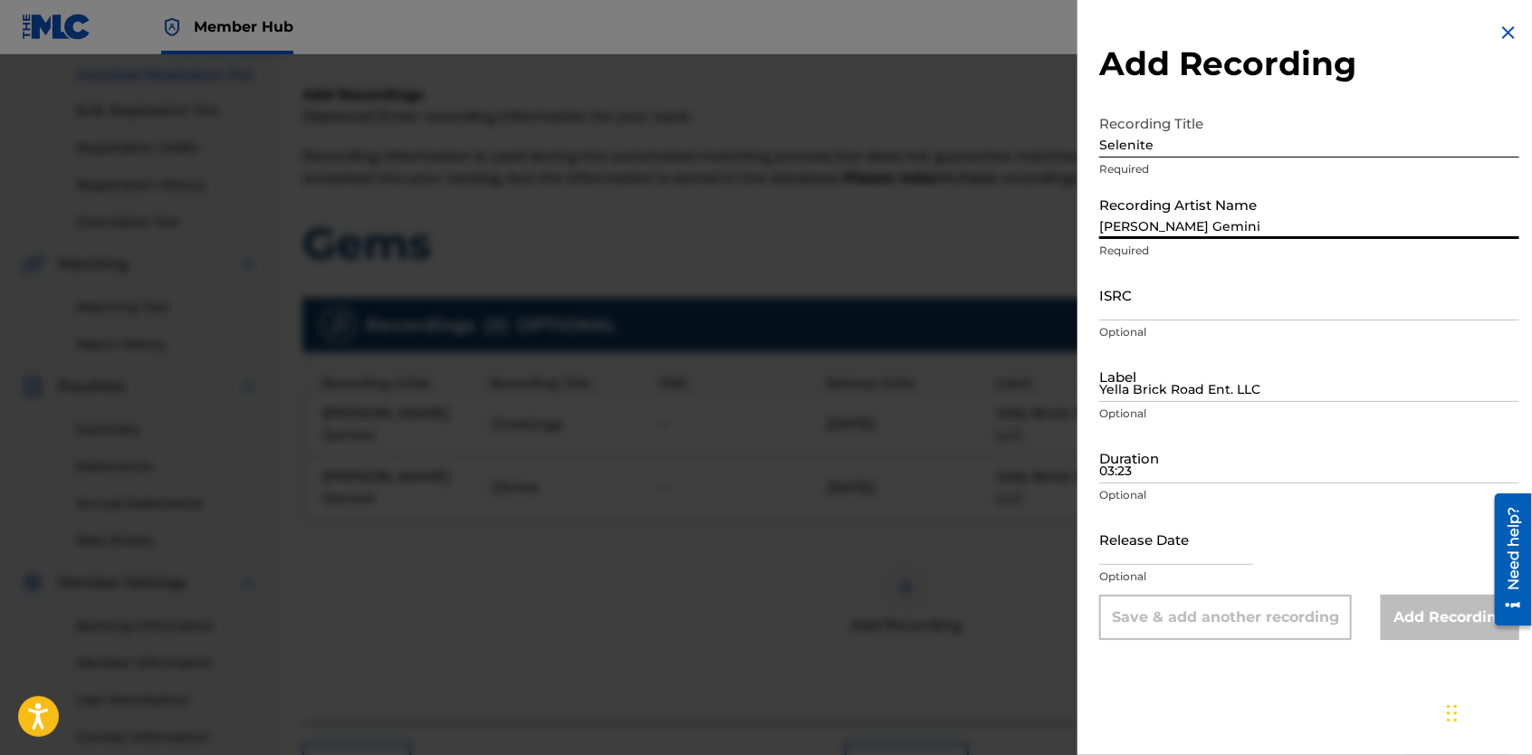
click at [1192, 216] on input "[PERSON_NAME] Gemini" at bounding box center [1309, 213] width 420 height 52
type input "[PERSON_NAME] Gemini"
type input "Yella Brick Road Ent. LLC"
type input "03:23"
type input "[DATE]"
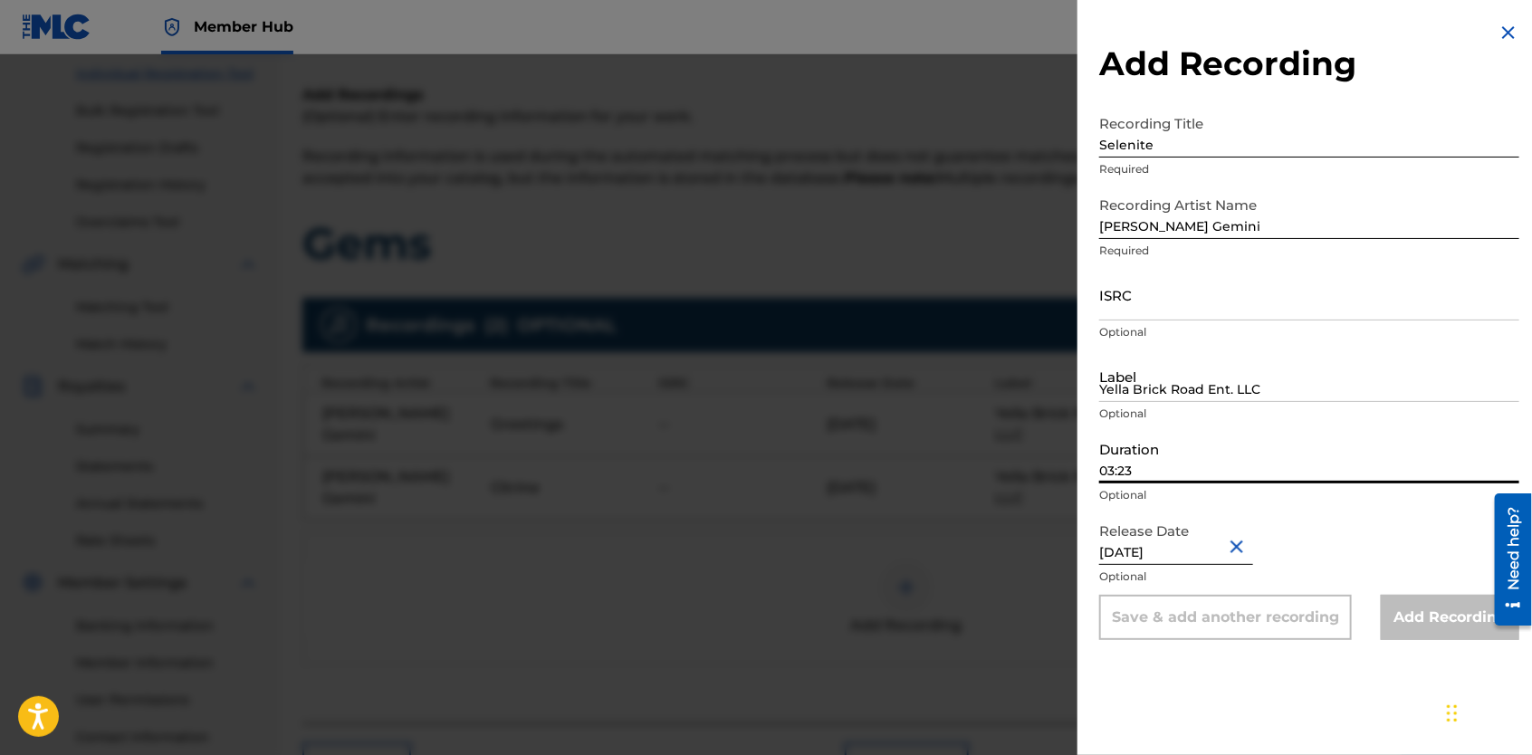
click at [1156, 475] on input "03:23" at bounding box center [1309, 458] width 420 height 52
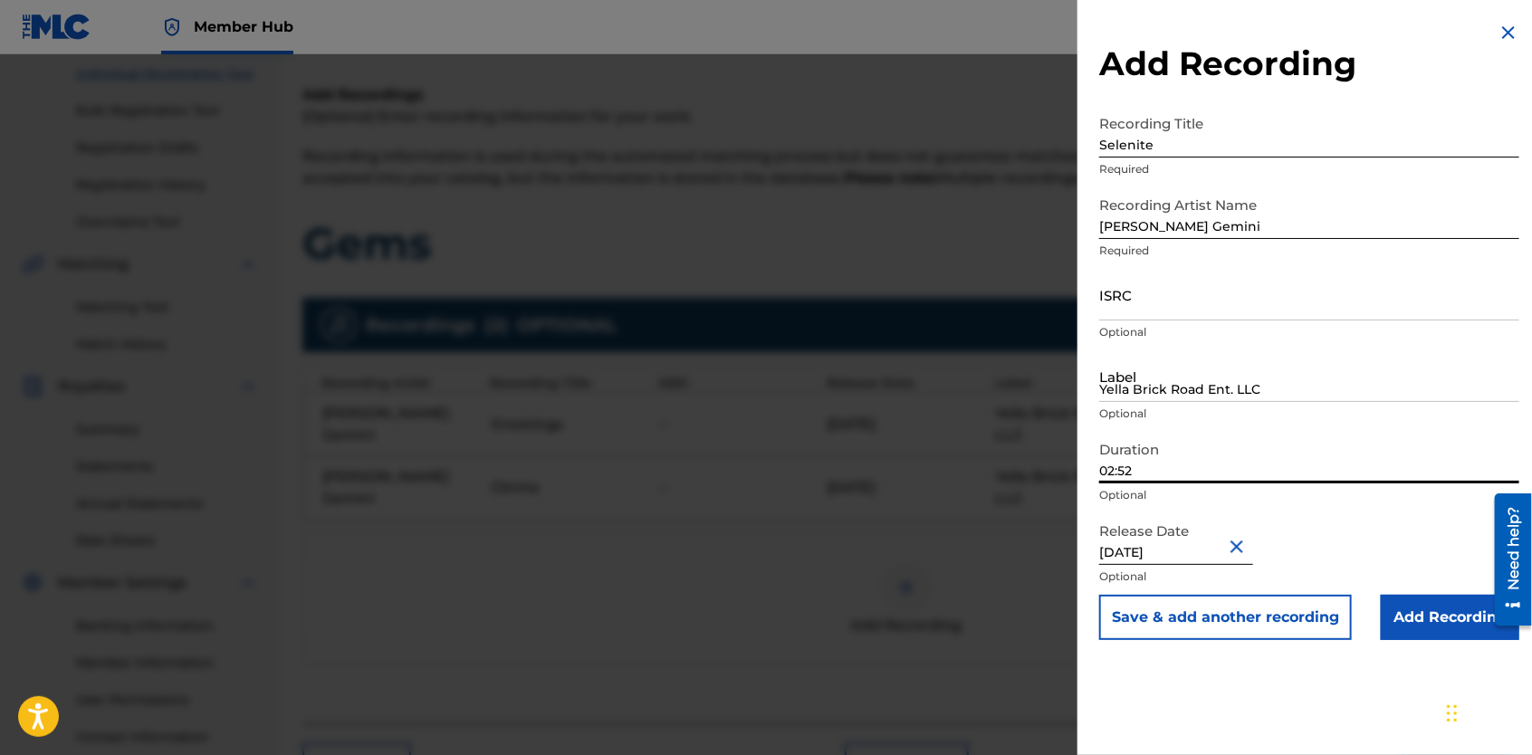
type input "02:52"
select select "2"
select select "2021"
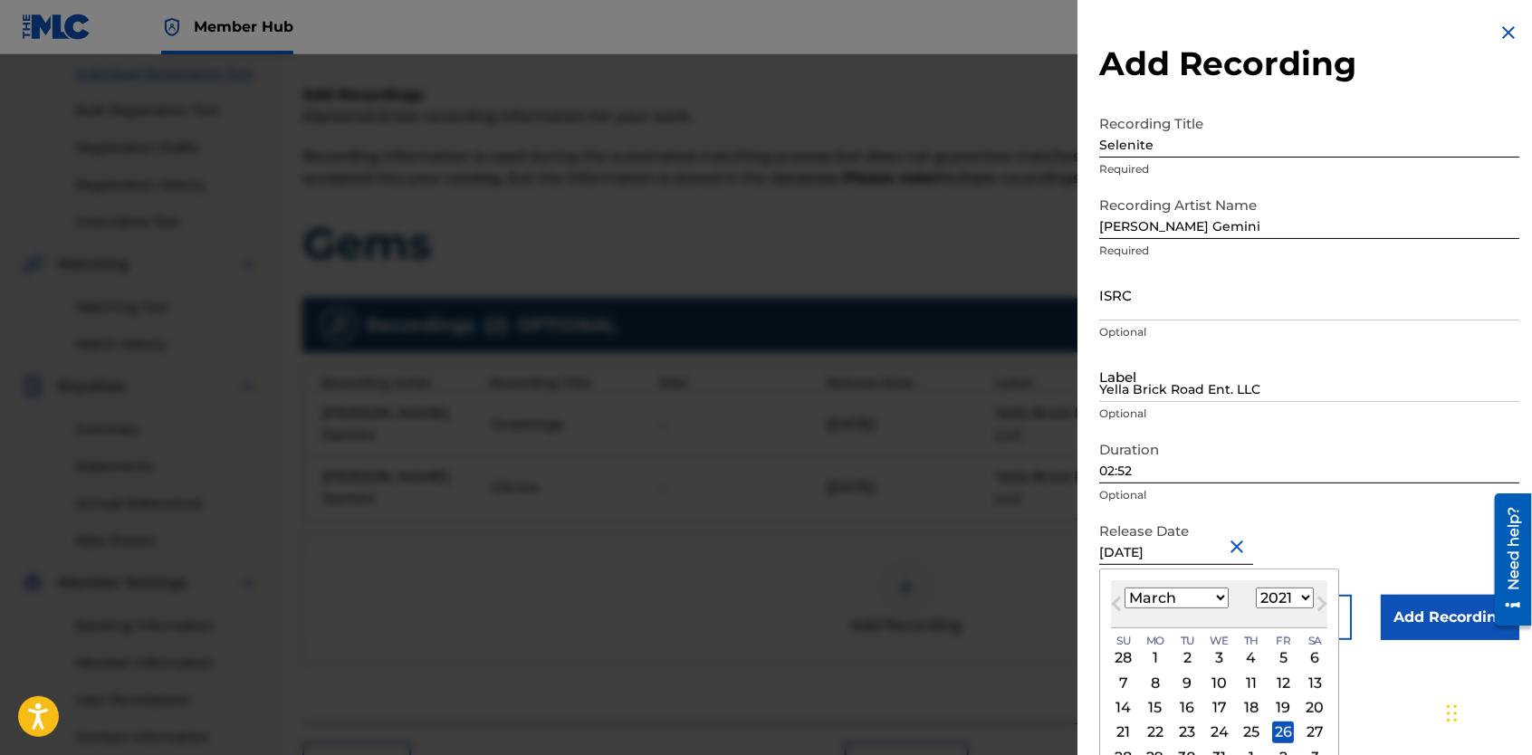
click at [1197, 555] on input "[DATE]" at bounding box center [1176, 539] width 154 height 52
click at [1216, 602] on select "January February March April May June July August September October November De…" at bounding box center [1177, 598] width 104 height 21
click at [1216, 595] on select "January February March April May June July August September October November De…" at bounding box center [1177, 598] width 104 height 21
click at [1217, 602] on select "January February March April May June July August September October November De…" at bounding box center [1177, 598] width 104 height 21
select select "7"
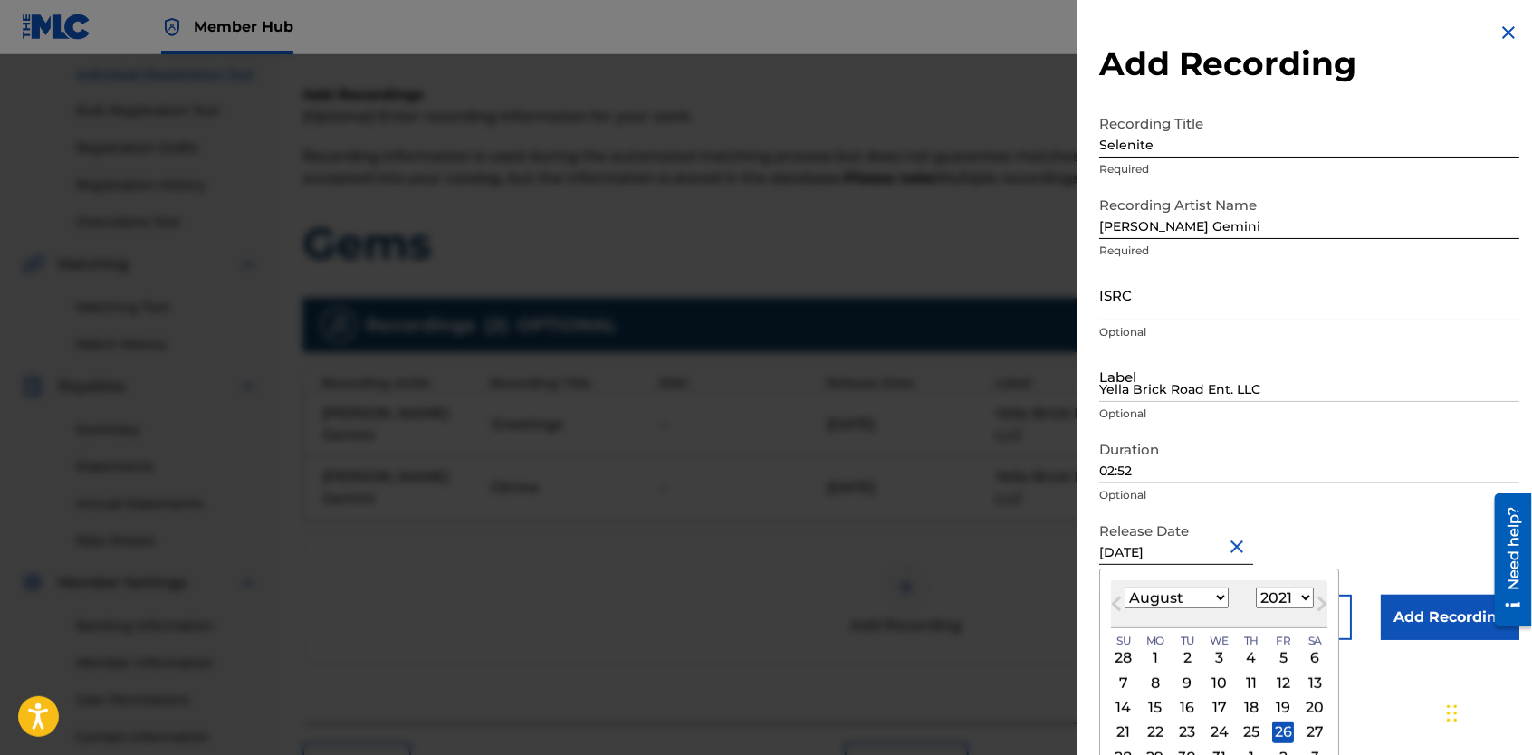
click at [1125, 588] on select "January February March April May June July August September October November De…" at bounding box center [1177, 598] width 104 height 21
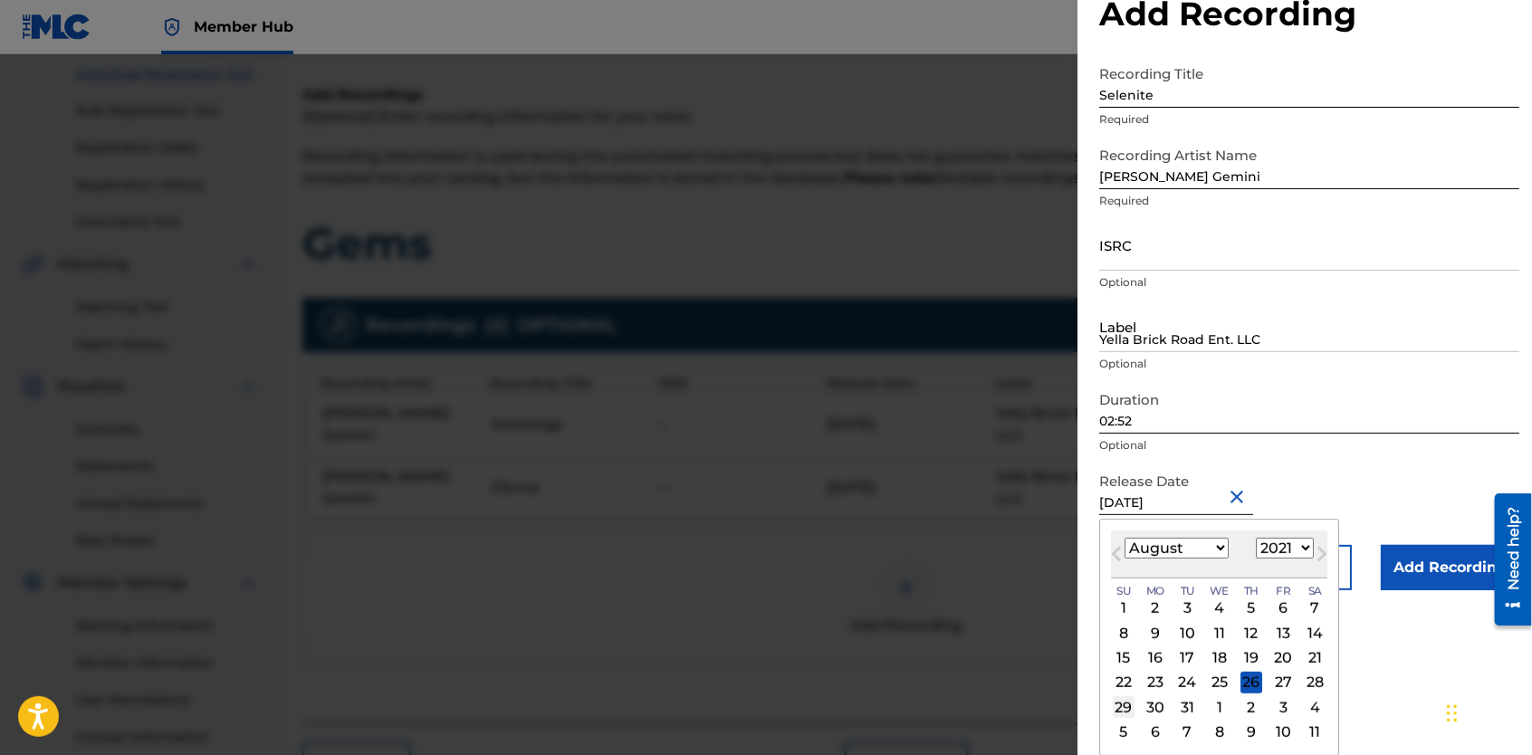
click at [1124, 708] on div "29" at bounding box center [1124, 707] width 22 height 22
type input "[DATE]"
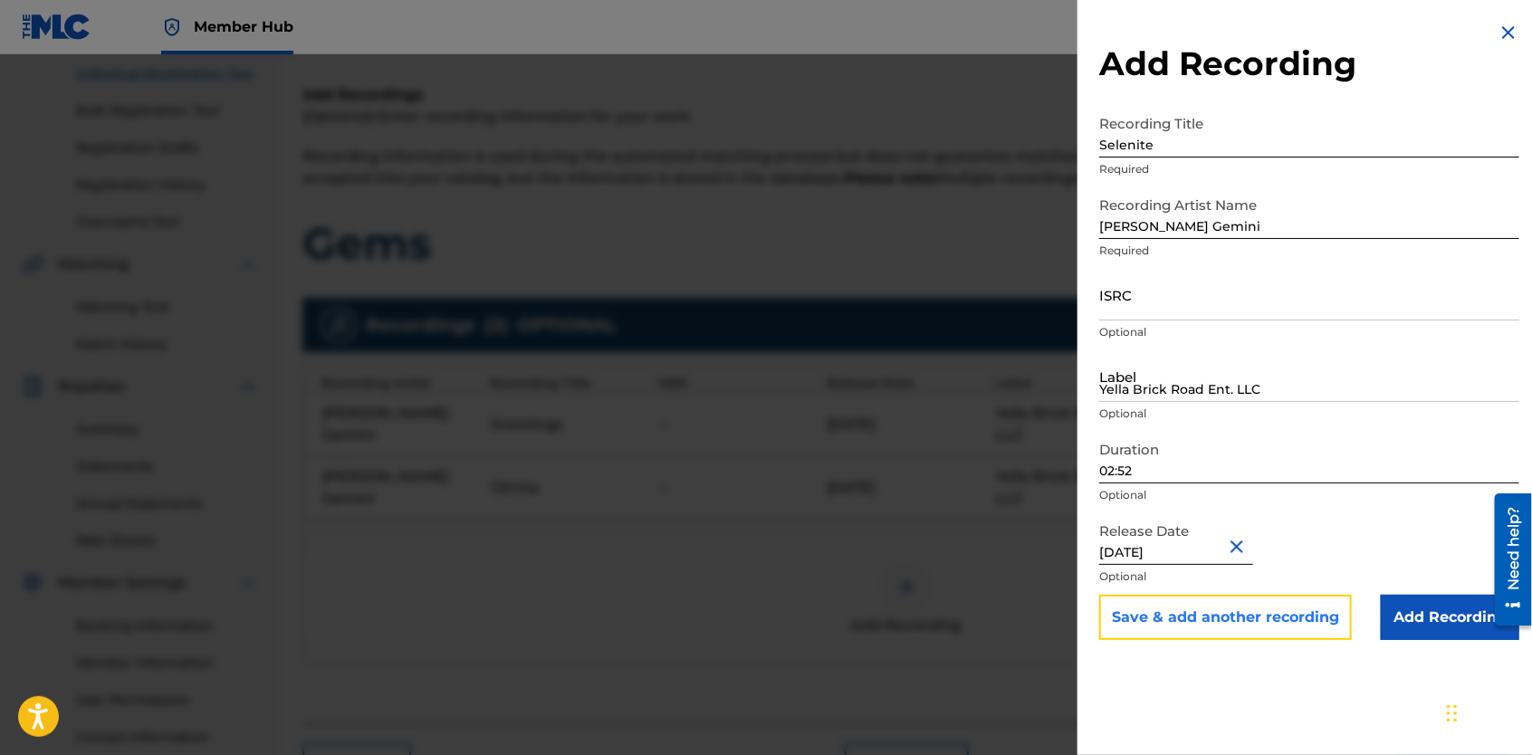
click at [1250, 626] on button "Save & add another recording" at bounding box center [1225, 617] width 253 height 45
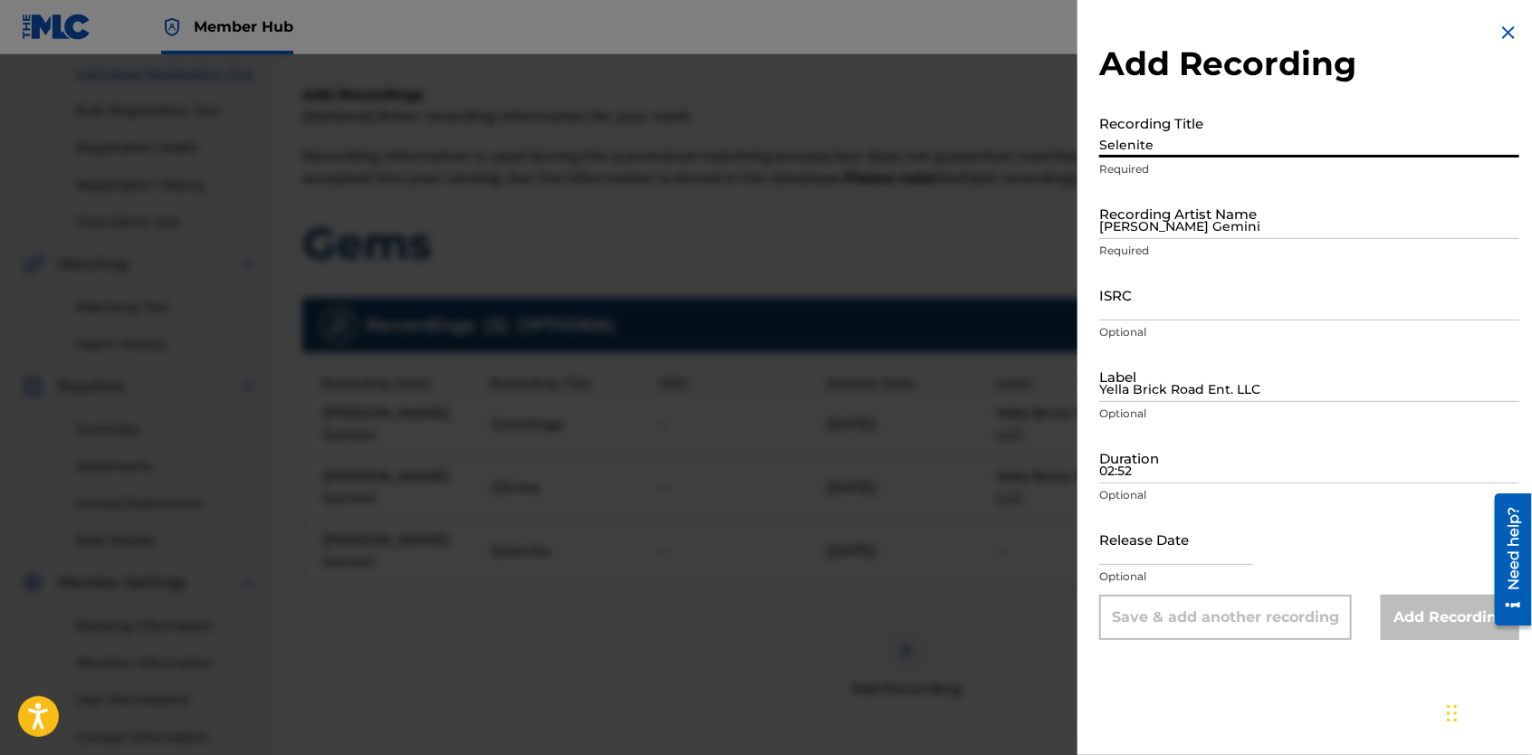
click at [1244, 149] on input "Selenite" at bounding box center [1309, 132] width 420 height 52
type input "Amethyst"
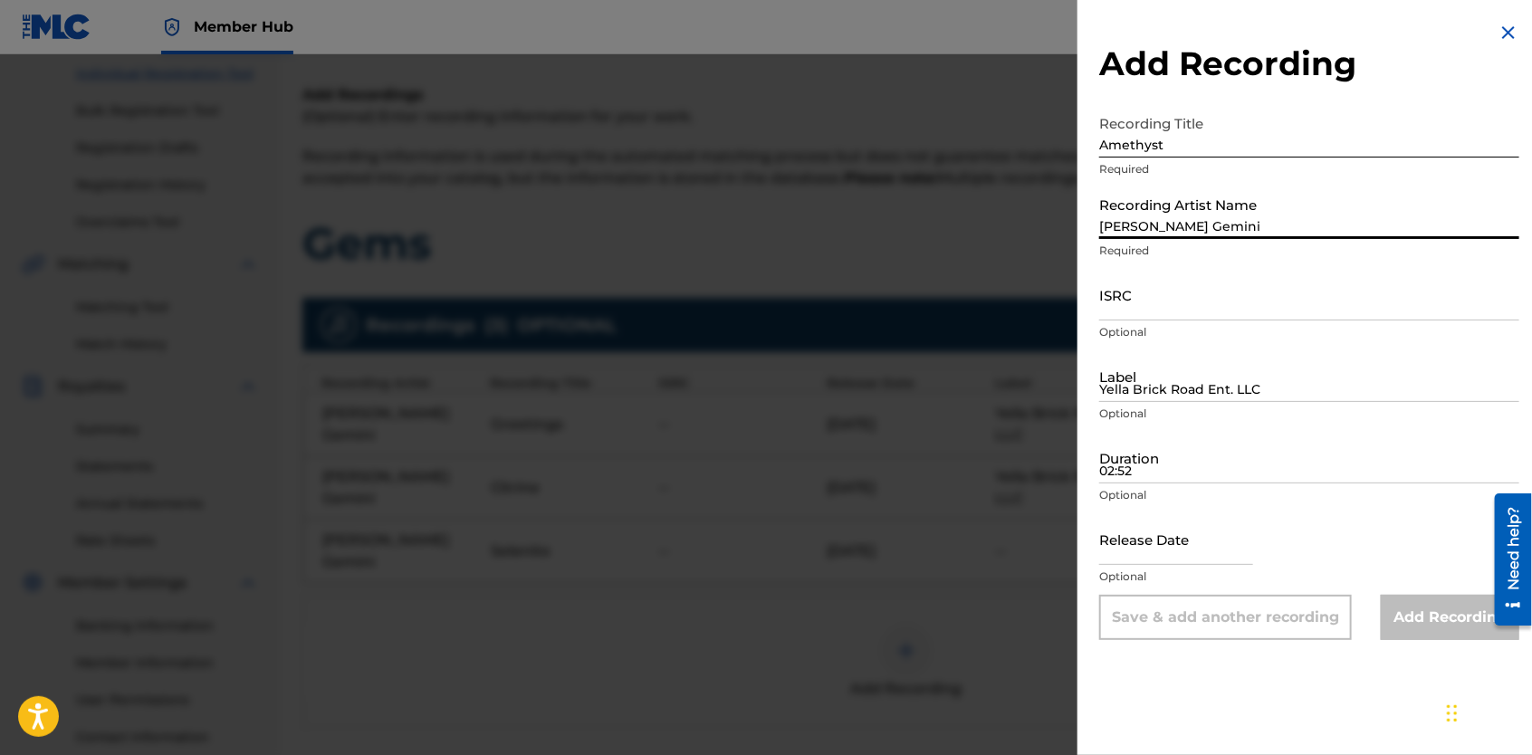
click at [1224, 218] on input "[PERSON_NAME] Gemini" at bounding box center [1309, 213] width 420 height 52
type input "[PERSON_NAME] Gemini"
type input "Yella Brick Road Ent. LLC"
type input "03:23"
type input "[DATE]"
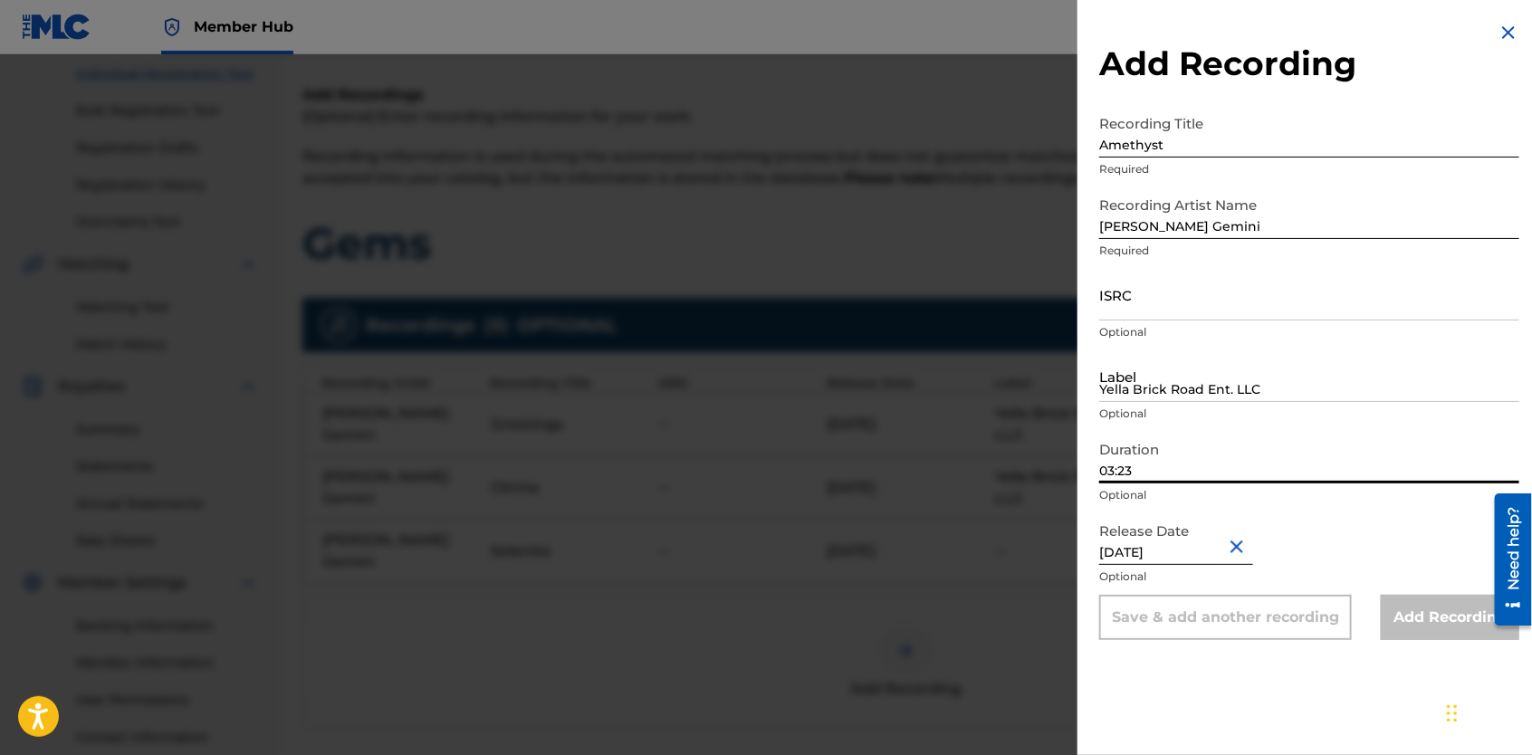
click at [1166, 479] on input "03:23" at bounding box center [1309, 458] width 420 height 52
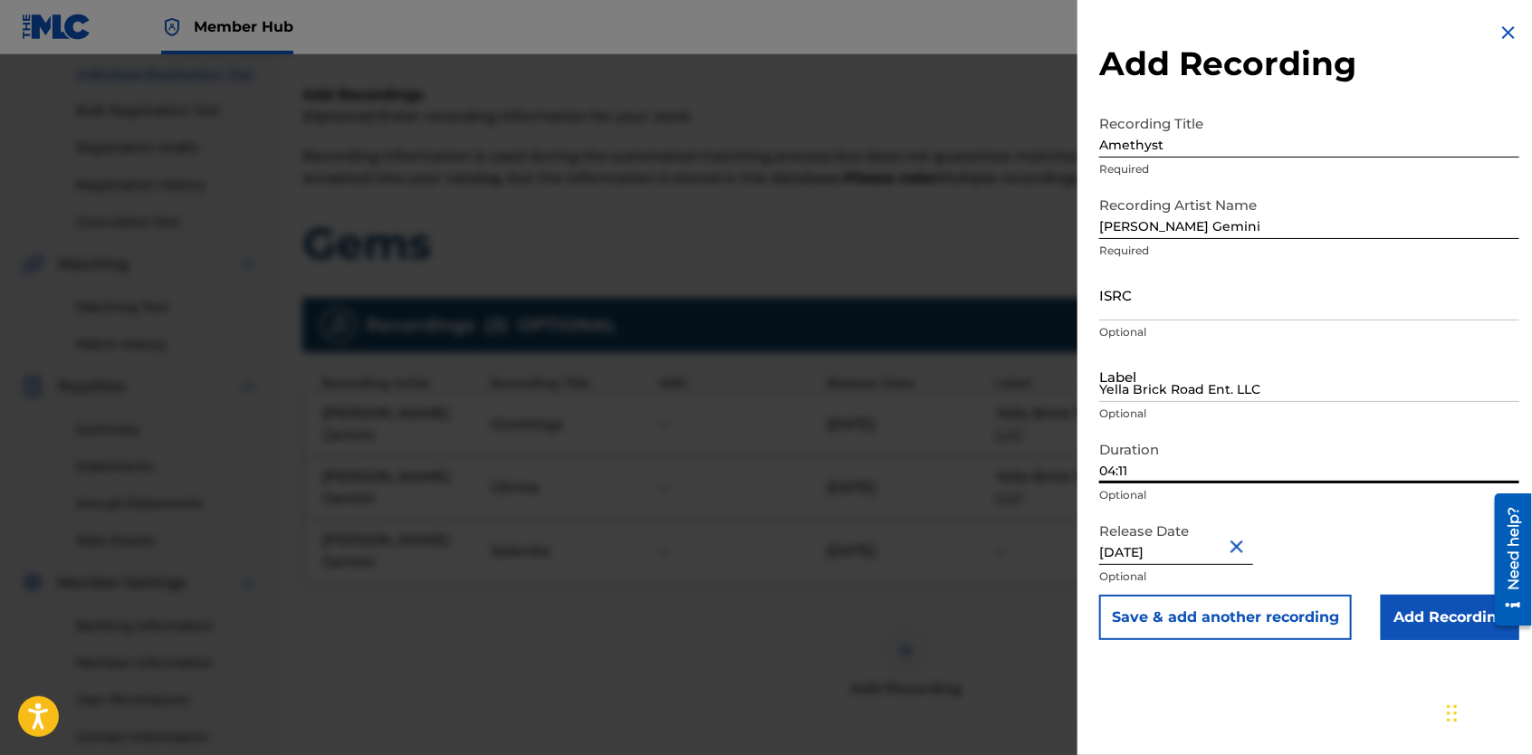
type input "04:11"
select select "2"
select select "2021"
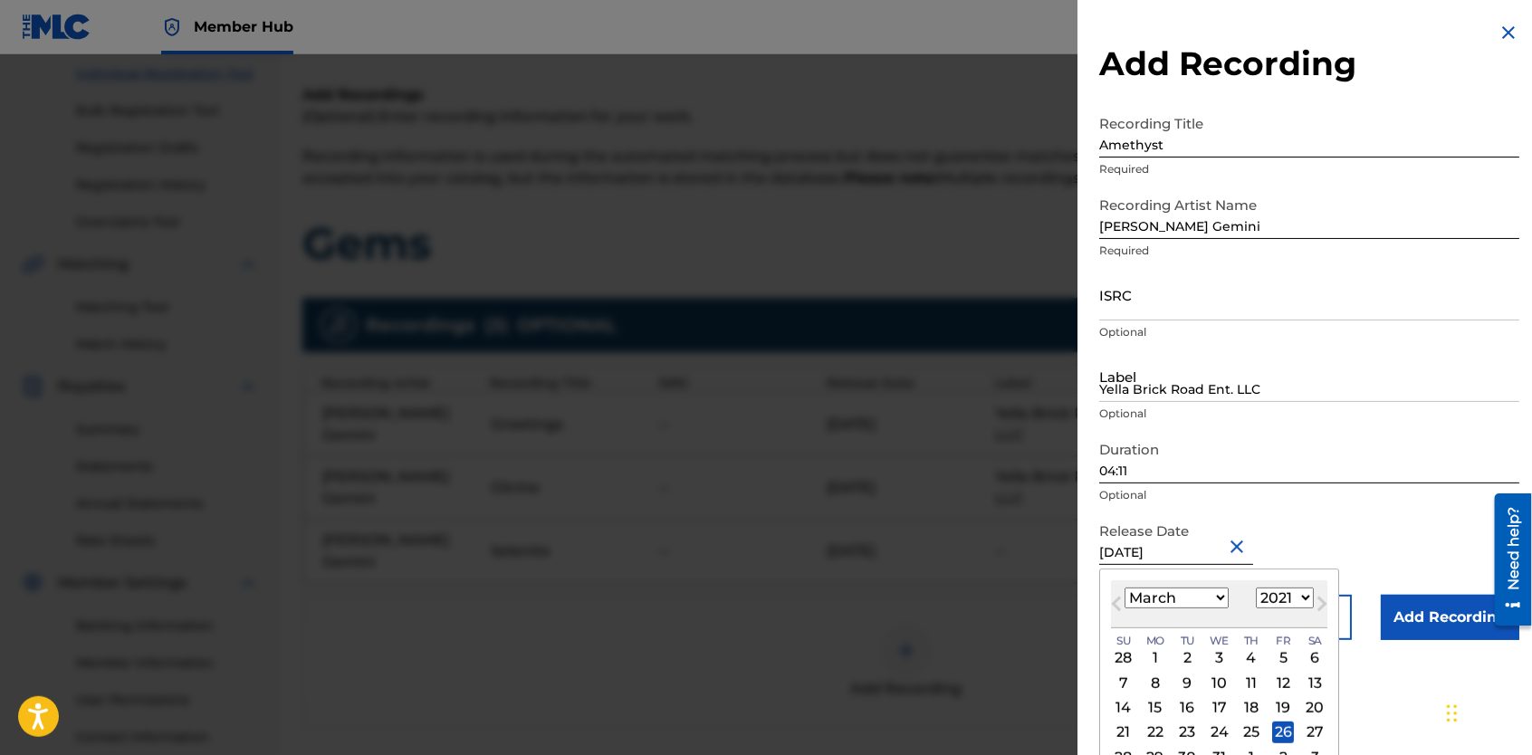
click at [1205, 560] on input "[DATE]" at bounding box center [1176, 539] width 154 height 52
click at [1217, 593] on select "January February March April May June July August September October November De…" at bounding box center [1177, 598] width 104 height 21
select select "7"
click at [1125, 588] on select "January February March April May June July August September October November De…" at bounding box center [1177, 598] width 104 height 21
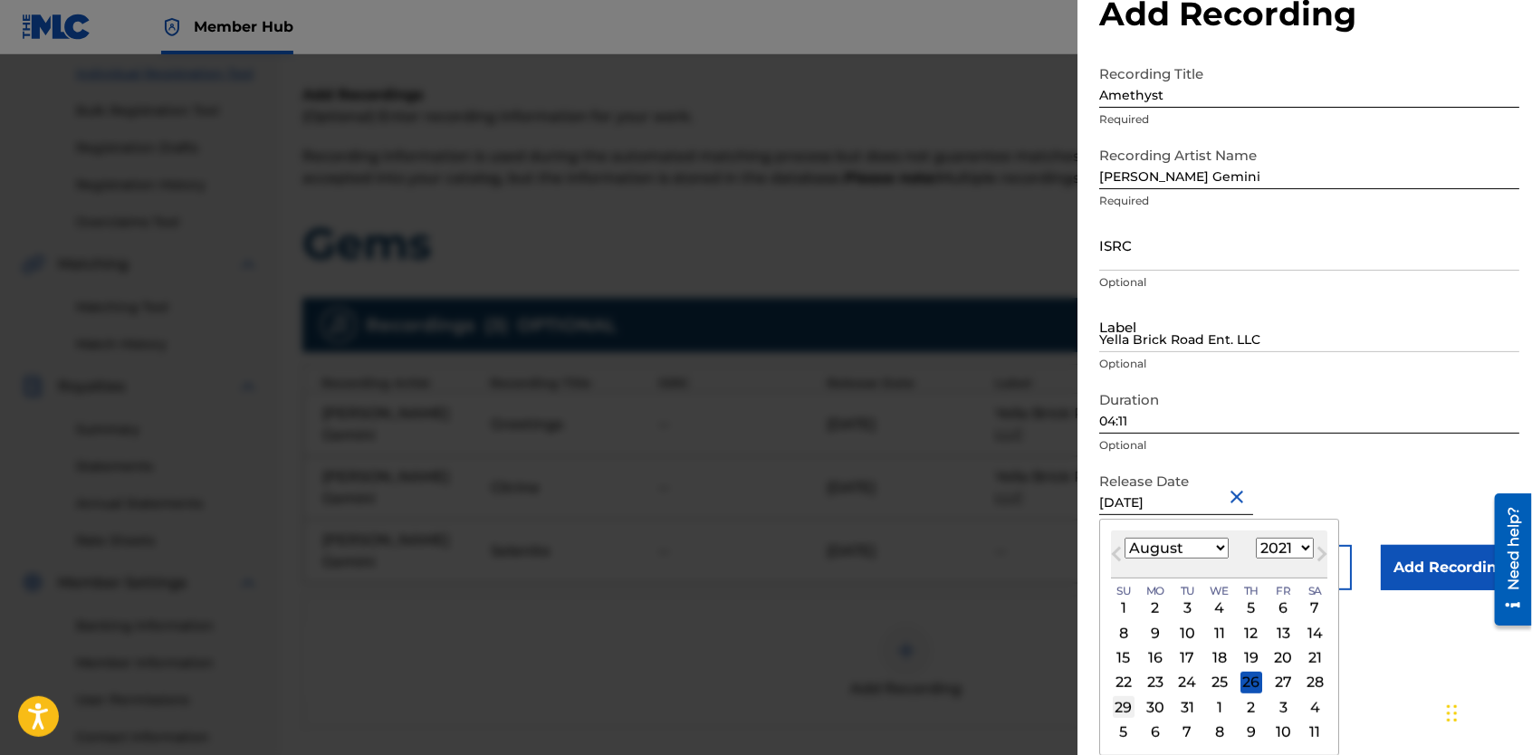
click at [1130, 706] on div "29" at bounding box center [1124, 707] width 22 height 22
type input "[DATE]"
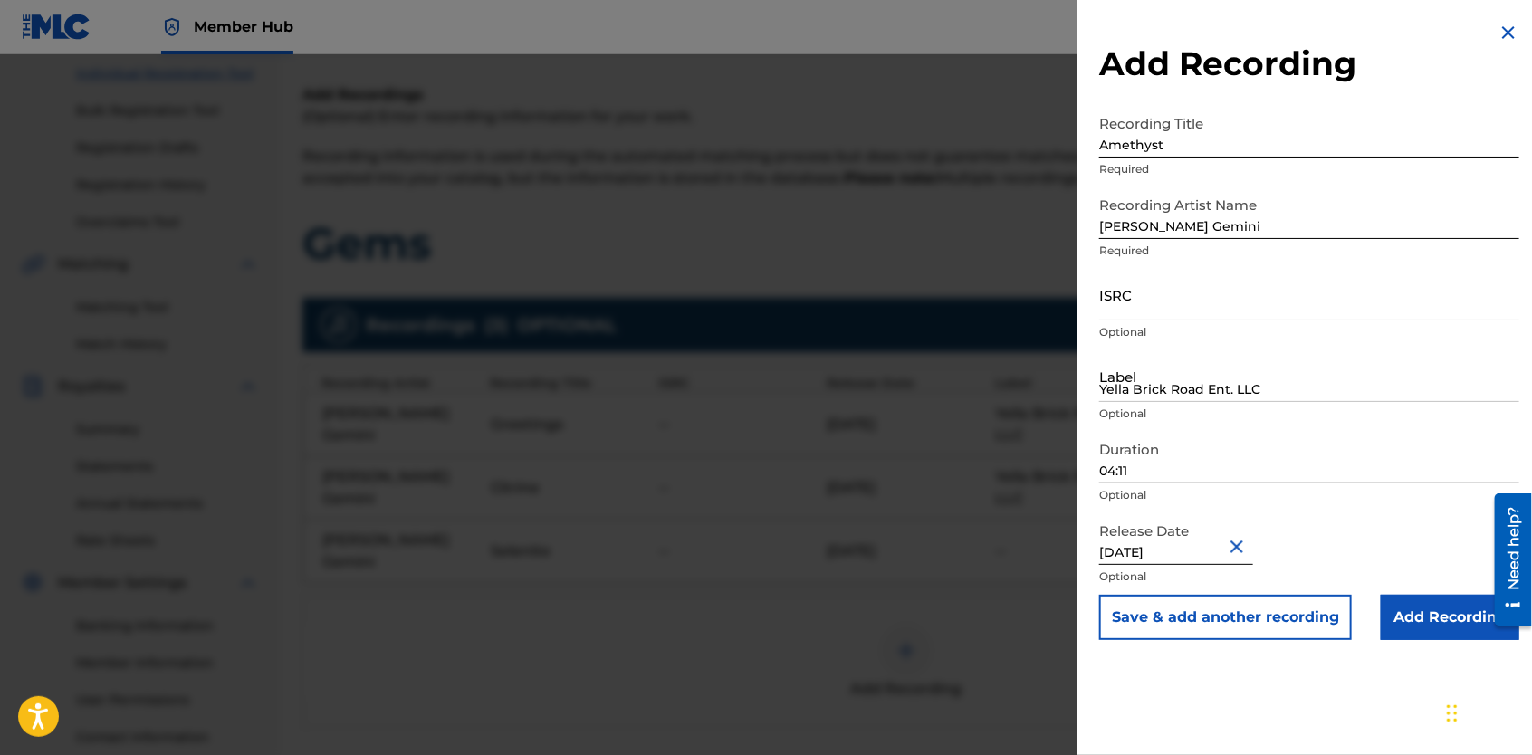
scroll to position [0, 0]
click at [1176, 615] on button "Save & add another recording" at bounding box center [1225, 617] width 253 height 45
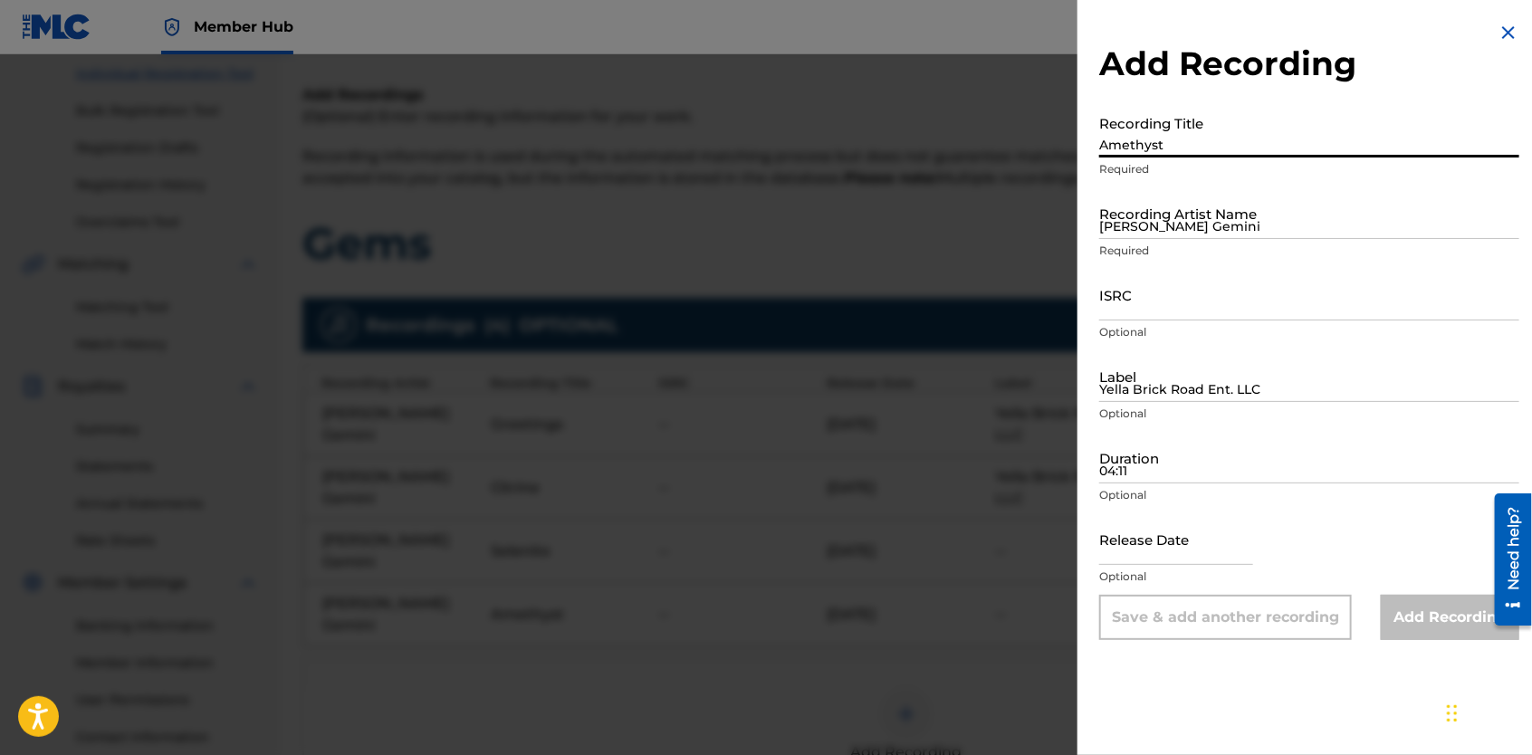
click at [1186, 139] on input "Amethyst" at bounding box center [1309, 132] width 420 height 52
type input "Rose Quartz"
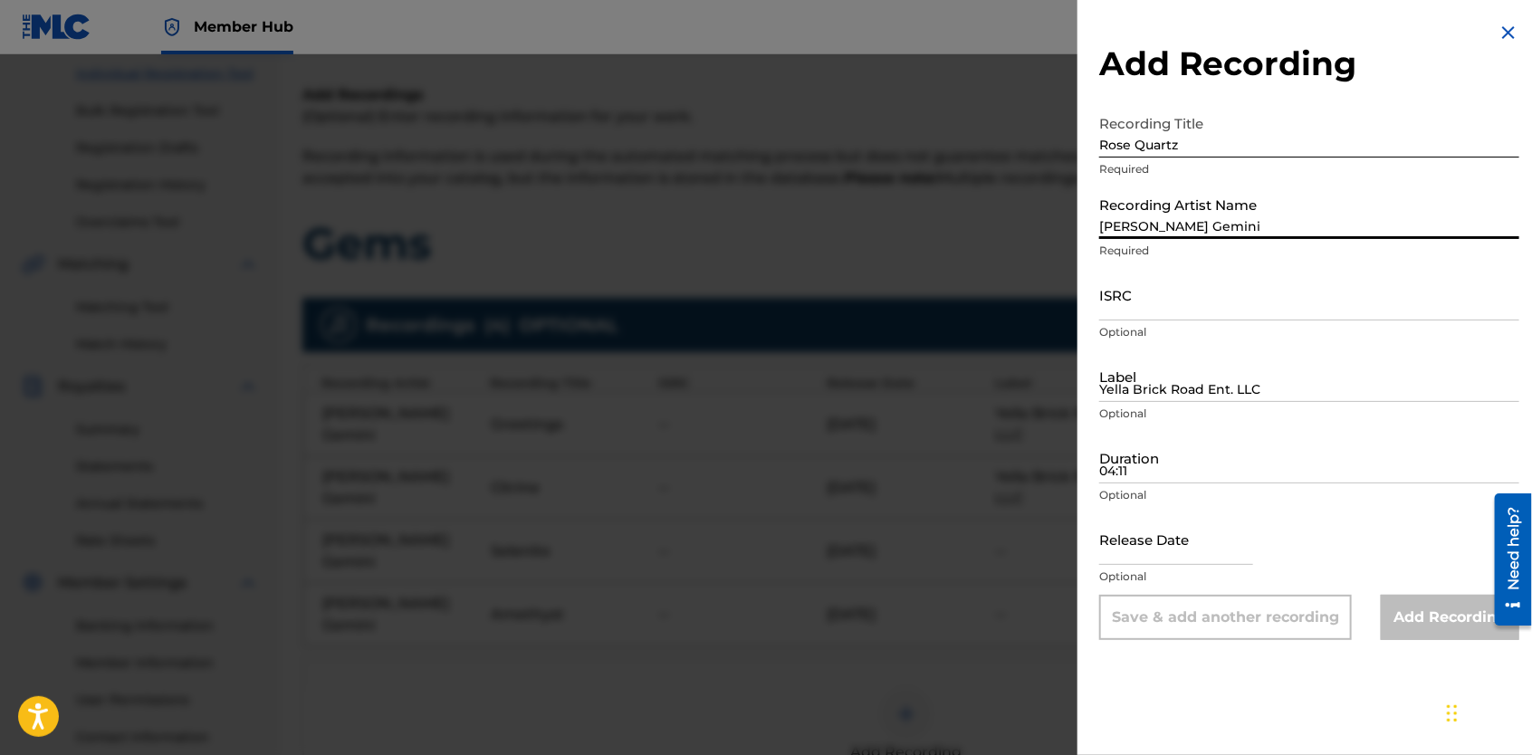
click at [1193, 221] on input "[PERSON_NAME] Gemini" at bounding box center [1309, 213] width 420 height 52
type input "[PERSON_NAME] Gemini"
type input "Yella Brick Road Ent. LLC"
type input "03:23"
type input "[DATE]"
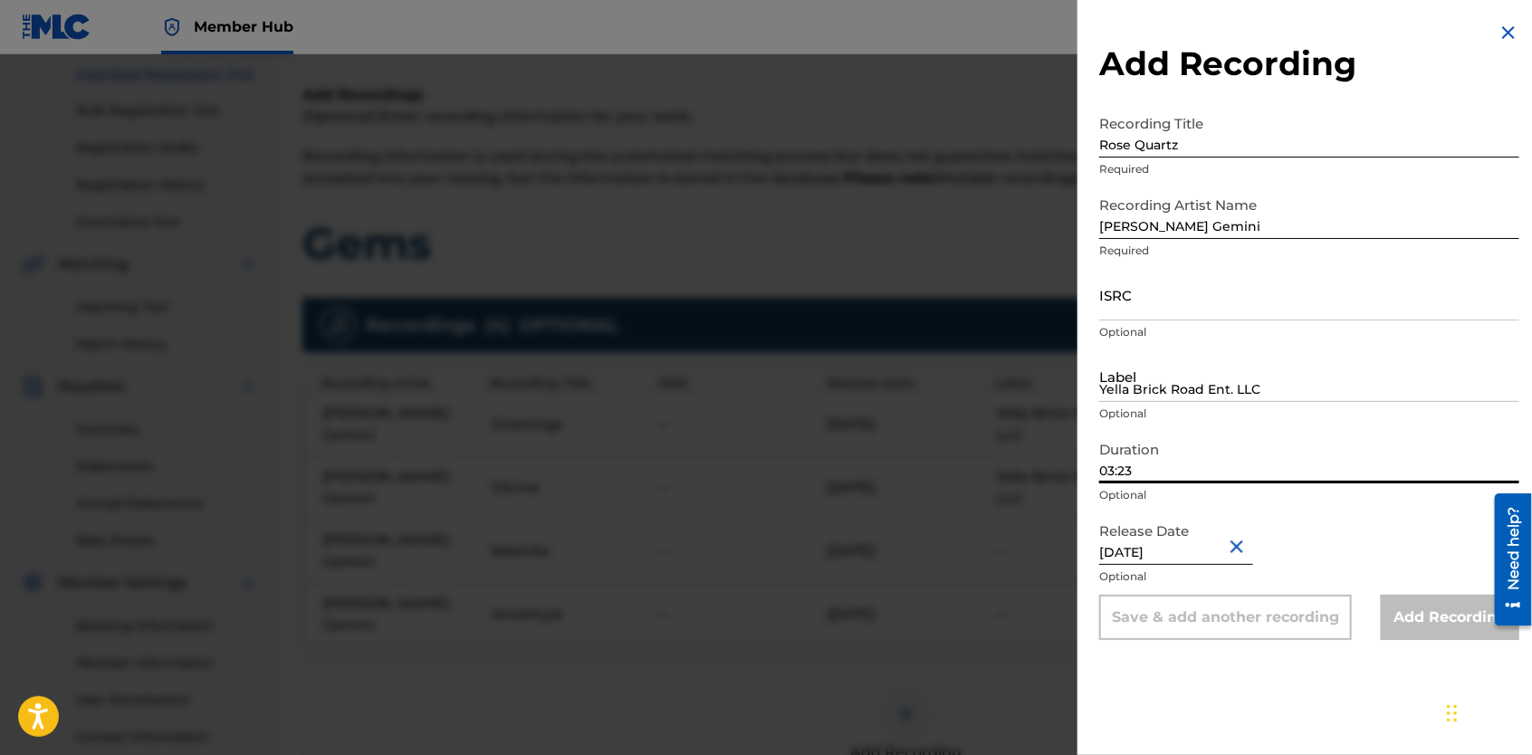
click at [1142, 464] on input "03:23" at bounding box center [1309, 458] width 420 height 52
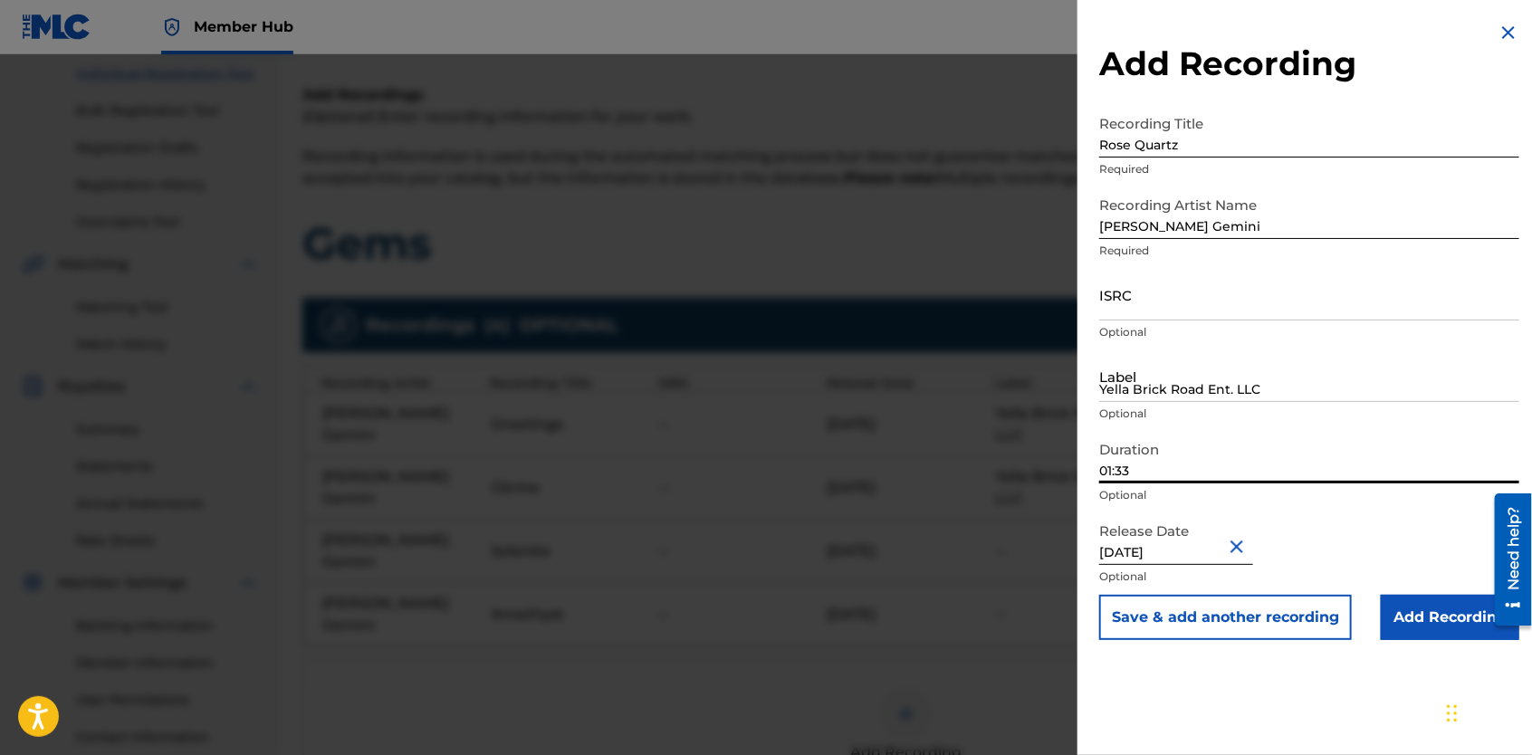
type input "01:33"
select select "2"
select select "2021"
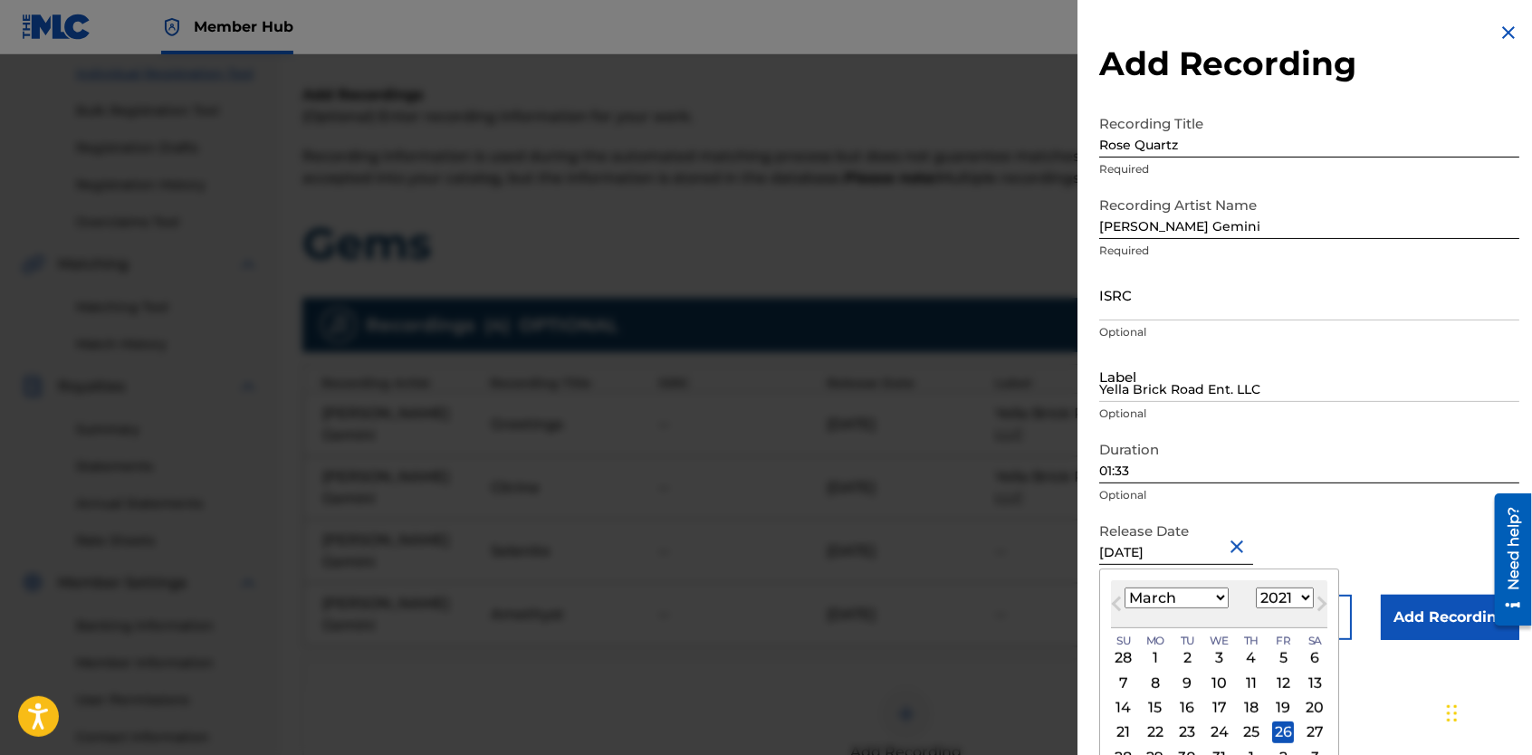
click at [1195, 549] on input "[DATE]" at bounding box center [1176, 539] width 154 height 52
click at [1220, 600] on select "January February March April May June July August September October November De…" at bounding box center [1177, 598] width 104 height 21
select select "7"
click at [1125, 588] on select "January February March April May June July August September October November De…" at bounding box center [1177, 598] width 104 height 21
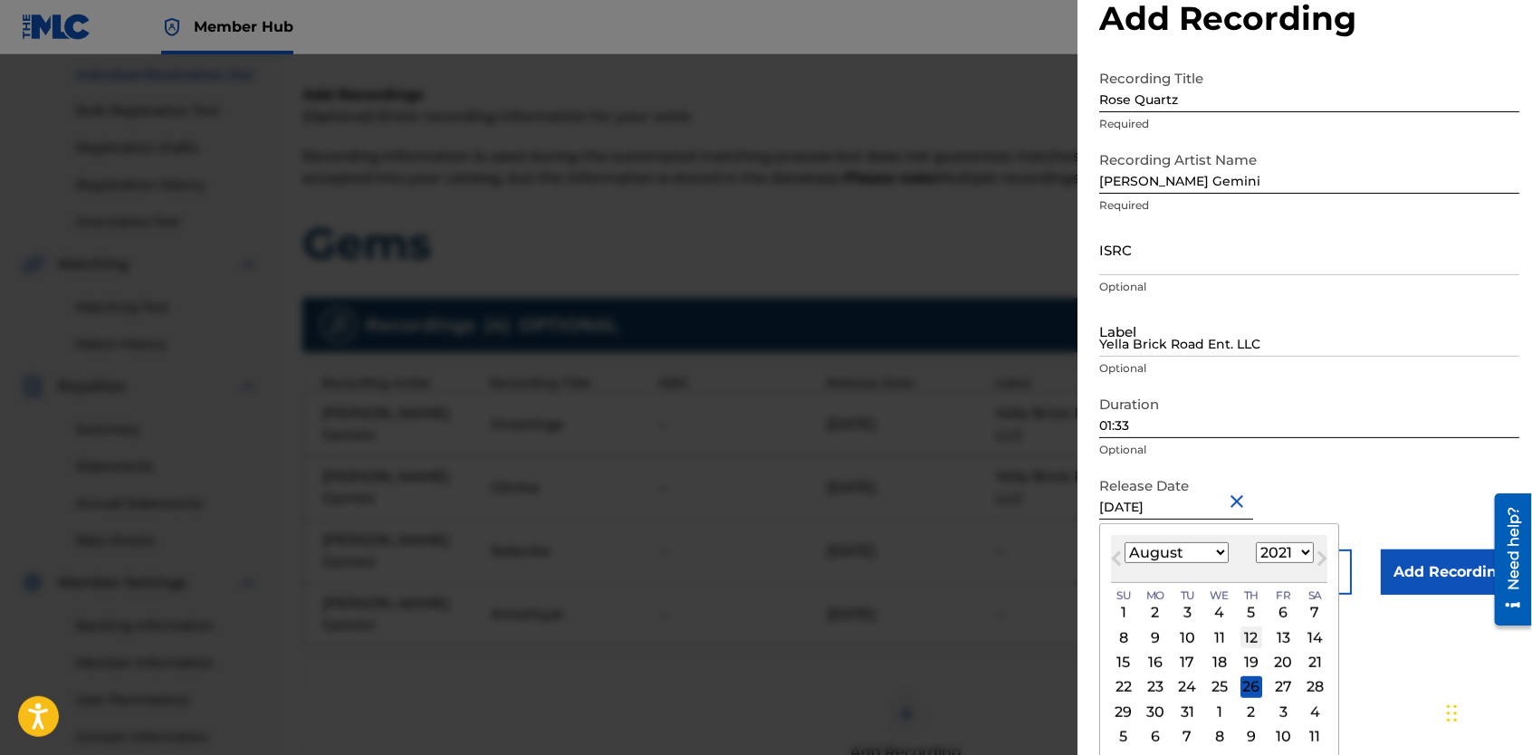
scroll to position [46, 0]
click at [1128, 710] on div "29" at bounding box center [1124, 711] width 22 height 22
type input "[DATE]"
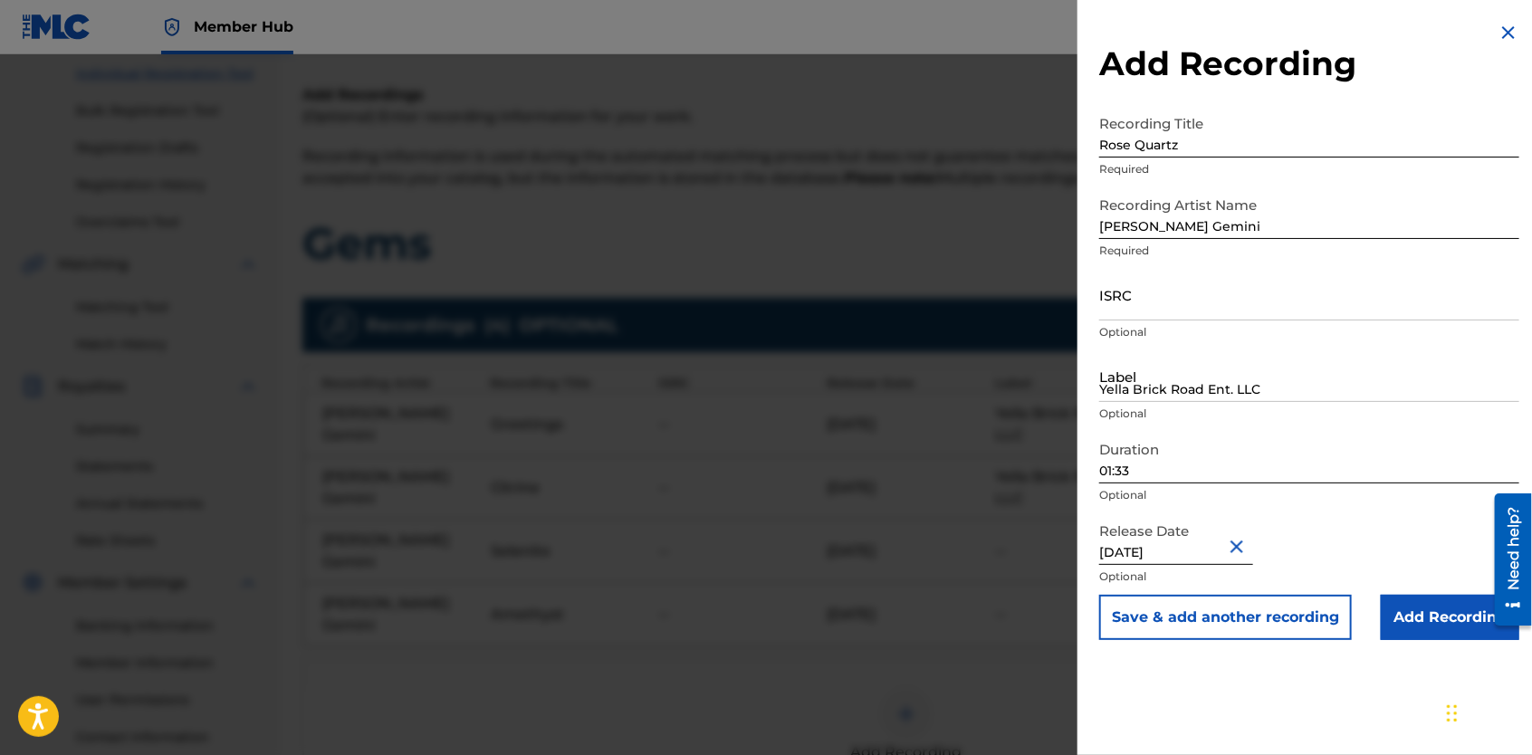
scroll to position [0, 0]
click at [1233, 625] on button "Save & add another recording" at bounding box center [1225, 617] width 253 height 45
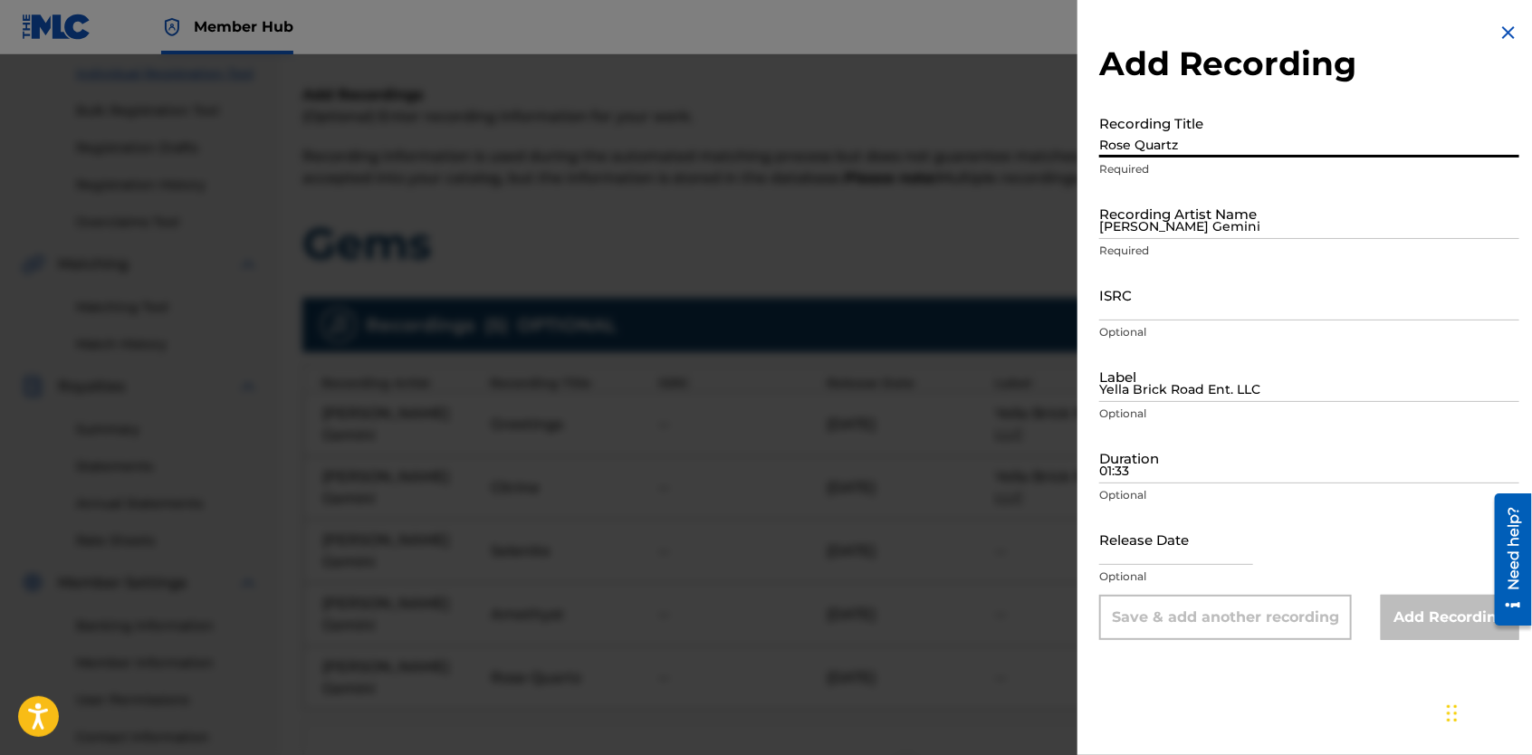
click at [1177, 138] on input "Rose Quartz" at bounding box center [1309, 132] width 420 height 52
type input "Obsidian"
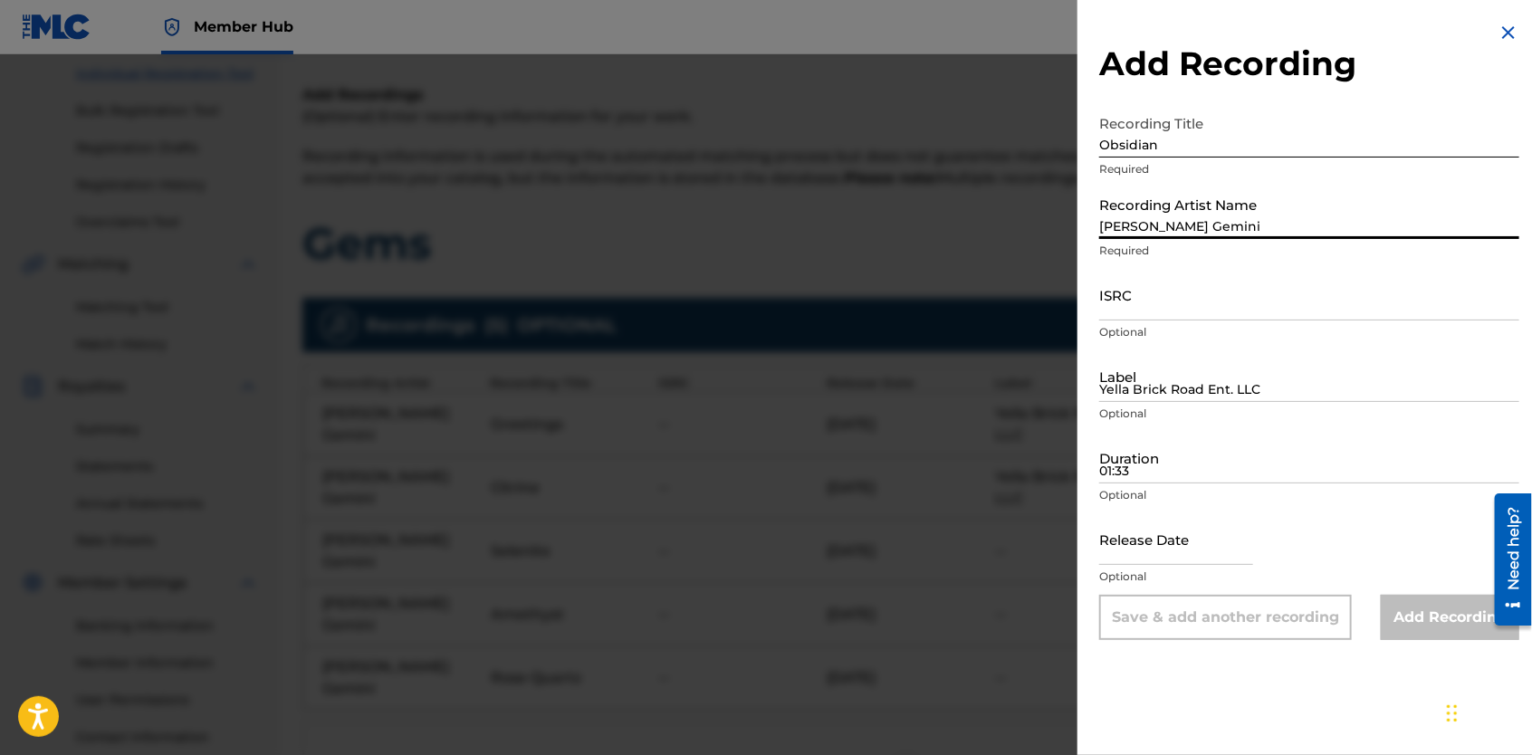
click at [1163, 209] on input "[PERSON_NAME] Gemini" at bounding box center [1309, 213] width 420 height 52
type input "[PERSON_NAME] Gemini"
type input "Yella Brick Road Ent. LLC"
type input "03:23"
type input "[DATE]"
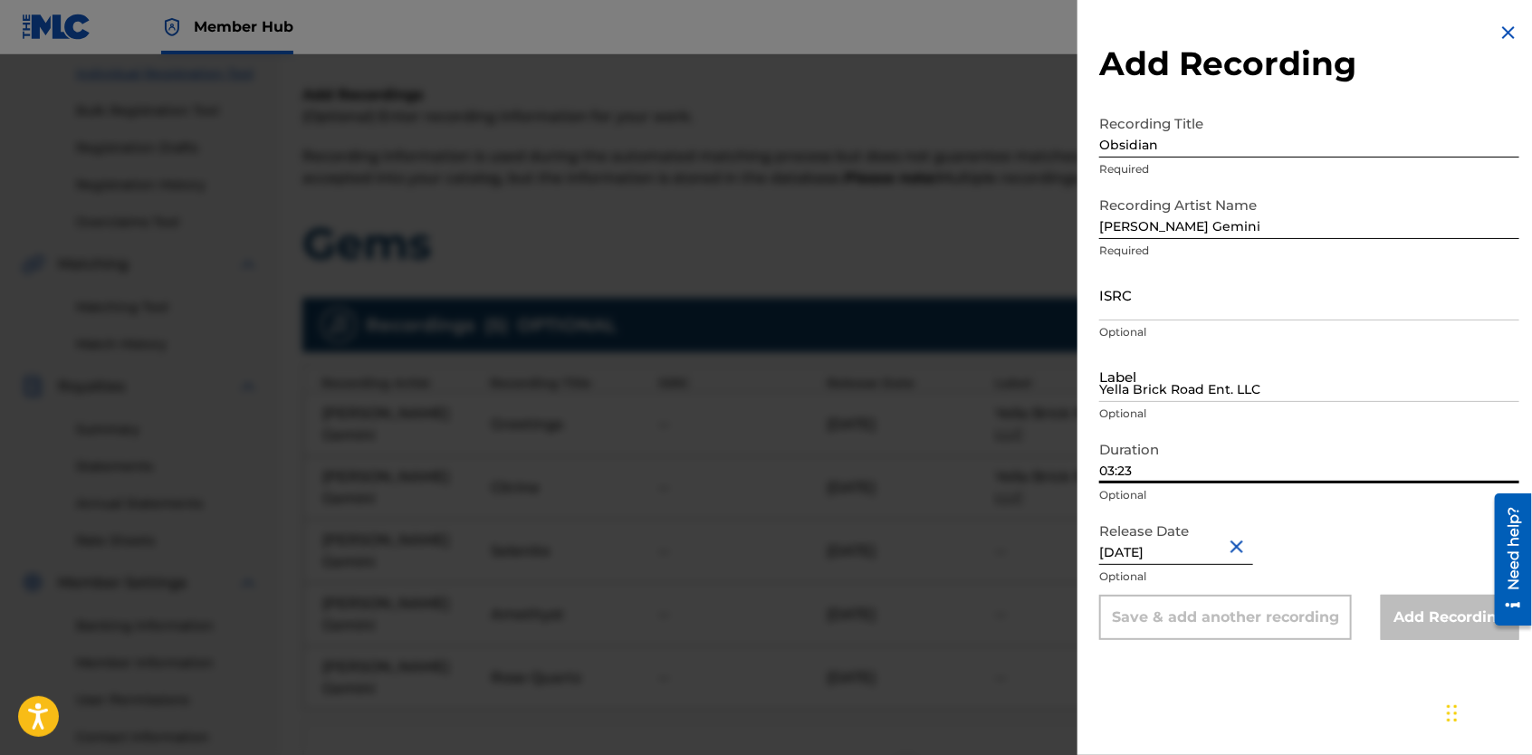
click at [1192, 474] on input "03:23" at bounding box center [1309, 458] width 420 height 52
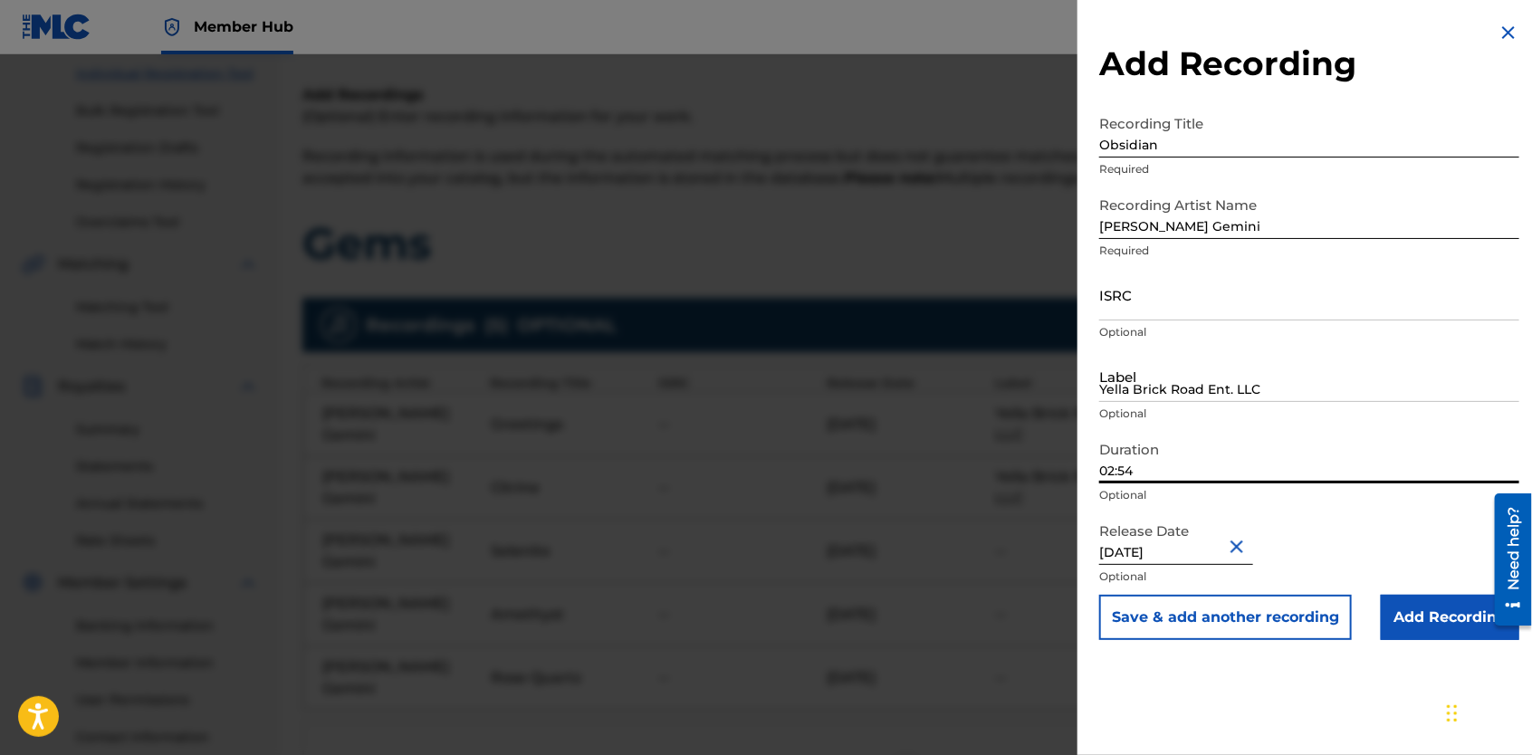
type input "02:54"
select select "2"
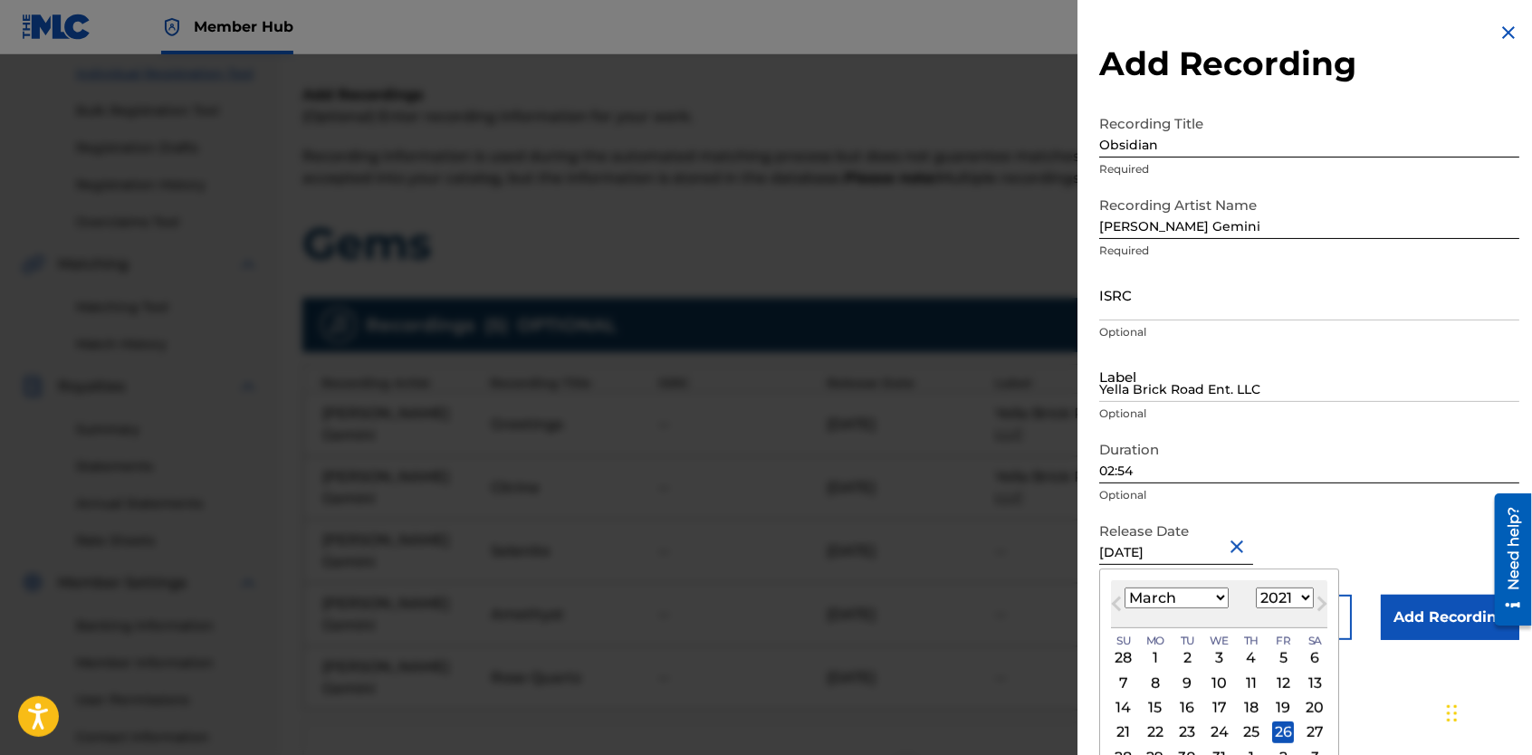
click at [1202, 552] on input "[DATE]" at bounding box center [1176, 539] width 154 height 52
click at [1218, 603] on select "January February March April May June July August September October November De…" at bounding box center [1177, 598] width 104 height 21
click at [1125, 588] on select "January February March April May June July August September October November De…" at bounding box center [1177, 598] width 104 height 21
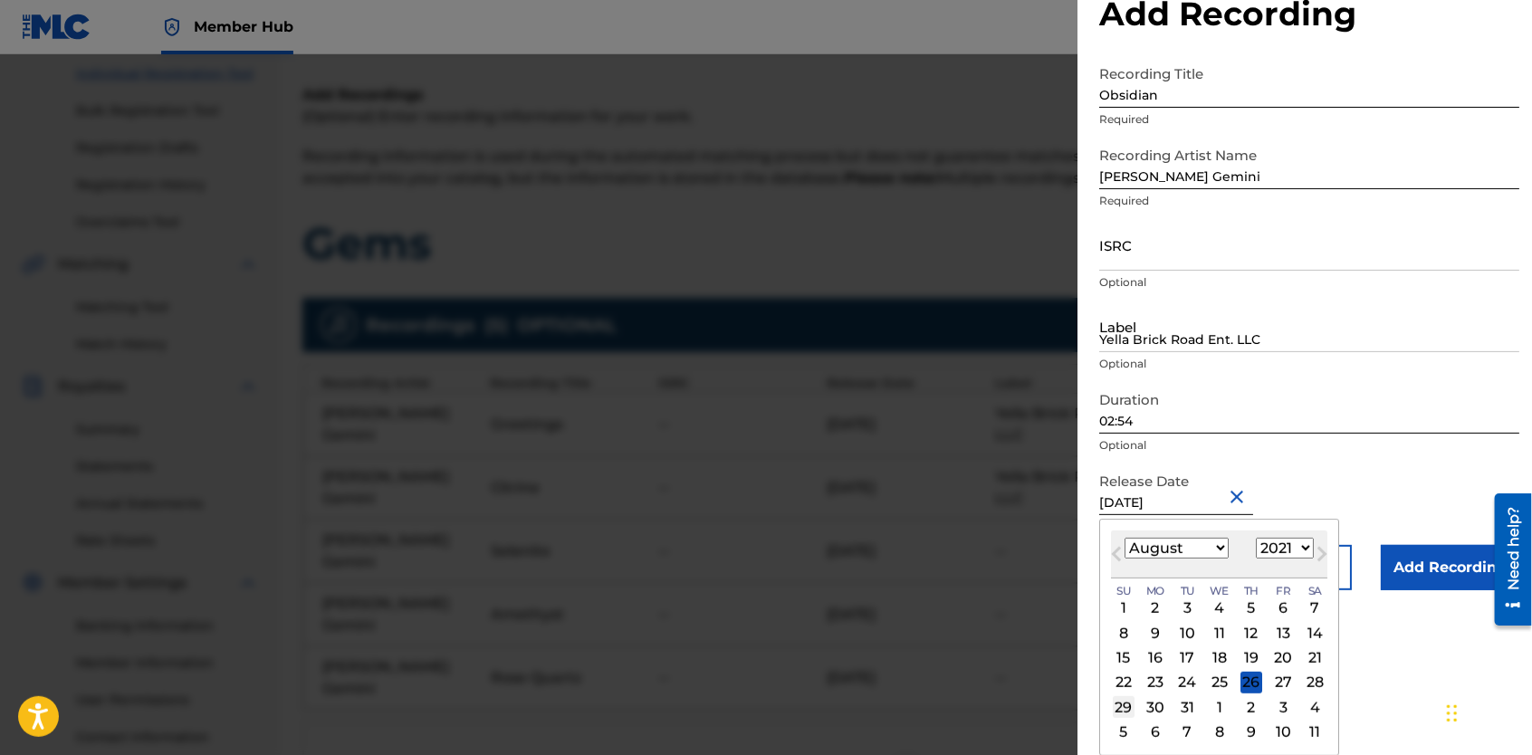
click at [1131, 703] on div "29" at bounding box center [1124, 707] width 22 height 22
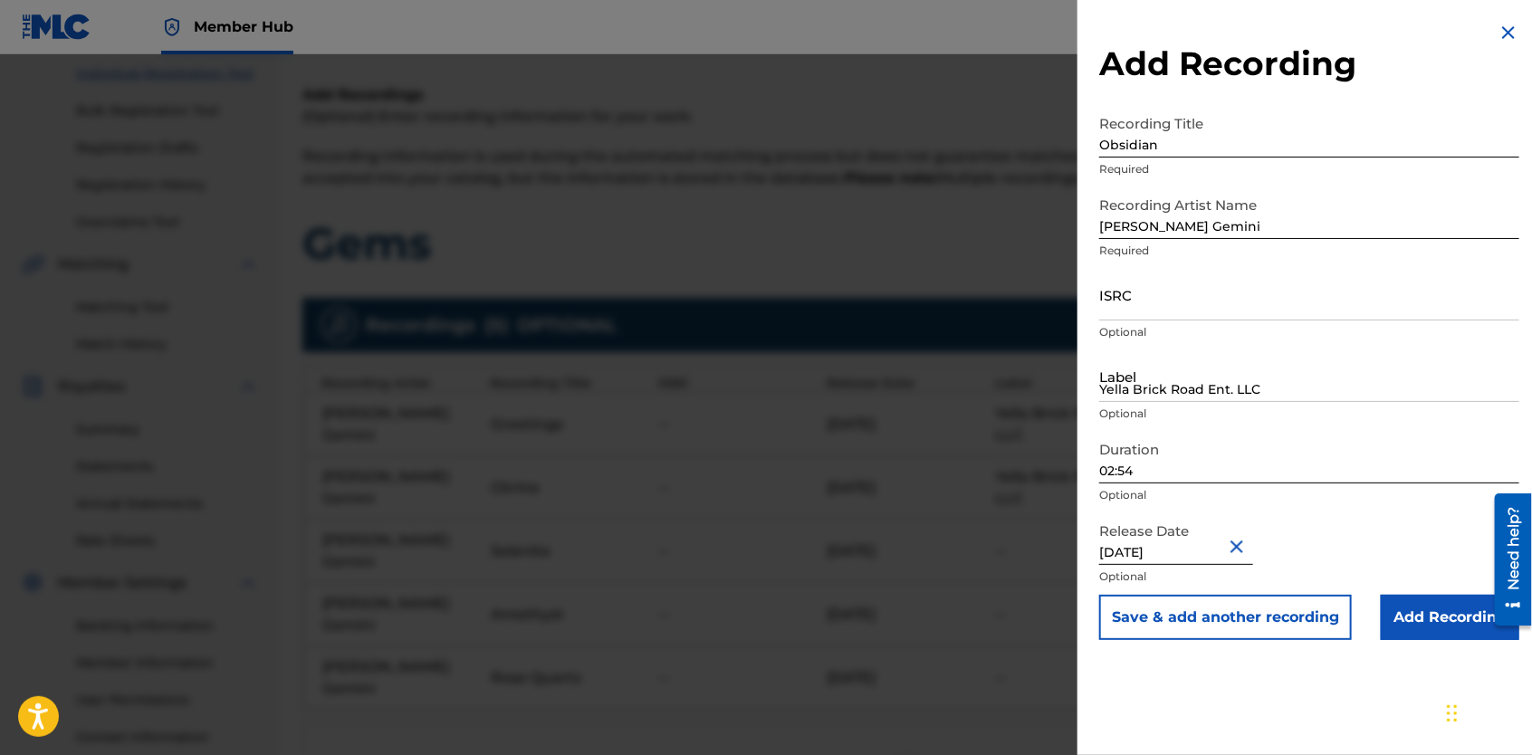
scroll to position [0, 0]
click at [1249, 623] on button "Save & add another recording" at bounding box center [1225, 617] width 253 height 45
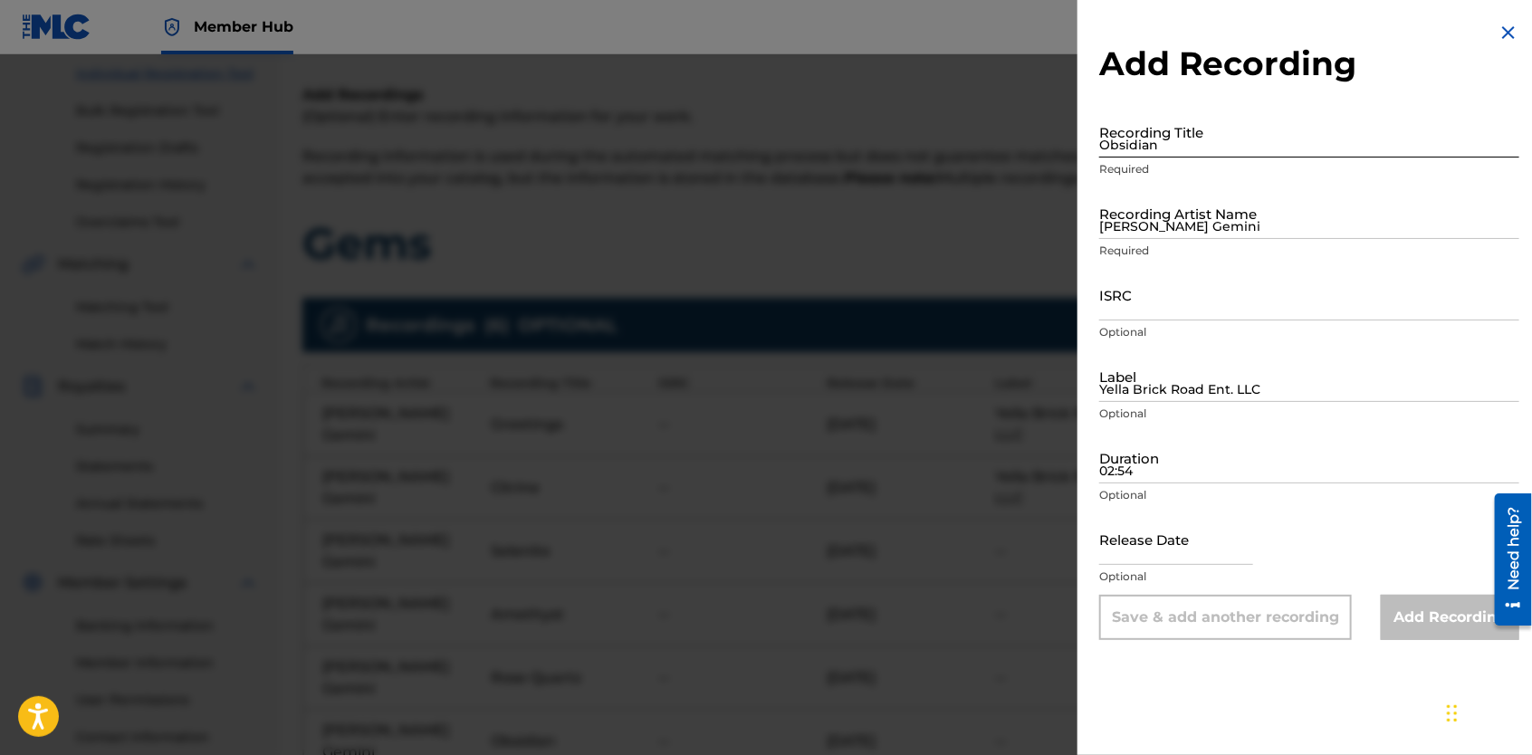
click at [1168, 130] on input "Obsidian" at bounding box center [1309, 132] width 420 height 52
click at [1147, 218] on input "[PERSON_NAME] Gemini" at bounding box center [1309, 213] width 420 height 52
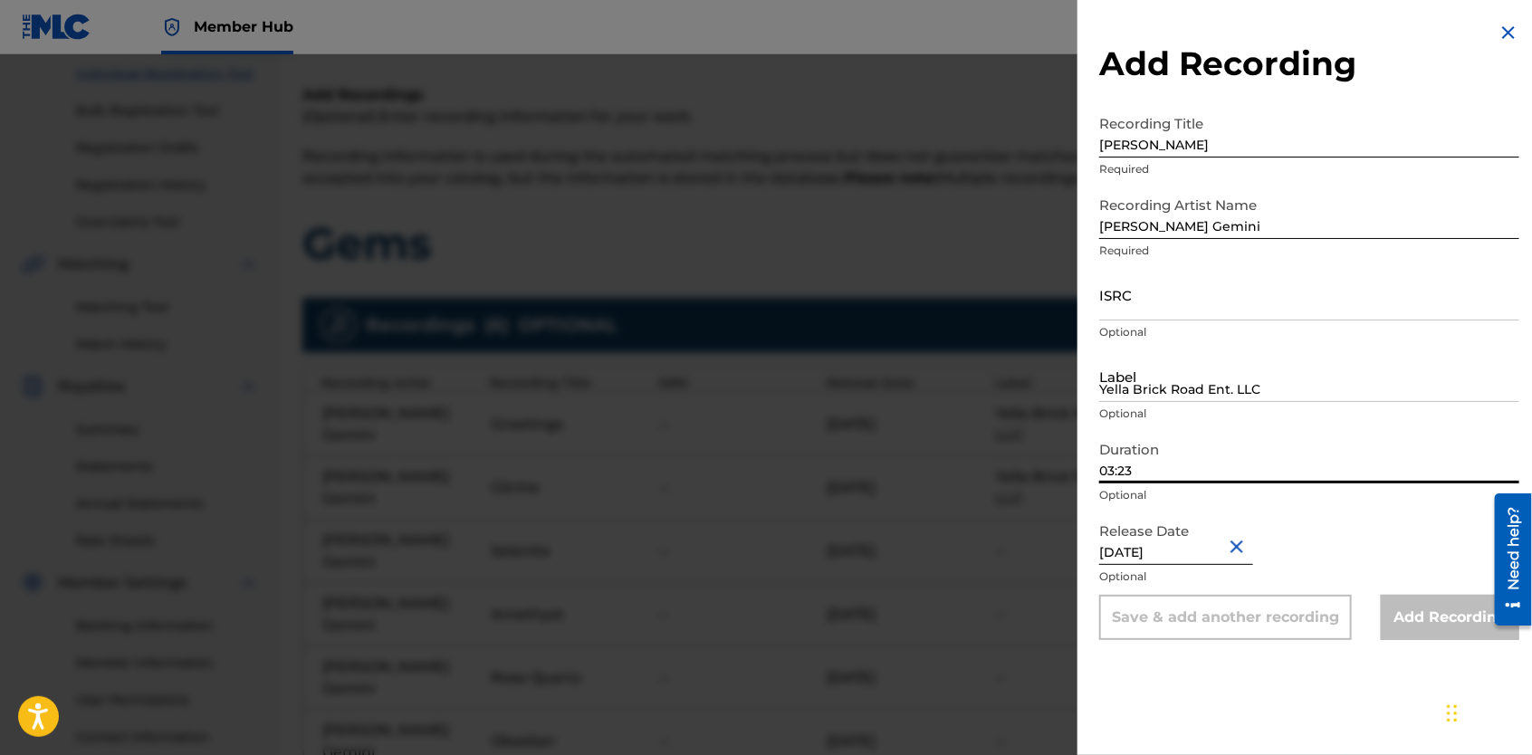
click at [1155, 481] on input "03:23" at bounding box center [1309, 458] width 420 height 52
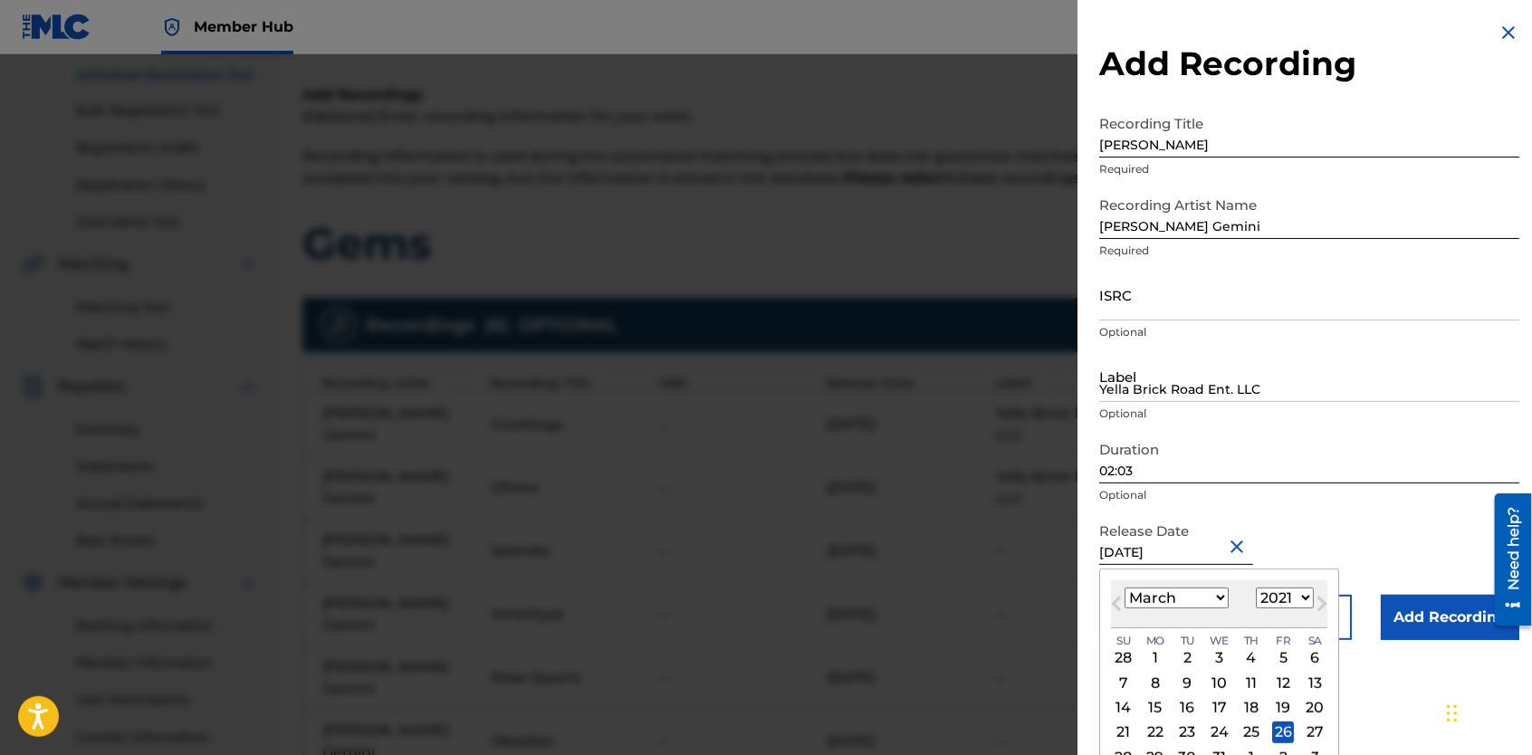
click at [1202, 555] on input "[DATE]" at bounding box center [1176, 539] width 154 height 52
click at [1211, 599] on select "January February March April May June July August September October November De…" at bounding box center [1177, 598] width 104 height 21
click at [1125, 588] on select "January February March April May June July August September October November De…" at bounding box center [1177, 598] width 104 height 21
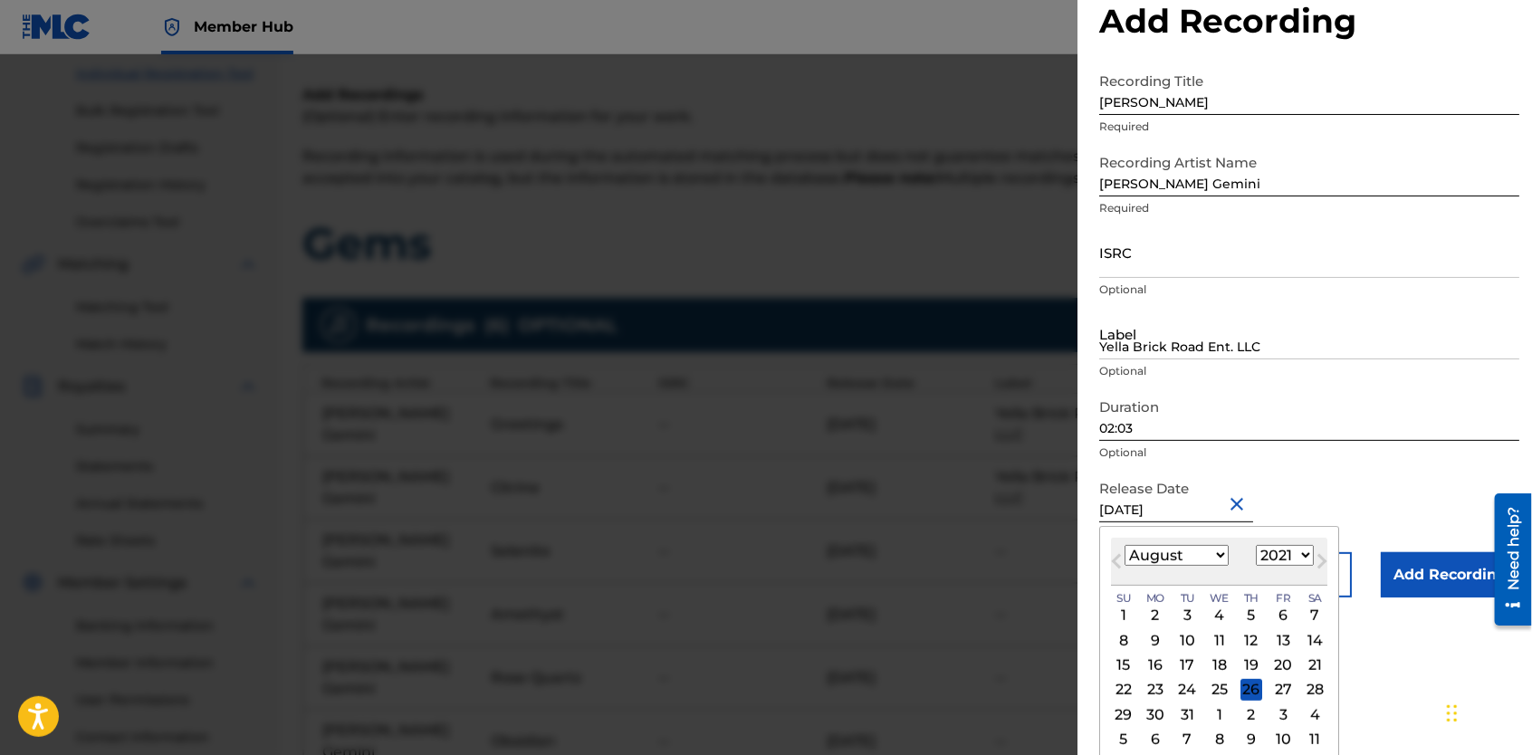
scroll to position [43, 0]
click at [1129, 709] on div "29" at bounding box center [1124, 714] width 22 height 22
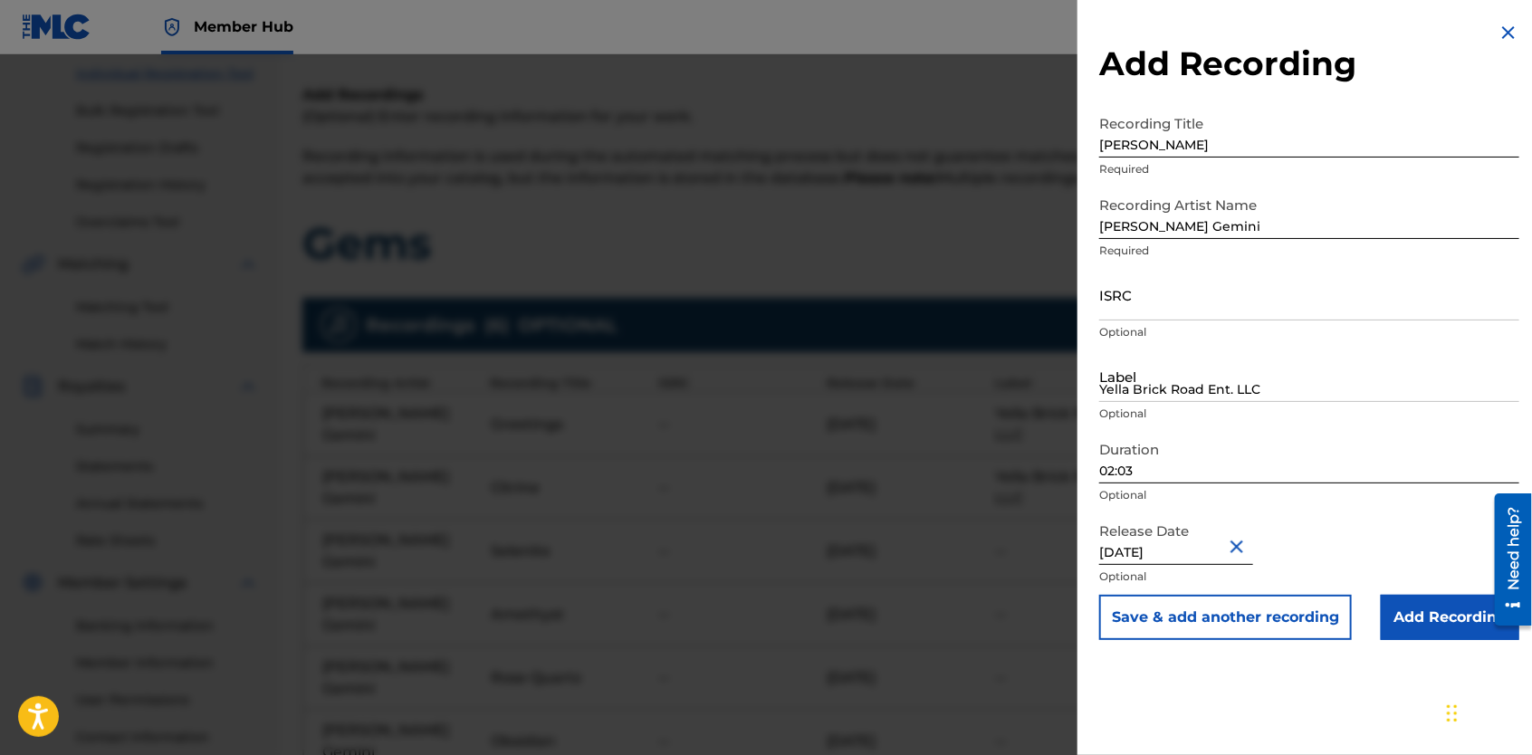
scroll to position [0, 0]
click at [1272, 616] on button "Save & add another recording" at bounding box center [1225, 617] width 253 height 45
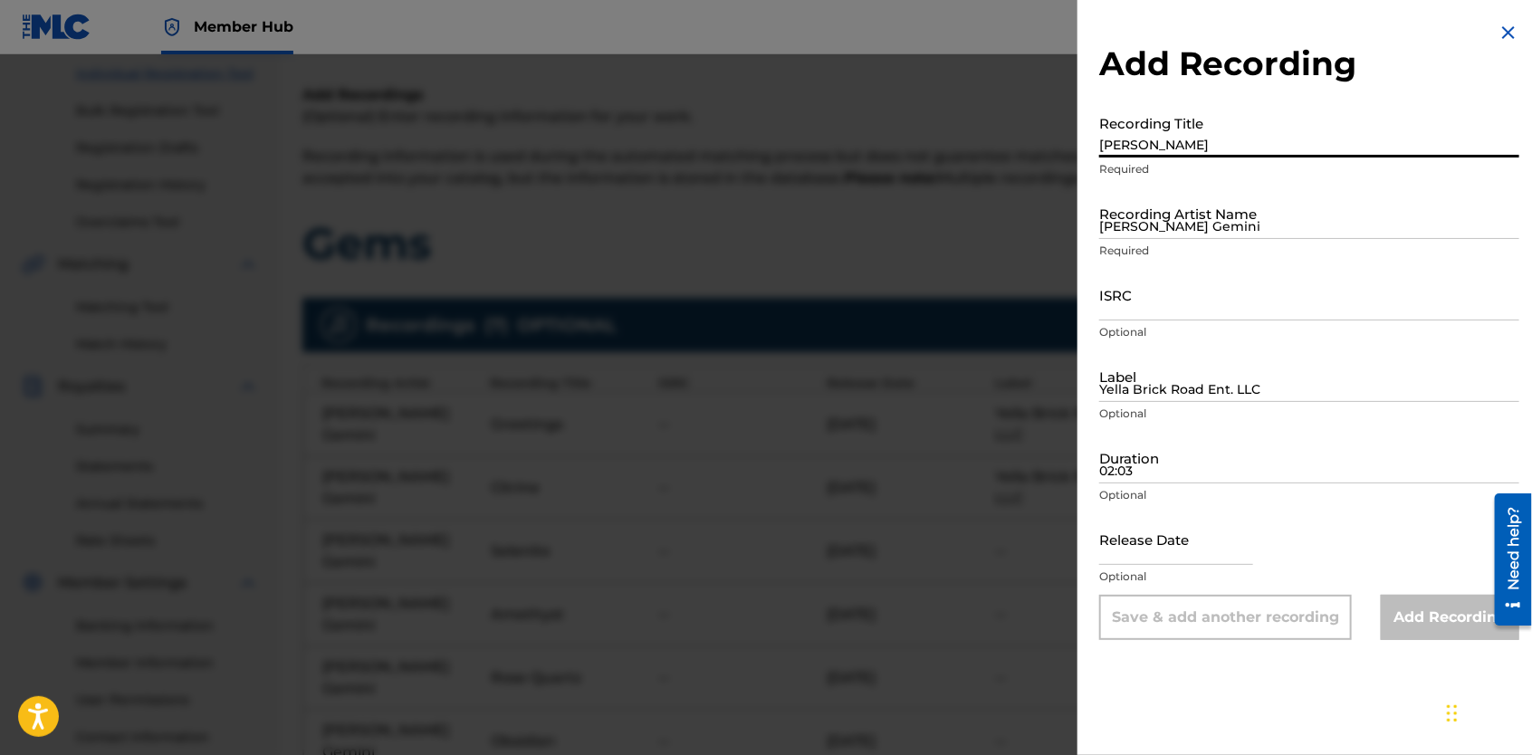
click at [1170, 146] on input "[PERSON_NAME]" at bounding box center [1309, 132] width 420 height 52
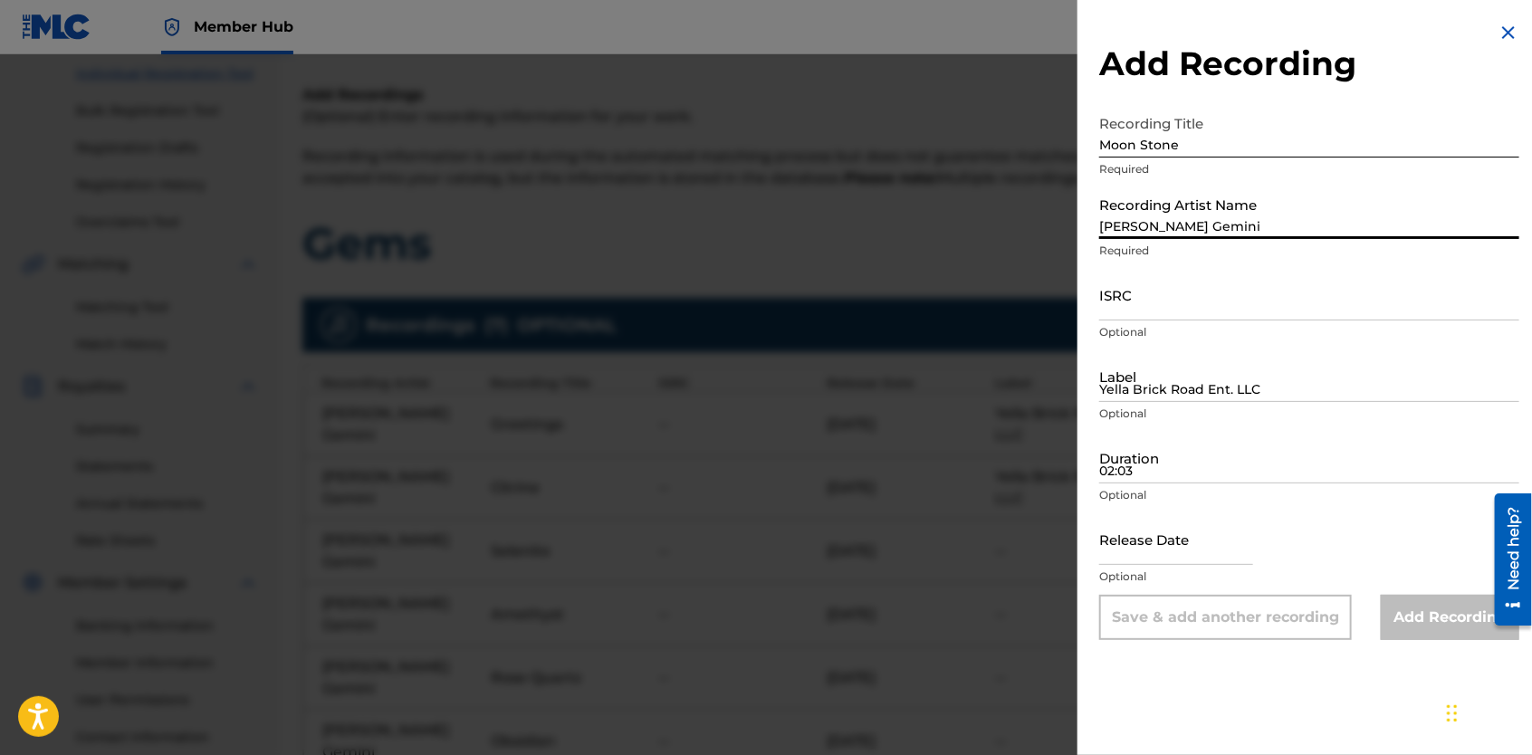
click at [1179, 222] on input "[PERSON_NAME] Gemini" at bounding box center [1309, 213] width 420 height 52
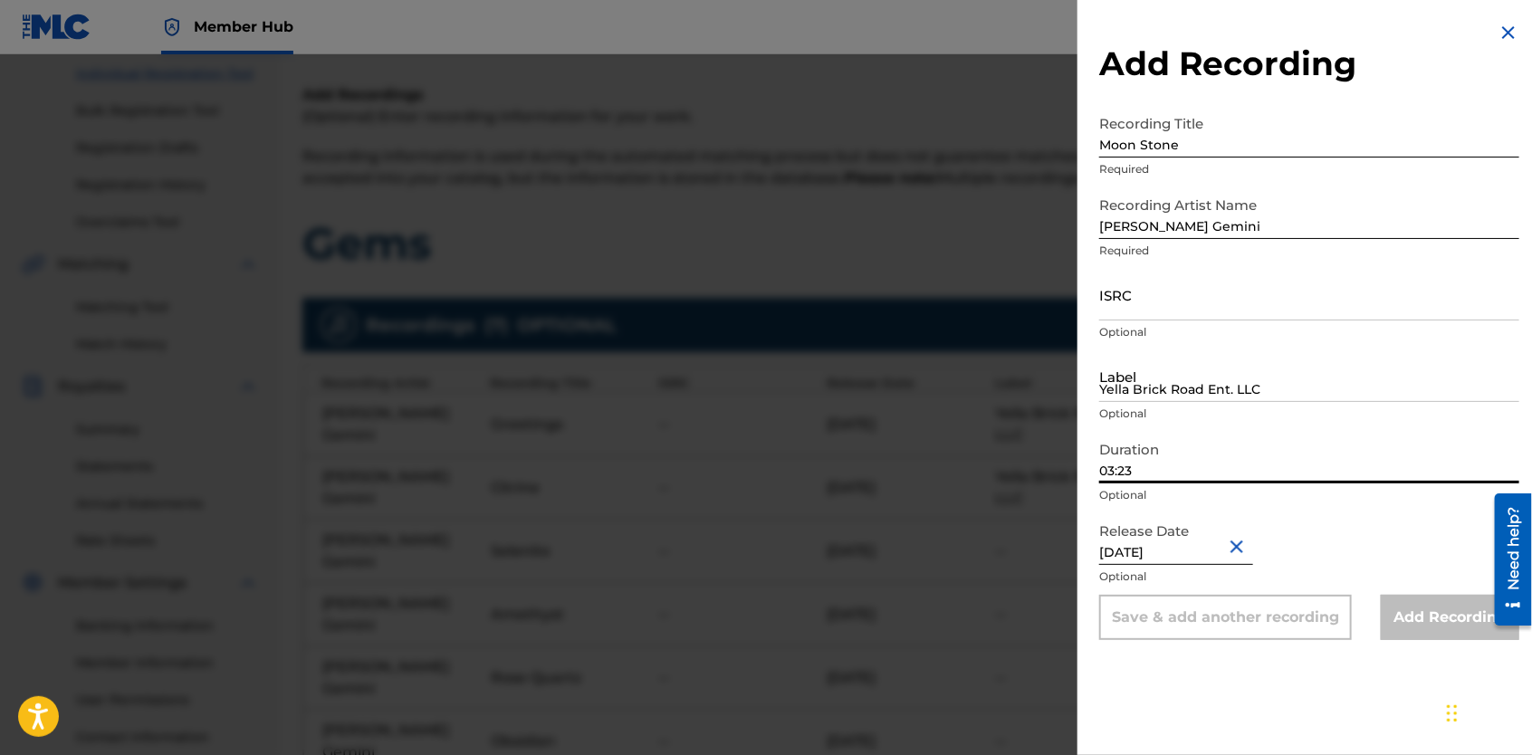
click at [1143, 470] on input "03:23" at bounding box center [1309, 458] width 420 height 52
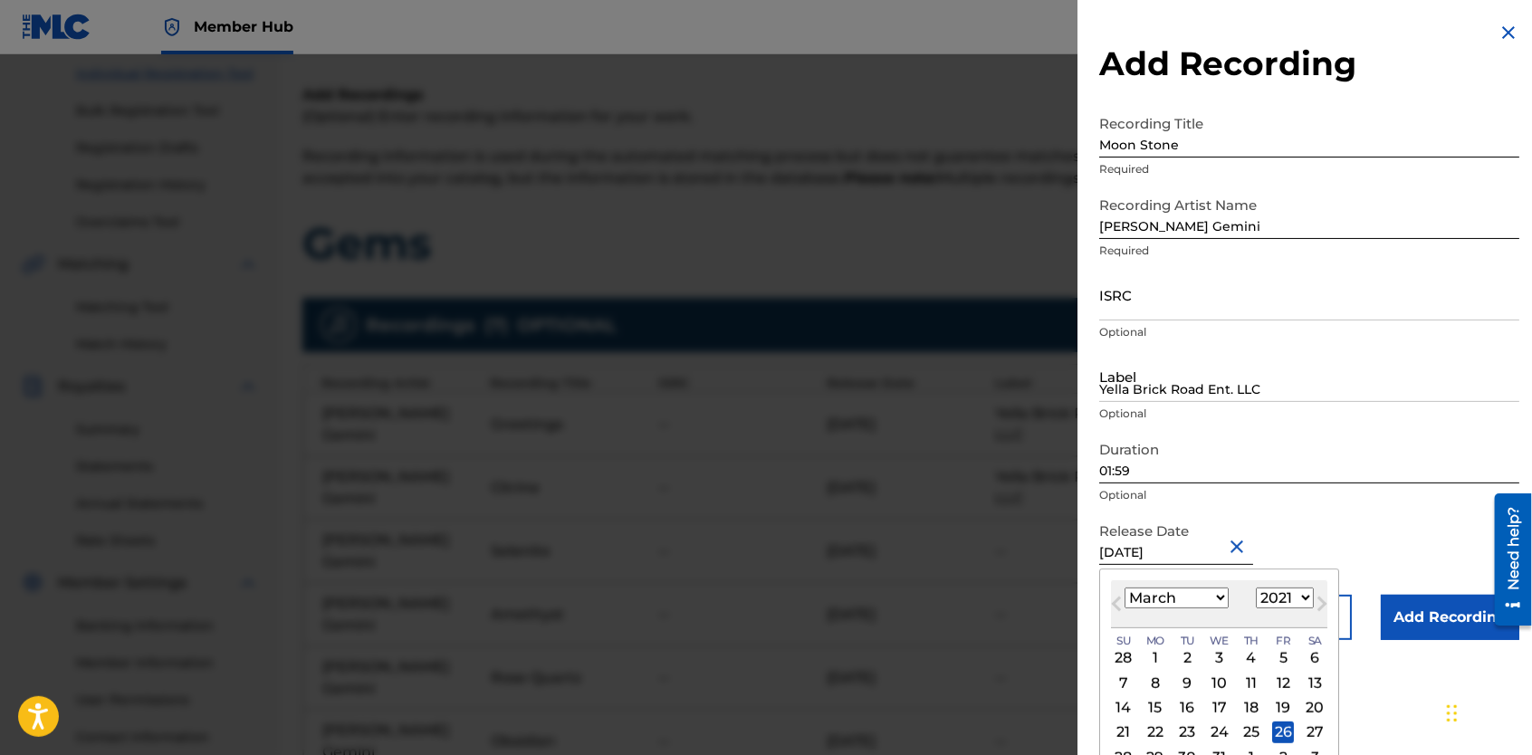
click at [1186, 559] on input "[DATE]" at bounding box center [1176, 539] width 154 height 52
click at [1215, 599] on select "January February March April May June July August September October November De…" at bounding box center [1177, 598] width 104 height 21
click at [1125, 588] on select "January February March April May June July August September October November De…" at bounding box center [1177, 598] width 104 height 21
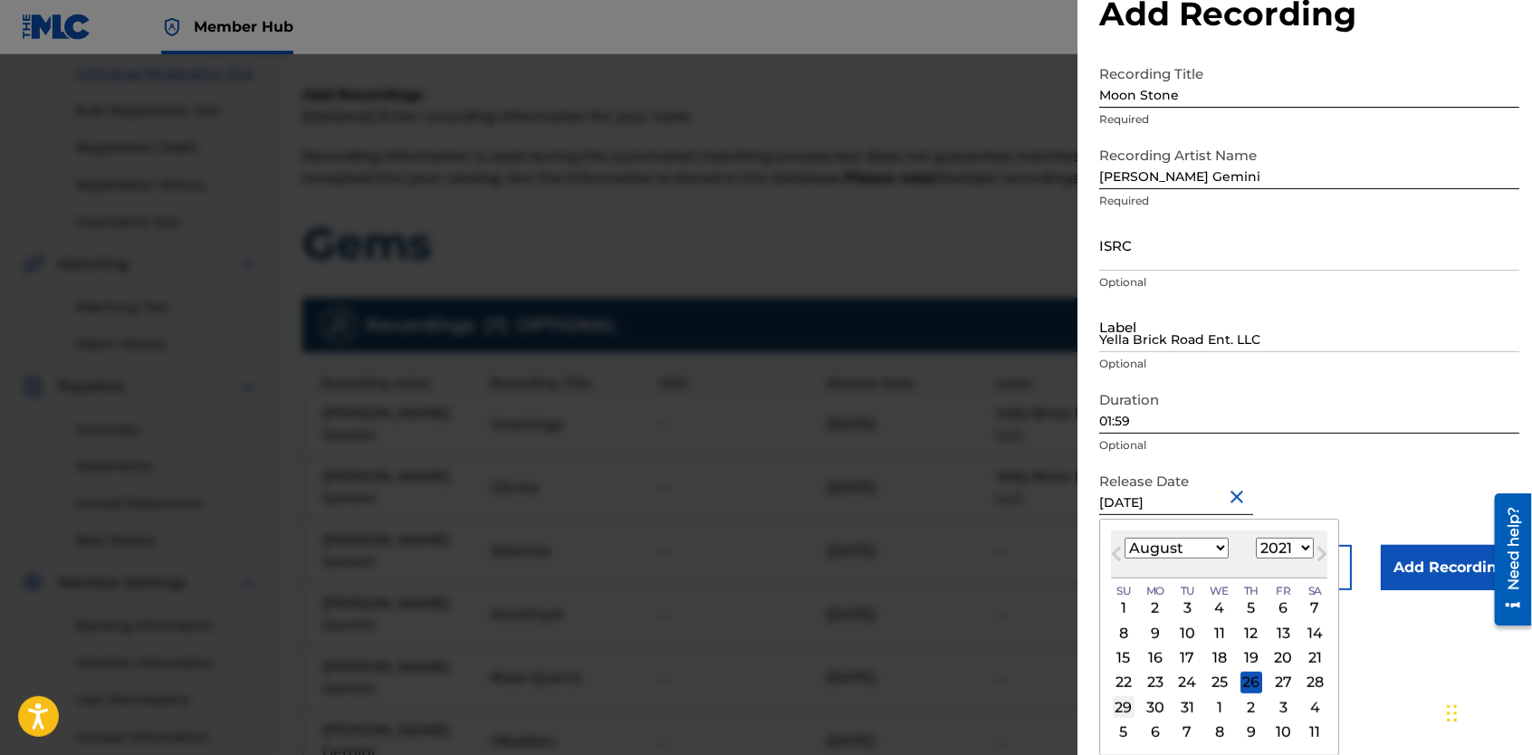
click at [1128, 710] on div "29" at bounding box center [1124, 707] width 22 height 22
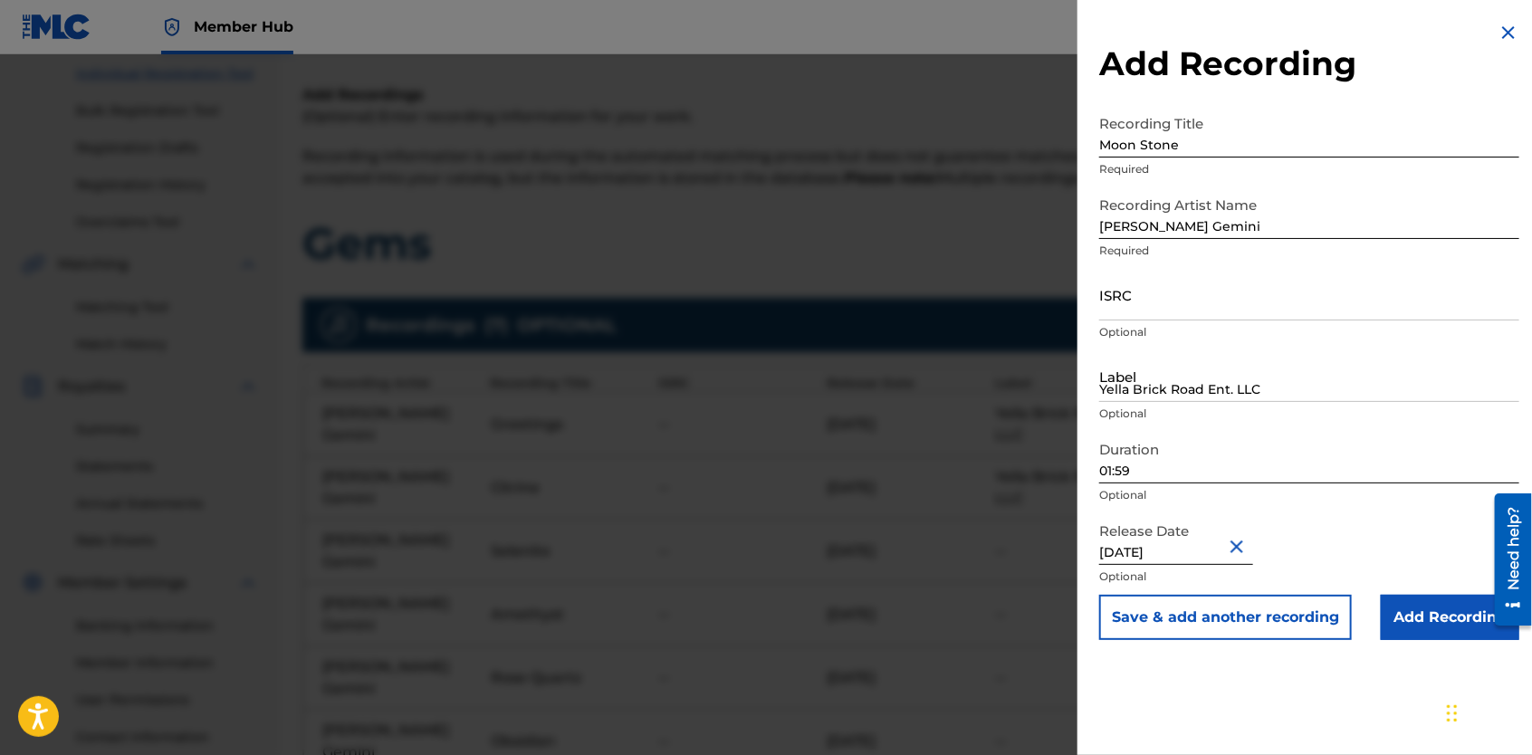
scroll to position [0, 0]
click at [1191, 616] on button "Save & add another recording" at bounding box center [1225, 617] width 253 height 45
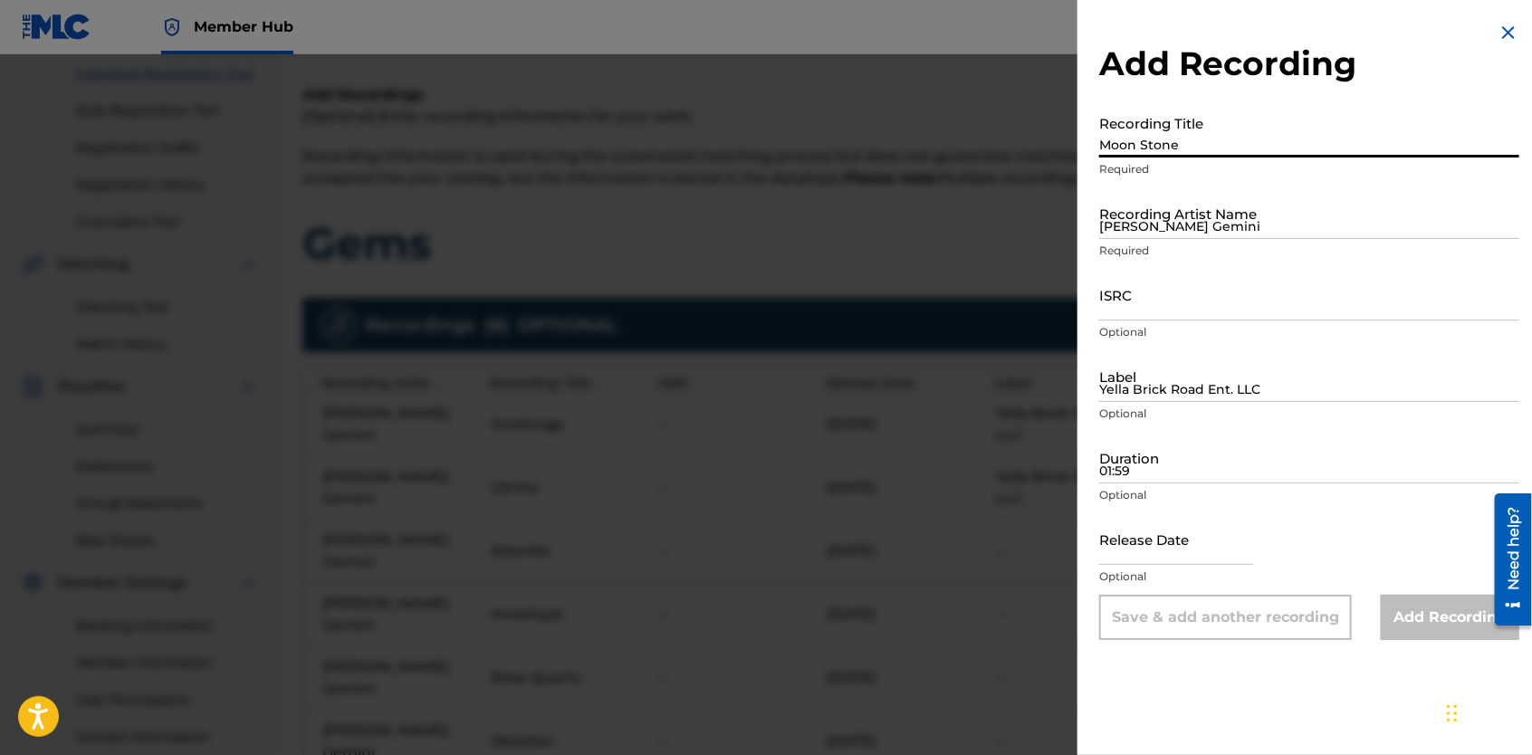
click at [1174, 139] on input "Moon Stone" at bounding box center [1309, 132] width 420 height 52
click at [1167, 218] on input "[PERSON_NAME] Gemini" at bounding box center [1309, 213] width 420 height 52
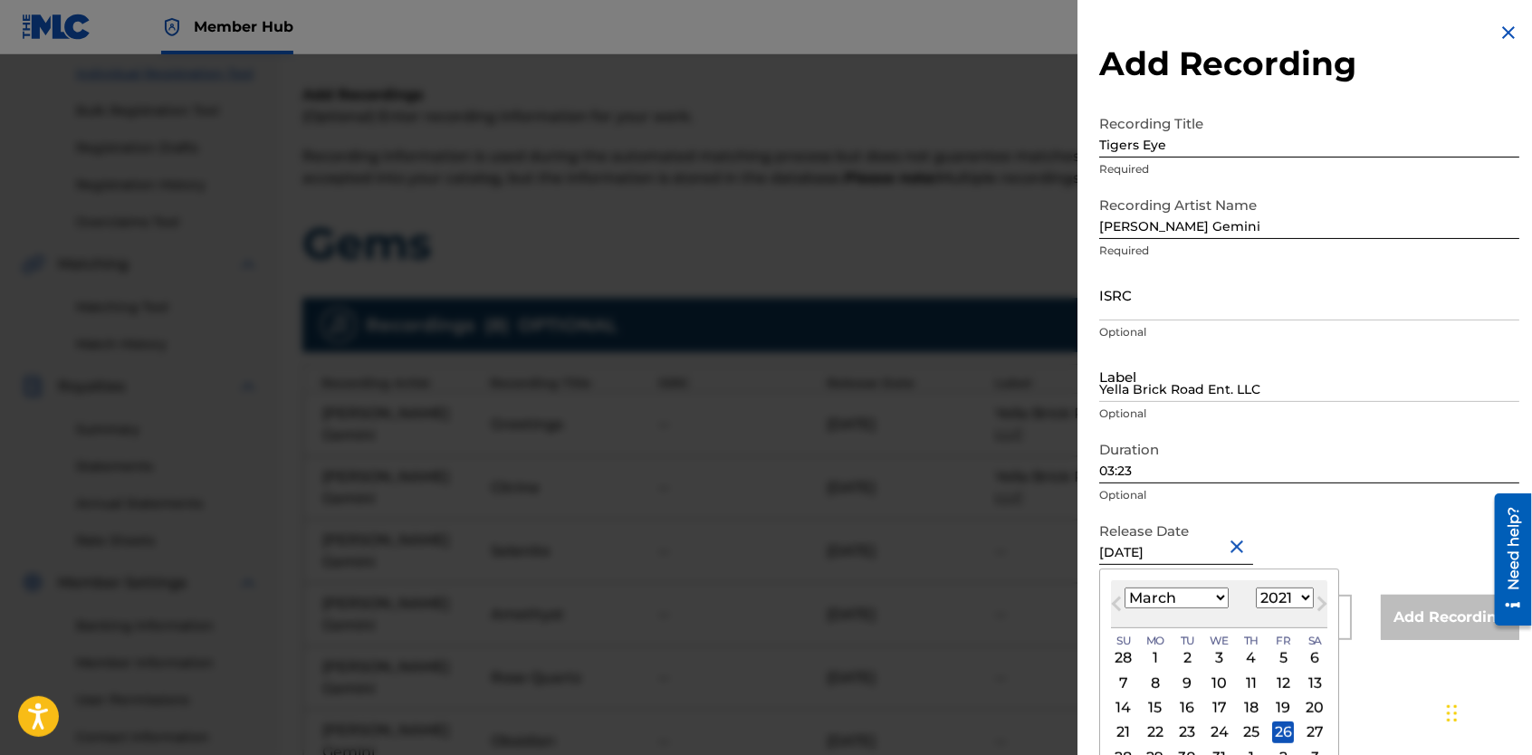
click at [1203, 558] on input "[DATE]" at bounding box center [1176, 539] width 154 height 52
click at [1215, 595] on select "January February March April May June July August September October November De…" at bounding box center [1177, 598] width 104 height 21
click at [1125, 588] on select "January February March April May June July August September October November De…" at bounding box center [1177, 598] width 104 height 21
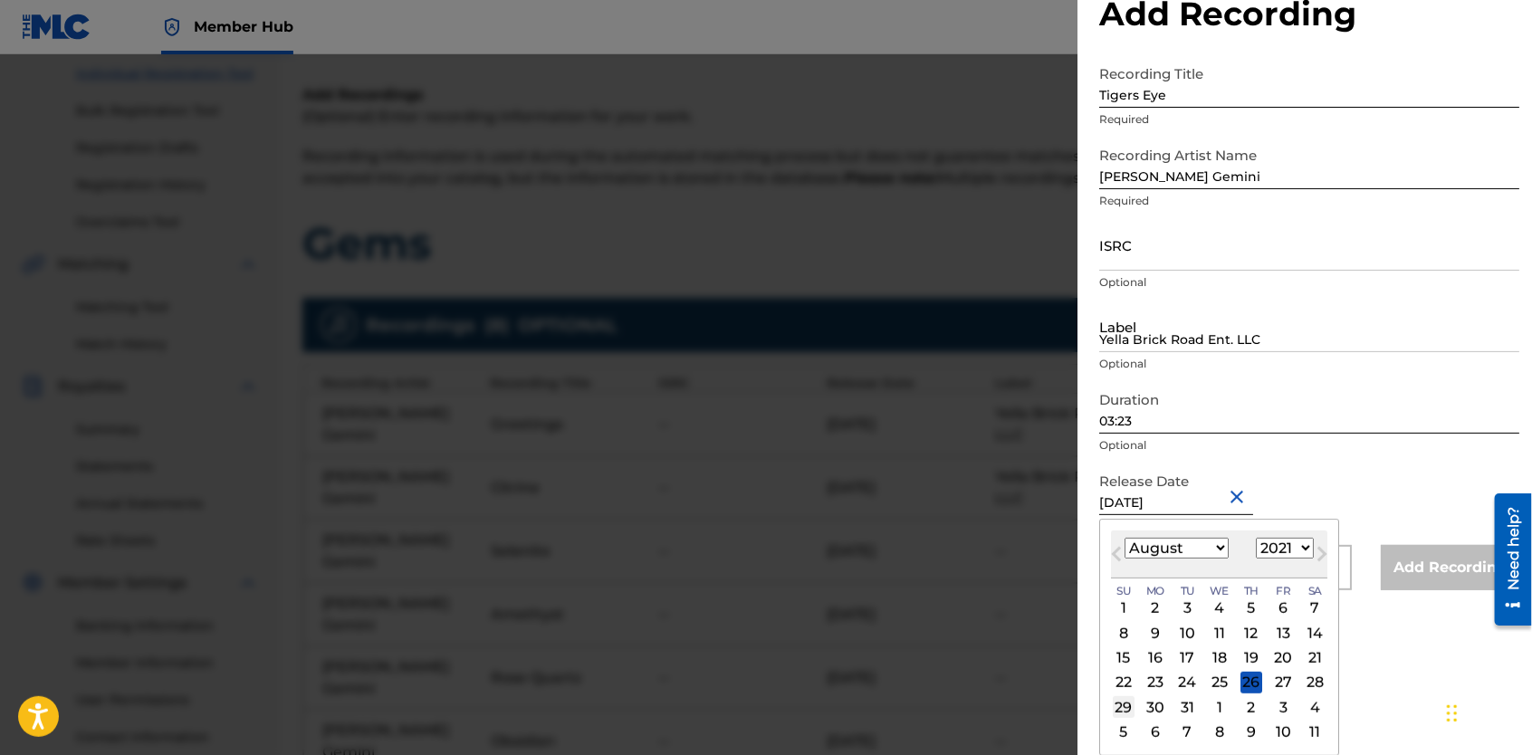
click at [1123, 701] on div "29" at bounding box center [1124, 707] width 22 height 22
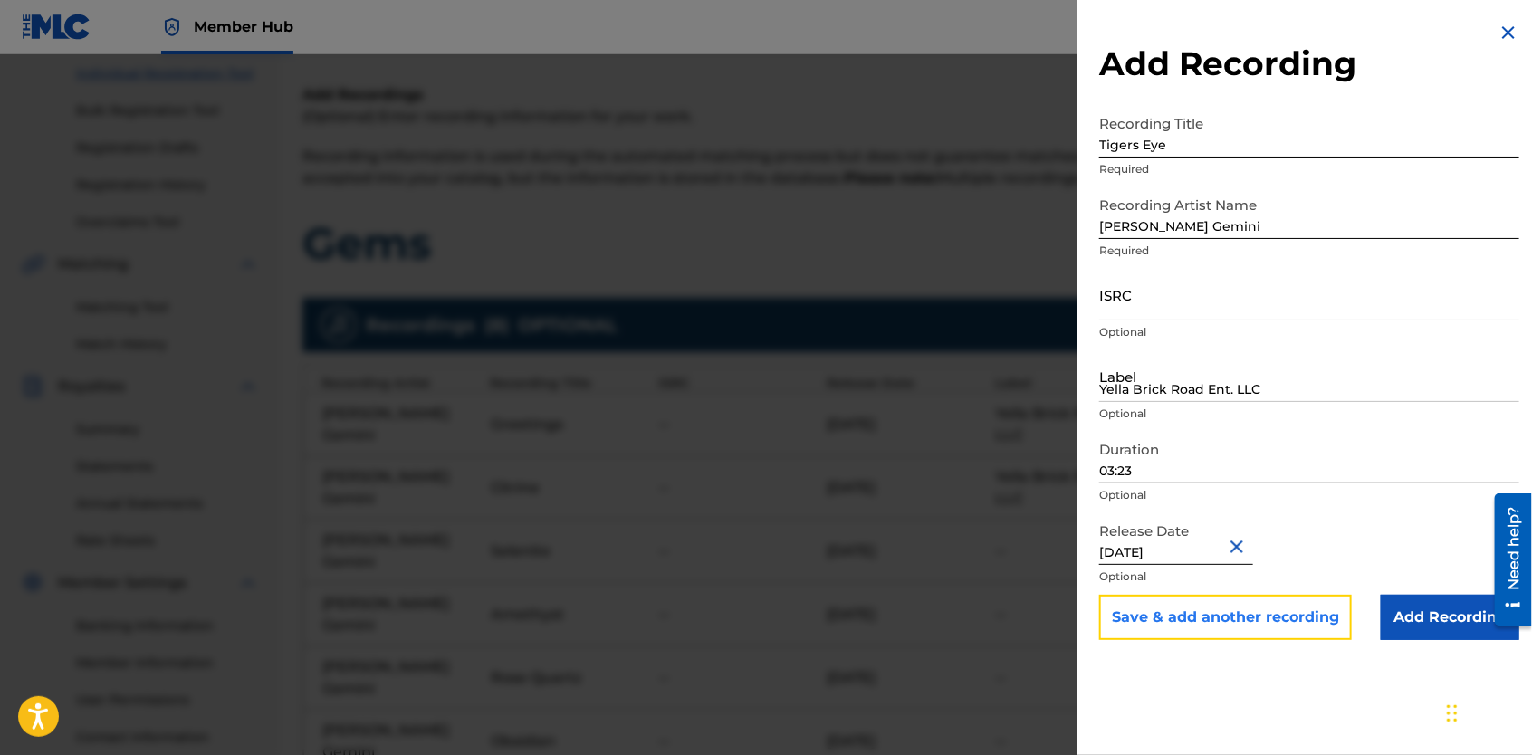
click at [1169, 608] on button "Save & add another recording" at bounding box center [1225, 617] width 253 height 45
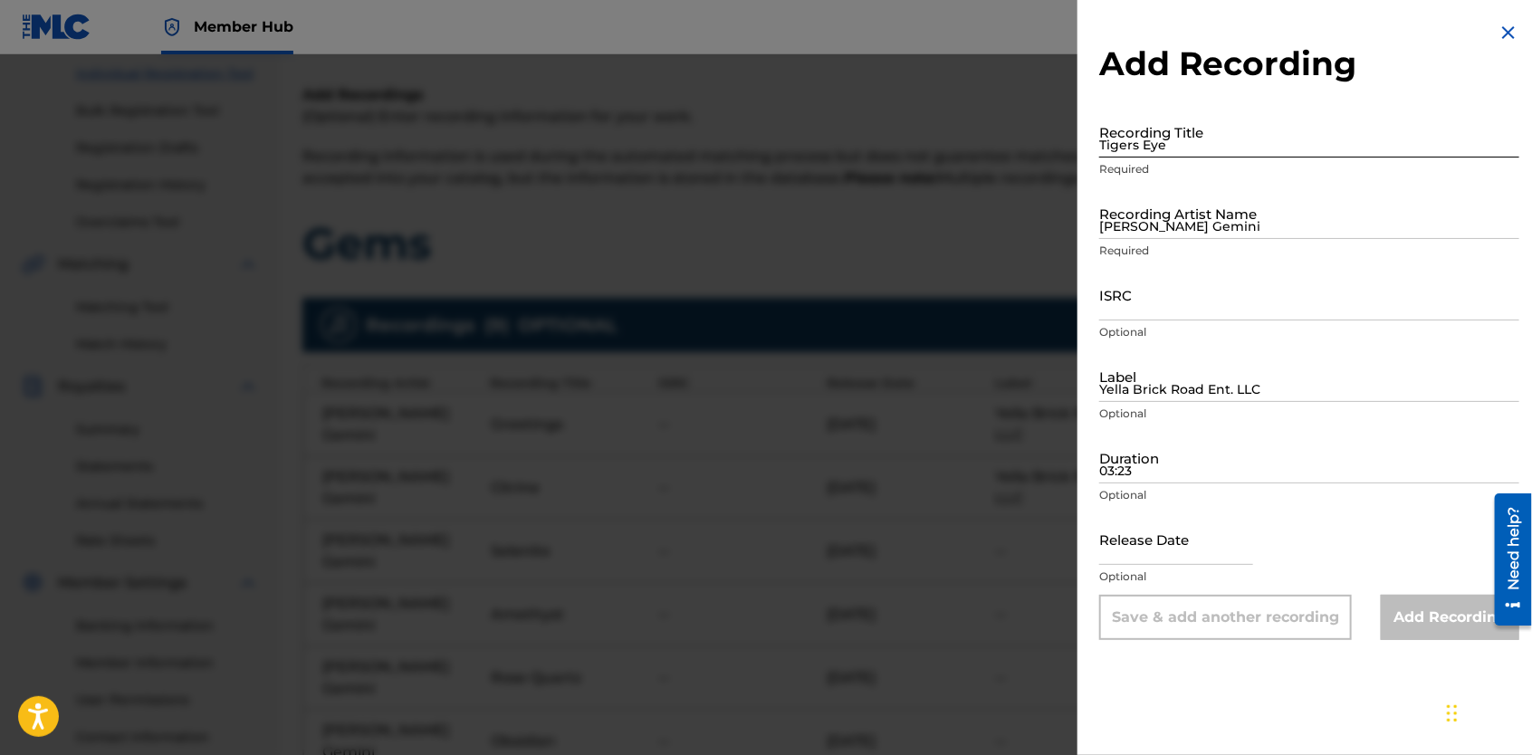
click at [1156, 131] on input "Tigers Eye" at bounding box center [1309, 132] width 420 height 52
click at [1144, 204] on input "[PERSON_NAME] Gemini" at bounding box center [1309, 213] width 420 height 52
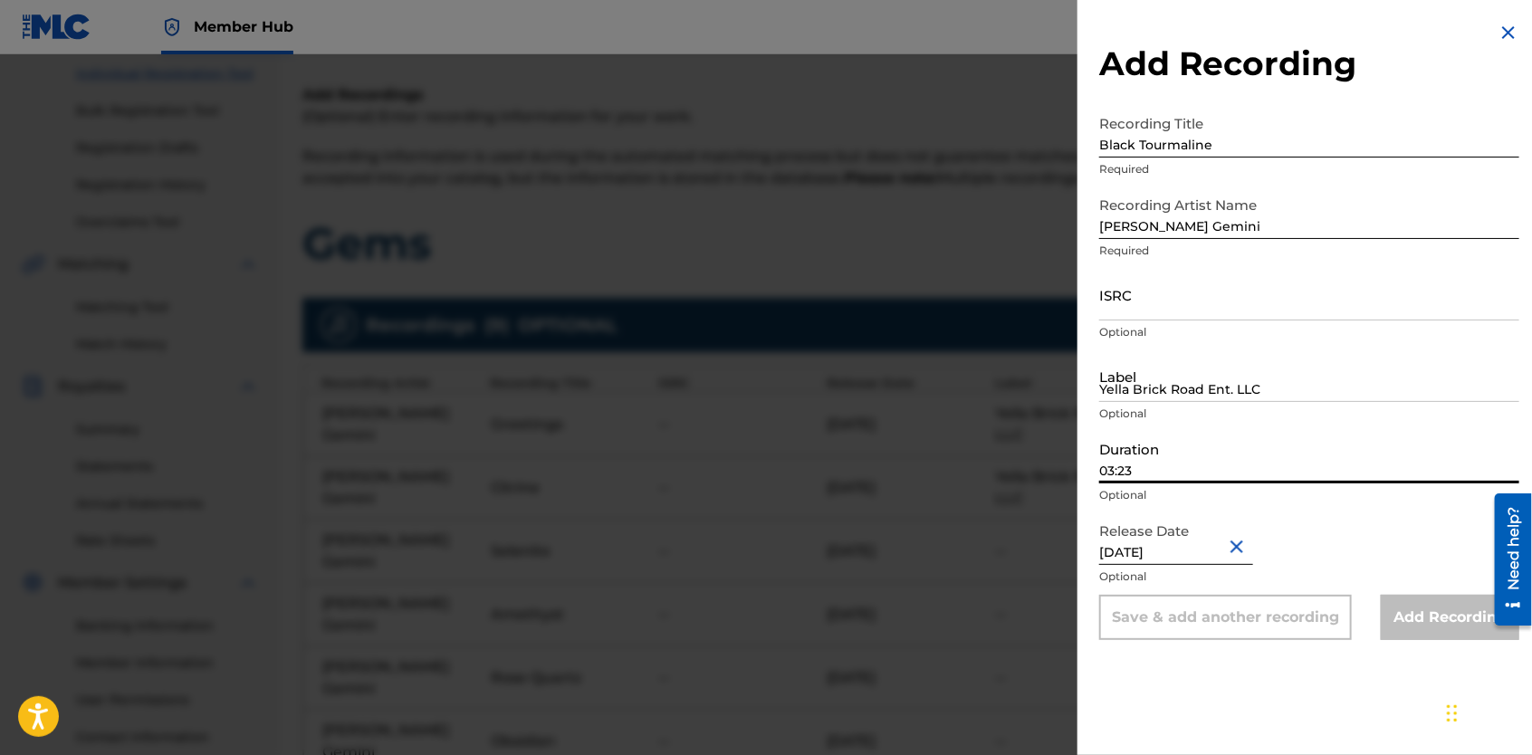
click at [1174, 464] on input "03:23" at bounding box center [1309, 458] width 420 height 52
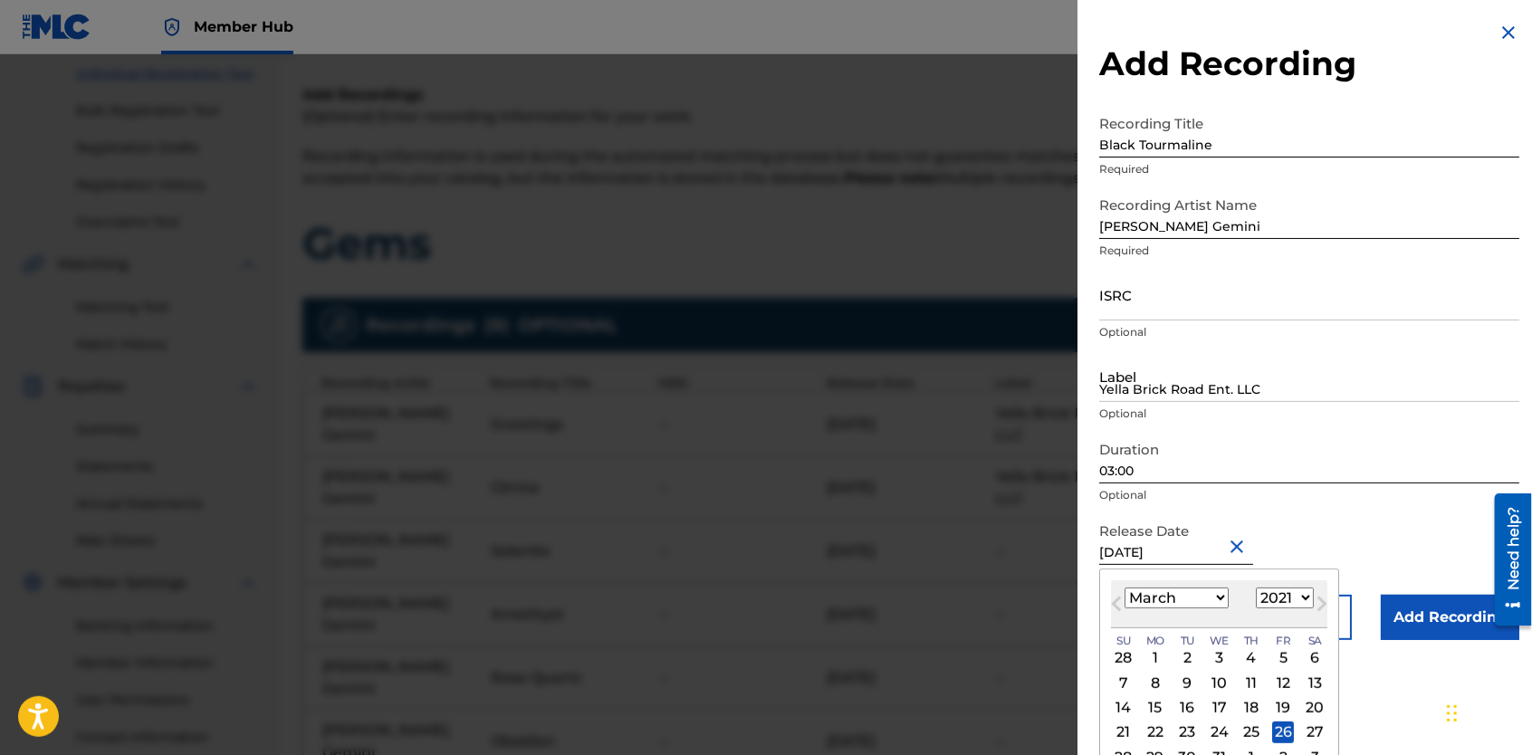
click at [1207, 556] on input "[DATE]" at bounding box center [1176, 539] width 154 height 52
click at [1215, 600] on select "January February March April May June July August September October November De…" at bounding box center [1177, 598] width 104 height 21
click at [1125, 588] on select "January February March April May June July August September October November De…" at bounding box center [1177, 598] width 104 height 21
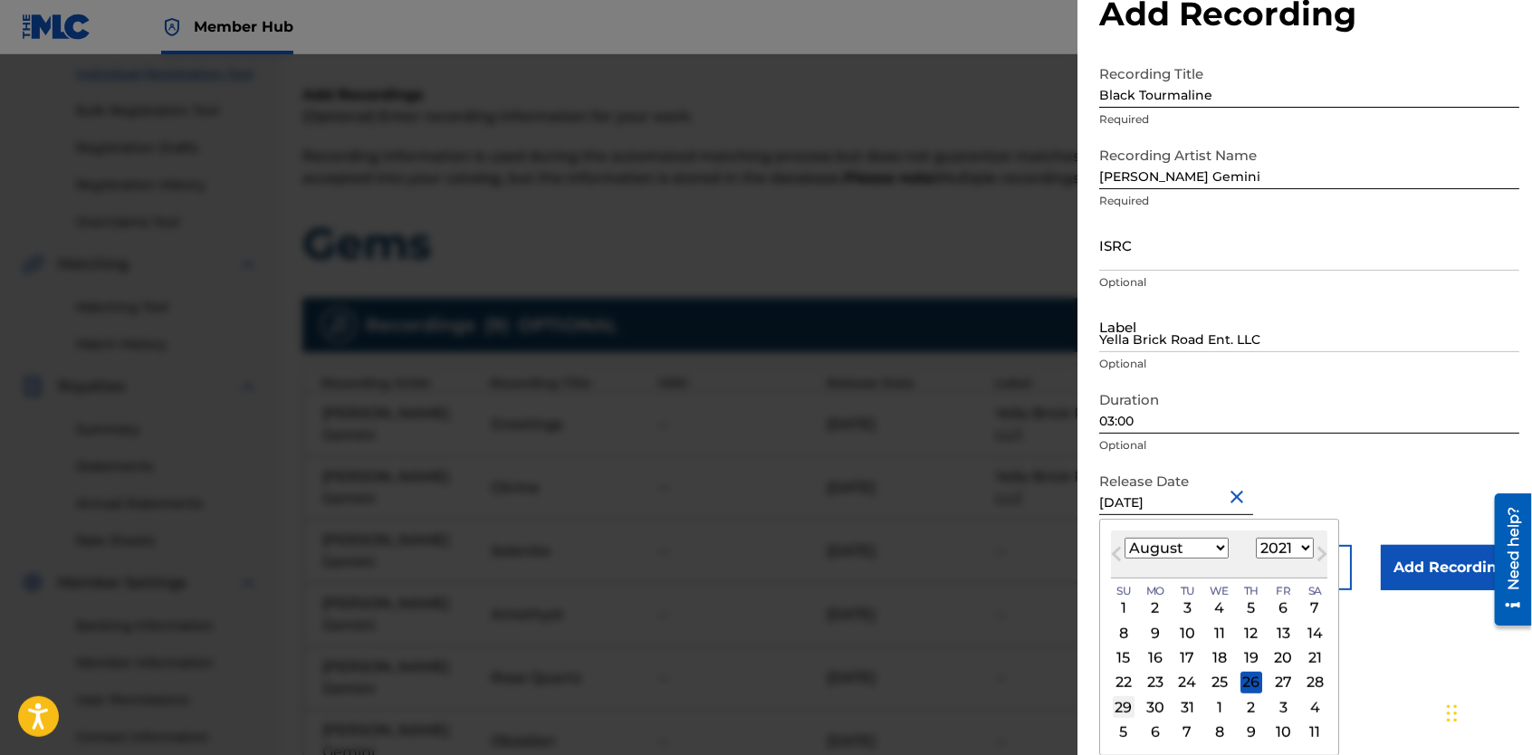
click at [1127, 706] on div "29" at bounding box center [1124, 707] width 22 height 22
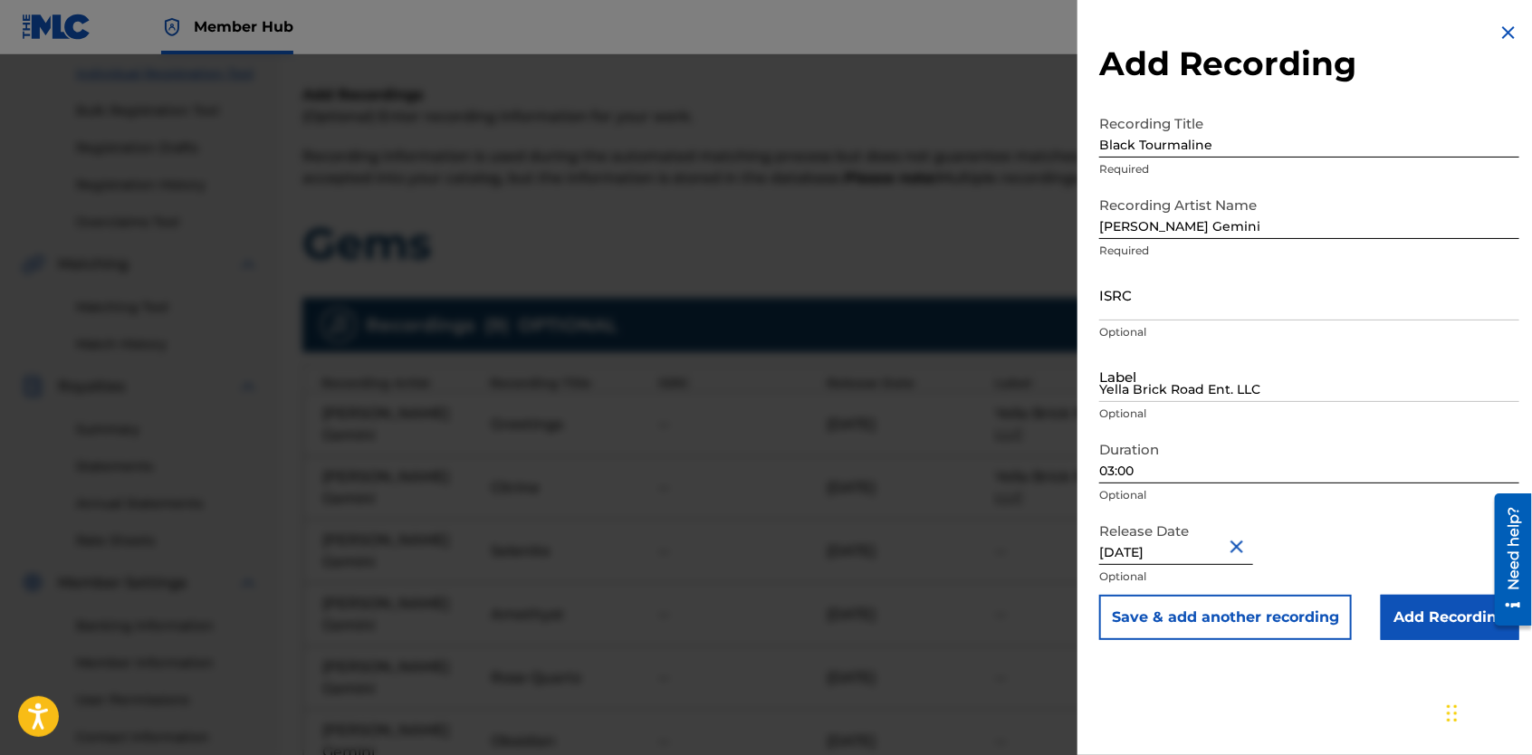
scroll to position [0, 0]
click at [1239, 607] on button "Save & add another recording" at bounding box center [1225, 617] width 253 height 45
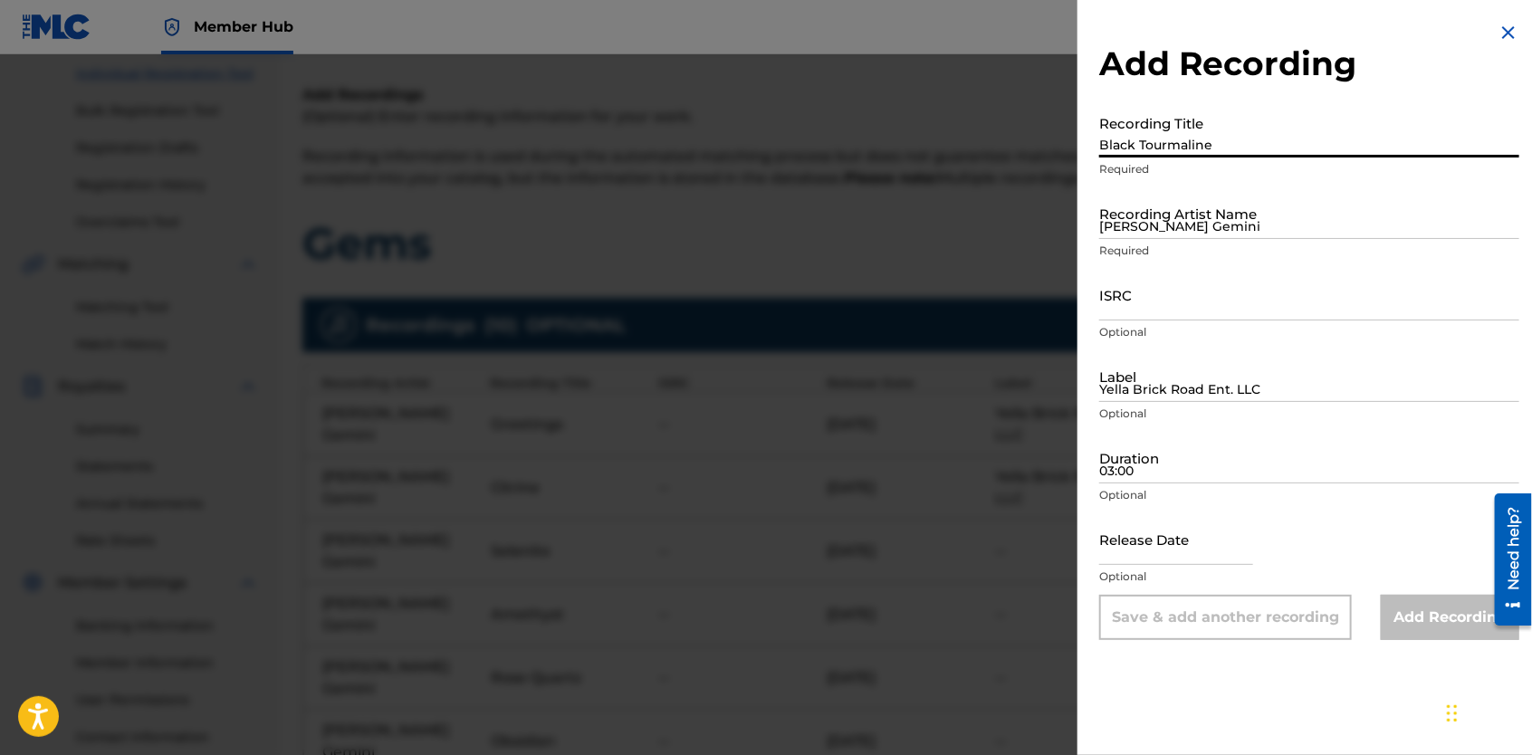
click at [1199, 147] on input "Black Tourmaline" at bounding box center [1309, 132] width 420 height 52
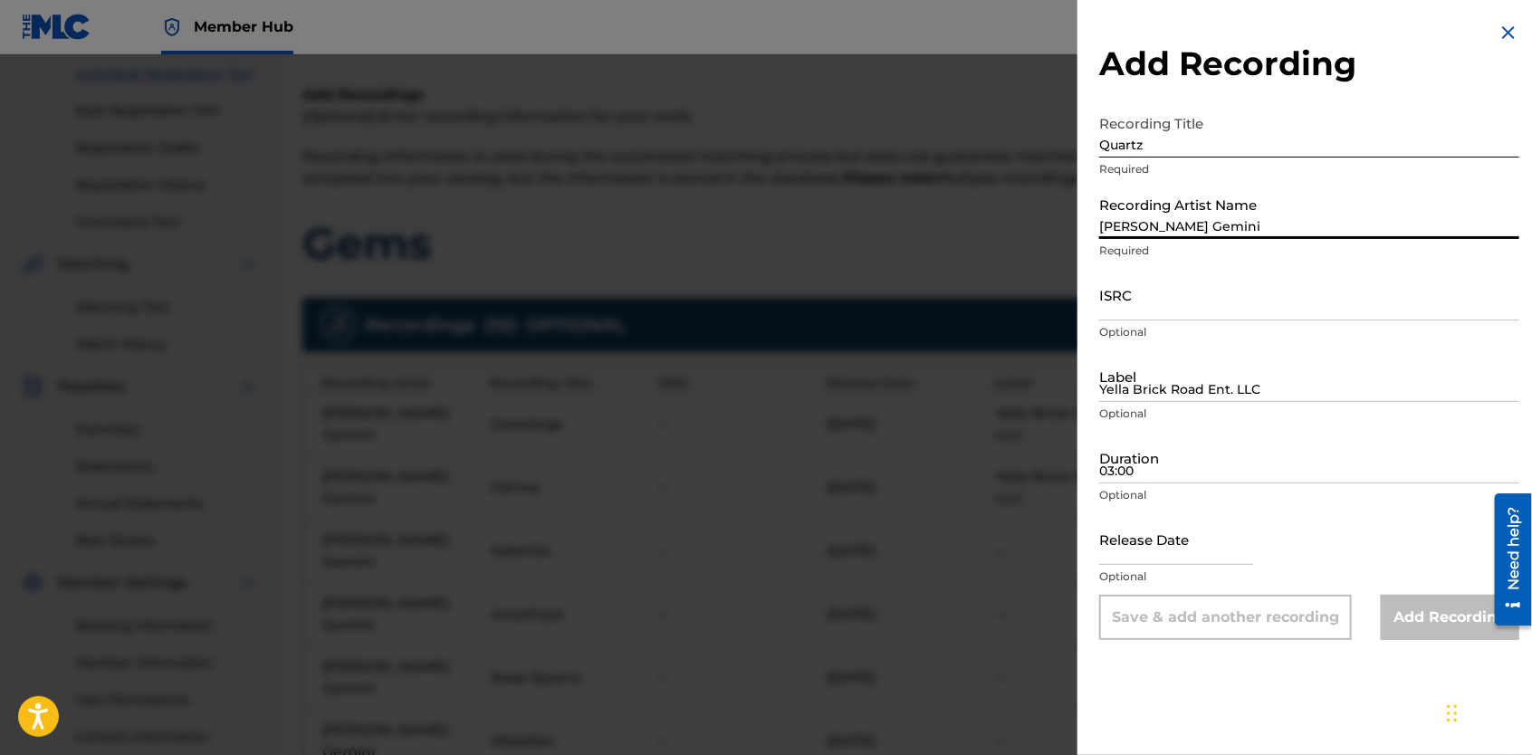
click at [1163, 217] on input "[PERSON_NAME] Gemini" at bounding box center [1309, 213] width 420 height 52
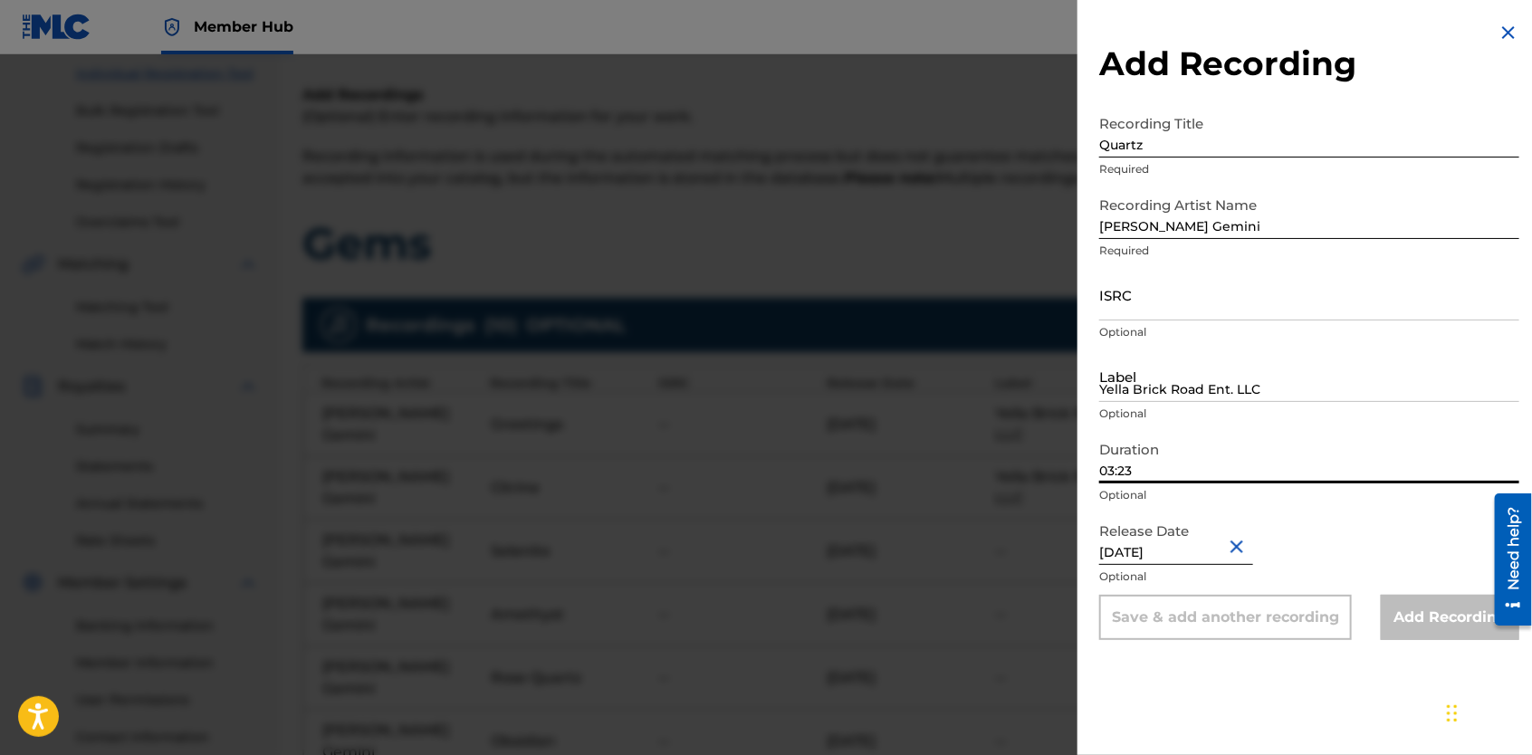
click at [1165, 469] on input "03:23" at bounding box center [1309, 458] width 420 height 52
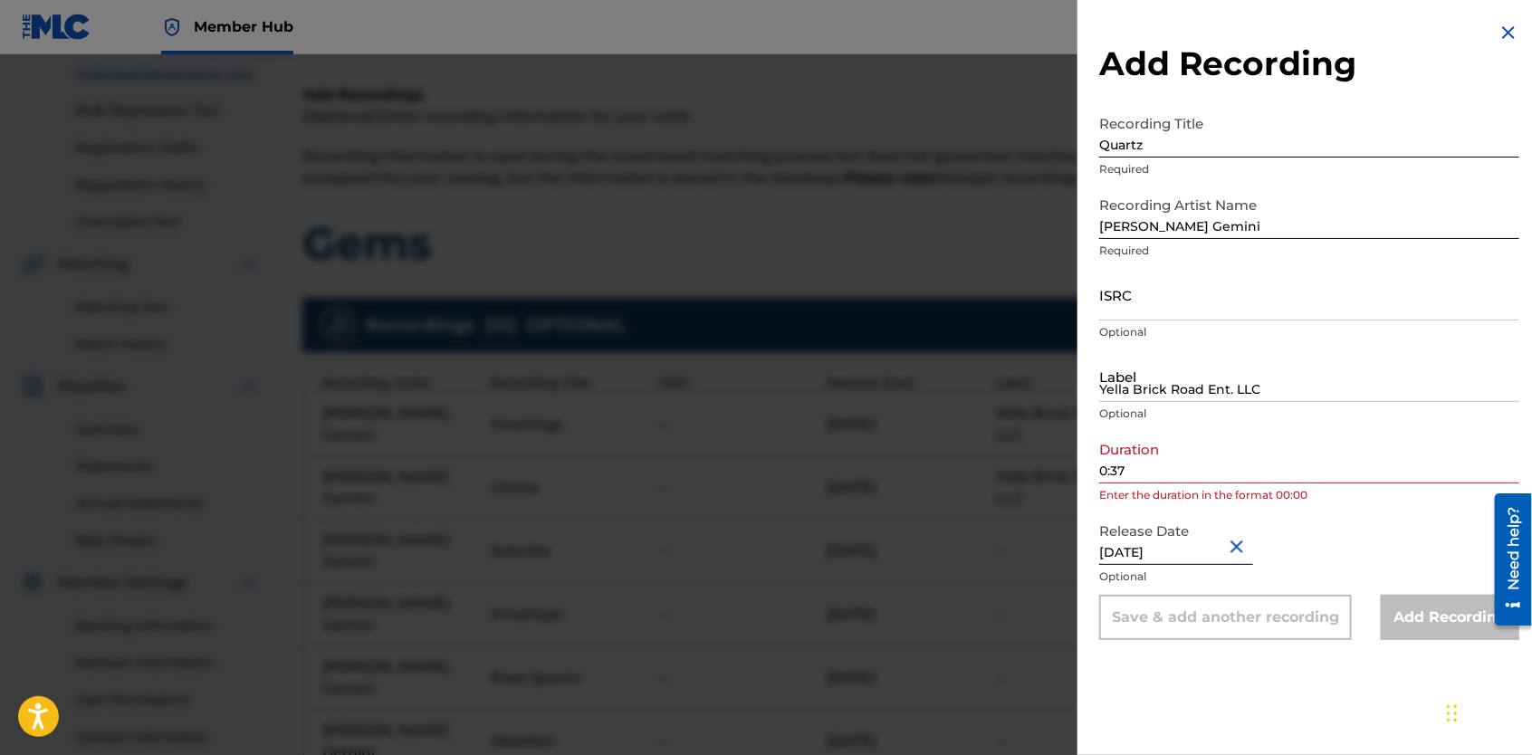
click at [1098, 471] on div "Add Recording Recording Title Quartz Required Recording Artist Name [PERSON_NAM…" at bounding box center [1310, 331] width 464 height 662
click at [1102, 470] on input "0:37" at bounding box center [1309, 458] width 420 height 52
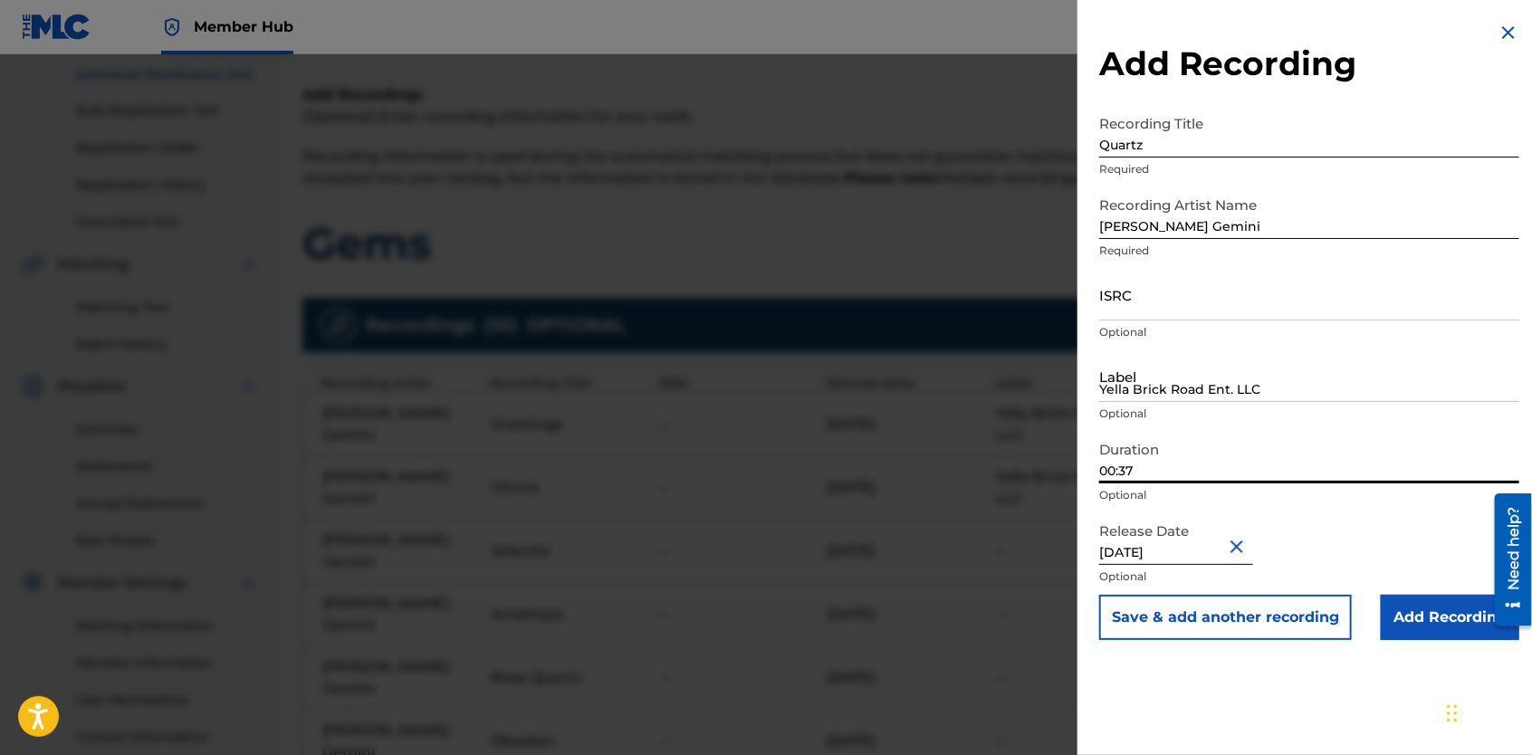
click at [1209, 561] on input "[DATE]" at bounding box center [1176, 539] width 154 height 52
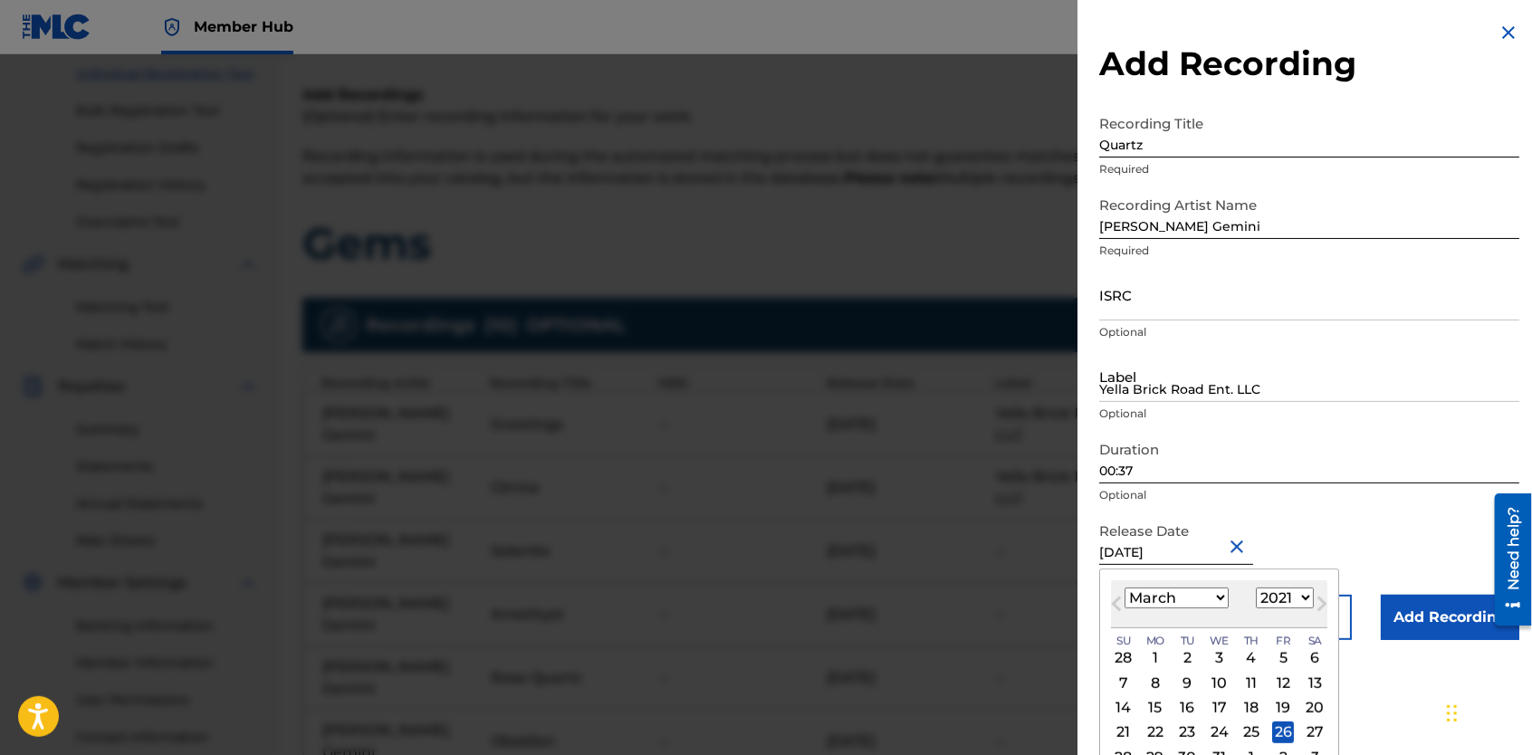
click at [1222, 607] on select "January February March April May June July August September October November De…" at bounding box center [1177, 598] width 104 height 21
click at [1125, 588] on select "January February March April May June July August September October November De…" at bounding box center [1177, 598] width 104 height 21
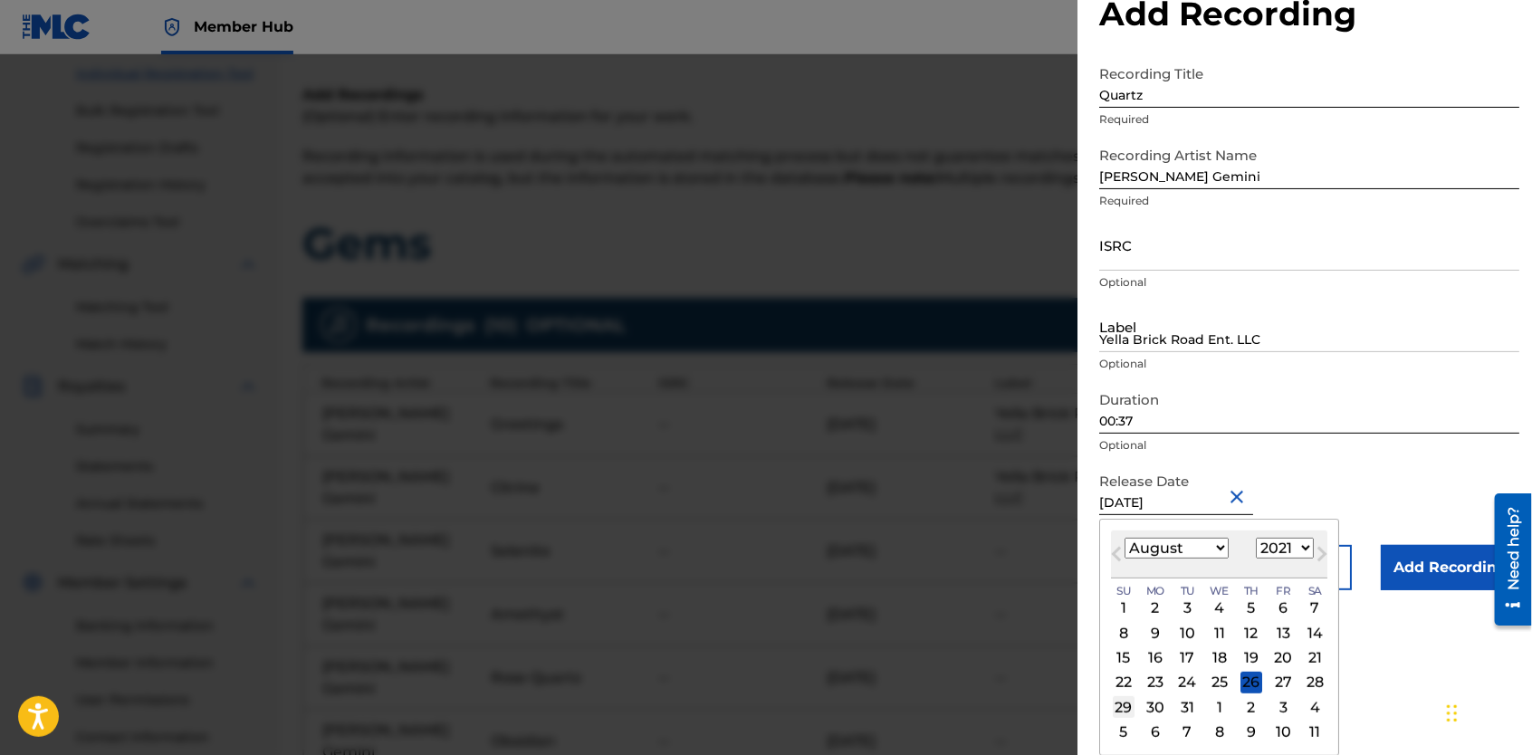
click at [1128, 706] on div "29" at bounding box center [1124, 707] width 22 height 22
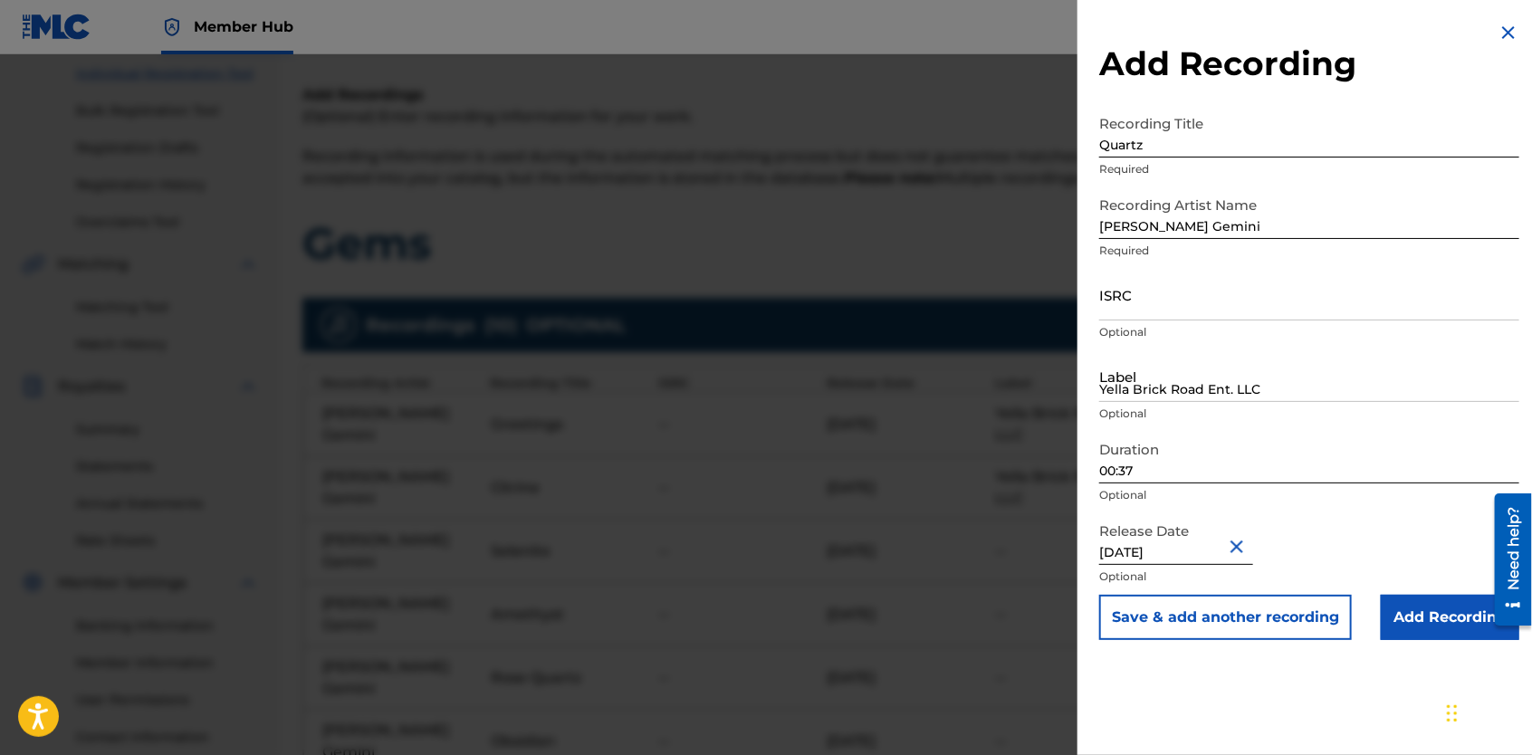
scroll to position [0, 0]
click at [1305, 539] on div "Release Date [DATE] Optional" at bounding box center [1309, 554] width 420 height 82
click at [1262, 619] on button "Save & add another recording" at bounding box center [1225, 617] width 253 height 45
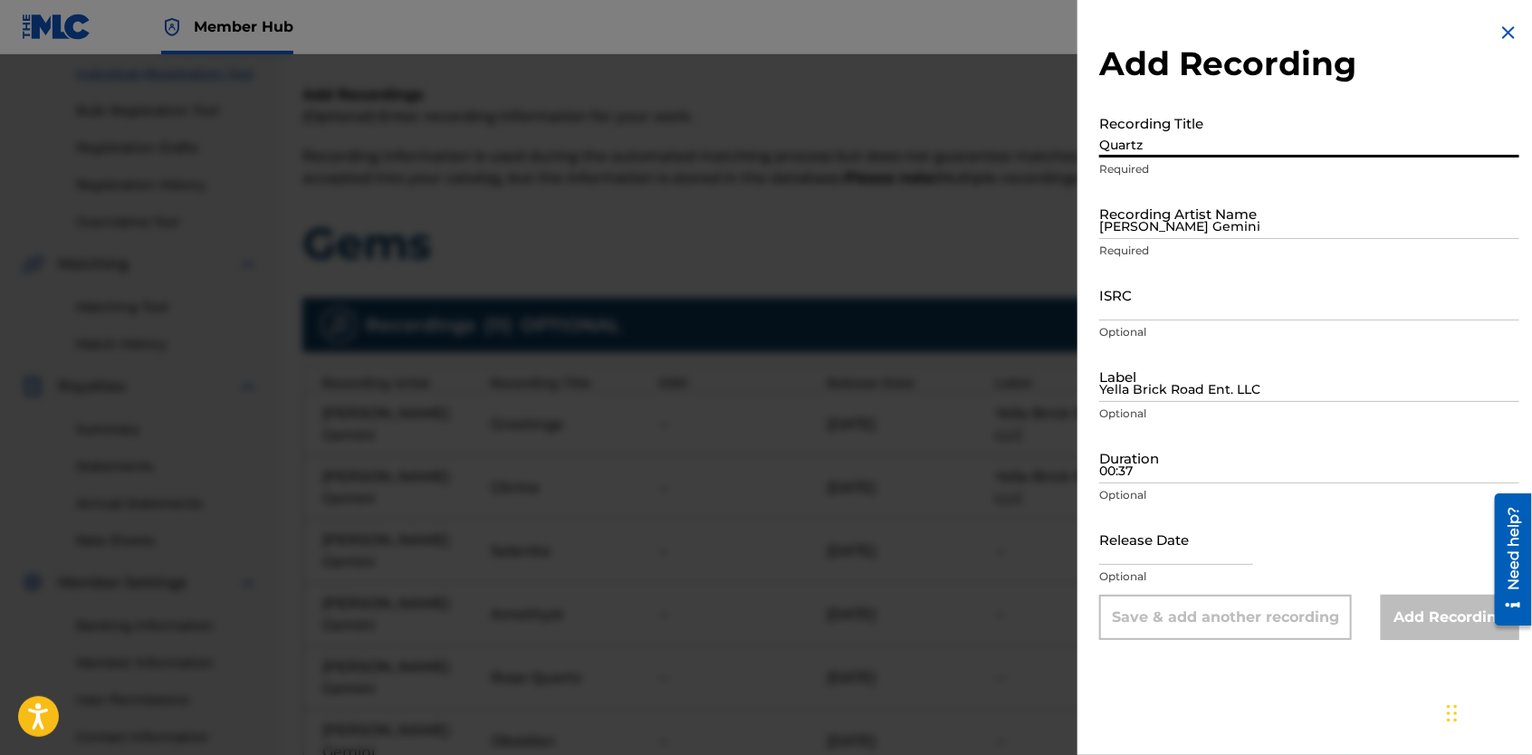
click at [1203, 149] on input "Quartz" at bounding box center [1309, 132] width 420 height 52
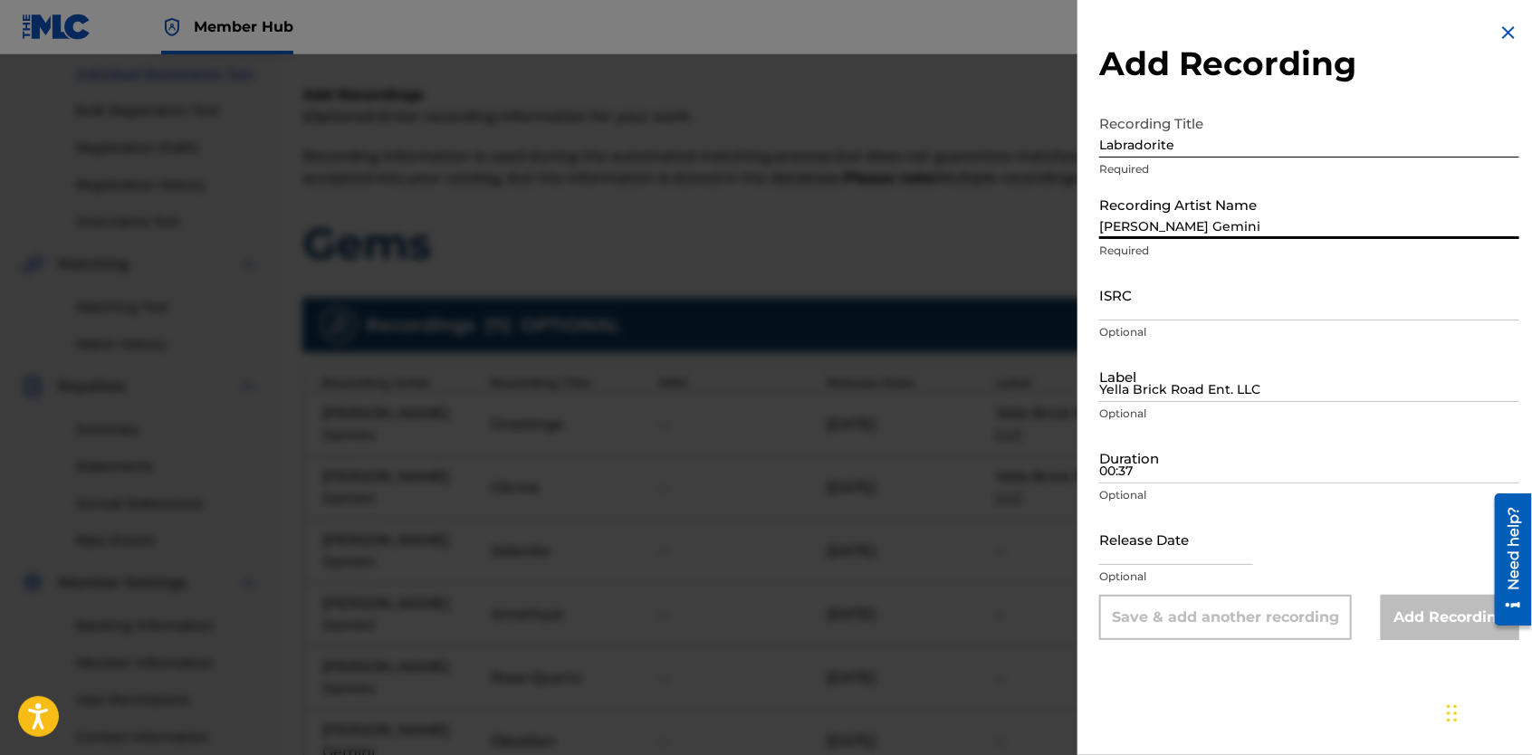
click at [1186, 219] on input "[PERSON_NAME] Gemini" at bounding box center [1309, 213] width 420 height 52
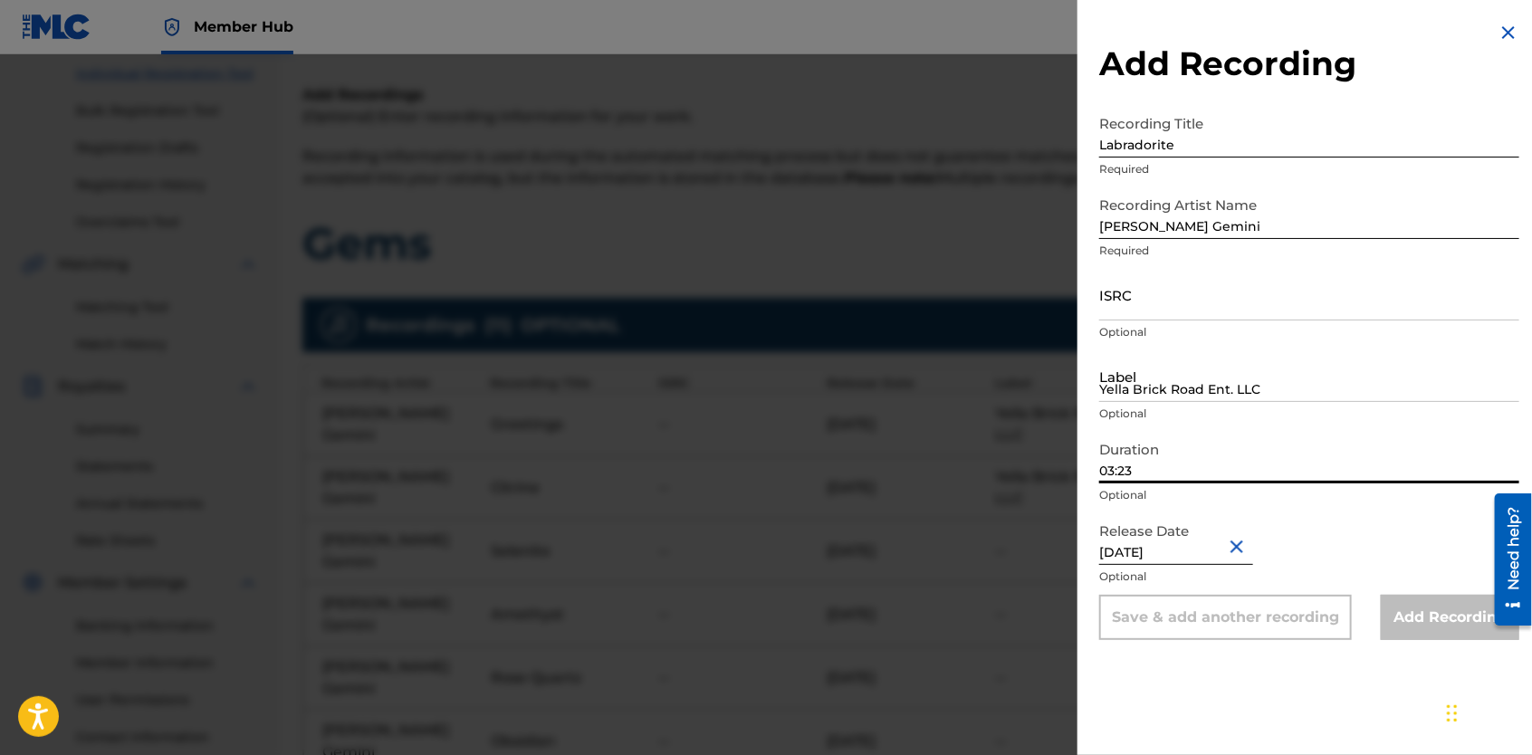
click at [1141, 476] on input "03:23" at bounding box center [1309, 458] width 420 height 52
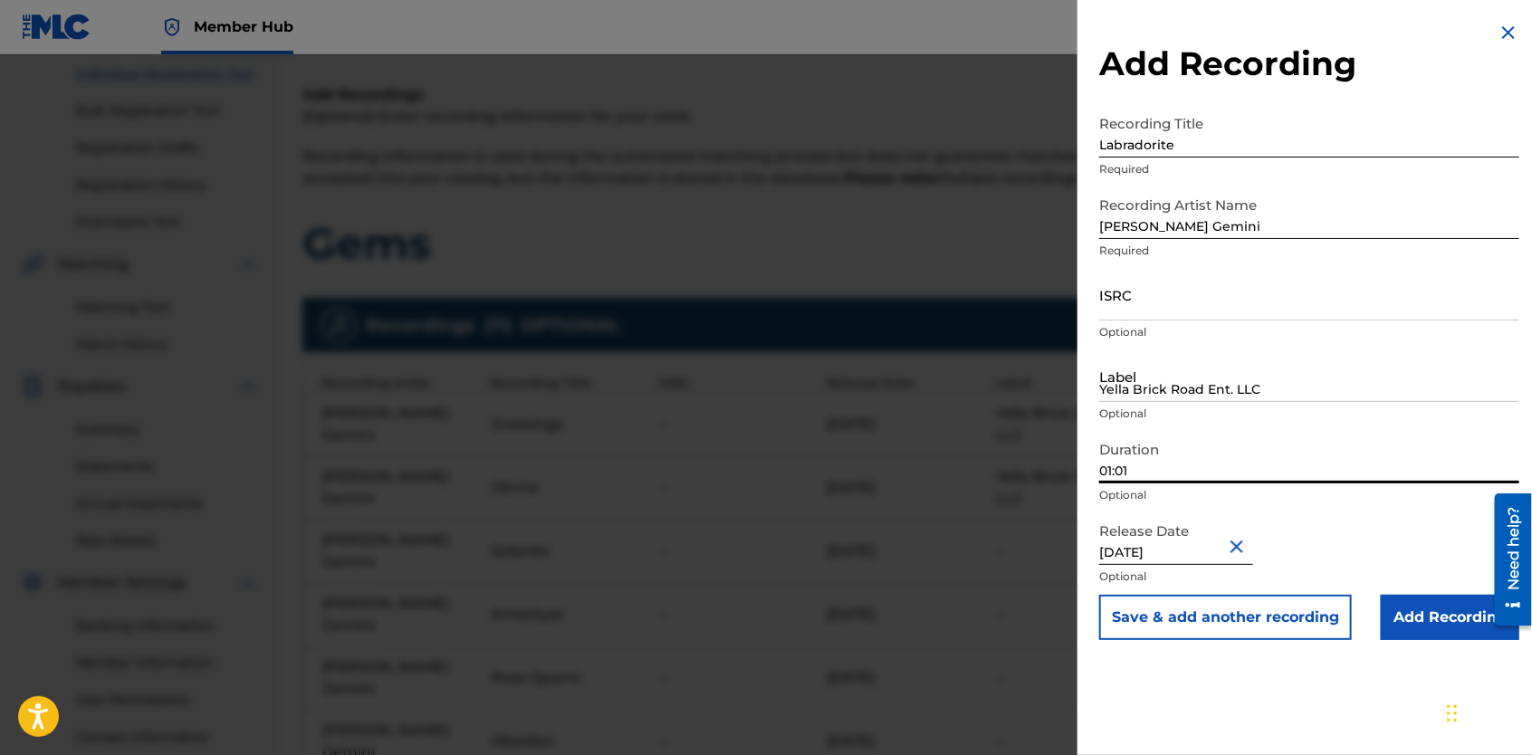
click at [1214, 553] on input "[DATE]" at bounding box center [1176, 539] width 154 height 52
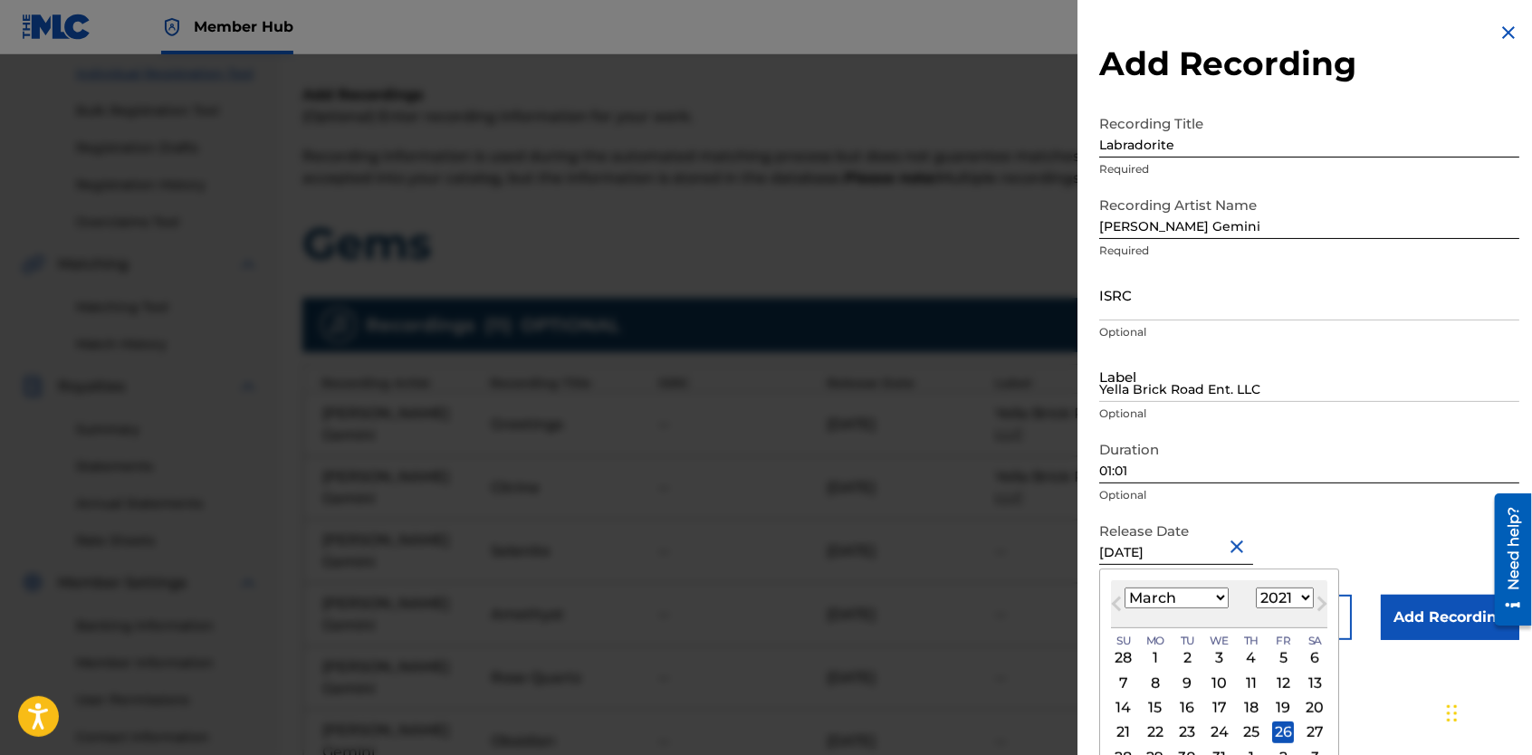
click at [1216, 603] on select "January February March April May June July August September October November De…" at bounding box center [1177, 598] width 104 height 21
click at [1125, 588] on select "January February March April May June July August September October November De…" at bounding box center [1177, 598] width 104 height 21
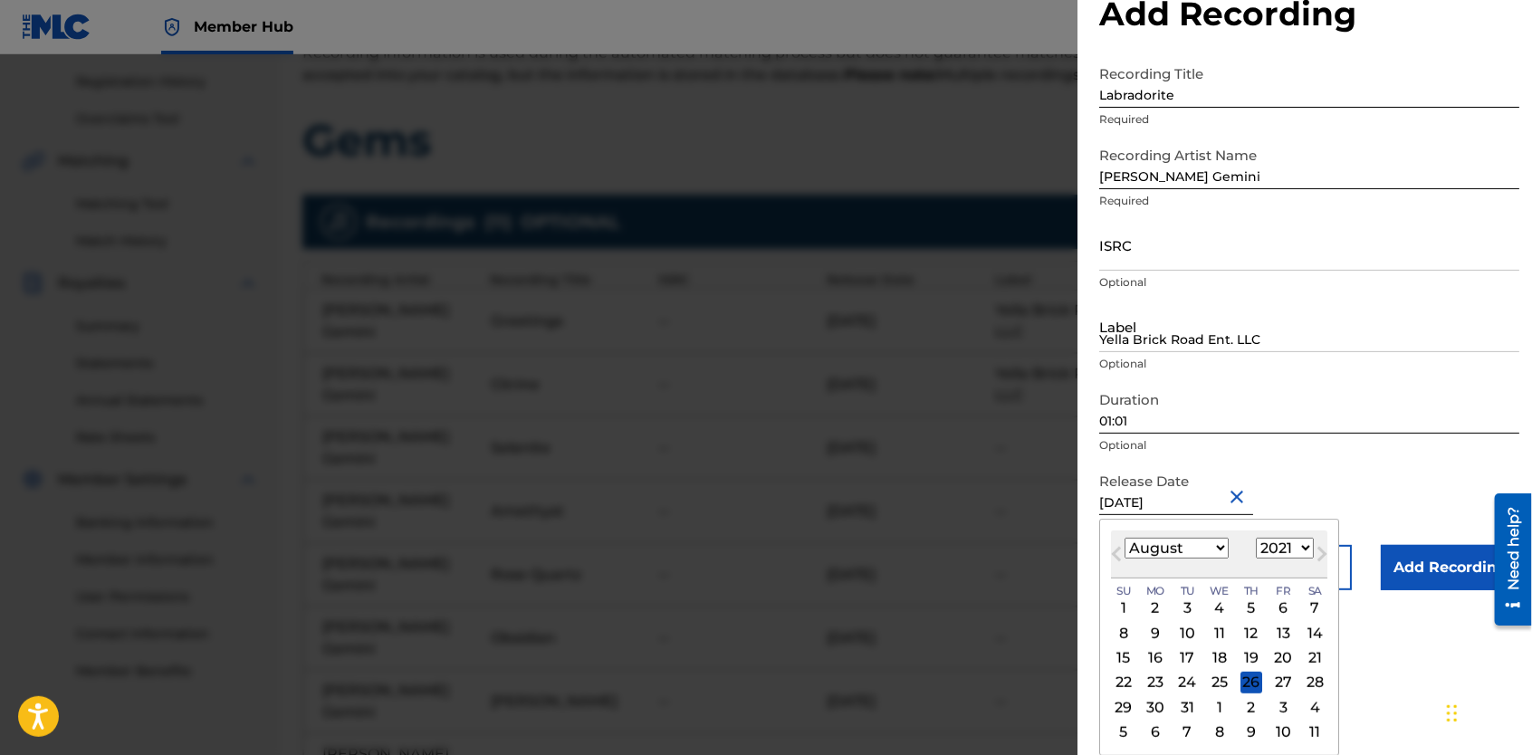
scroll to position [336, 0]
click at [1128, 707] on div "29" at bounding box center [1124, 707] width 22 height 22
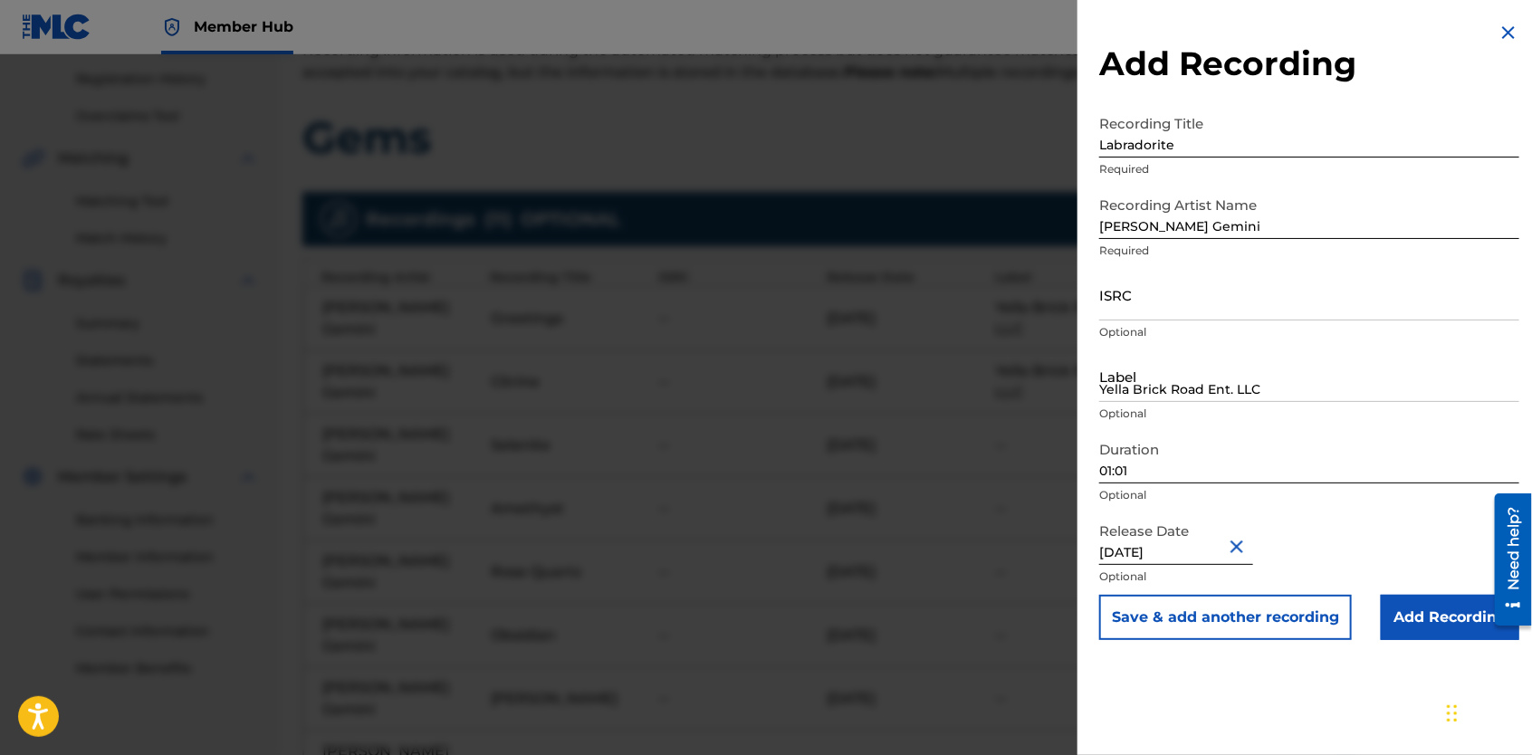
scroll to position [0, 0]
click at [1166, 621] on button "Save & add another recording" at bounding box center [1225, 617] width 253 height 45
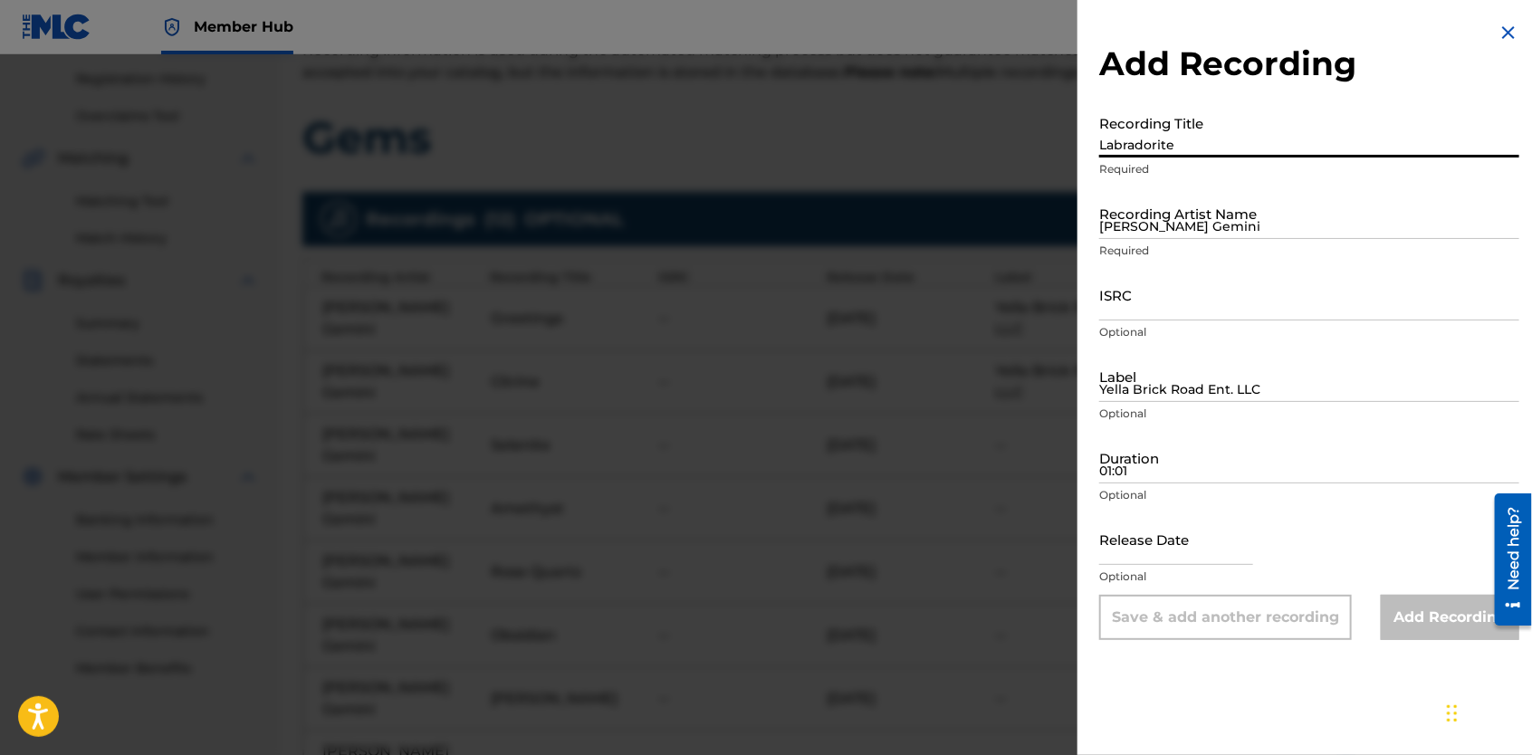
click at [1166, 141] on input "Labradorite" at bounding box center [1309, 132] width 420 height 52
click at [1502, 27] on img at bounding box center [1509, 33] width 22 height 22
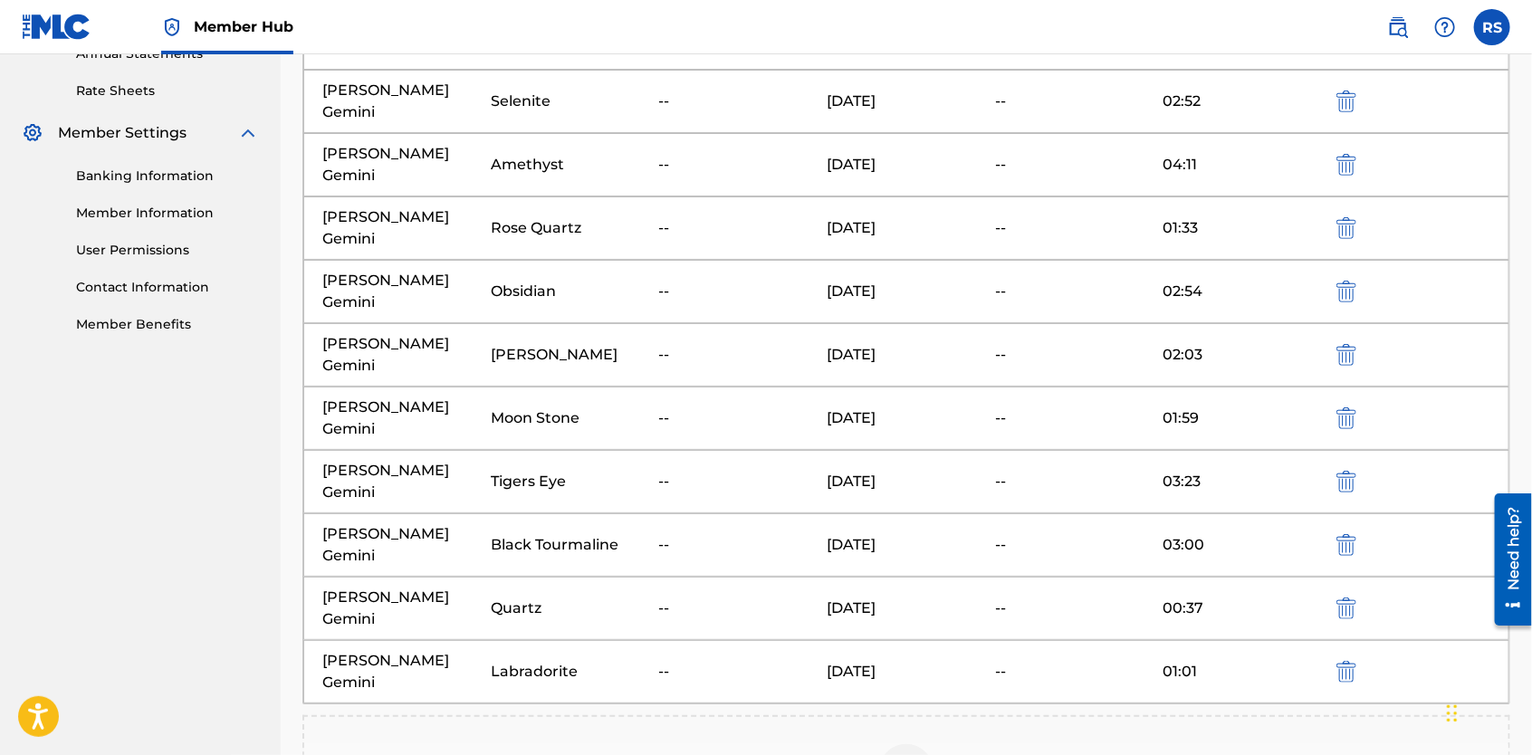
scroll to position [763, 0]
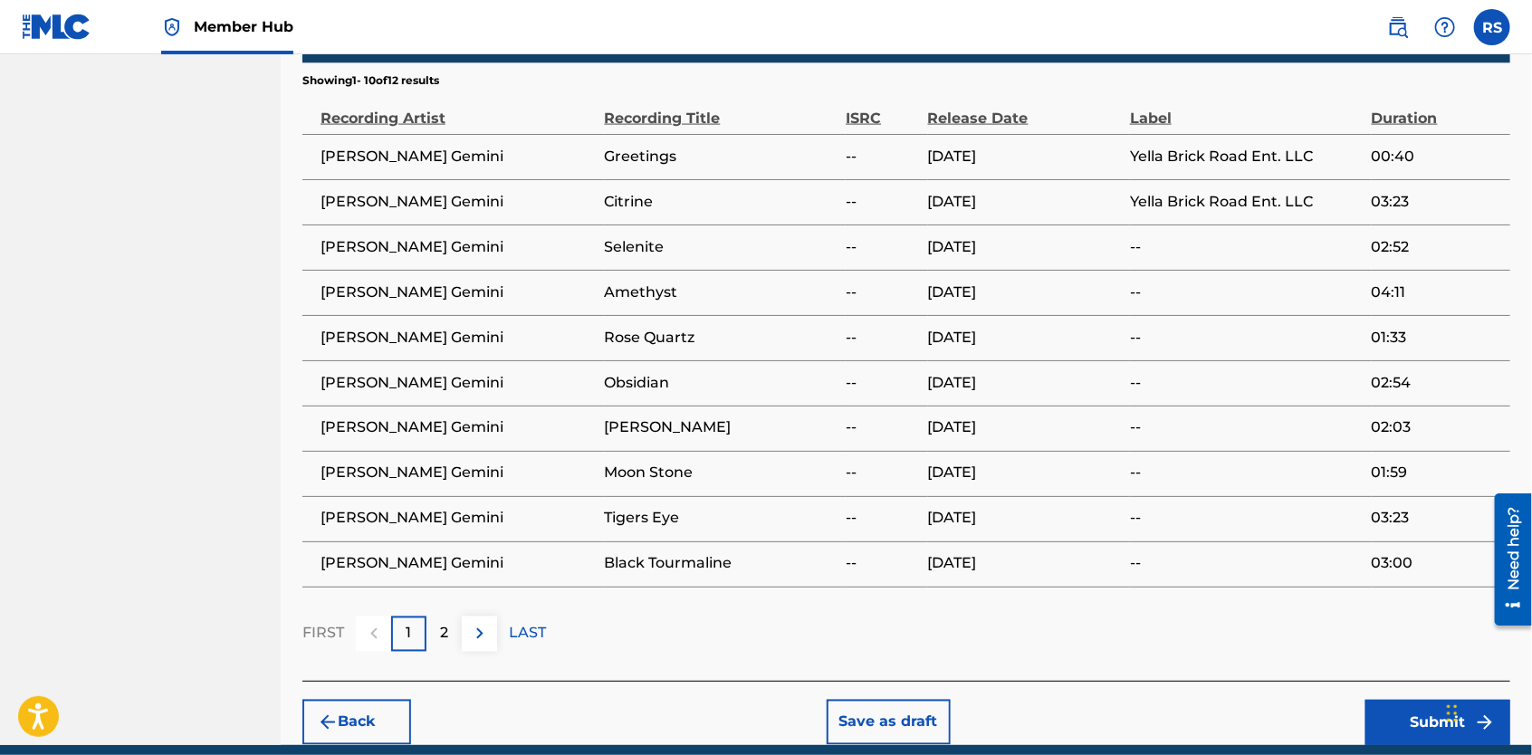
scroll to position [1374, 0]
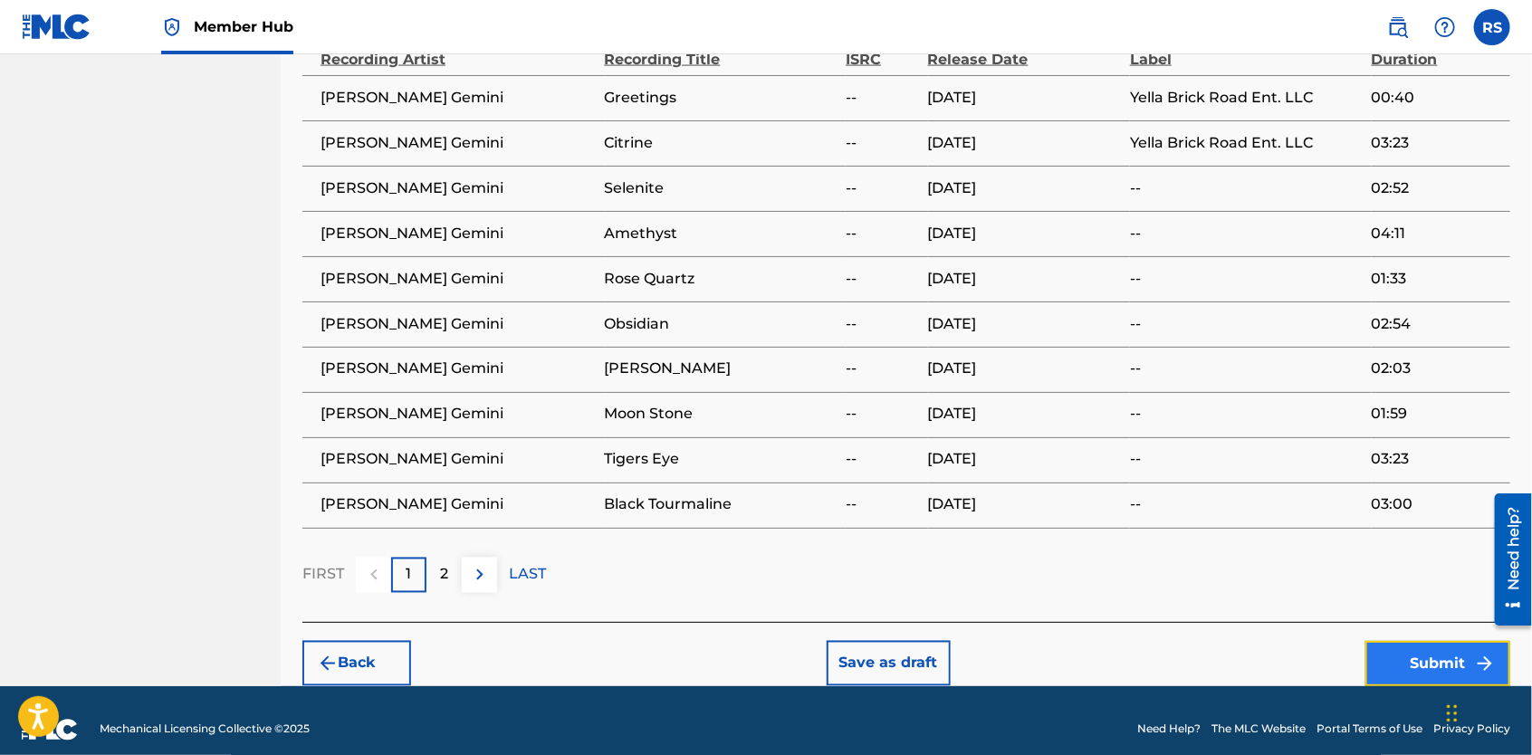
click at [1430, 661] on button "Submit" at bounding box center [1438, 663] width 145 height 45
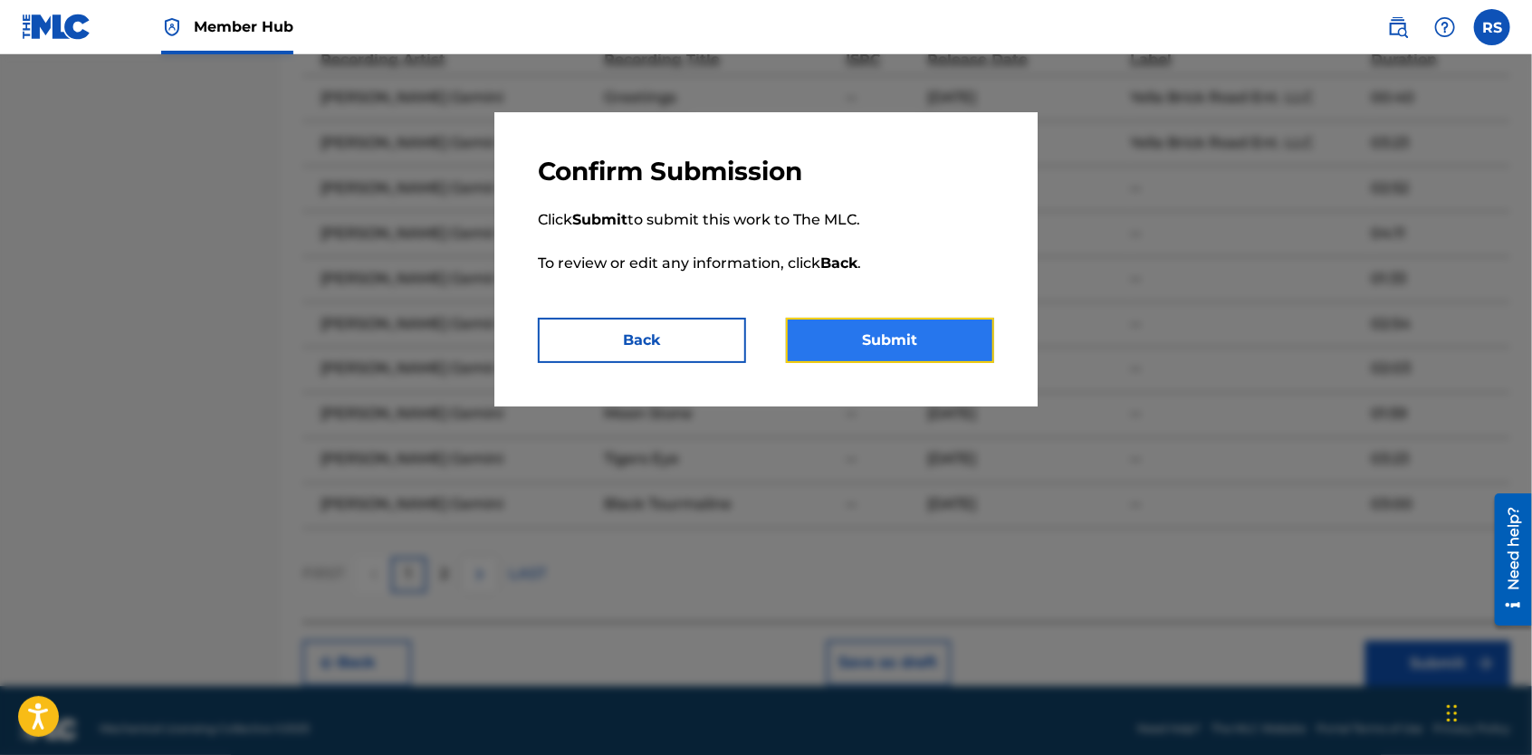
click at [942, 352] on button "Submit" at bounding box center [890, 340] width 208 height 45
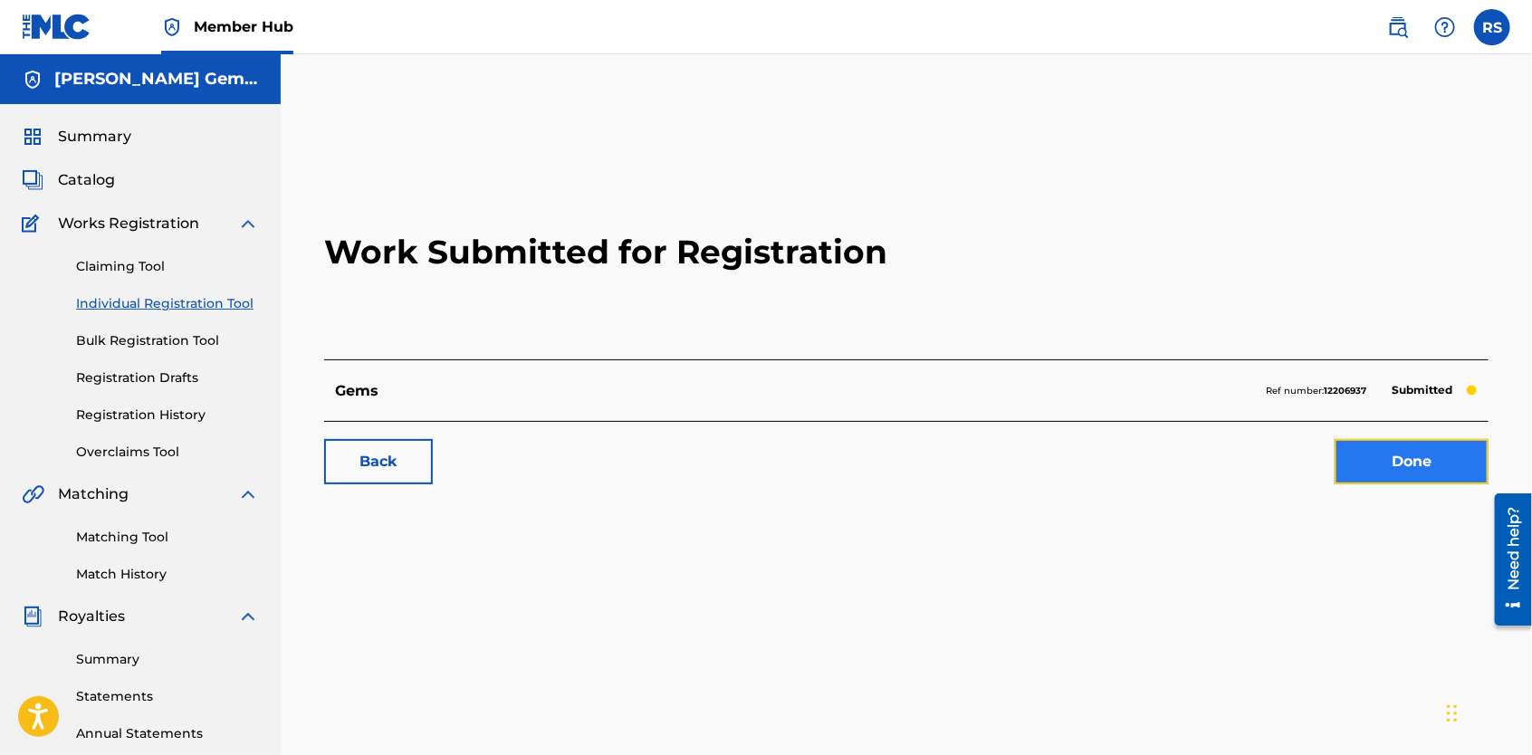
click at [1368, 469] on link "Done" at bounding box center [1412, 461] width 154 height 45
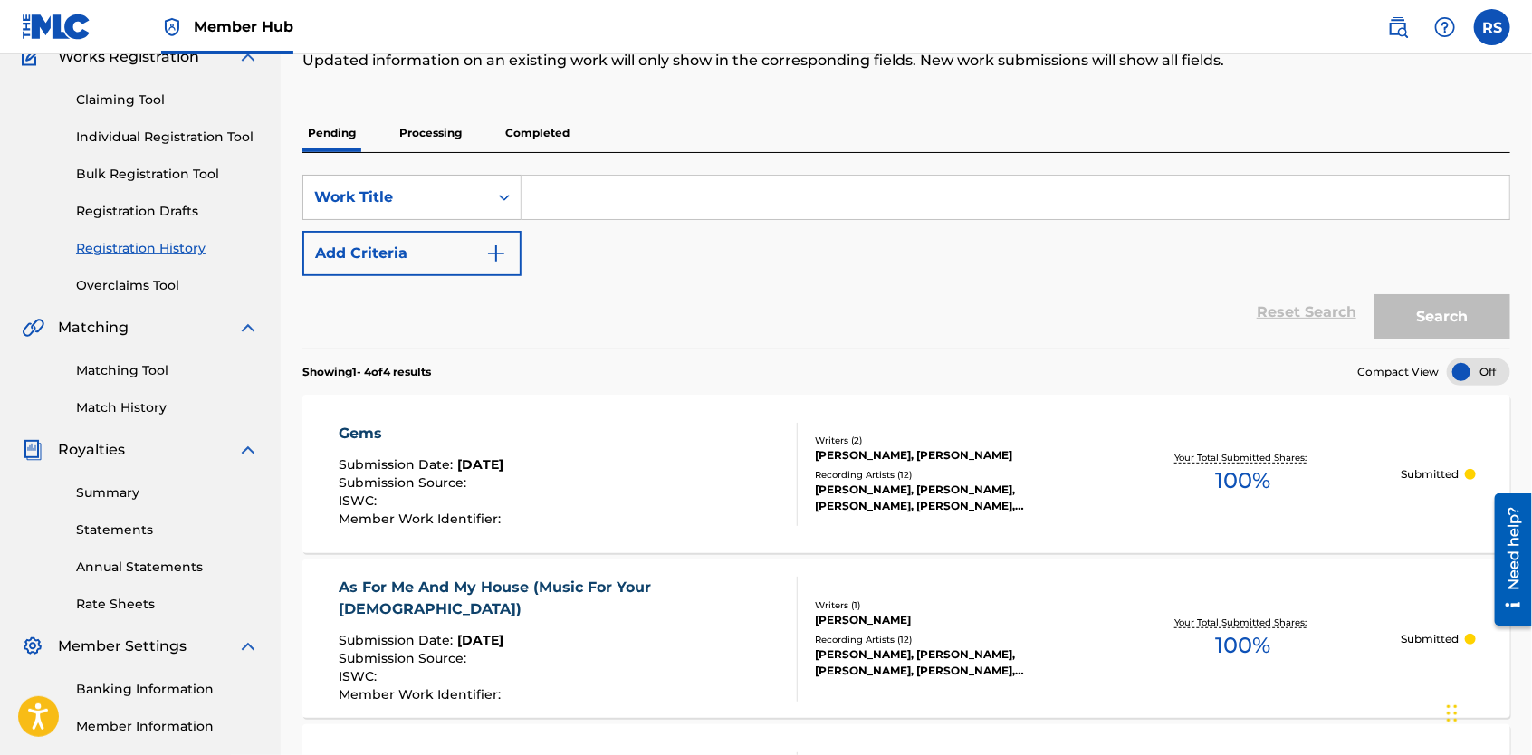
scroll to position [166, 0]
click at [494, 255] on img "Search Form" at bounding box center [496, 255] width 22 height 22
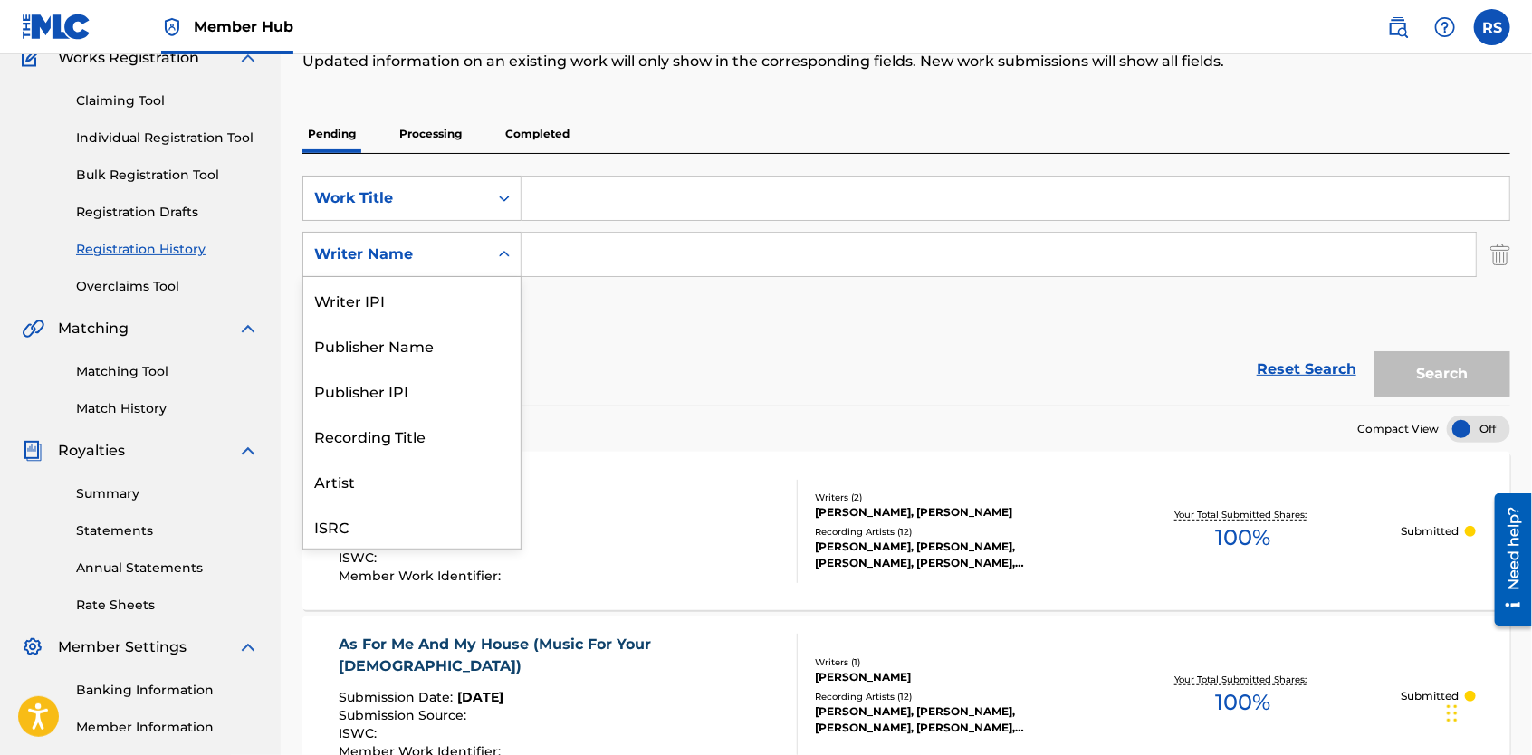
click at [494, 255] on div "Search Form" at bounding box center [504, 254] width 33 height 33
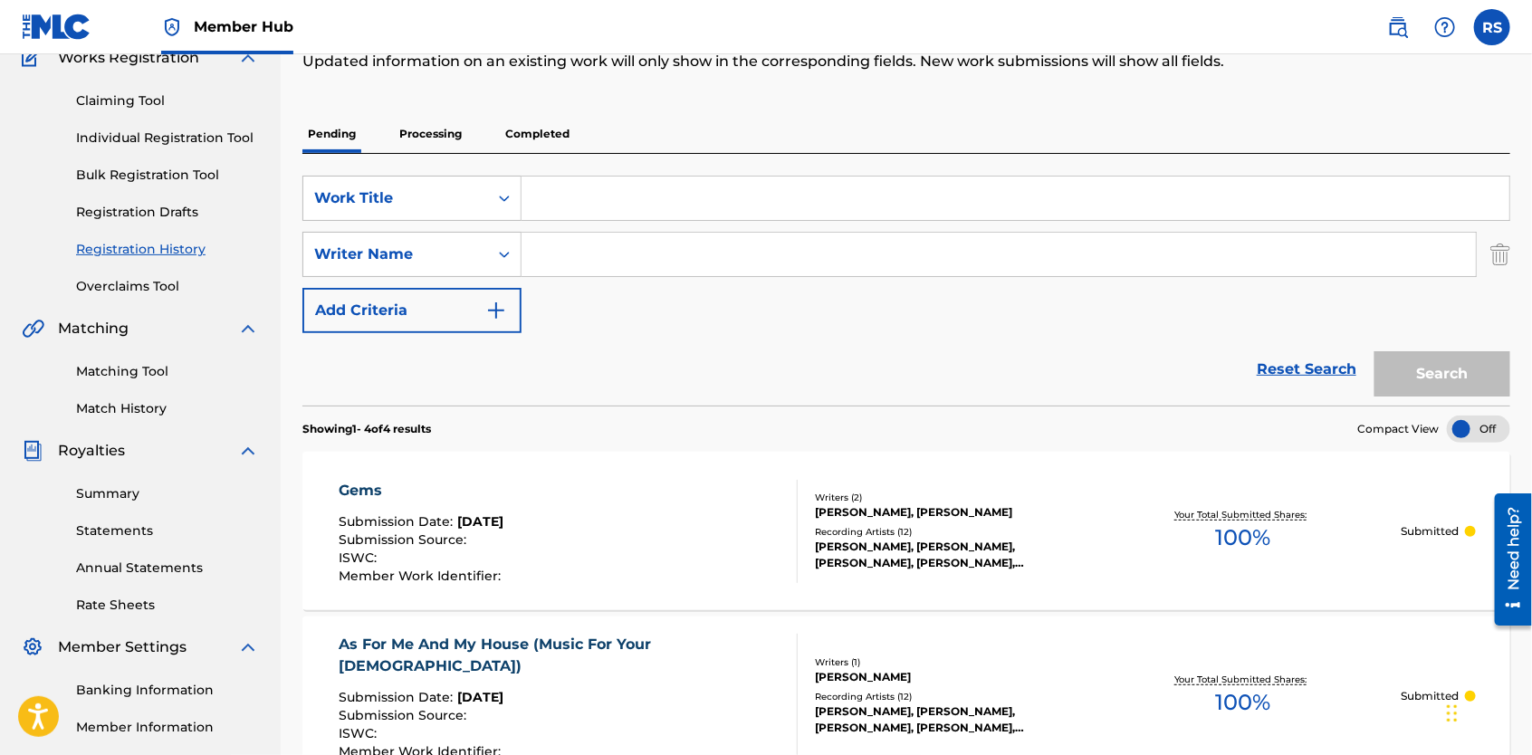
click at [641, 315] on div "SearchWithCriteria88fd3097-07fc-4583-8631-232918bca95c Work Title SearchWithCri…" at bounding box center [906, 255] width 1208 height 158
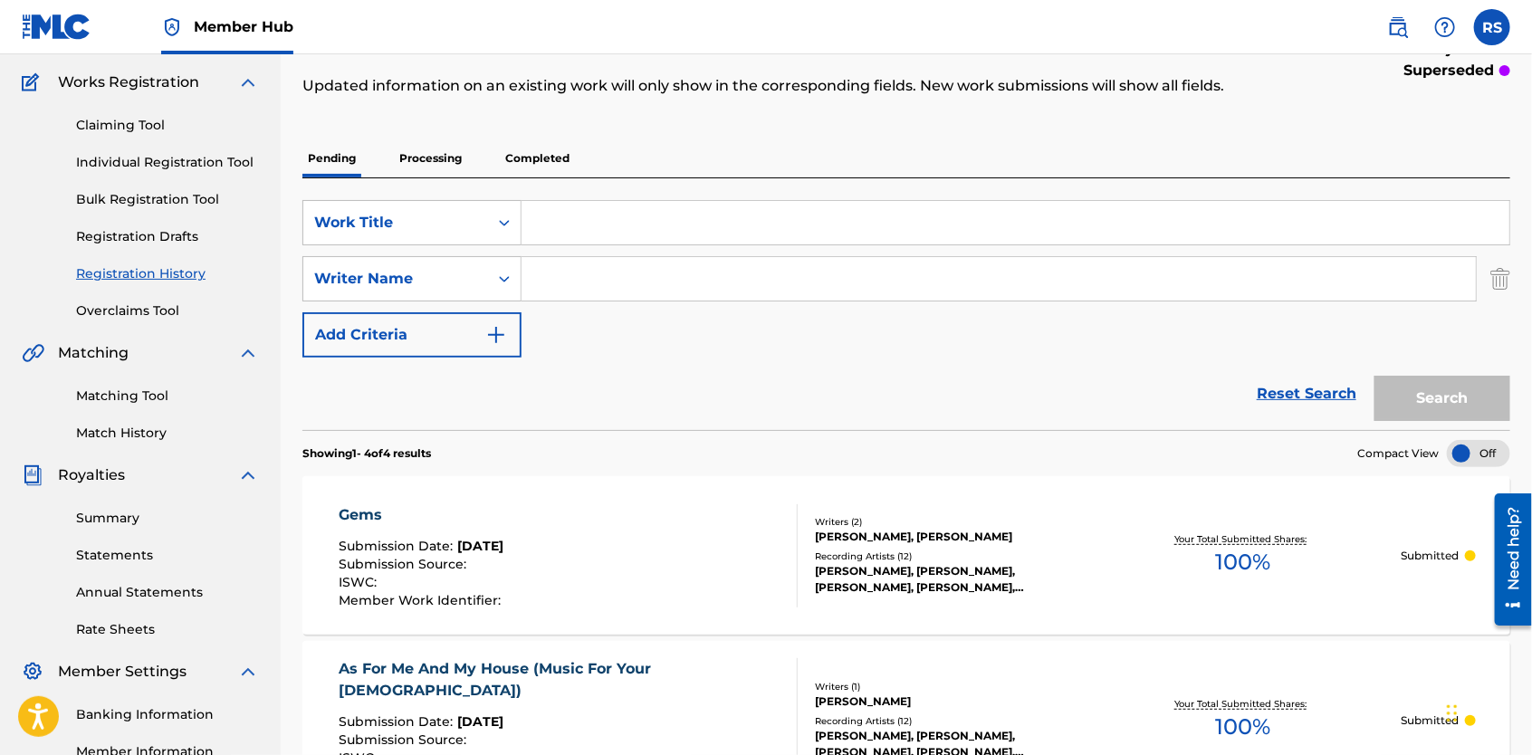
scroll to position [0, 0]
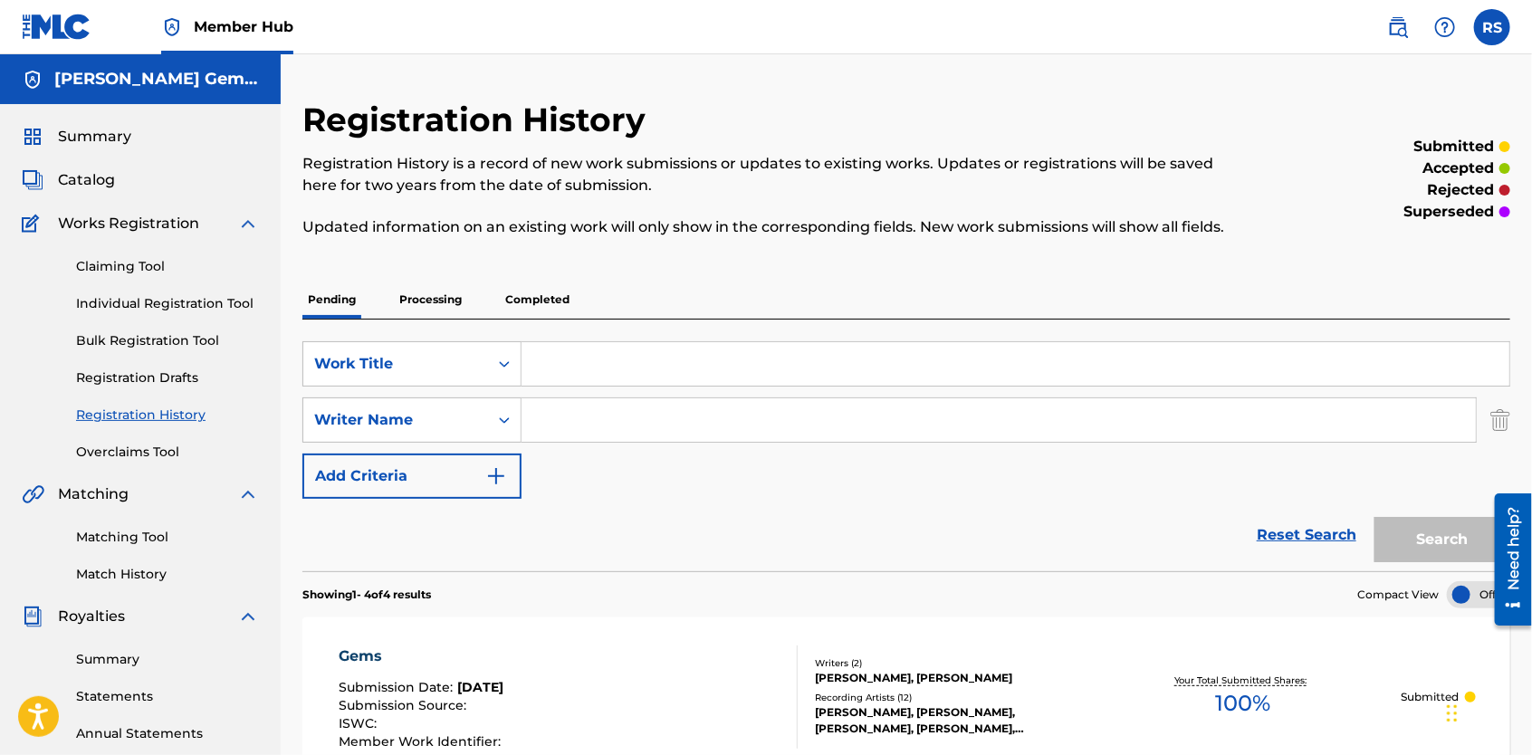
click at [658, 378] on input "Search Form" at bounding box center [1016, 363] width 988 height 43
click at [649, 415] on input "Search Form" at bounding box center [999, 419] width 955 height 43
click at [1393, 545] on button "Search" at bounding box center [1443, 539] width 136 height 45
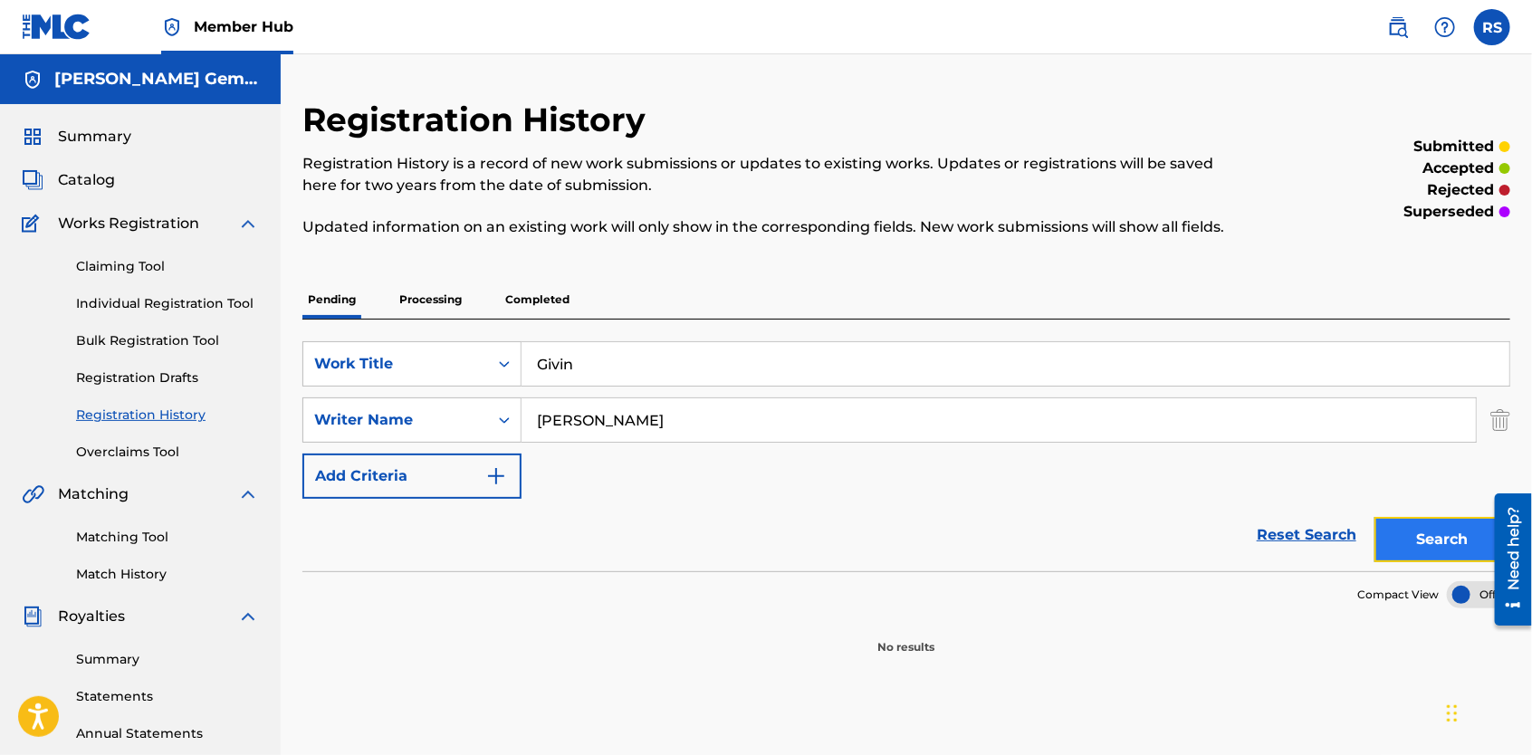
click at [1424, 535] on button "Search" at bounding box center [1443, 539] width 136 height 45
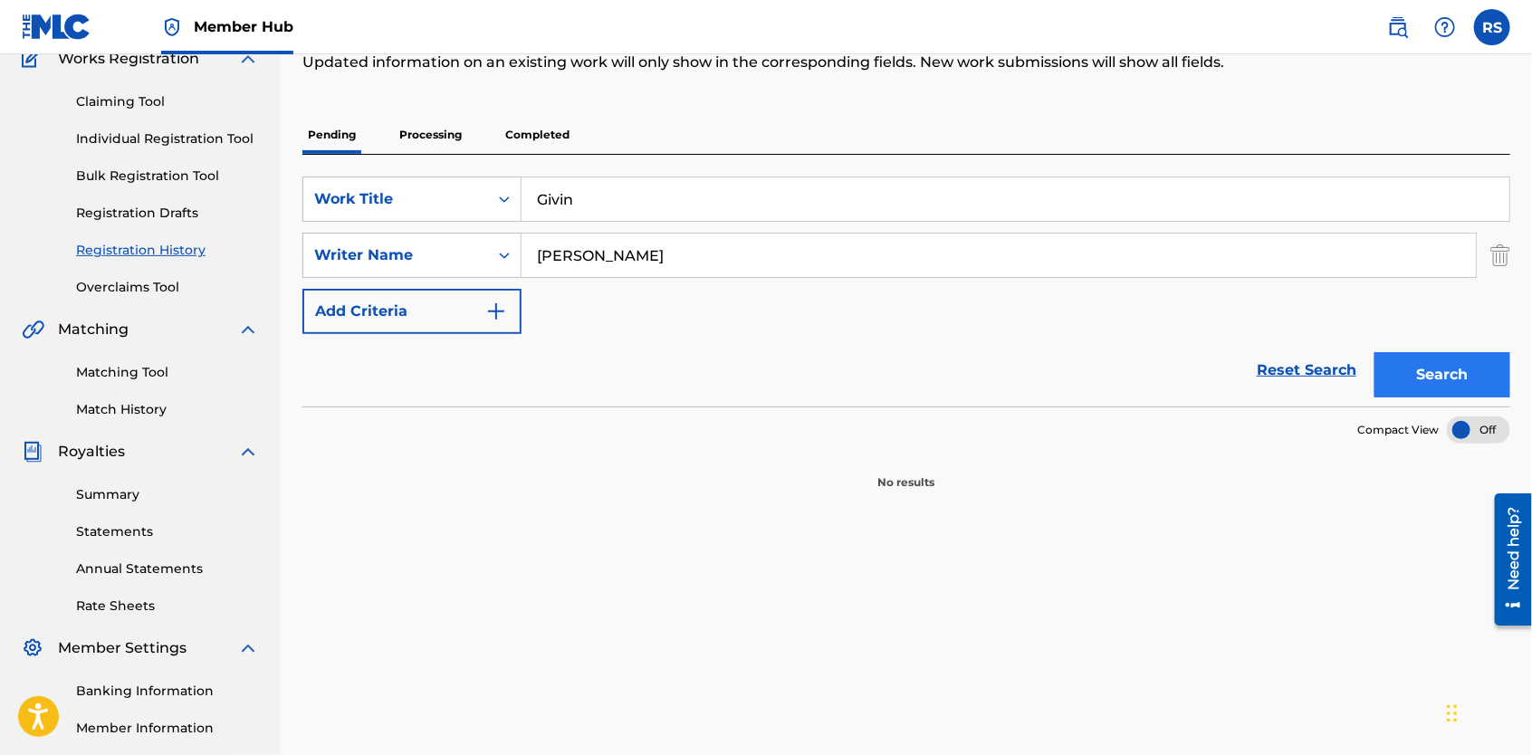
scroll to position [164, 0]
click at [952, 303] on div "SearchWithCriteria88fd3097-07fc-4583-8631-232918bca95c Work Title Givin SearchW…" at bounding box center [906, 257] width 1208 height 158
click at [1412, 375] on button "Search" at bounding box center [1443, 375] width 136 height 45
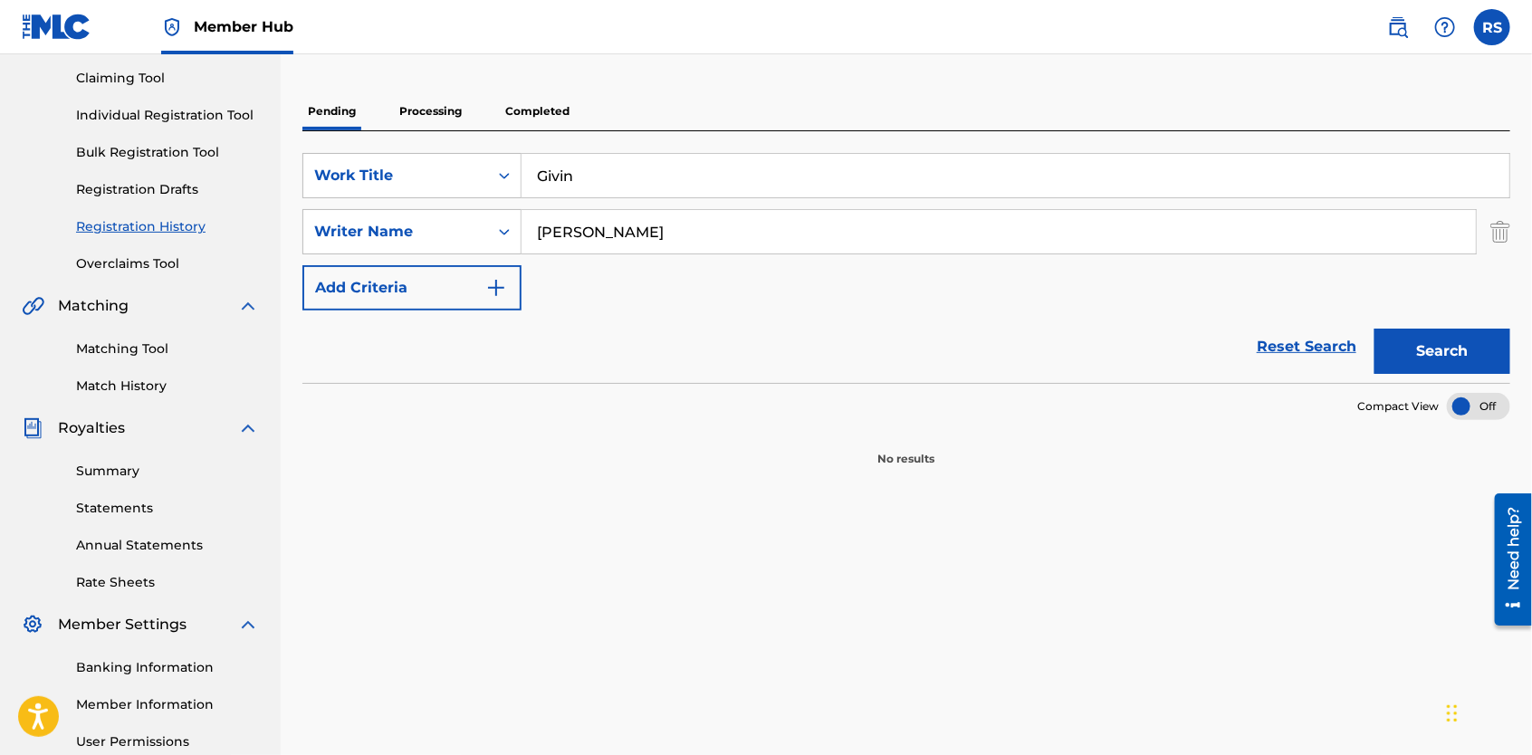
scroll to position [178, 0]
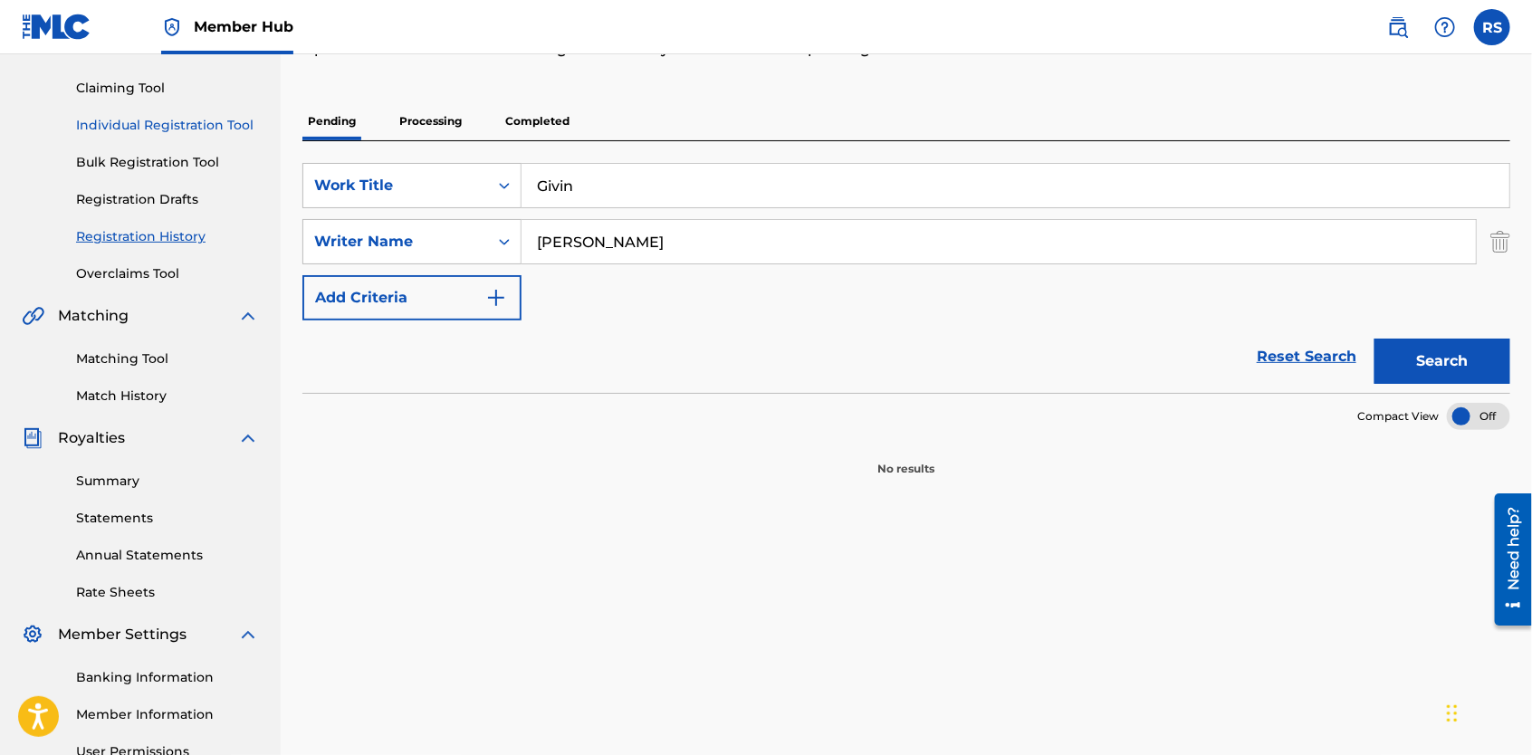
click at [183, 119] on link "Individual Registration Tool" at bounding box center [167, 125] width 183 height 19
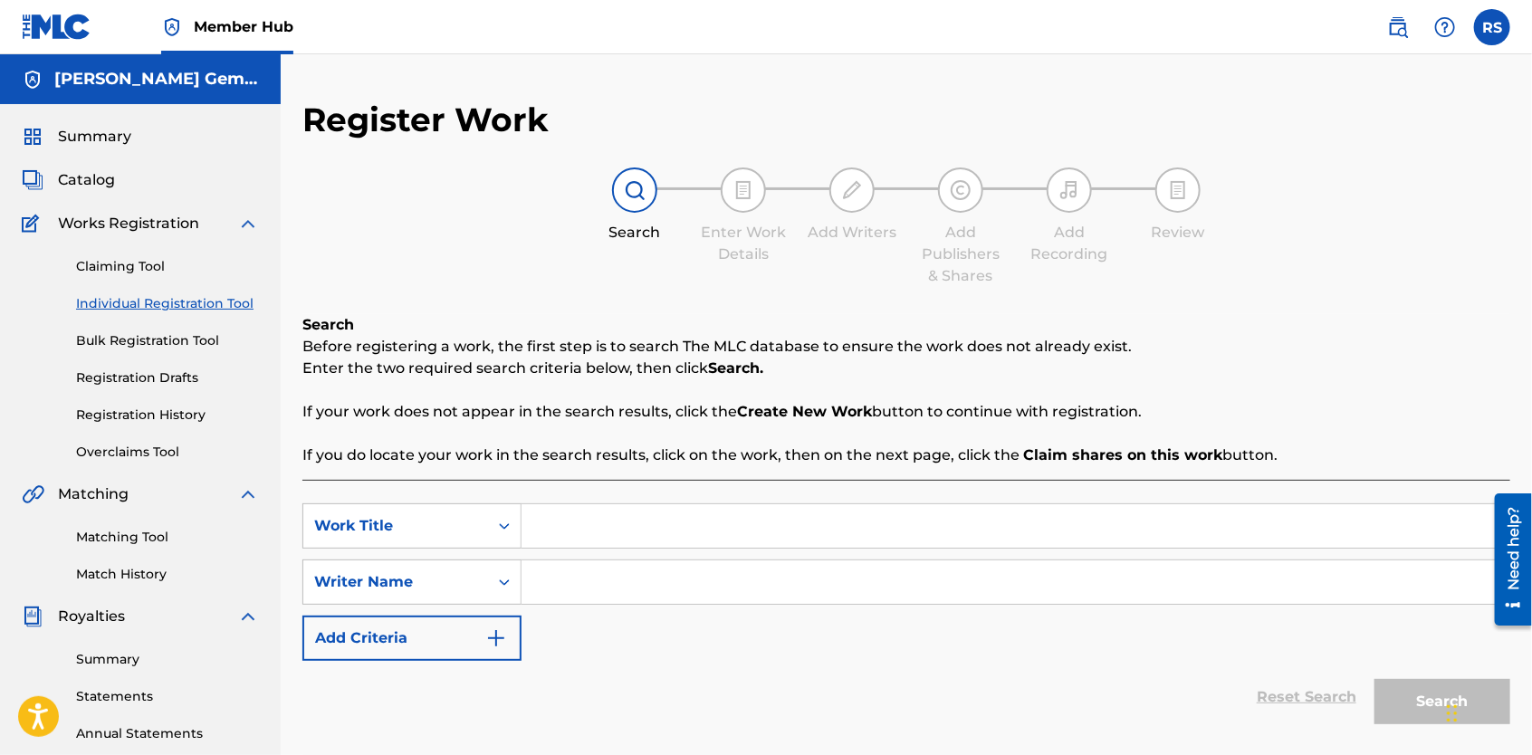
click at [574, 539] on input "Search Form" at bounding box center [1016, 525] width 988 height 43
click at [586, 592] on input "Search Form" at bounding box center [1016, 582] width 988 height 43
click at [1435, 705] on button "Search" at bounding box center [1443, 701] width 136 height 45
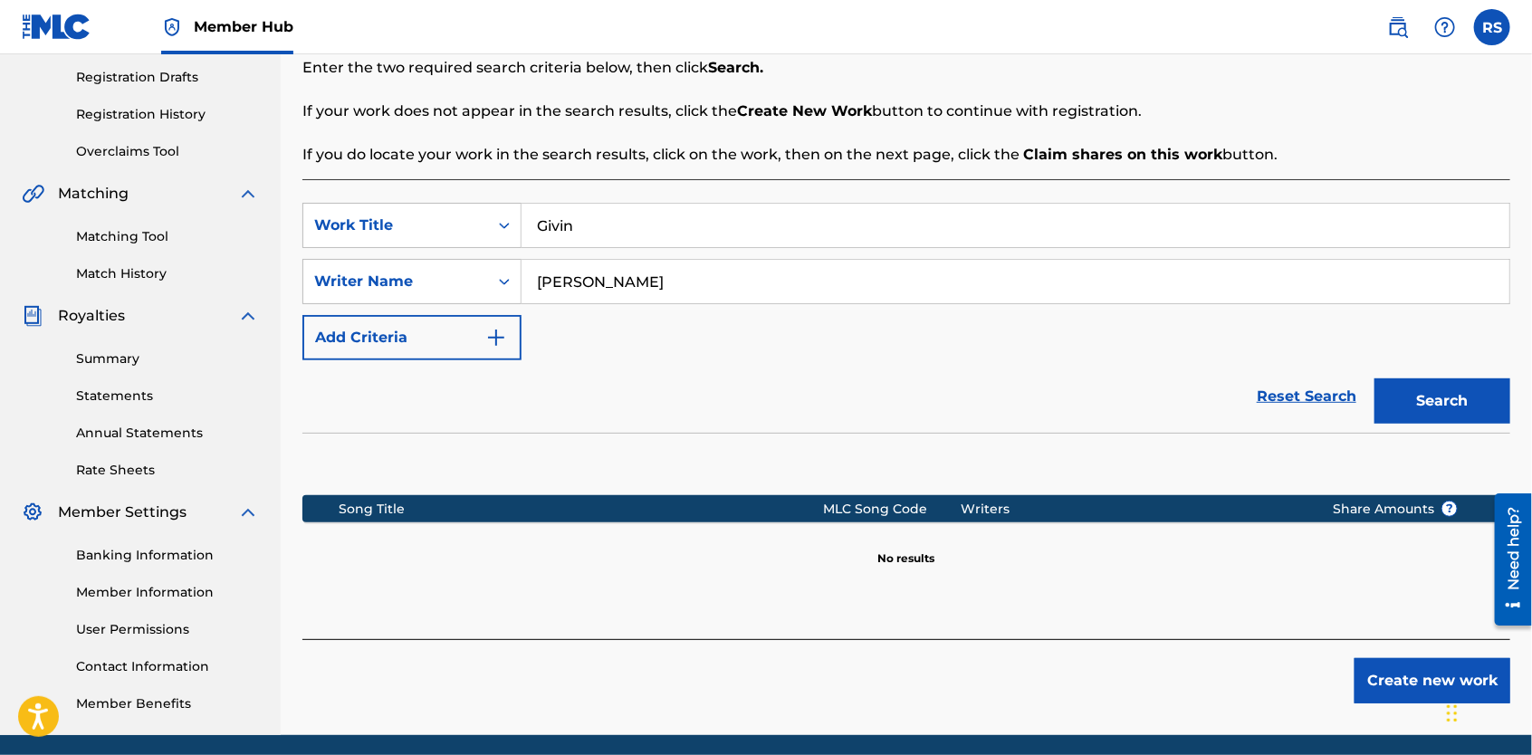
scroll to position [367, 0]
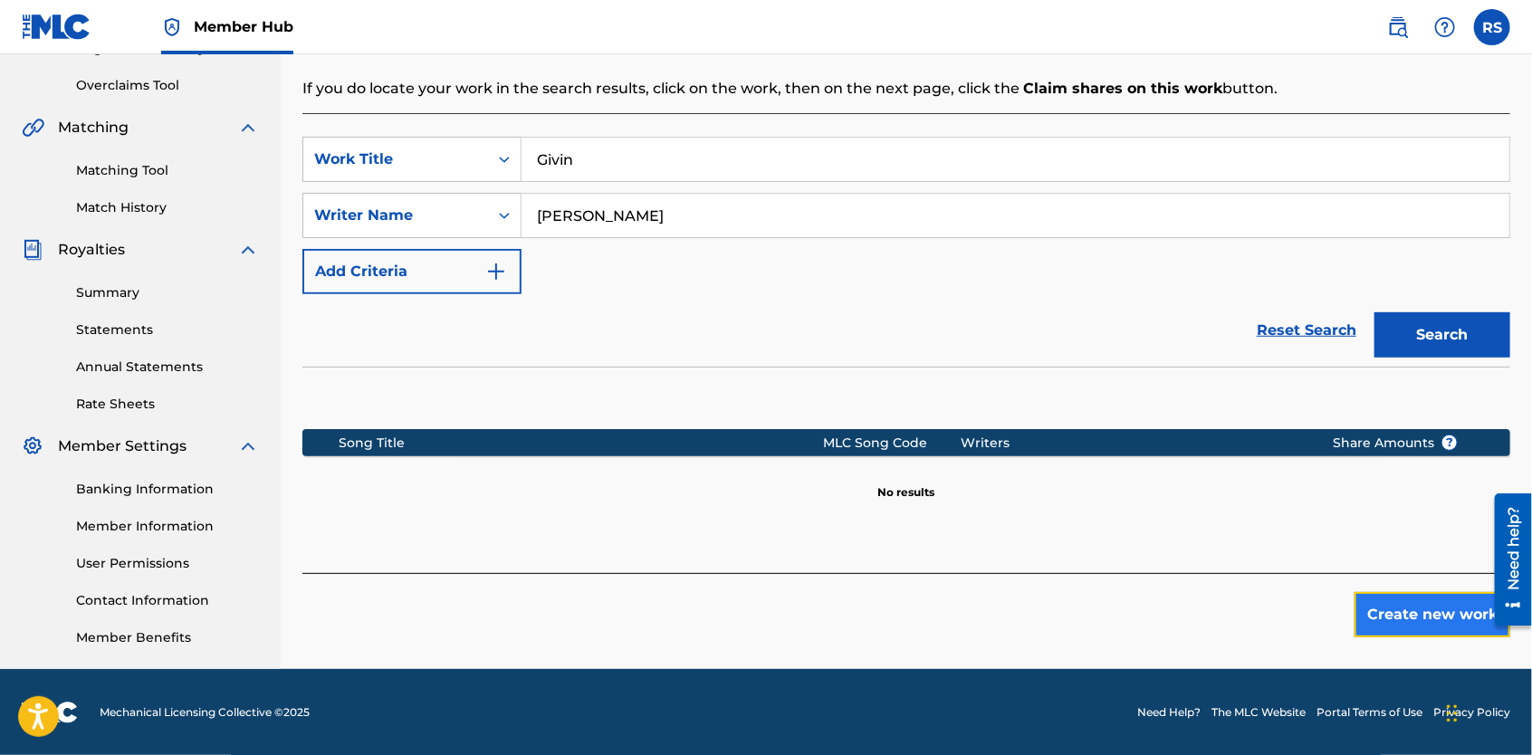
click at [1415, 614] on button "Create new work" at bounding box center [1433, 614] width 156 height 45
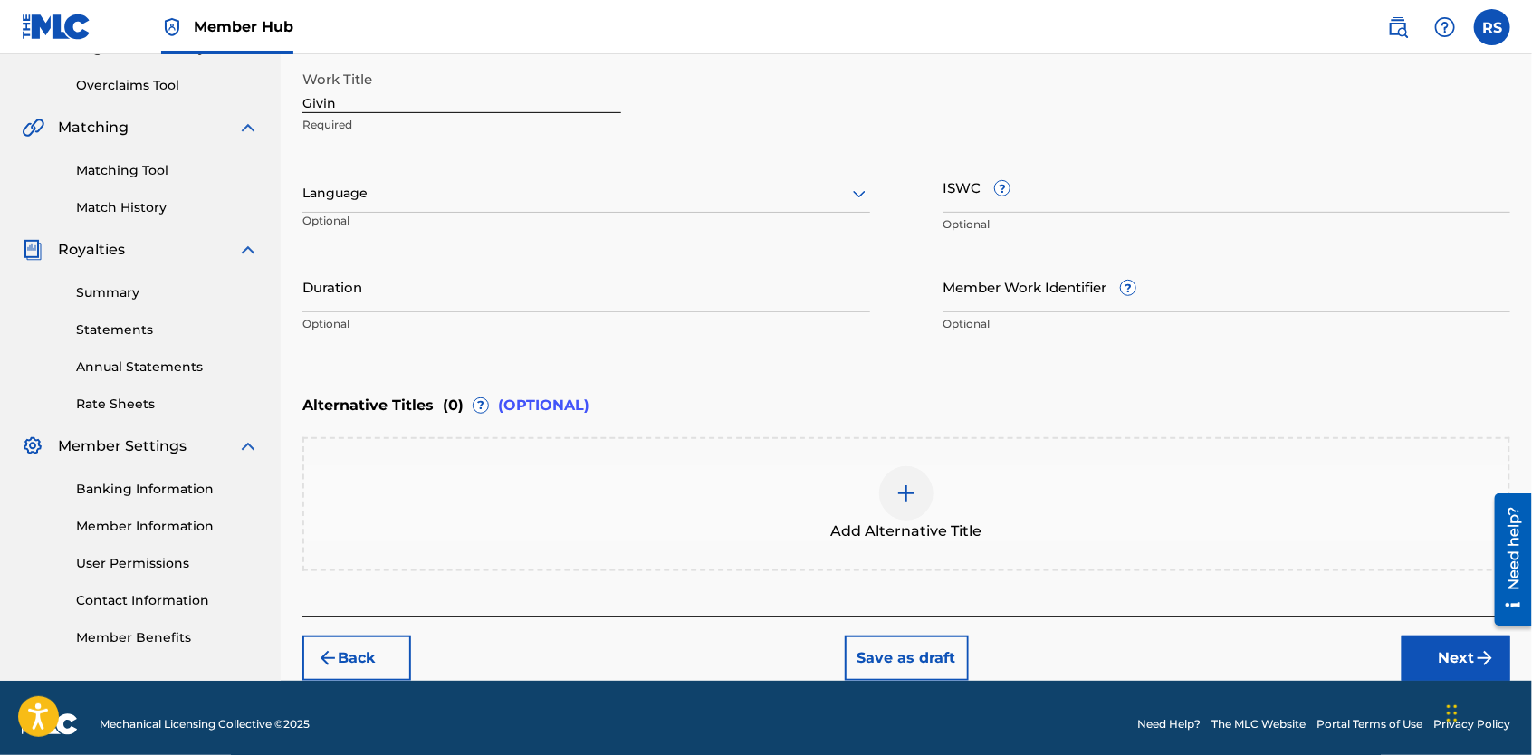
scroll to position [223, 0]
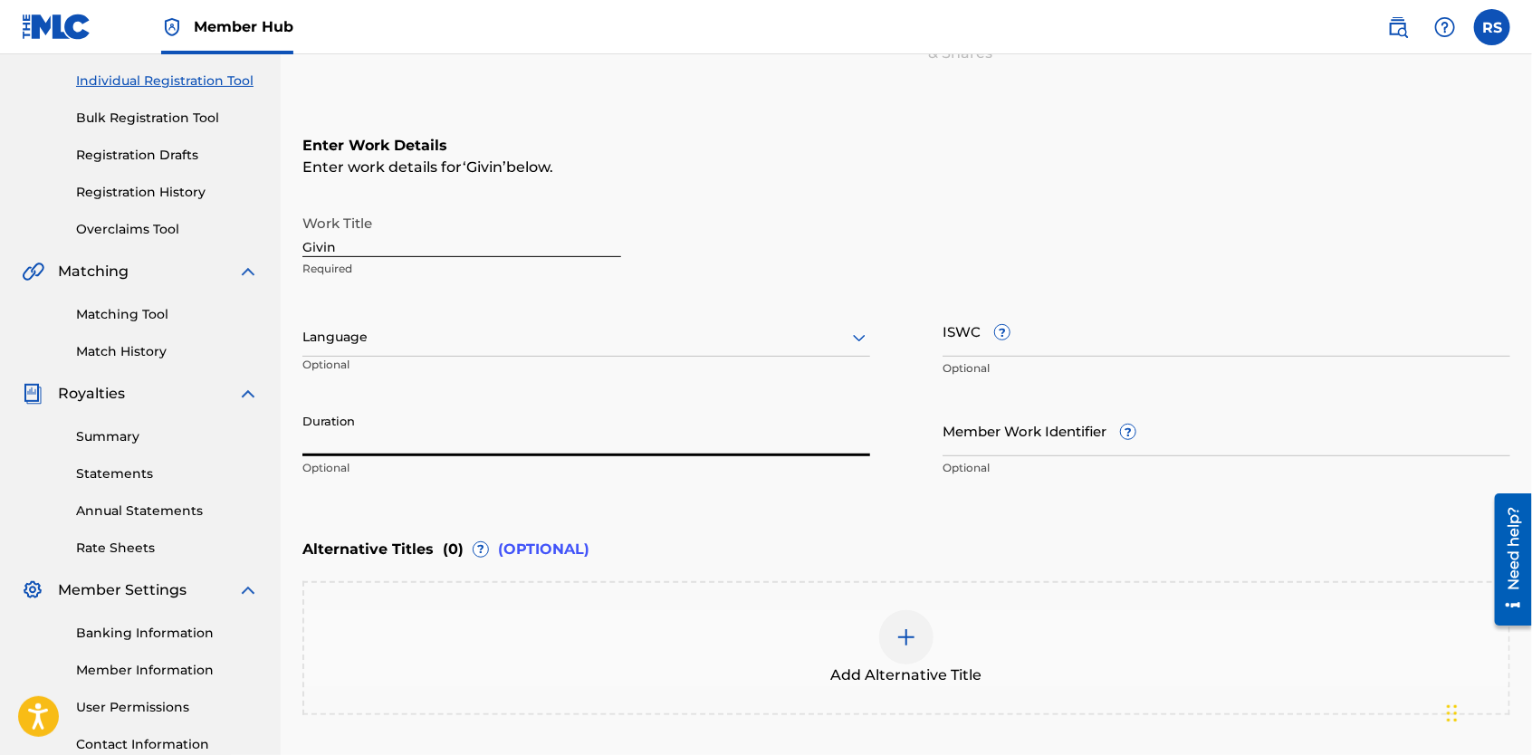
click at [744, 436] on input "Duration" at bounding box center [586, 431] width 568 height 52
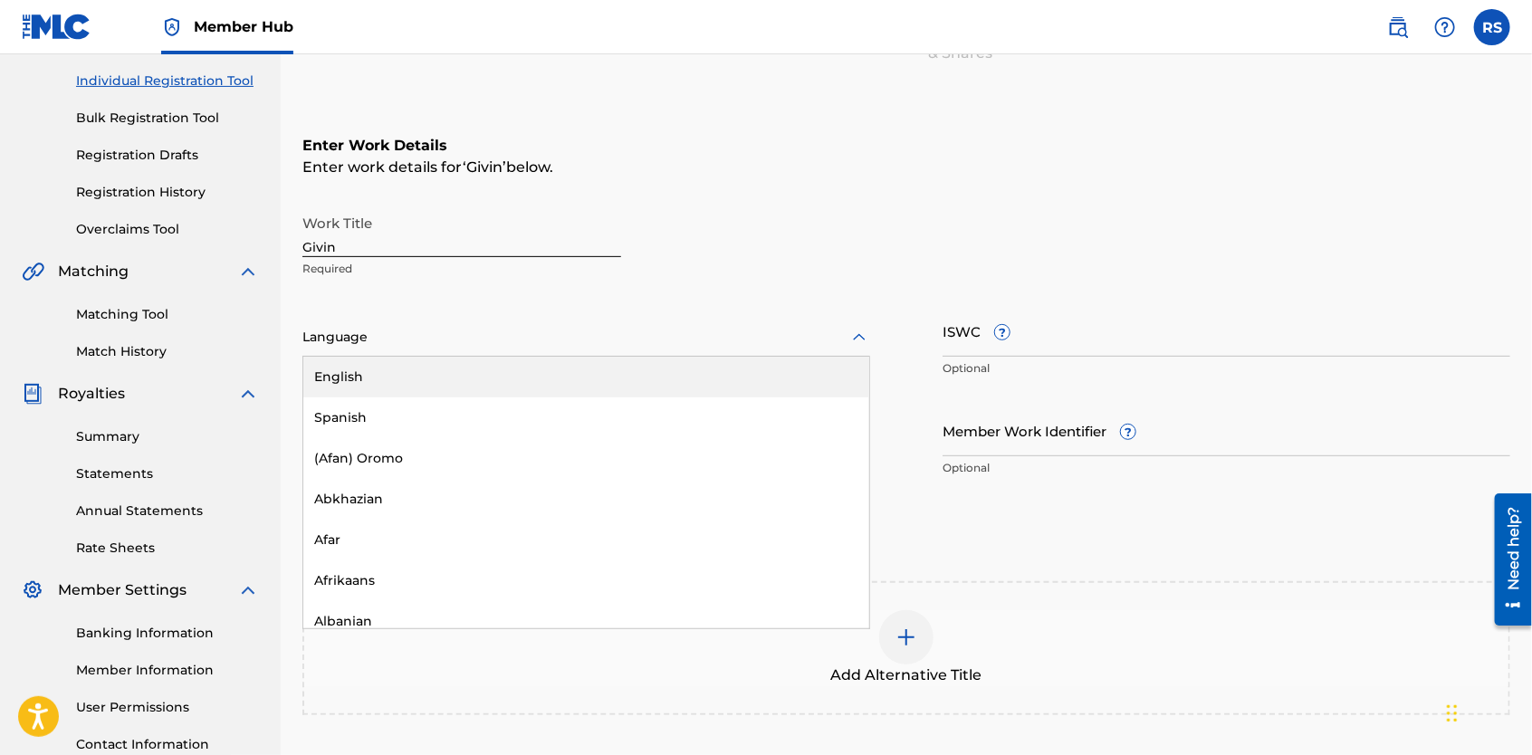
click at [860, 334] on icon at bounding box center [860, 338] width 22 height 22
click at [830, 366] on div "English" at bounding box center [586, 377] width 566 height 41
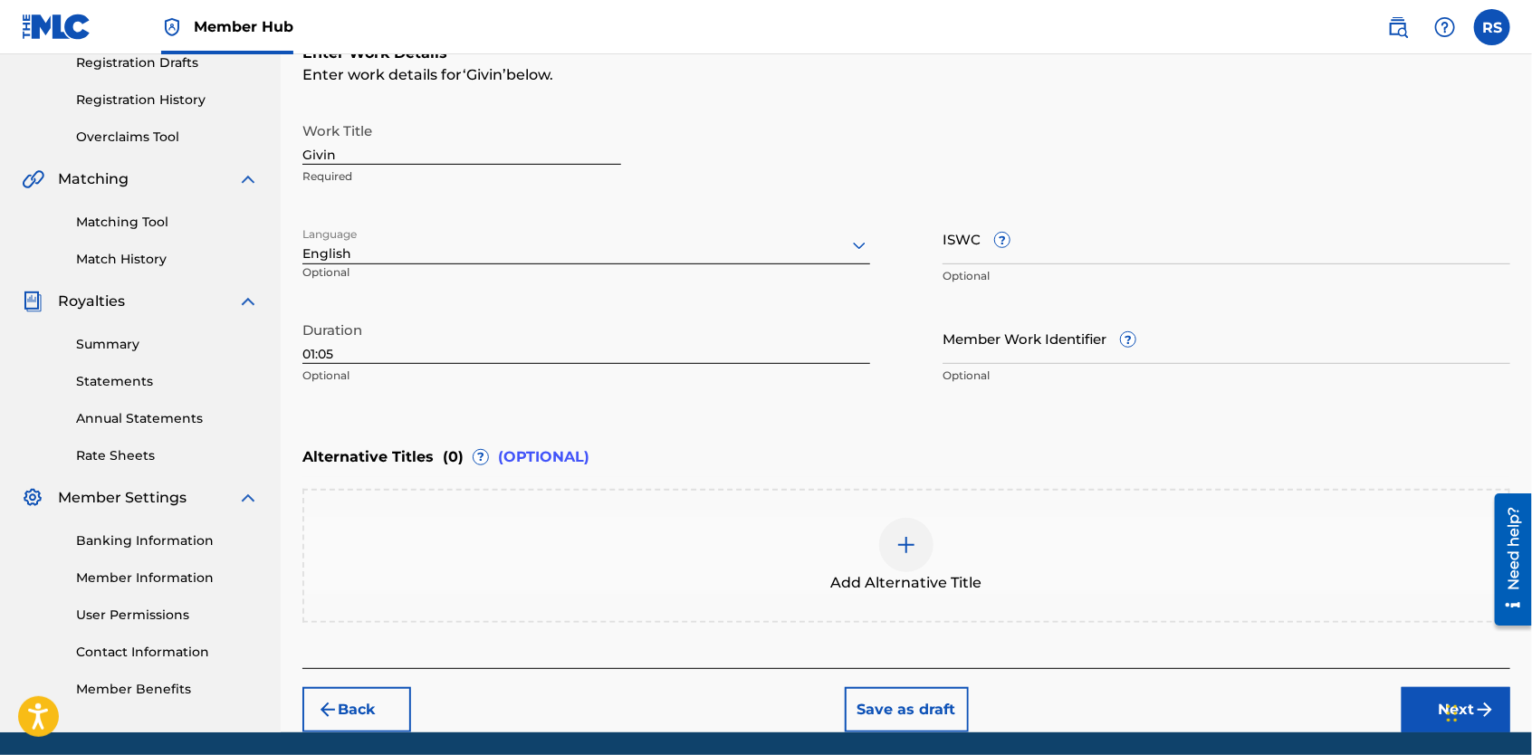
scroll to position [302, 0]
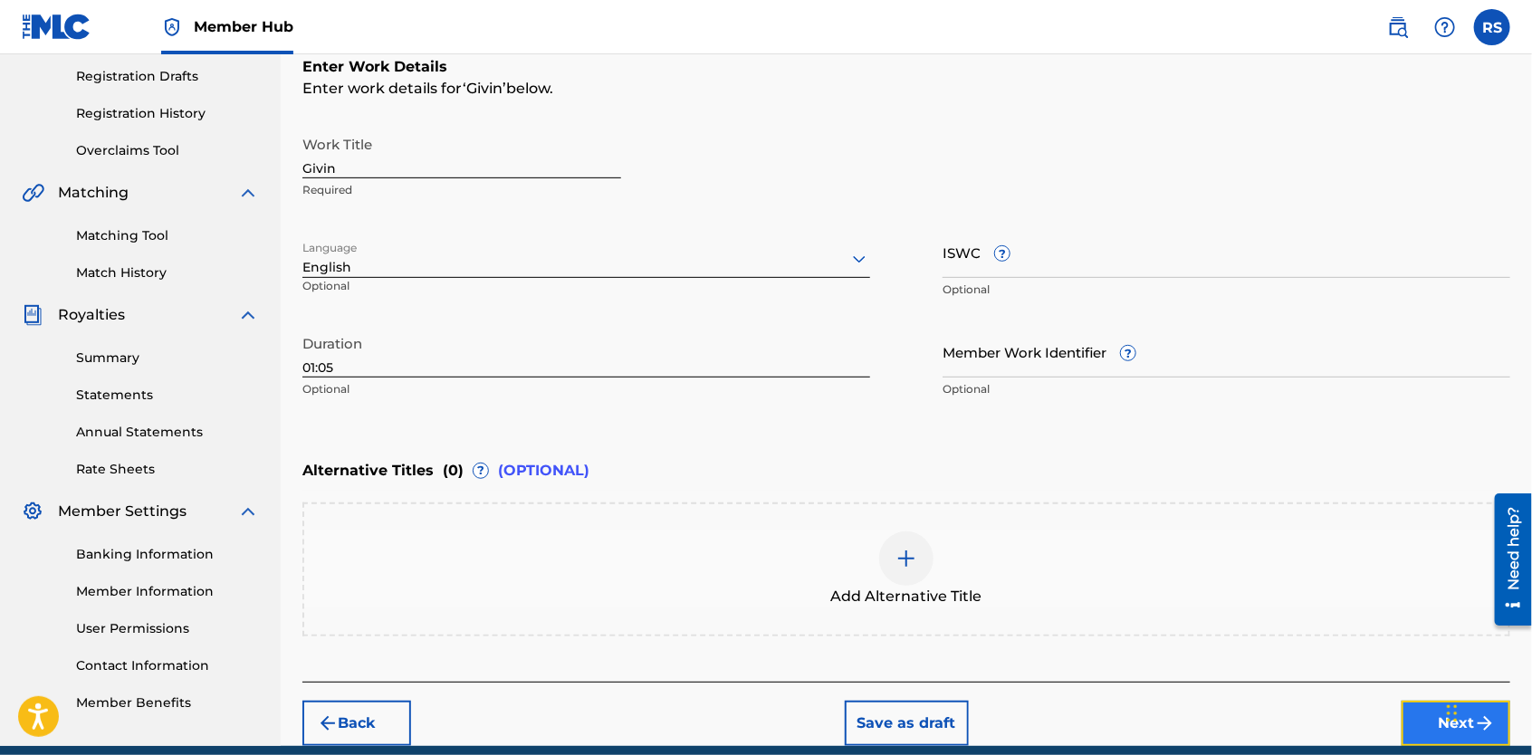
click at [1421, 729] on button "Next" at bounding box center [1456, 723] width 109 height 45
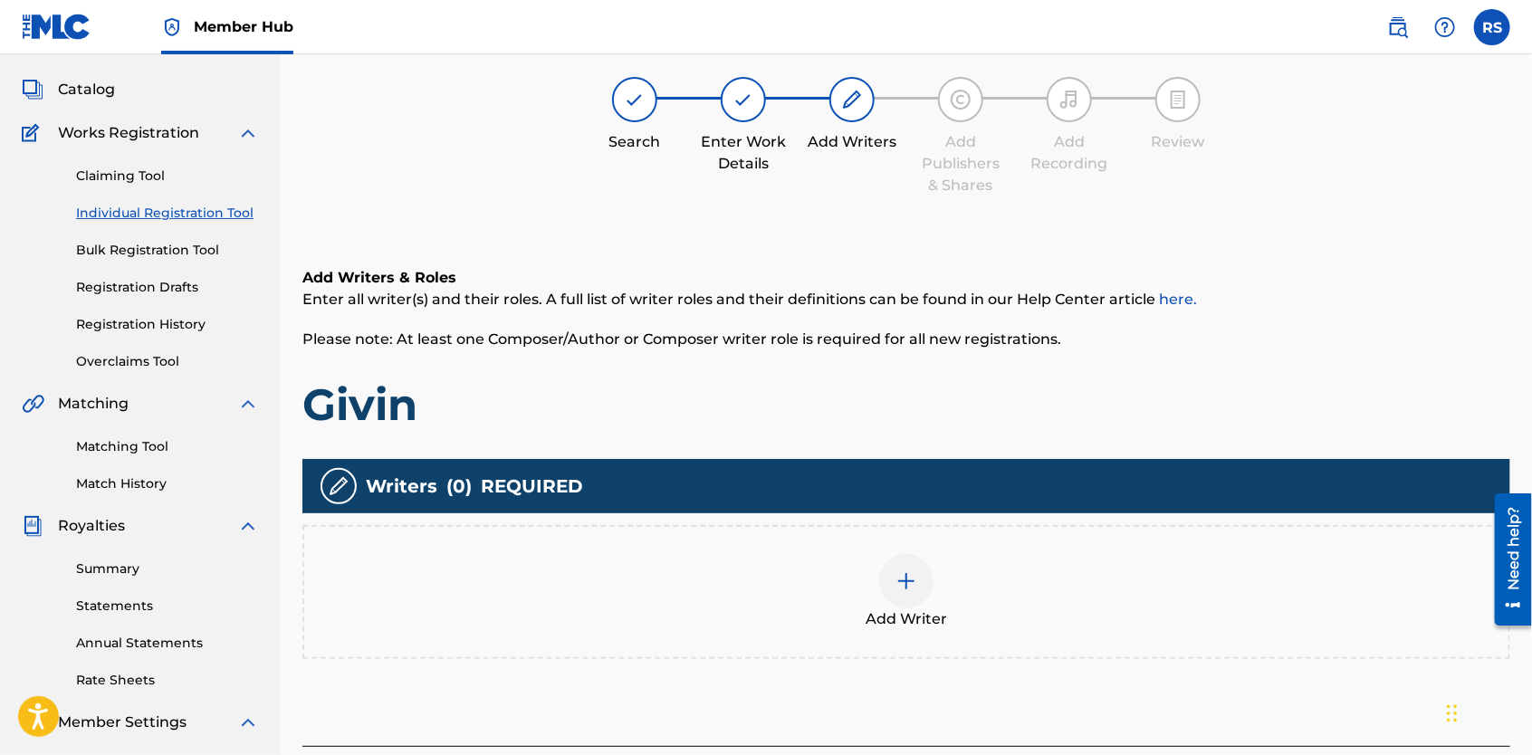
scroll to position [82, 0]
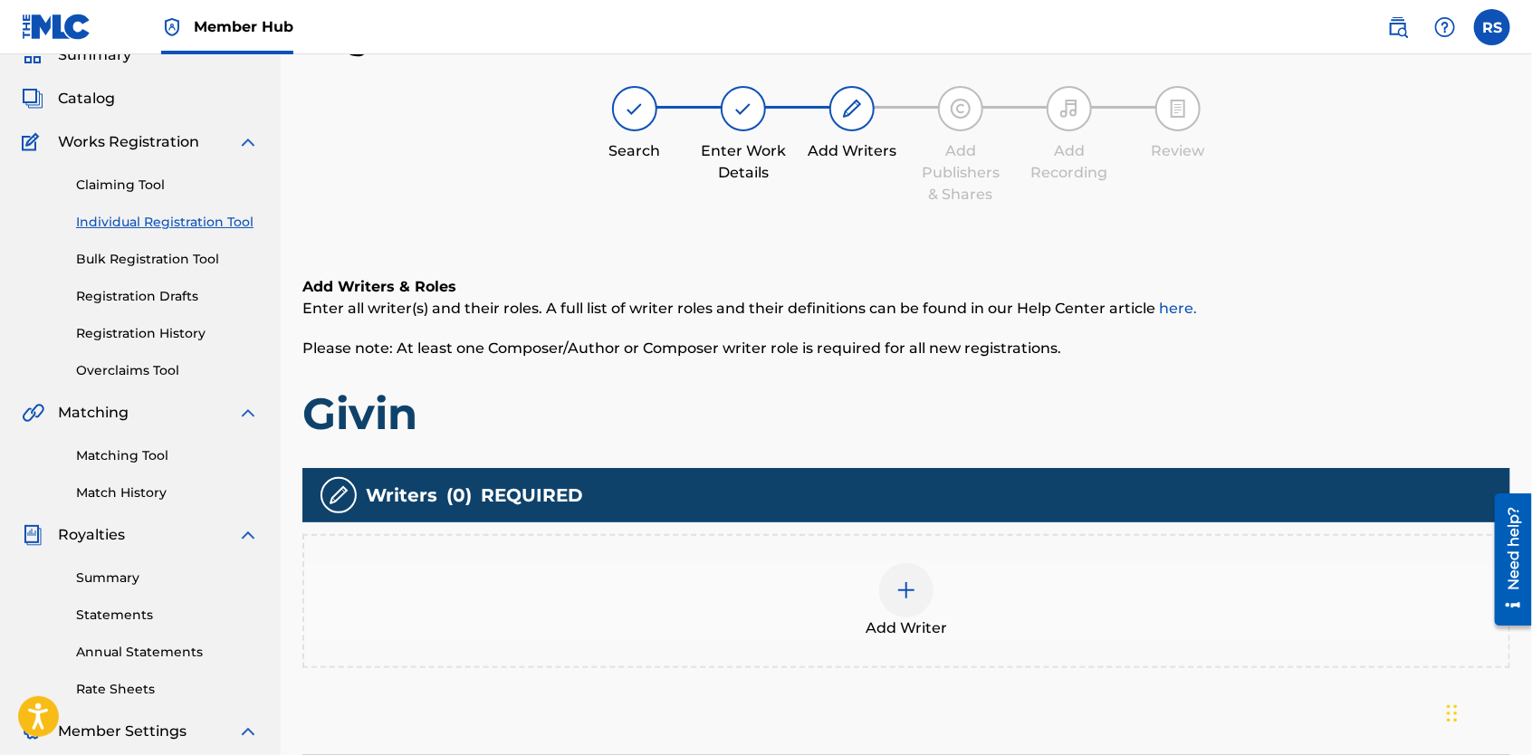
click at [901, 589] on img at bounding box center [907, 591] width 22 height 22
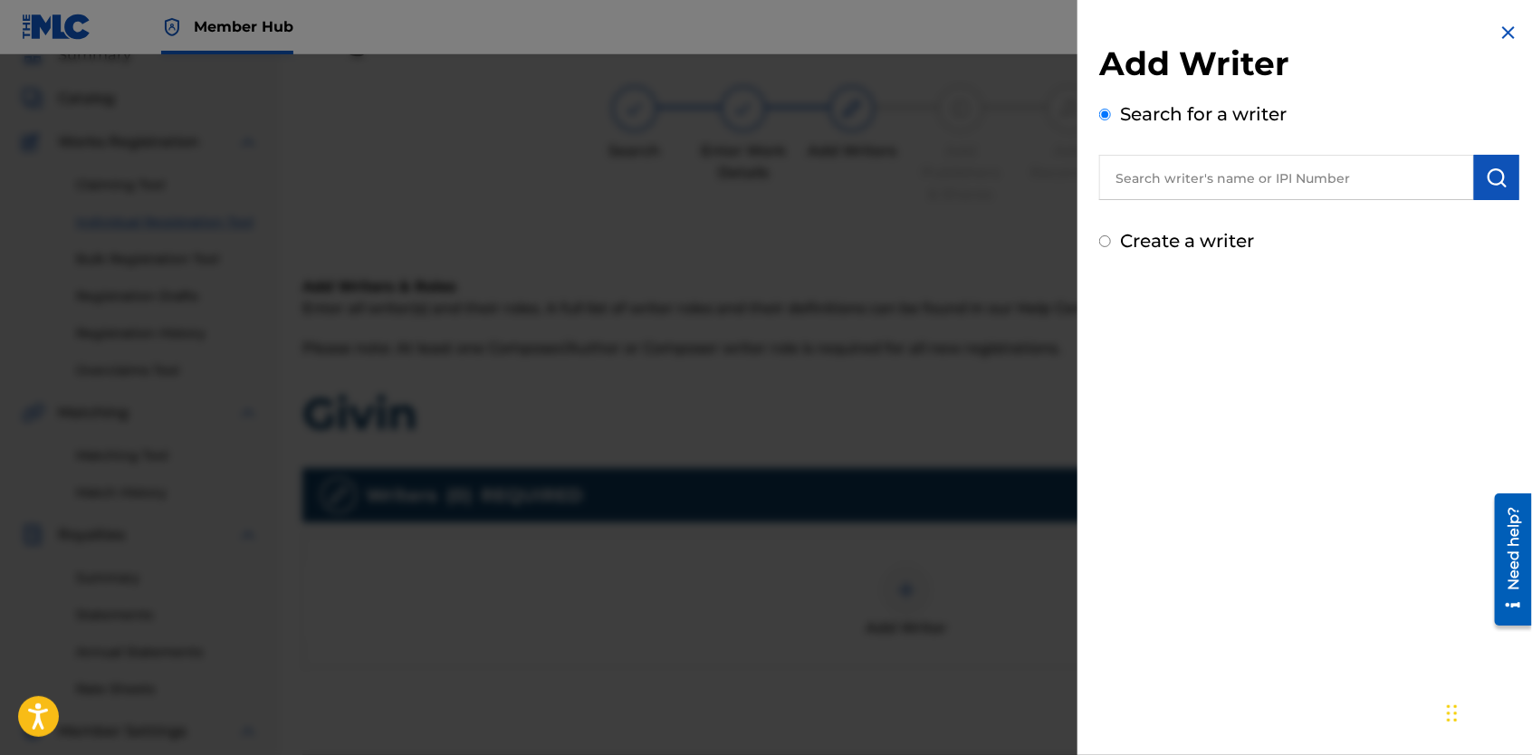
click at [1255, 189] on input "text" at bounding box center [1286, 177] width 375 height 45
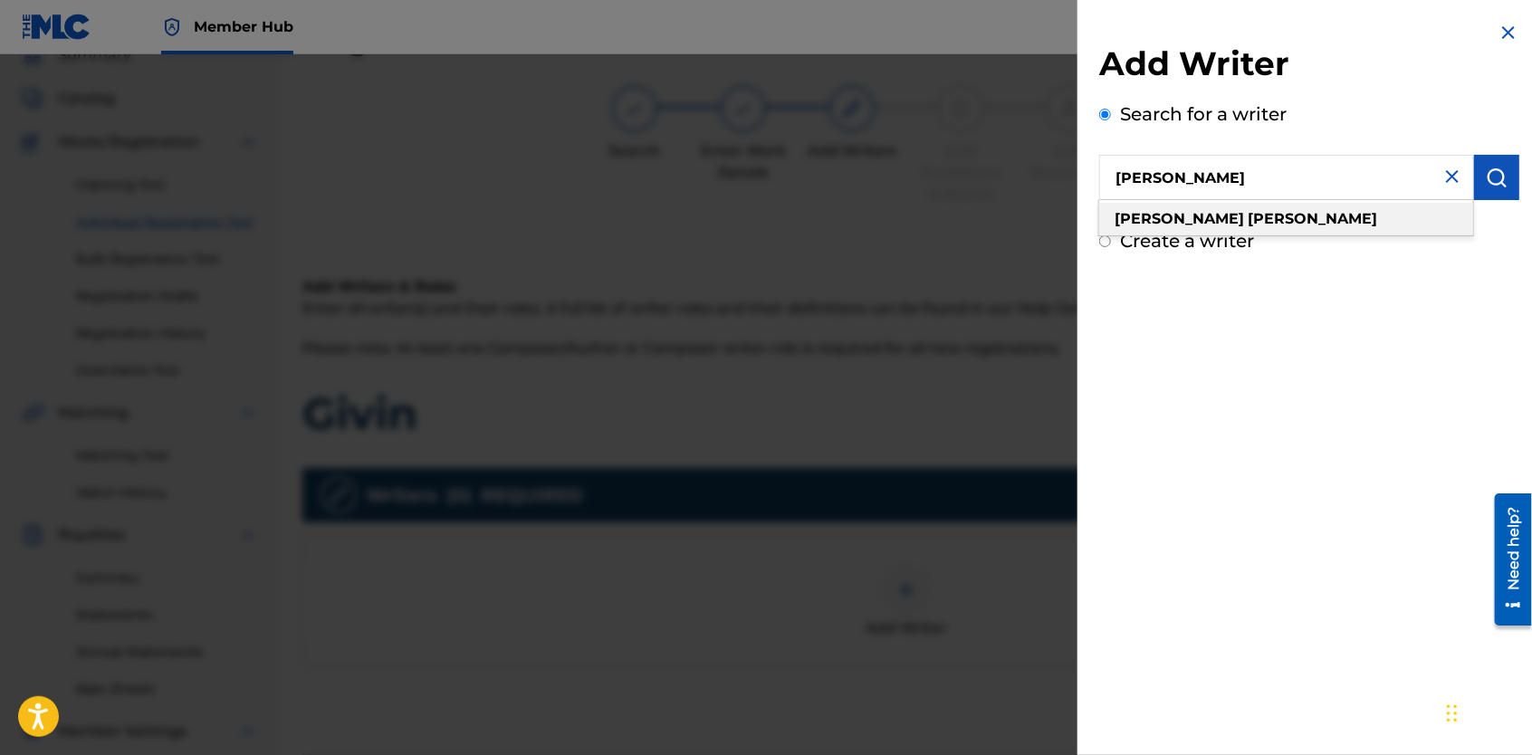
click at [1369, 224] on div "[PERSON_NAME]" at bounding box center [1286, 219] width 374 height 33
click at [1438, 305] on div "Add Writer Search for a writer [PERSON_NAME] Create a writer" at bounding box center [1310, 377] width 464 height 755
click at [1221, 187] on input "[PERSON_NAME]" at bounding box center [1286, 177] width 375 height 45
click at [1248, 216] on strong "[PERSON_NAME]" at bounding box center [1313, 218] width 130 height 17
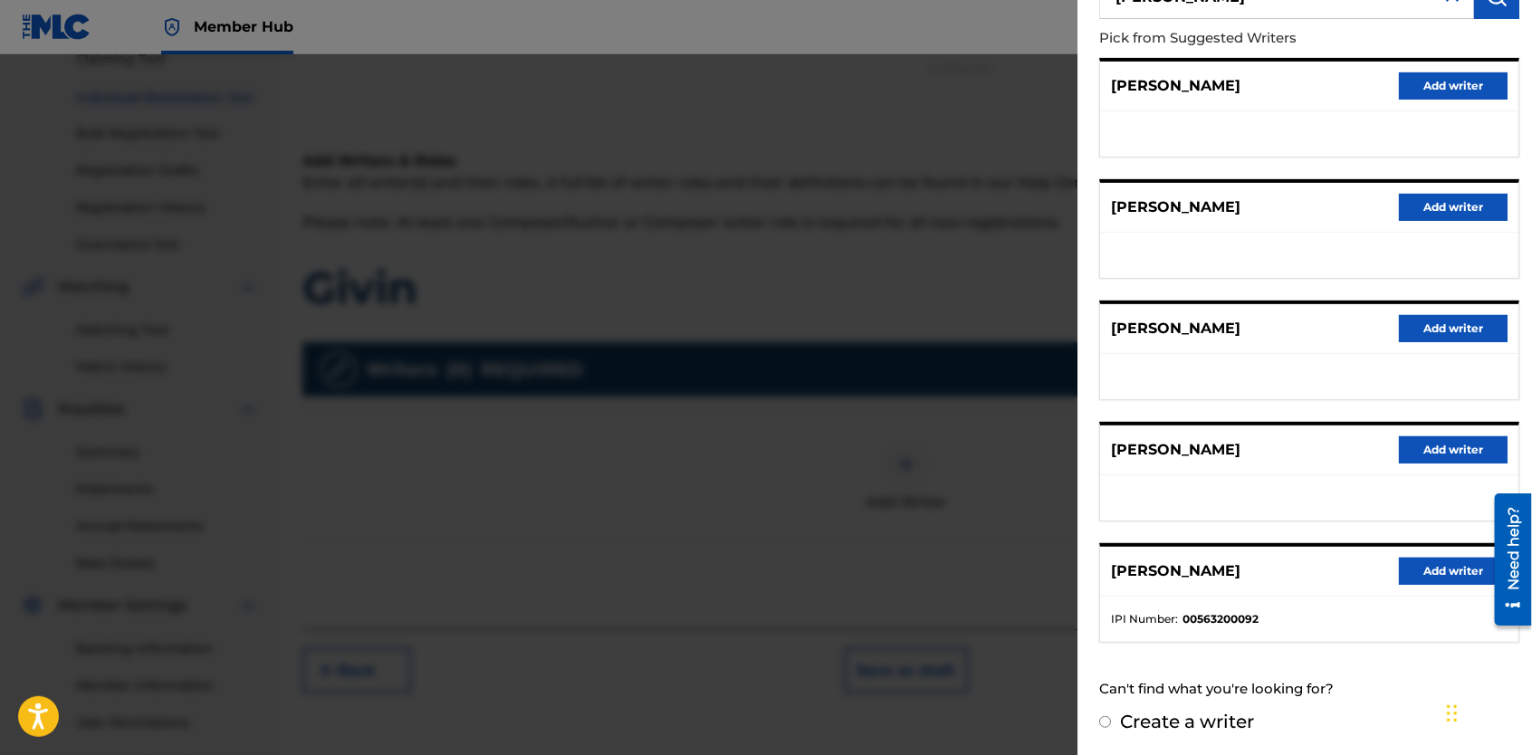
scroll to position [223, 0]
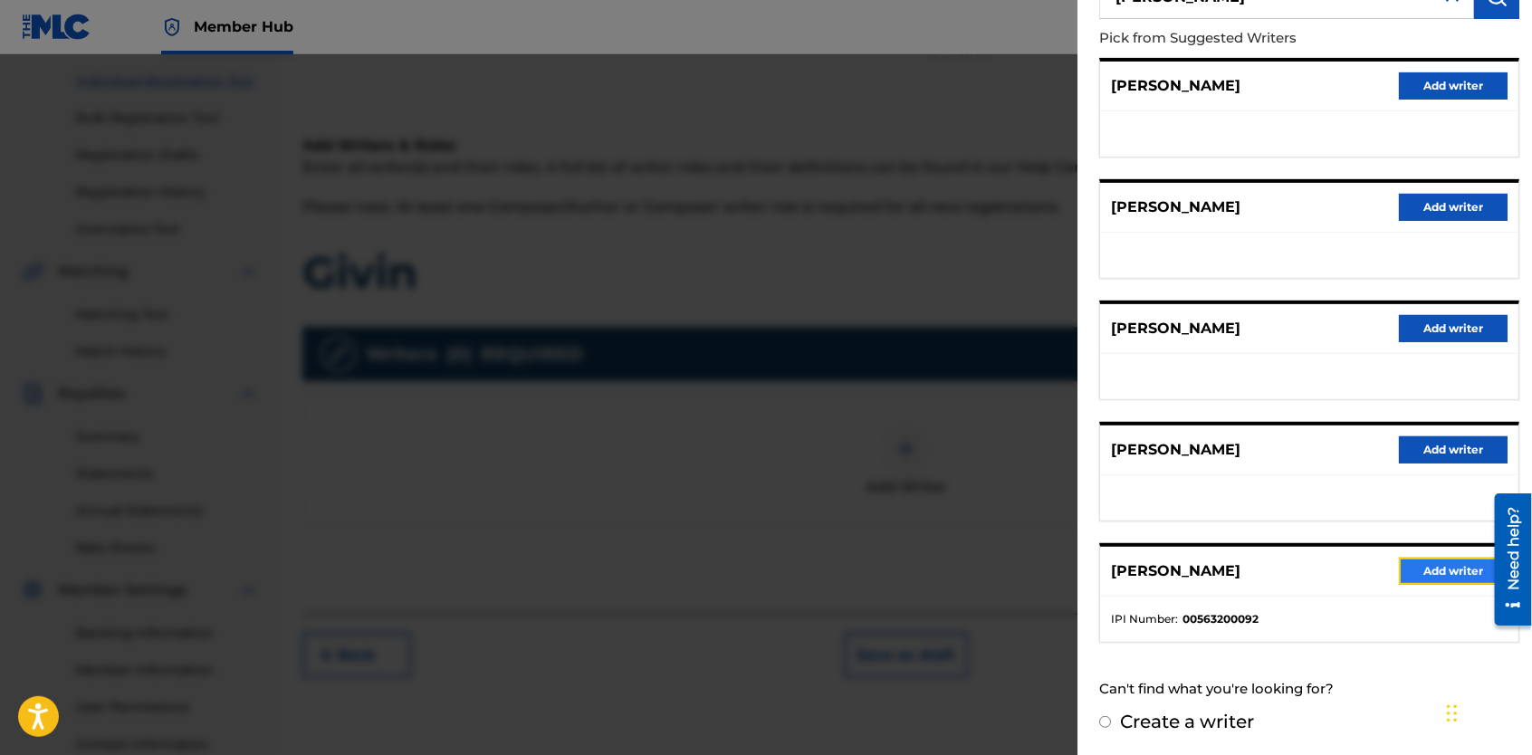
click at [1424, 567] on button "Add writer" at bounding box center [1453, 571] width 109 height 27
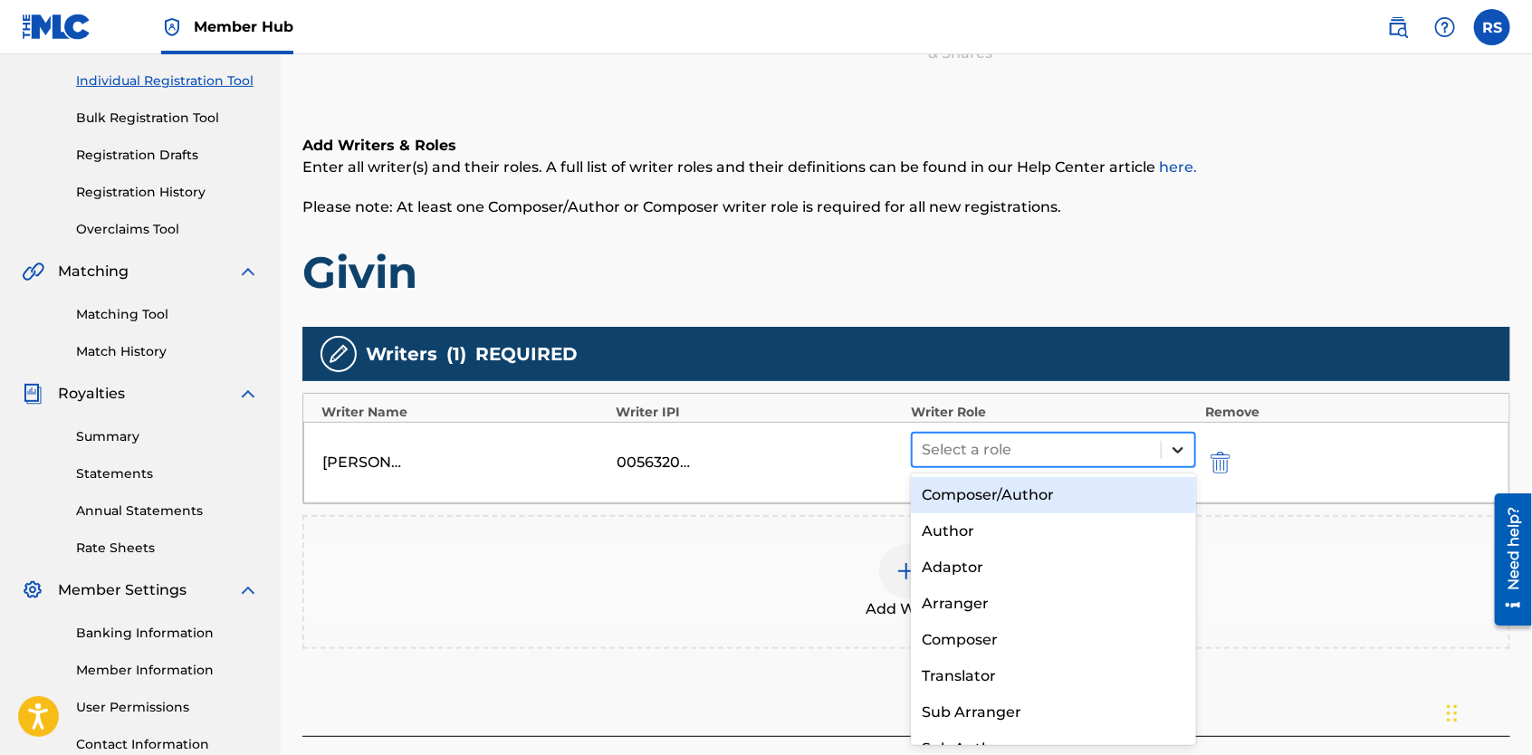
click at [1182, 447] on icon at bounding box center [1178, 450] width 11 height 6
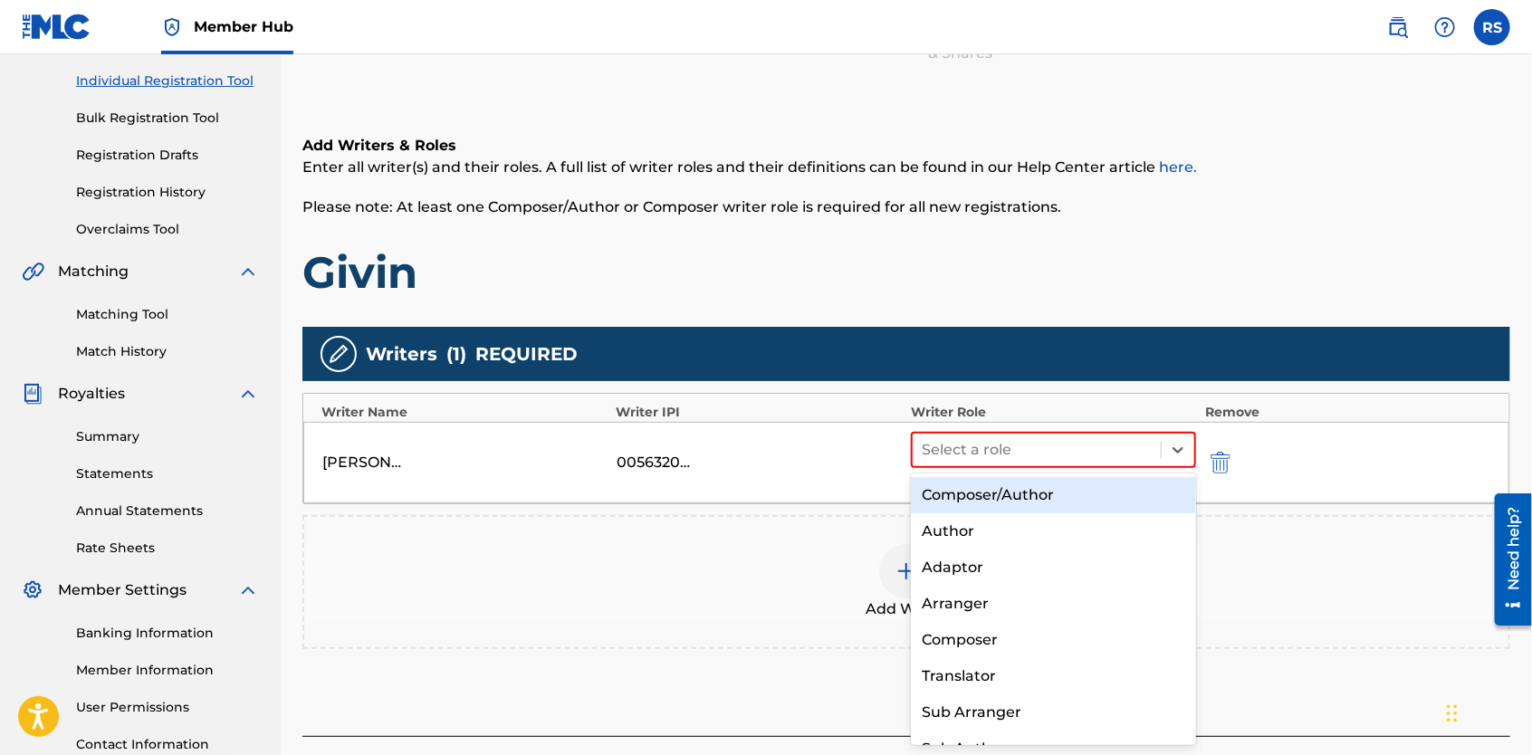
click at [1103, 497] on div "Composer/Author" at bounding box center [1053, 495] width 285 height 36
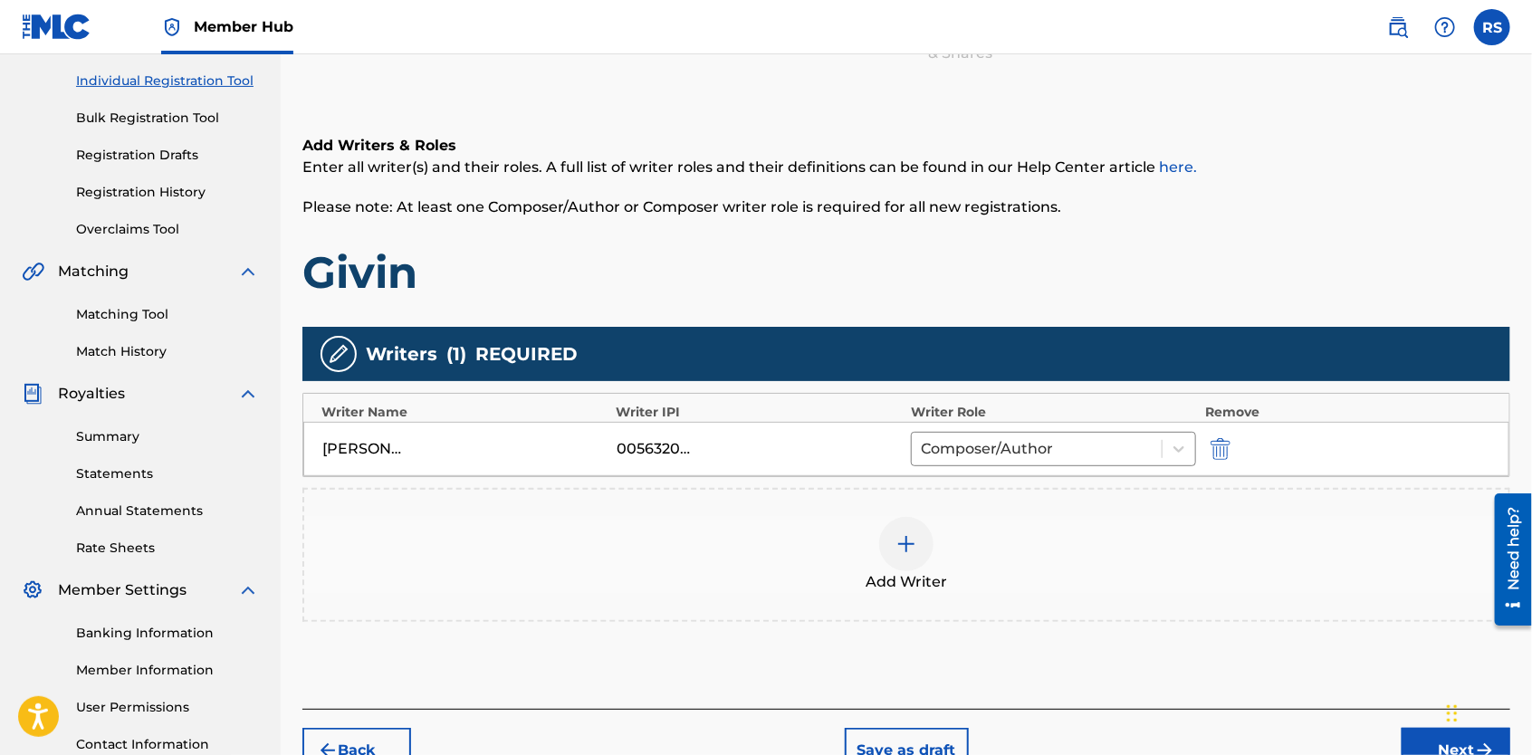
click at [902, 542] on img at bounding box center [907, 544] width 22 height 22
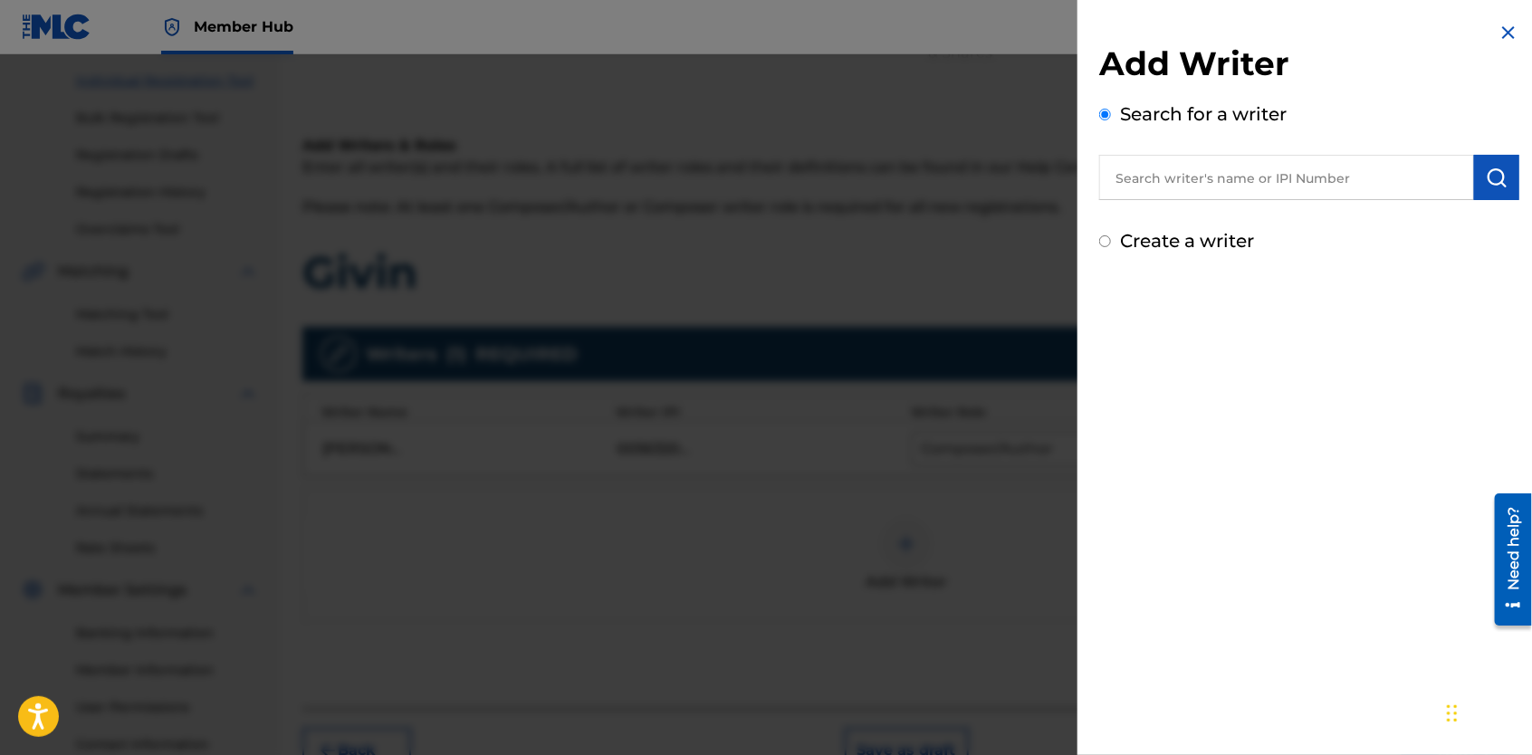
click at [1160, 188] on input "text" at bounding box center [1286, 177] width 375 height 45
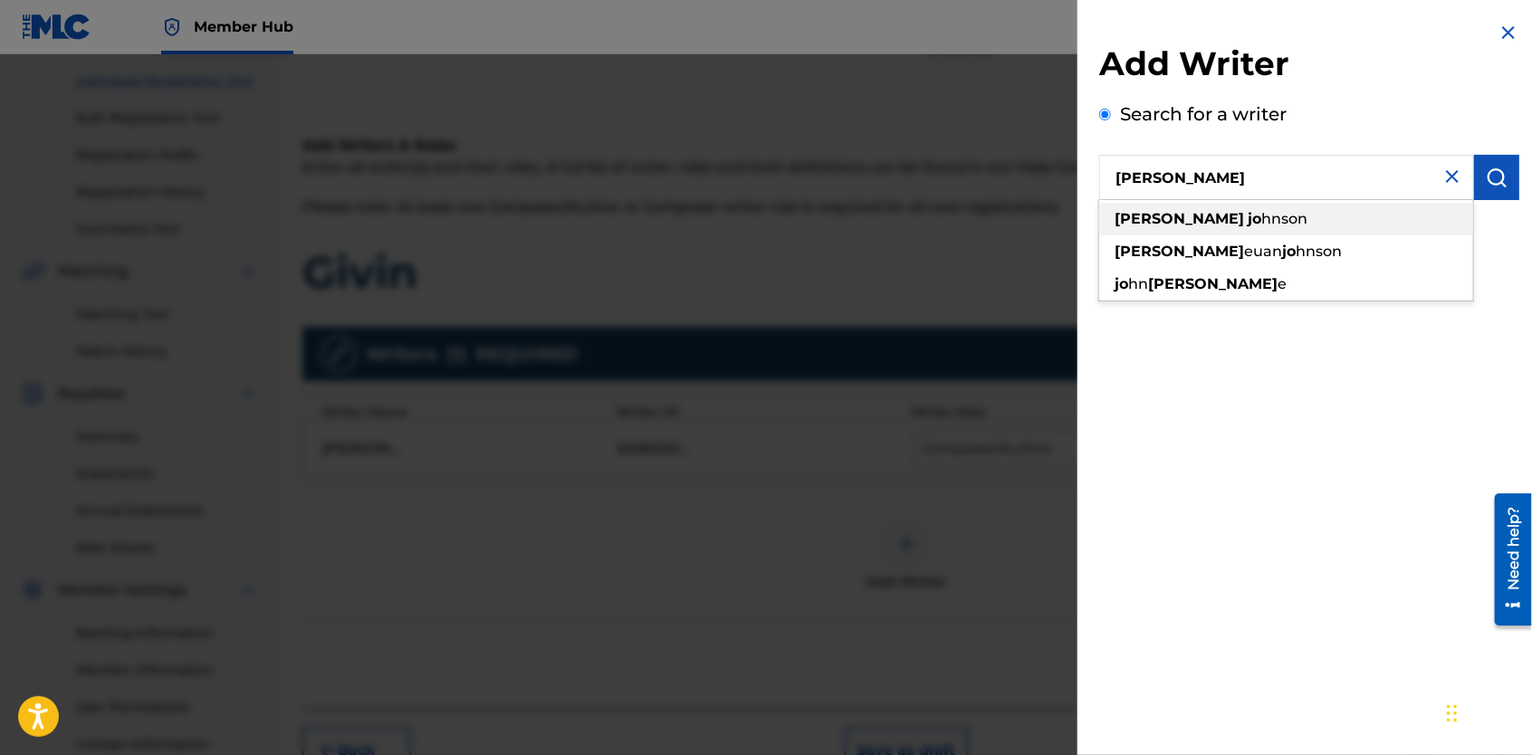
click at [1248, 218] on strong "jo" at bounding box center [1255, 218] width 14 height 17
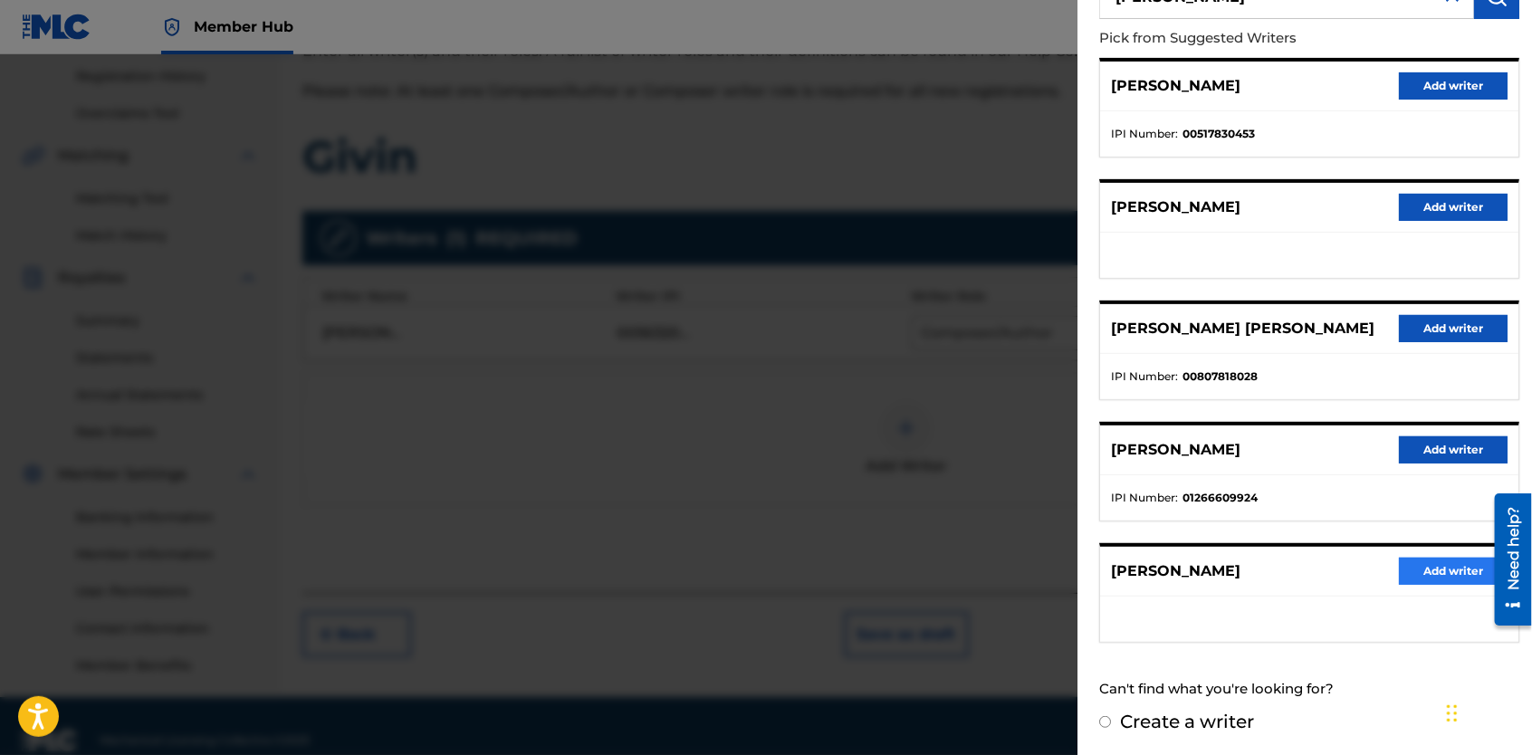
scroll to position [367, 0]
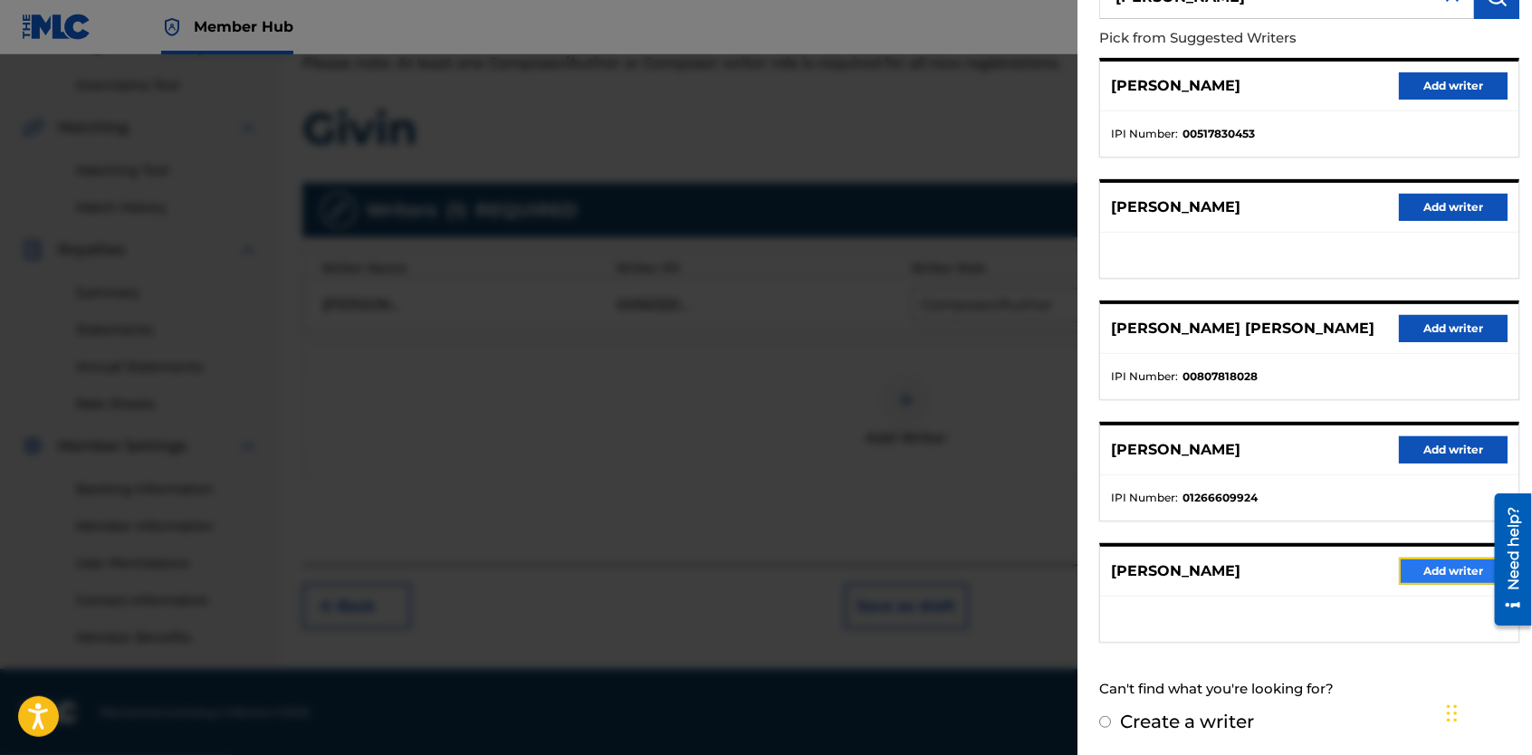
click at [1443, 570] on button "Add writer" at bounding box center [1453, 571] width 109 height 27
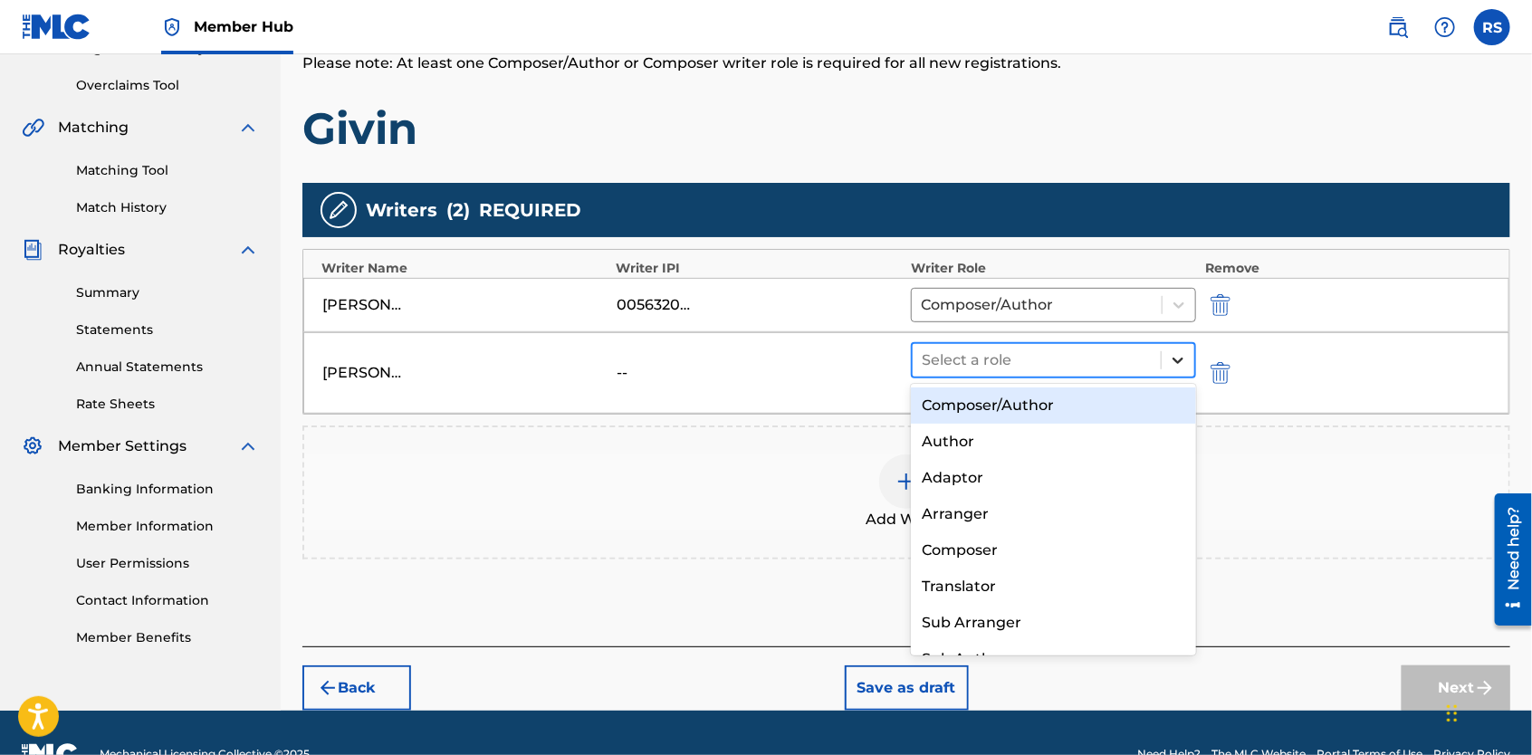
click at [1176, 355] on icon at bounding box center [1178, 360] width 18 height 18
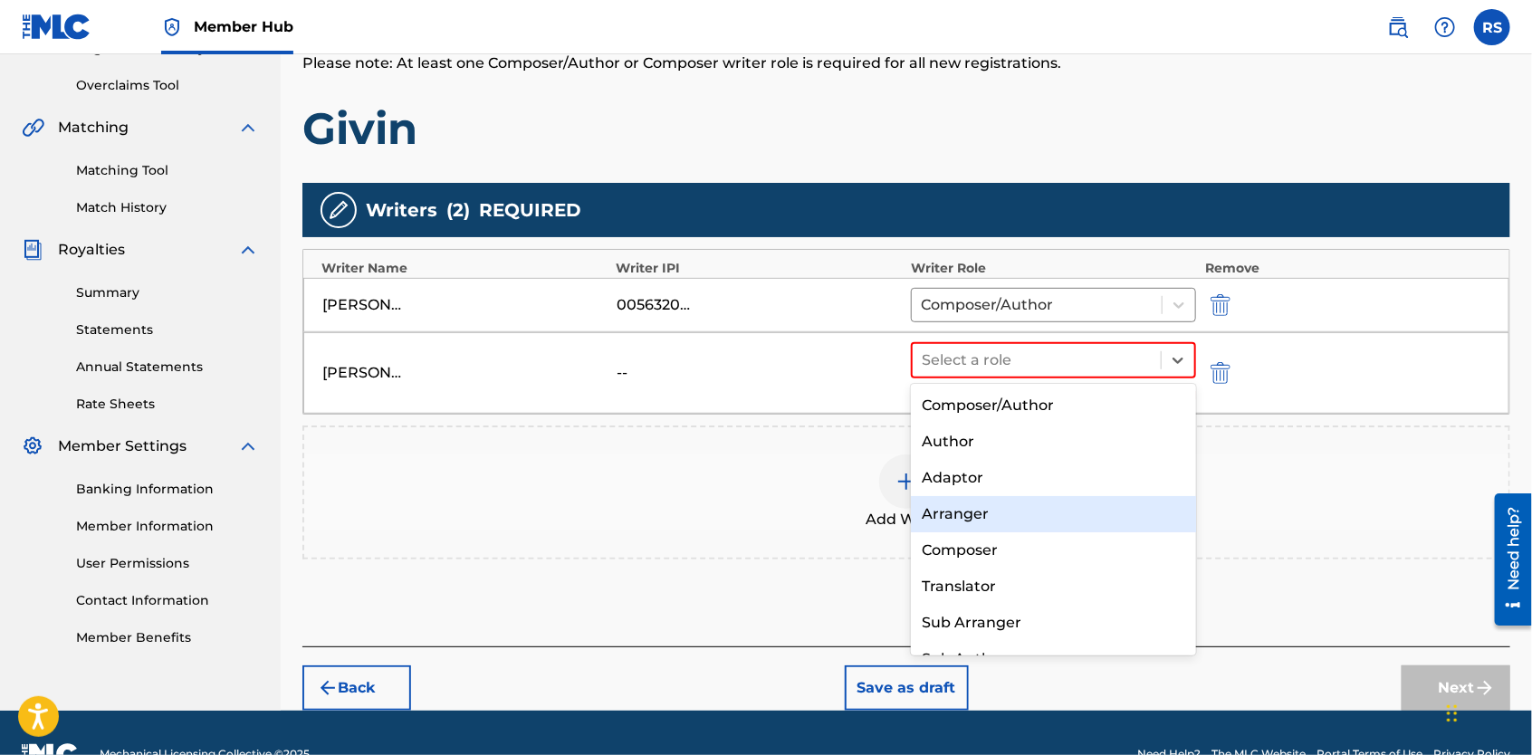
scroll to position [25, 0]
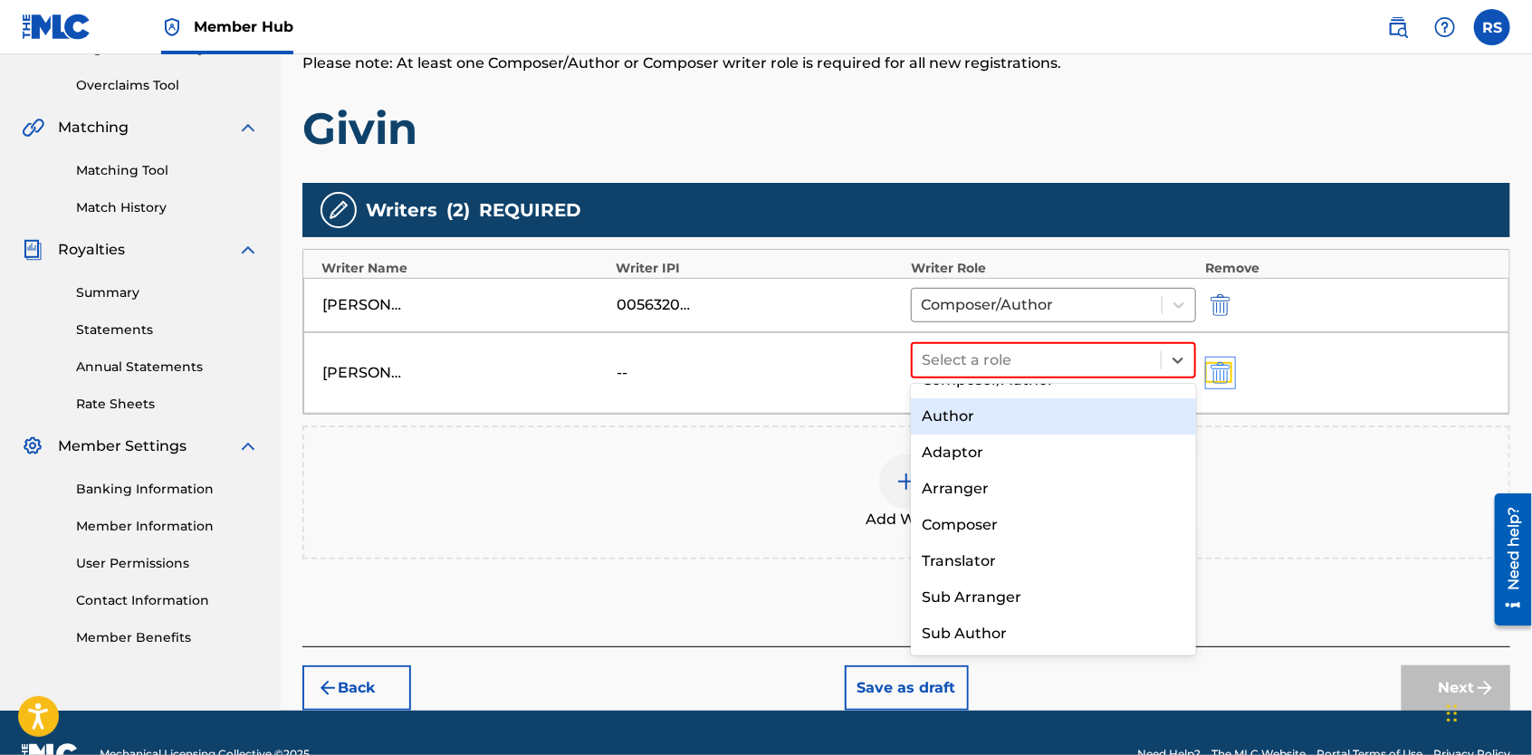
click at [1224, 380] on img "submit" at bounding box center [1221, 373] width 20 height 22
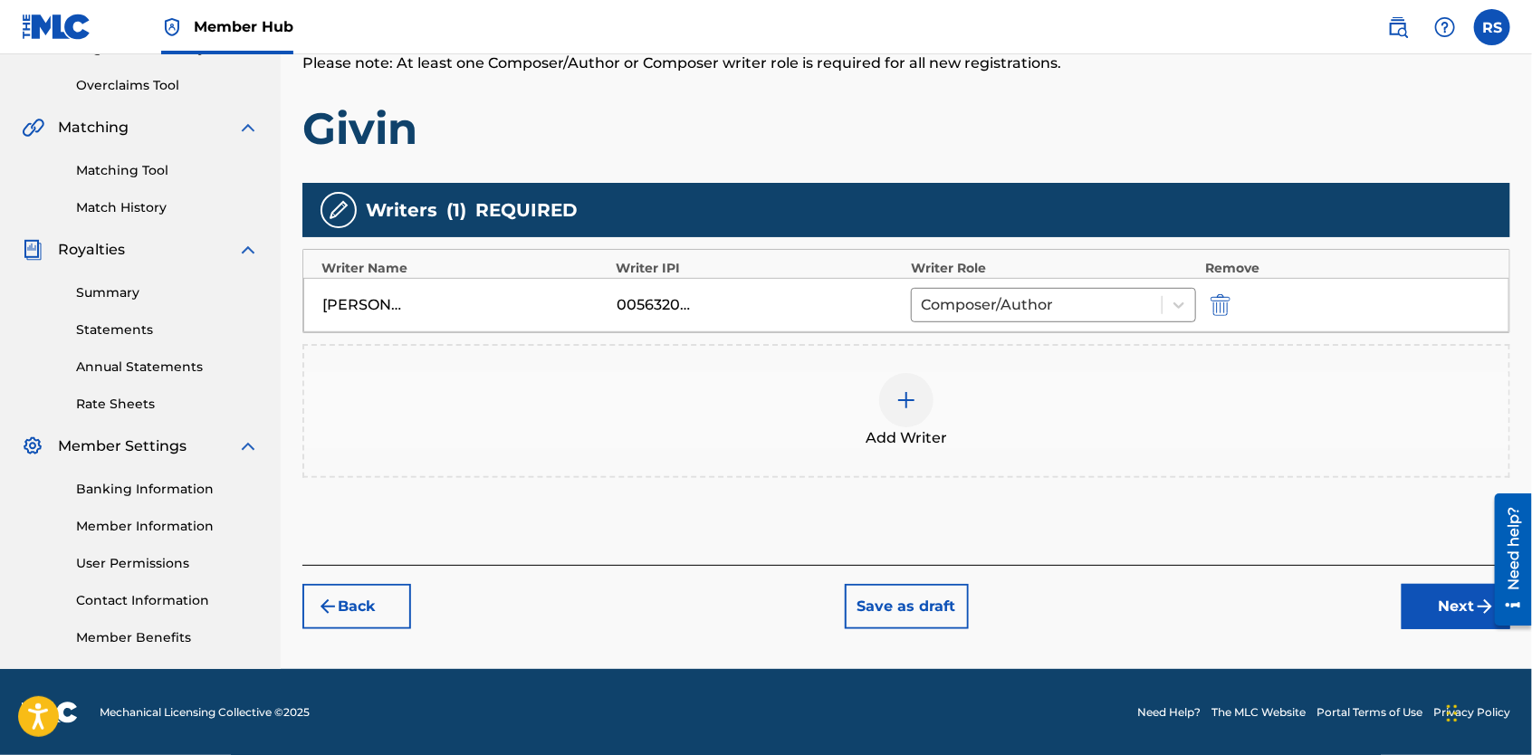
click at [907, 406] on img at bounding box center [907, 400] width 22 height 22
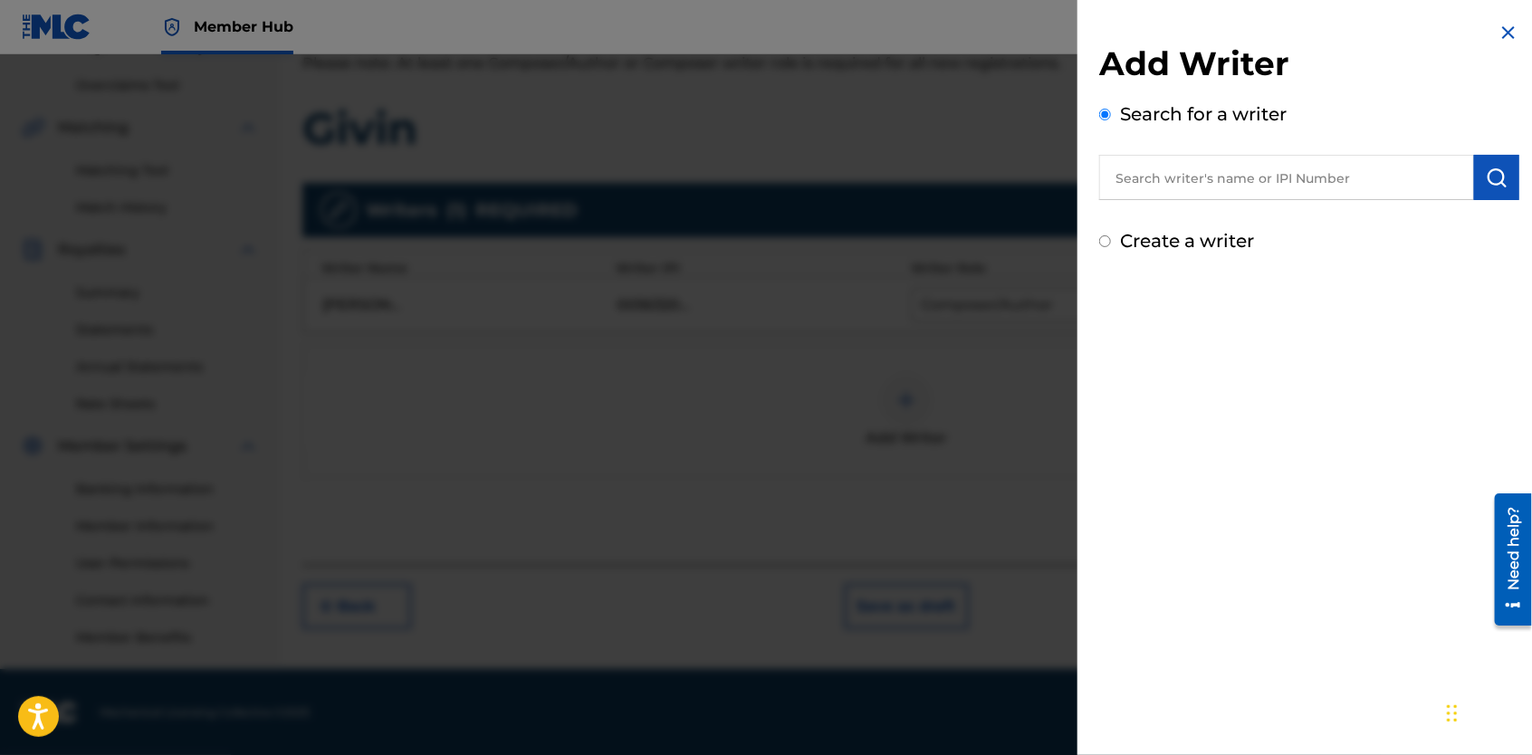
click at [1272, 181] on input "text" at bounding box center [1286, 177] width 375 height 45
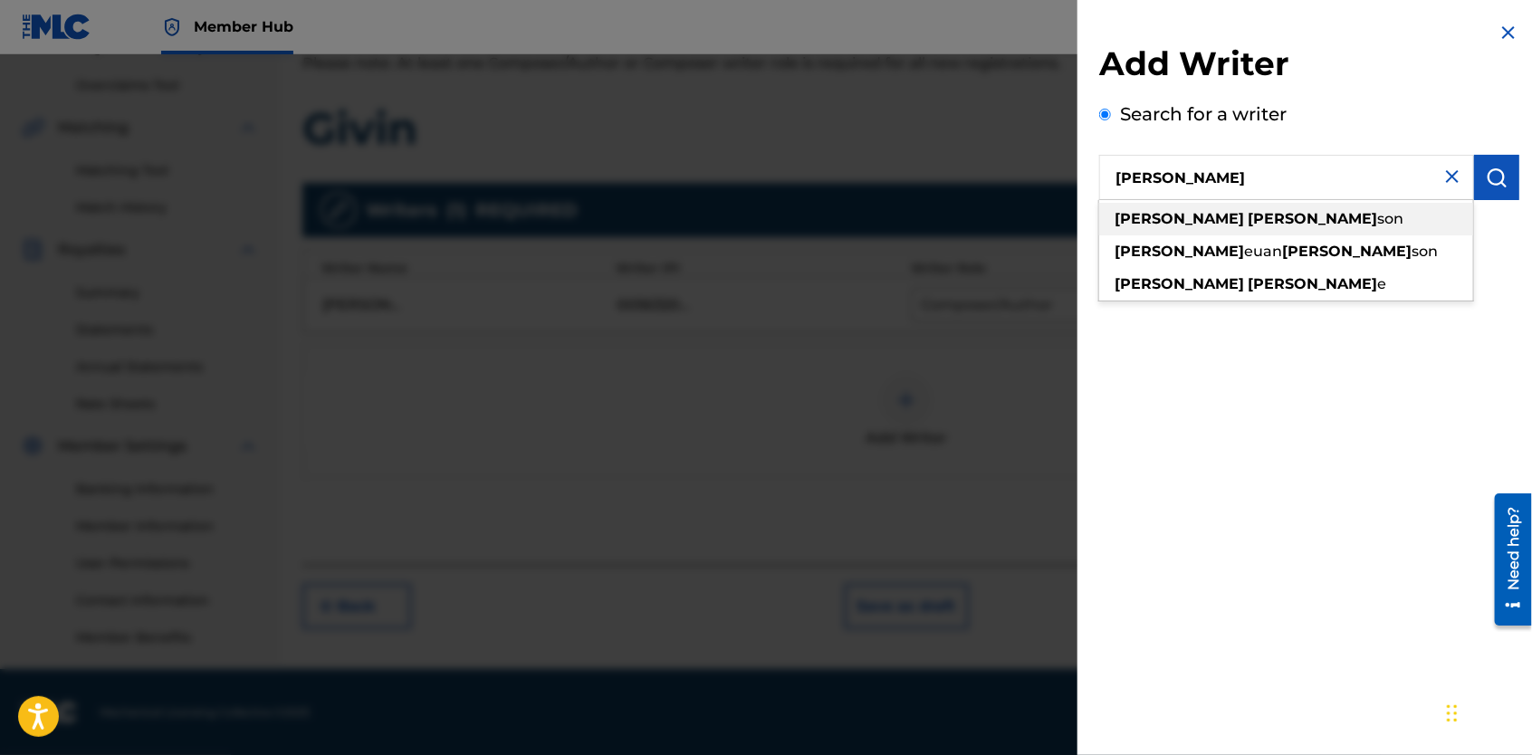
click at [1262, 218] on div "[PERSON_NAME] son" at bounding box center [1286, 219] width 374 height 33
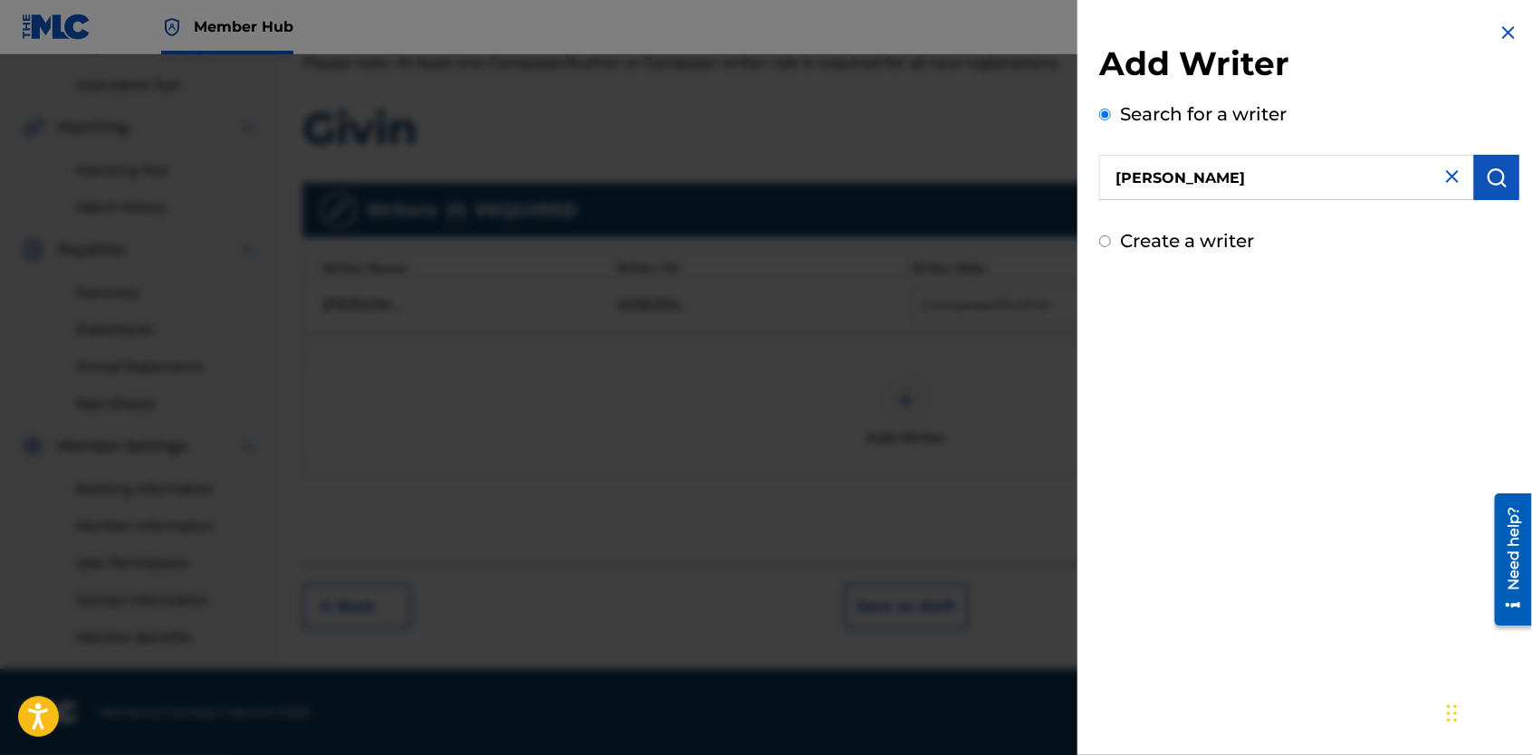
click at [1106, 238] on input "Create a writer" at bounding box center [1105, 241] width 12 height 12
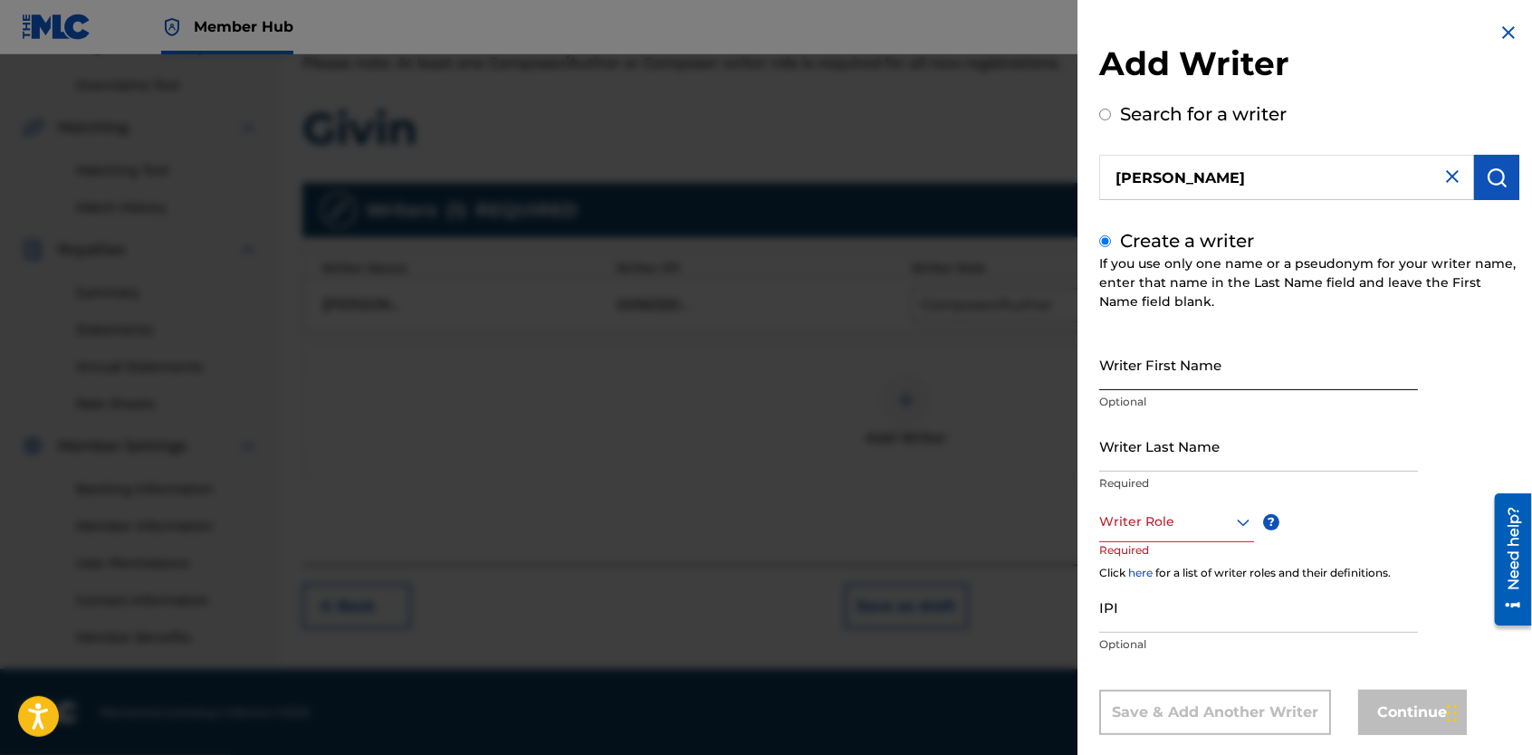
click at [1174, 377] on input "Writer First Name" at bounding box center [1258, 365] width 319 height 52
click at [1177, 455] on input "Writer Last Name" at bounding box center [1258, 446] width 319 height 52
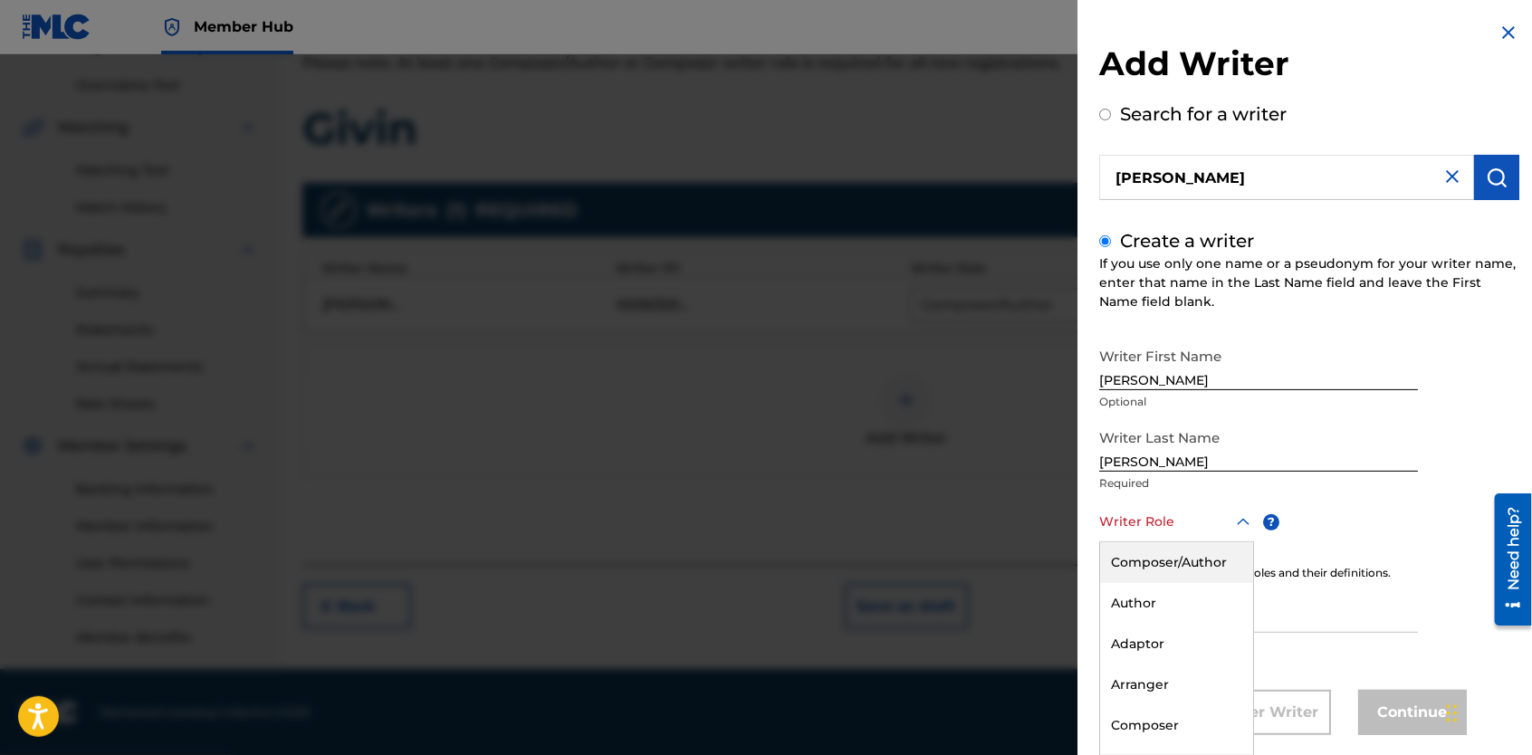
scroll to position [29, 0]
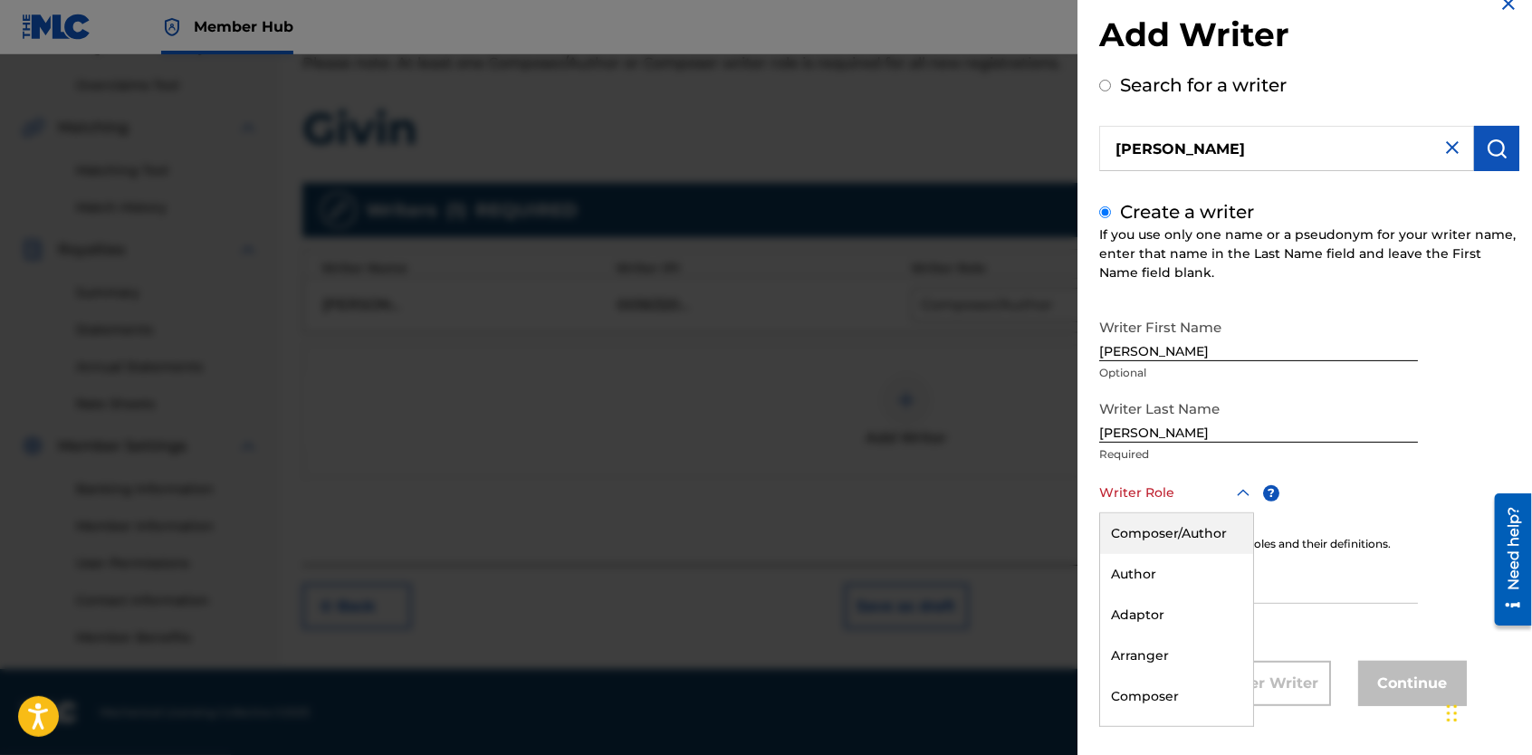
click at [1173, 513] on div "Writer Role" at bounding box center [1176, 493] width 155 height 41
click at [1143, 692] on div "Composer" at bounding box center [1176, 697] width 153 height 41
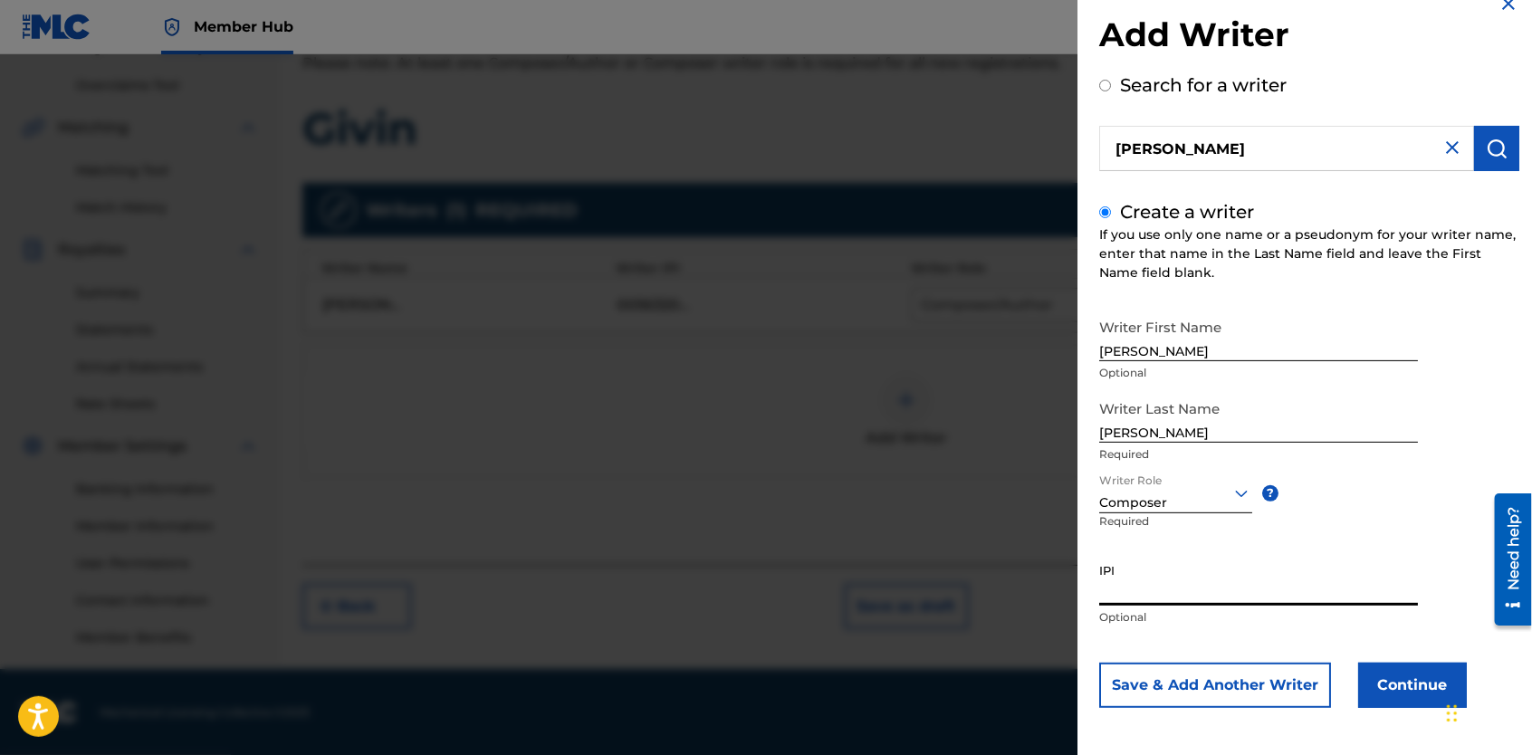
click at [1111, 599] on input "IPI" at bounding box center [1258, 580] width 319 height 52
click at [1243, 594] on input "00603786247" at bounding box center [1258, 580] width 319 height 52
click at [1372, 692] on button "Continue" at bounding box center [1412, 685] width 109 height 45
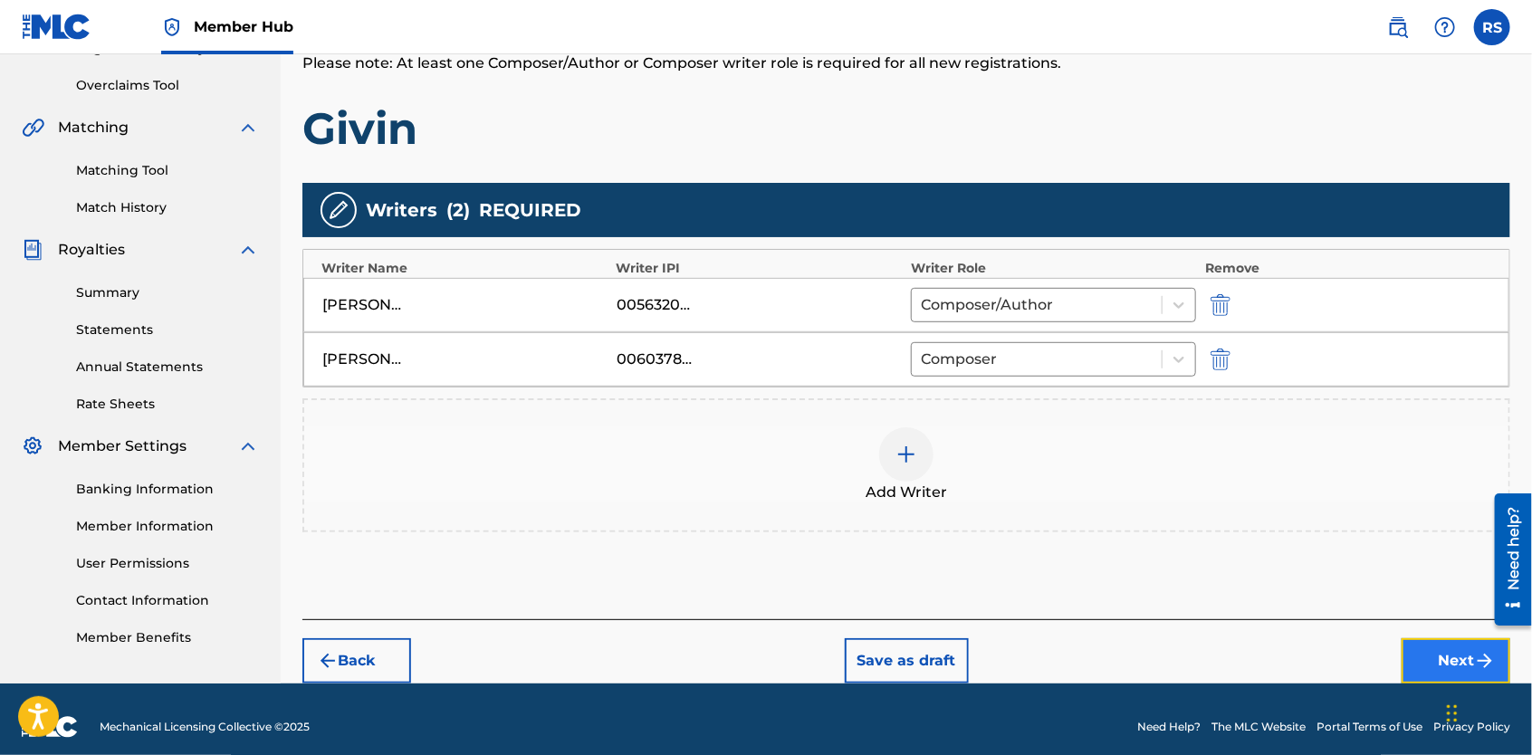
click at [1433, 656] on button "Next" at bounding box center [1456, 660] width 109 height 45
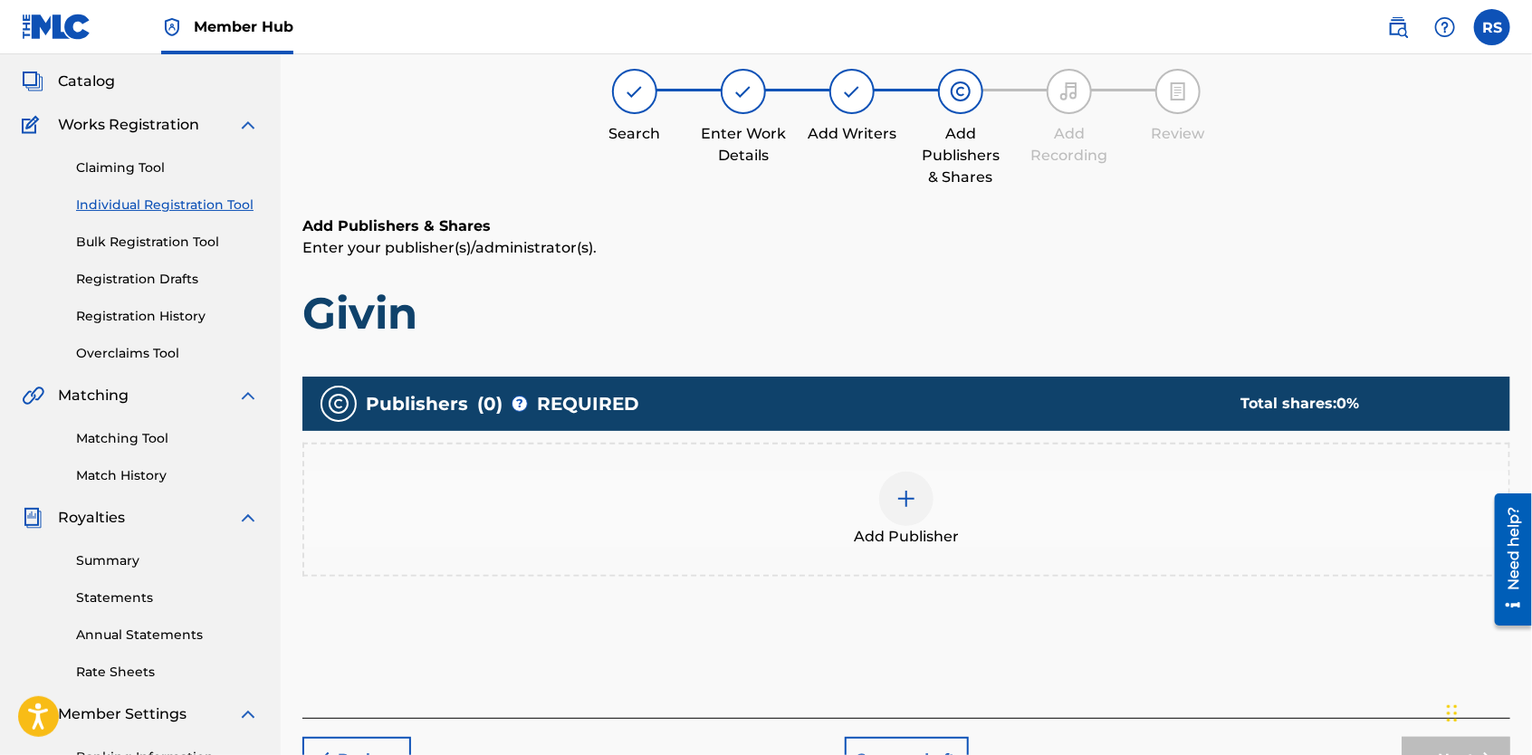
scroll to position [82, 0]
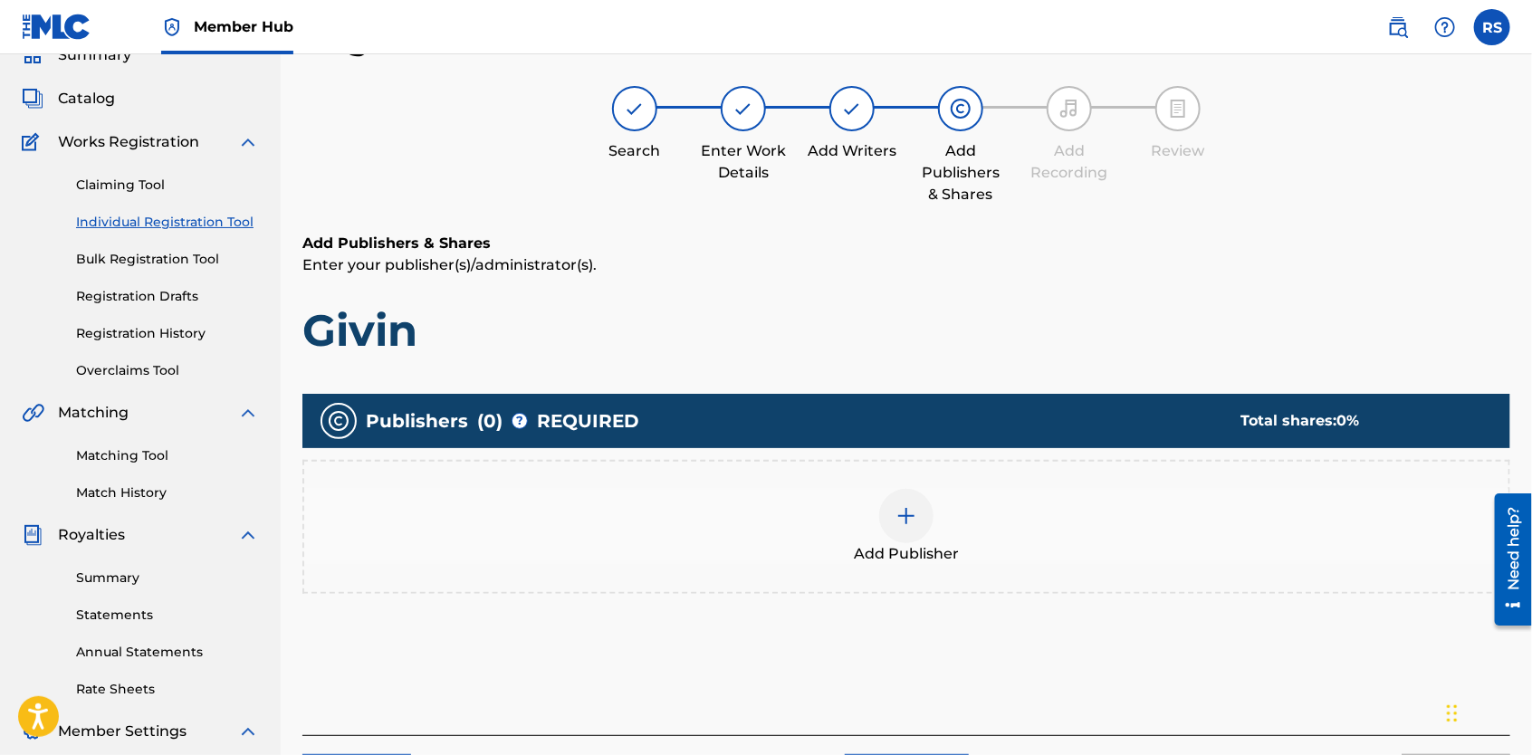
click at [921, 505] on div at bounding box center [906, 516] width 54 height 54
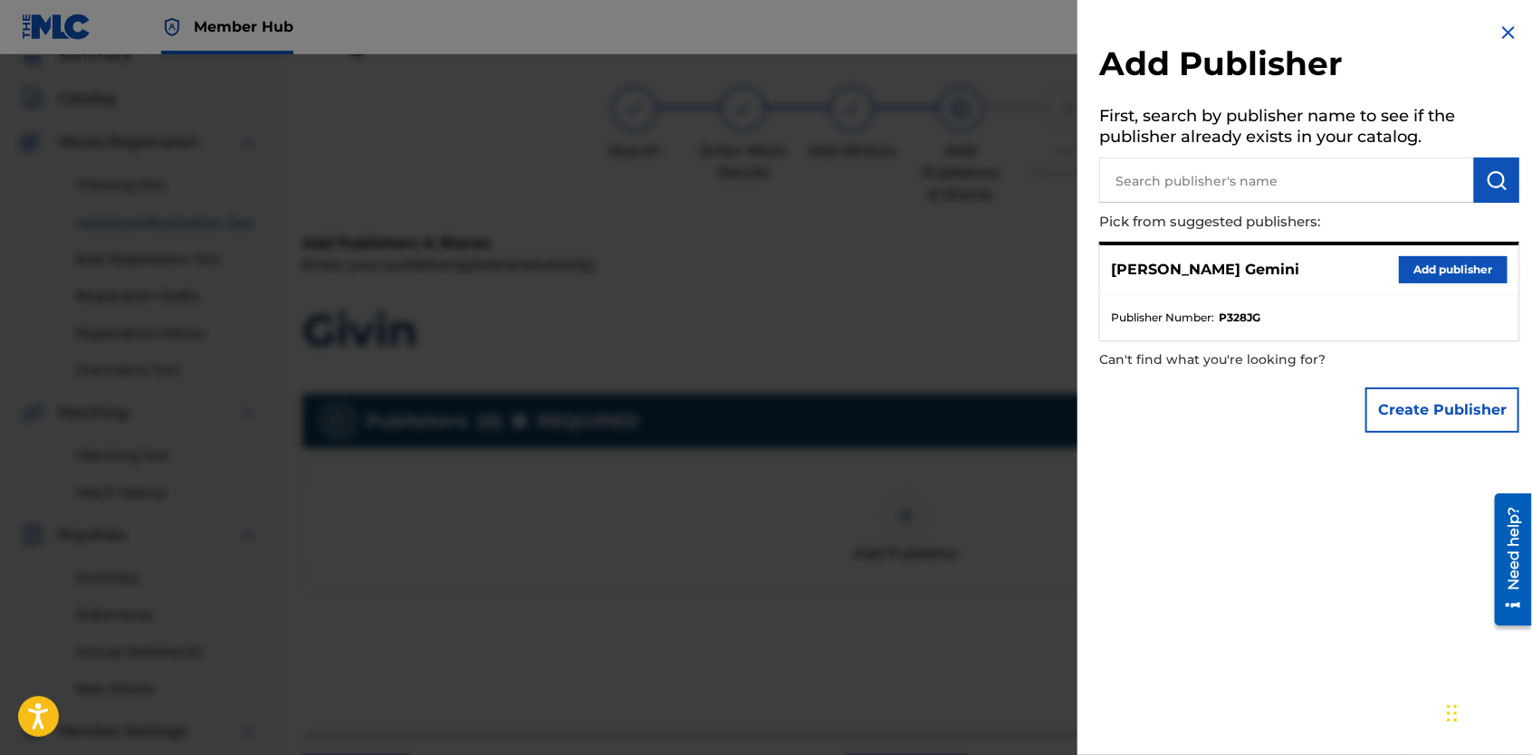
click at [1181, 191] on input "text" at bounding box center [1286, 180] width 375 height 45
click at [1486, 185] on img "submit" at bounding box center [1497, 180] width 22 height 22
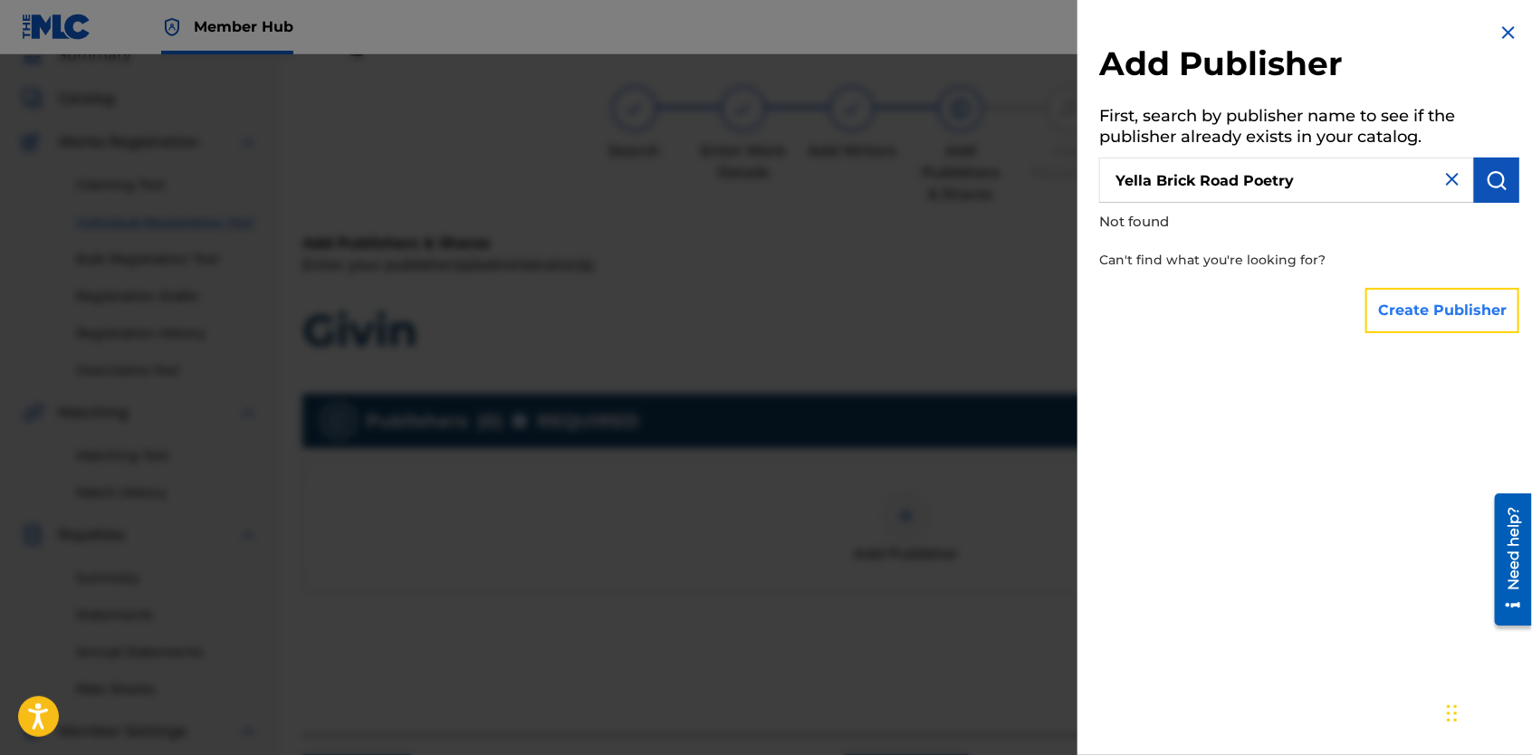
click at [1441, 307] on button "Create Publisher" at bounding box center [1443, 310] width 154 height 45
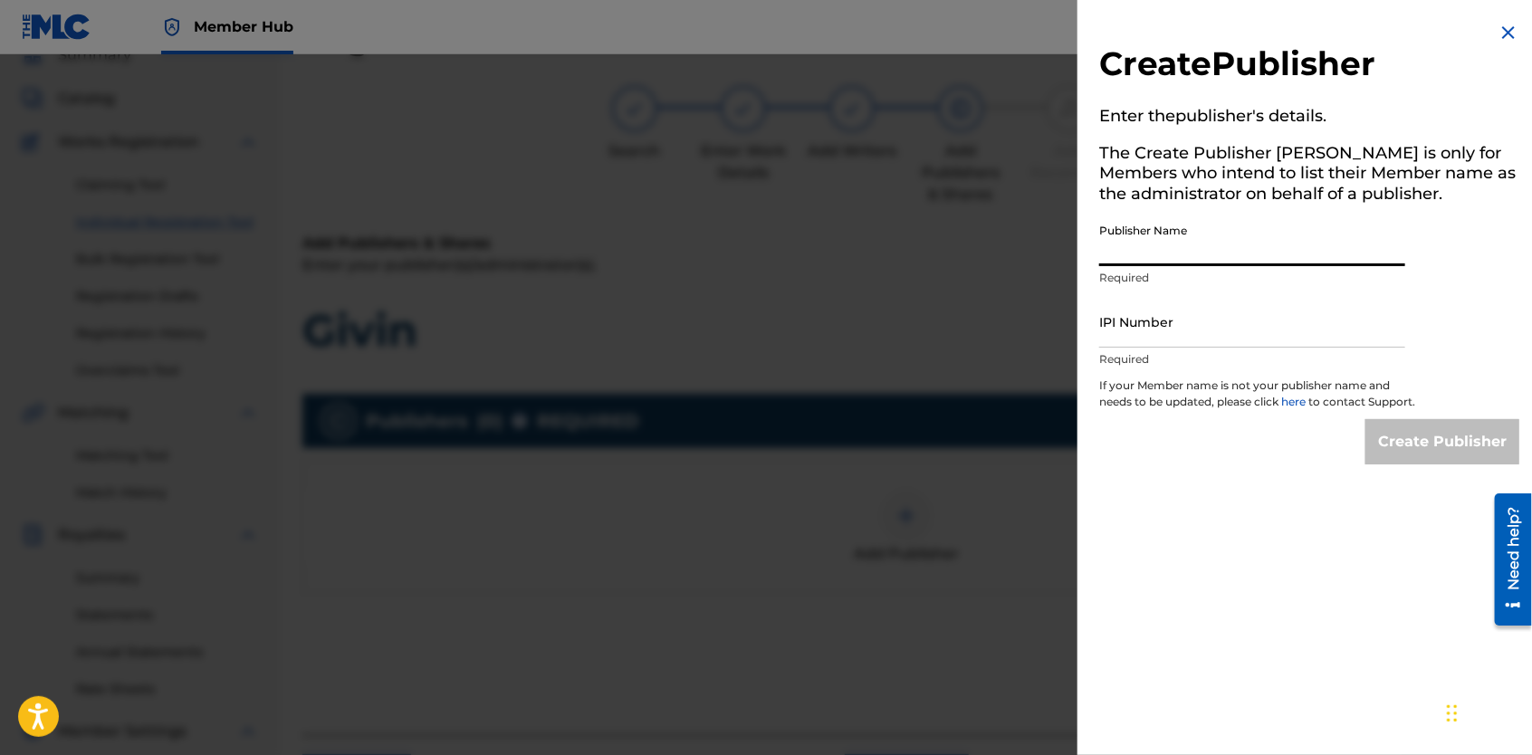
click at [1328, 251] on input "Publisher Name" at bounding box center [1252, 241] width 306 height 52
click at [1322, 330] on input "IPI Number" at bounding box center [1252, 322] width 306 height 52
click at [1115, 324] on input "IPI Number" at bounding box center [1252, 322] width 306 height 52
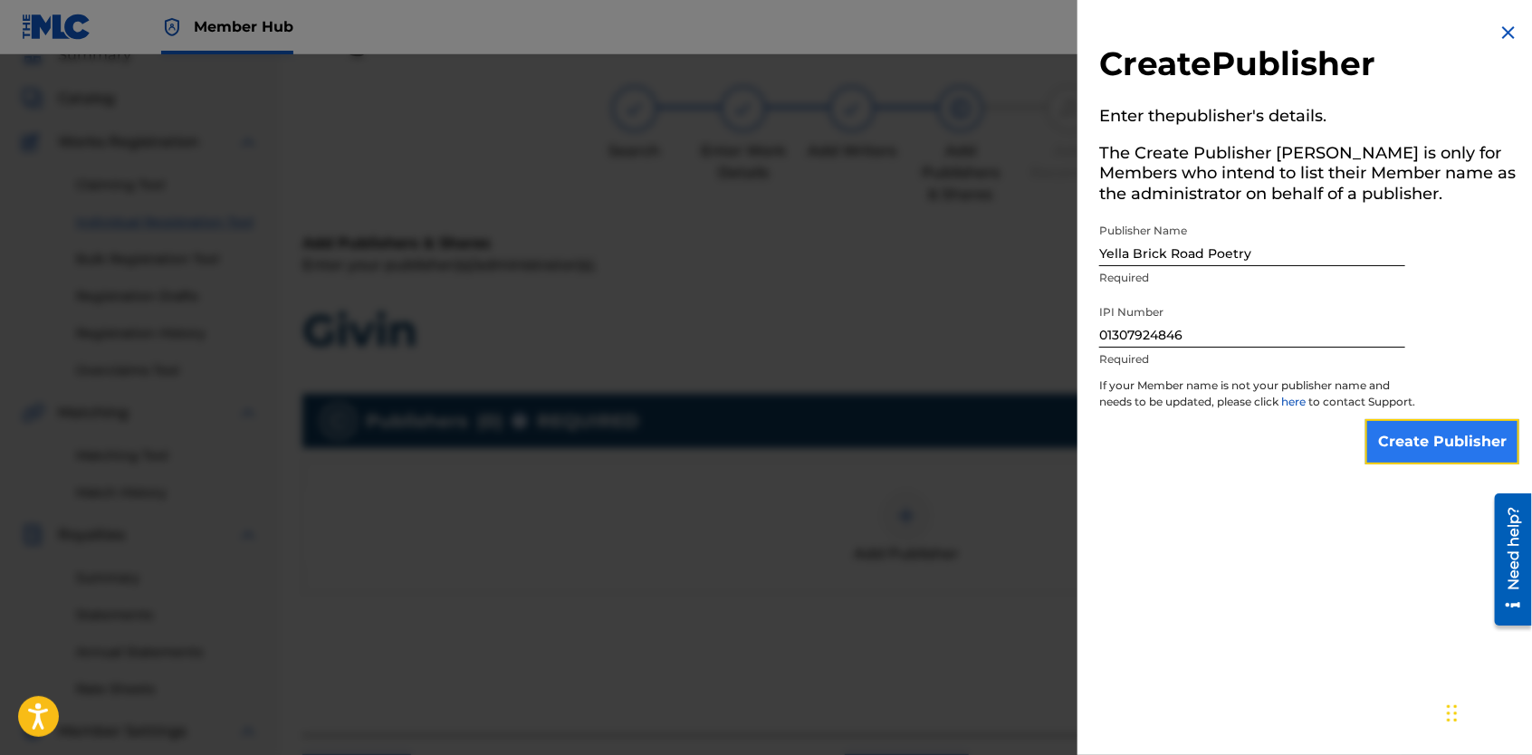
click at [1389, 459] on input "Create Publisher" at bounding box center [1443, 441] width 154 height 45
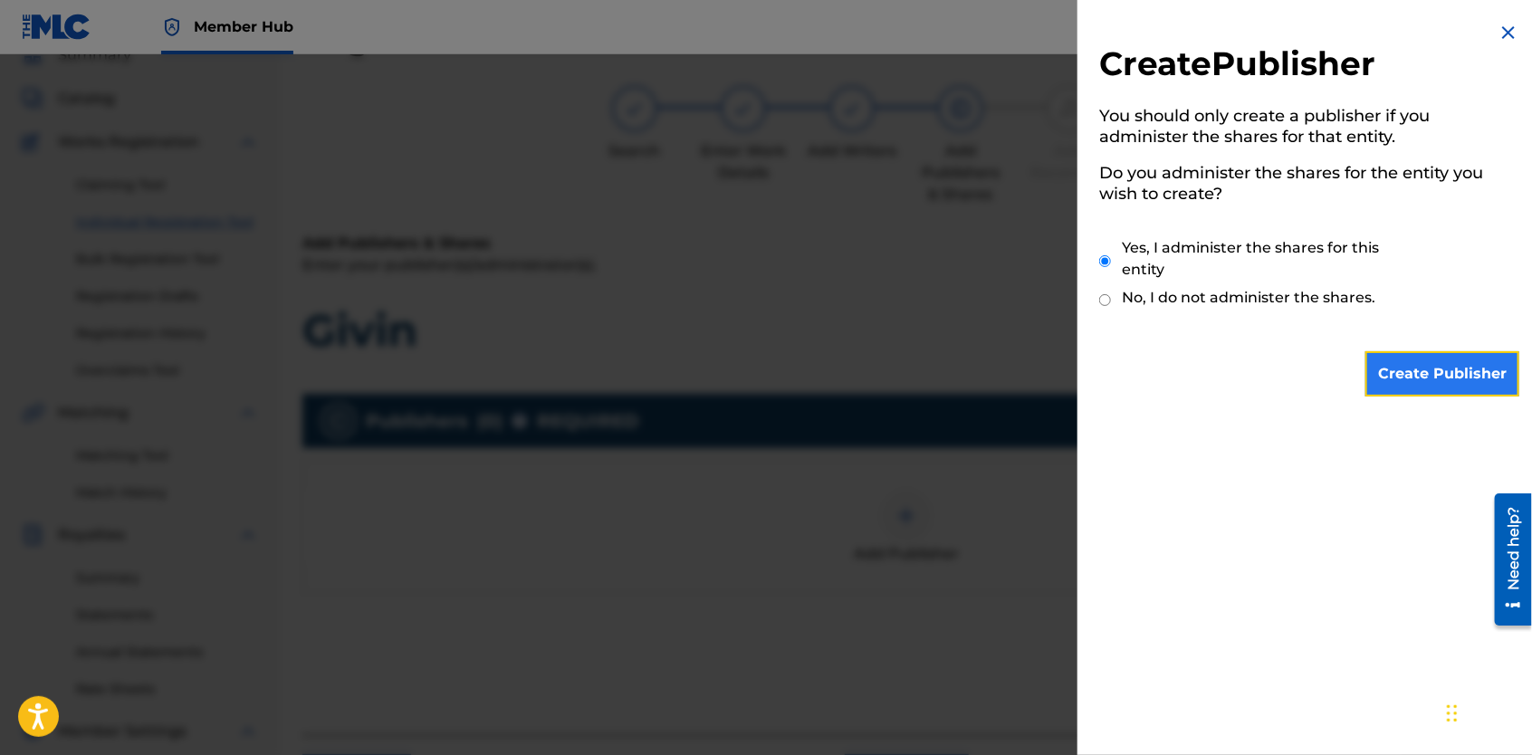
click at [1409, 360] on input "Create Publisher" at bounding box center [1443, 373] width 154 height 45
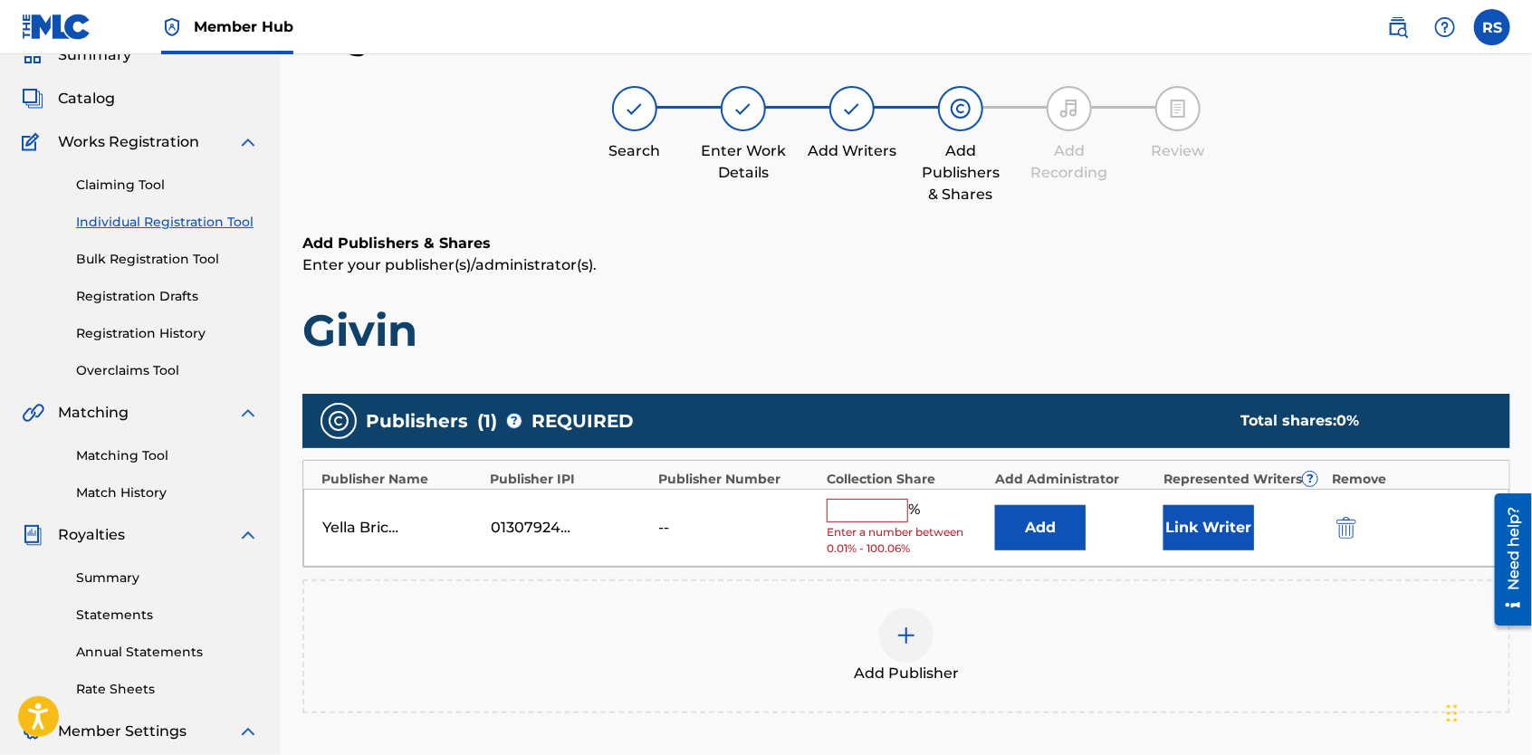
click at [885, 504] on input "text" at bounding box center [868, 511] width 82 height 24
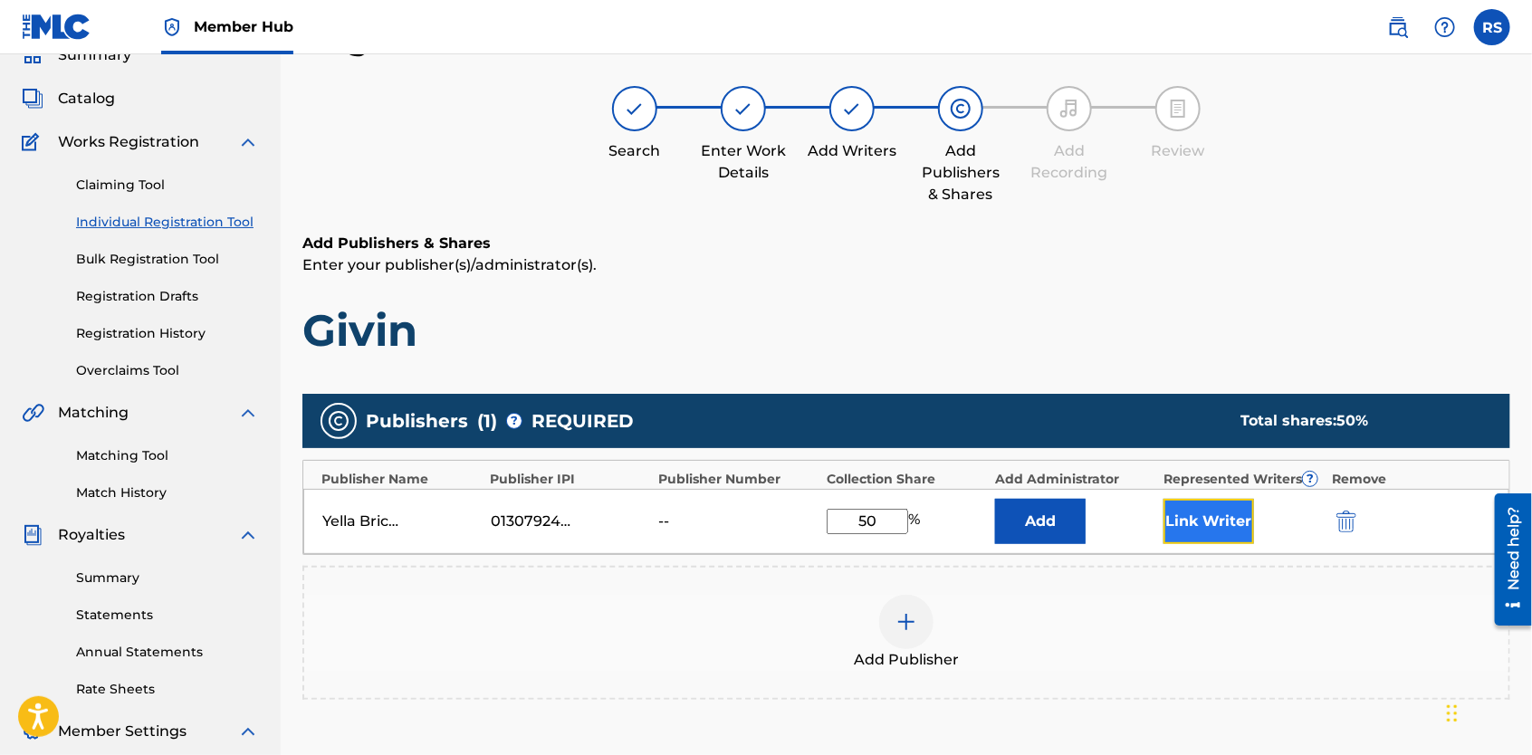
click at [1212, 523] on button "Link Writer" at bounding box center [1209, 521] width 91 height 45
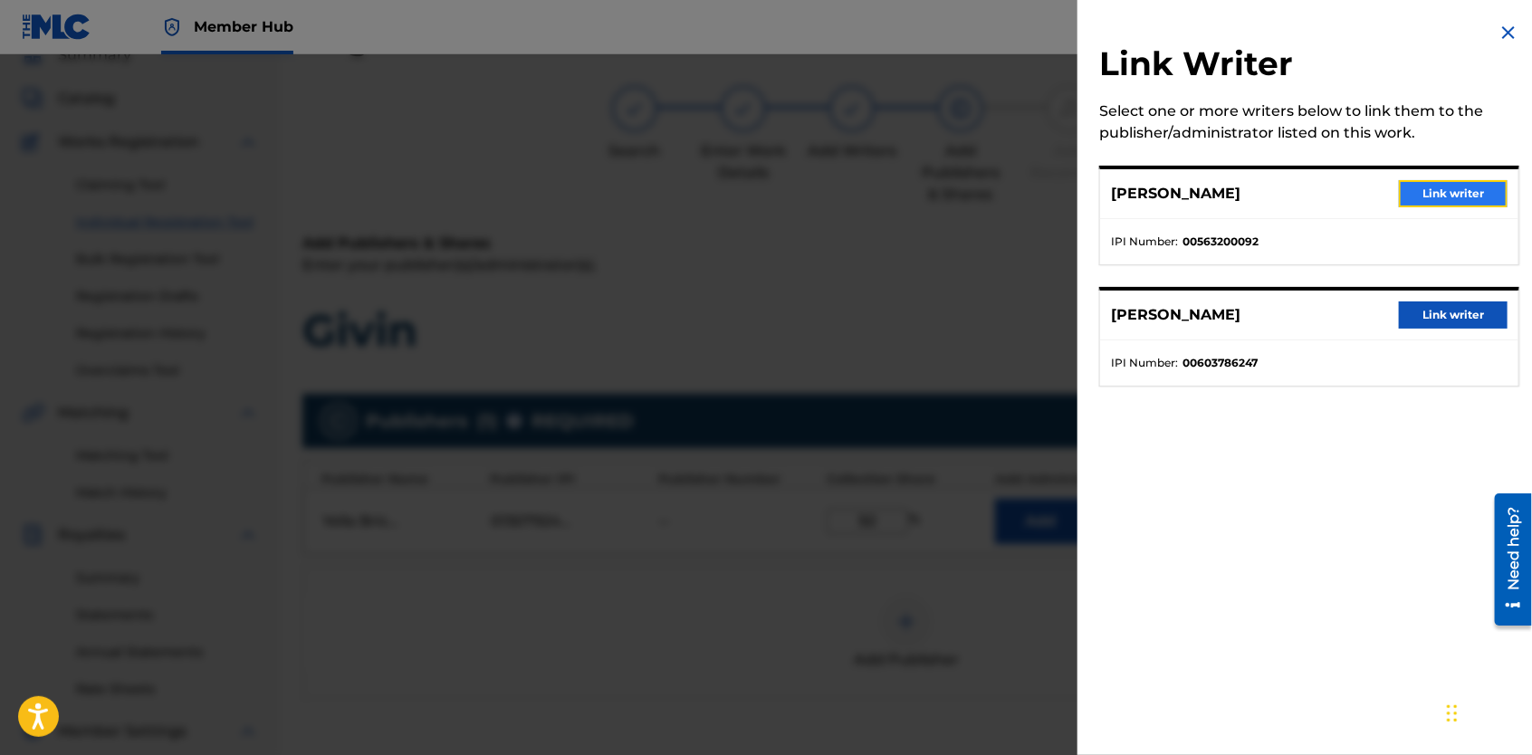
click at [1457, 200] on button "Link writer" at bounding box center [1453, 193] width 109 height 27
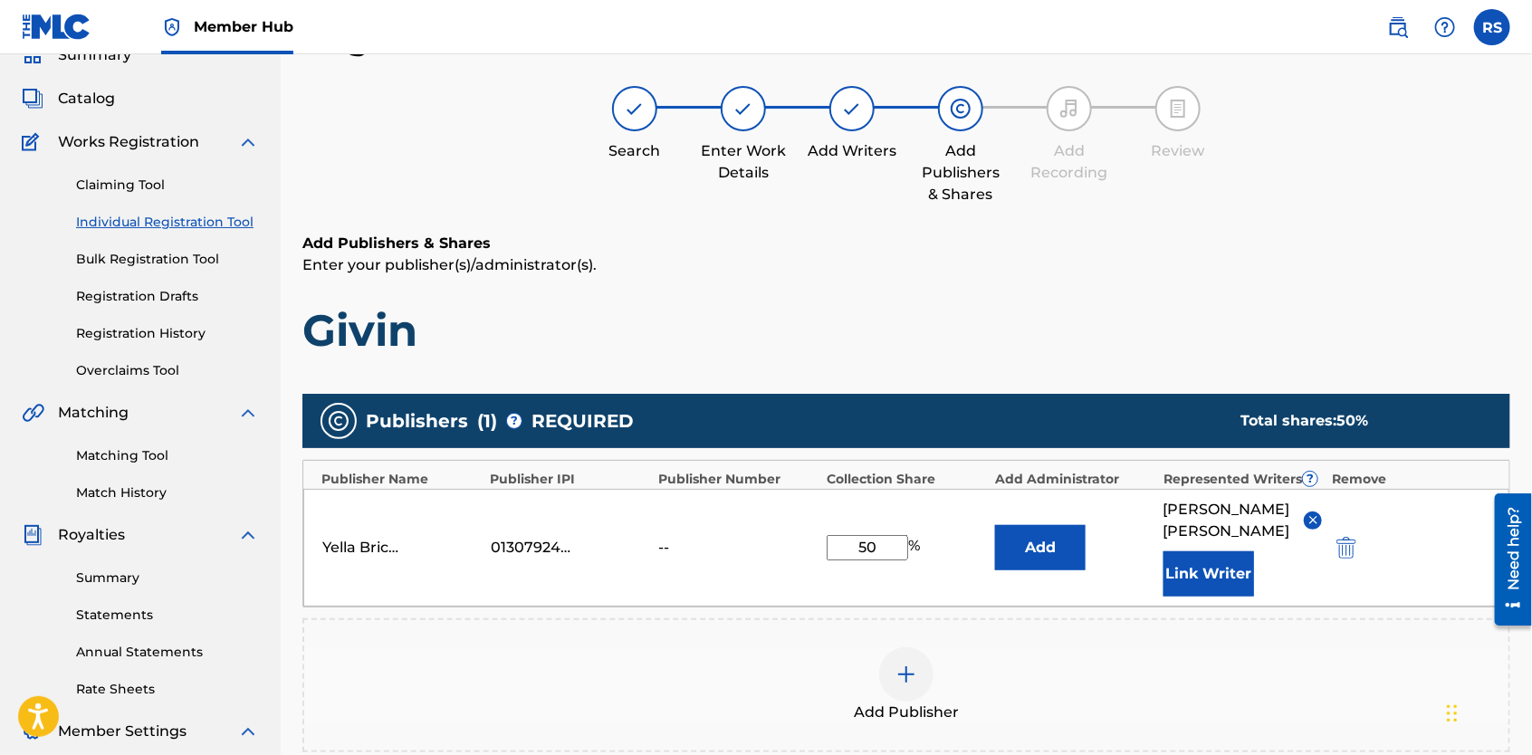
click at [907, 667] on div at bounding box center [906, 675] width 54 height 54
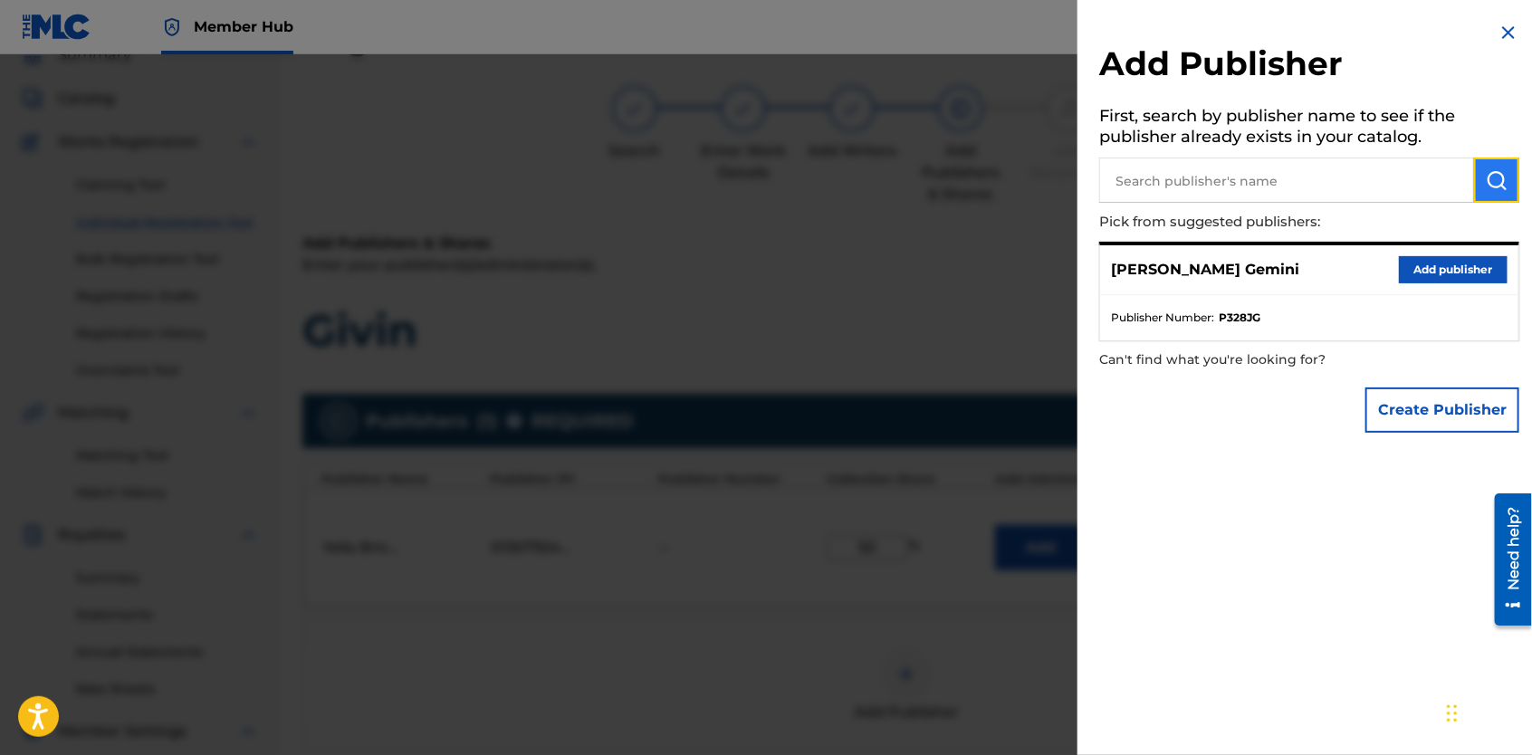
click at [1486, 182] on img "submit" at bounding box center [1497, 180] width 22 height 22
click at [1232, 495] on div "Add Publisher First, search by publisher name to see if the publisher already e…" at bounding box center [1310, 377] width 464 height 755
click at [1394, 417] on button "Create Publisher" at bounding box center [1443, 410] width 154 height 45
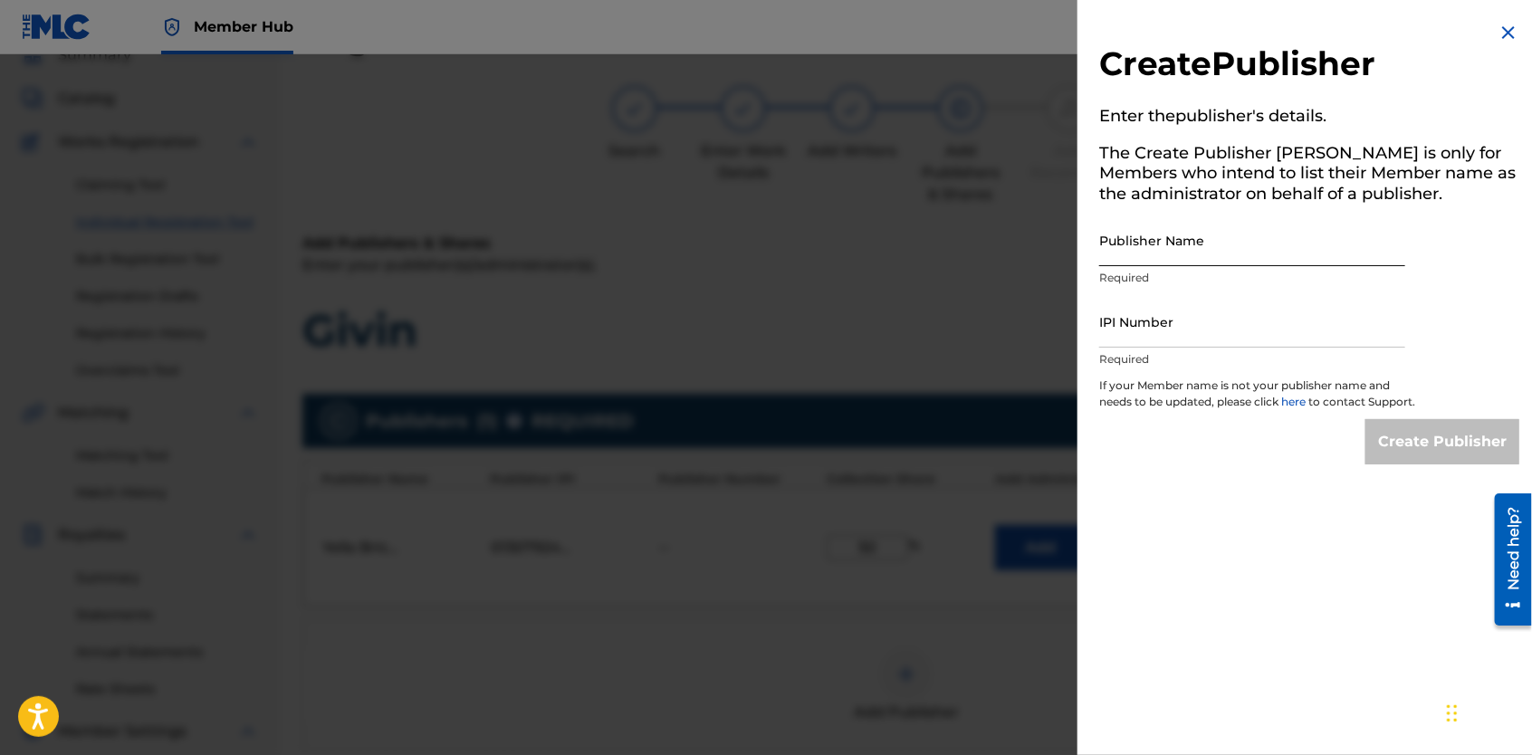
click at [1232, 254] on input "Publisher Name" at bounding box center [1252, 241] width 306 height 52
click at [1181, 320] on input "IPI Number" at bounding box center [1252, 322] width 306 height 52
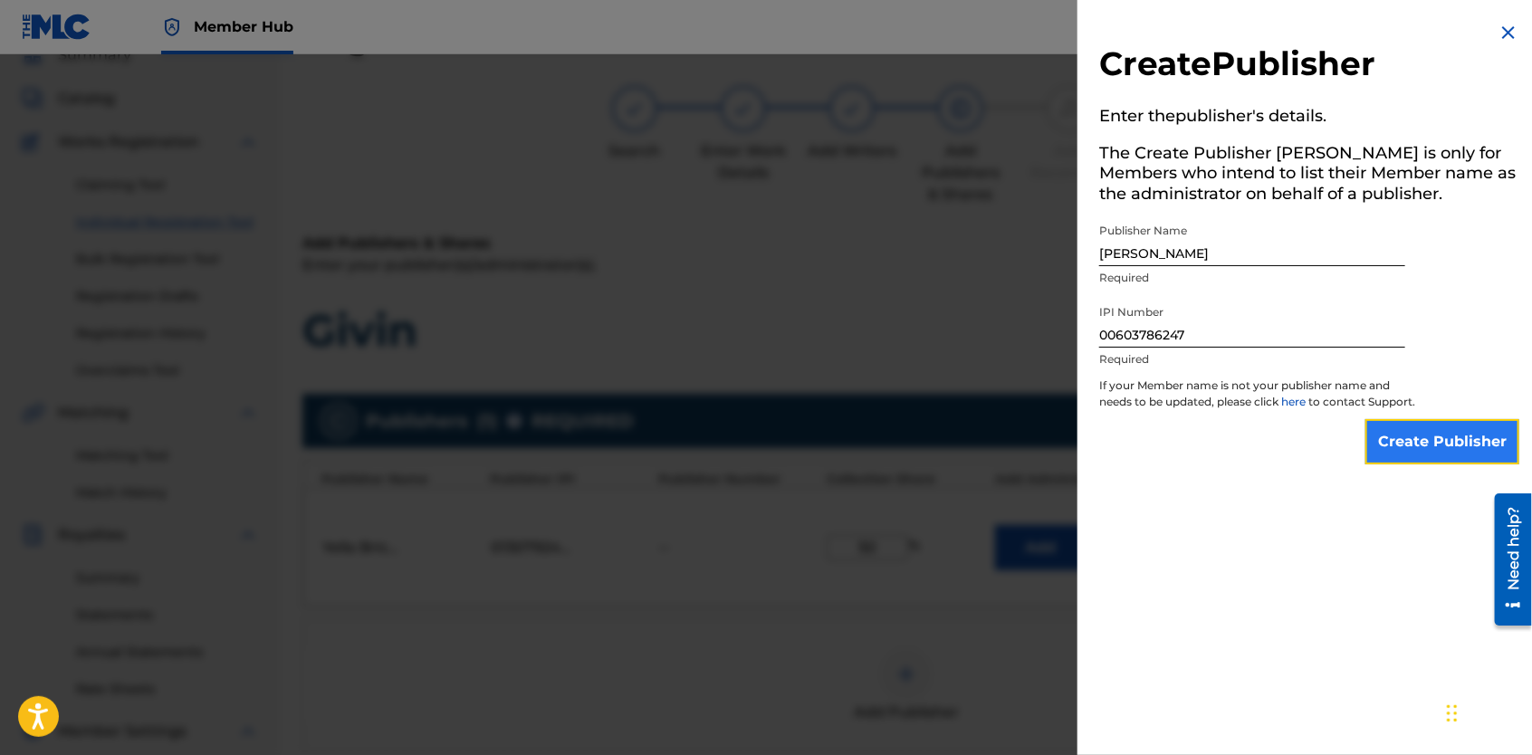
click at [1401, 461] on input "Create Publisher" at bounding box center [1443, 441] width 154 height 45
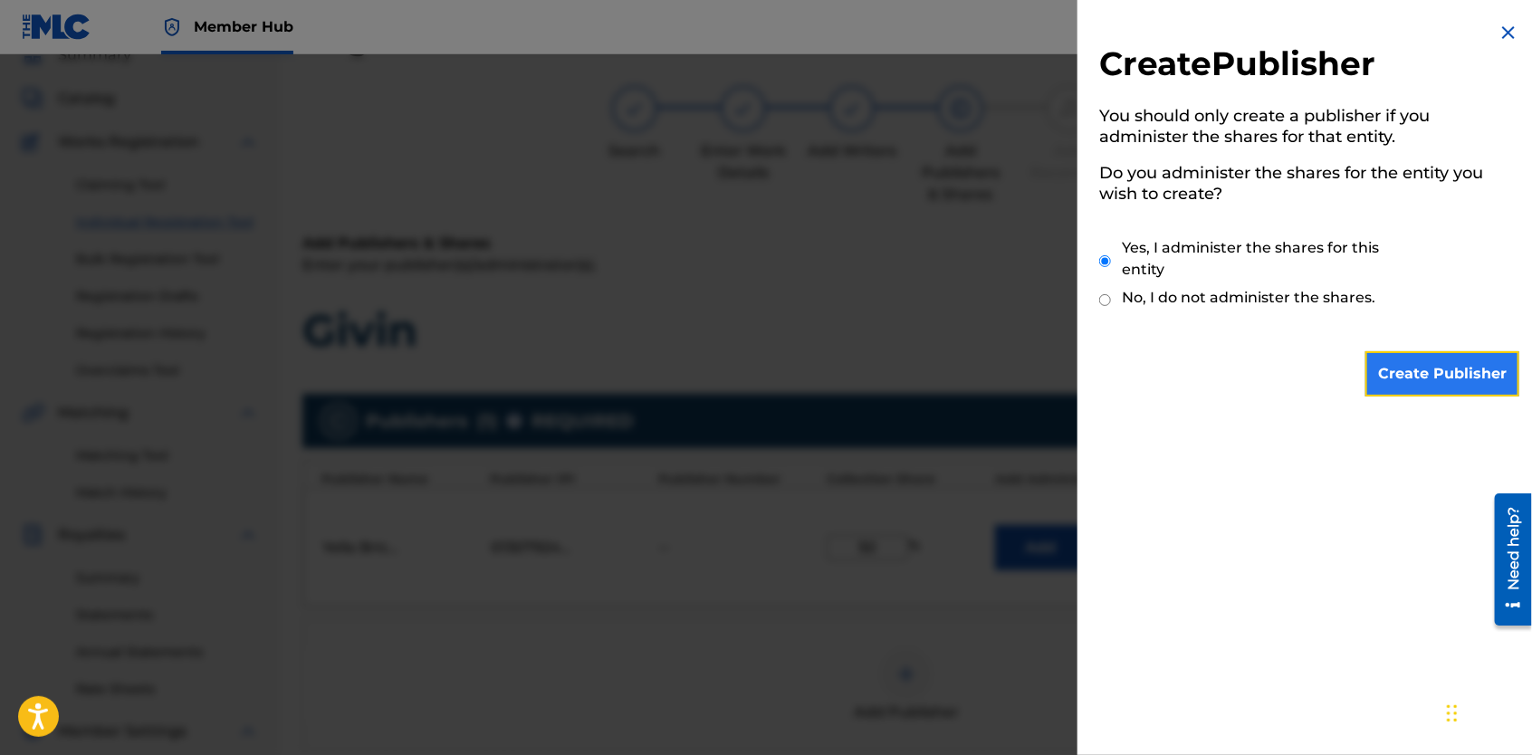
click at [1376, 353] on input "Create Publisher" at bounding box center [1443, 373] width 154 height 45
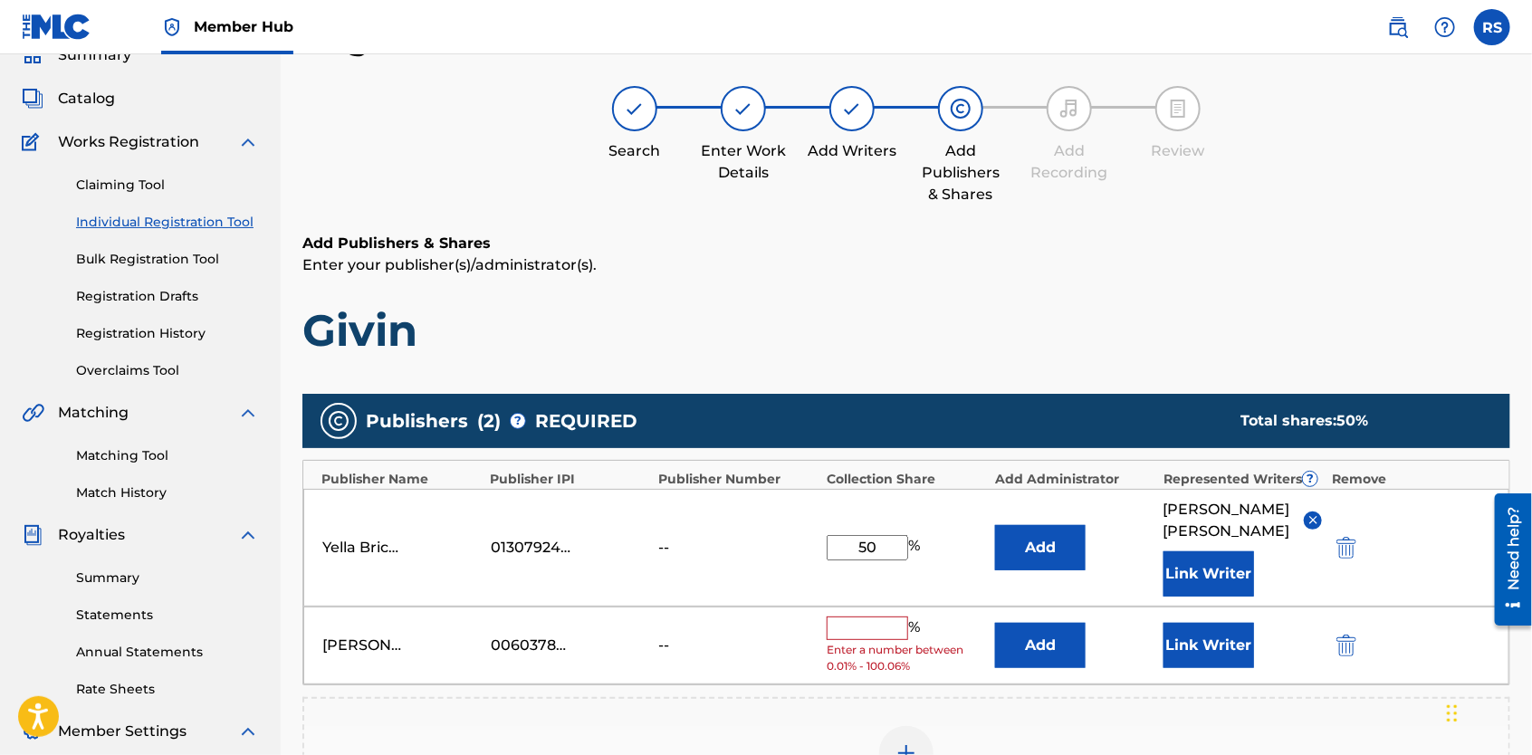
click at [869, 617] on input "text" at bounding box center [868, 629] width 82 height 24
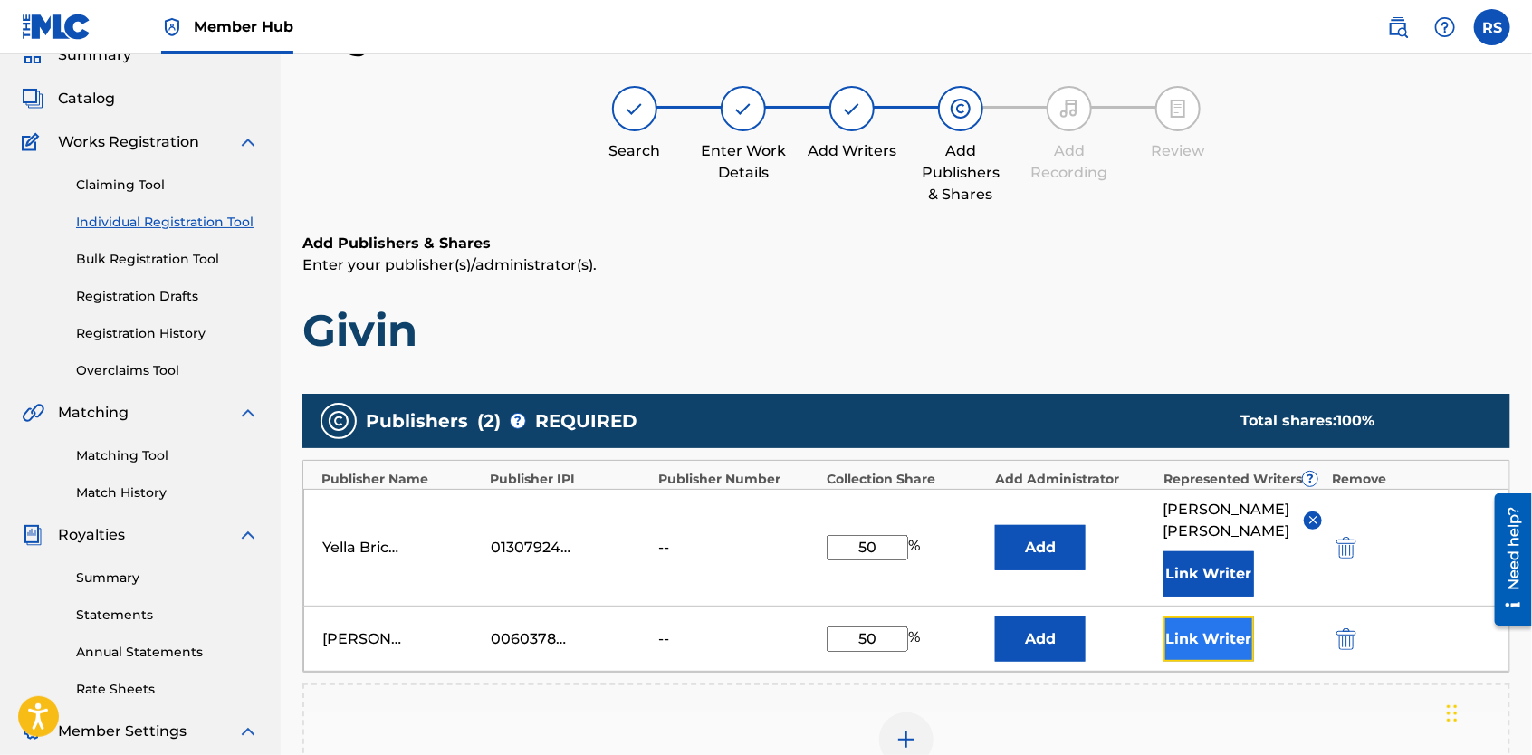
click at [1234, 617] on button "Link Writer" at bounding box center [1209, 639] width 91 height 45
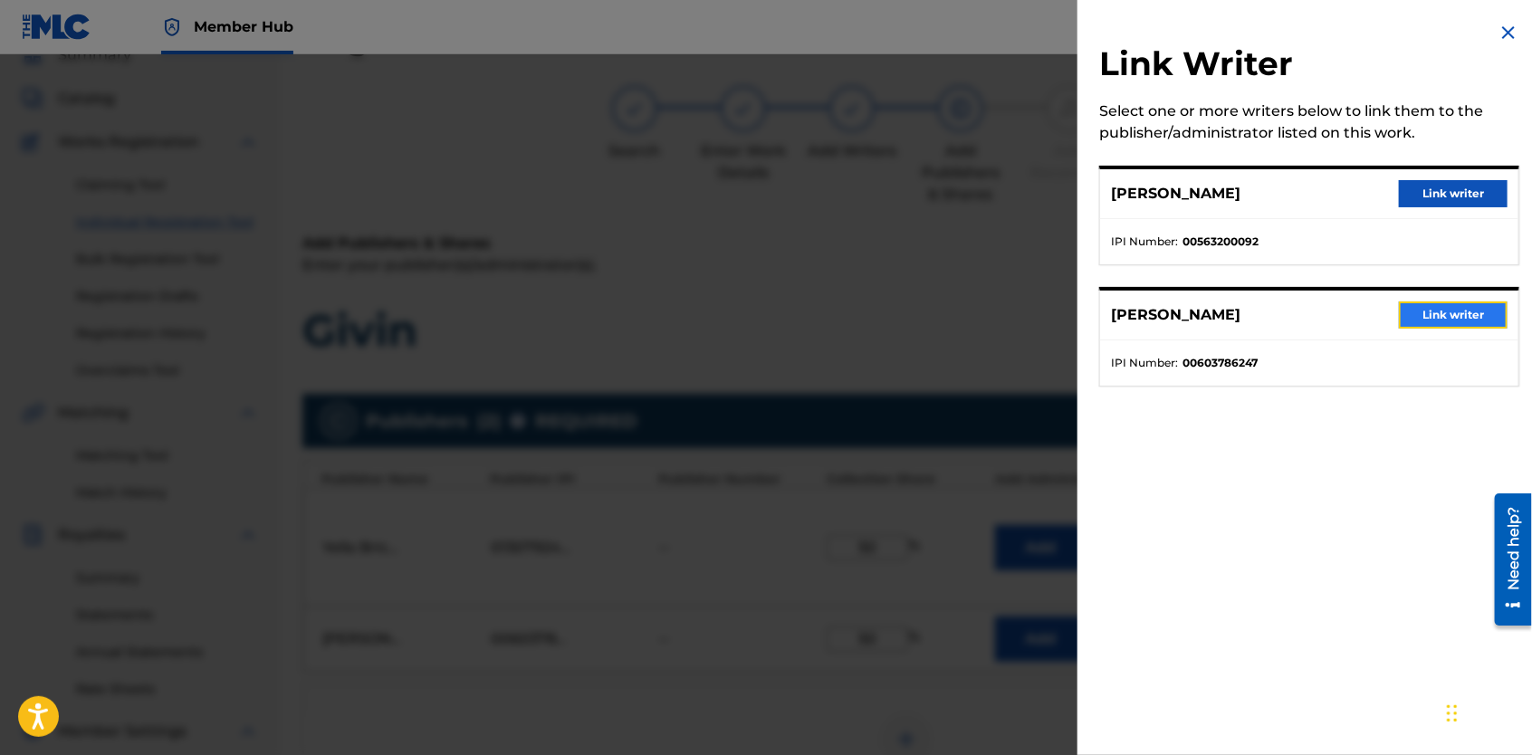
click at [1426, 311] on button "Link writer" at bounding box center [1453, 315] width 109 height 27
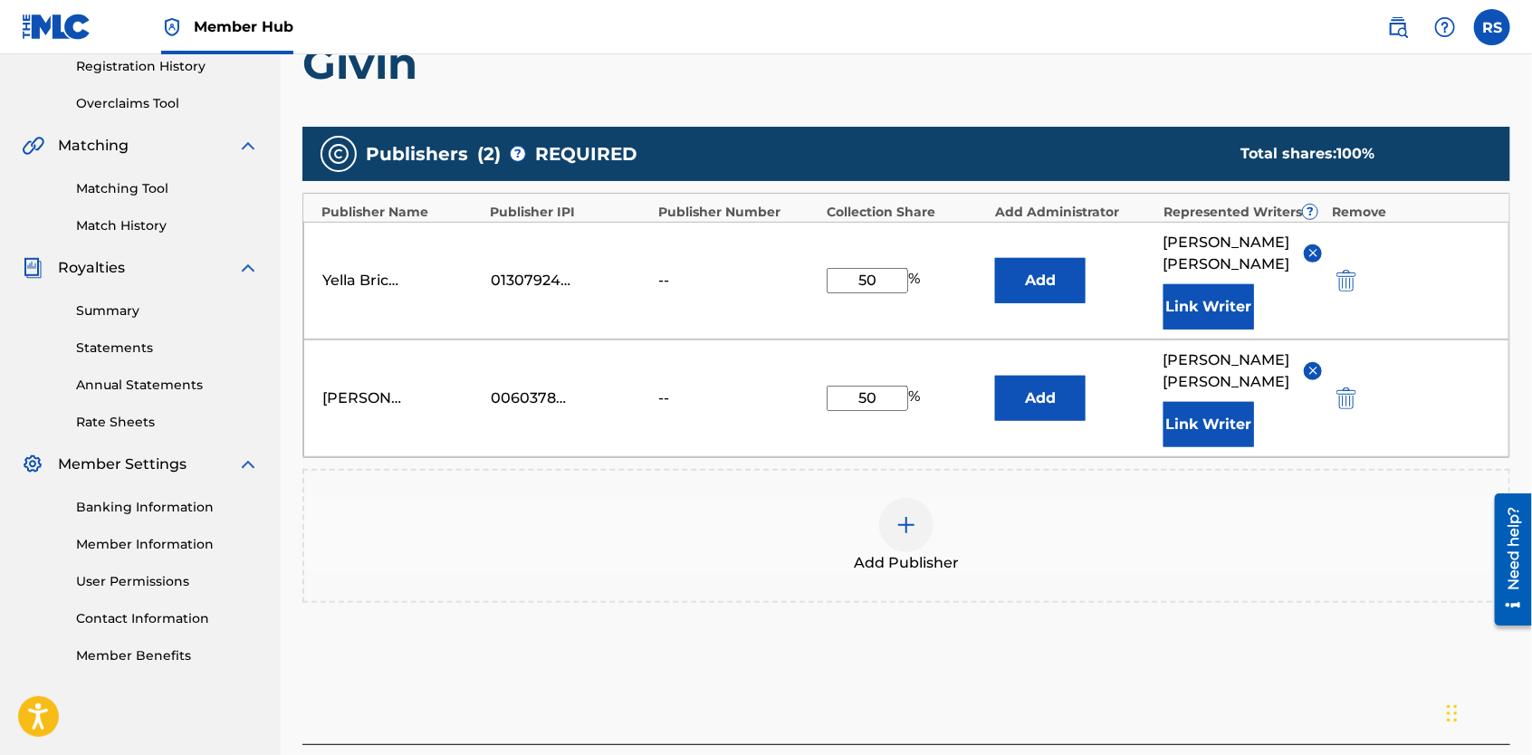
scroll to position [444, 0]
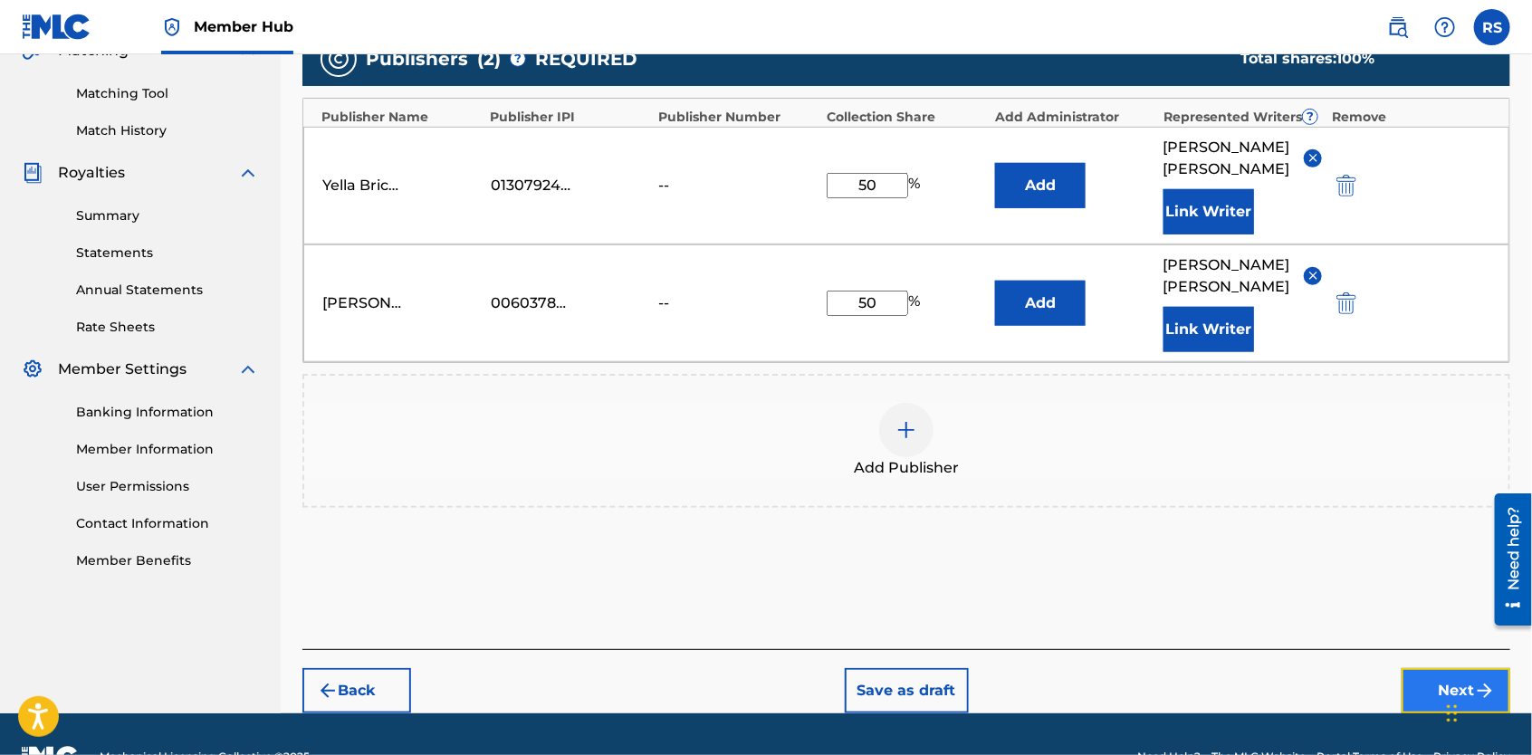
click at [1438, 668] on button "Next" at bounding box center [1456, 690] width 109 height 45
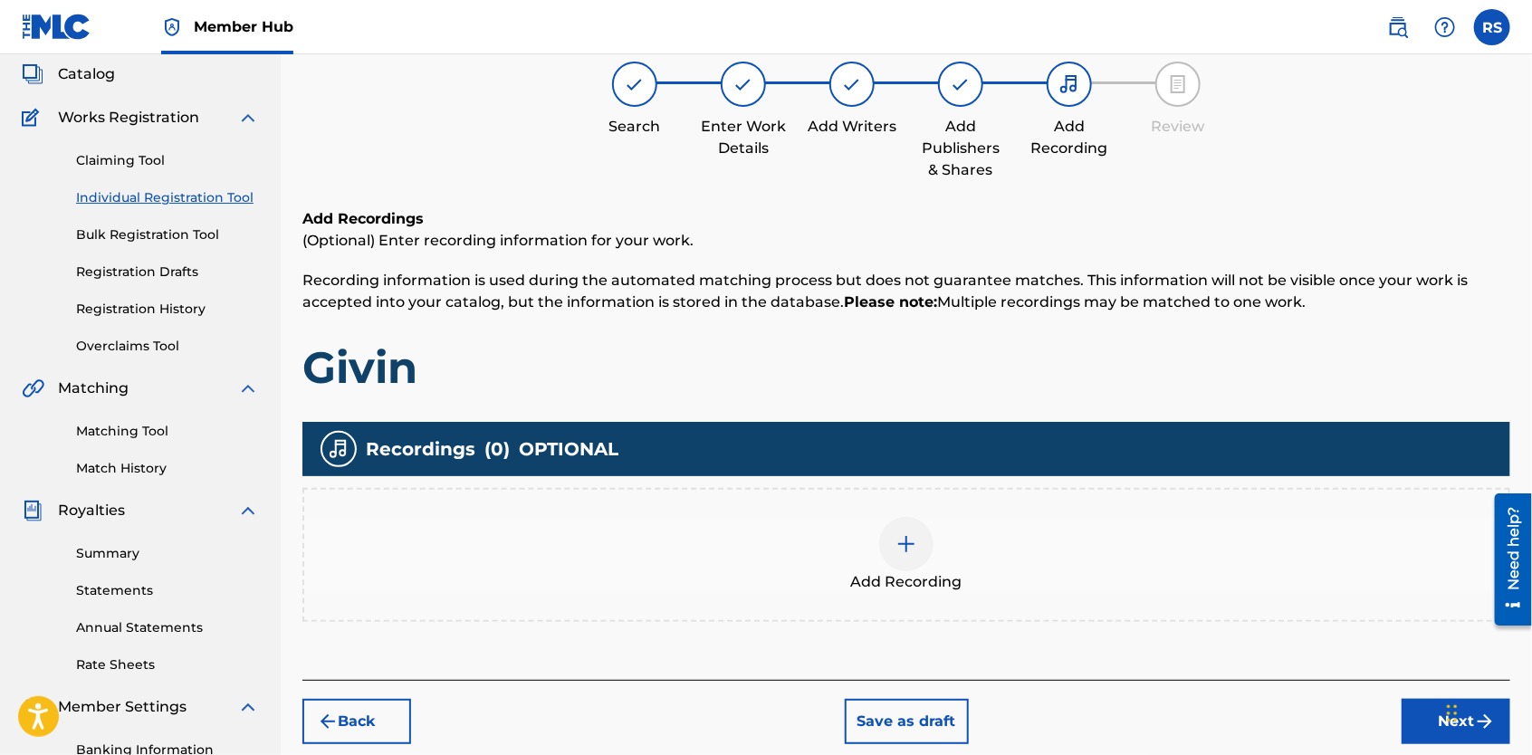
scroll to position [88, 0]
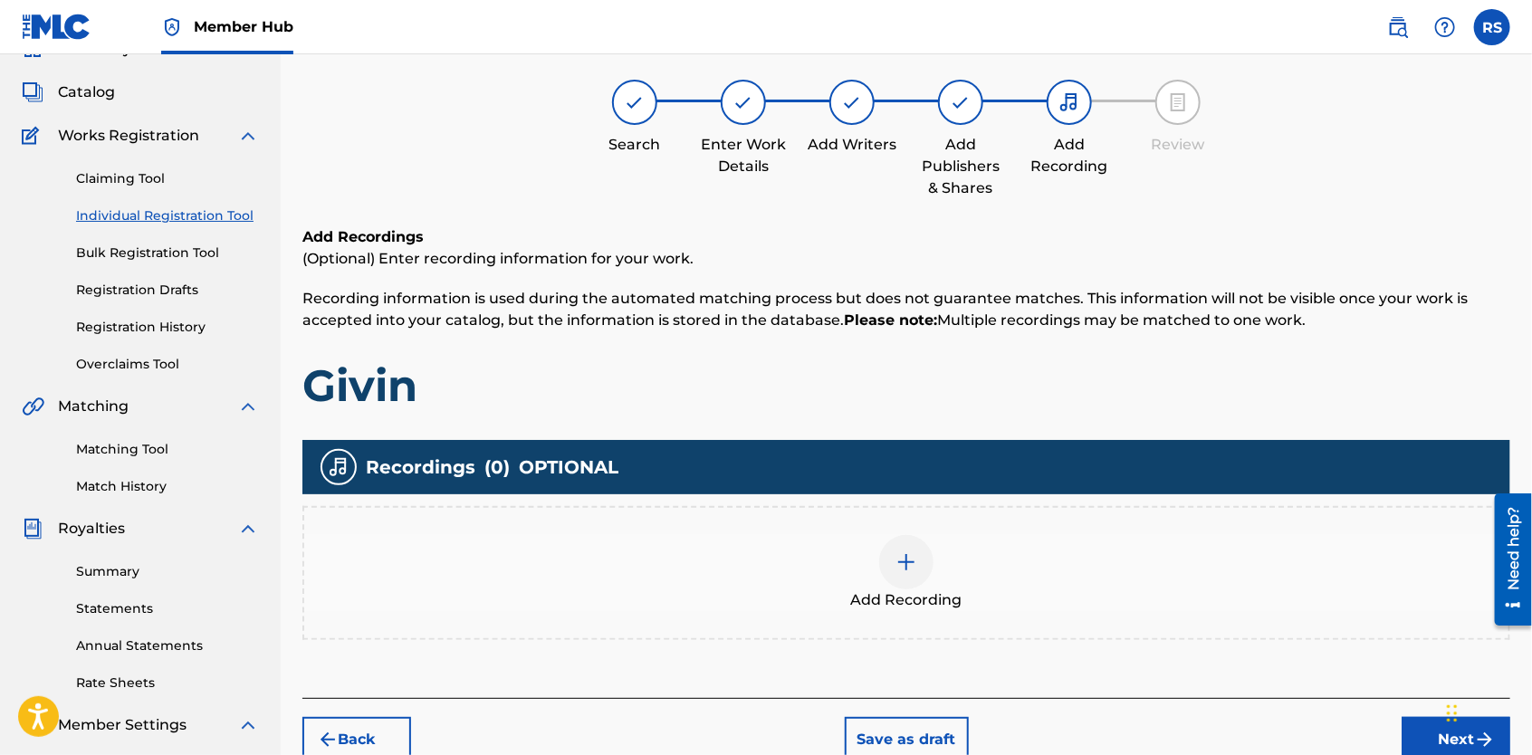
click at [919, 558] on div at bounding box center [906, 562] width 54 height 54
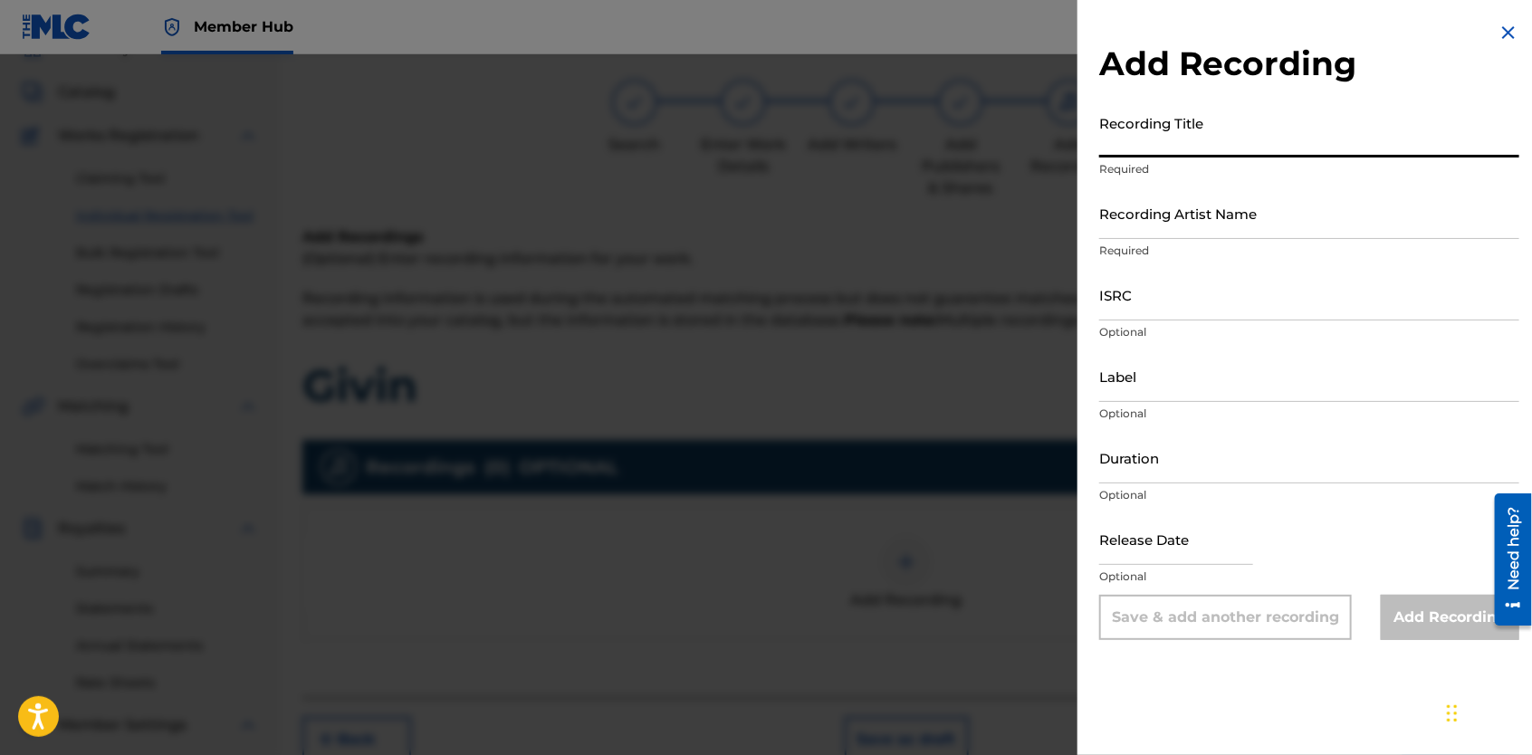
click at [1123, 150] on input "Recording Title" at bounding box center [1309, 132] width 420 height 52
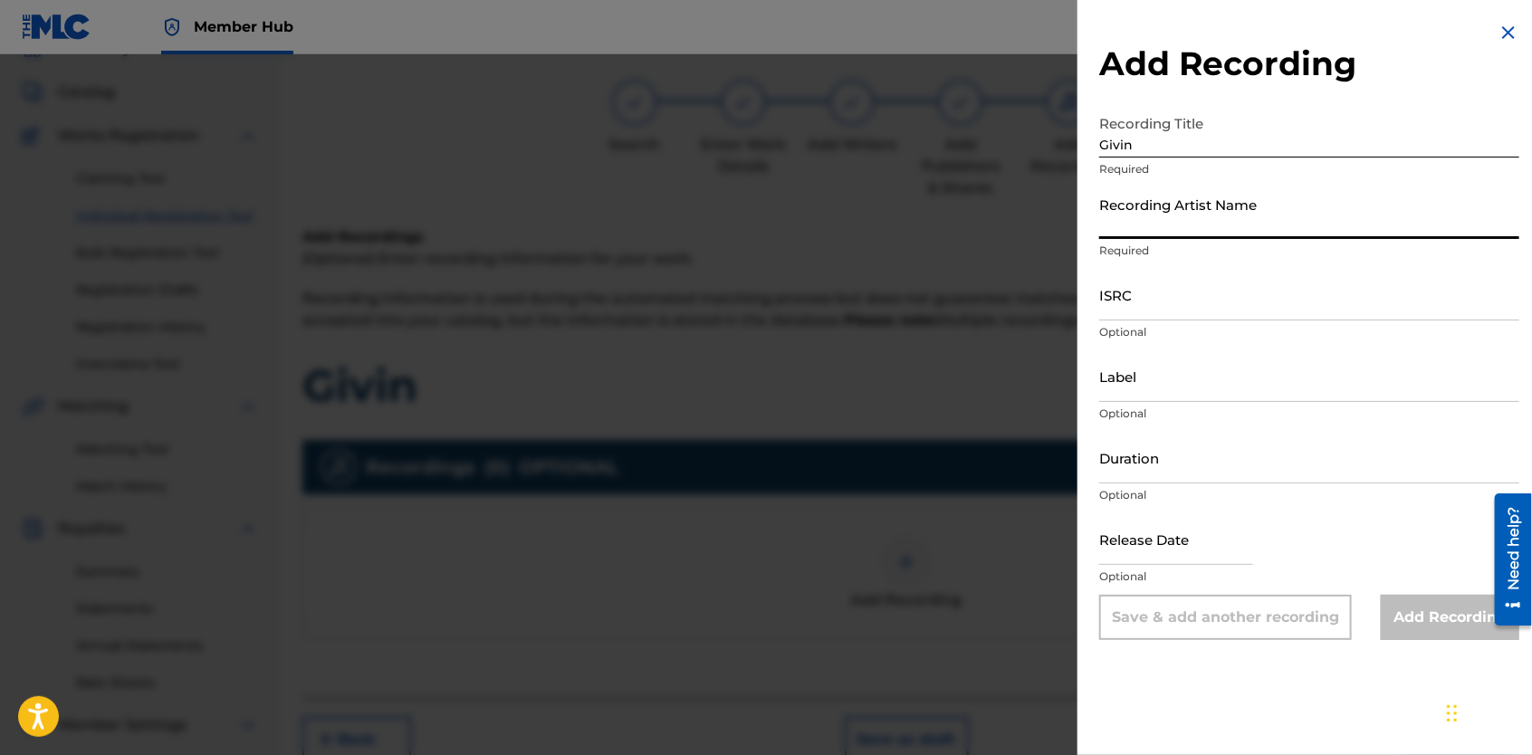
click at [1134, 211] on input "Recording Artist Name" at bounding box center [1309, 213] width 420 height 52
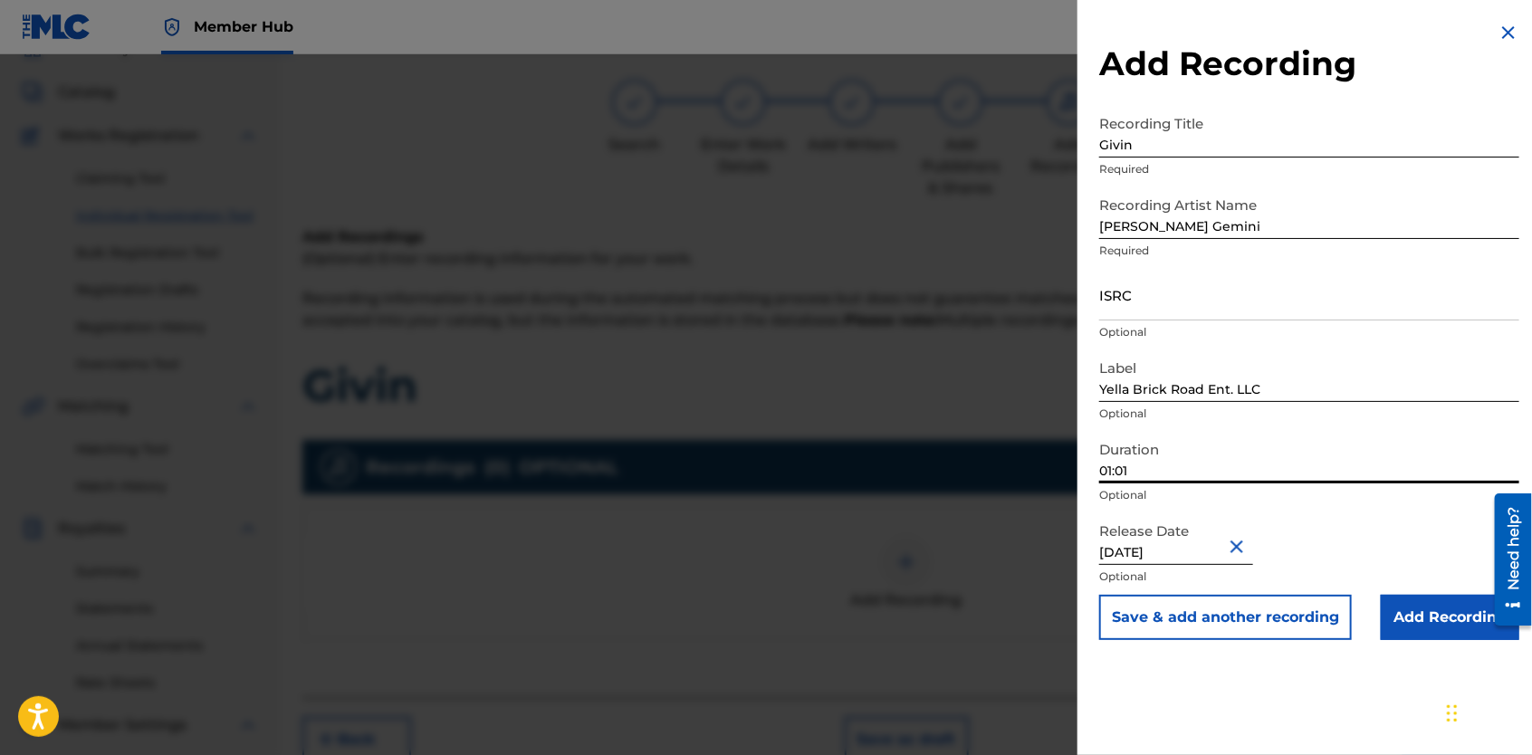
click at [1108, 470] on input "01:01" at bounding box center [1309, 458] width 420 height 52
click at [1112, 471] on input "01:01" at bounding box center [1309, 458] width 420 height 52
click at [1167, 473] on input "04:01" at bounding box center [1309, 458] width 420 height 52
click at [1241, 549] on button "Close" at bounding box center [1239, 546] width 27 height 55
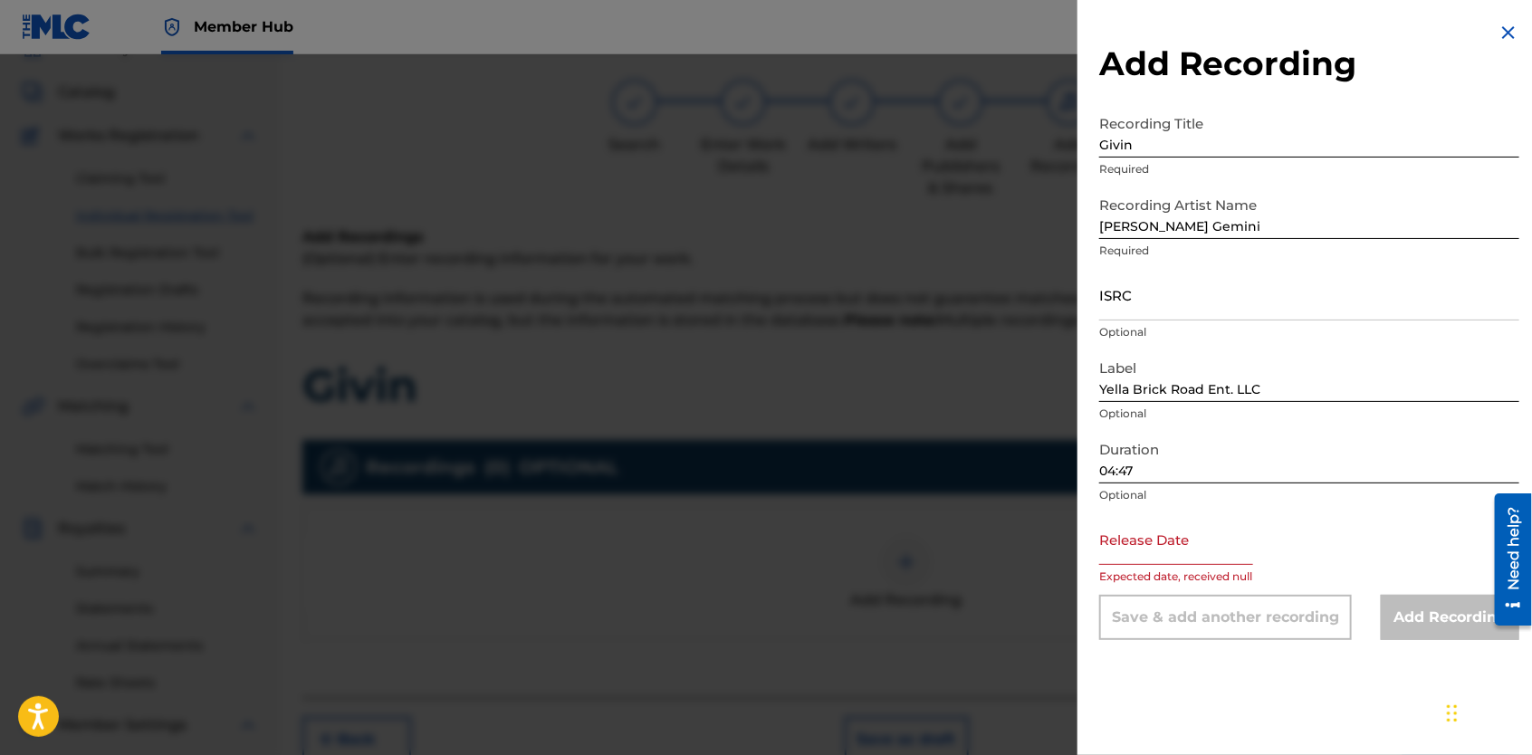
click at [1209, 548] on input "text" at bounding box center [1176, 539] width 154 height 52
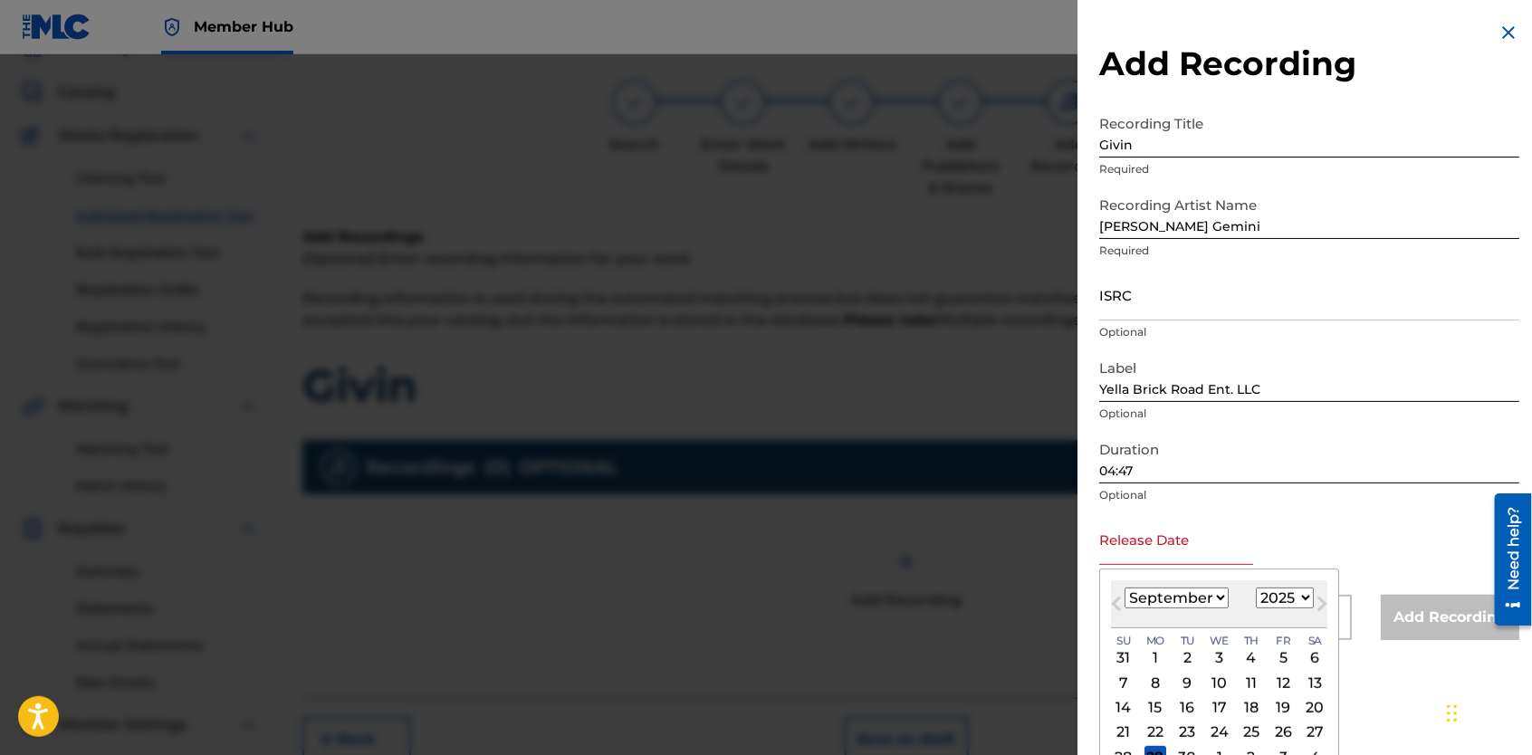
click at [1221, 593] on select "January February March April May June July August September October November De…" at bounding box center [1177, 598] width 104 height 21
click at [1125, 588] on select "January February March April May June July August September October November De…" at bounding box center [1177, 598] width 104 height 21
click at [1302, 595] on select "1899 1900 1901 1902 1903 1904 1905 1906 1907 1908 1909 1910 1911 1912 1913 1914…" at bounding box center [1285, 598] width 58 height 21
click at [1256, 588] on select "1899 1900 1901 1902 1903 1904 1905 1906 1907 1908 1909 1910 1911 1912 1913 1914…" at bounding box center [1285, 598] width 58 height 21
click at [1275, 703] on div "15" at bounding box center [1283, 708] width 22 height 22
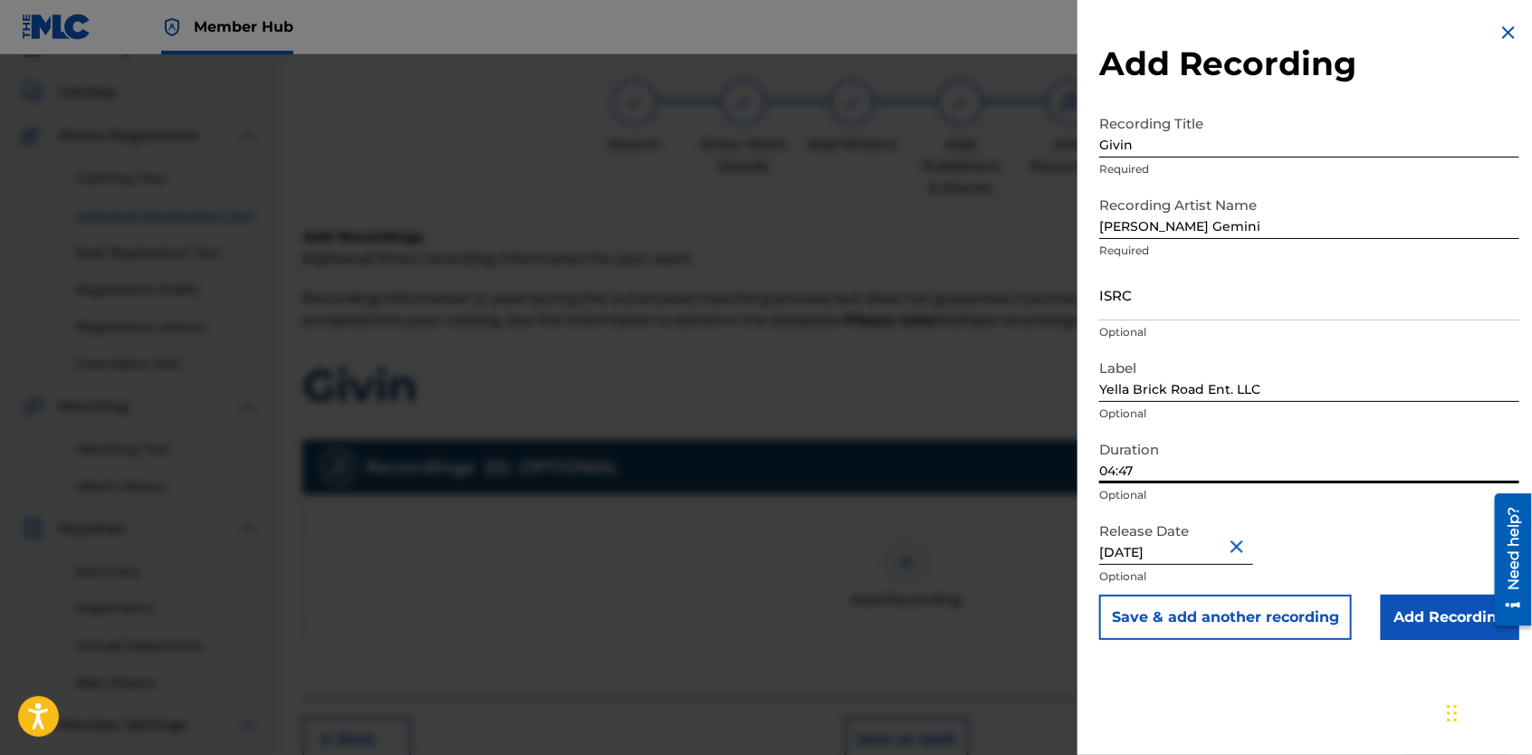
click at [1221, 465] on input "04:47" at bounding box center [1309, 458] width 420 height 52
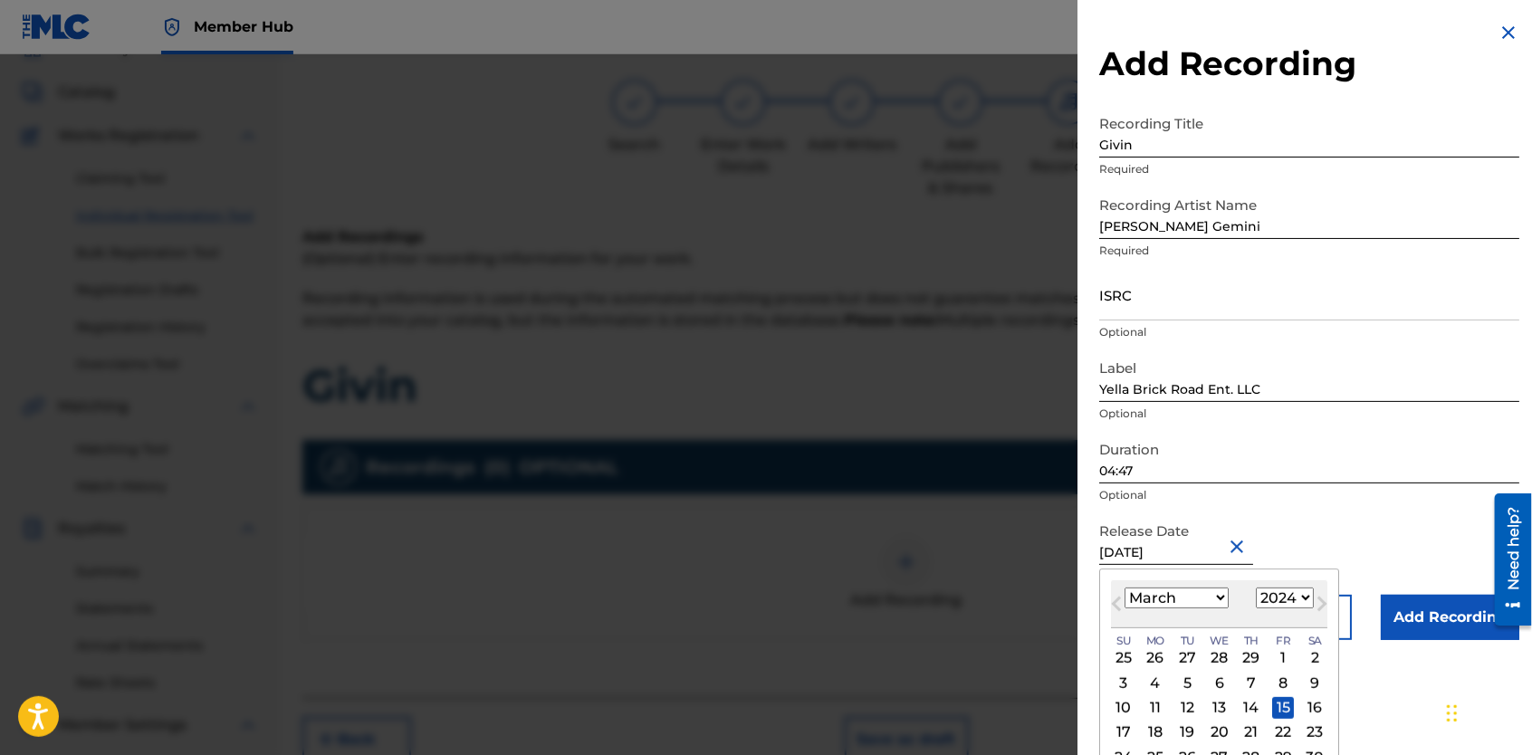
click at [1214, 558] on input "[DATE]" at bounding box center [1176, 539] width 154 height 52
click at [1216, 602] on select "January February March April May June July August September October November De…" at bounding box center [1177, 598] width 104 height 21
click at [1125, 588] on select "January February March April May June July August September October November De…" at bounding box center [1177, 598] width 104 height 21
click at [1283, 732] on div "27" at bounding box center [1283, 733] width 22 height 22
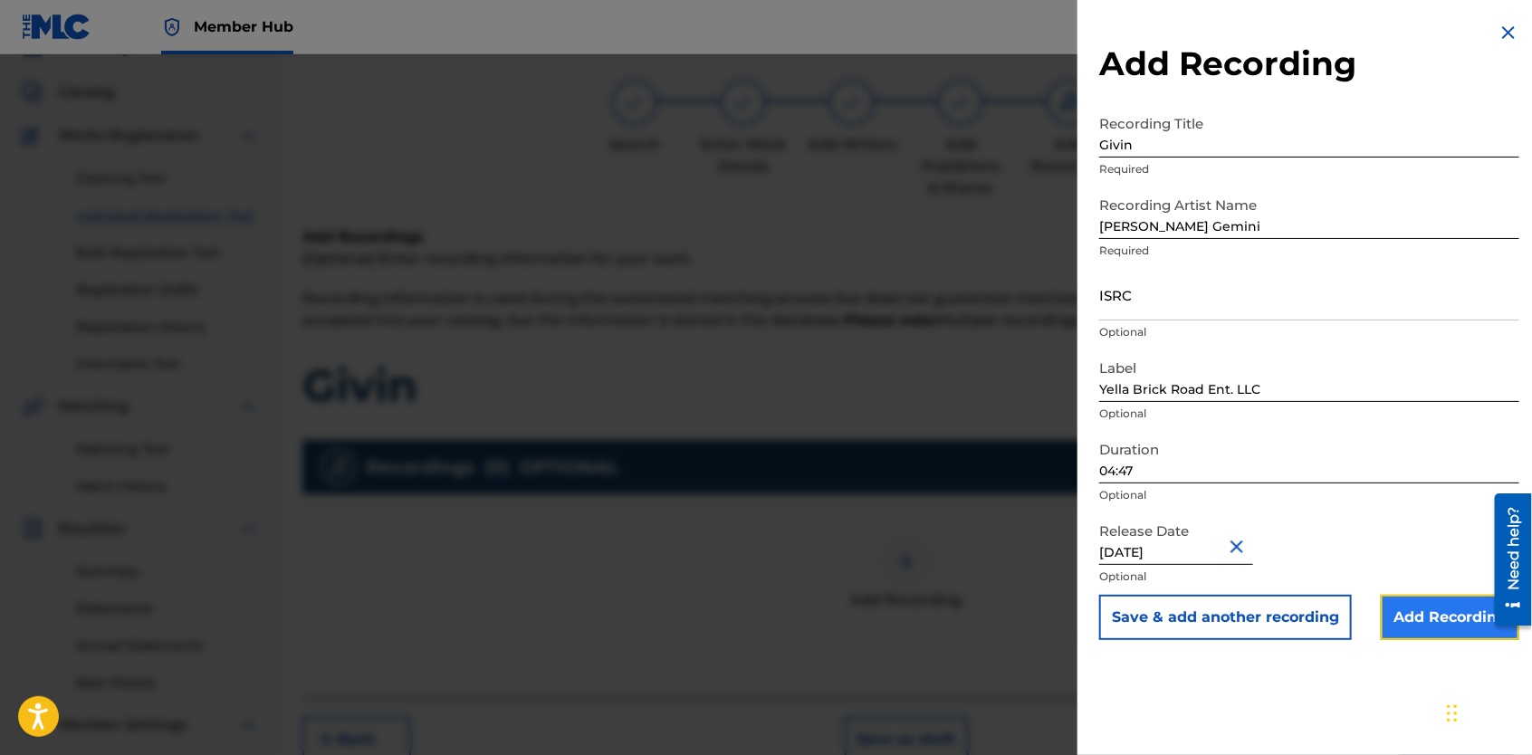
click at [1398, 629] on input "Add Recording" at bounding box center [1450, 617] width 139 height 45
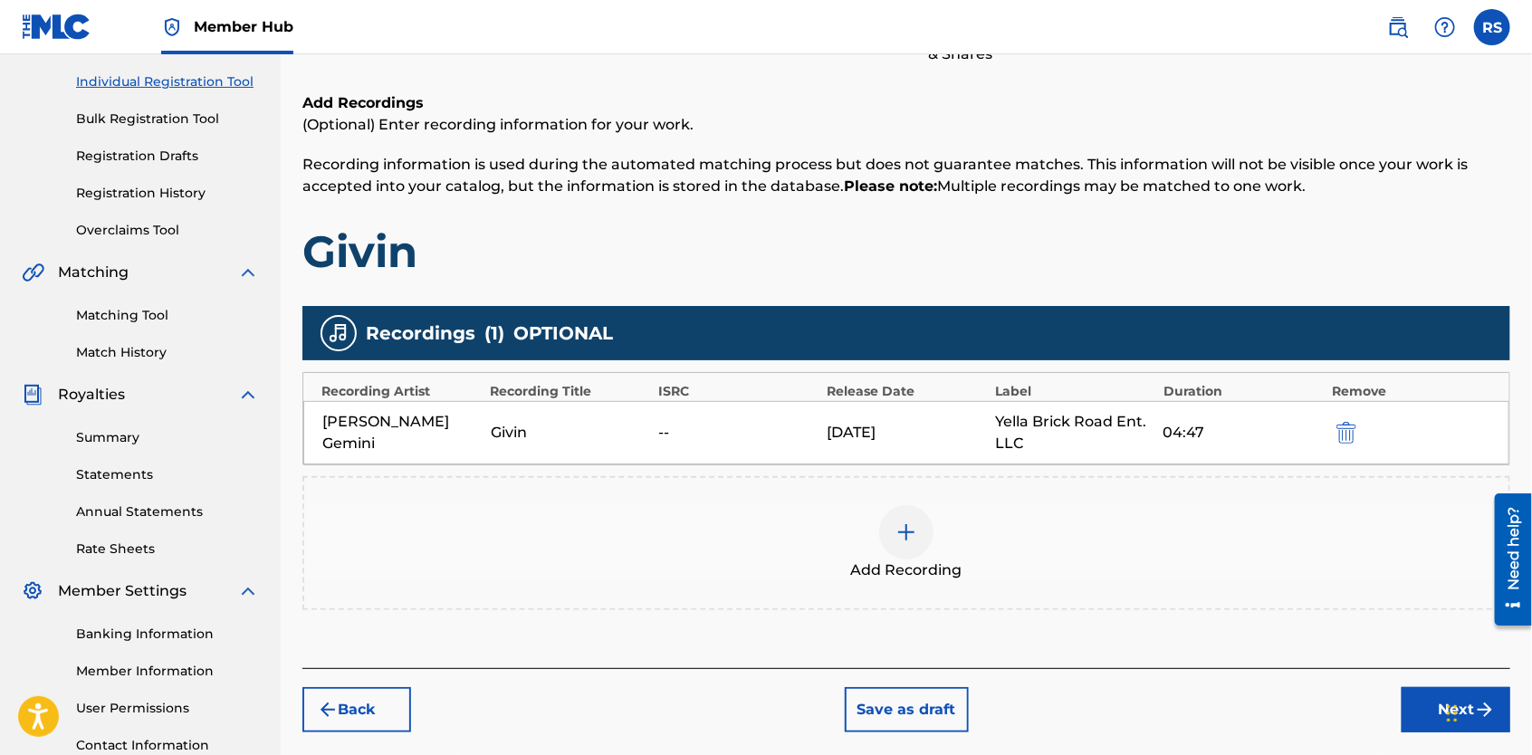
scroll to position [225, 0]
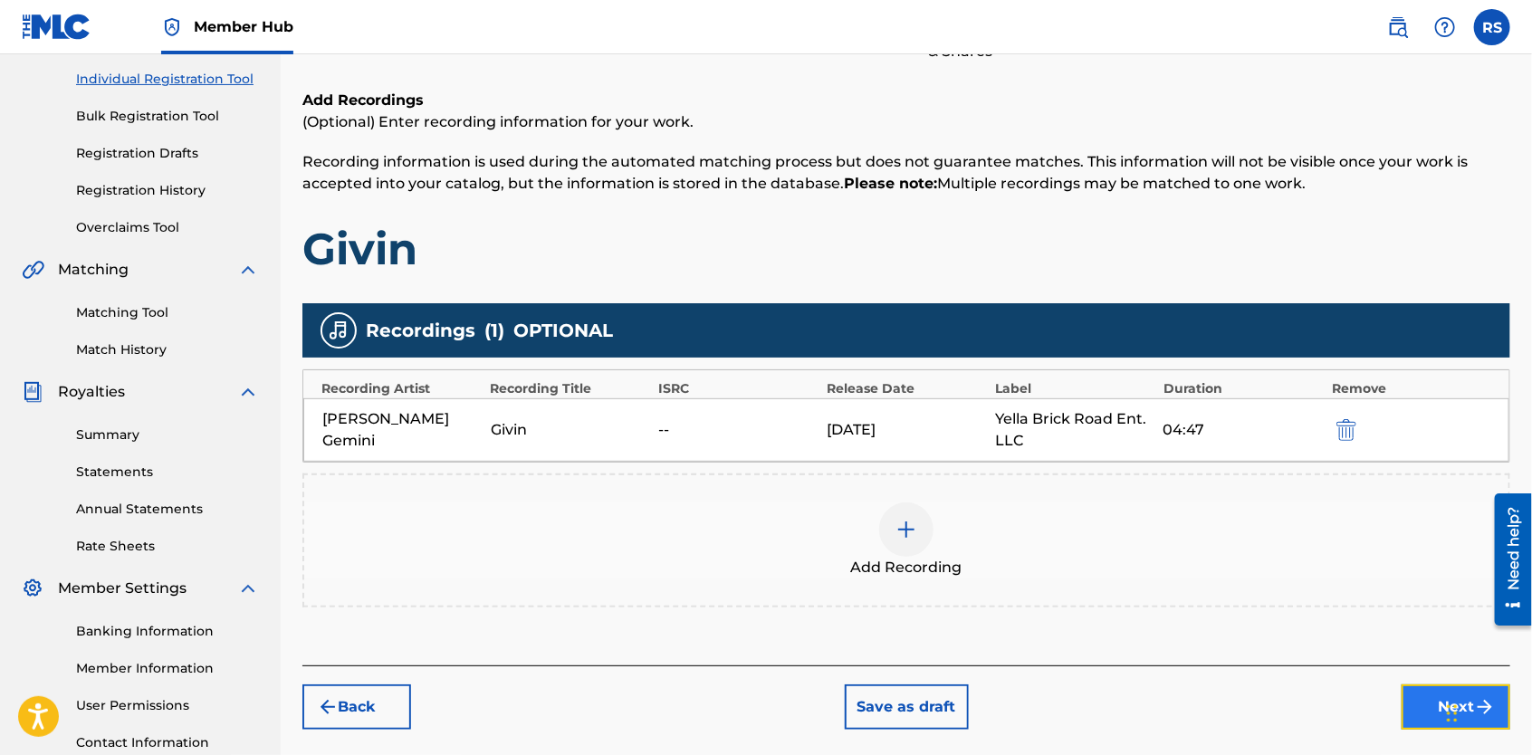
click at [1416, 700] on button "Next" at bounding box center [1456, 707] width 109 height 45
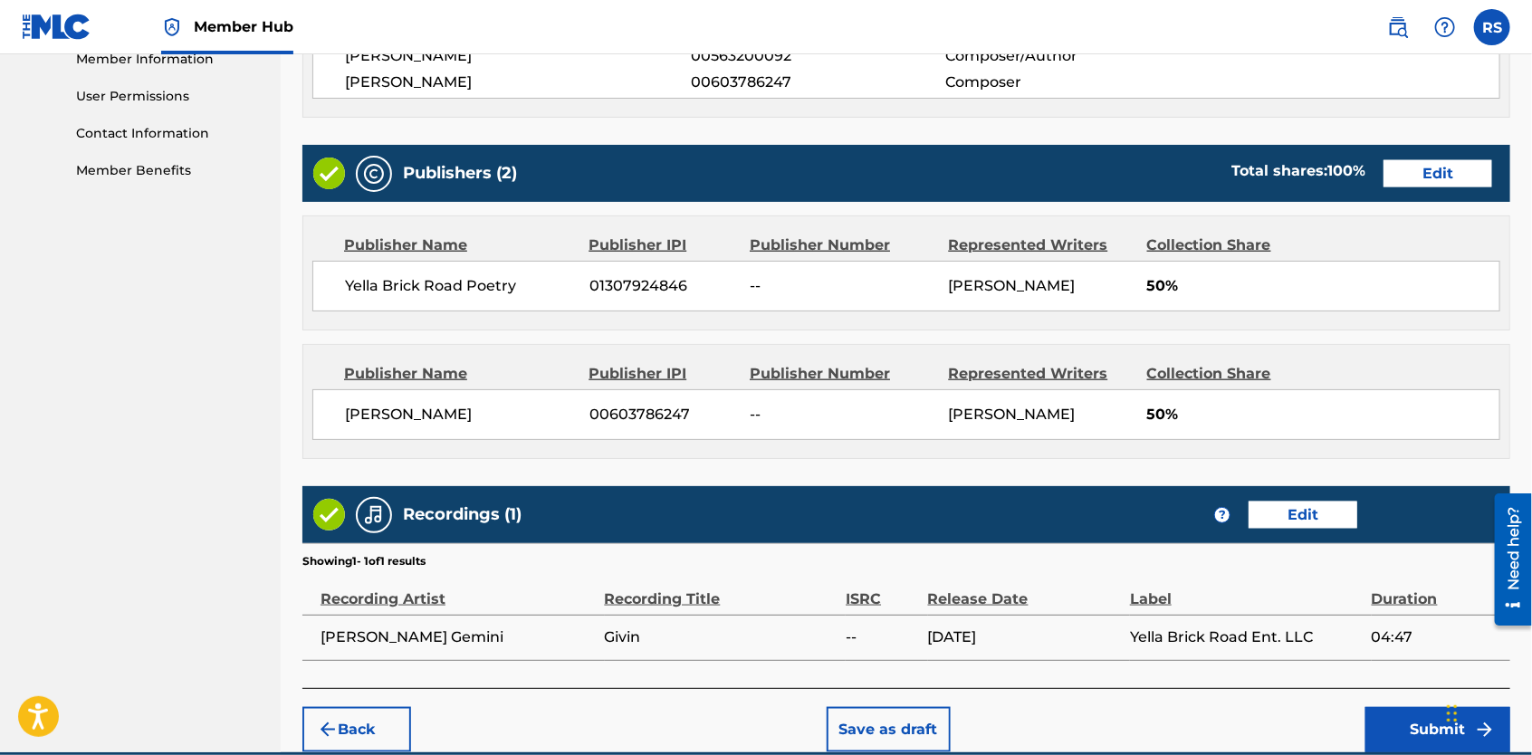
scroll to position [913, 0]
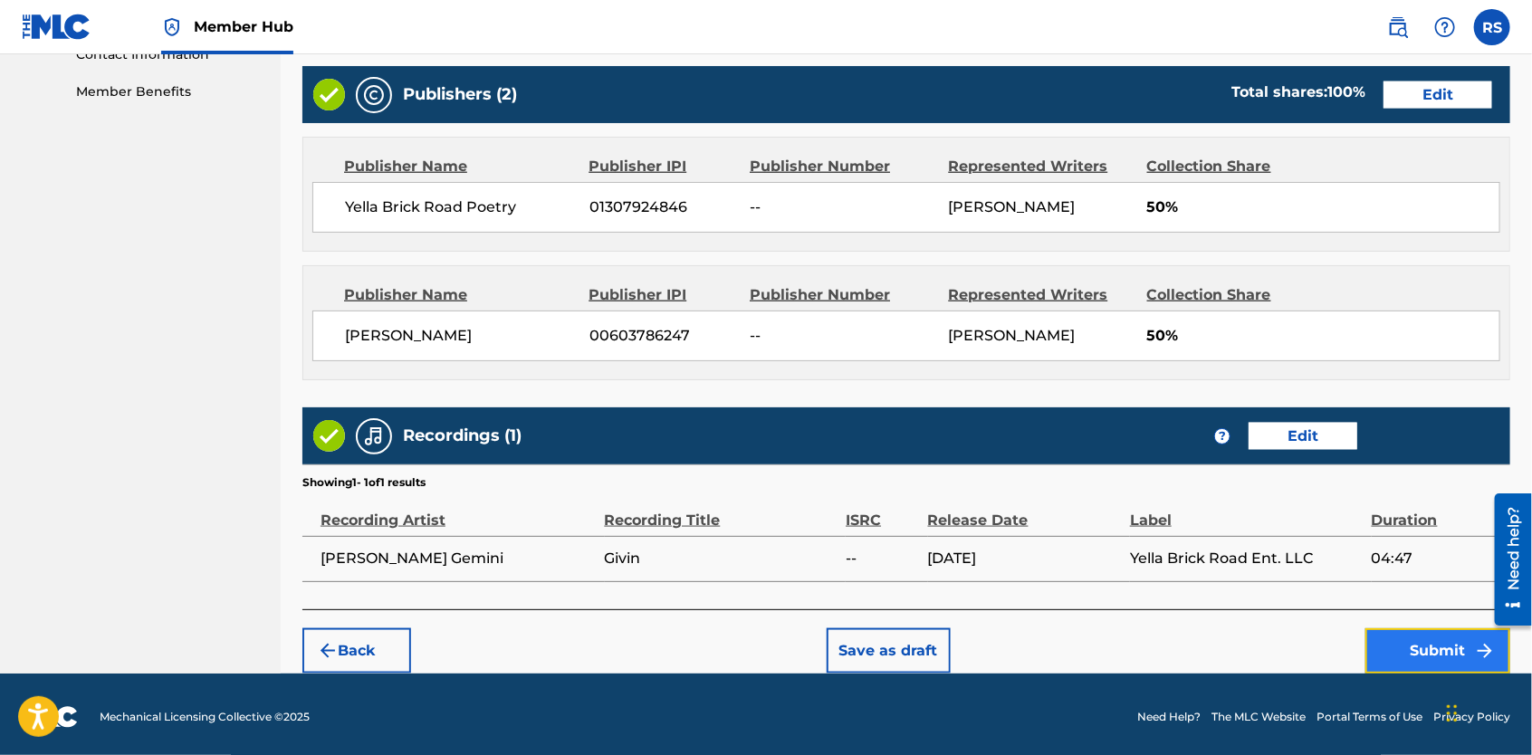
click at [1417, 650] on button "Submit" at bounding box center [1438, 651] width 145 height 45
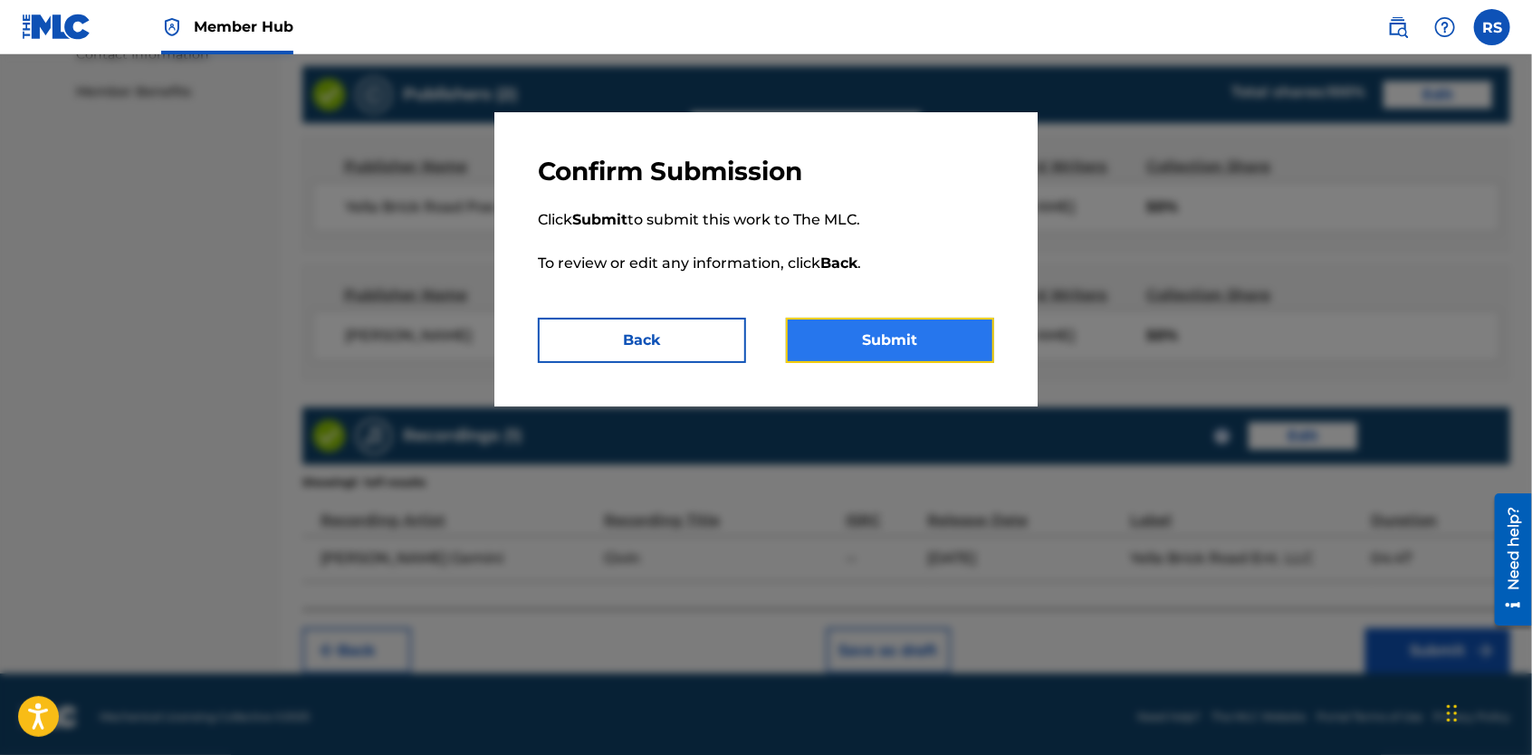
click at [945, 339] on button "Submit" at bounding box center [890, 340] width 208 height 45
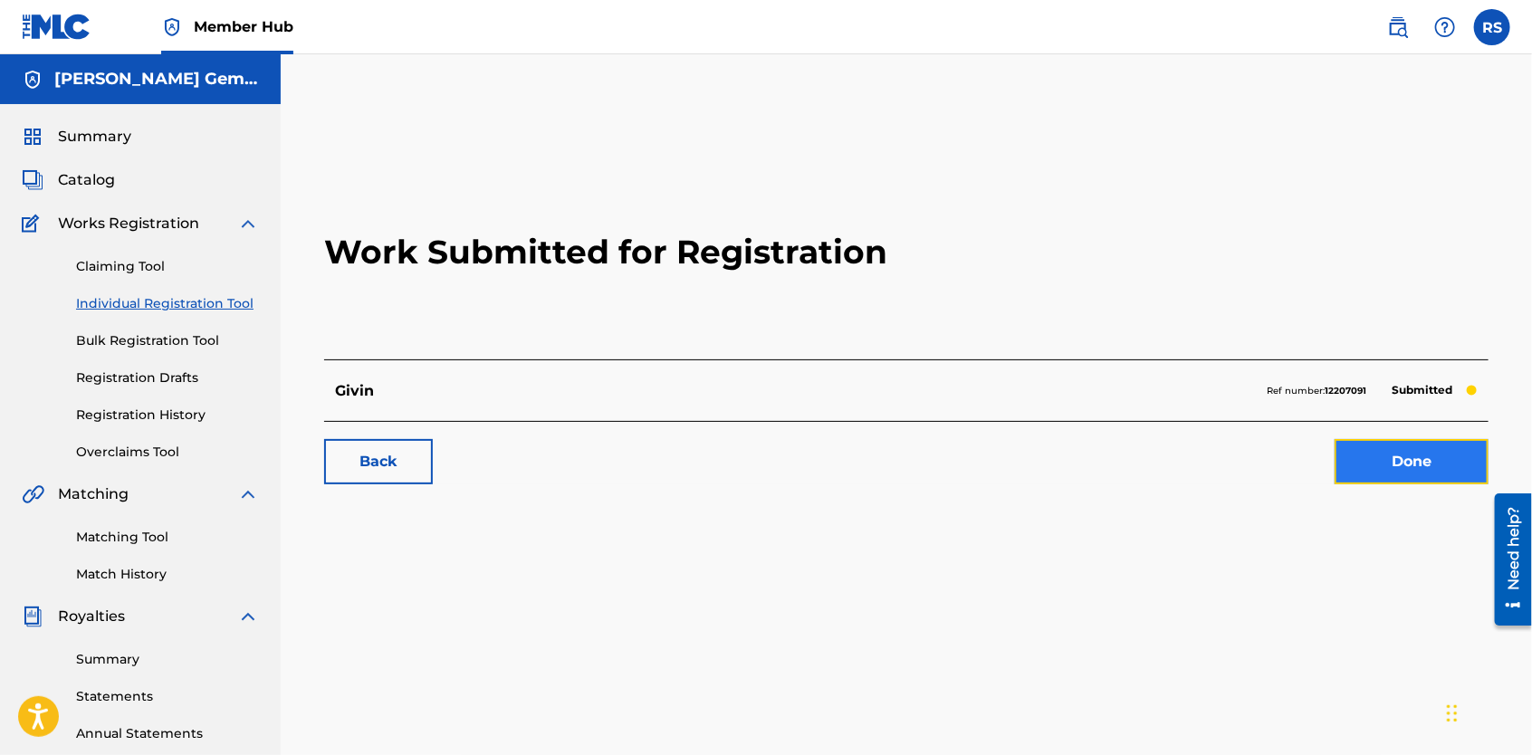
click at [1369, 468] on link "Done" at bounding box center [1412, 461] width 154 height 45
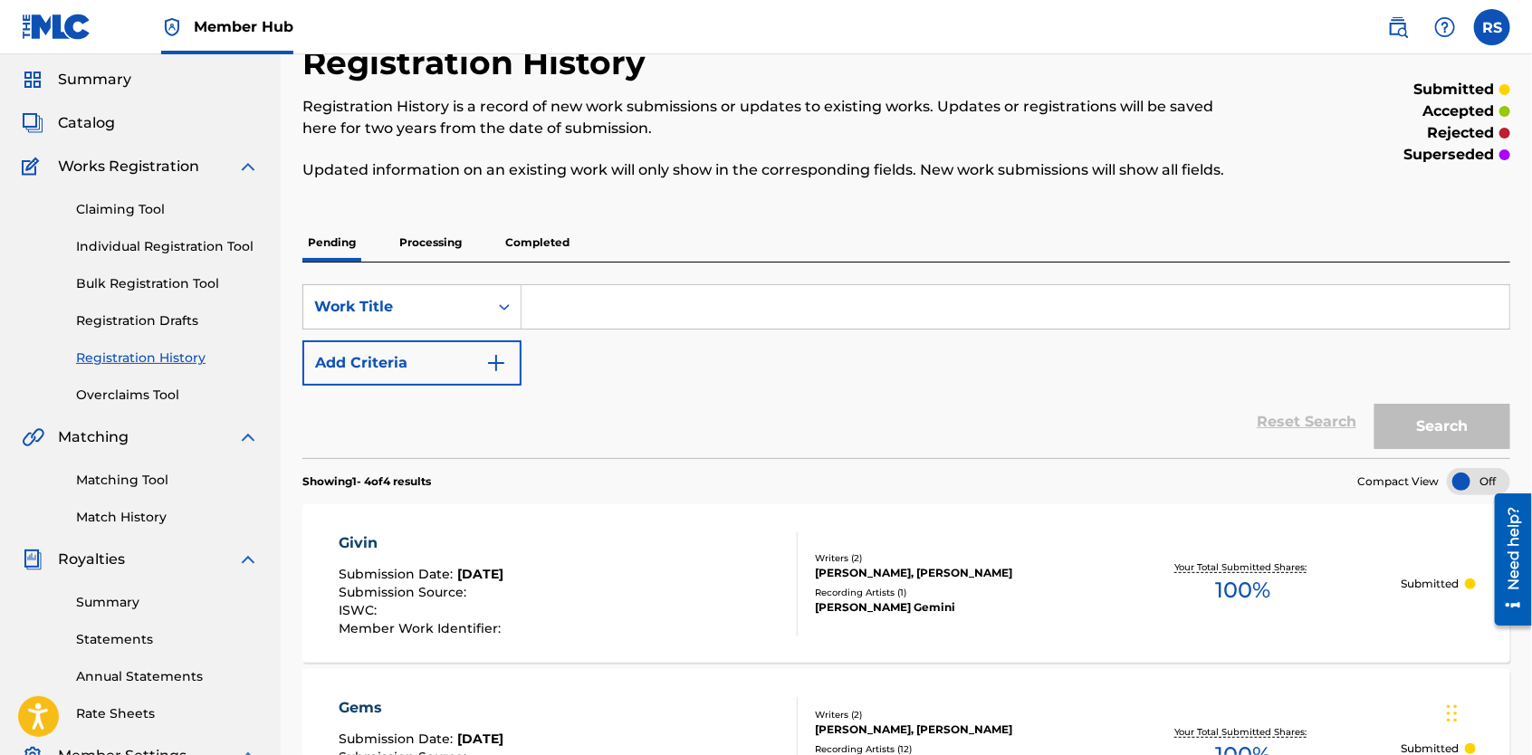
scroll to position [58, 0]
click at [126, 240] on link "Individual Registration Tool" at bounding box center [167, 245] width 183 height 19
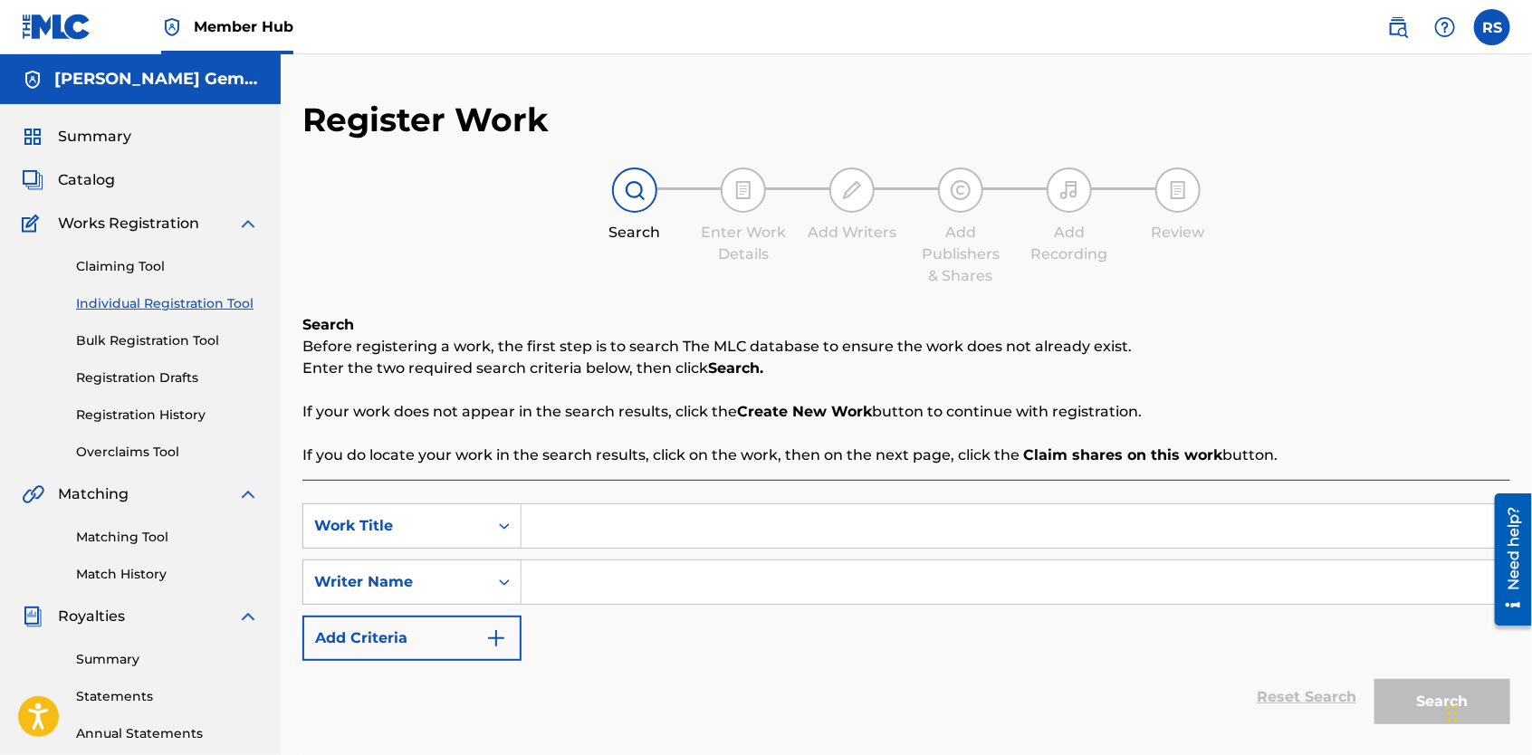
click at [607, 525] on input "Search Form" at bounding box center [1016, 525] width 988 height 43
click at [609, 591] on input "Search Form" at bounding box center [1016, 582] width 988 height 43
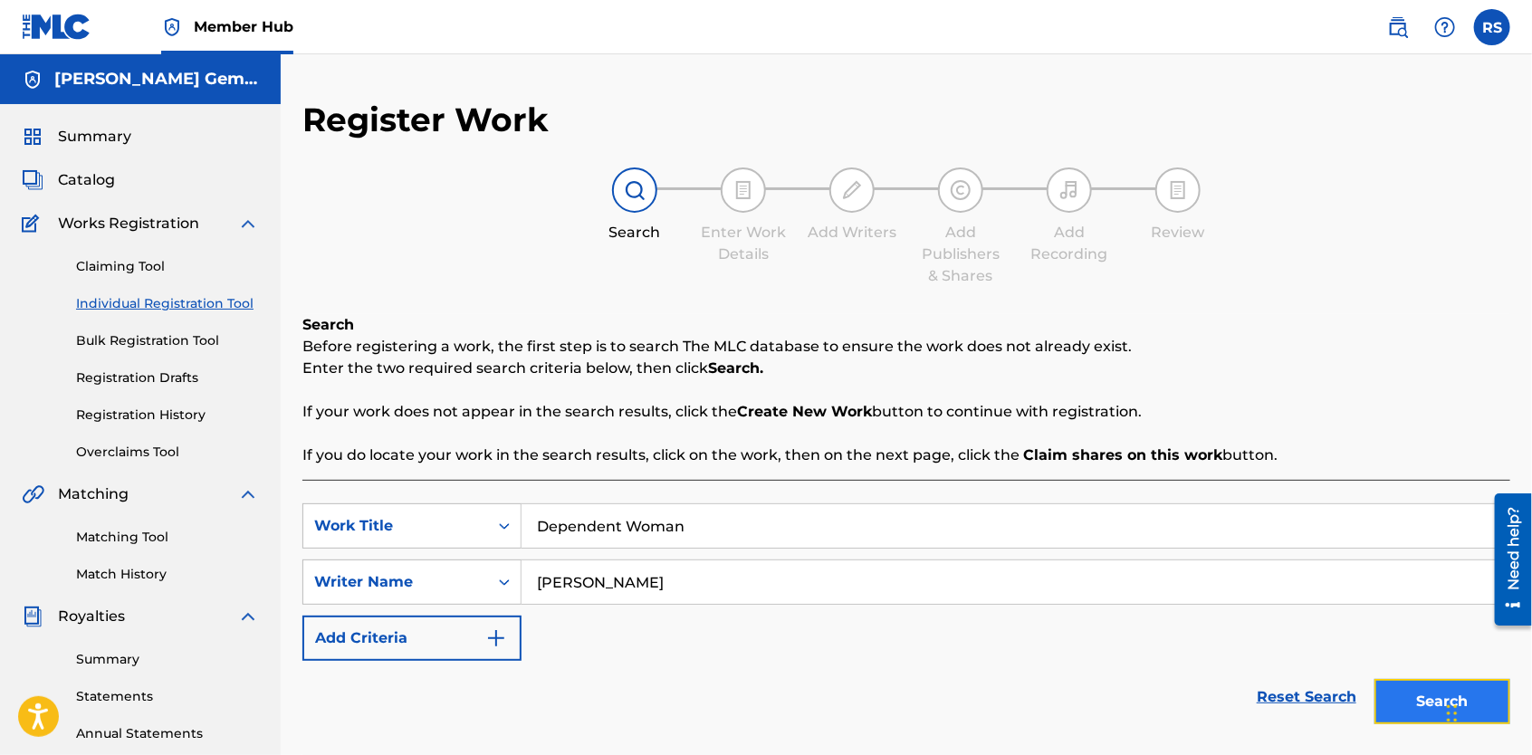
click at [1423, 701] on button "Search" at bounding box center [1443, 701] width 136 height 45
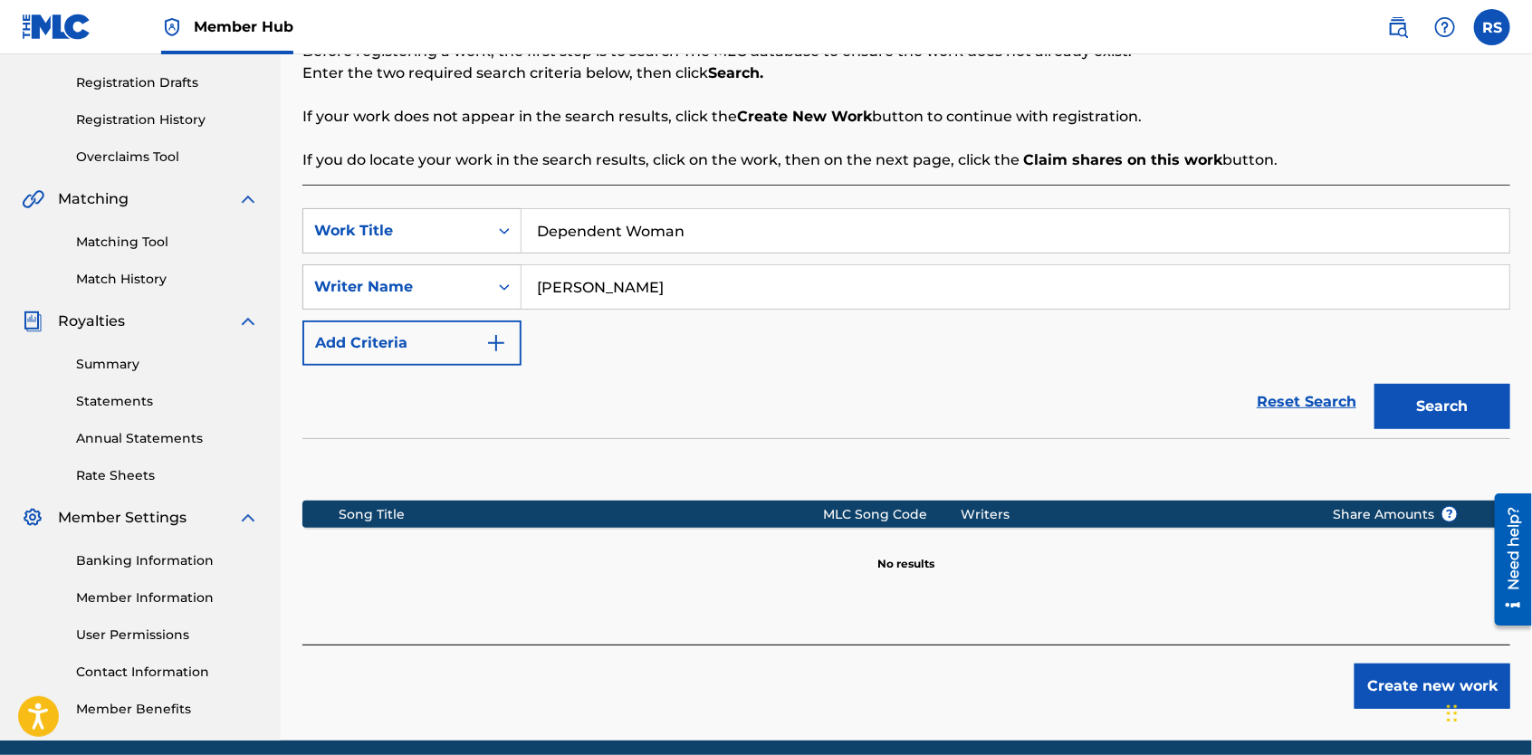
scroll to position [296, 0]
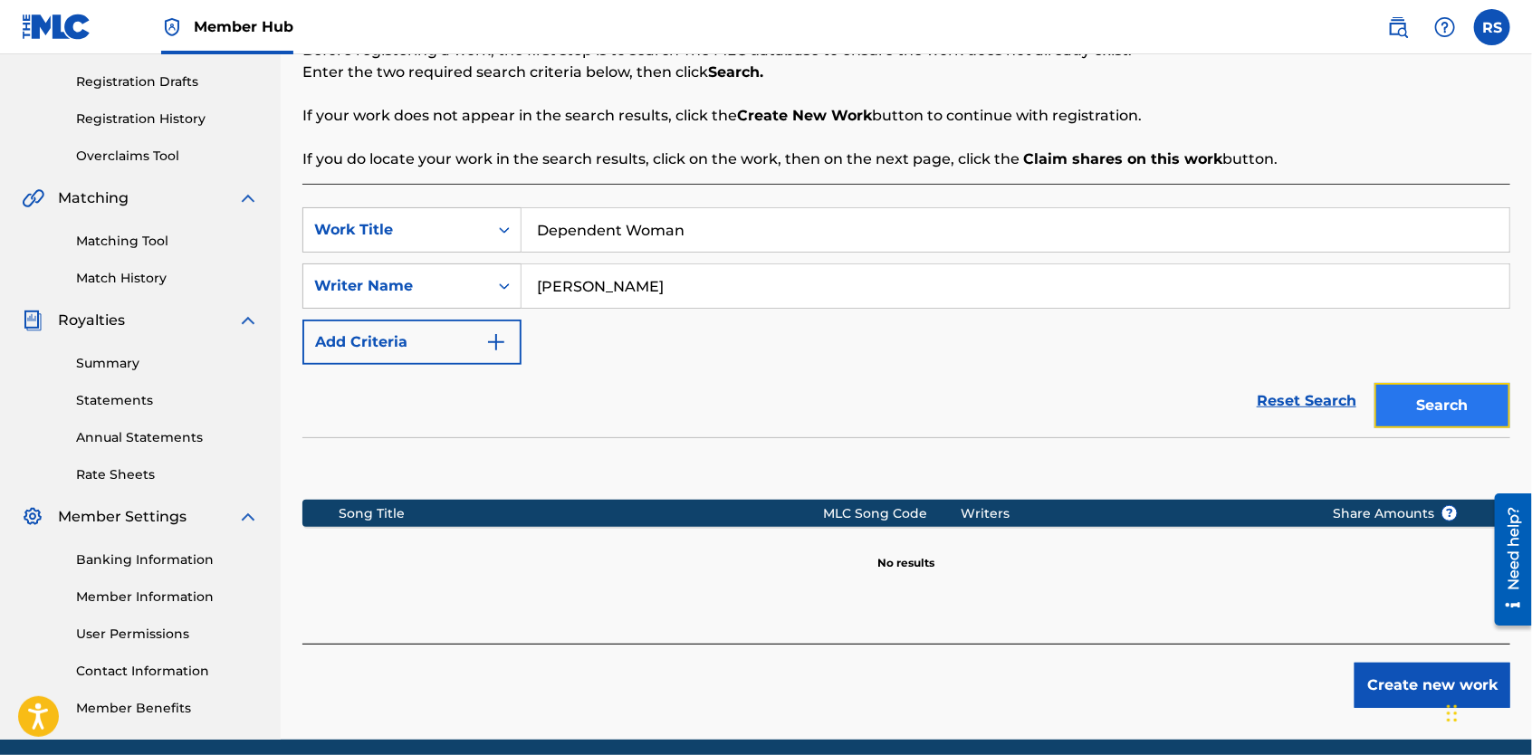
click at [1470, 402] on button "Search" at bounding box center [1443, 405] width 136 height 45
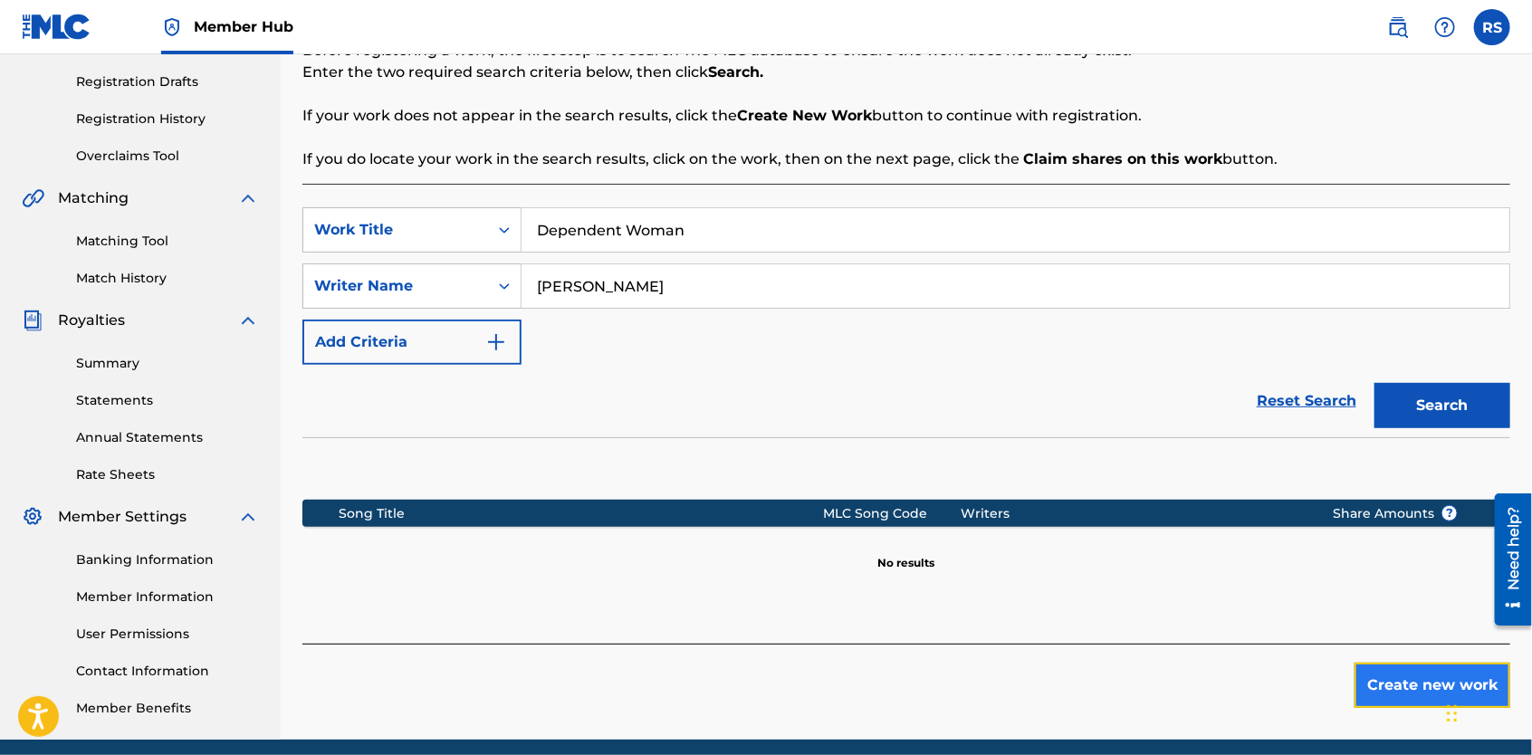
click at [1437, 688] on button "Create new work" at bounding box center [1433, 685] width 156 height 45
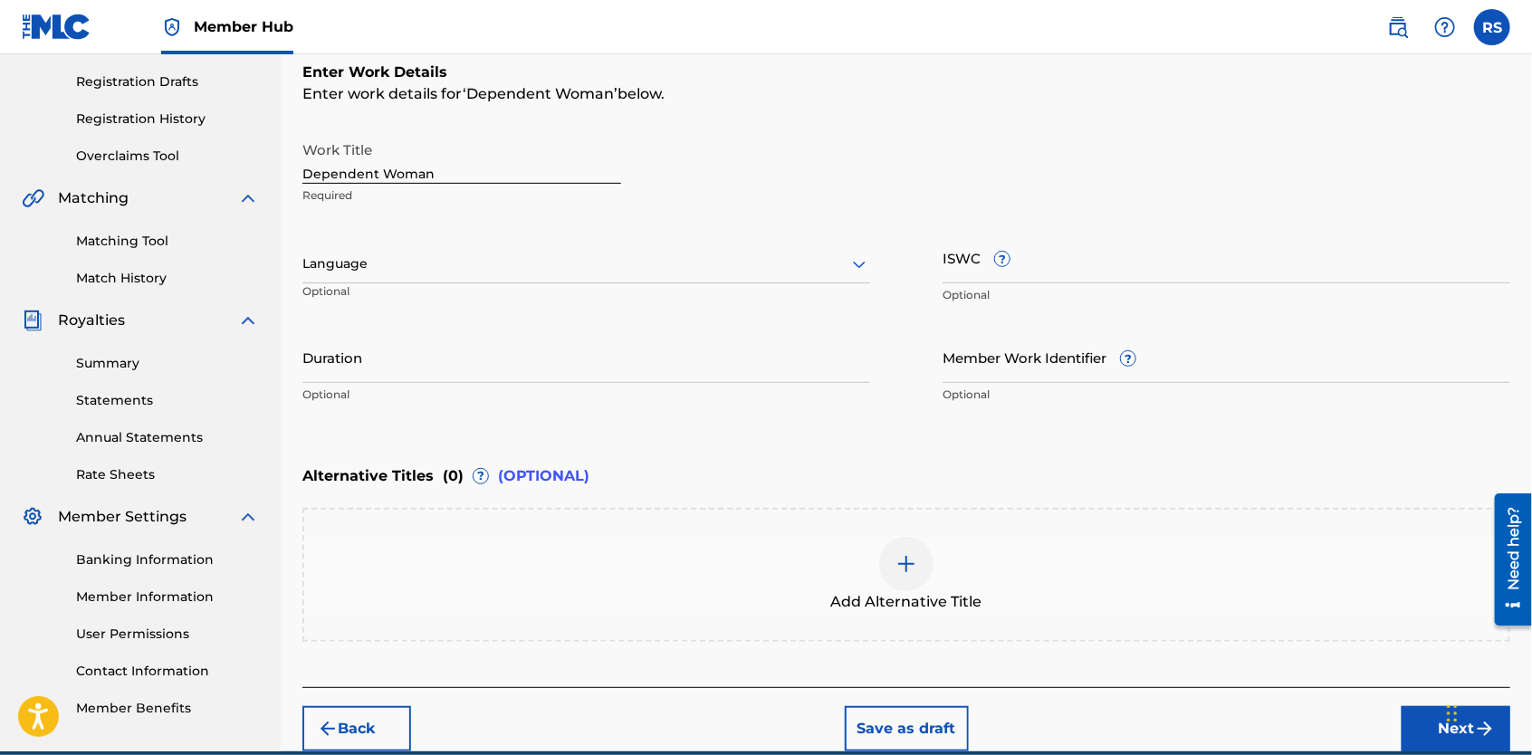
click at [850, 268] on icon at bounding box center [860, 265] width 22 height 22
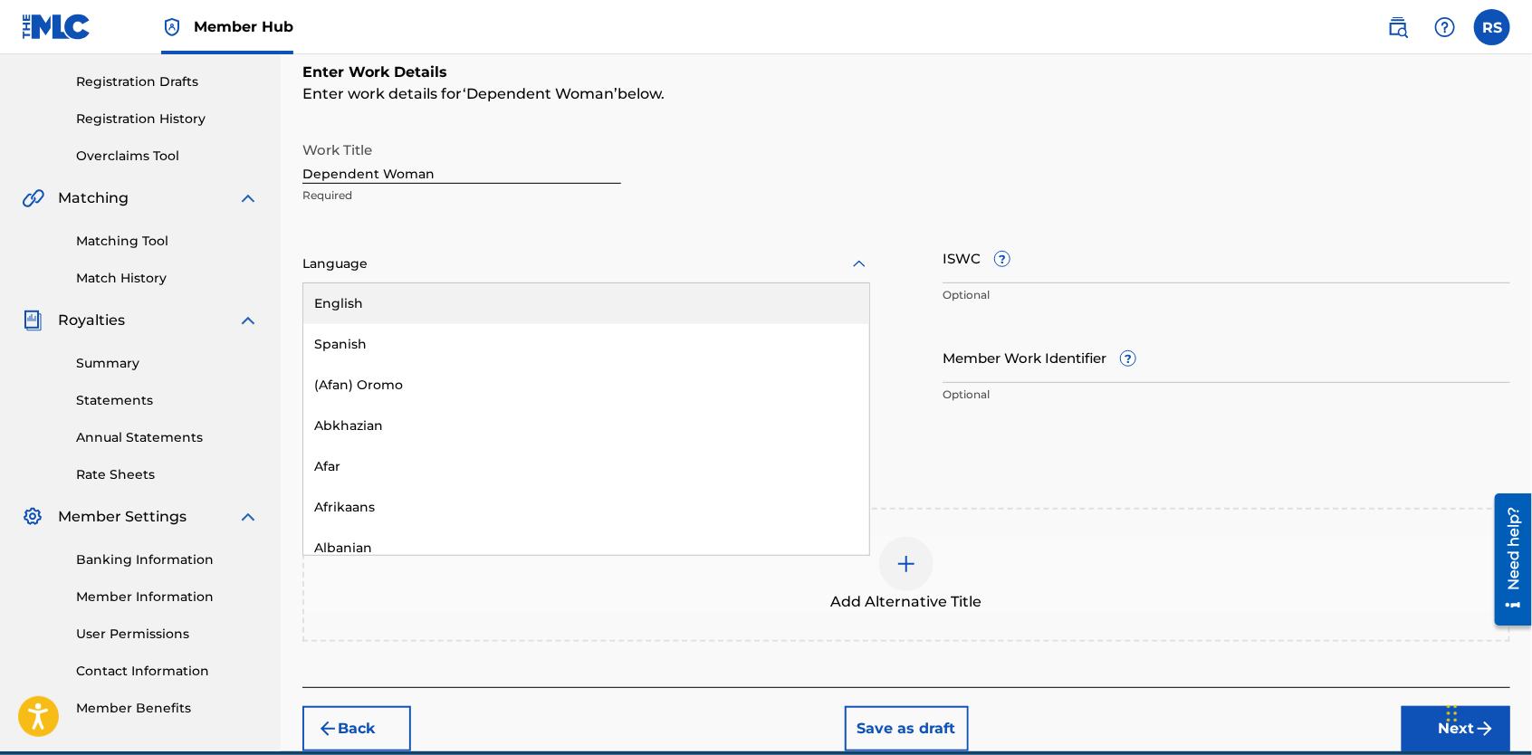
click at [816, 308] on div "English" at bounding box center [586, 303] width 566 height 41
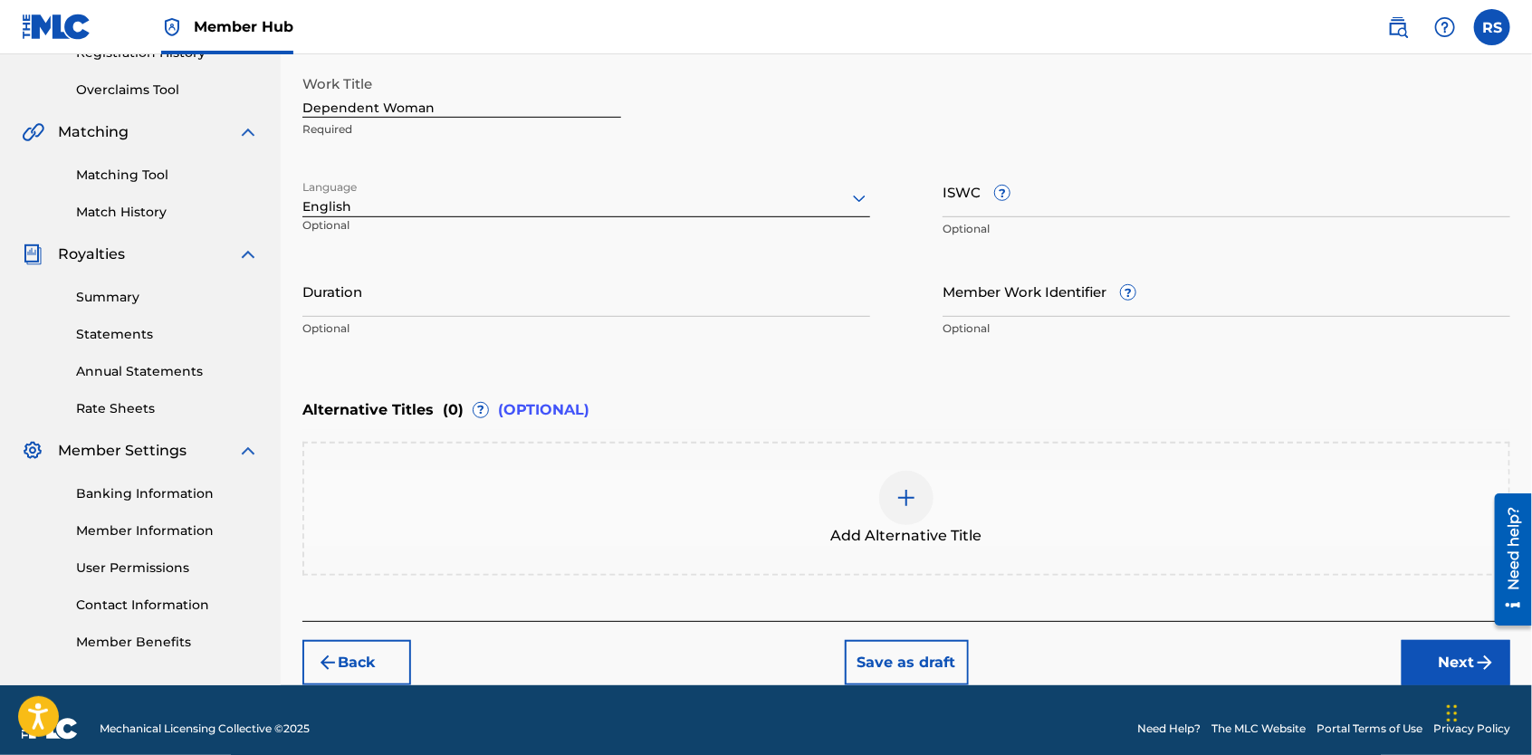
scroll to position [378, 0]
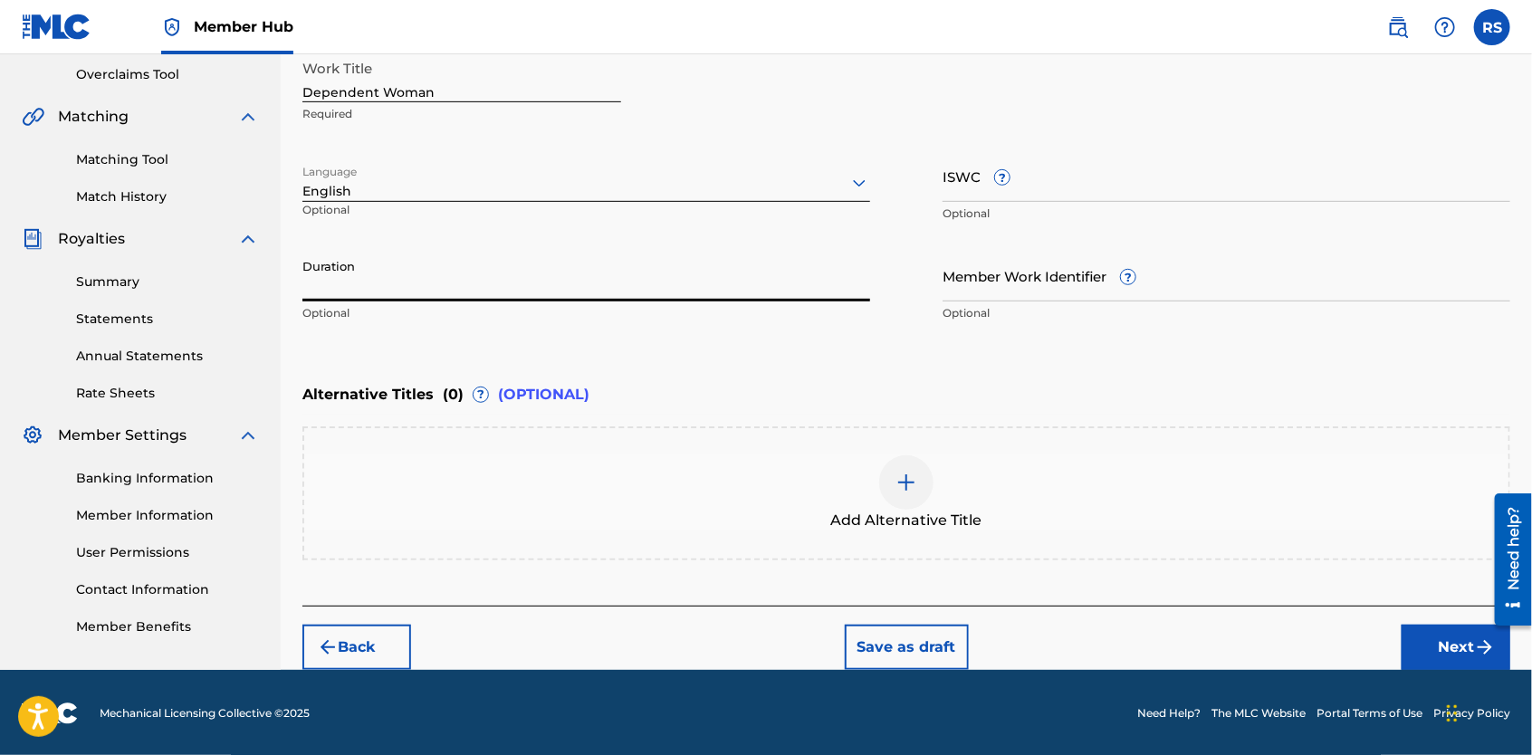
click at [466, 269] on input "Duration" at bounding box center [586, 276] width 568 height 52
click at [1429, 646] on button "Next" at bounding box center [1456, 647] width 109 height 45
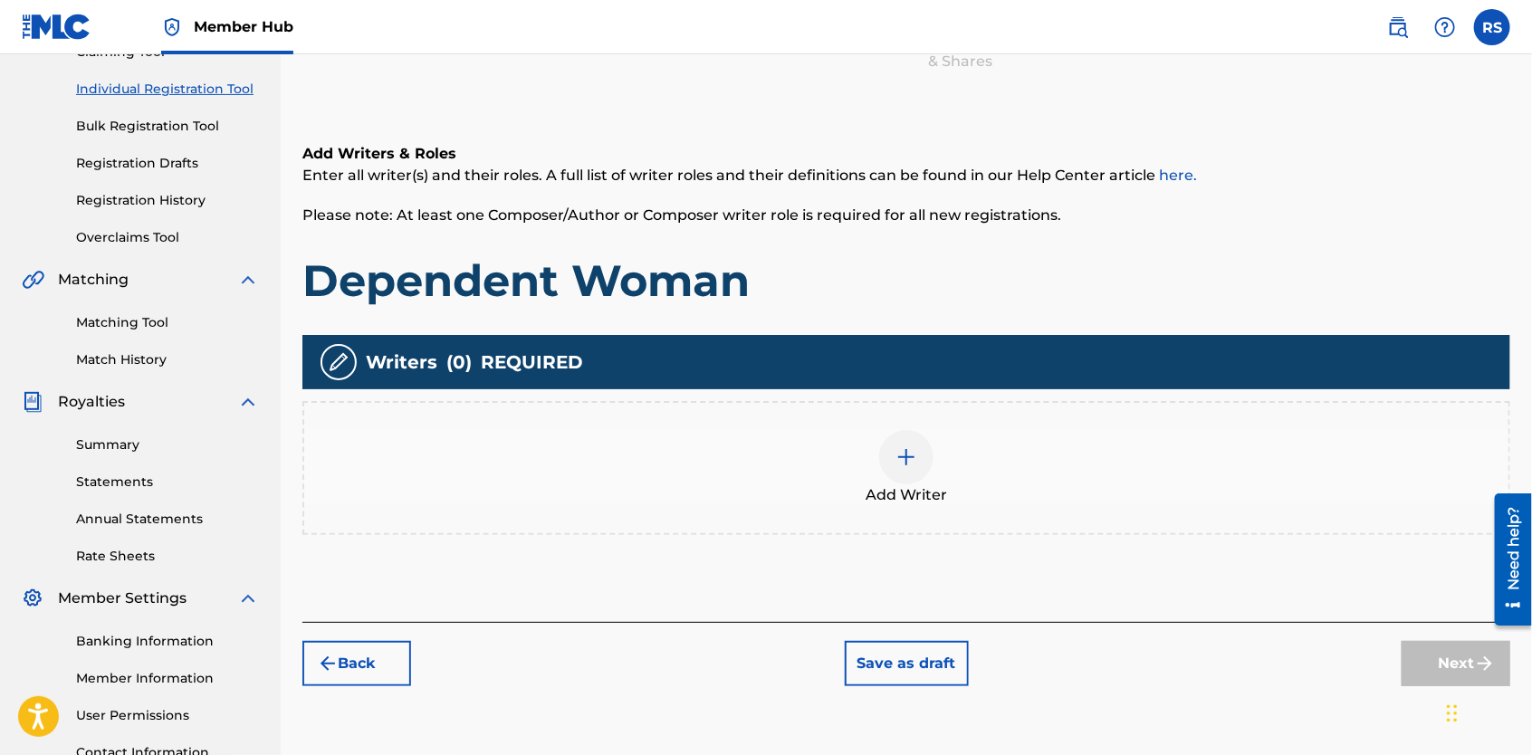
scroll to position [216, 0]
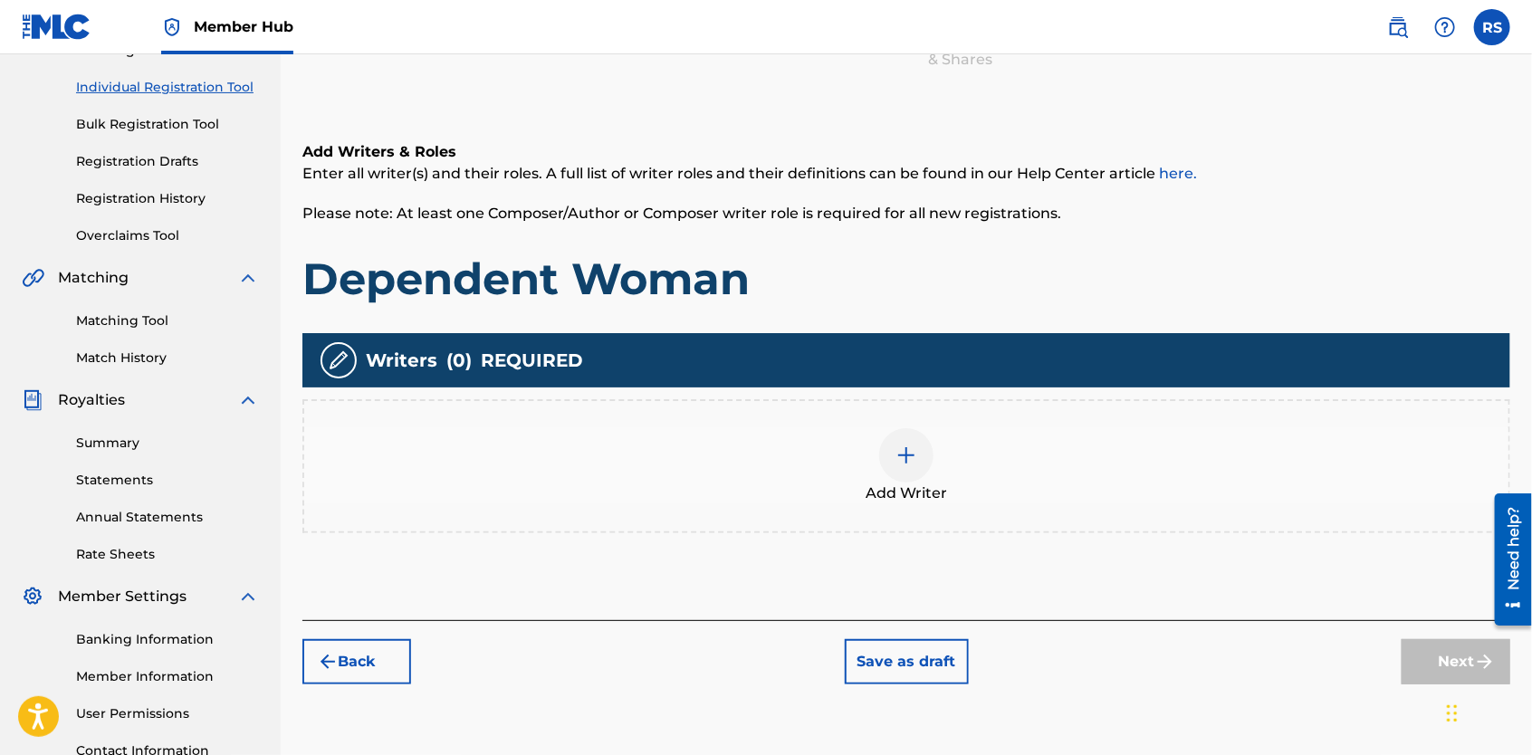
click at [926, 460] on div at bounding box center [906, 455] width 54 height 54
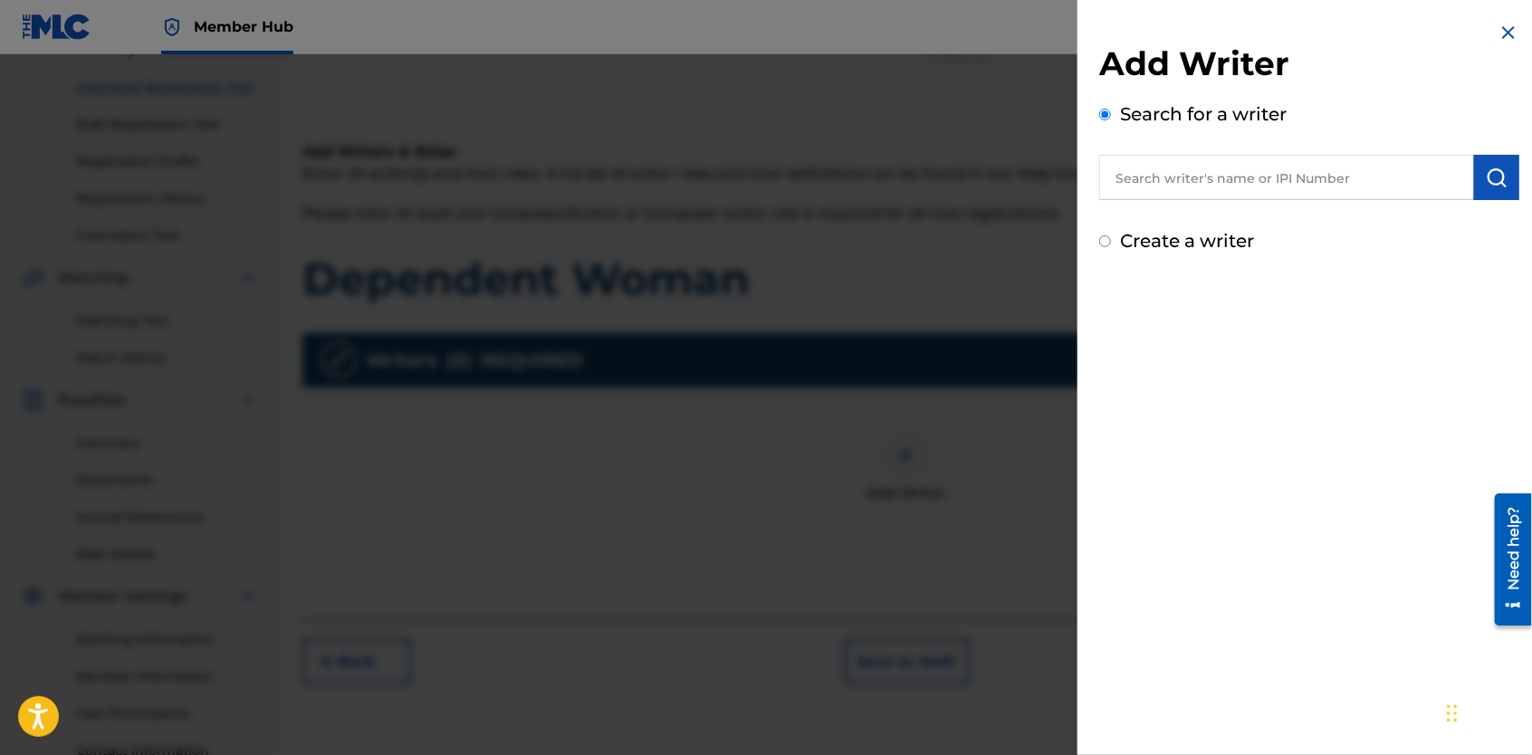
click at [1232, 174] on input "text" at bounding box center [1286, 177] width 375 height 45
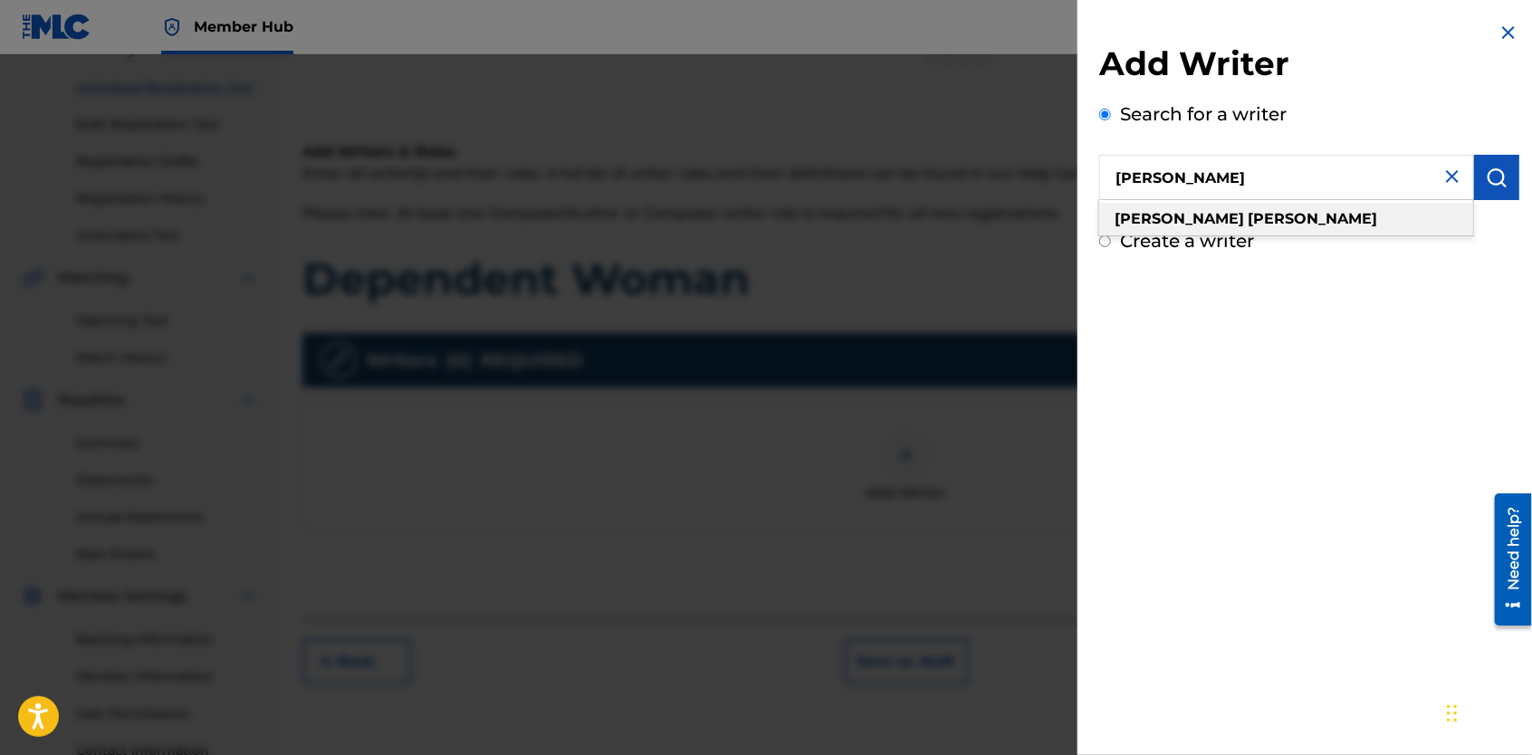
click at [1224, 217] on div "[PERSON_NAME]" at bounding box center [1286, 219] width 374 height 33
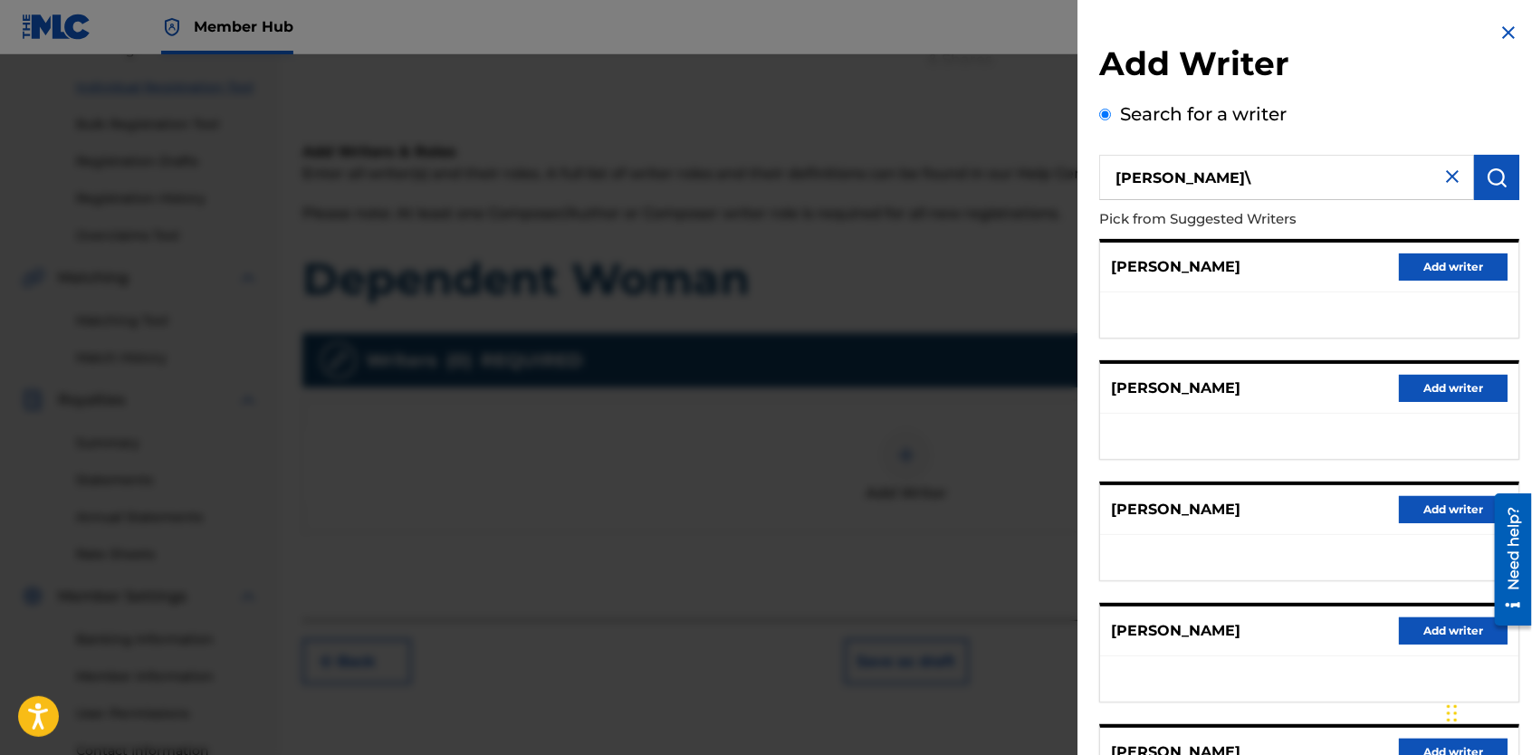
scroll to position [181, 0]
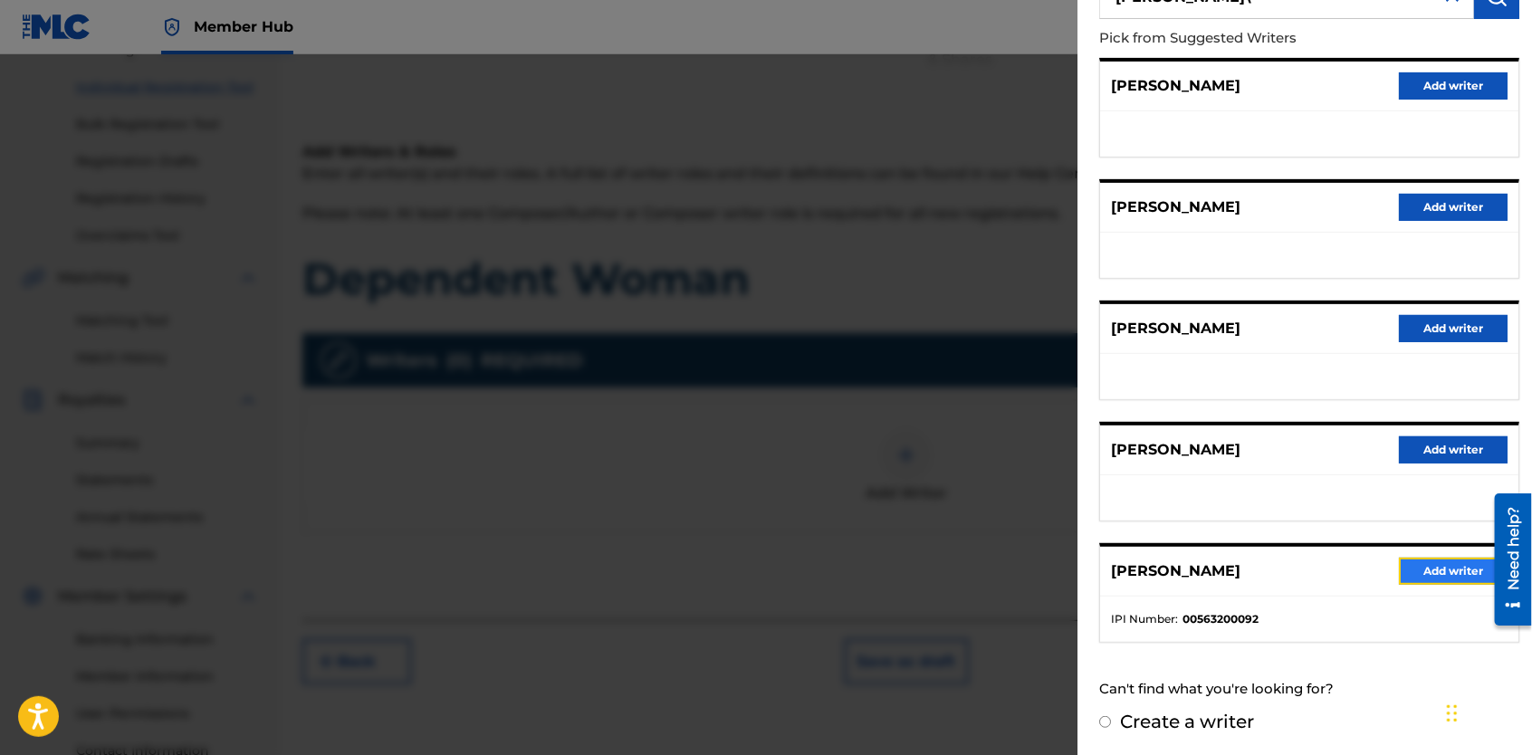
click at [1424, 571] on button "Add writer" at bounding box center [1453, 571] width 109 height 27
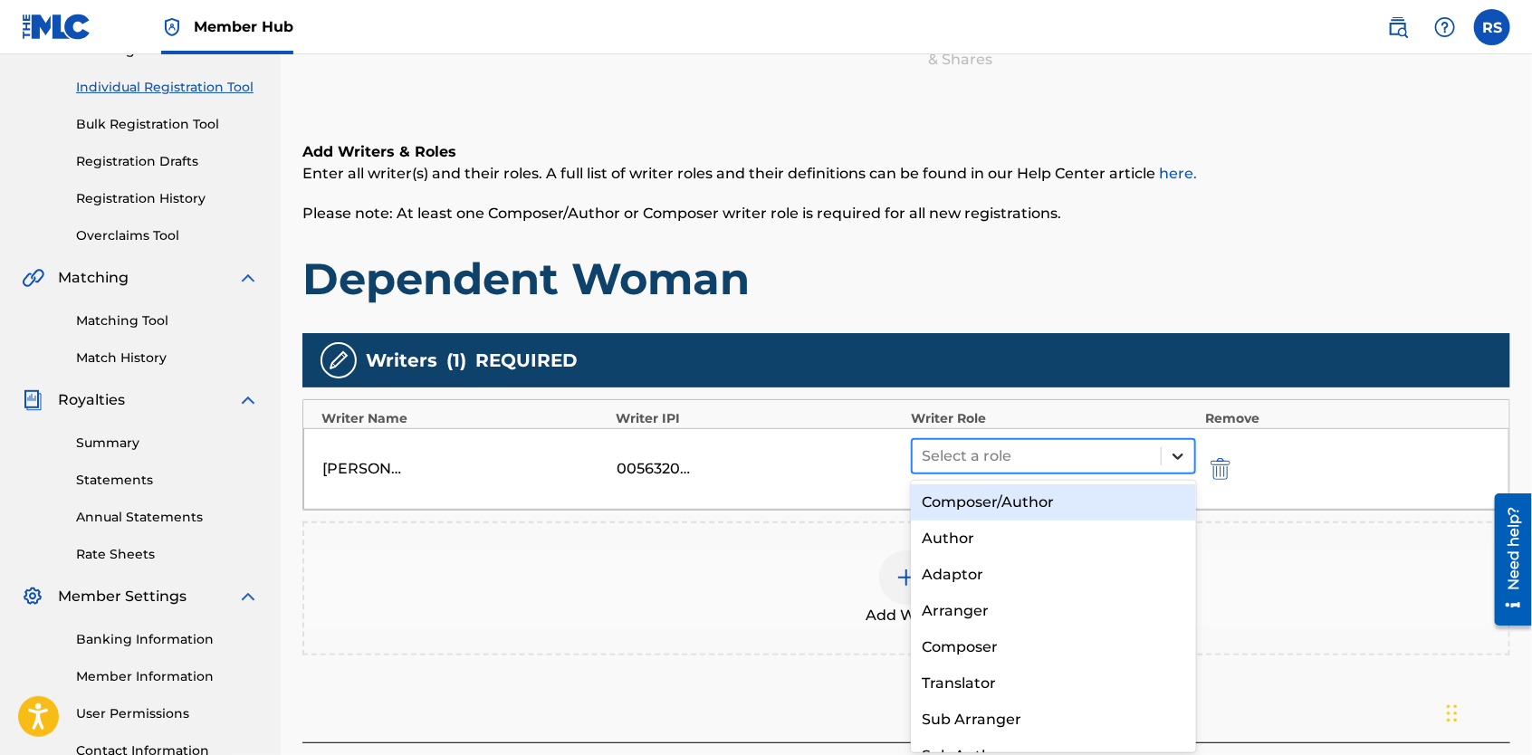
click at [1176, 462] on icon at bounding box center [1178, 456] width 18 height 18
click at [1129, 504] on div "Composer/Author" at bounding box center [1053, 503] width 285 height 36
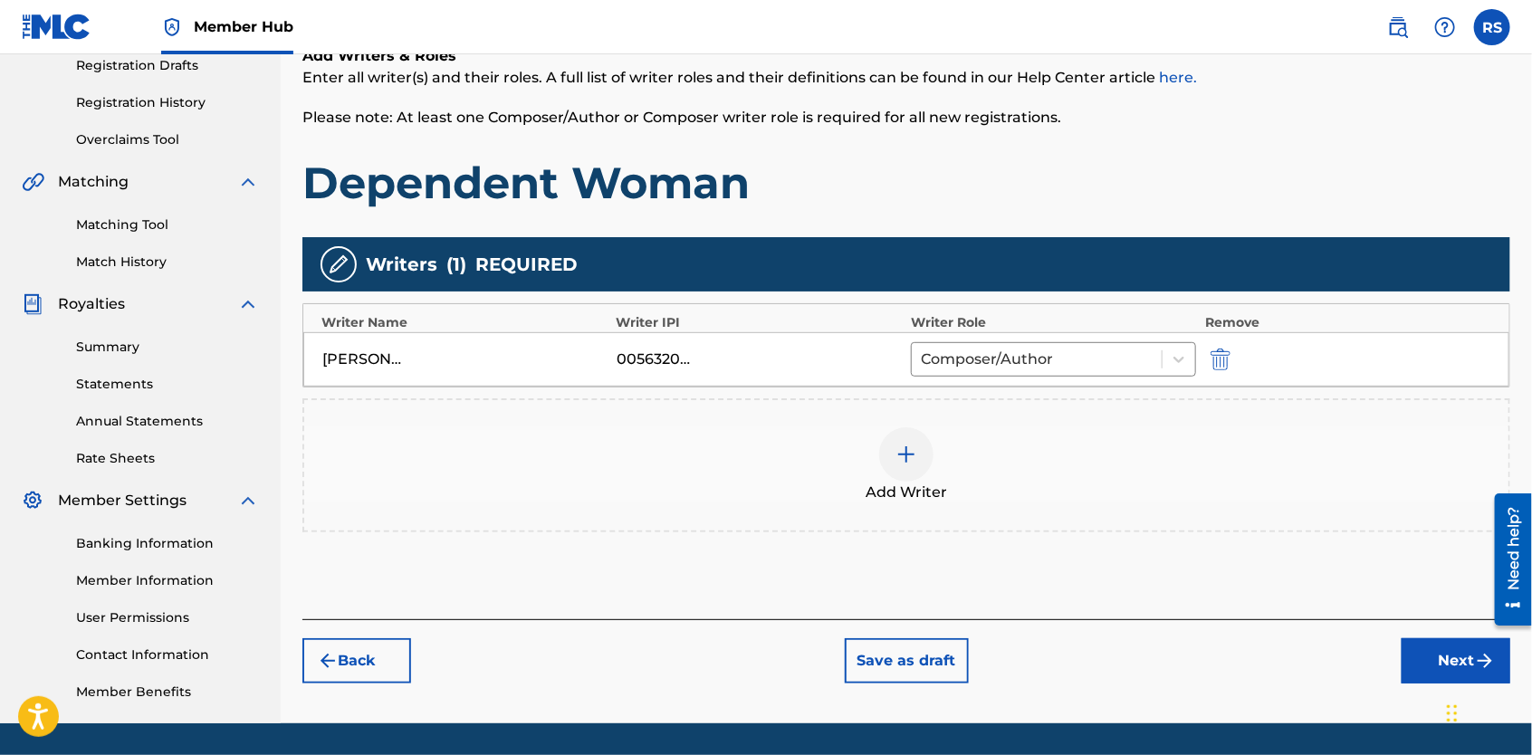
scroll to position [313, 0]
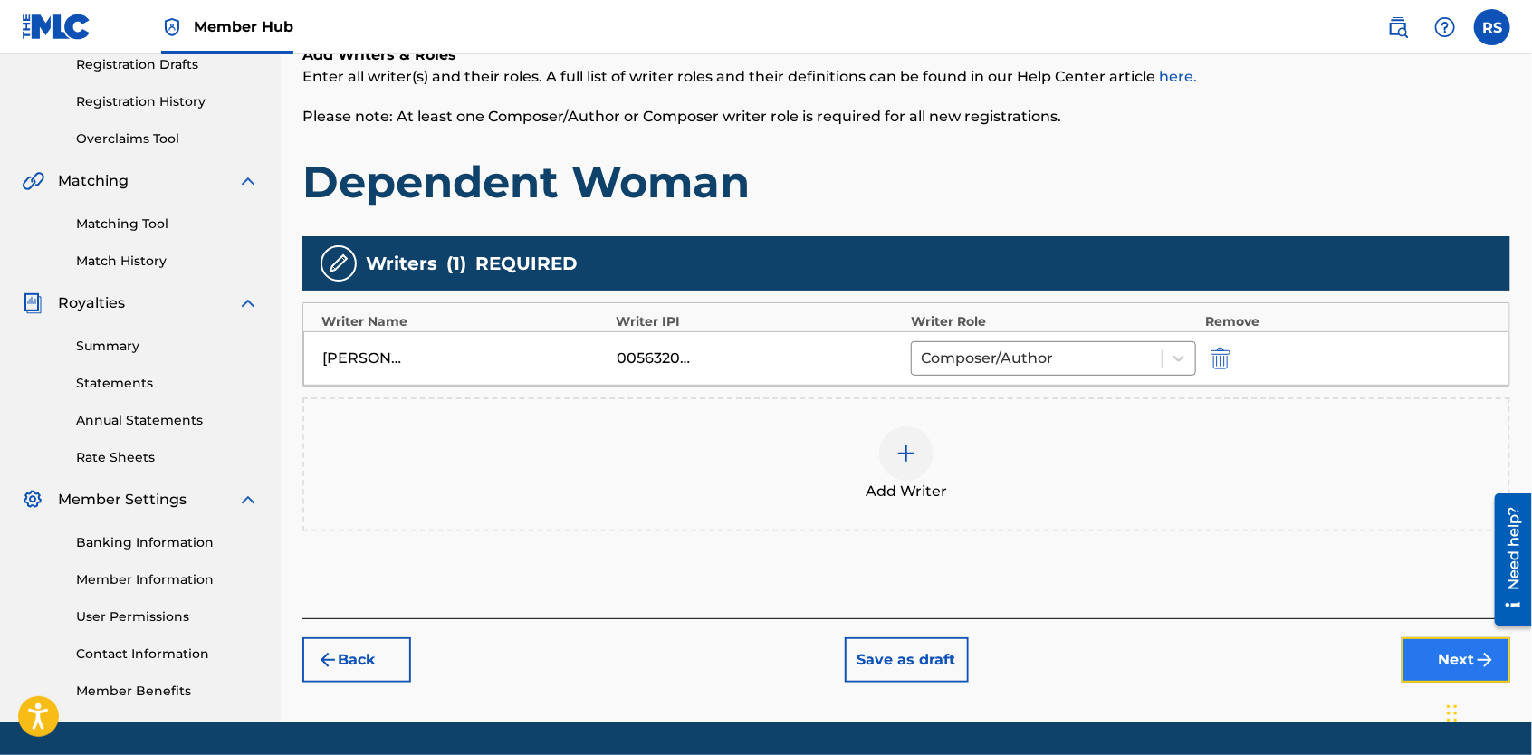
click at [1424, 661] on button "Next" at bounding box center [1456, 660] width 109 height 45
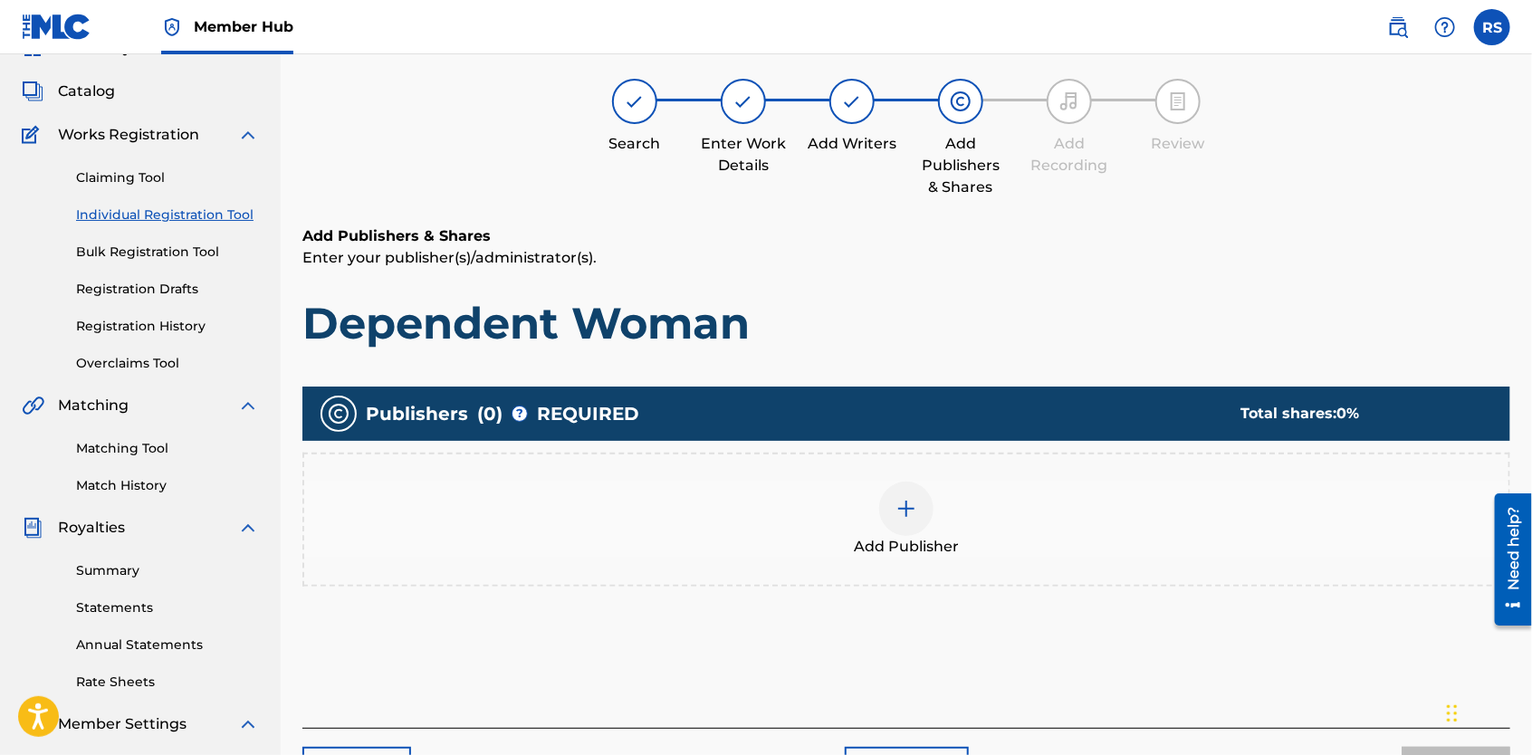
scroll to position [82, 0]
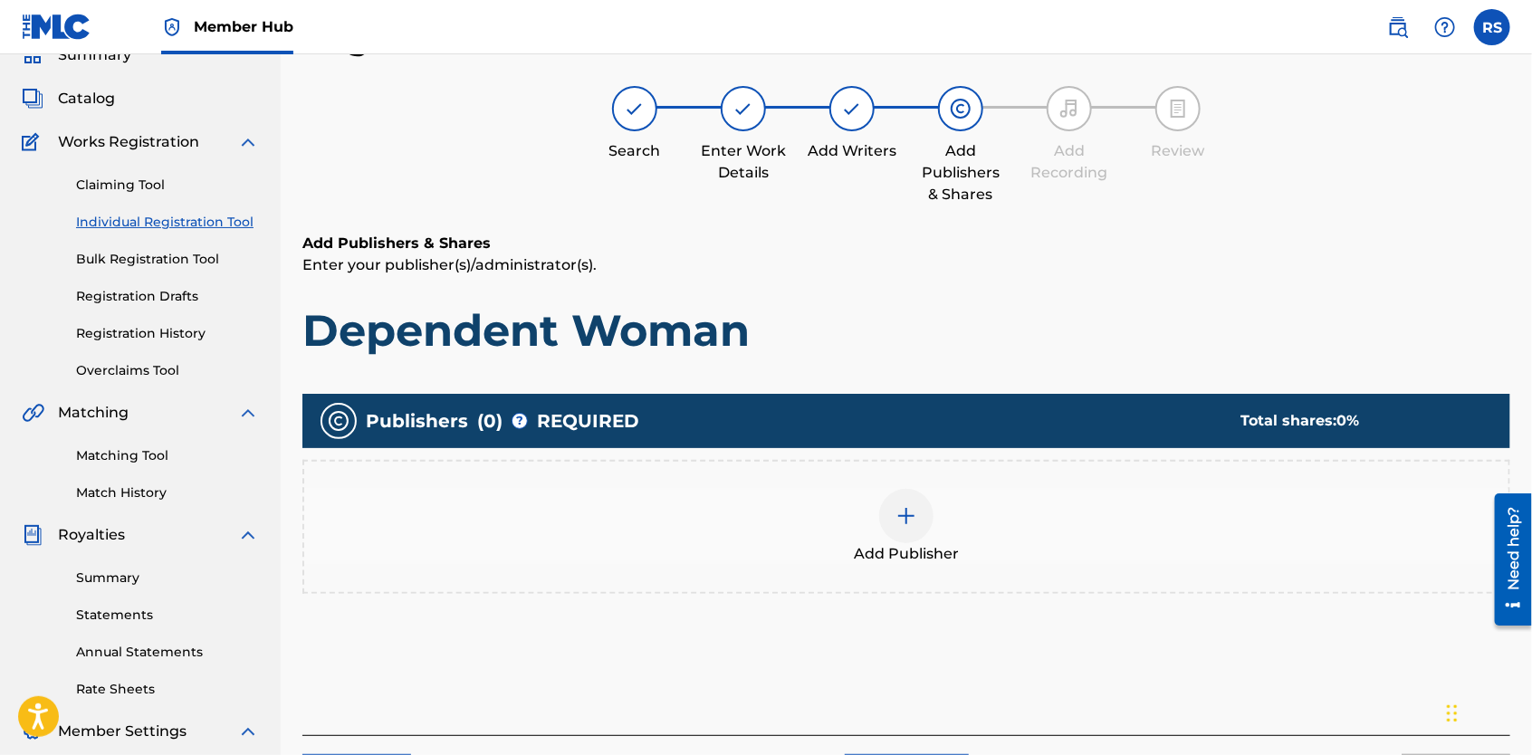
click at [916, 513] on img at bounding box center [907, 516] width 22 height 22
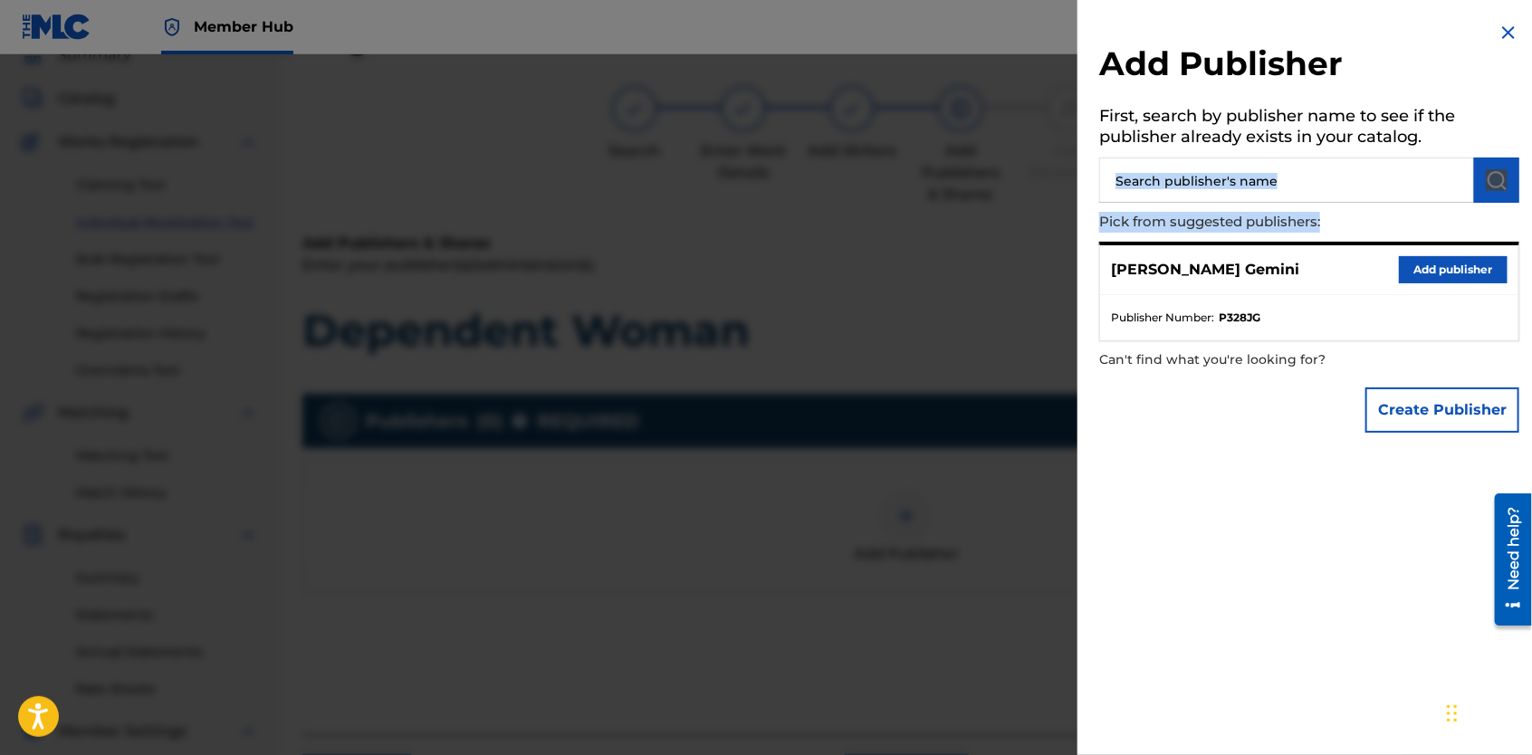
drag, startPoint x: 1396, startPoint y: 207, endPoint x: 1383, endPoint y: 188, distance: 22.9
click at [1383, 188] on div "Add Publisher First, search by publisher name to see if the publisher already e…" at bounding box center [1310, 232] width 464 height 464
click at [1383, 188] on input "text" at bounding box center [1286, 180] width 375 height 45
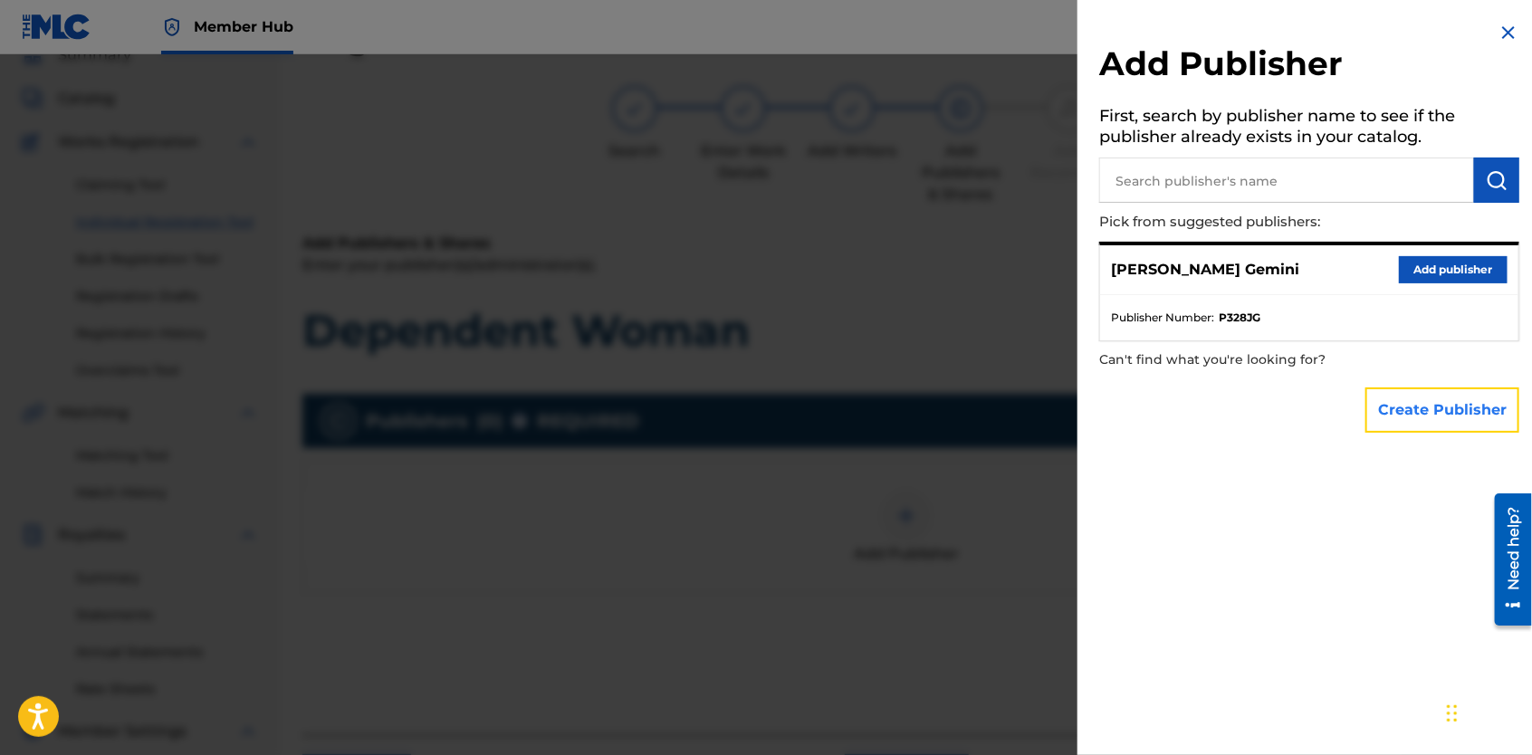
click at [1457, 422] on button "Create Publisher" at bounding box center [1443, 410] width 154 height 45
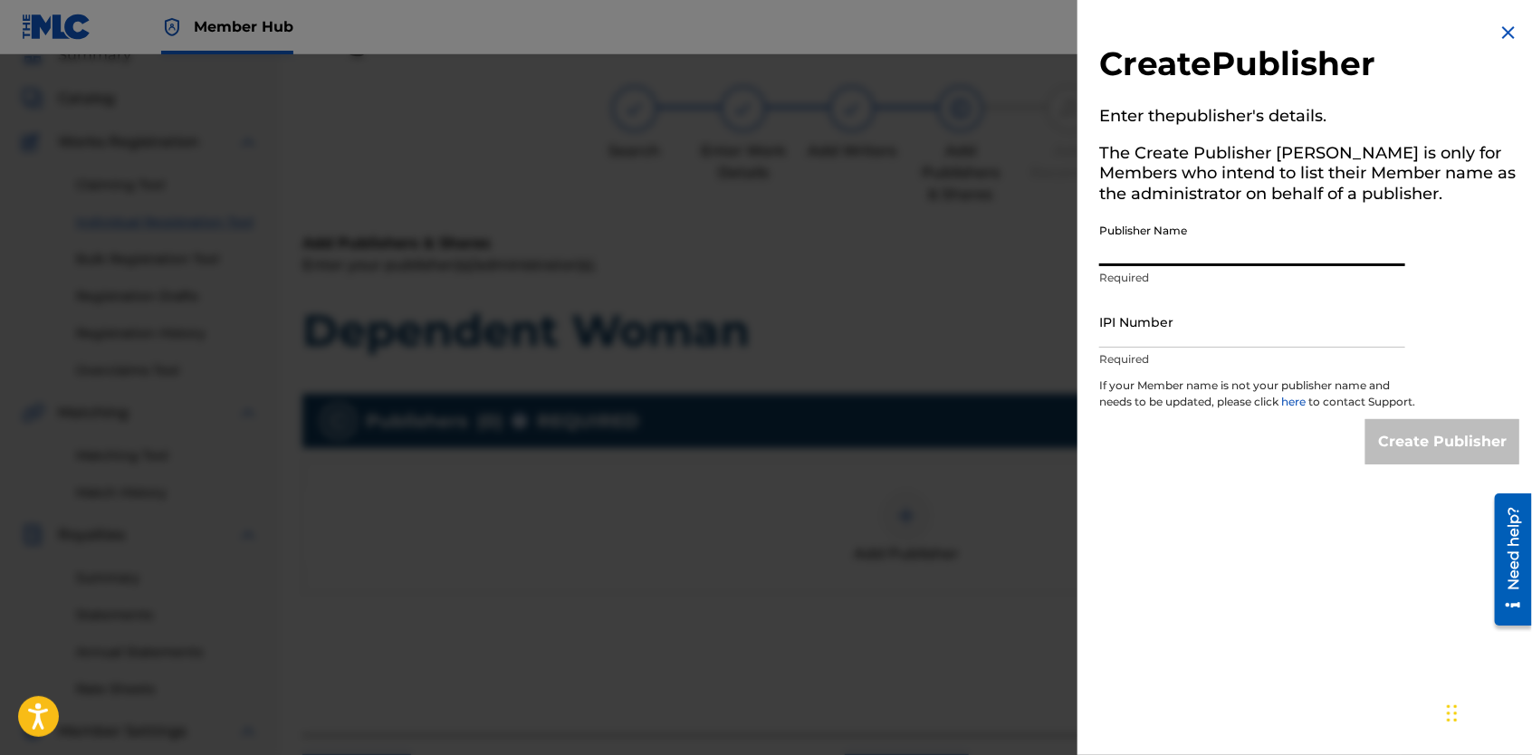
click at [1288, 259] on input "Publisher Name" at bounding box center [1252, 241] width 306 height 52
click at [1204, 312] on input "IPI Number" at bounding box center [1252, 322] width 306 height 52
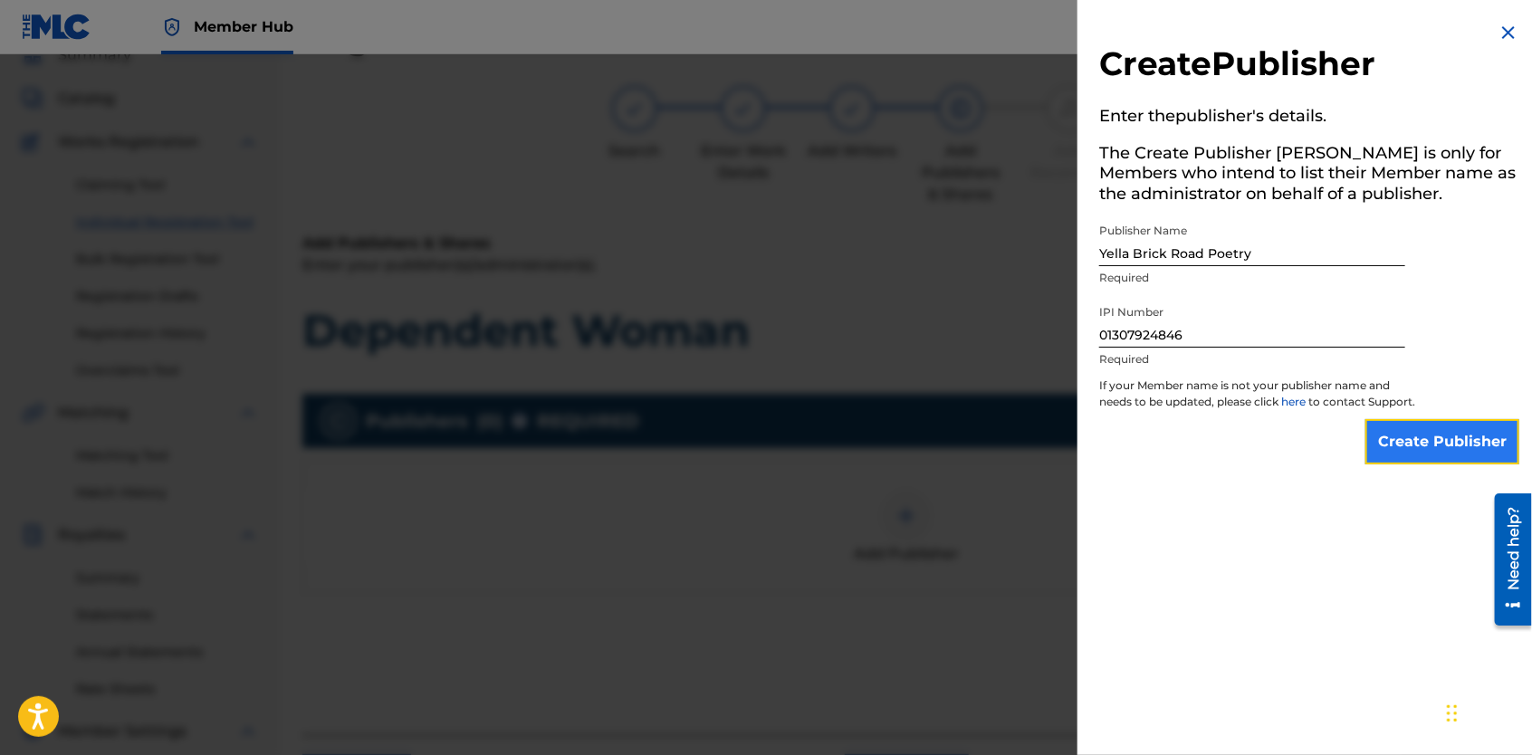
click at [1392, 446] on input "Create Publisher" at bounding box center [1443, 441] width 154 height 45
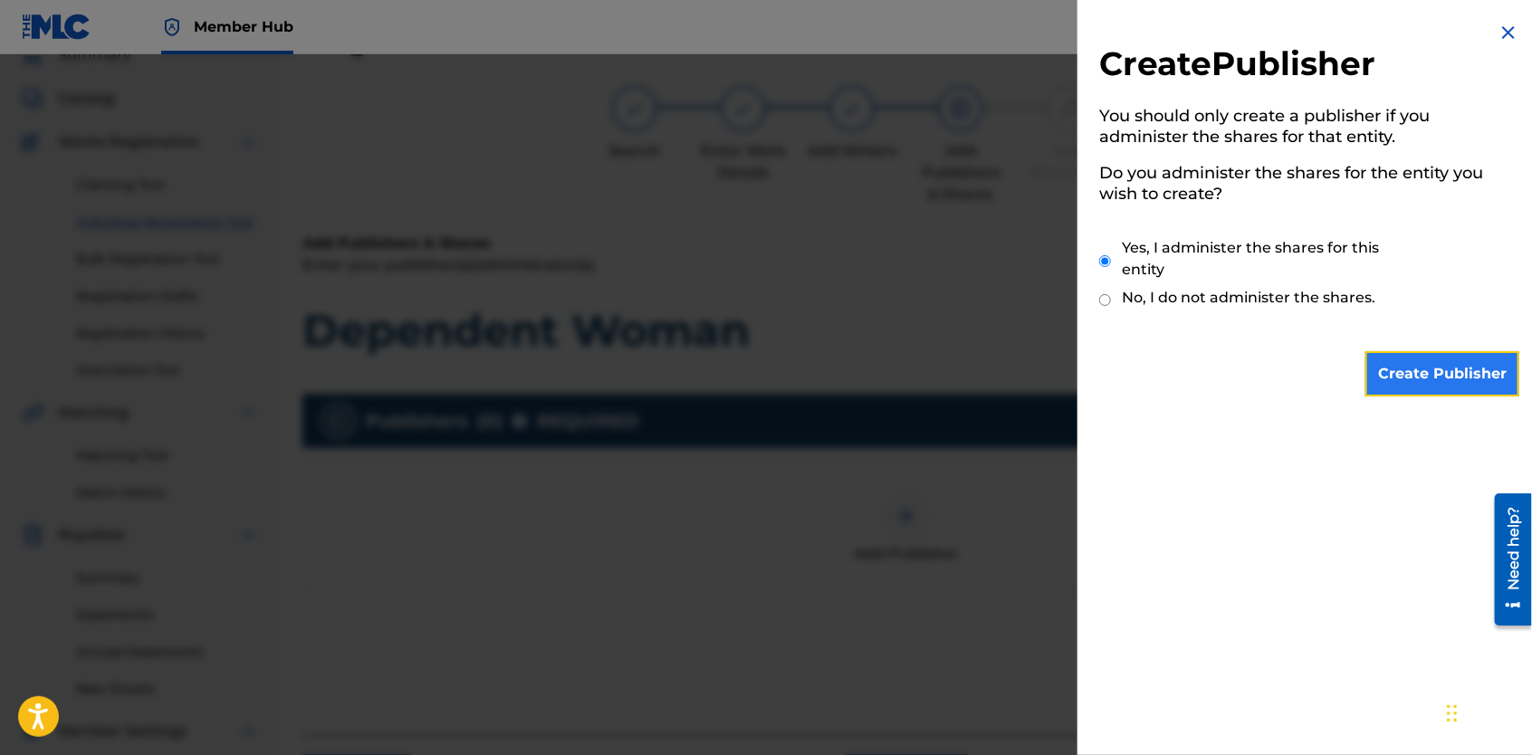
click at [1396, 365] on input "Create Publisher" at bounding box center [1443, 373] width 154 height 45
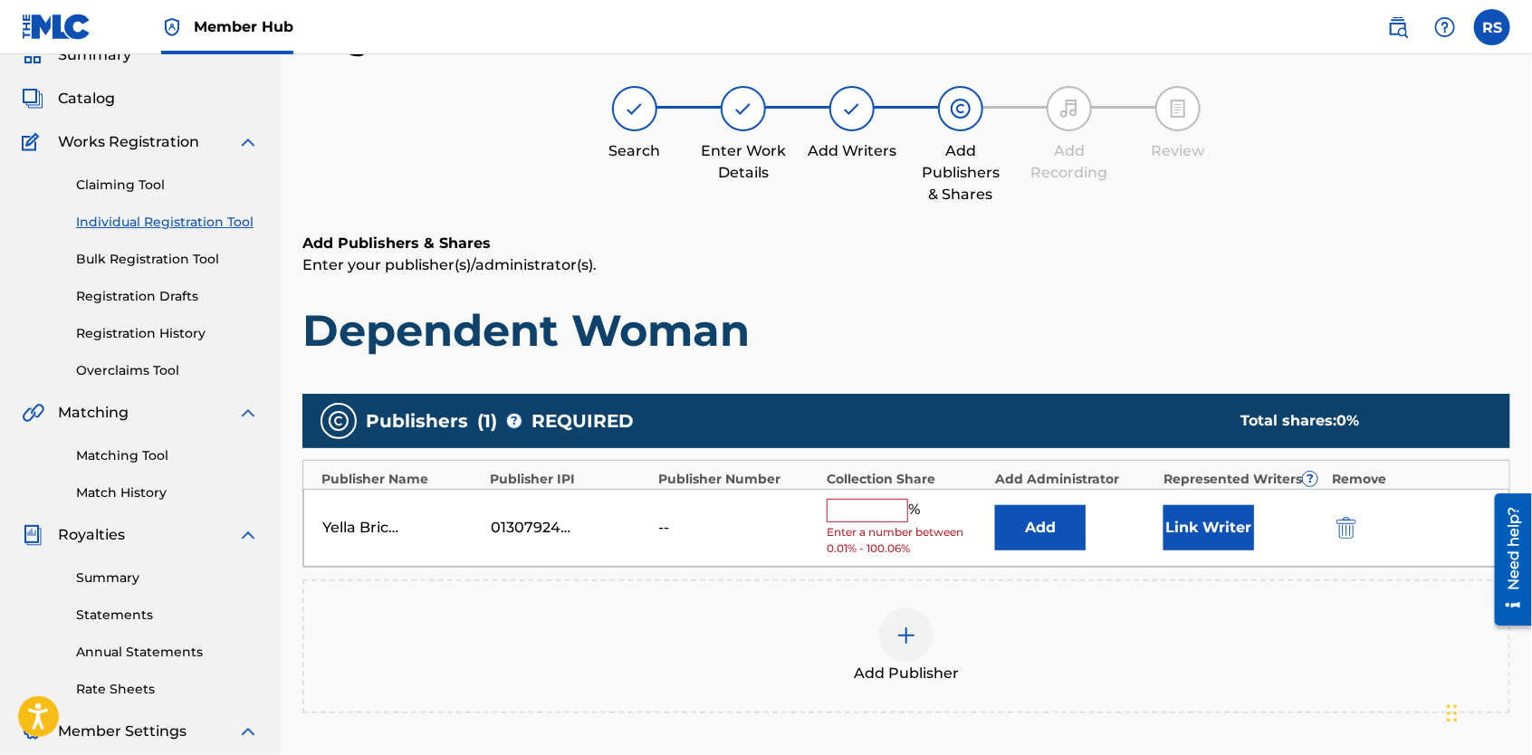
click at [865, 509] on input "text" at bounding box center [868, 511] width 82 height 24
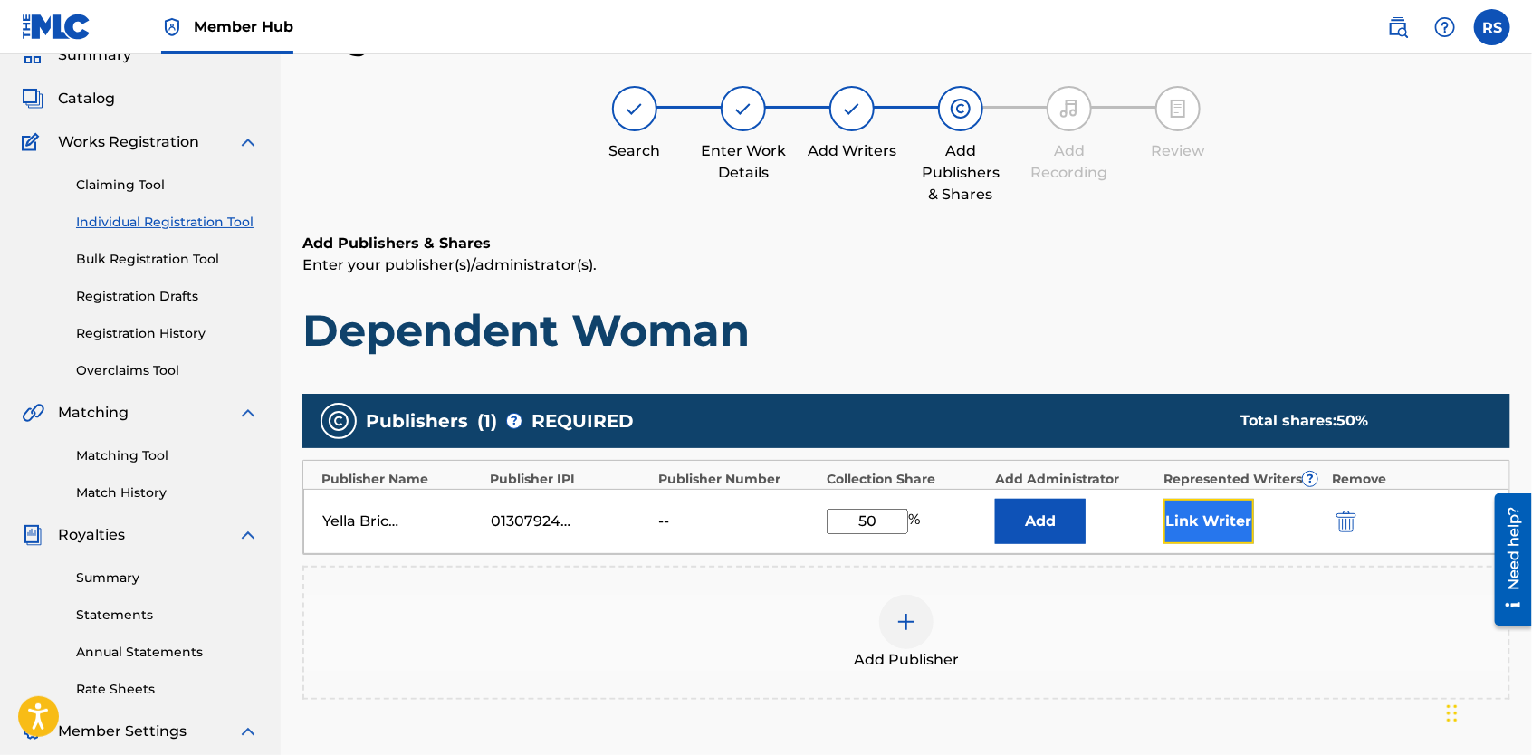
click at [1200, 526] on button "Link Writer" at bounding box center [1209, 521] width 91 height 45
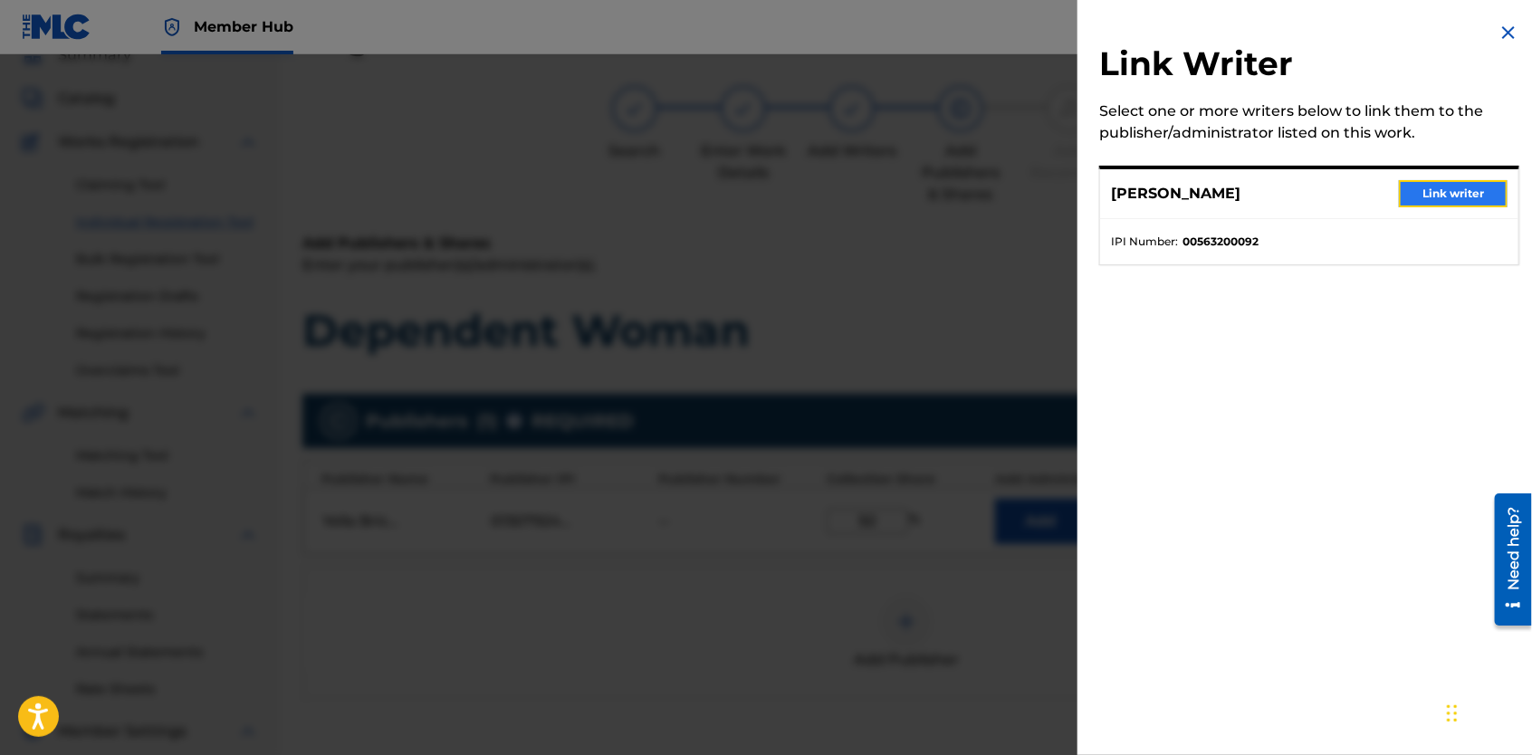
click at [1419, 188] on button "Link writer" at bounding box center [1453, 193] width 109 height 27
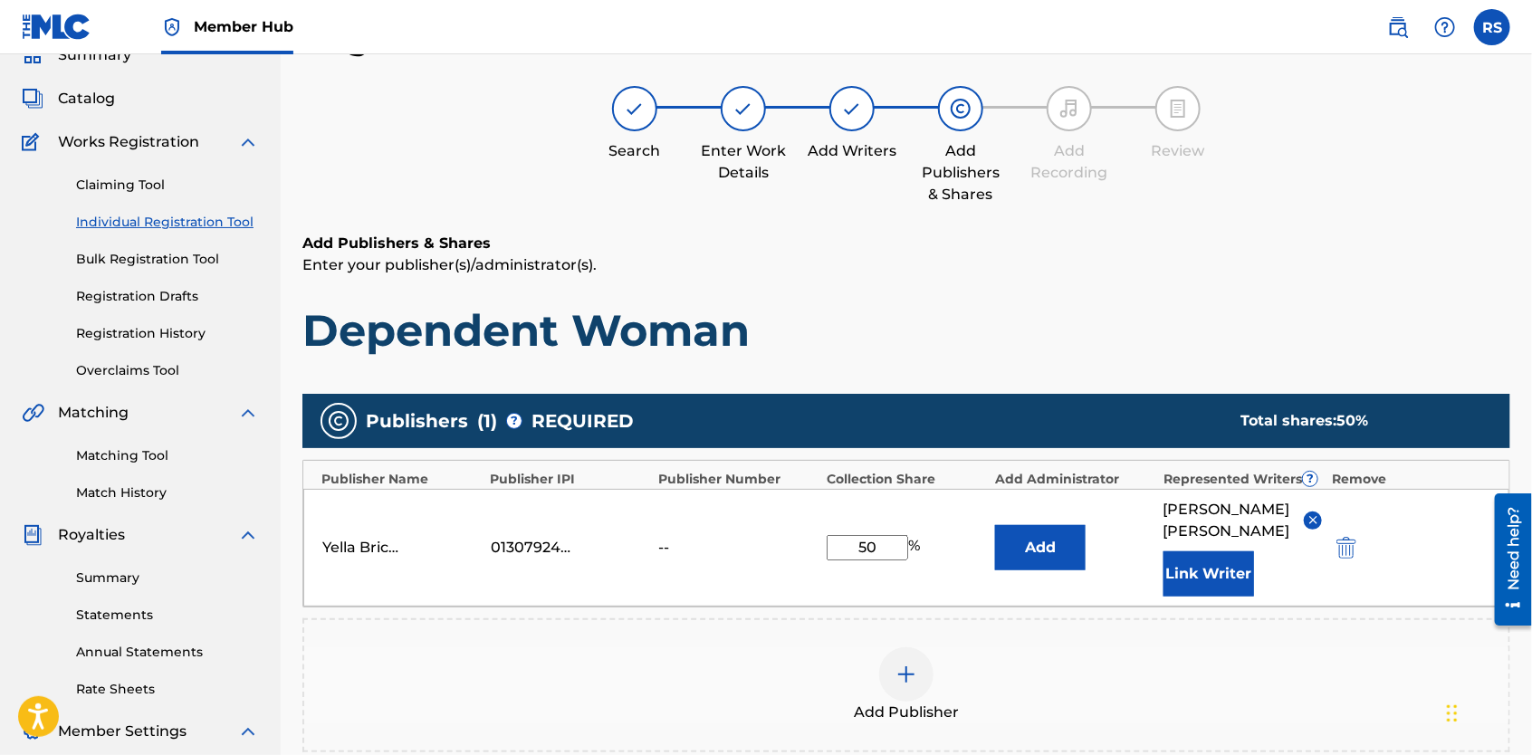
click at [914, 664] on img at bounding box center [907, 675] width 22 height 22
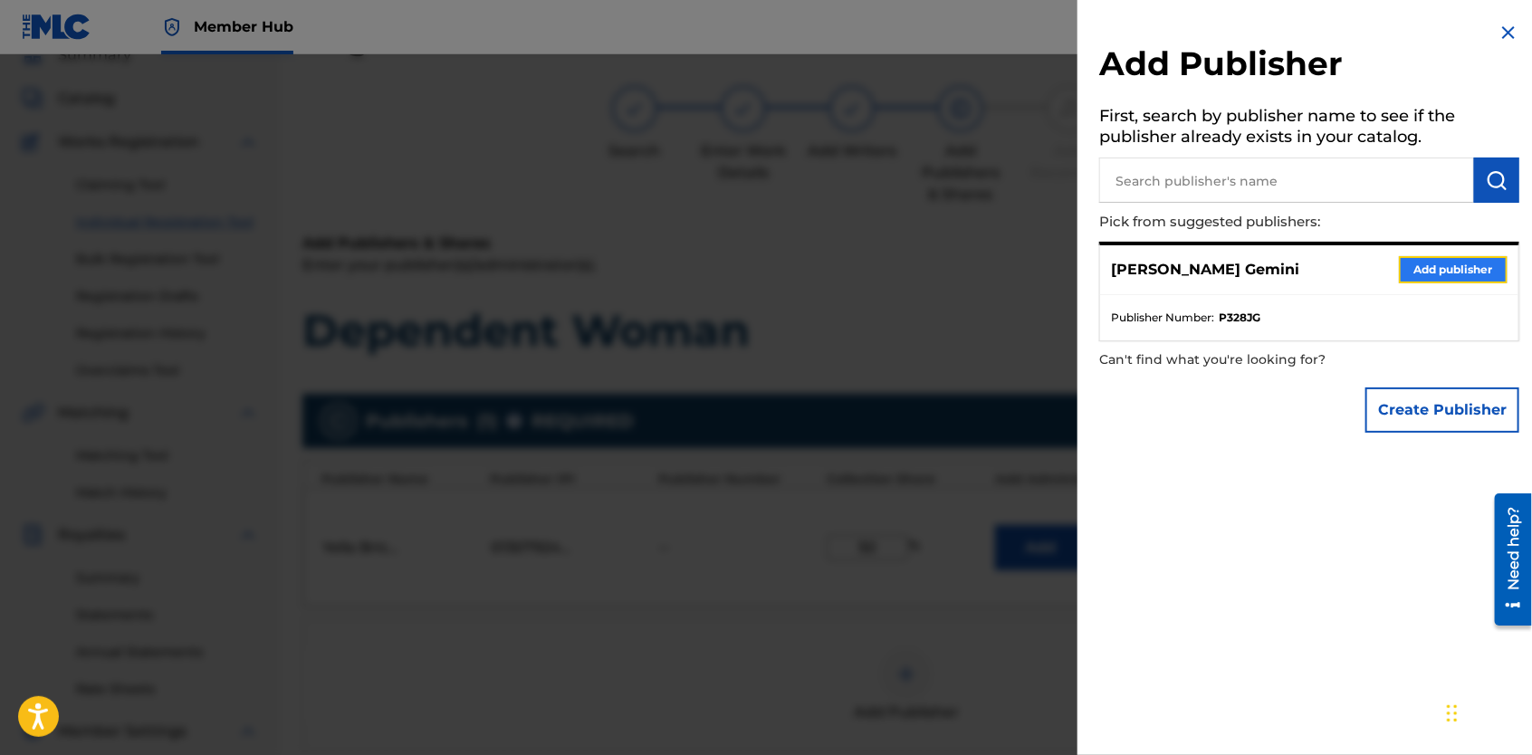
click at [1445, 266] on button "Add publisher" at bounding box center [1453, 269] width 109 height 27
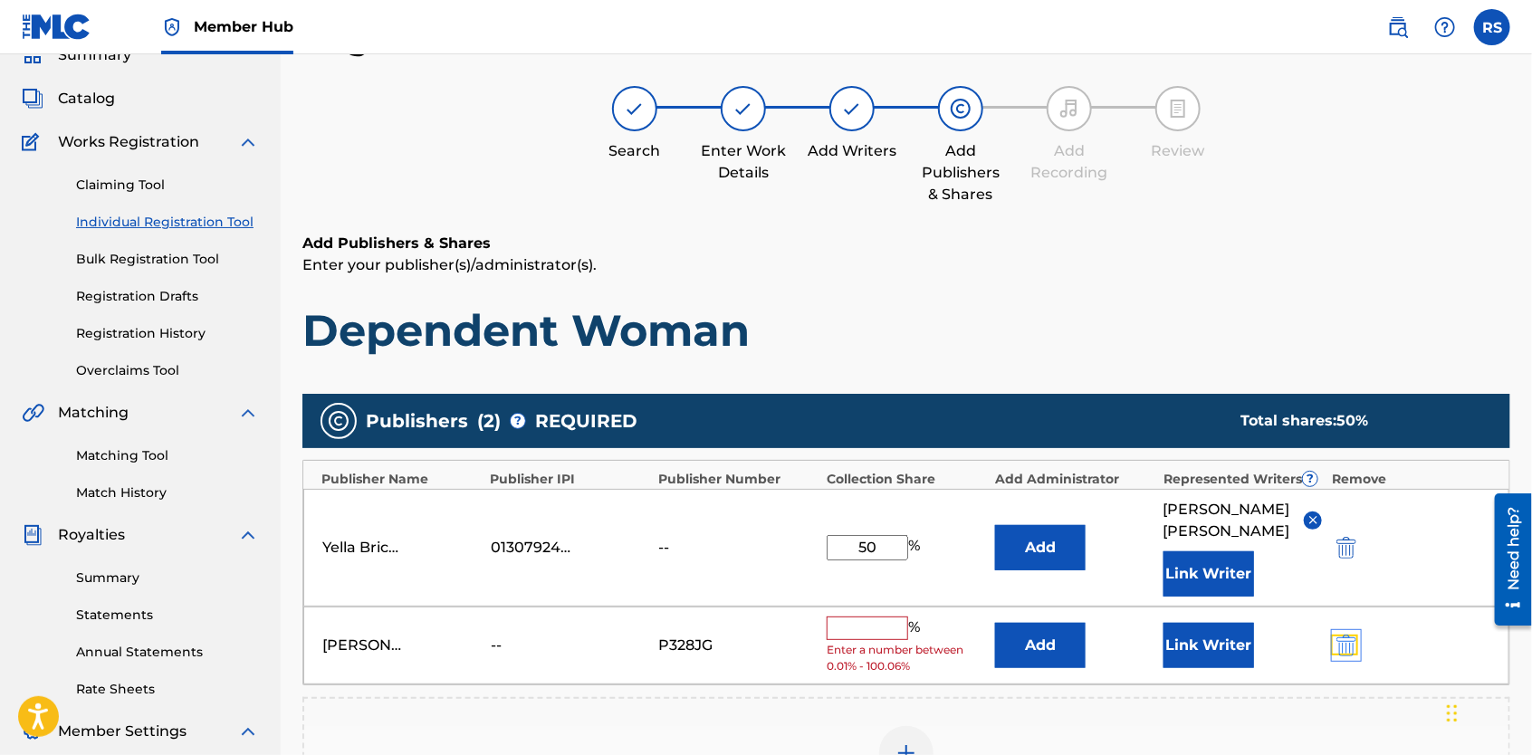
click at [1351, 635] on img "submit" at bounding box center [1347, 646] width 20 height 22
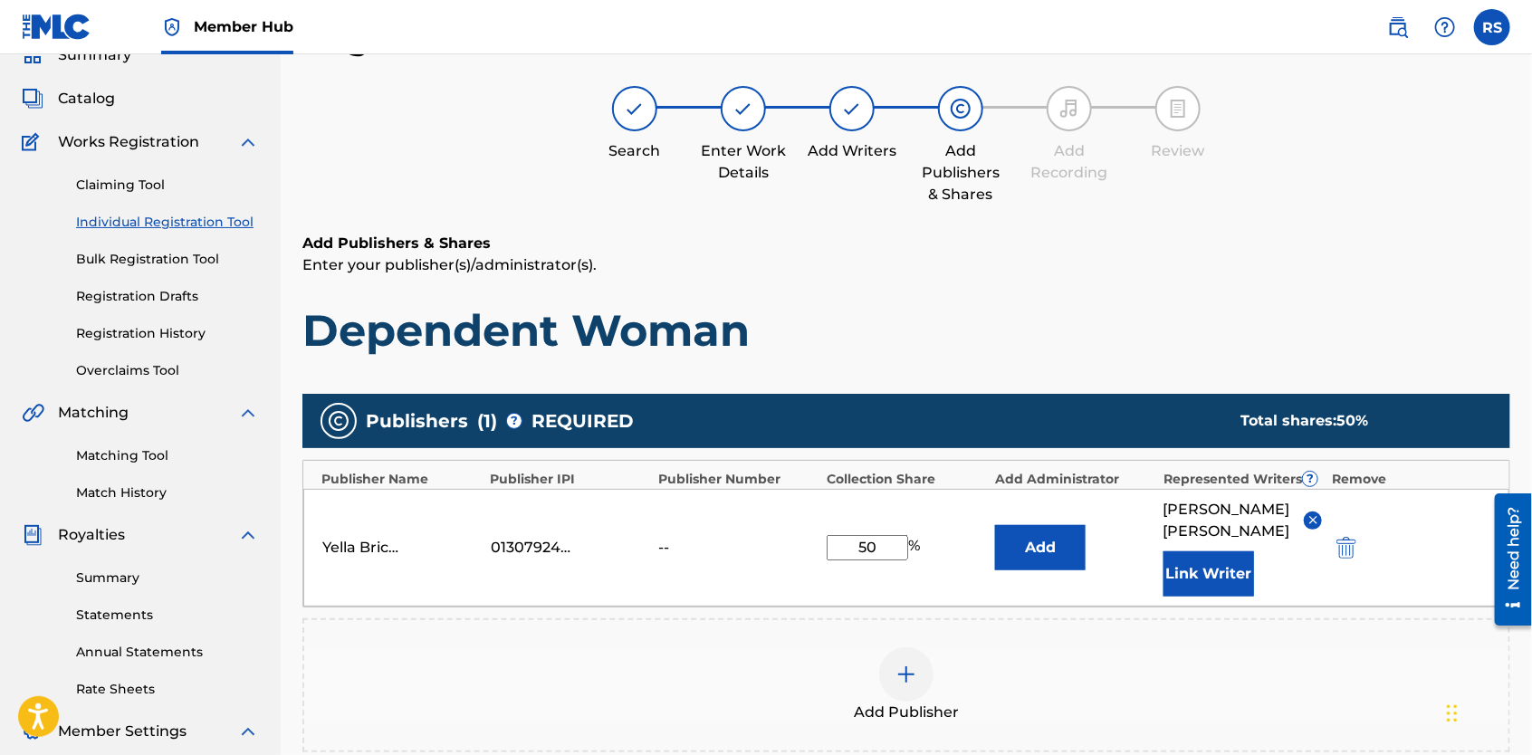
click at [911, 665] on div at bounding box center [906, 675] width 54 height 54
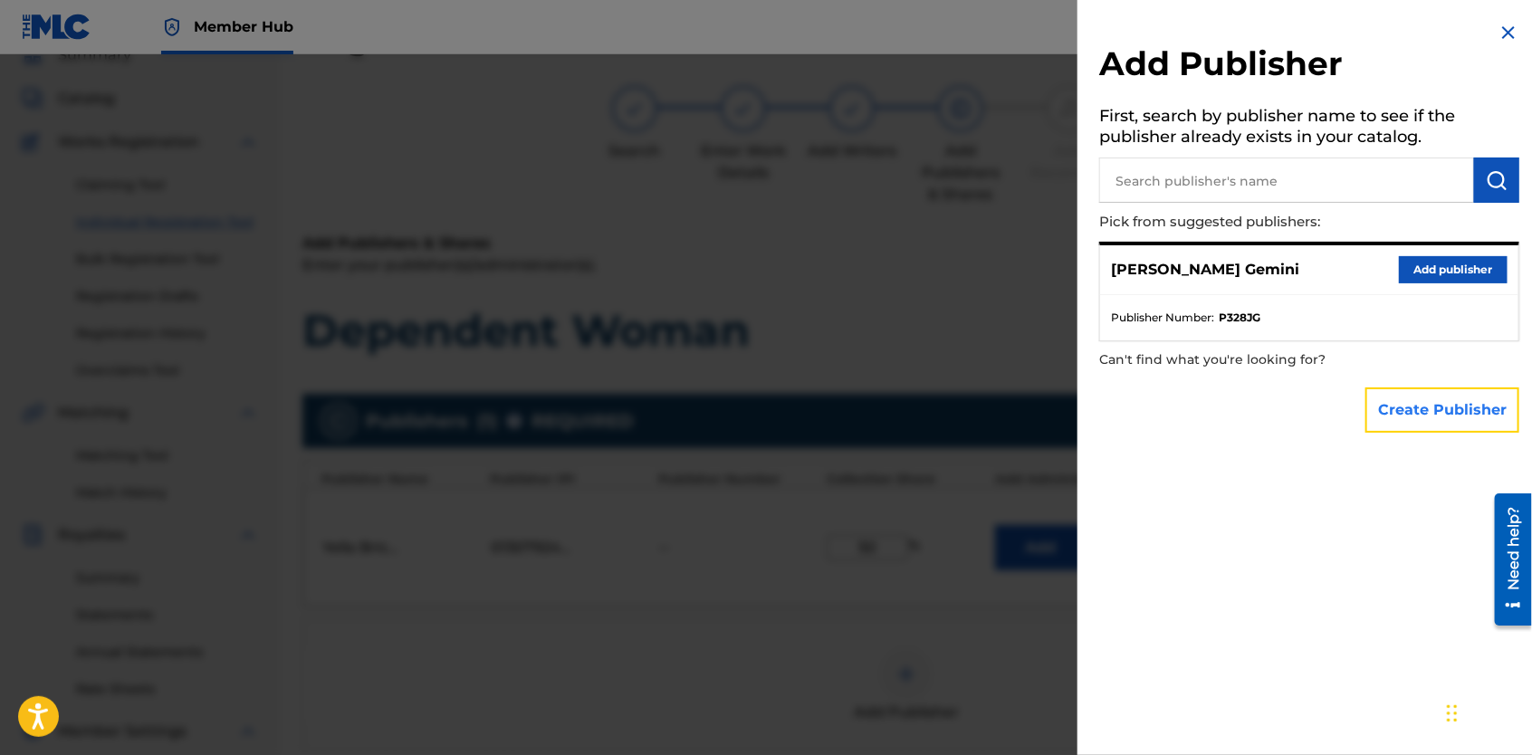
click at [1429, 421] on button "Create Publisher" at bounding box center [1443, 410] width 154 height 45
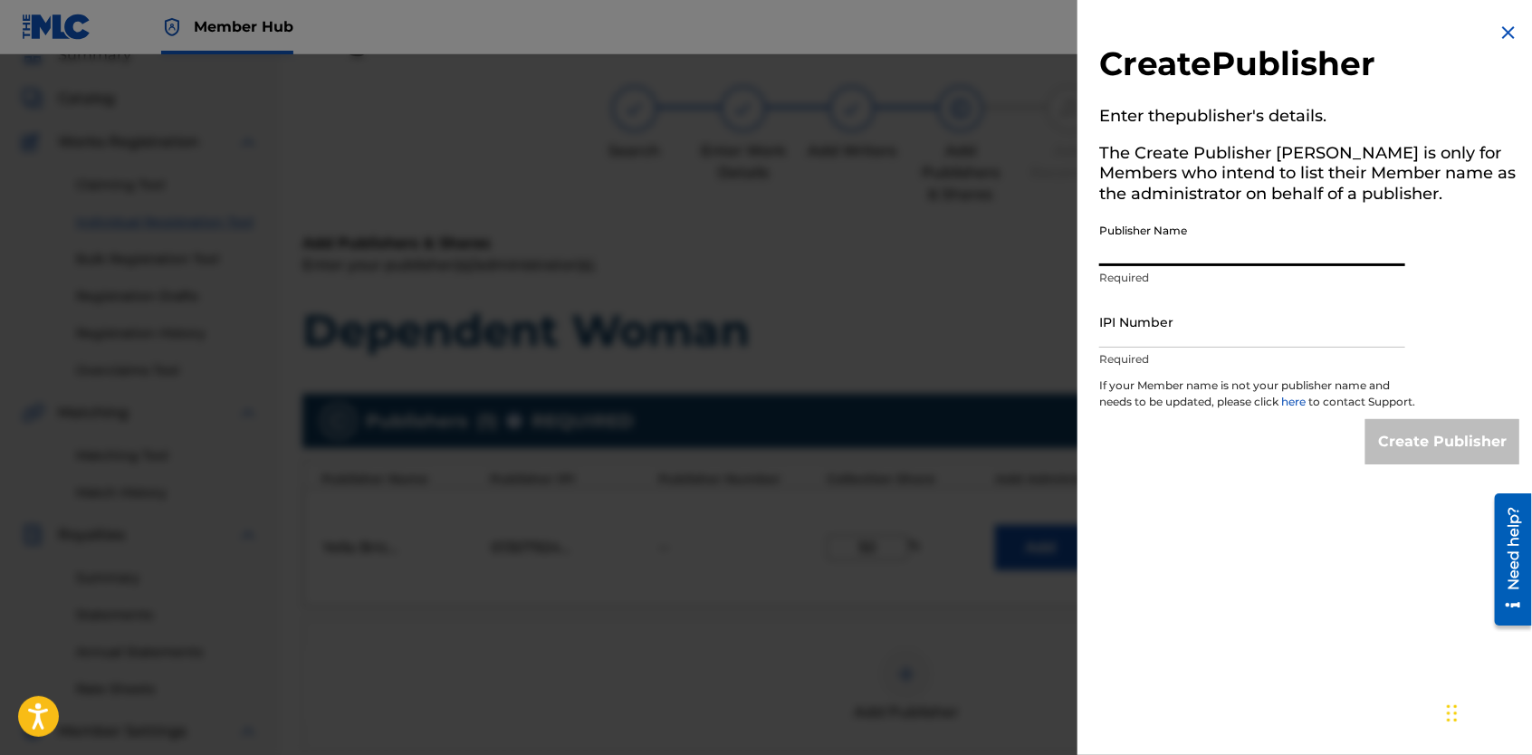
click at [1278, 245] on input "Publisher Name" at bounding box center [1252, 241] width 306 height 52
click at [1207, 315] on input "IPI Number" at bounding box center [1252, 322] width 306 height 52
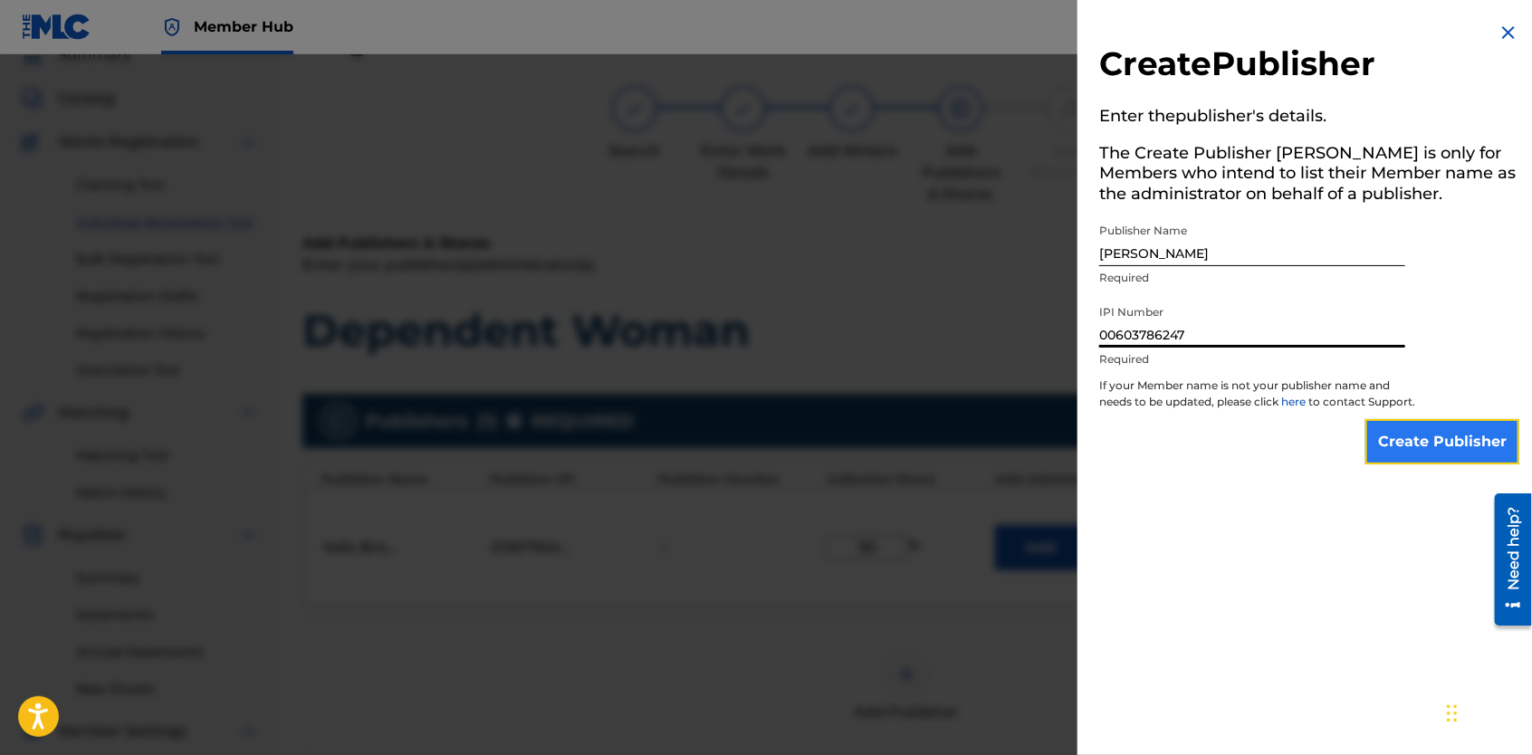
click at [1404, 457] on input "Create Publisher" at bounding box center [1443, 441] width 154 height 45
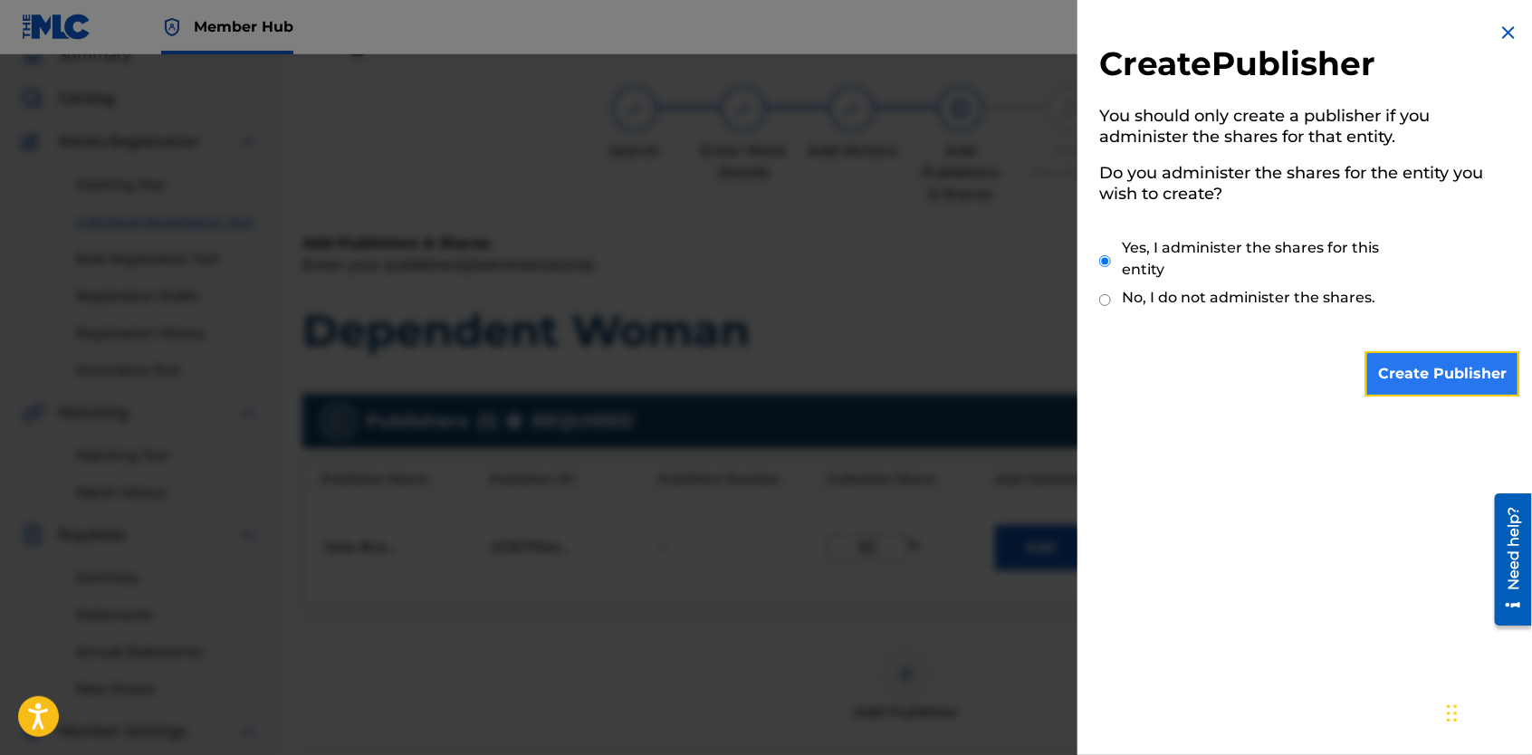
click at [1421, 370] on input "Create Publisher" at bounding box center [1443, 373] width 154 height 45
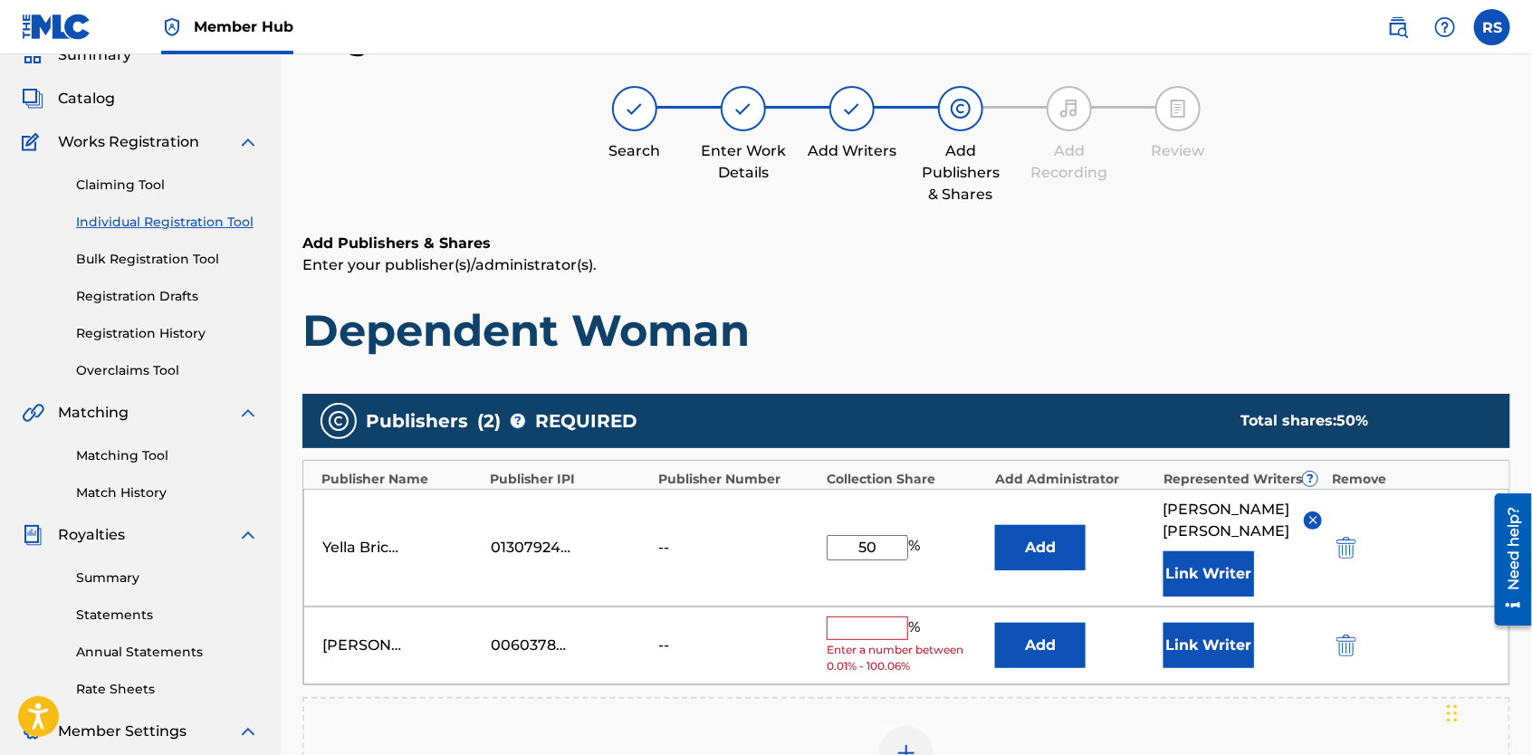
click at [888, 617] on input "text" at bounding box center [868, 629] width 82 height 24
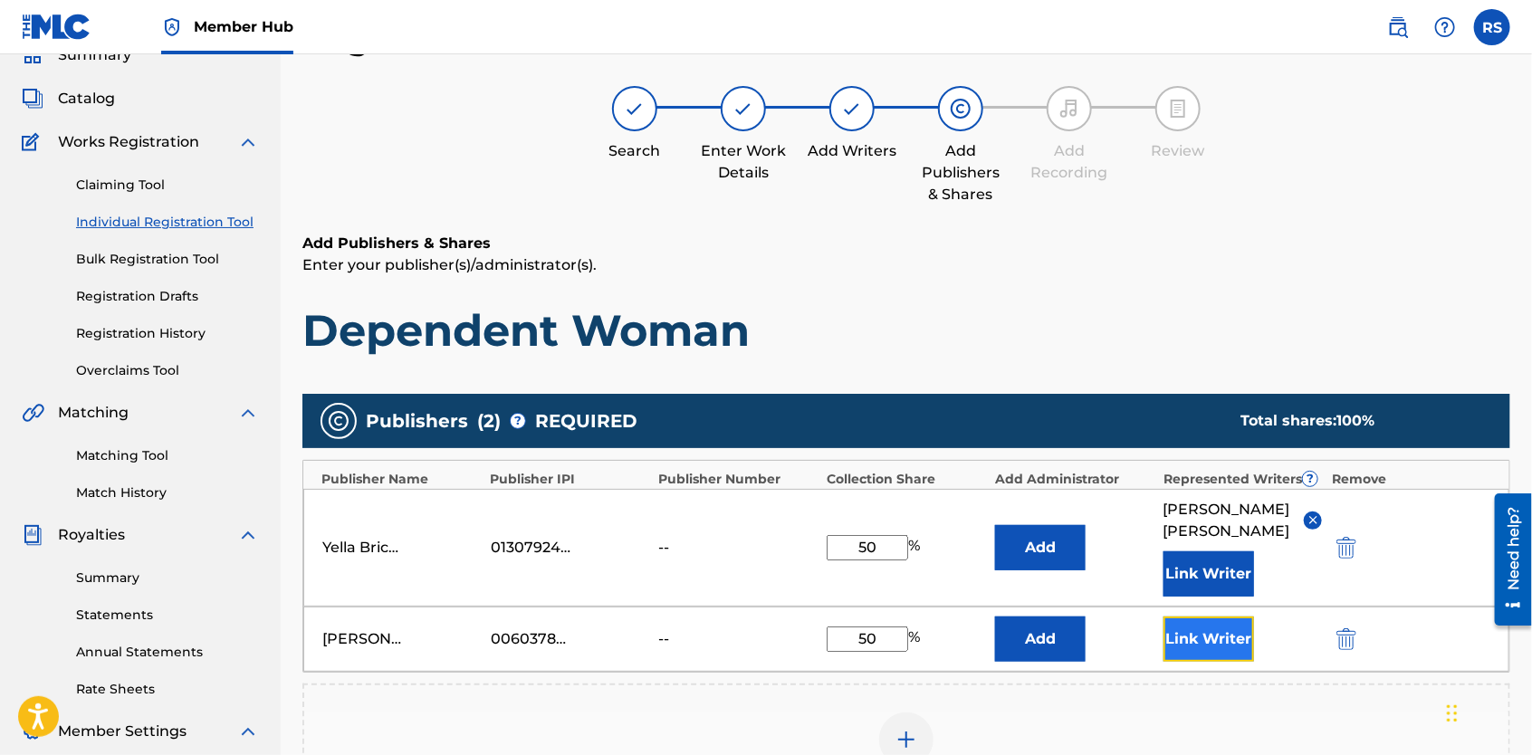
click at [1205, 617] on button "Link Writer" at bounding box center [1209, 639] width 91 height 45
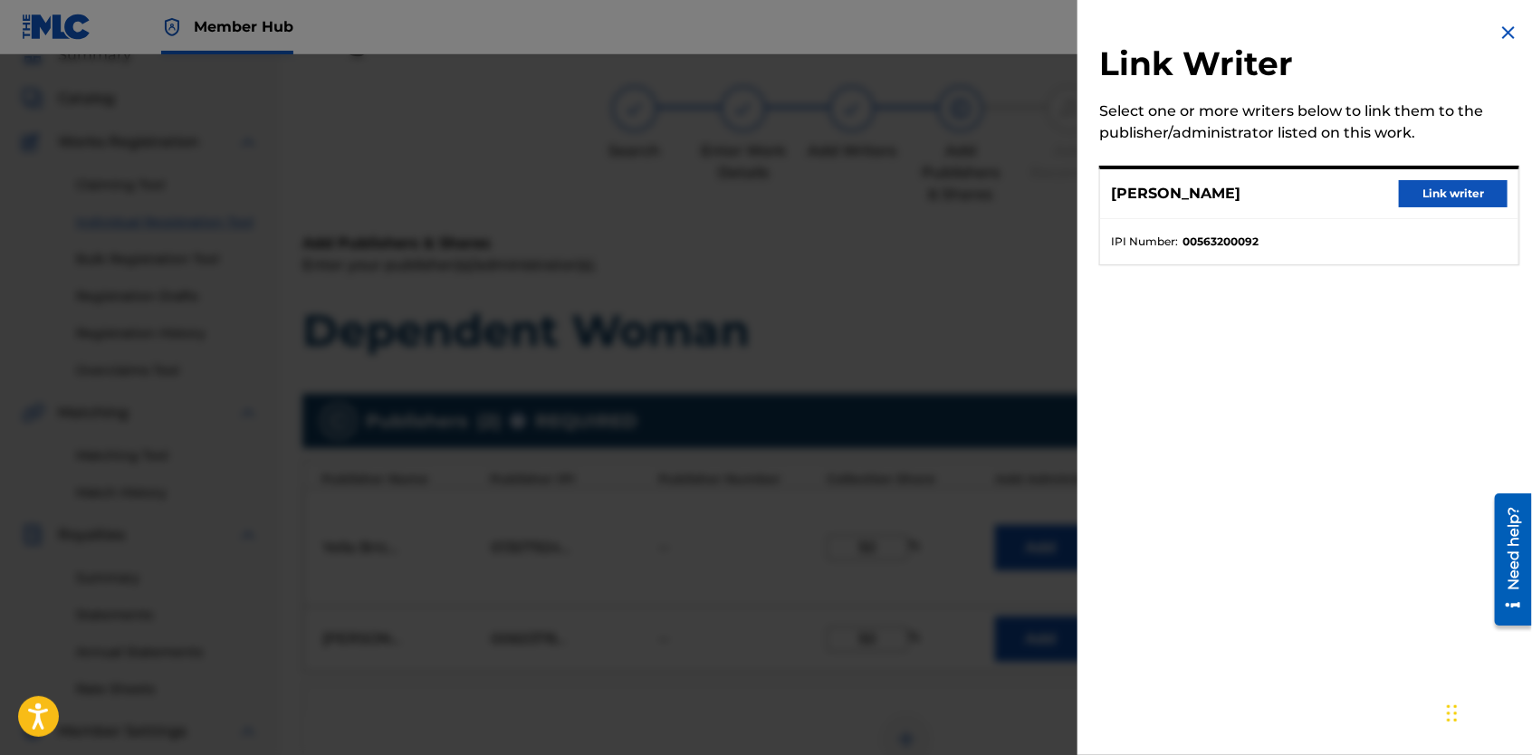
click at [1024, 327] on div at bounding box center [766, 431] width 1532 height 755
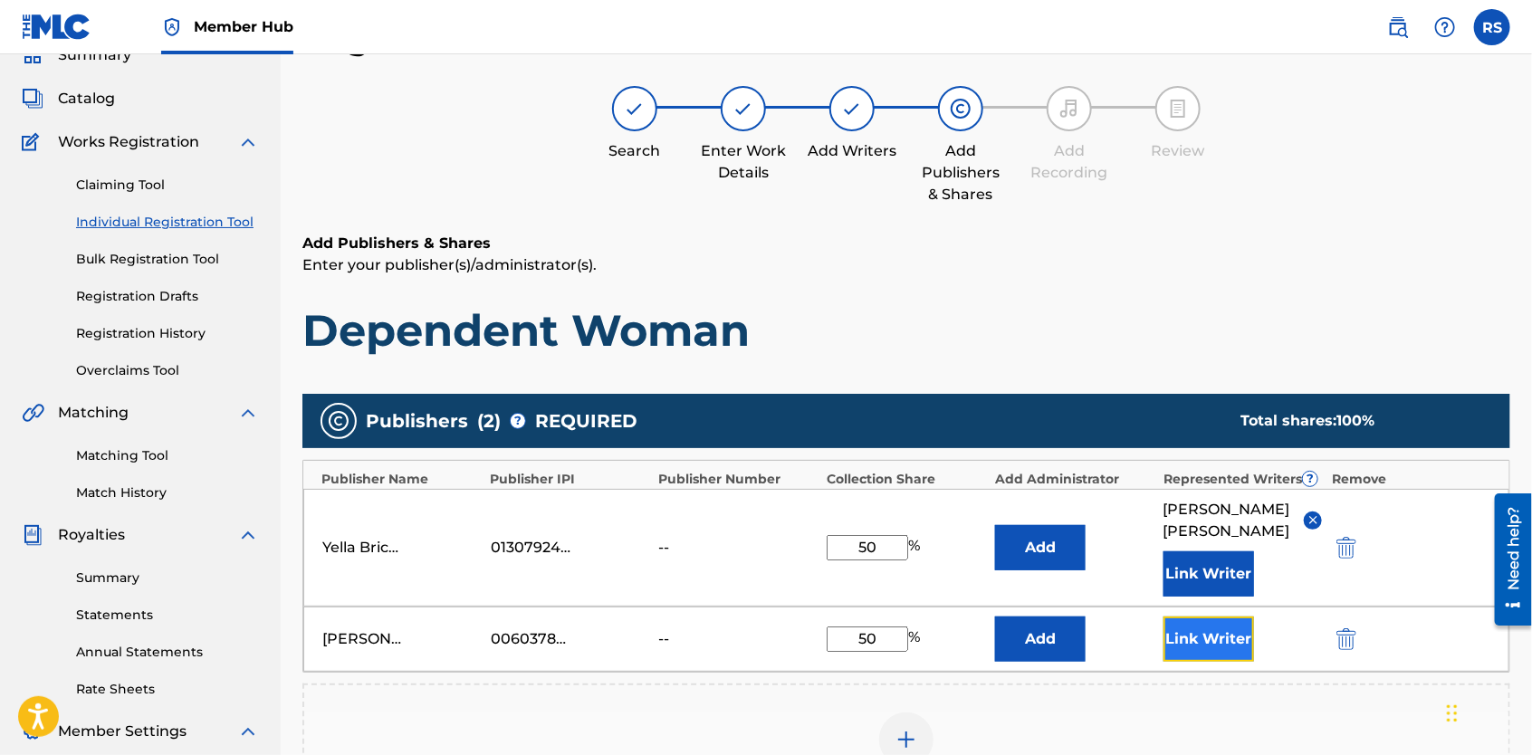
click at [1188, 617] on button "Link Writer" at bounding box center [1209, 639] width 91 height 45
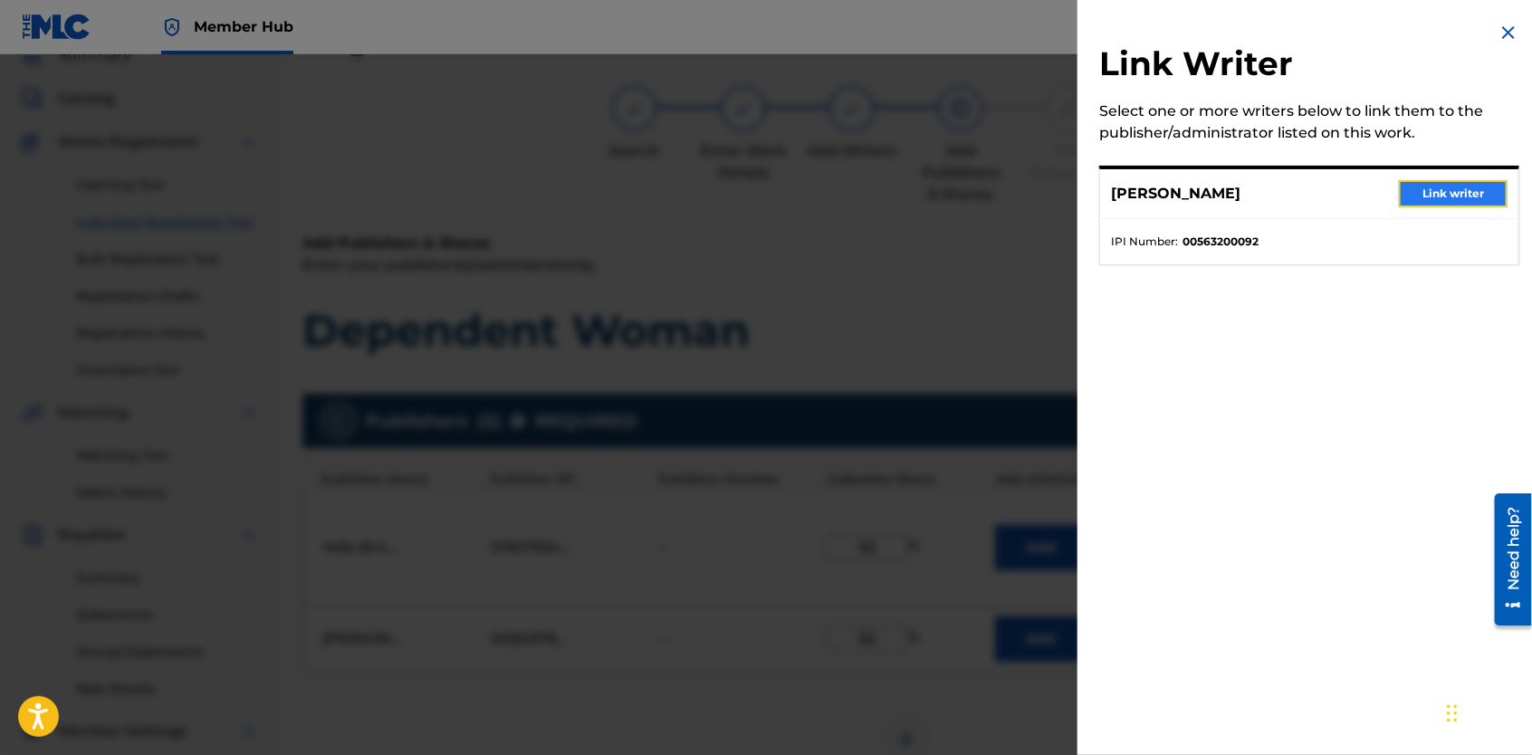
click at [1437, 200] on button "Link writer" at bounding box center [1453, 193] width 109 height 27
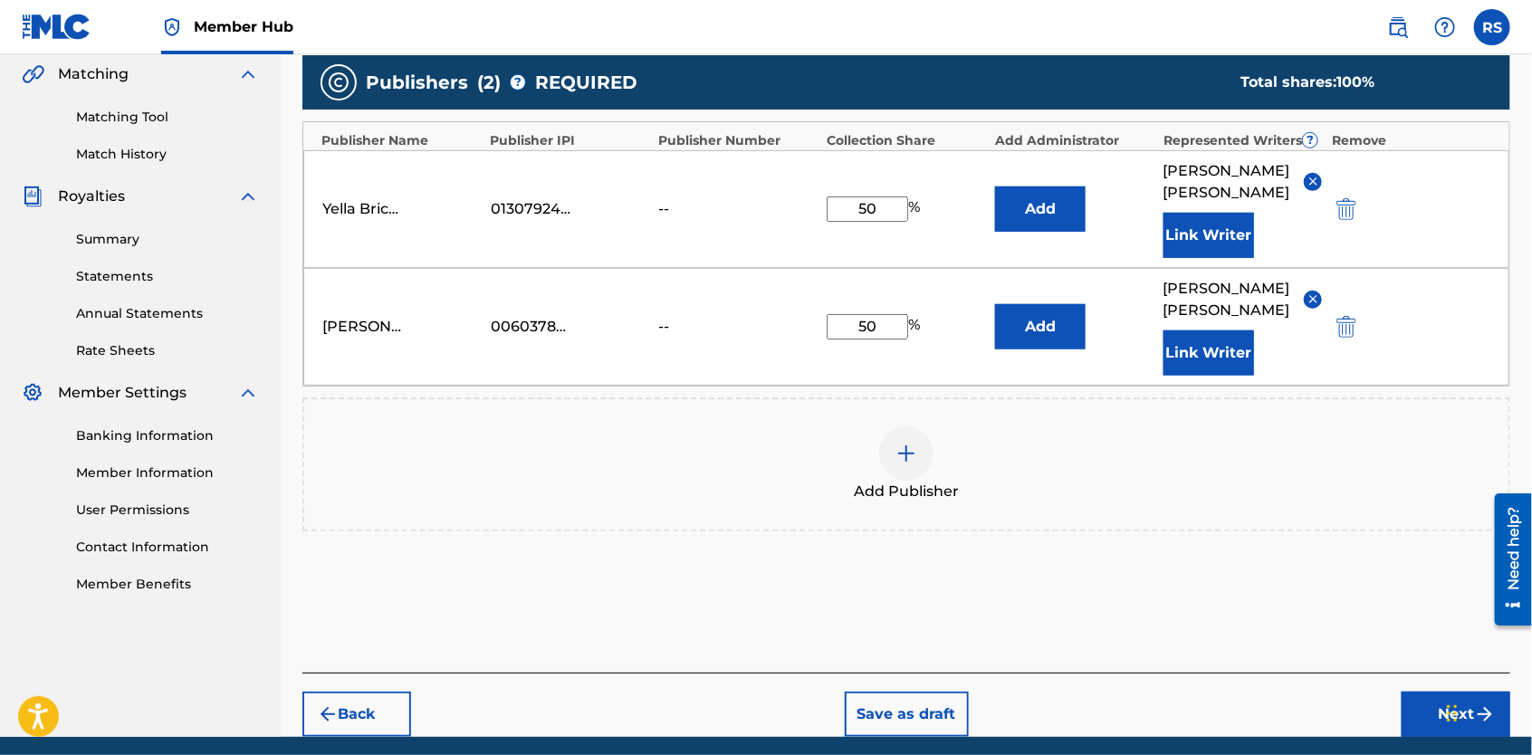
scroll to position [444, 0]
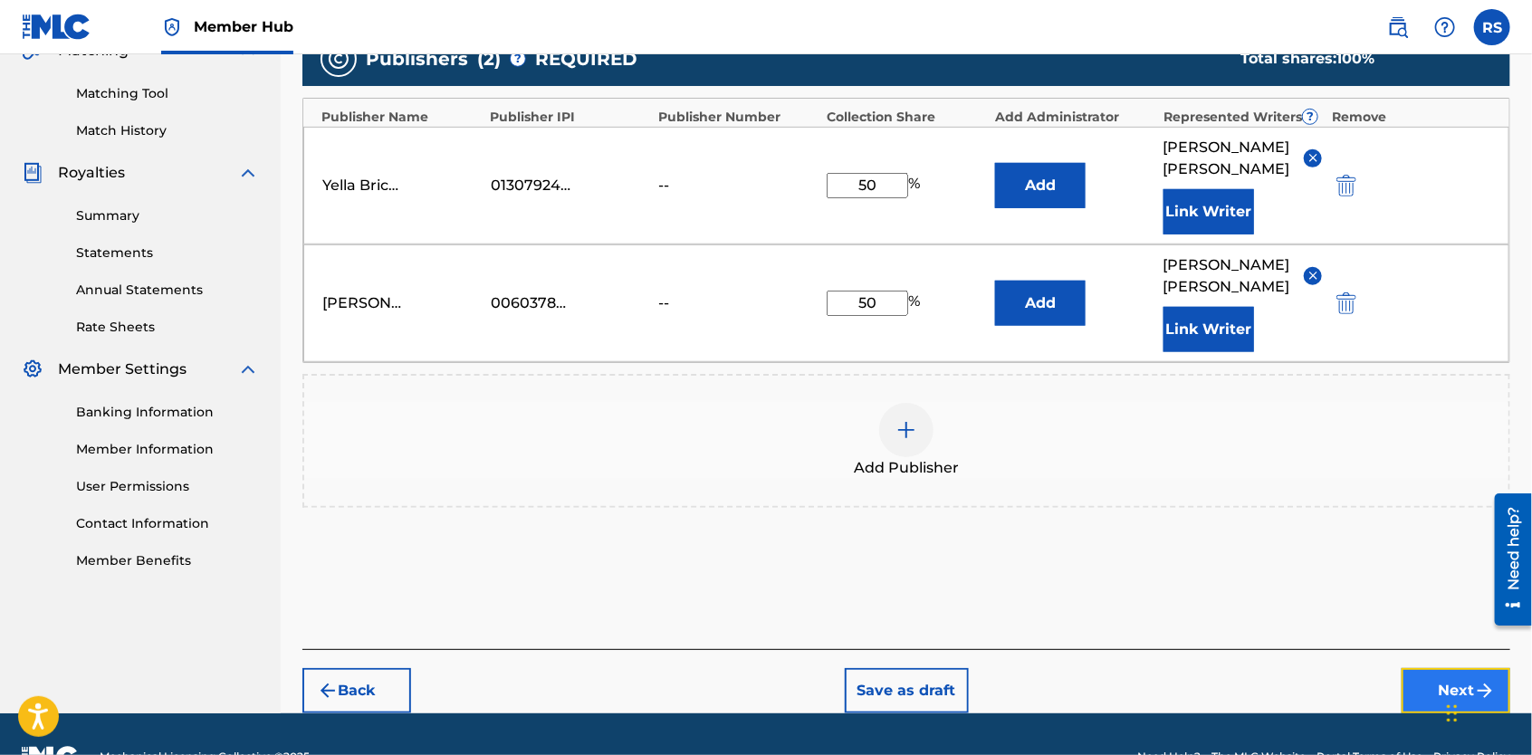
click at [1444, 668] on button "Next" at bounding box center [1456, 690] width 109 height 45
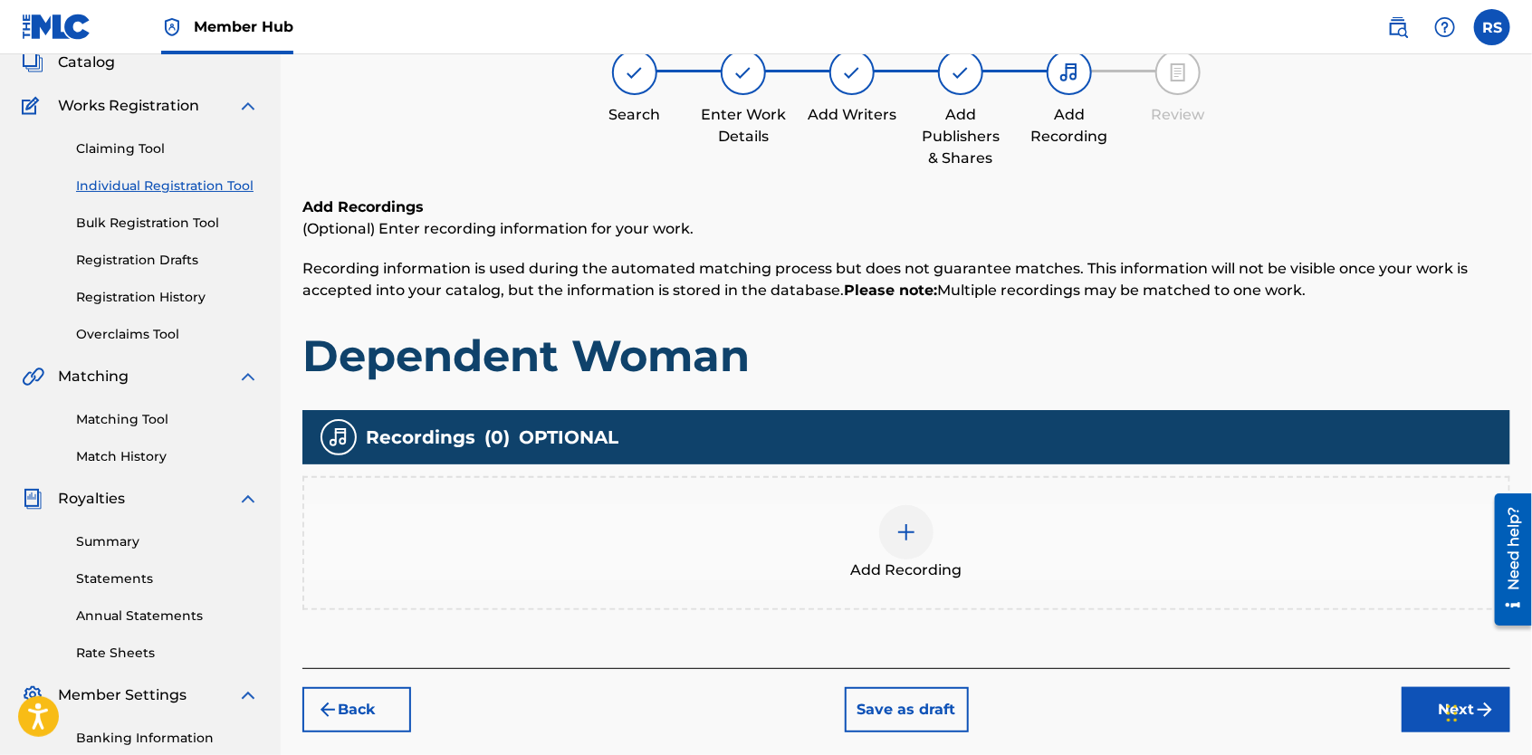
scroll to position [82, 0]
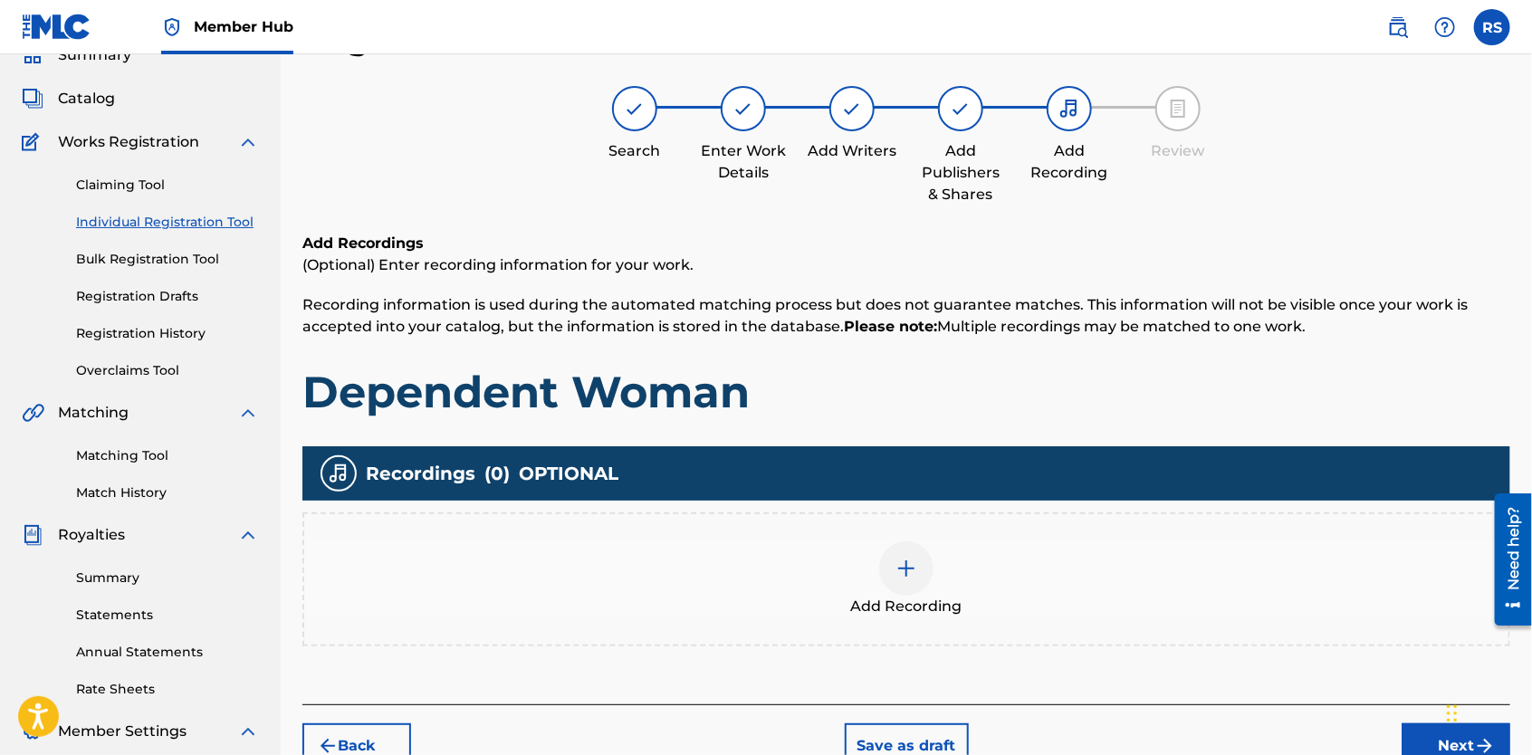
click at [906, 555] on div at bounding box center [906, 569] width 54 height 54
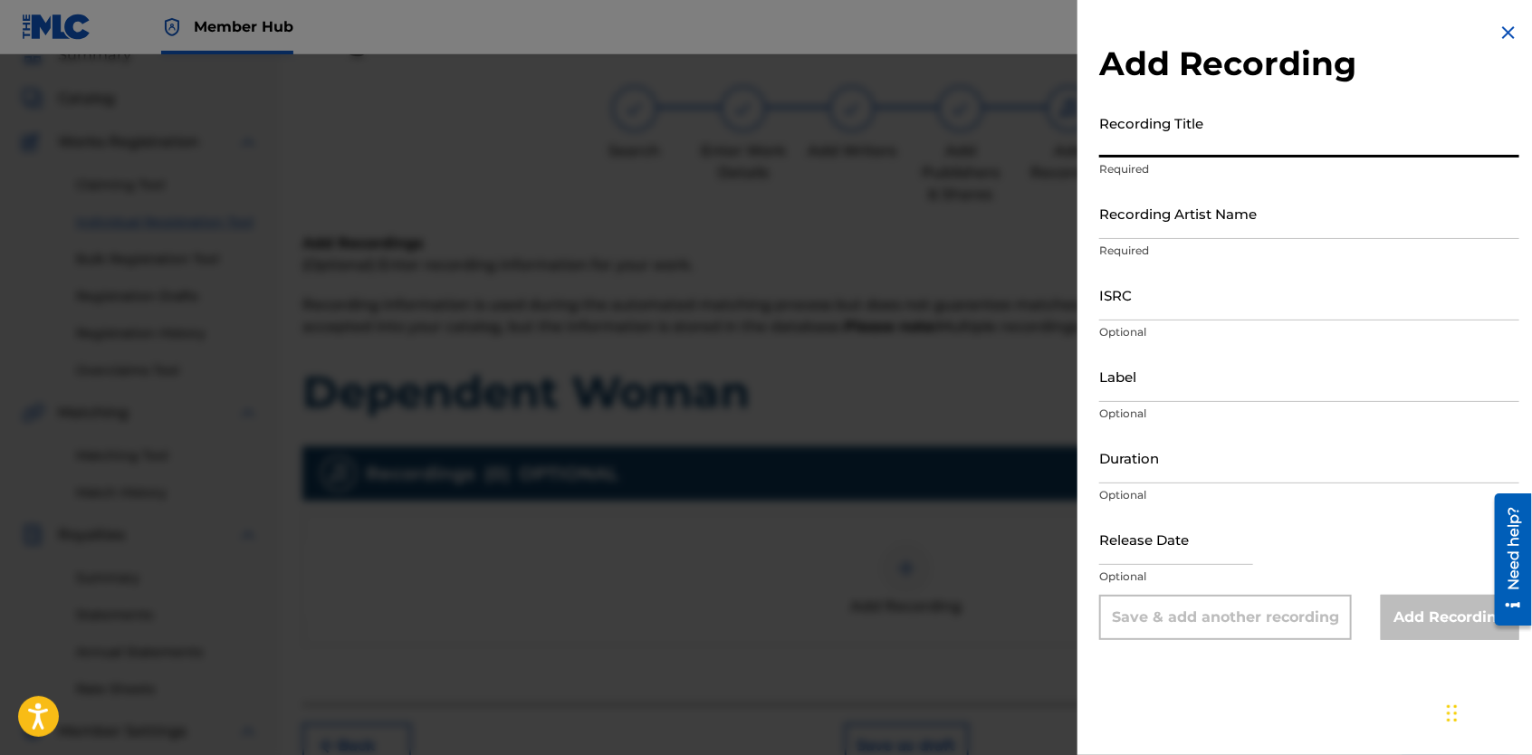
click at [1142, 143] on input "Recording Title" at bounding box center [1309, 132] width 420 height 52
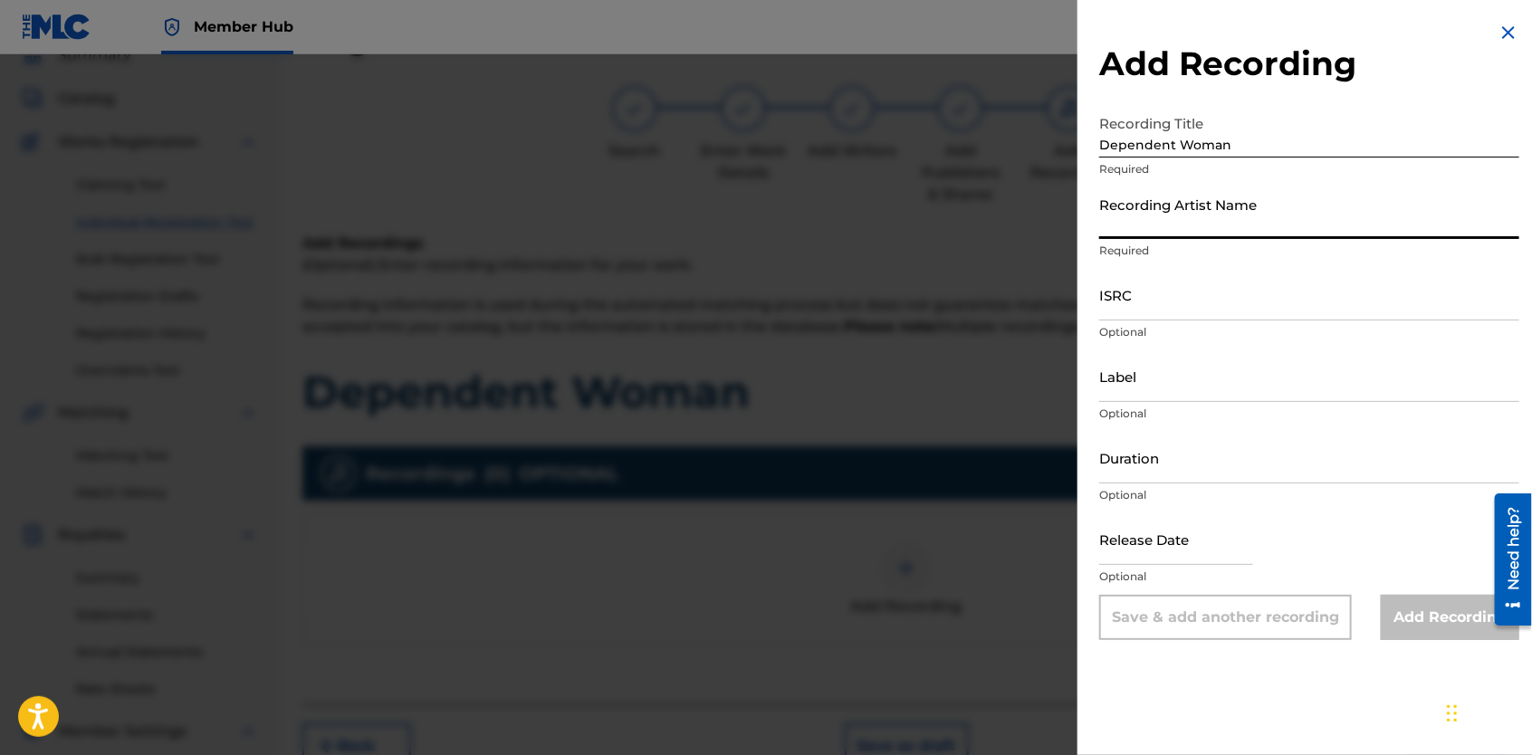
click at [1156, 210] on input "Recording Artist Name" at bounding box center [1309, 213] width 420 height 52
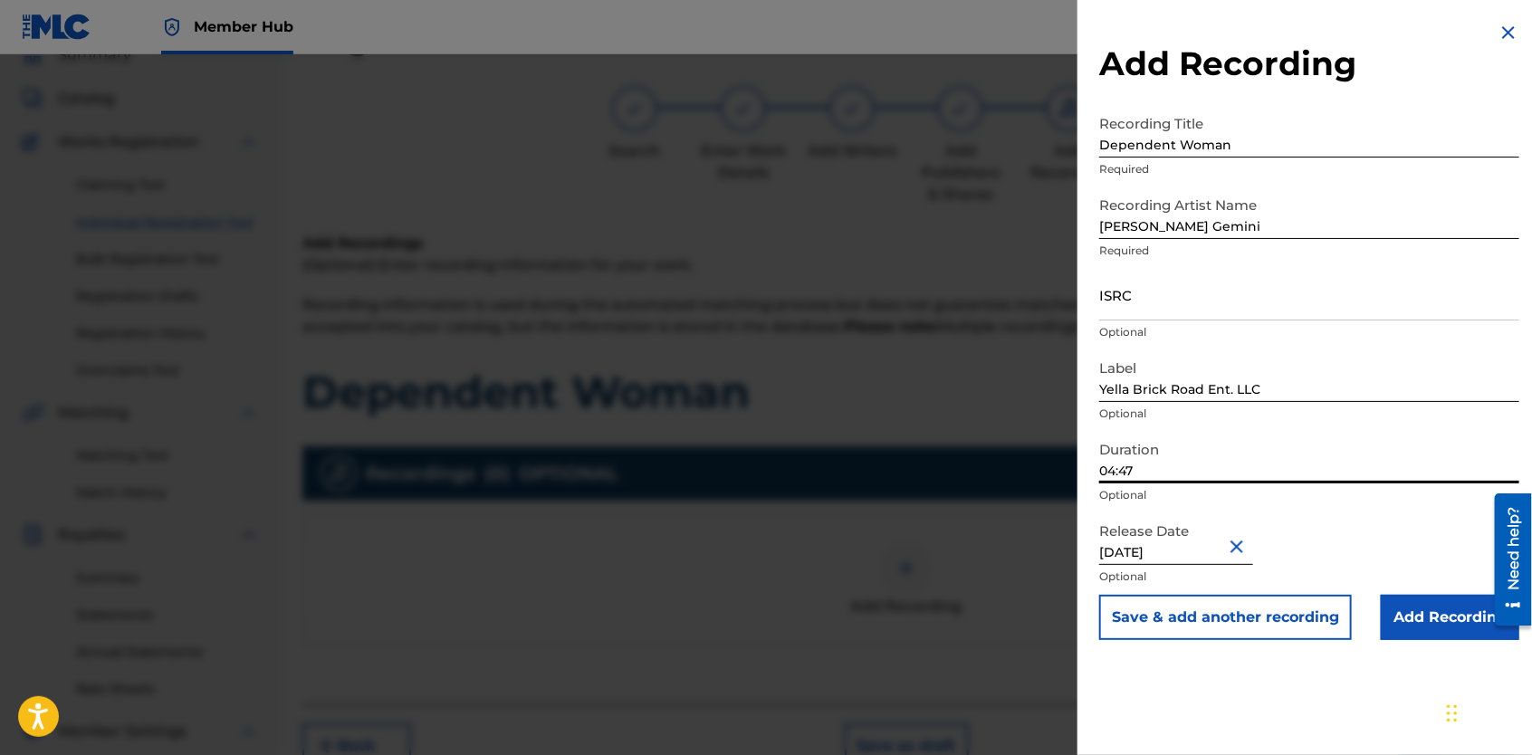
click at [1154, 478] on input "04:47" at bounding box center [1309, 458] width 420 height 52
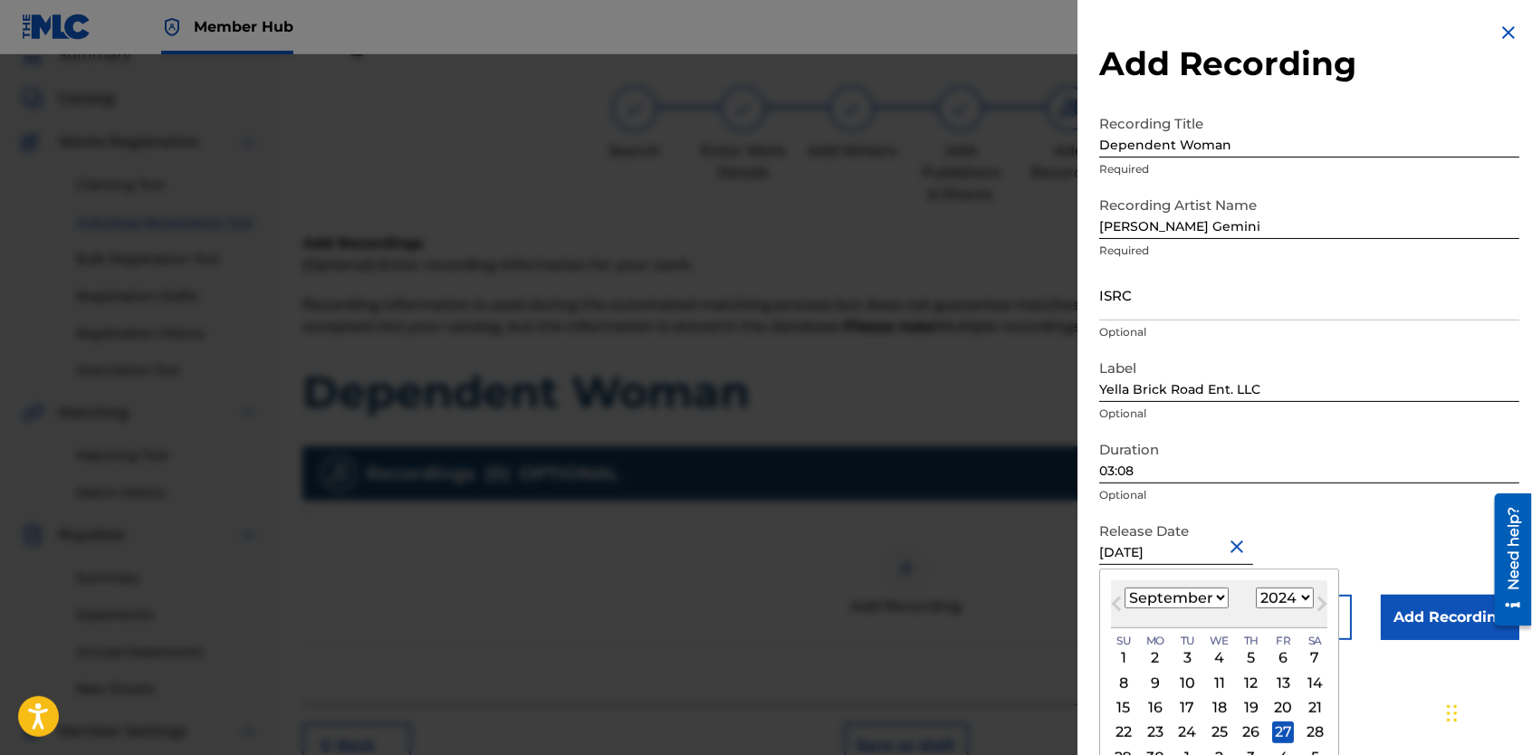
click at [1153, 611] on div "[DATE] January February March April May June July August September October Nove…" at bounding box center [1219, 605] width 216 height 48
click at [1221, 590] on select "January February March April May June July August September October November De…" at bounding box center [1177, 598] width 104 height 21
click at [1125, 588] on select "January February March April May June July August September October November De…" at bounding box center [1177, 598] width 104 height 21
click at [1302, 600] on select "1899 1900 1901 1902 1903 1904 1905 1906 1907 1908 1909 1910 1911 1912 1913 1914…" at bounding box center [1285, 598] width 58 height 21
click at [1256, 588] on select "1899 1900 1901 1902 1903 1904 1905 1906 1907 1908 1909 1910 1911 1912 1913 1914…" at bounding box center [1285, 598] width 58 height 21
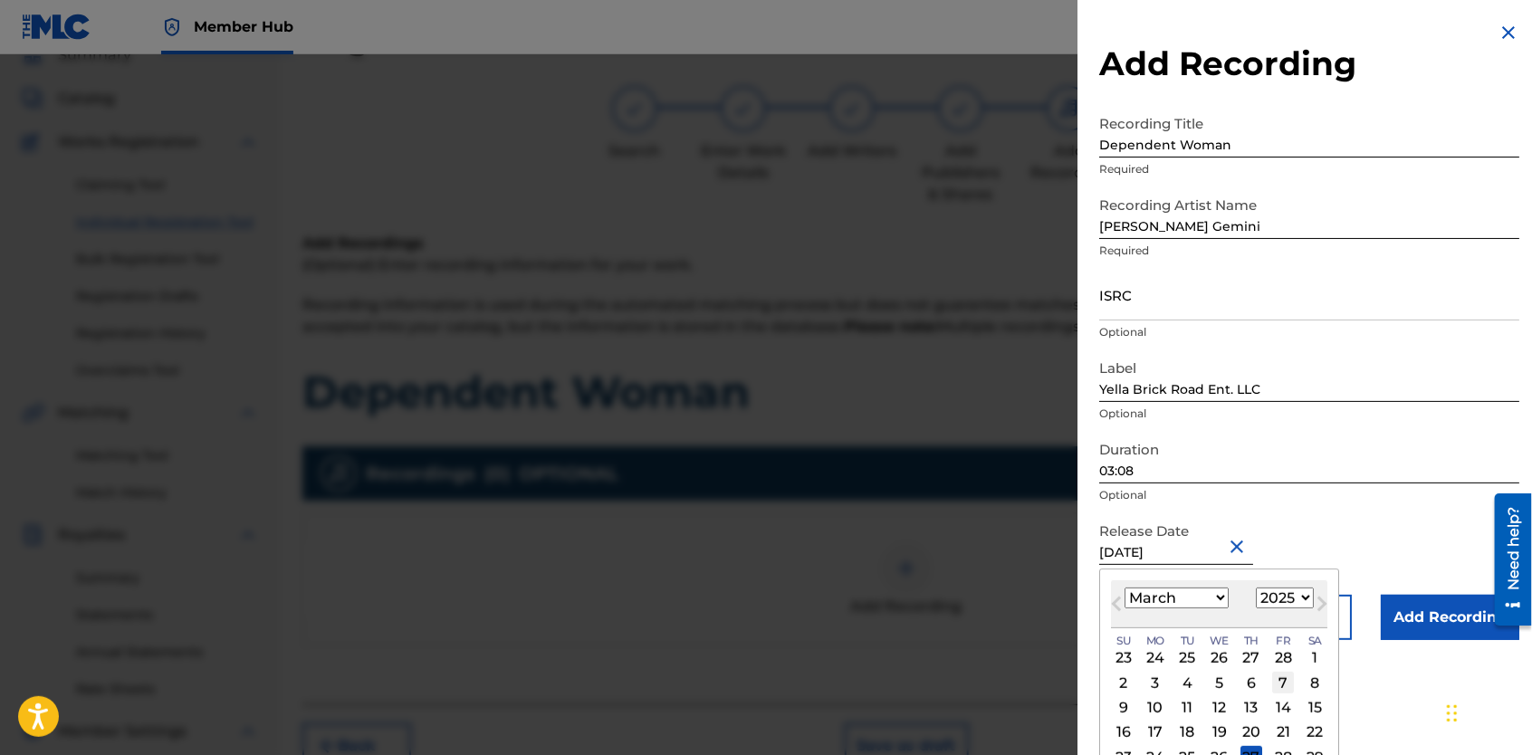
click at [1282, 679] on div "7" at bounding box center [1283, 683] width 22 height 22
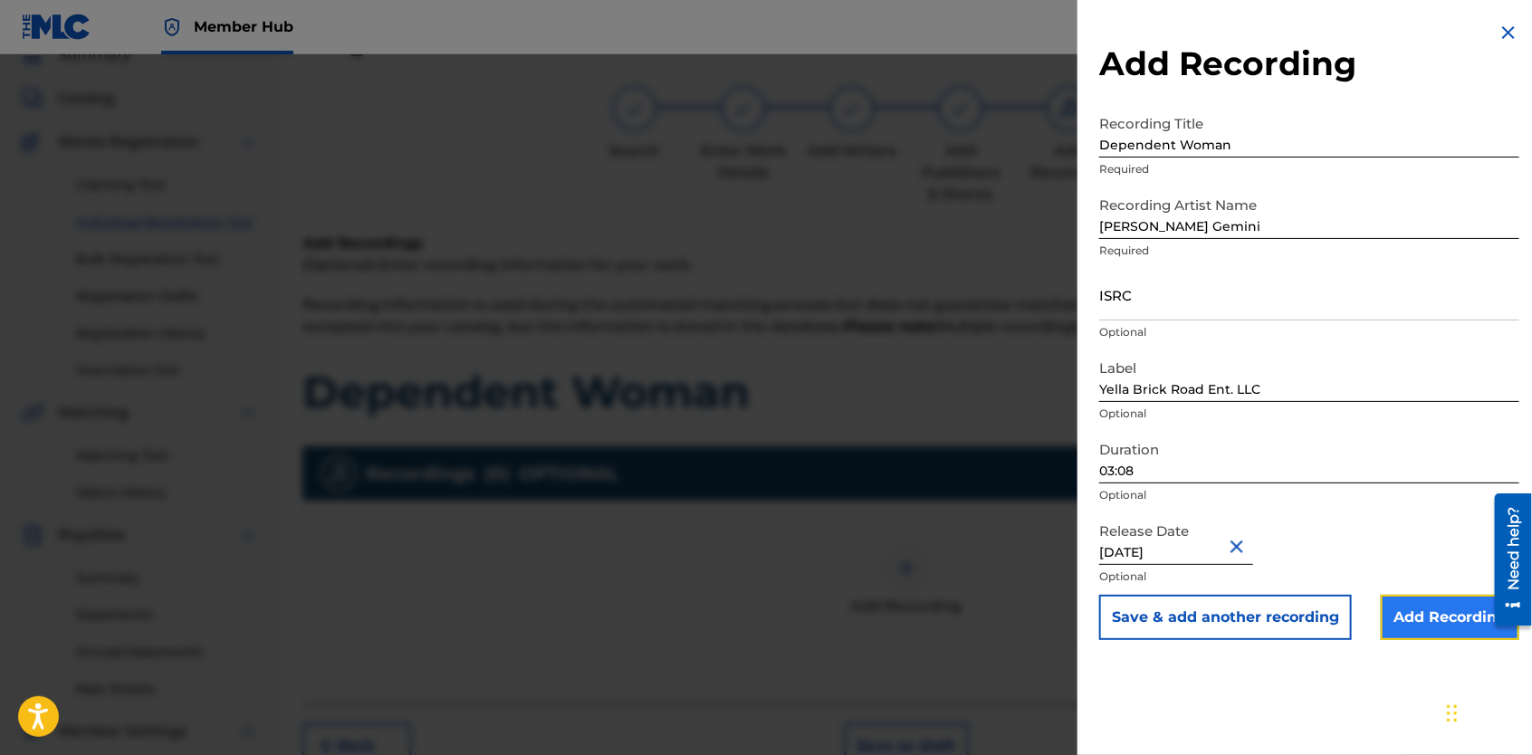
click at [1400, 615] on input "Add Recording" at bounding box center [1450, 617] width 139 height 45
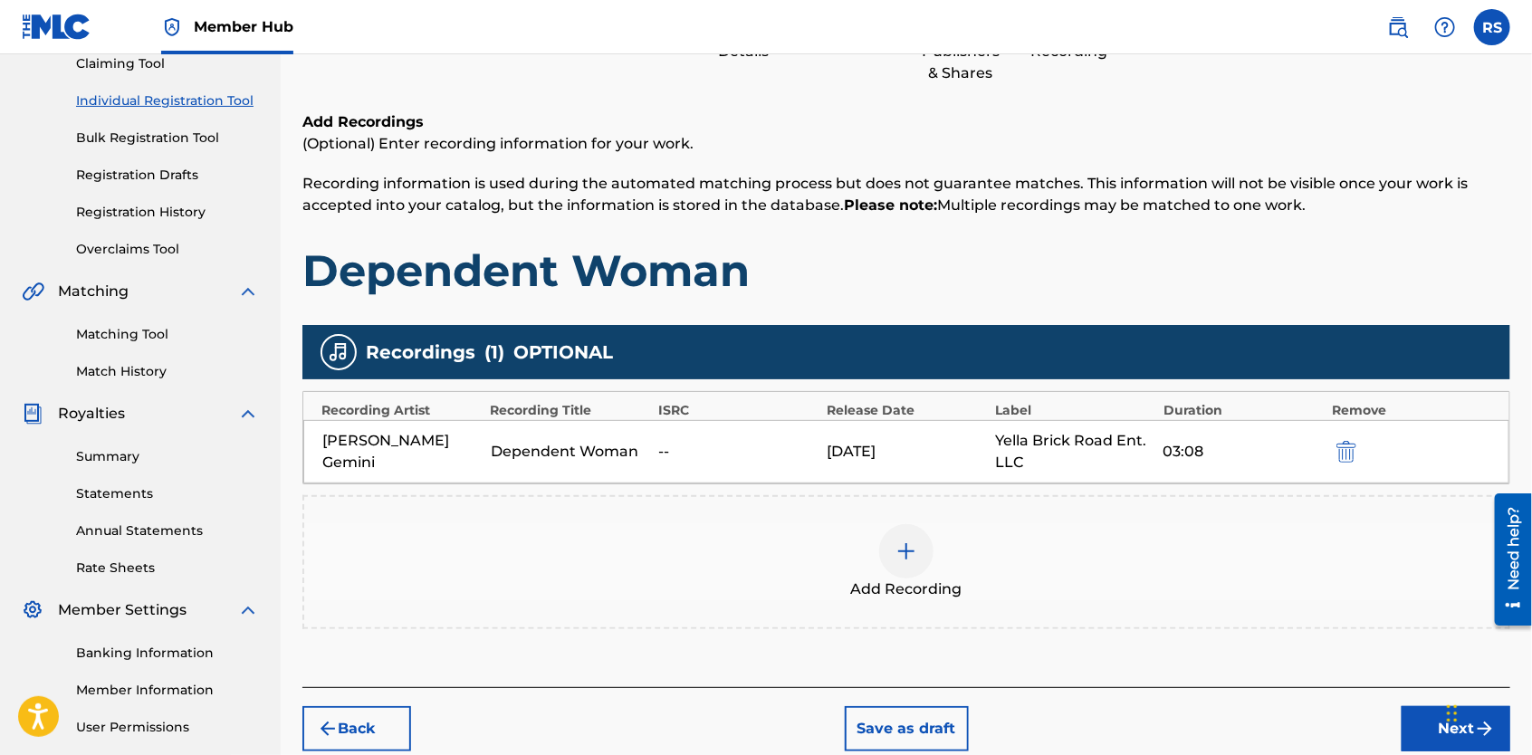
scroll to position [246, 0]
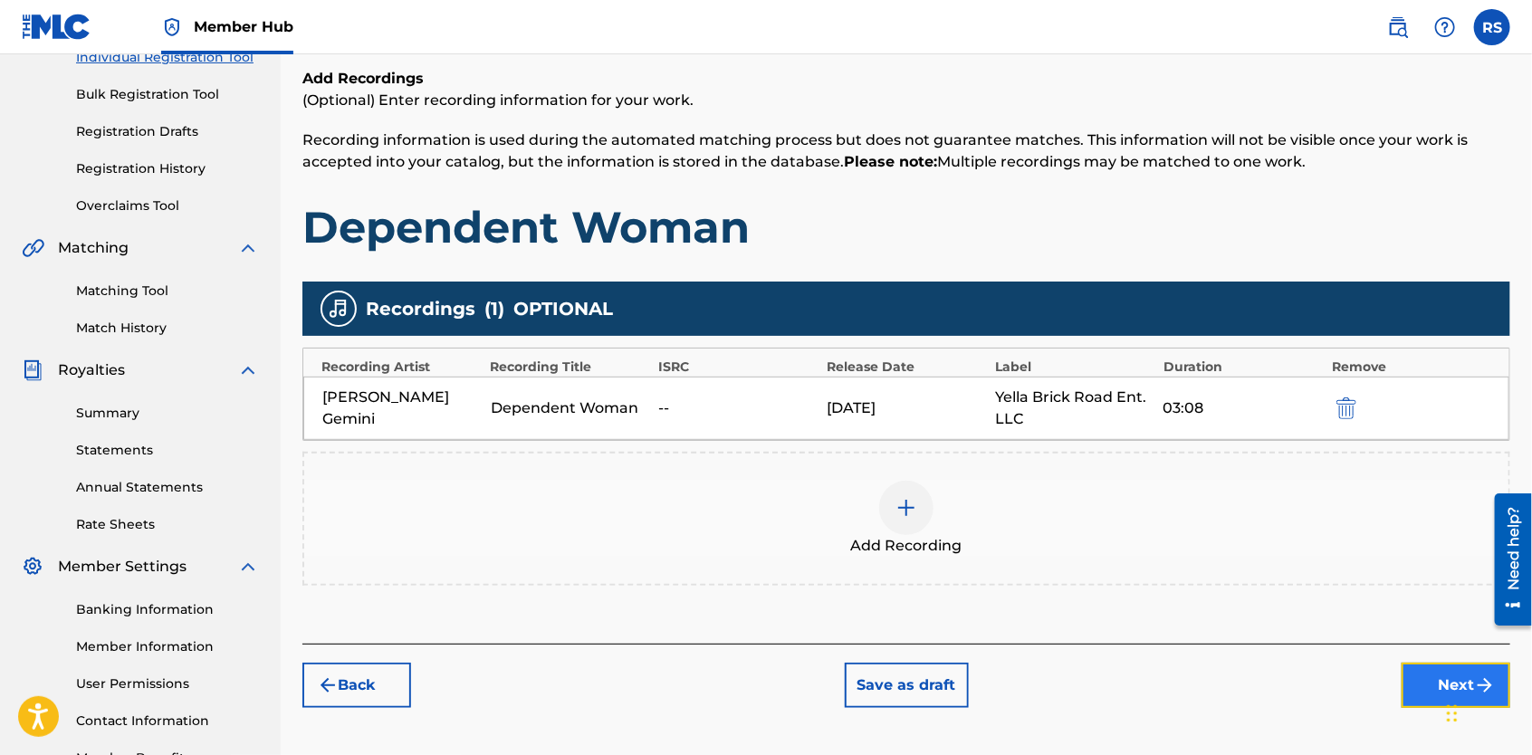
click at [1429, 689] on button "Next" at bounding box center [1456, 685] width 109 height 45
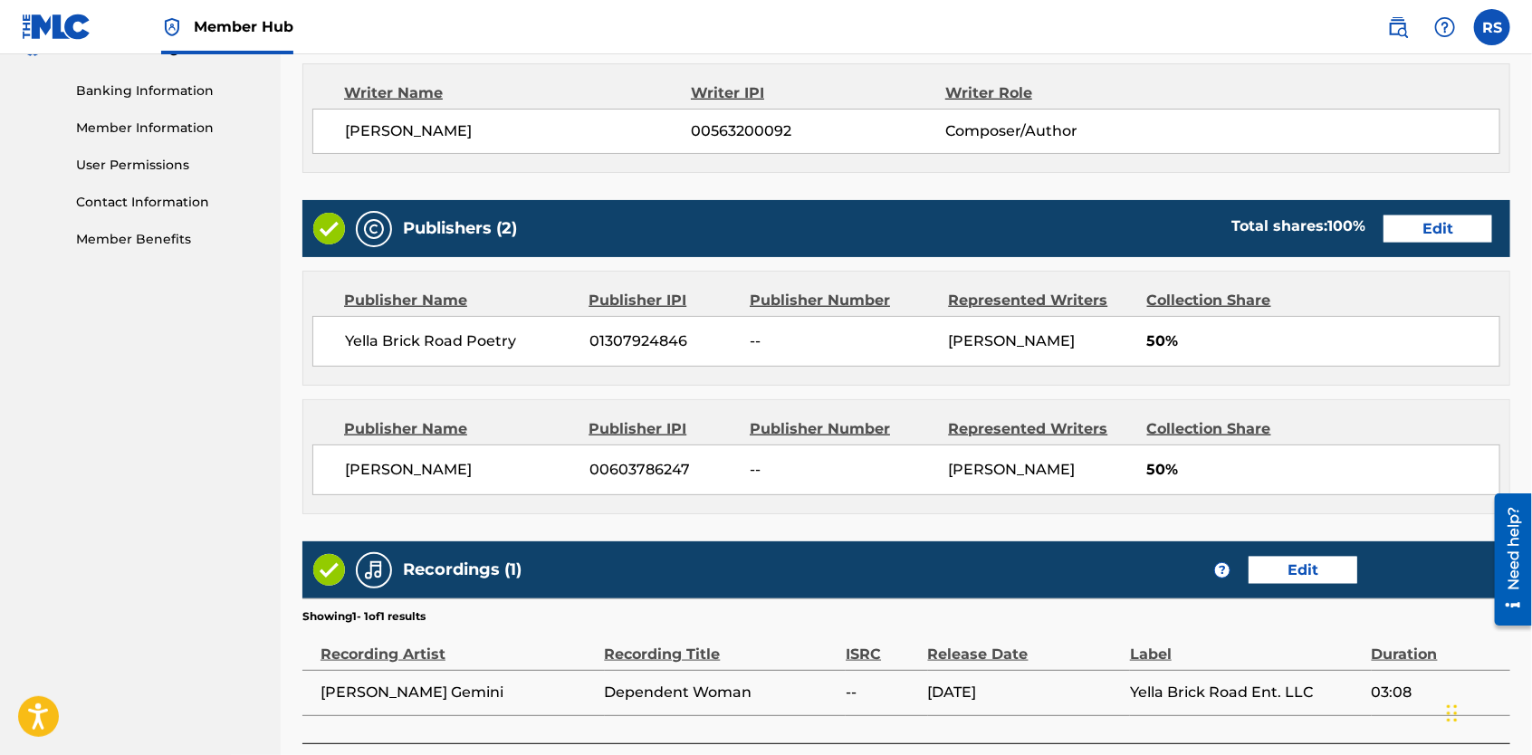
scroll to position [901, 0]
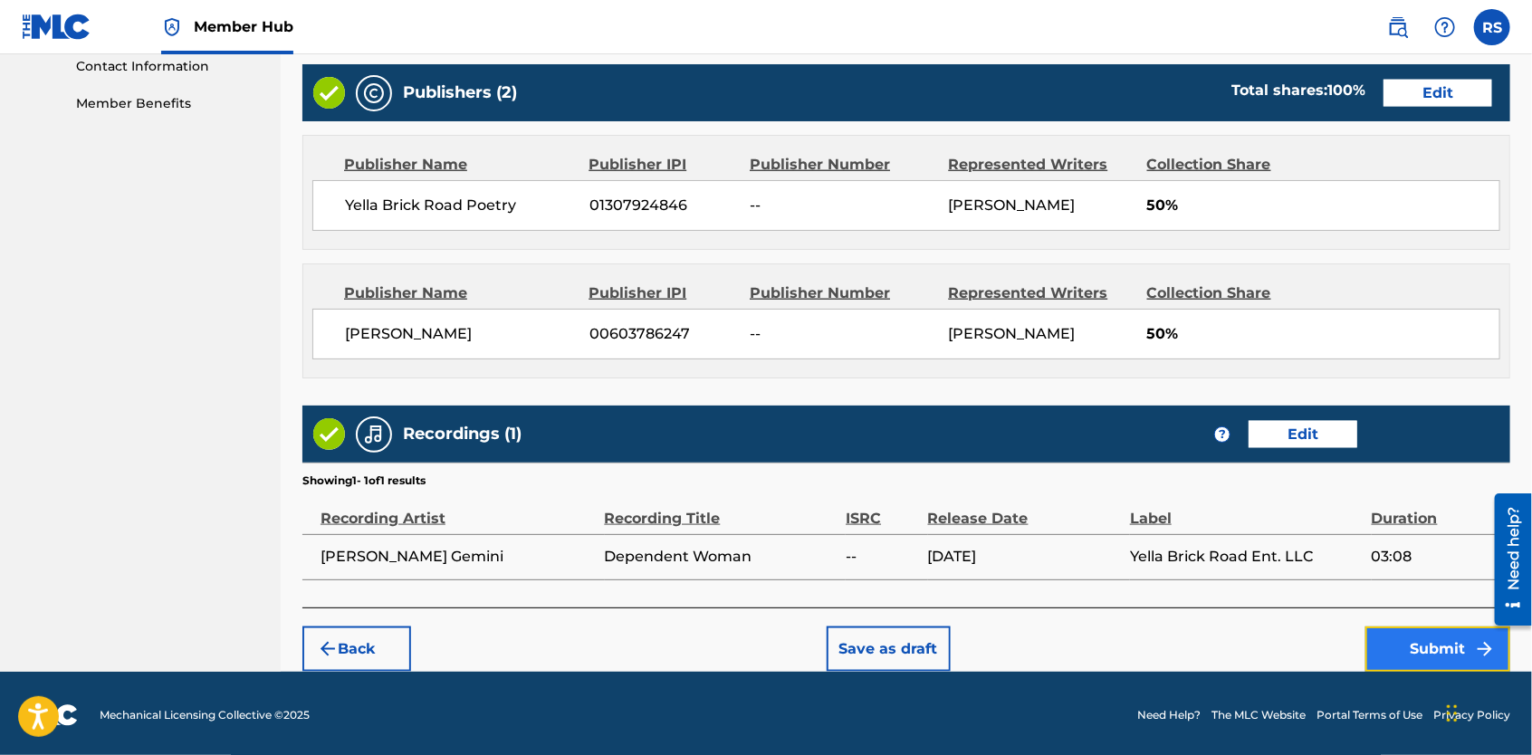
click at [1389, 637] on button "Submit" at bounding box center [1438, 649] width 145 height 45
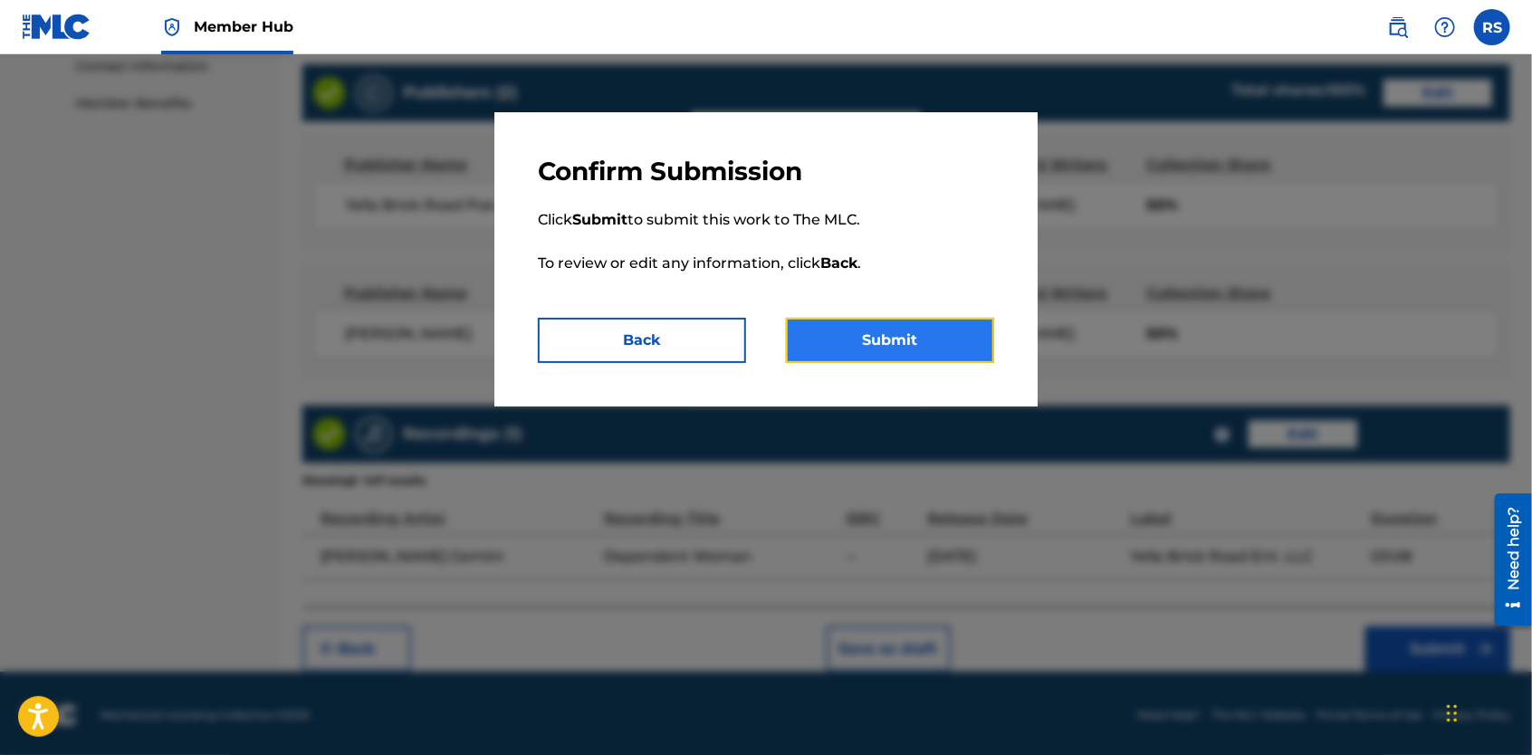
click at [939, 343] on button "Submit" at bounding box center [890, 340] width 208 height 45
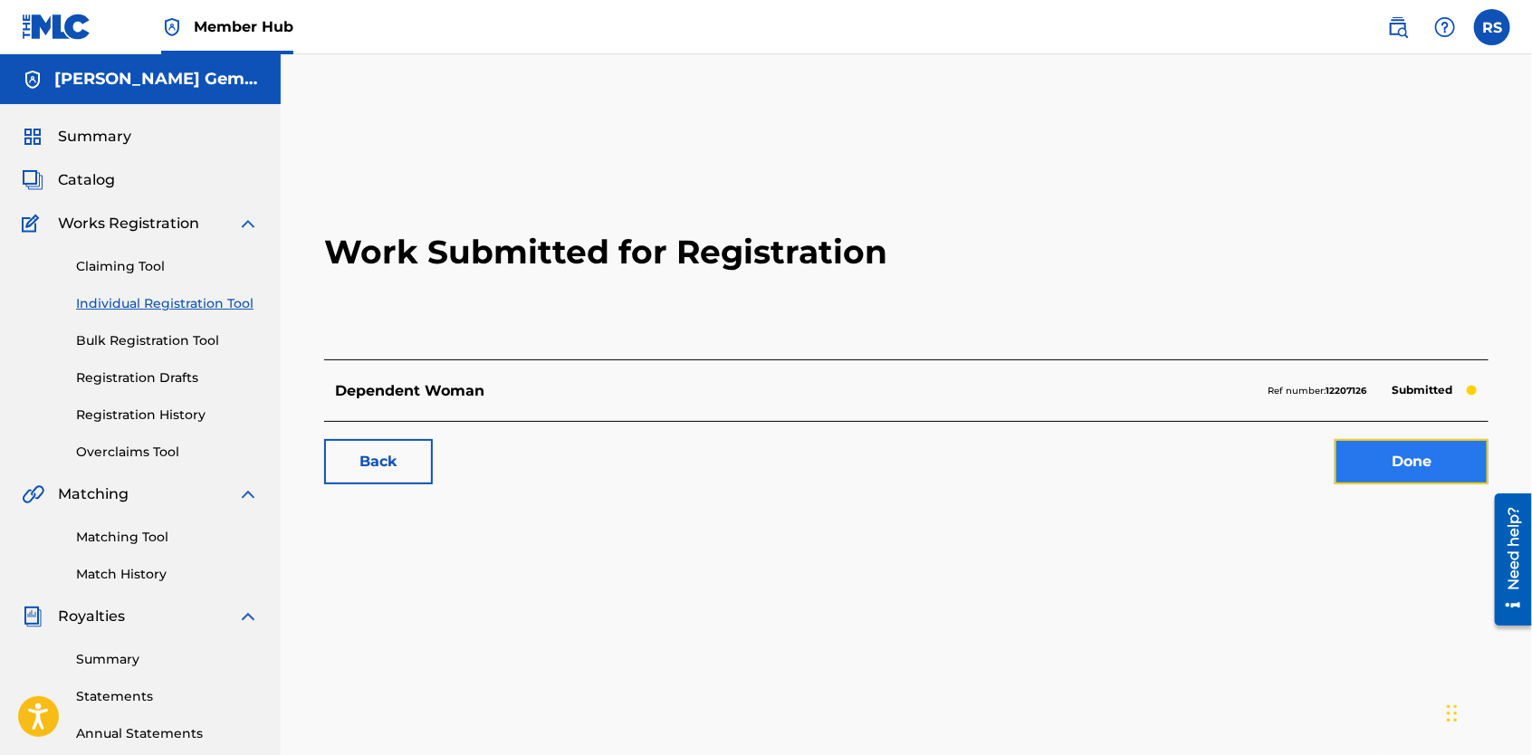
click at [1362, 471] on link "Done" at bounding box center [1412, 461] width 154 height 45
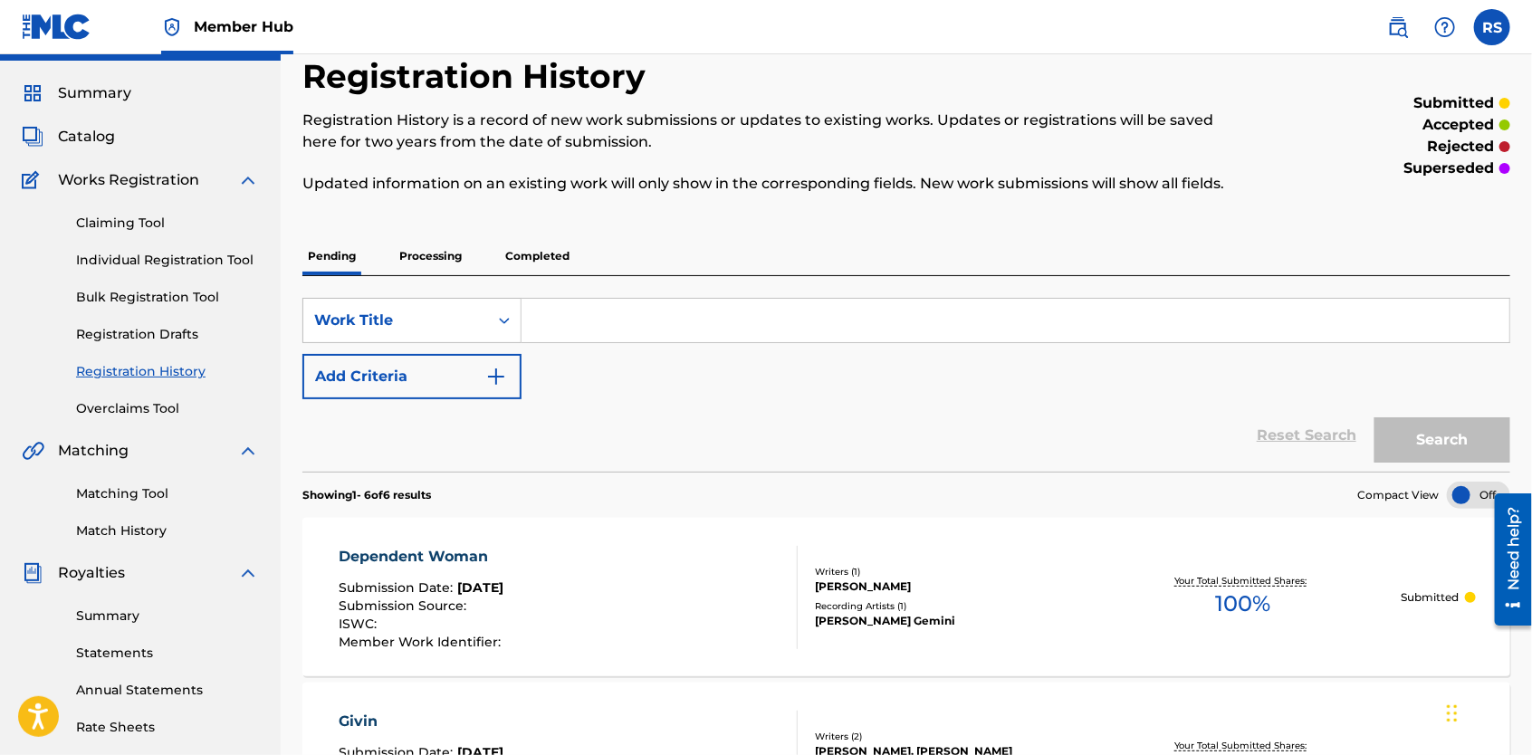
scroll to position [40, 0]
